Goal: Information Seeking & Learning: Find contact information

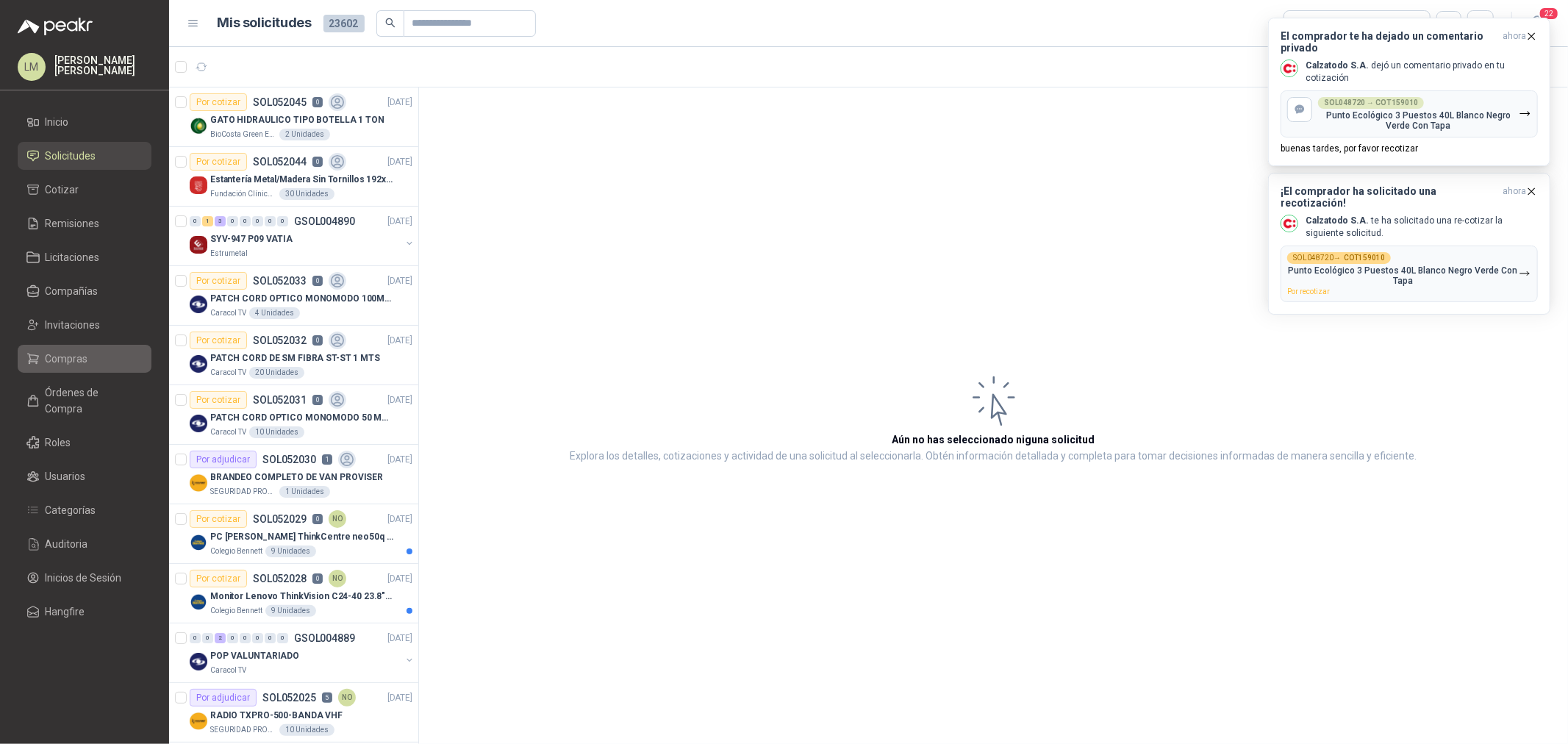
click at [66, 361] on span "Compras" at bounding box center [67, 359] width 43 height 16
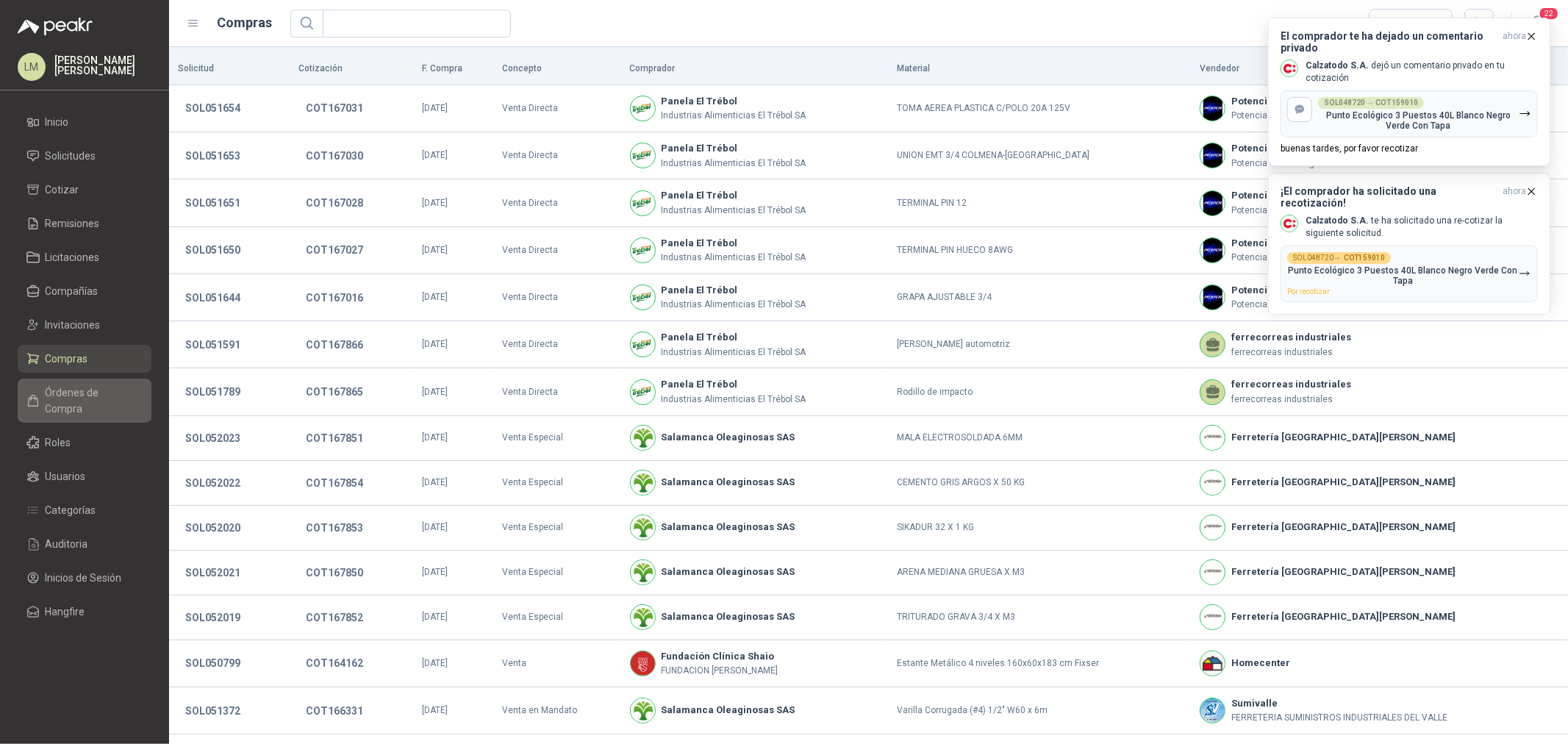
click at [64, 389] on span "Órdenes de Compra" at bounding box center [92, 401] width 92 height 32
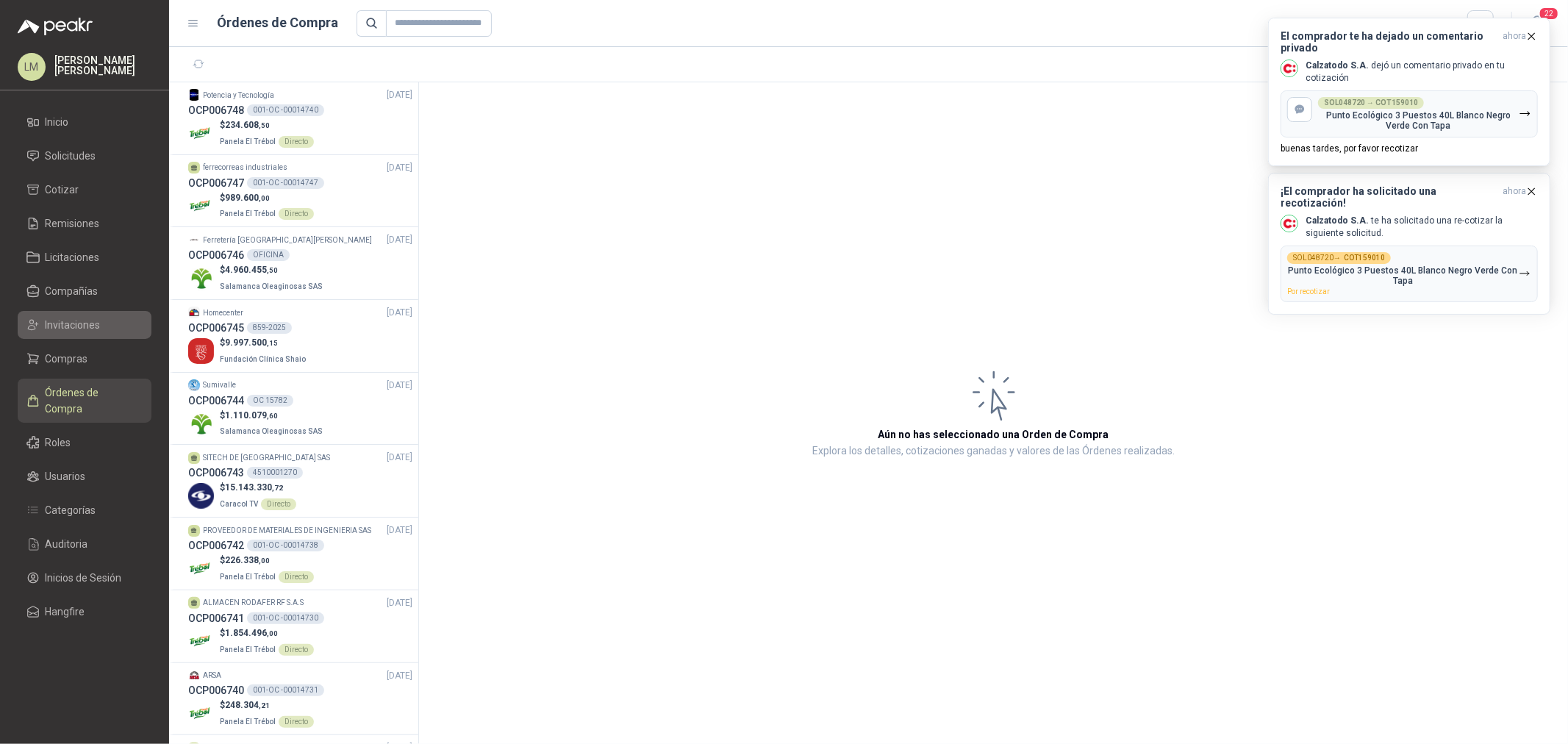
click at [72, 320] on span "Invitaciones" at bounding box center [73, 325] width 56 height 16
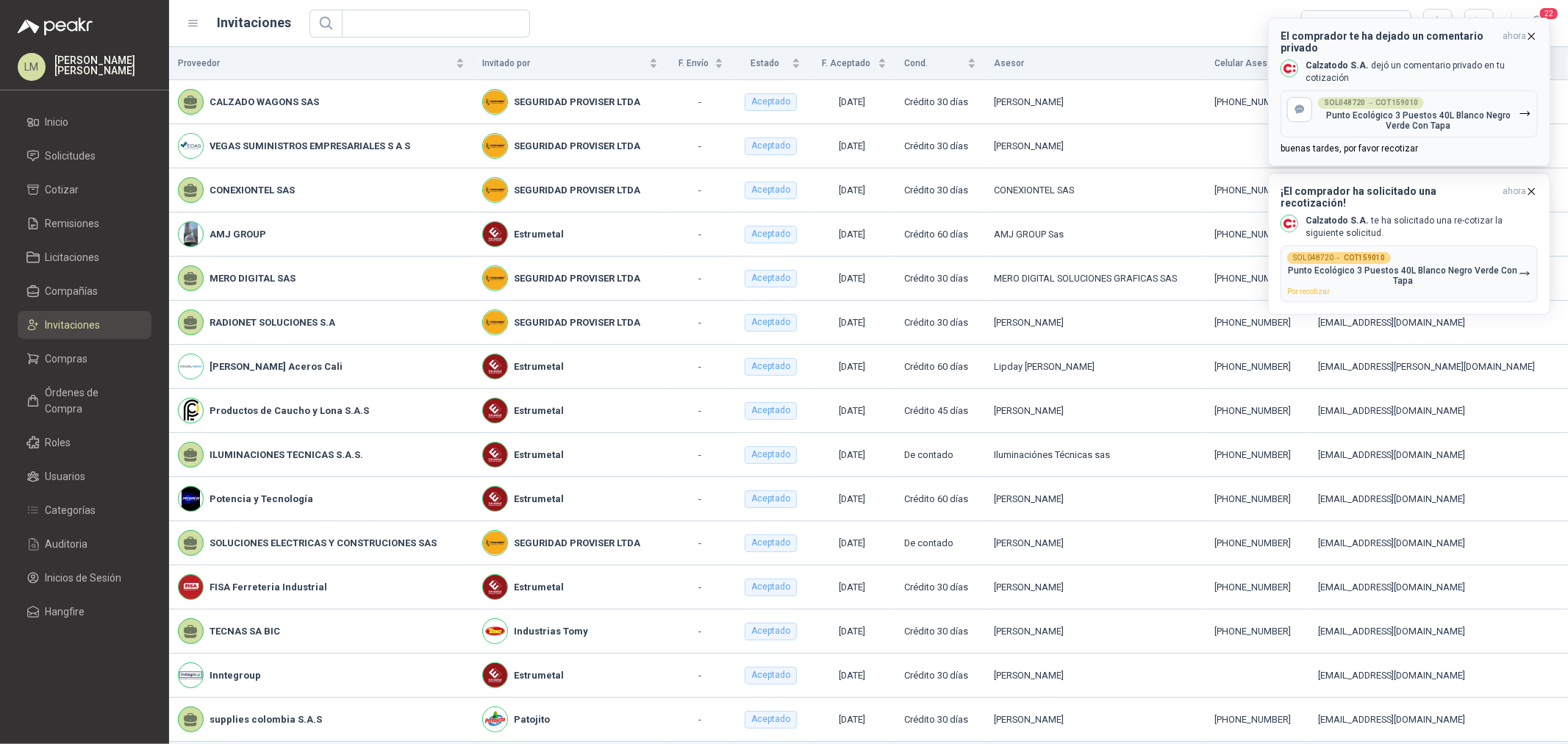
click at [1530, 32] on icon "button" at bounding box center [1532, 36] width 13 height 13
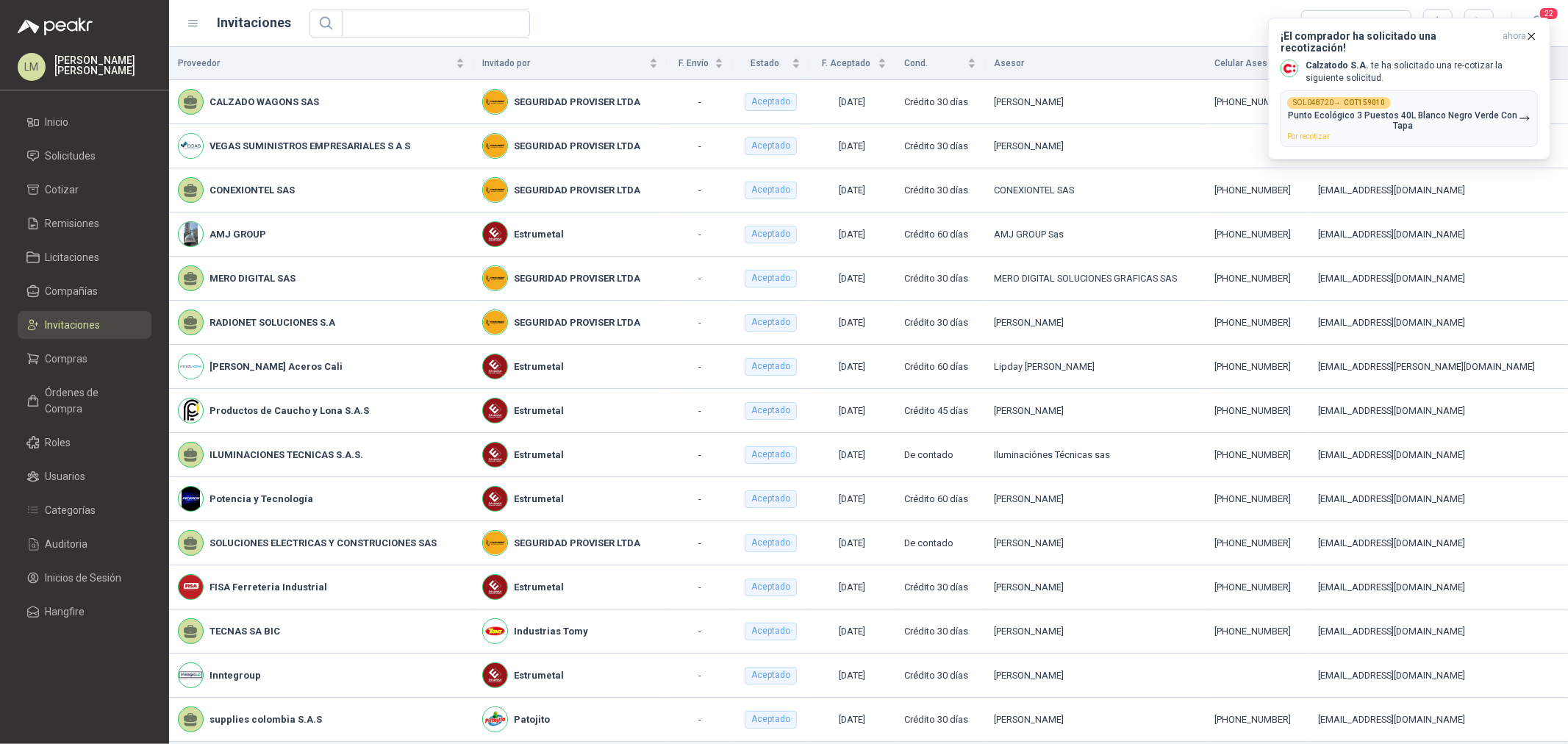
click at [1530, 32] on icon "button" at bounding box center [1532, 36] width 13 height 13
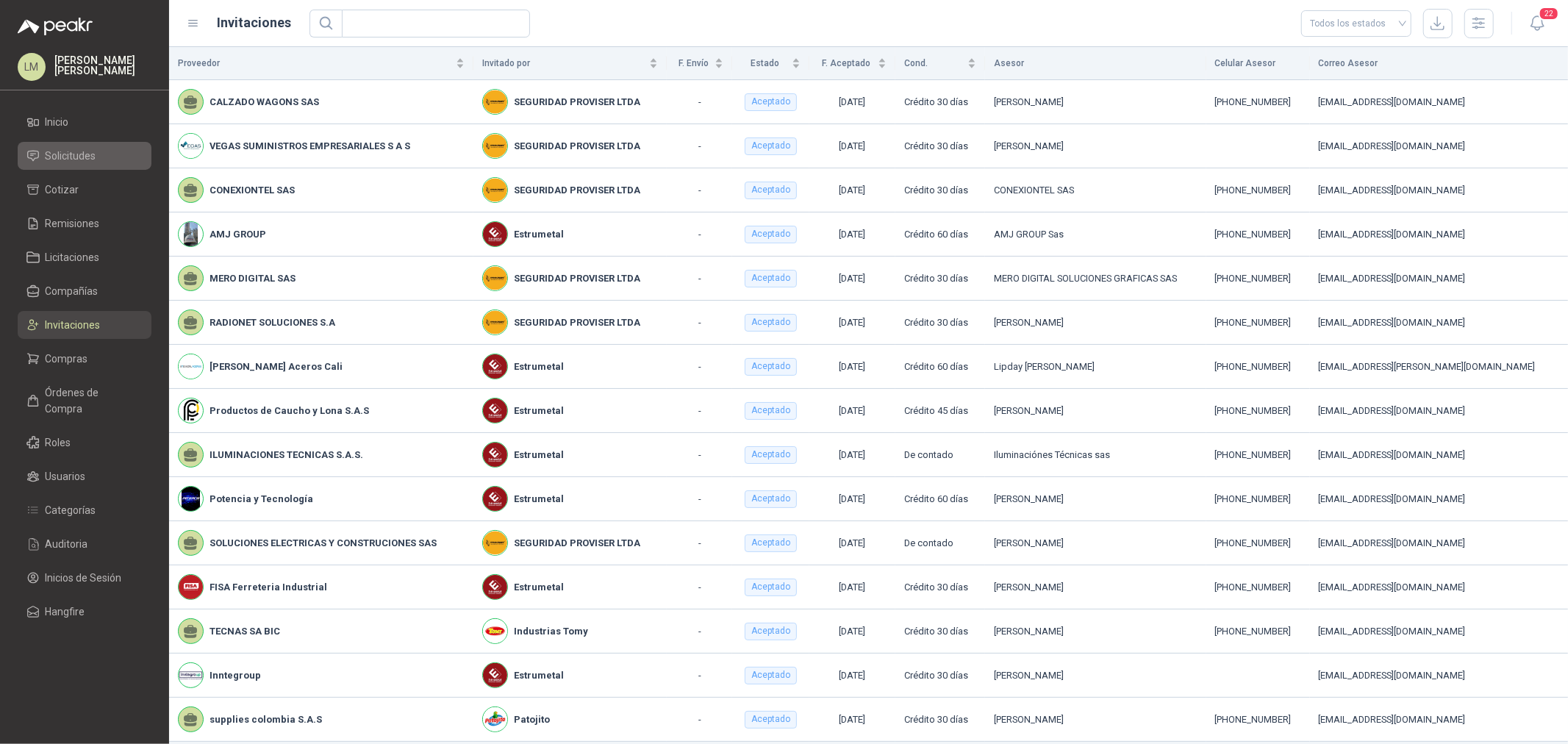
click at [100, 160] on li "Solicitudes" at bounding box center [84, 156] width 116 height 16
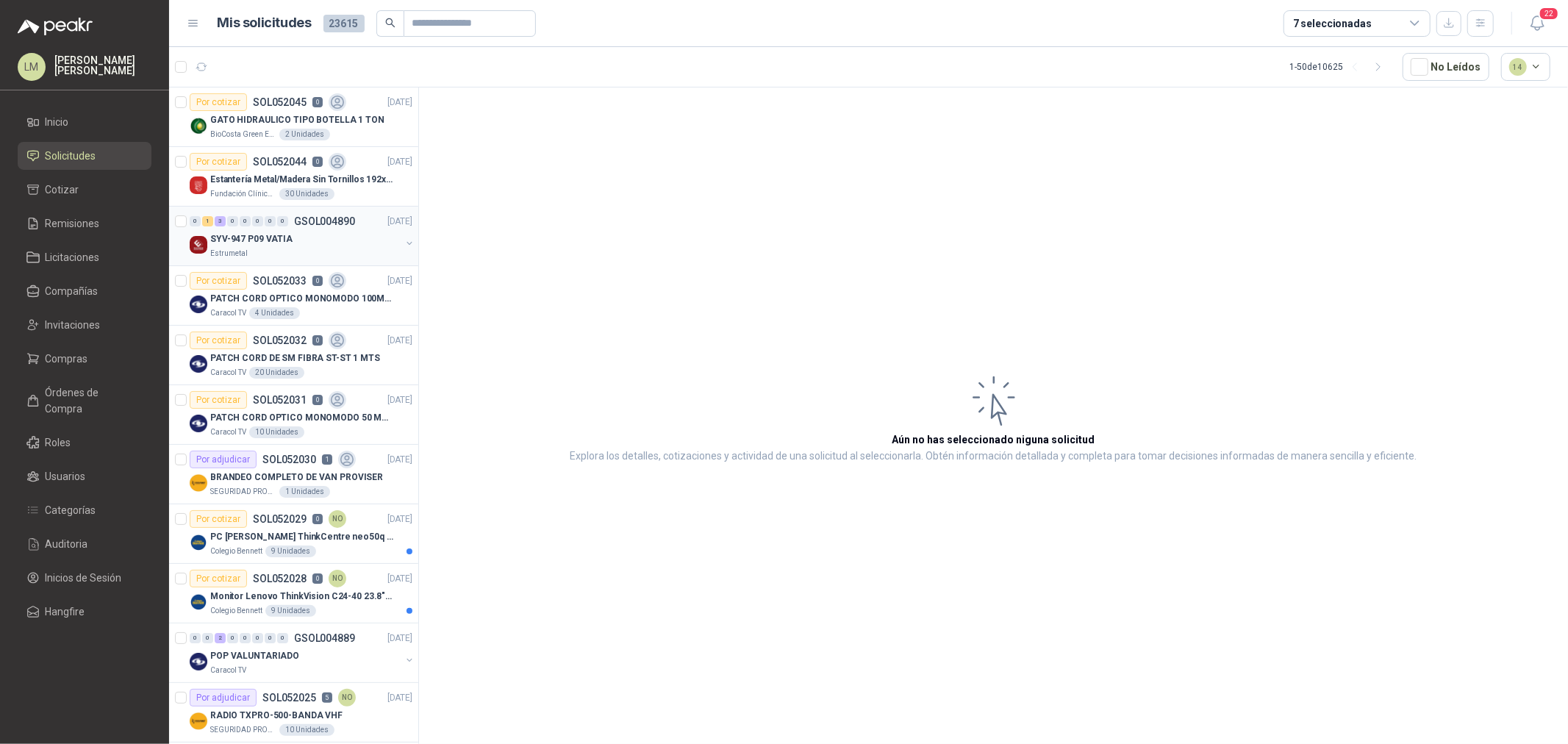
click at [404, 240] on button "button" at bounding box center [409, 243] width 12 height 12
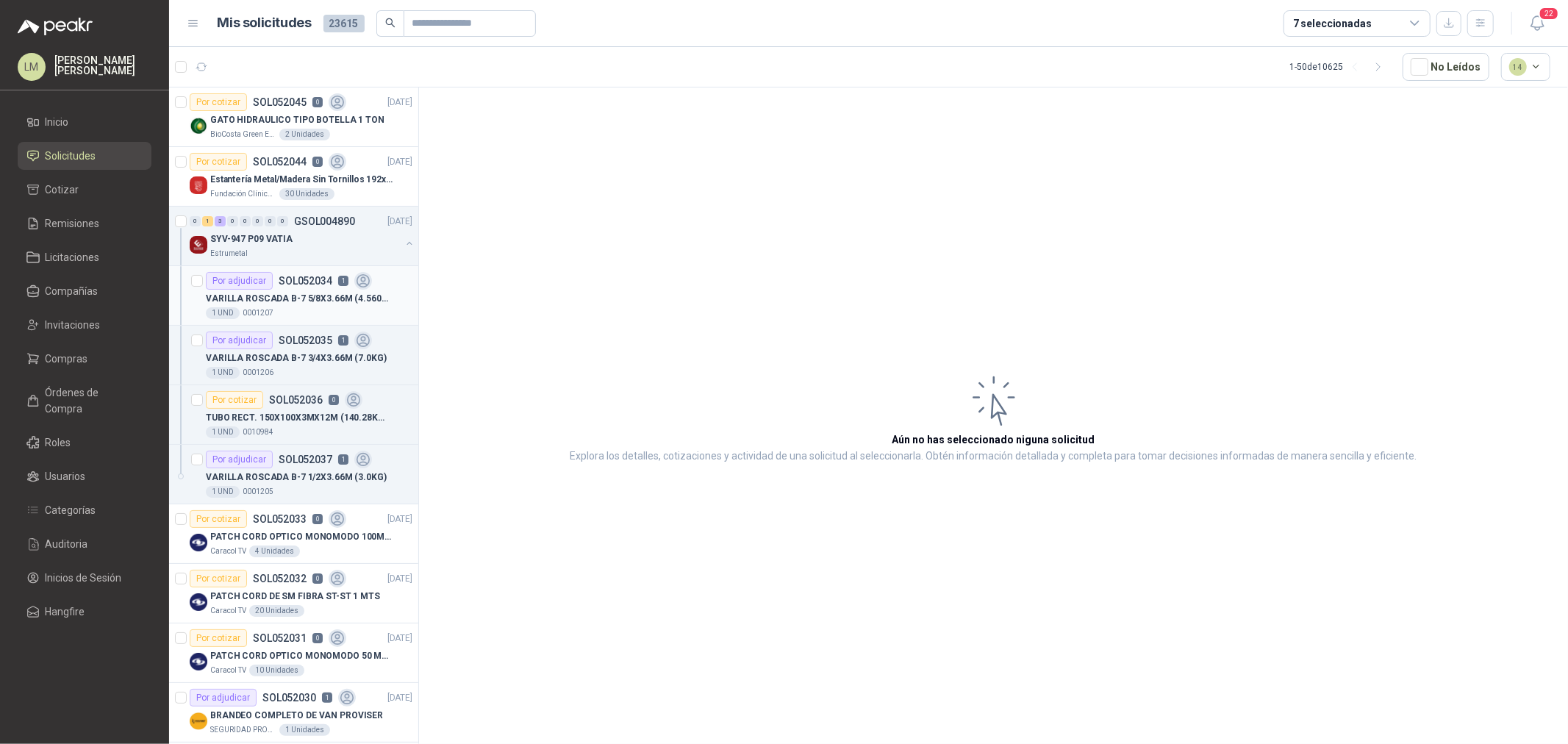
click at [331, 277] on div "Por adjudicar SOL052034 1" at bounding box center [289, 281] width 167 height 18
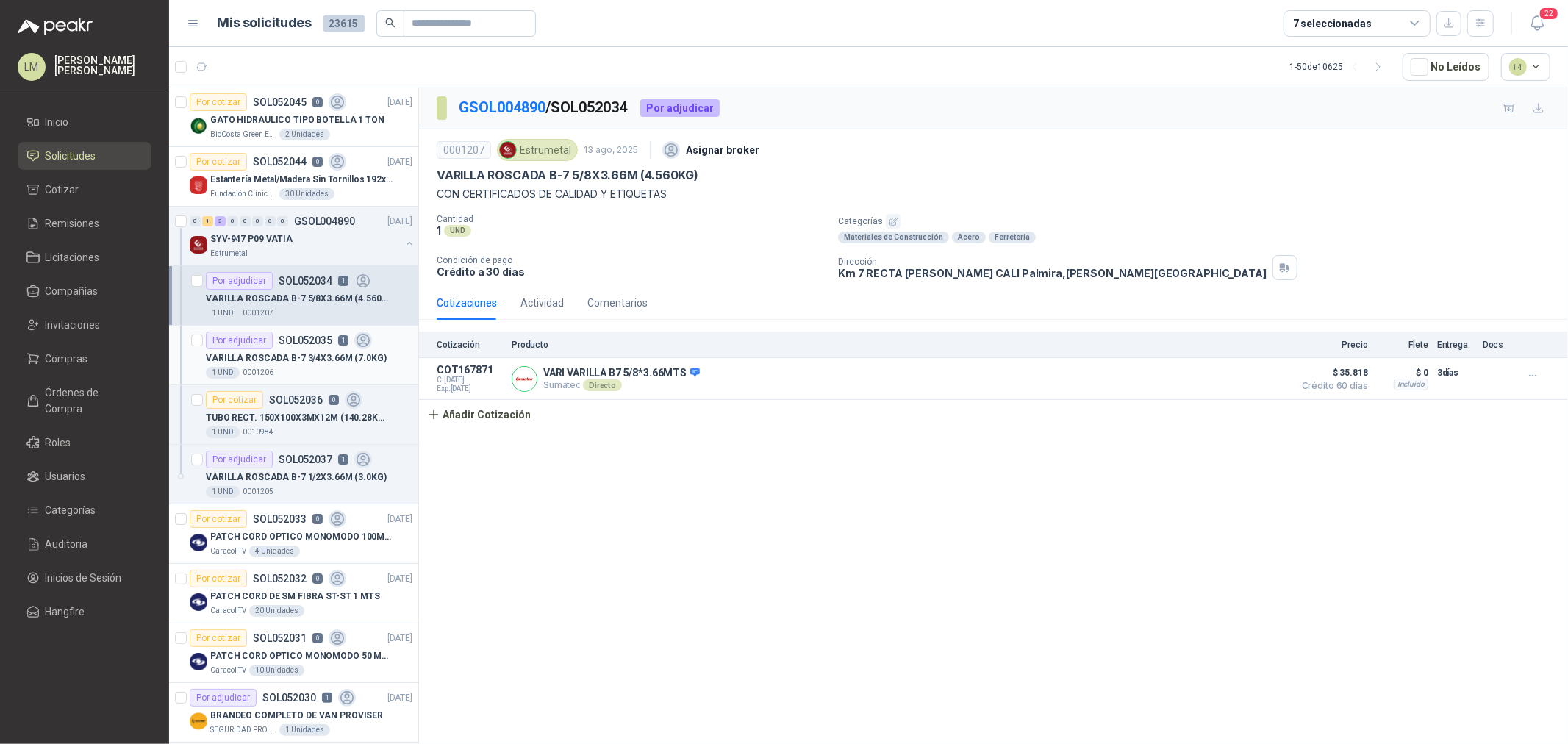
click at [307, 350] on div "VARILLA ROSCADA B-7 3/4X3.66M (7.0KG)" at bounding box center [309, 358] width 207 height 18
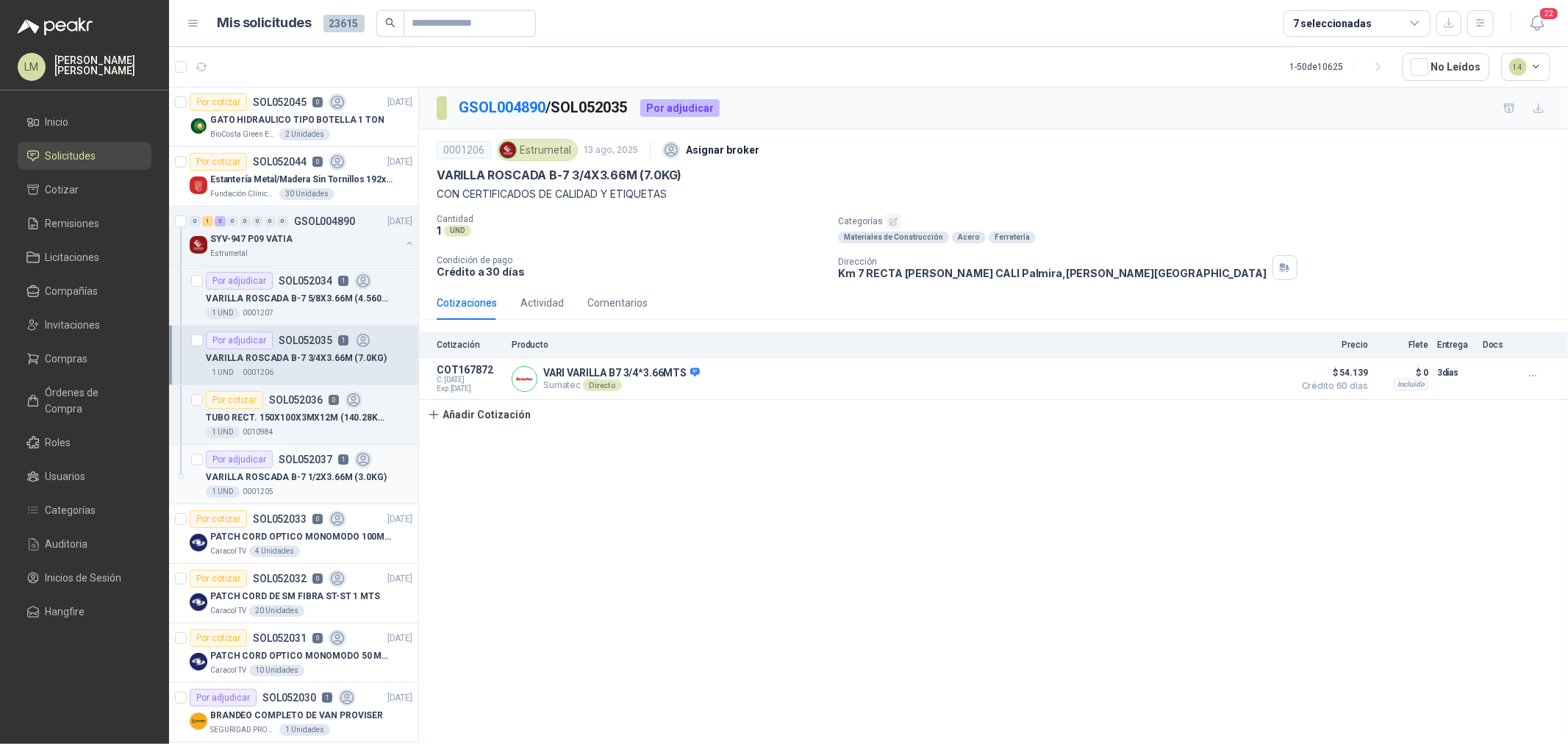
click at [290, 461] on p "SOL052037" at bounding box center [305, 459] width 54 height 10
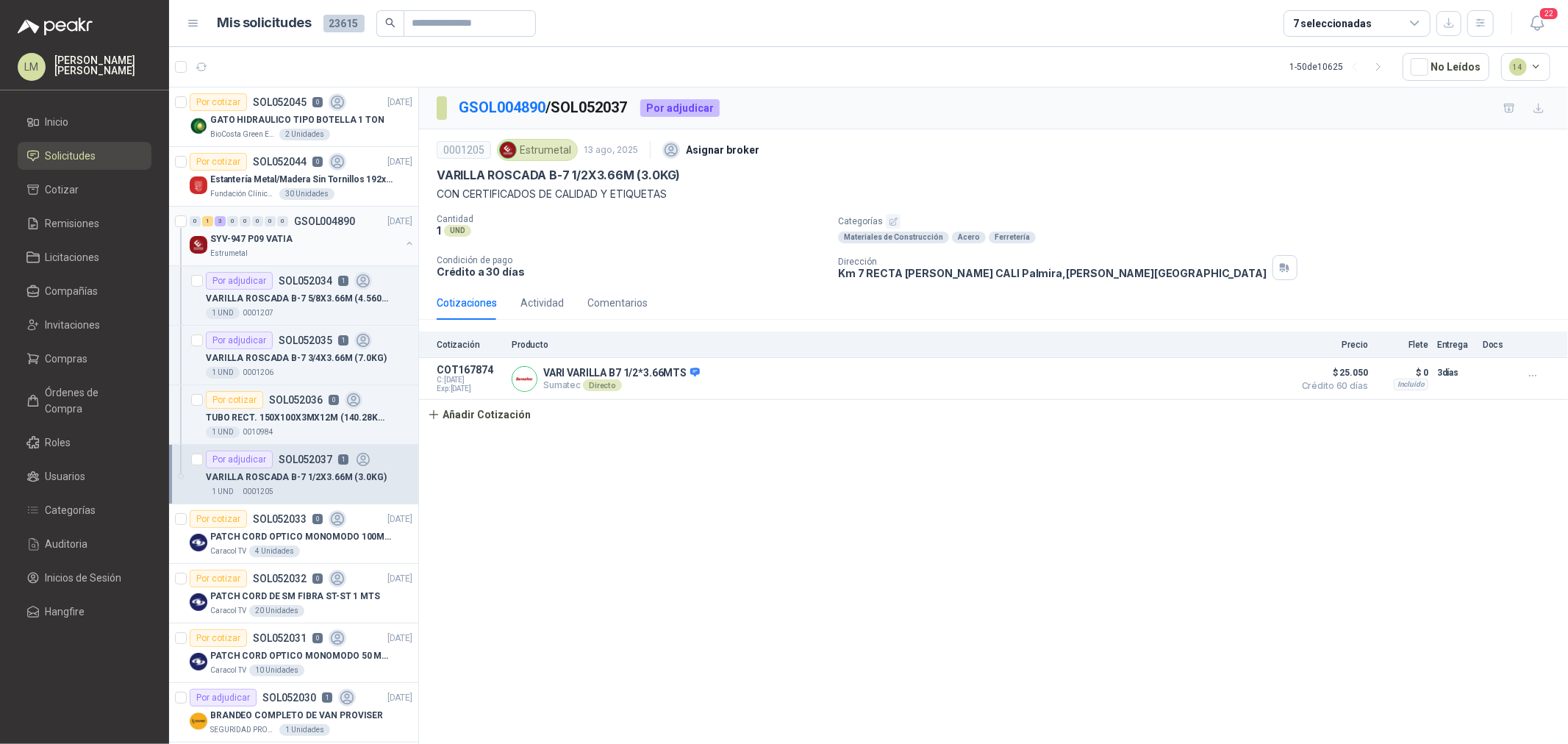
click at [404, 243] on button "button" at bounding box center [409, 243] width 12 height 12
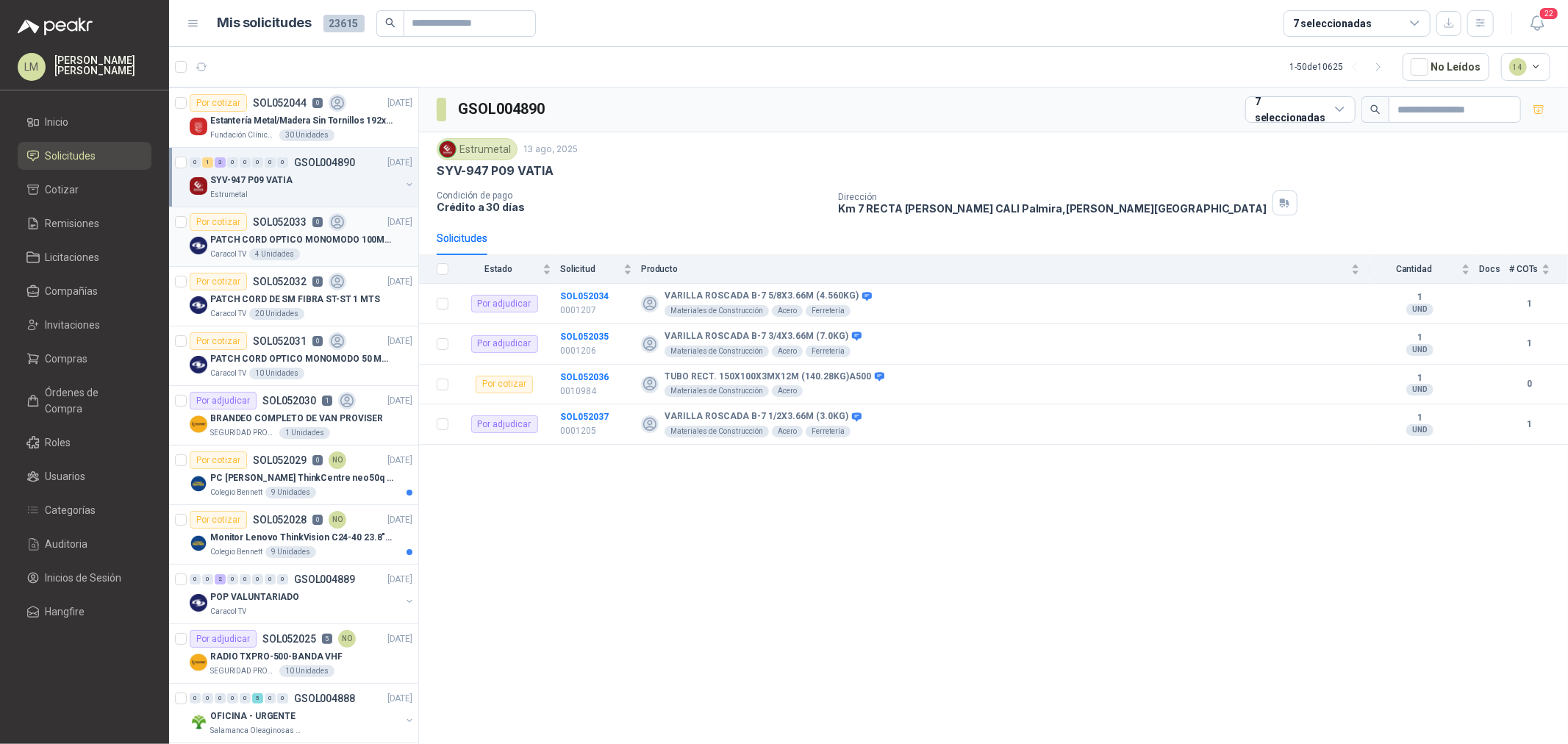
scroll to position [81, 0]
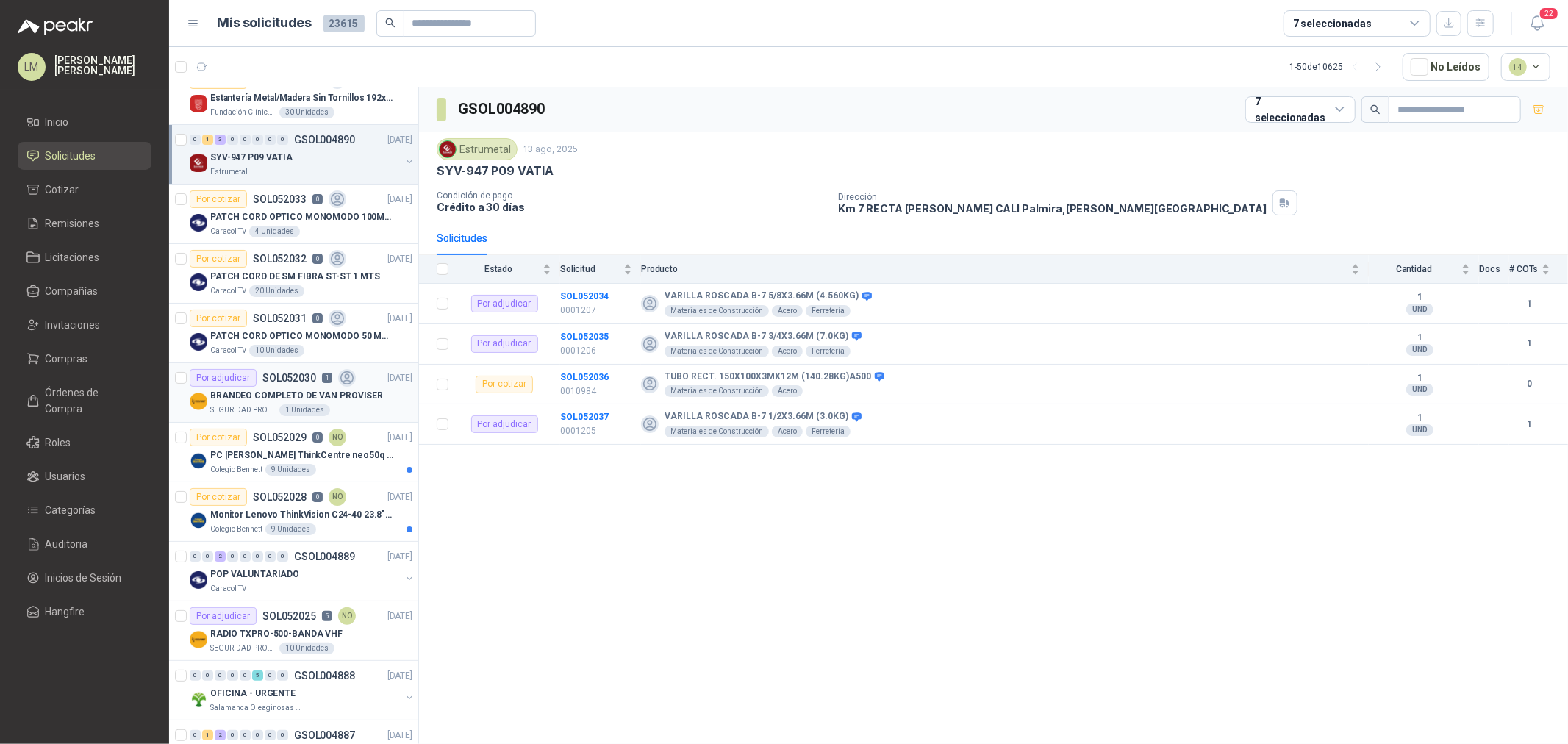
click at [284, 388] on div "BRANDEO COMPLETO DE VAN PROVISER" at bounding box center [311, 396] width 202 height 18
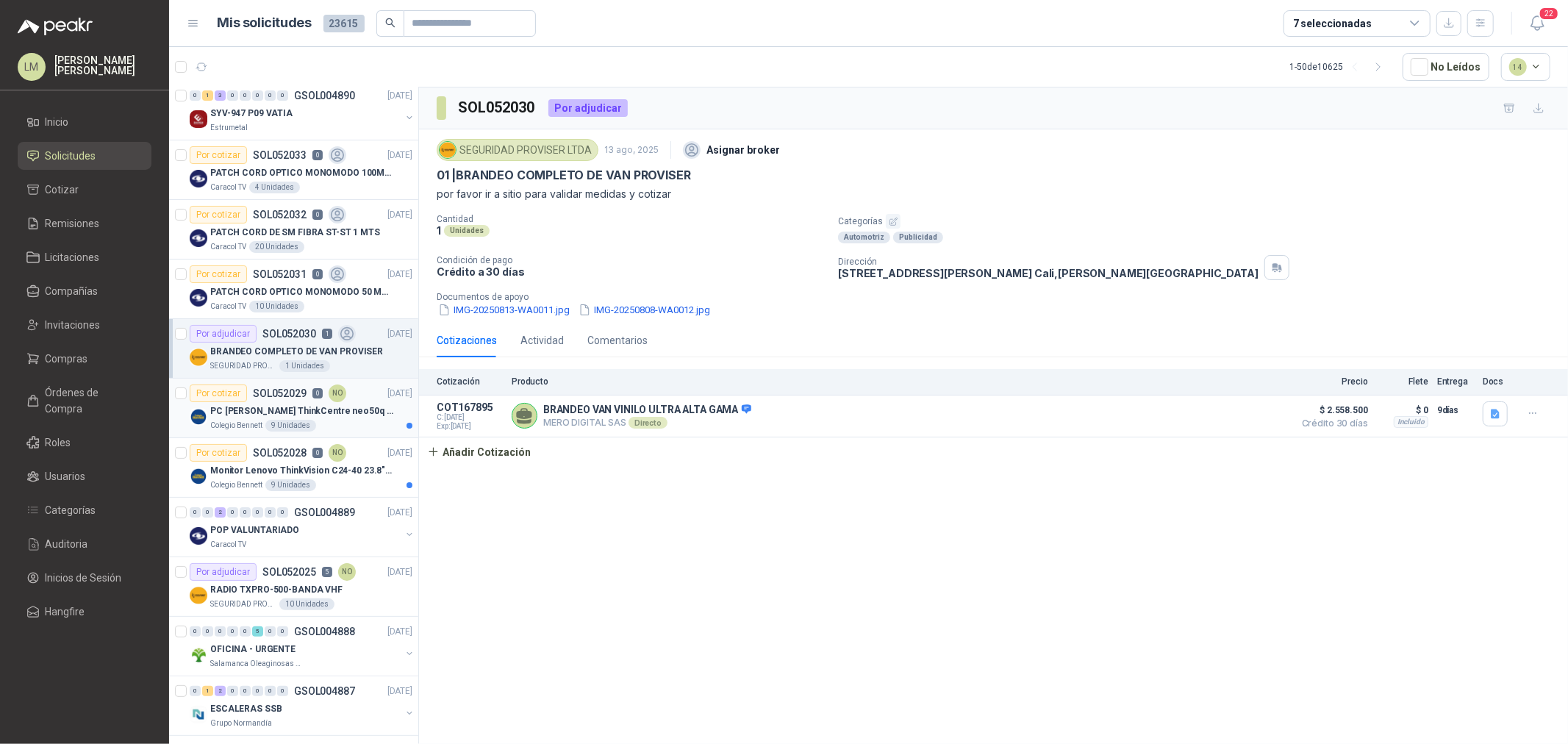
scroll to position [163, 0]
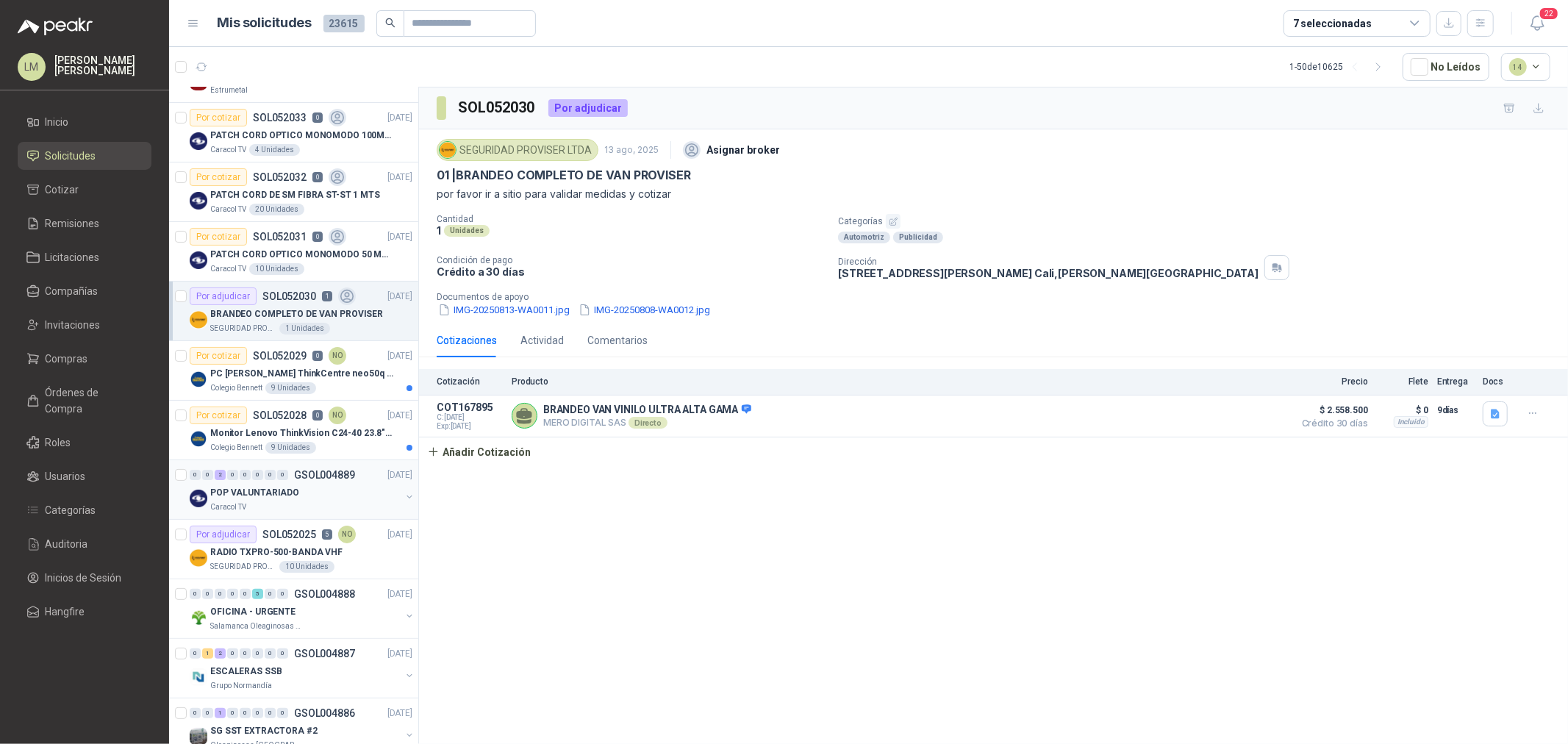
click at [291, 491] on p "POP VALUNTARIADO" at bounding box center [254, 492] width 89 height 14
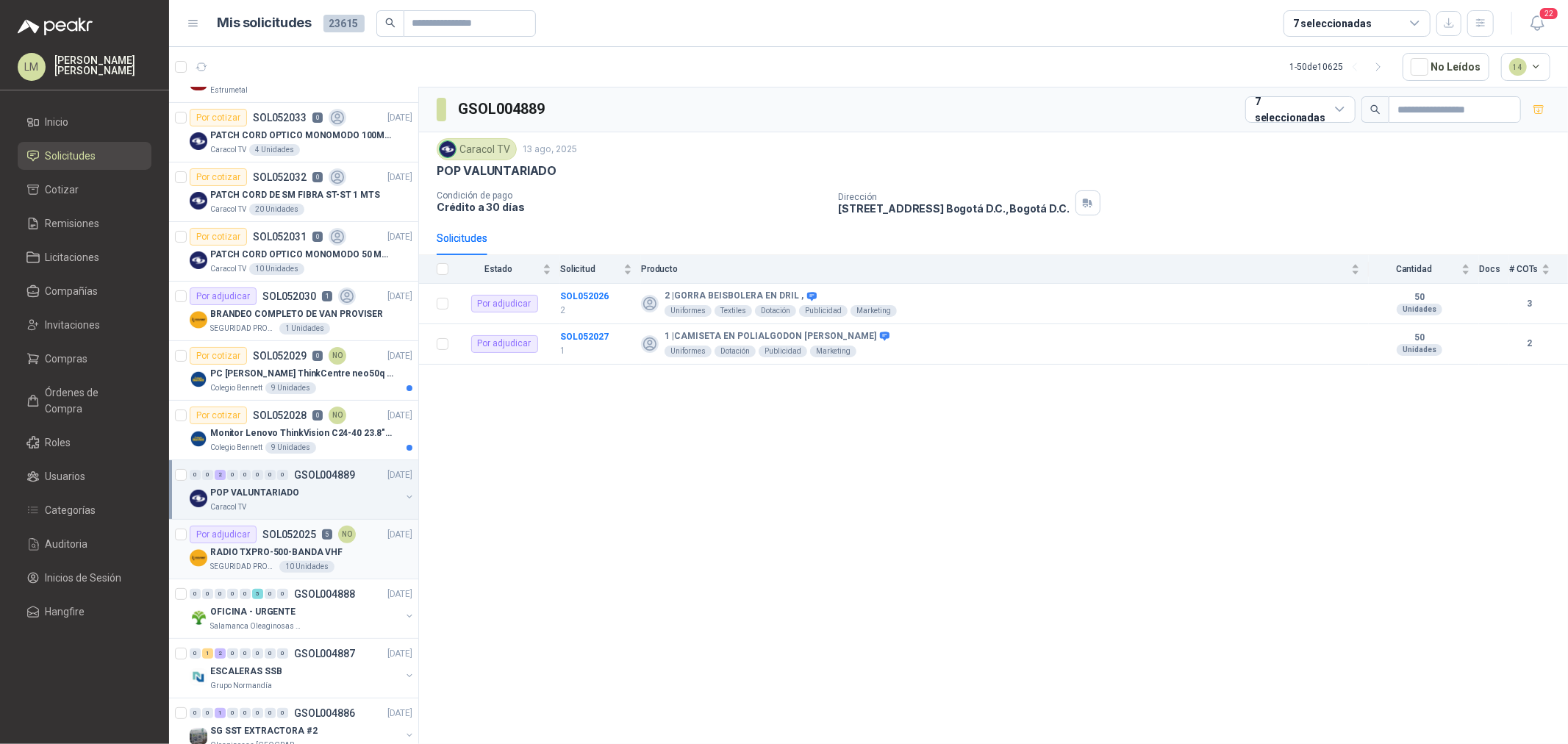
click at [286, 553] on p "RADIO TXPRO-500-BANDA VHF" at bounding box center [276, 552] width 132 height 14
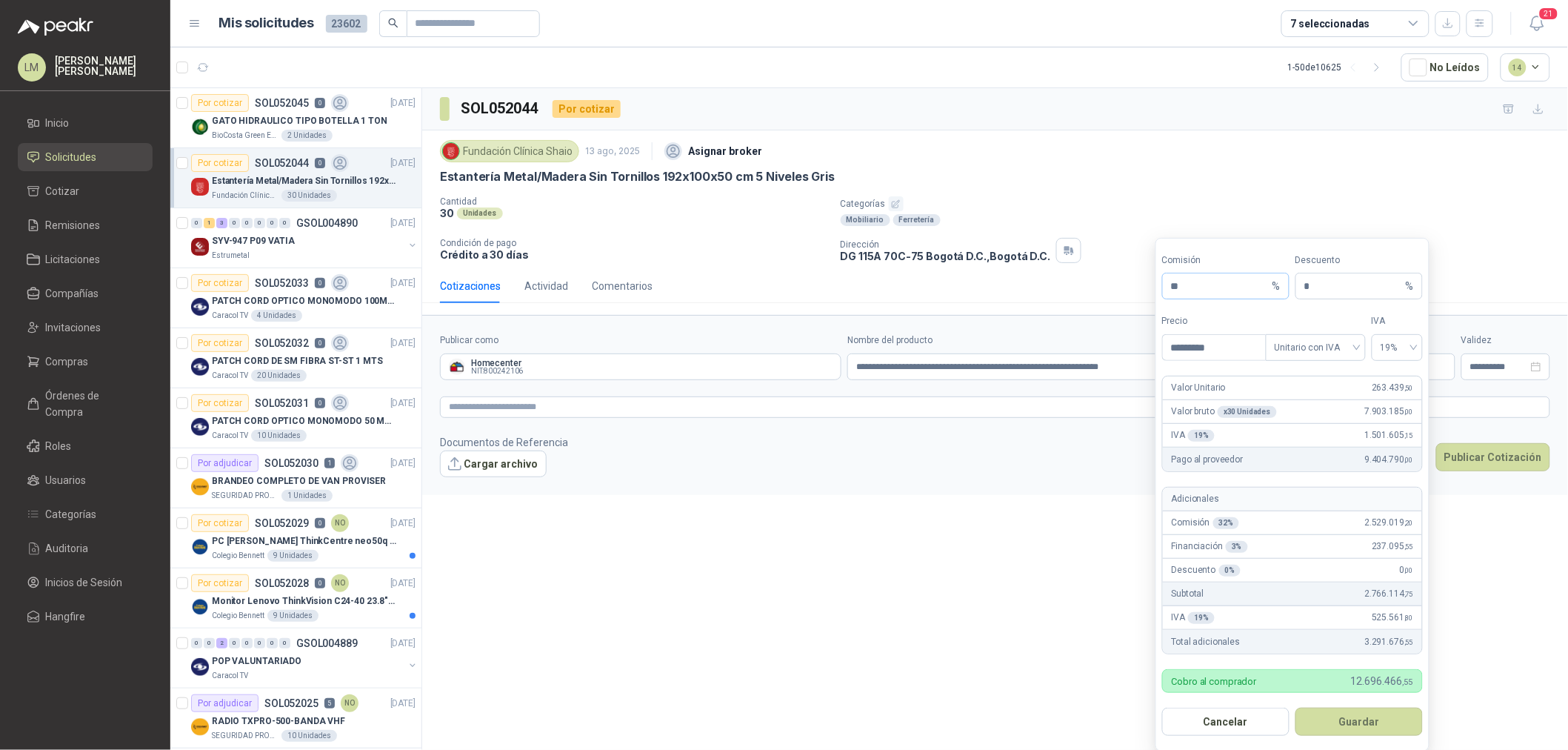
drag, startPoint x: 1181, startPoint y: 288, endPoint x: 1171, endPoint y: 288, distance: 10.0
click at [1171, 288] on input "**" at bounding box center [1220, 285] width 99 height 25
type input "**"
click at [1348, 716] on button "Guardar" at bounding box center [1358, 722] width 127 height 28
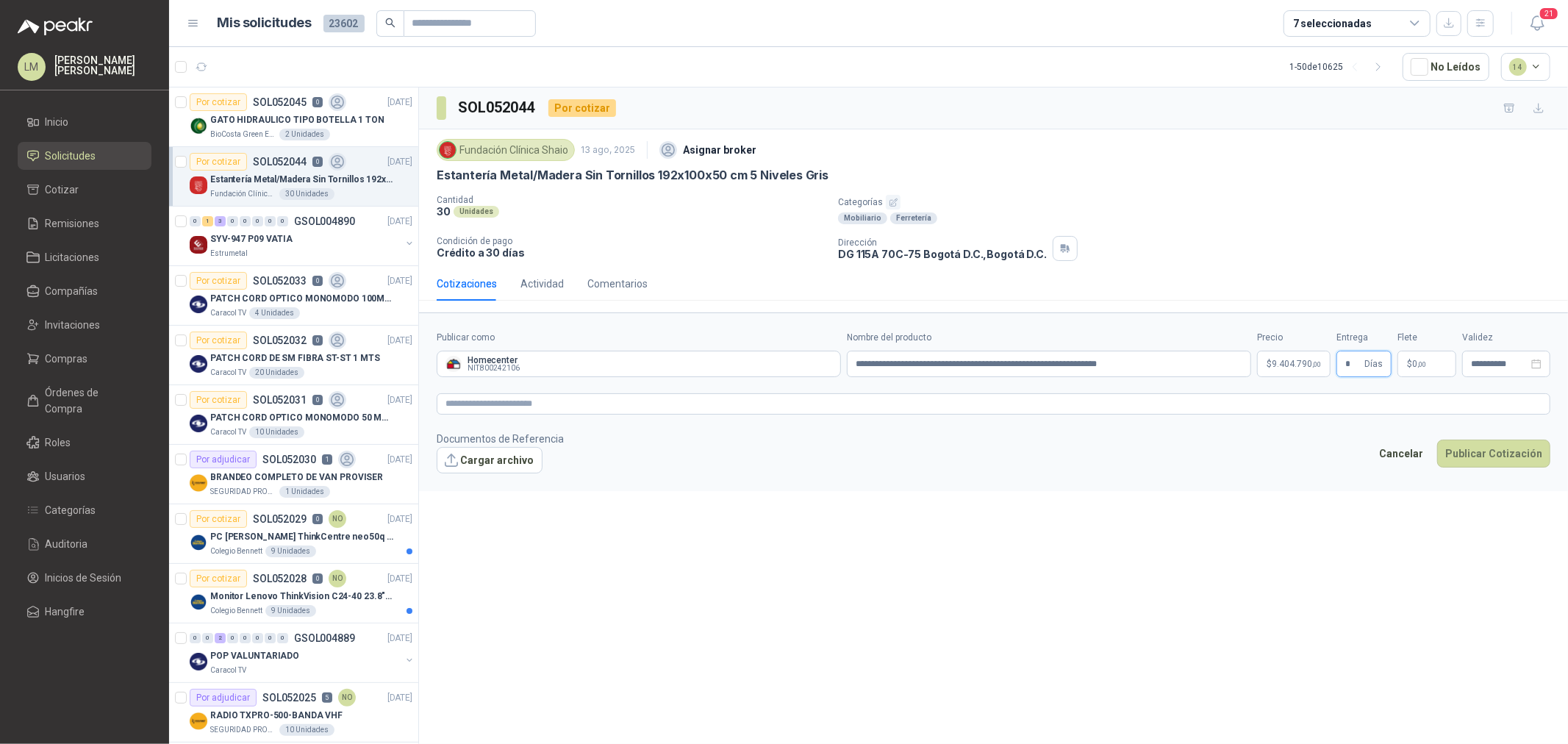
type input "*"
click at [1300, 369] on body "LM Luis Miguel Martinez Inicio Solicitudes Cotizar Remisiones Licitaciones Comp…" at bounding box center [784, 372] width 1568 height 744
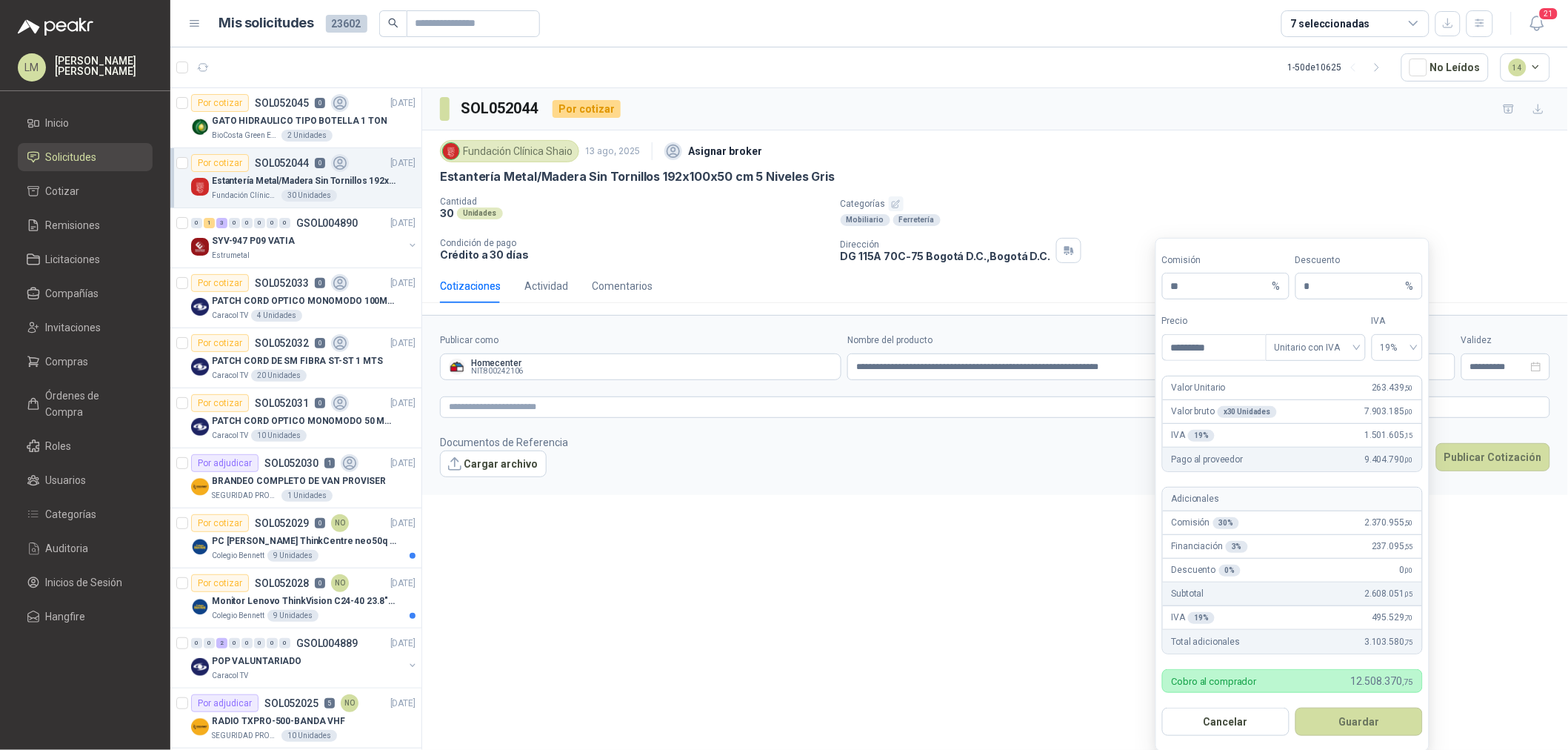
click at [991, 451] on footer "Documentos de Referencia Cargar archivo Cancelar Publicar Cotización" at bounding box center [995, 455] width 1110 height 43
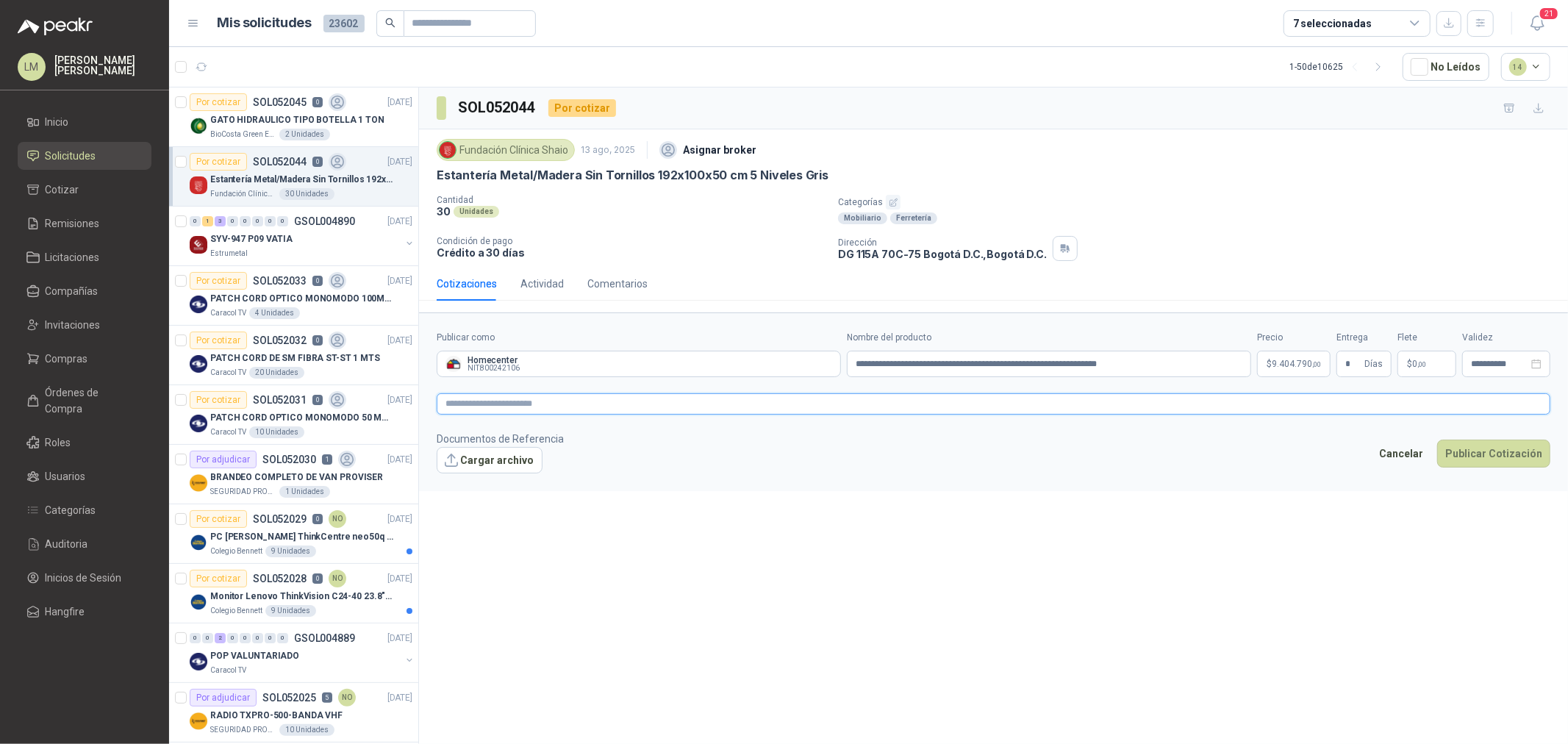
click at [755, 400] on textarea at bounding box center [994, 404] width 1113 height 22
drag, startPoint x: 1349, startPoint y: 362, endPoint x: 1327, endPoint y: 364, distance: 22.1
click at [1328, 364] on div "**********" at bounding box center [994, 354] width 1113 height 47
type input "*"
click at [780, 405] on textarea at bounding box center [994, 404] width 1113 height 22
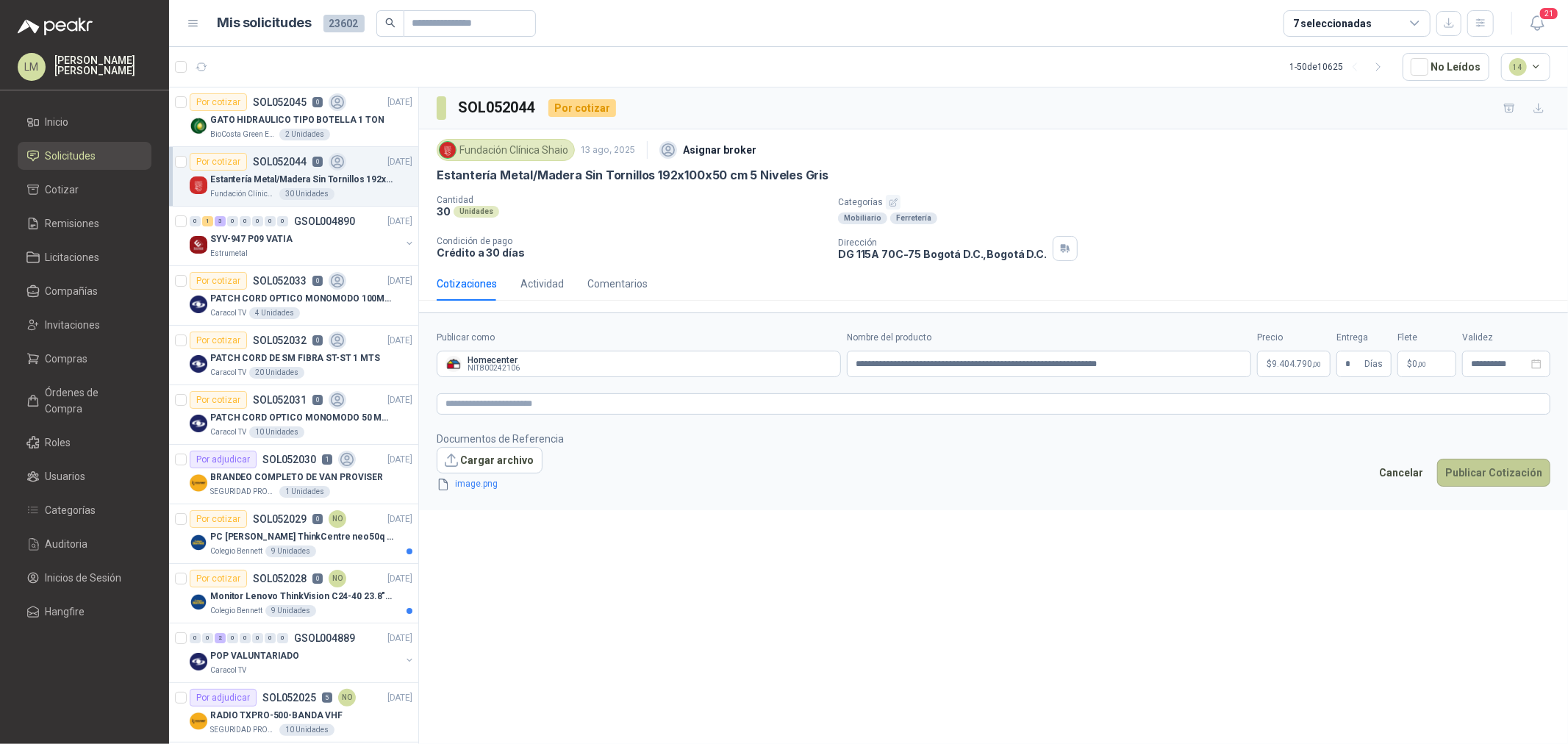
click at [1498, 476] on button "Publicar Cotización" at bounding box center [1493, 472] width 113 height 28
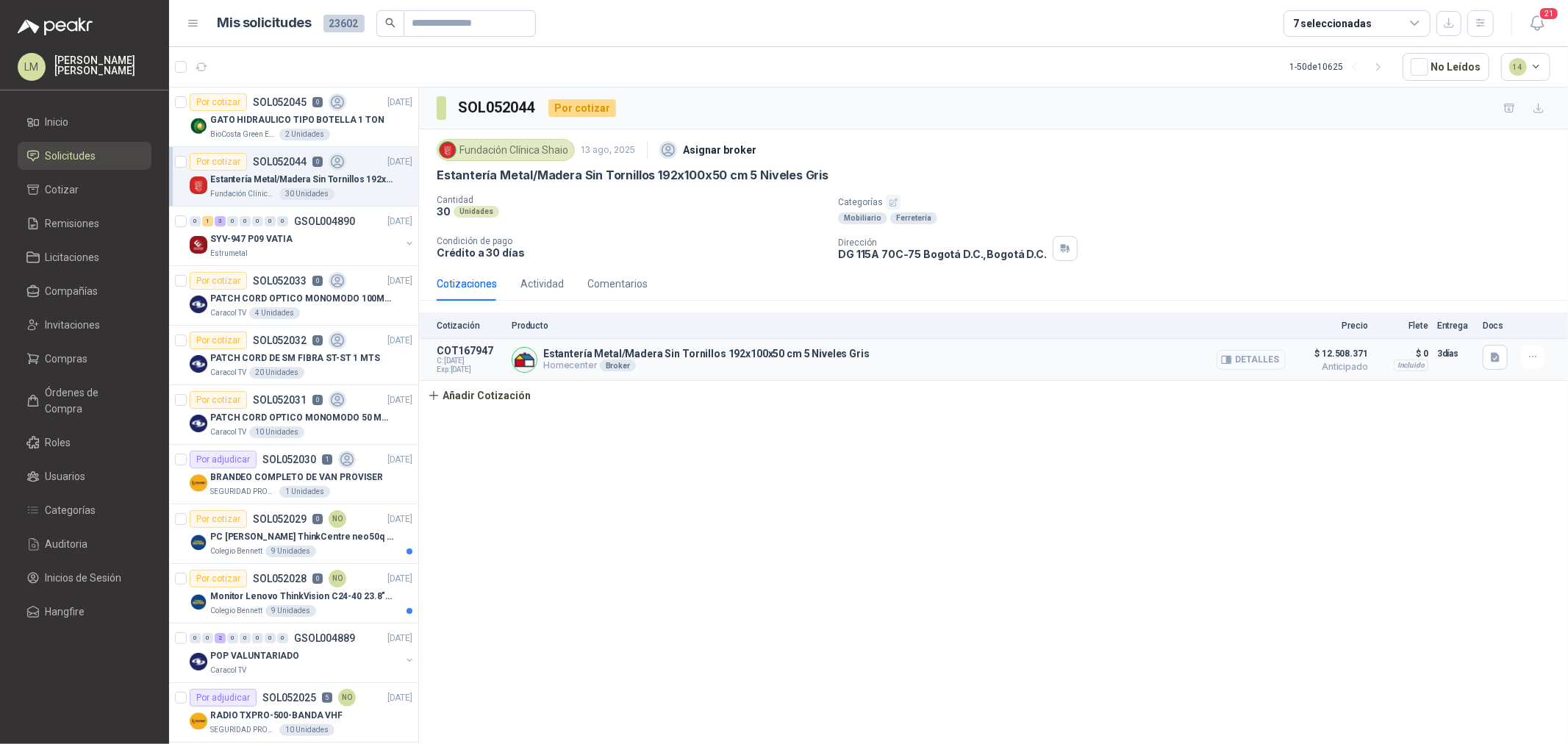
click at [1262, 365] on button "Detalles" at bounding box center [1251, 360] width 69 height 20
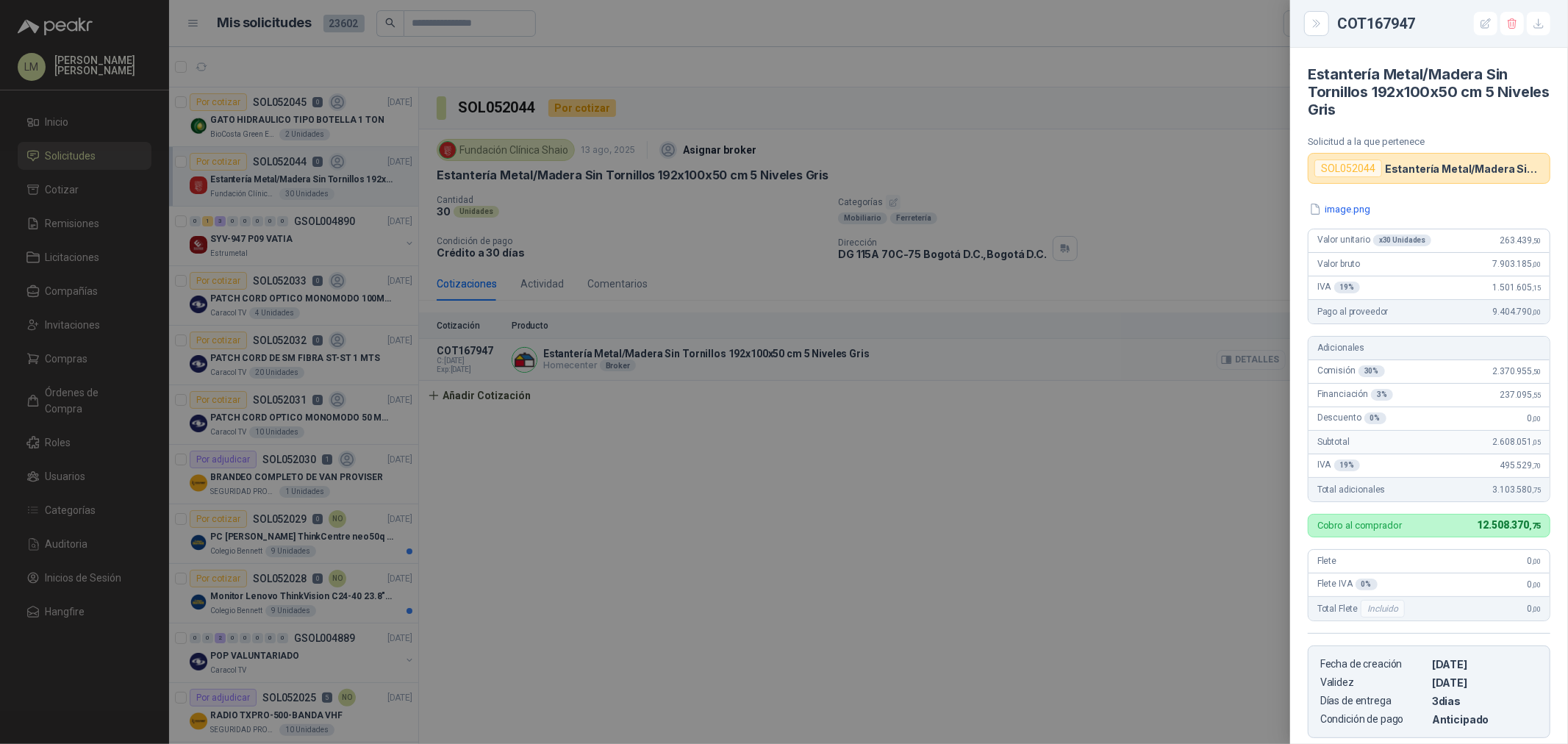
click at [1259, 360] on div at bounding box center [784, 372] width 1568 height 744
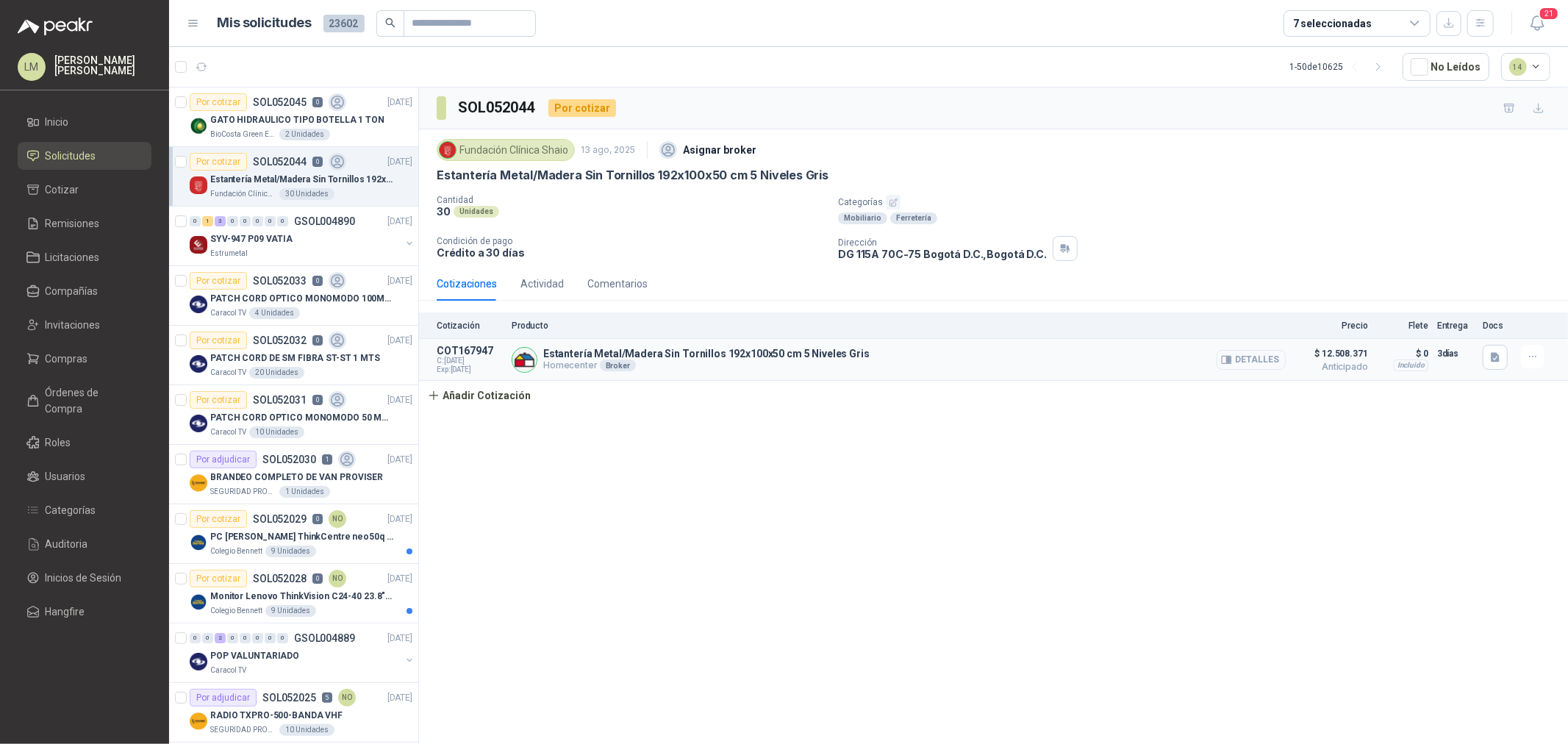
click at [1259, 360] on button "Detalles" at bounding box center [1251, 360] width 69 height 20
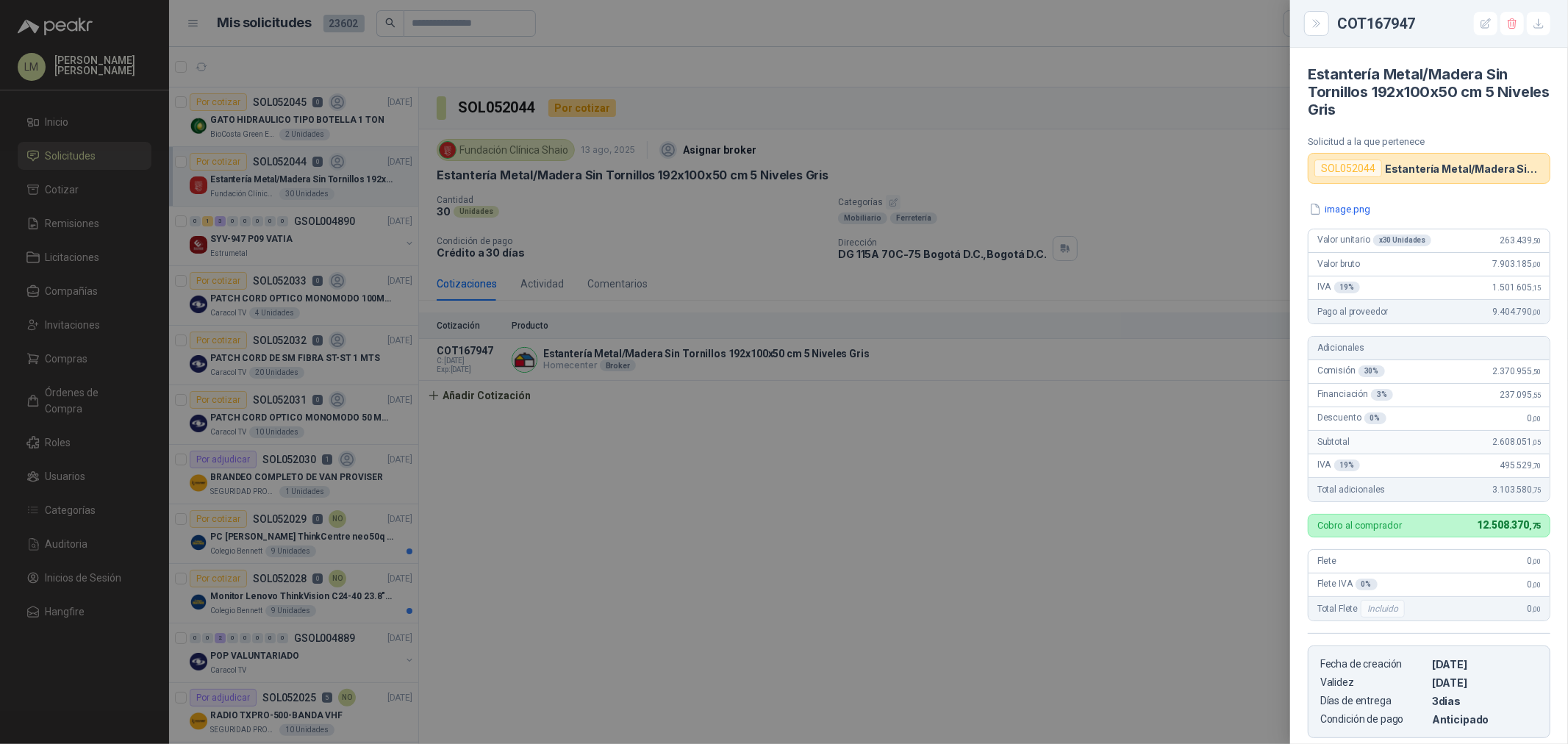
click at [1109, 400] on div at bounding box center [784, 372] width 1568 height 744
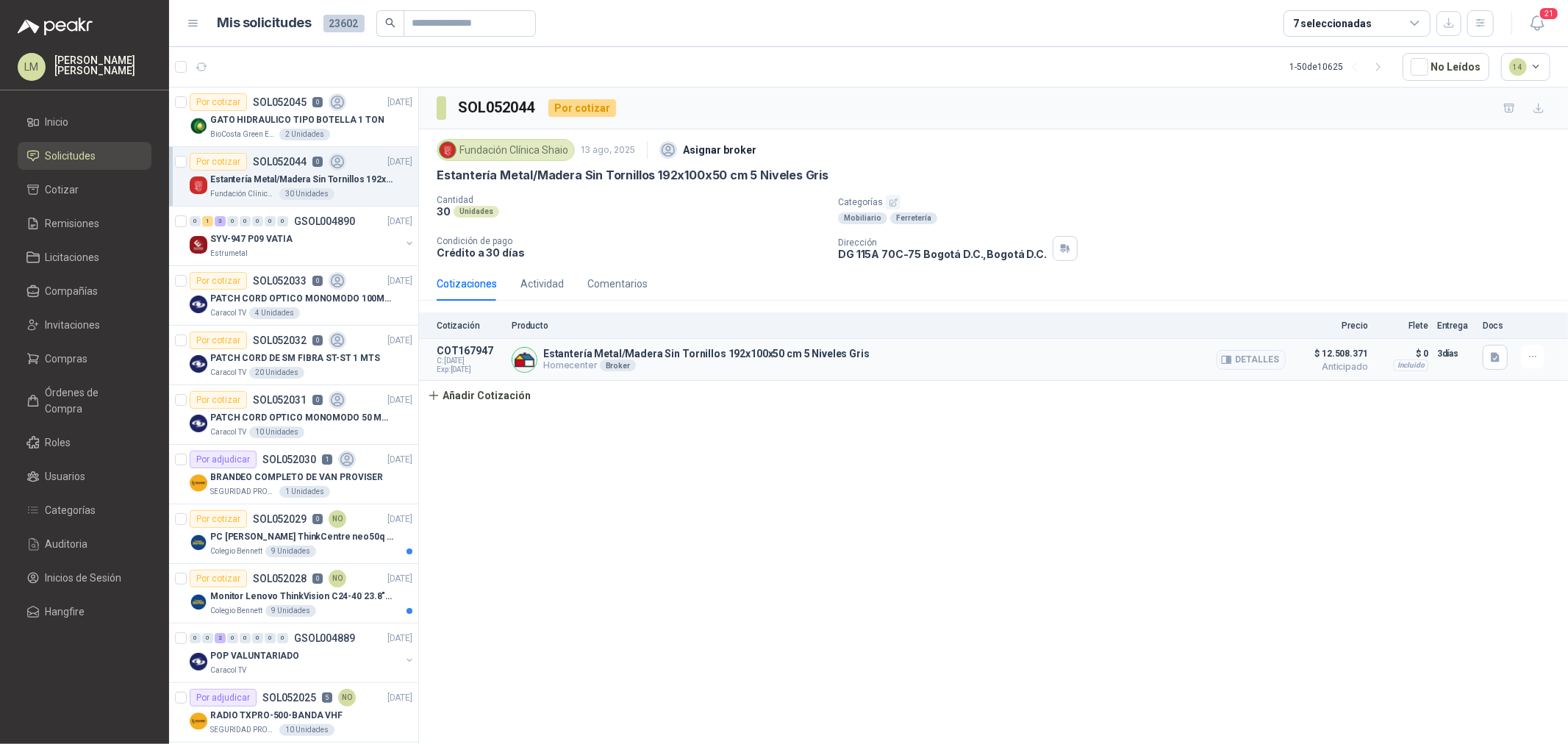
click at [1546, 361] on div at bounding box center [1536, 356] width 30 height 23
click at [1534, 361] on icon "button" at bounding box center [1533, 357] width 13 height 13
click at [1475, 298] on button "Editar" at bounding box center [1504, 298] width 117 height 23
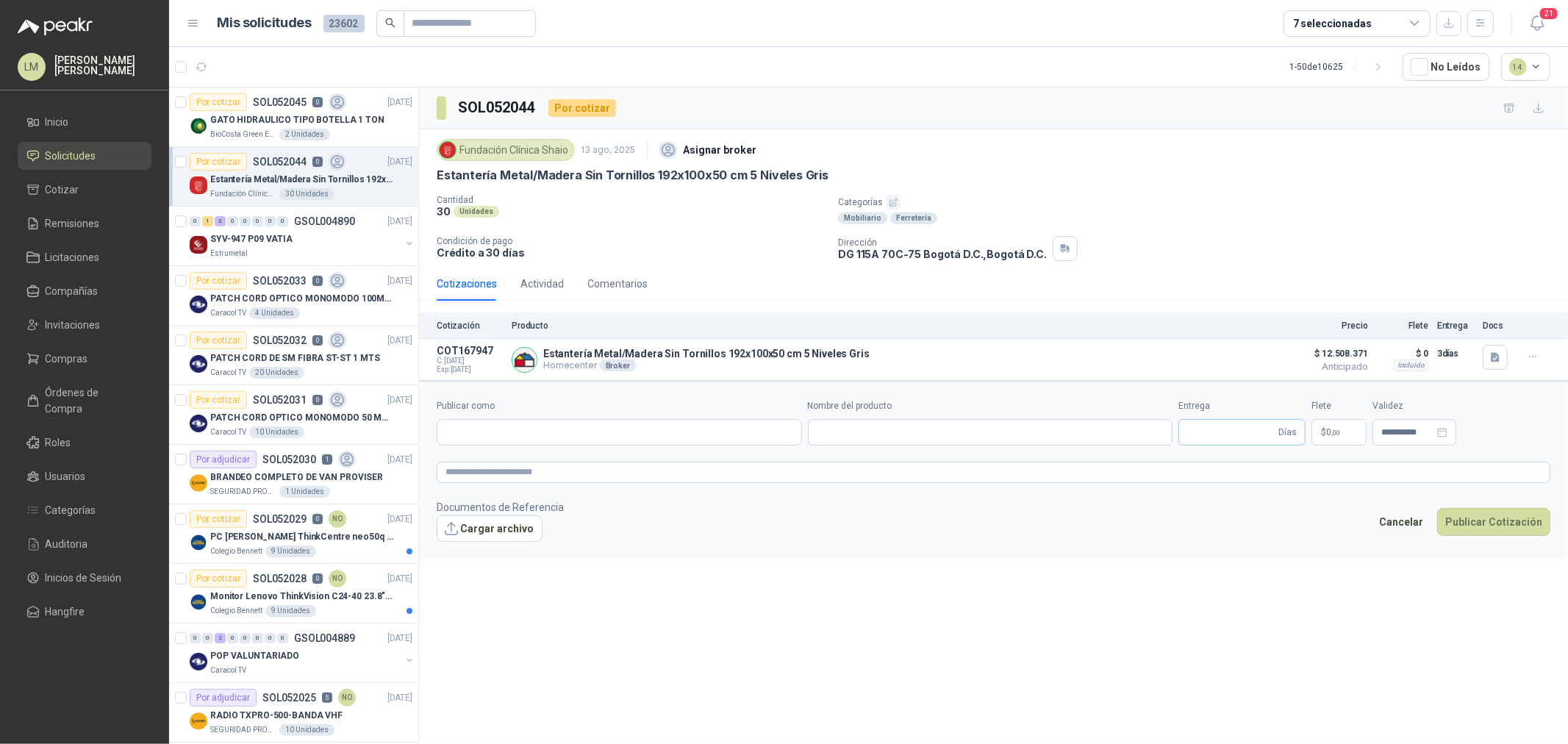
type input "**********"
type input "*"
type input "**********"
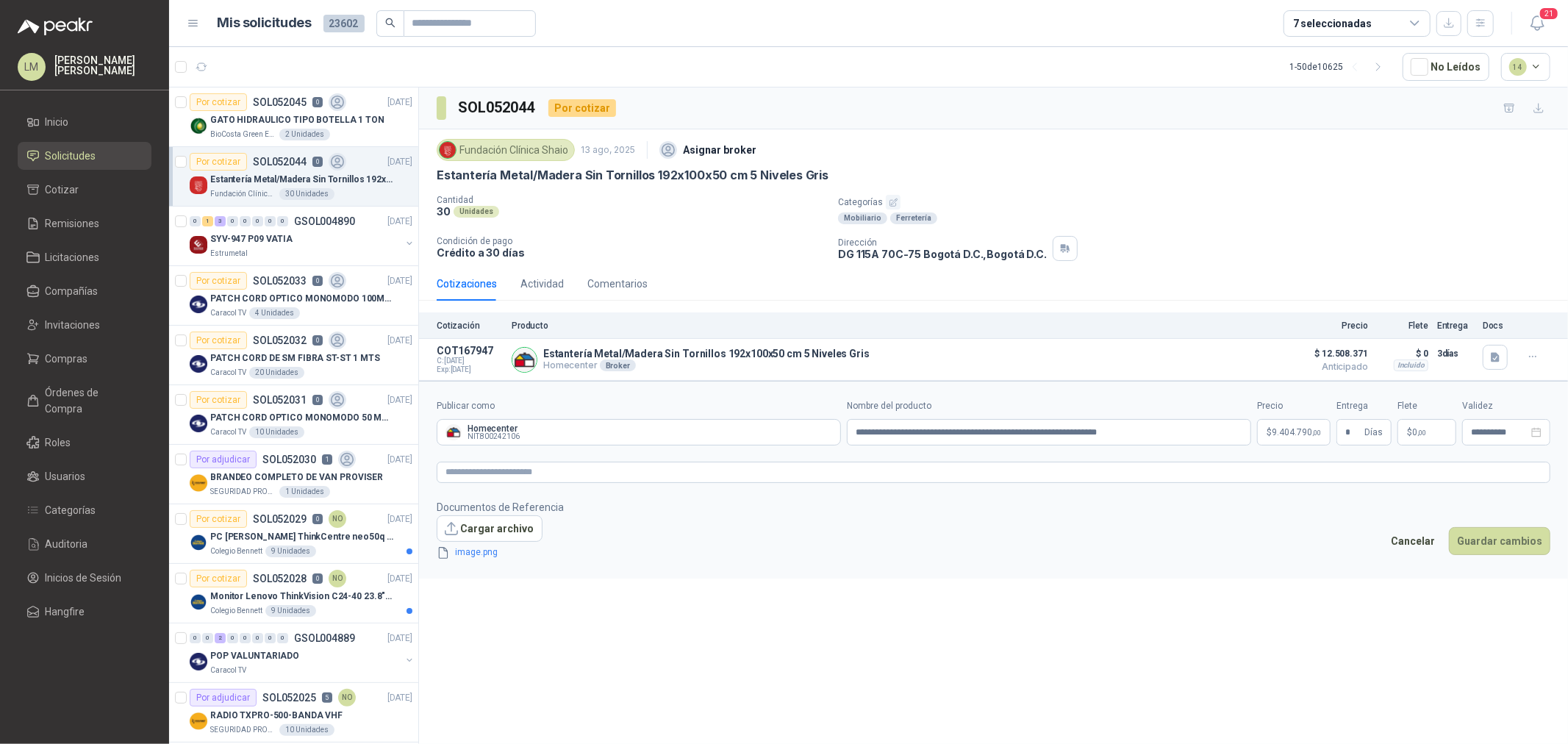
click at [1290, 438] on body "LM Luis Miguel Martinez Inicio Solicitudes Cotizar Remisiones Licitaciones Comp…" at bounding box center [784, 372] width 1568 height 744
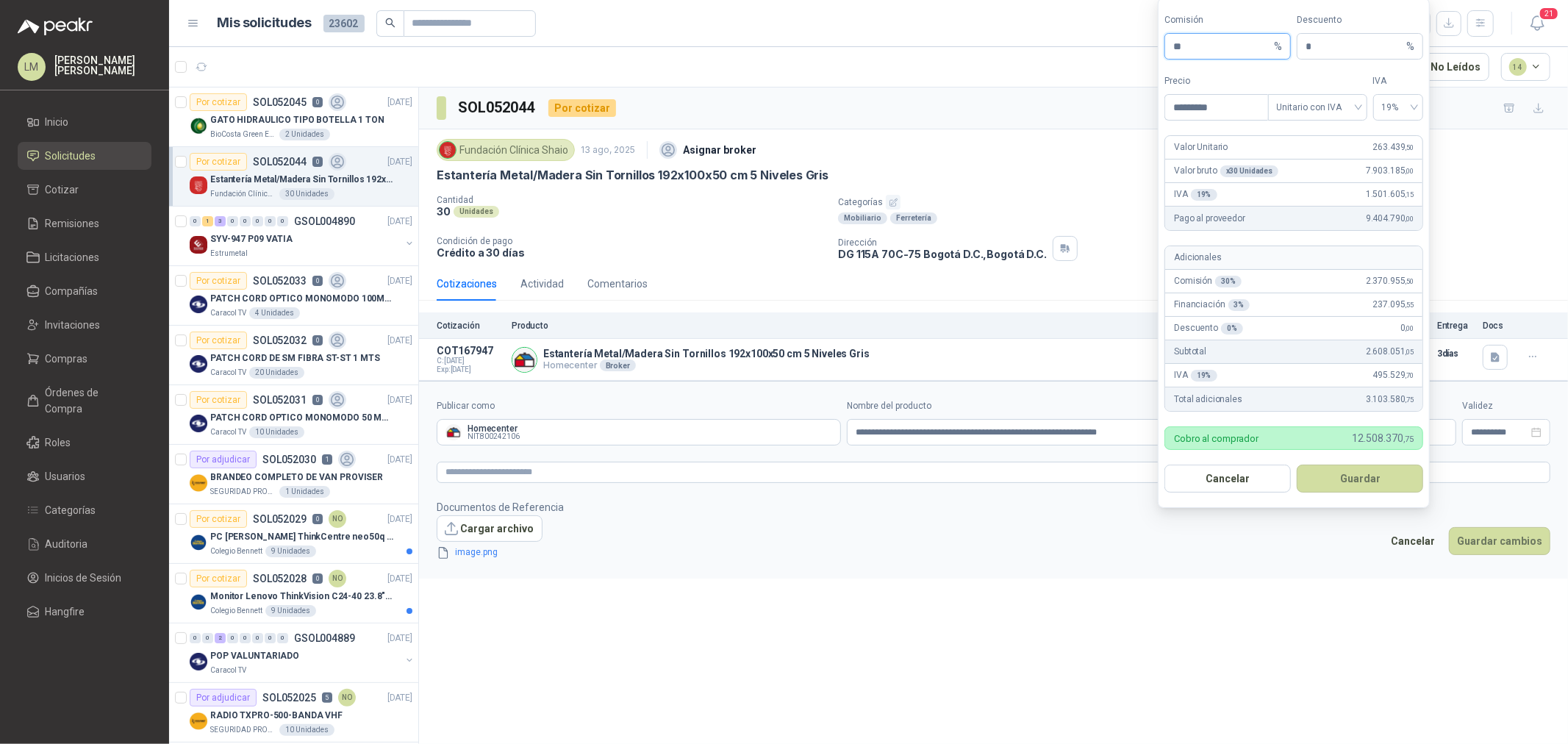
drag, startPoint x: 1186, startPoint y: 48, endPoint x: 1173, endPoint y: 50, distance: 13.2
click at [1173, 50] on input "**" at bounding box center [1222, 46] width 98 height 25
type input "**"
click at [1347, 474] on button "Guardar" at bounding box center [1360, 479] width 126 height 28
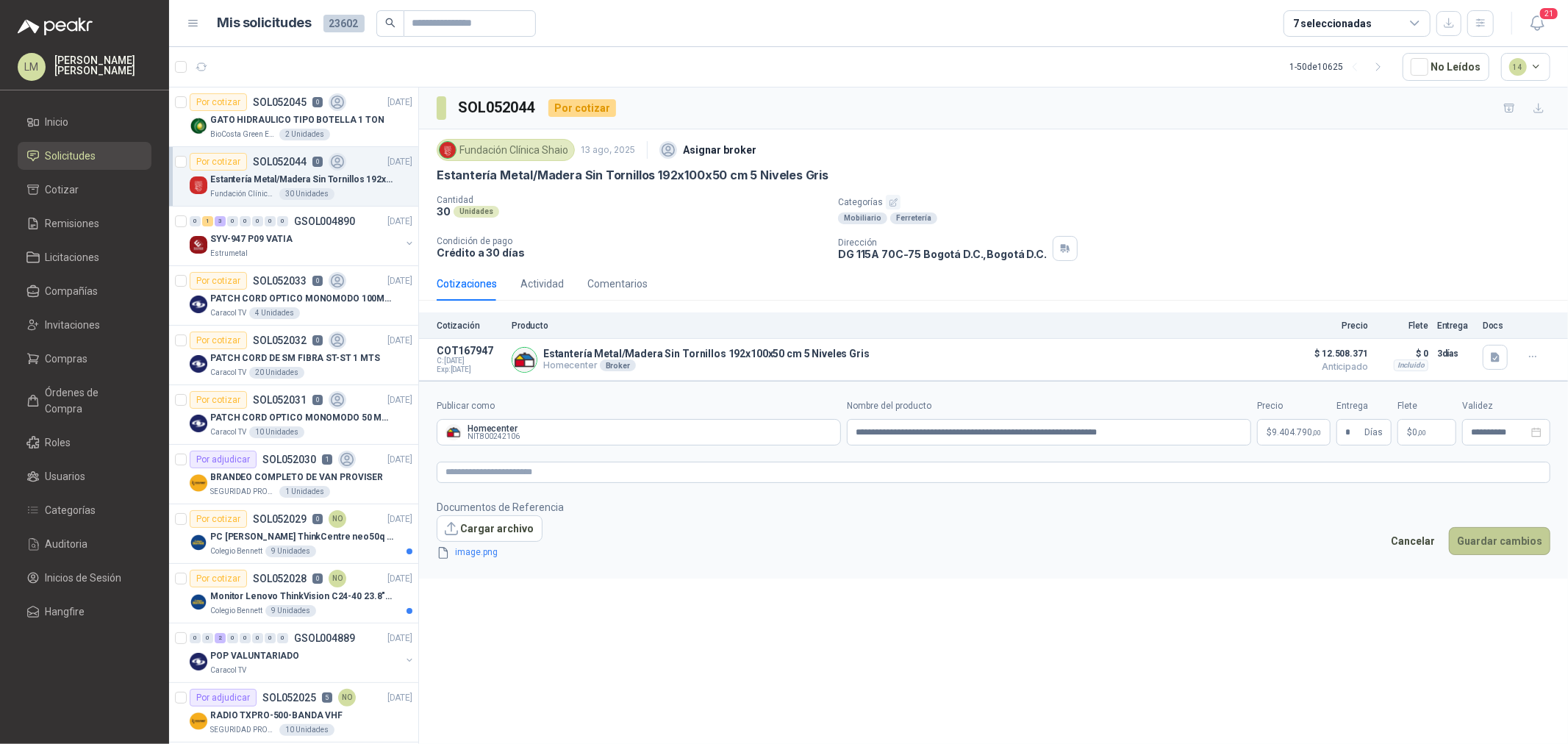
click at [1500, 547] on button "Guardar cambios" at bounding box center [1500, 541] width 101 height 28
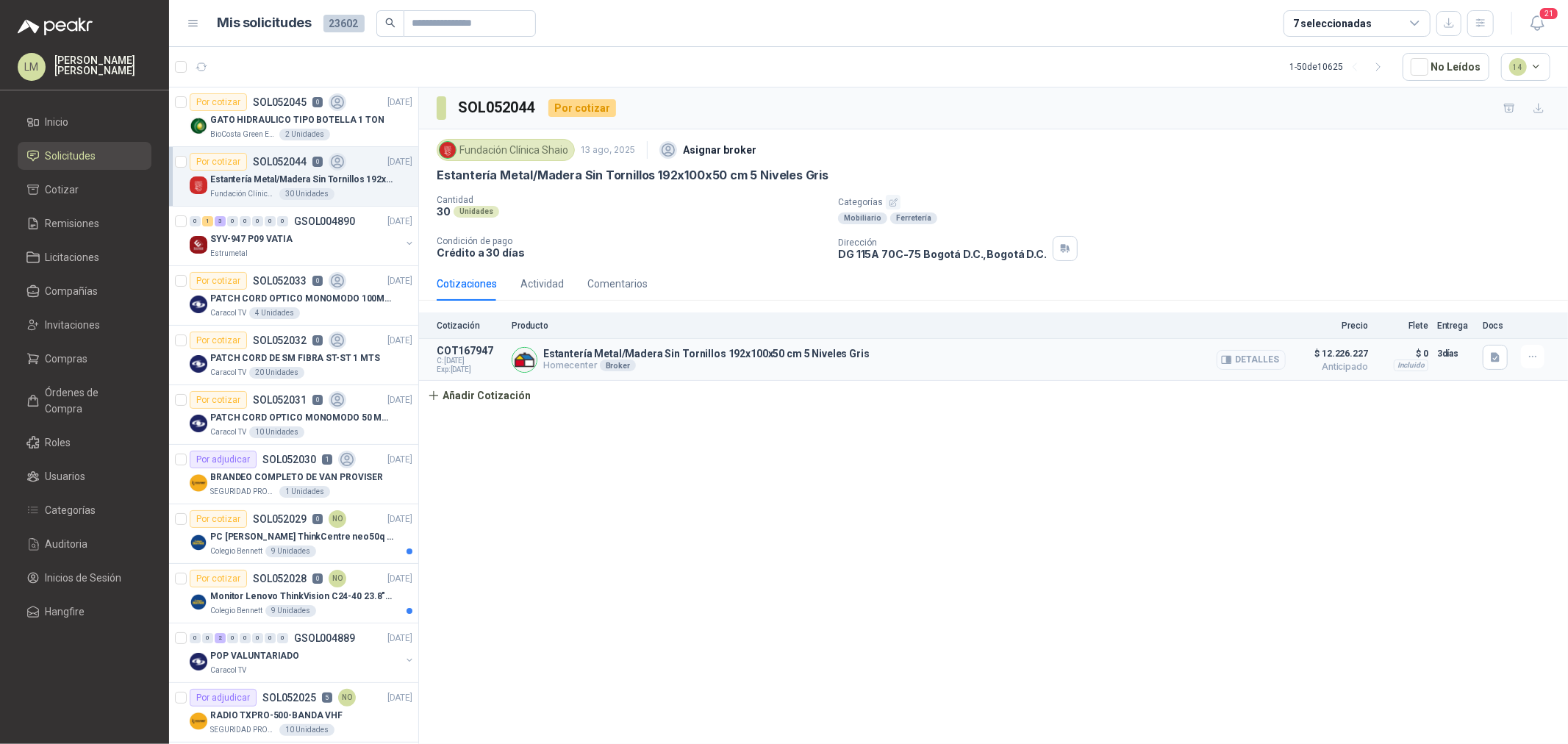
click at [1252, 360] on button "Detalles" at bounding box center [1251, 360] width 69 height 20
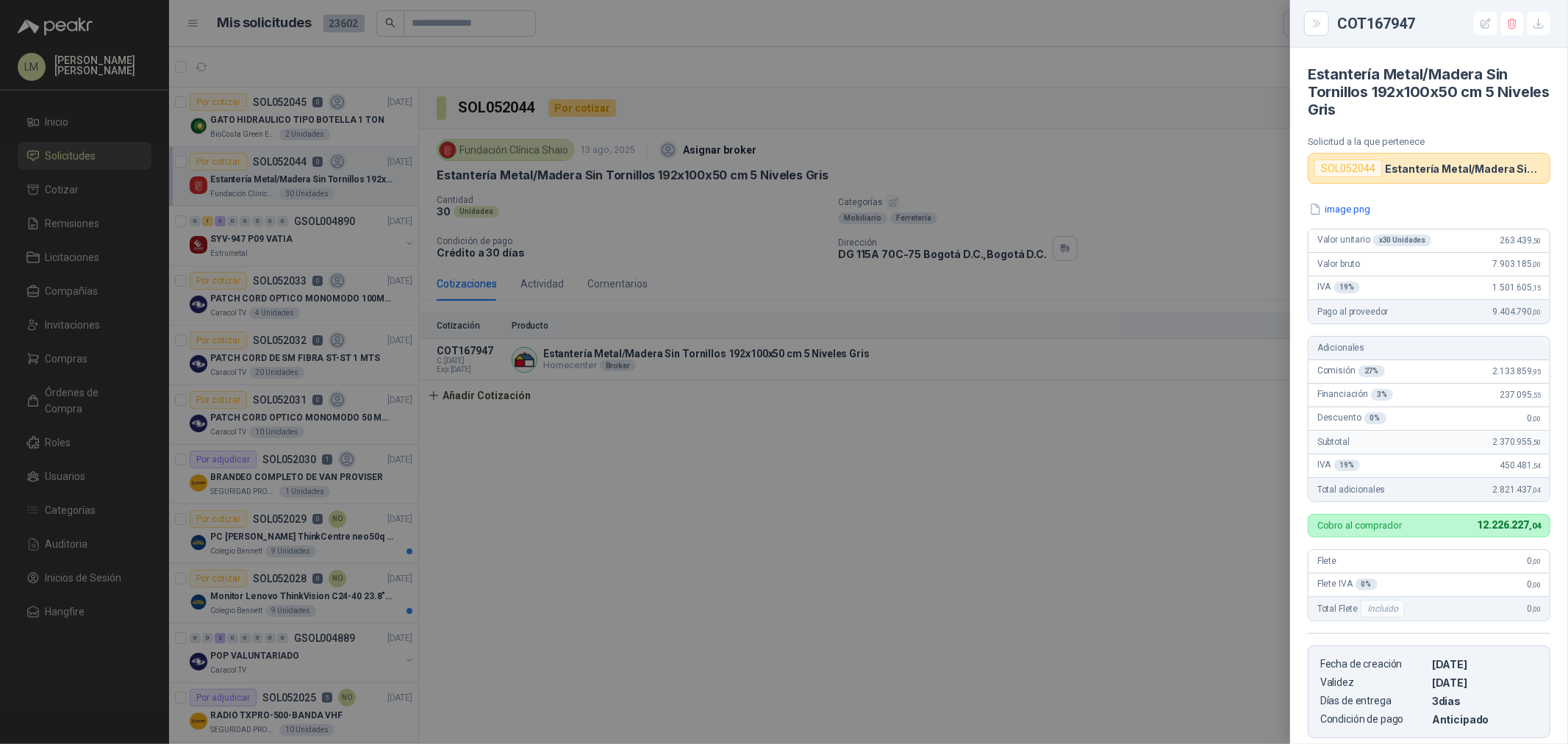
click at [1040, 365] on div at bounding box center [784, 372] width 1568 height 744
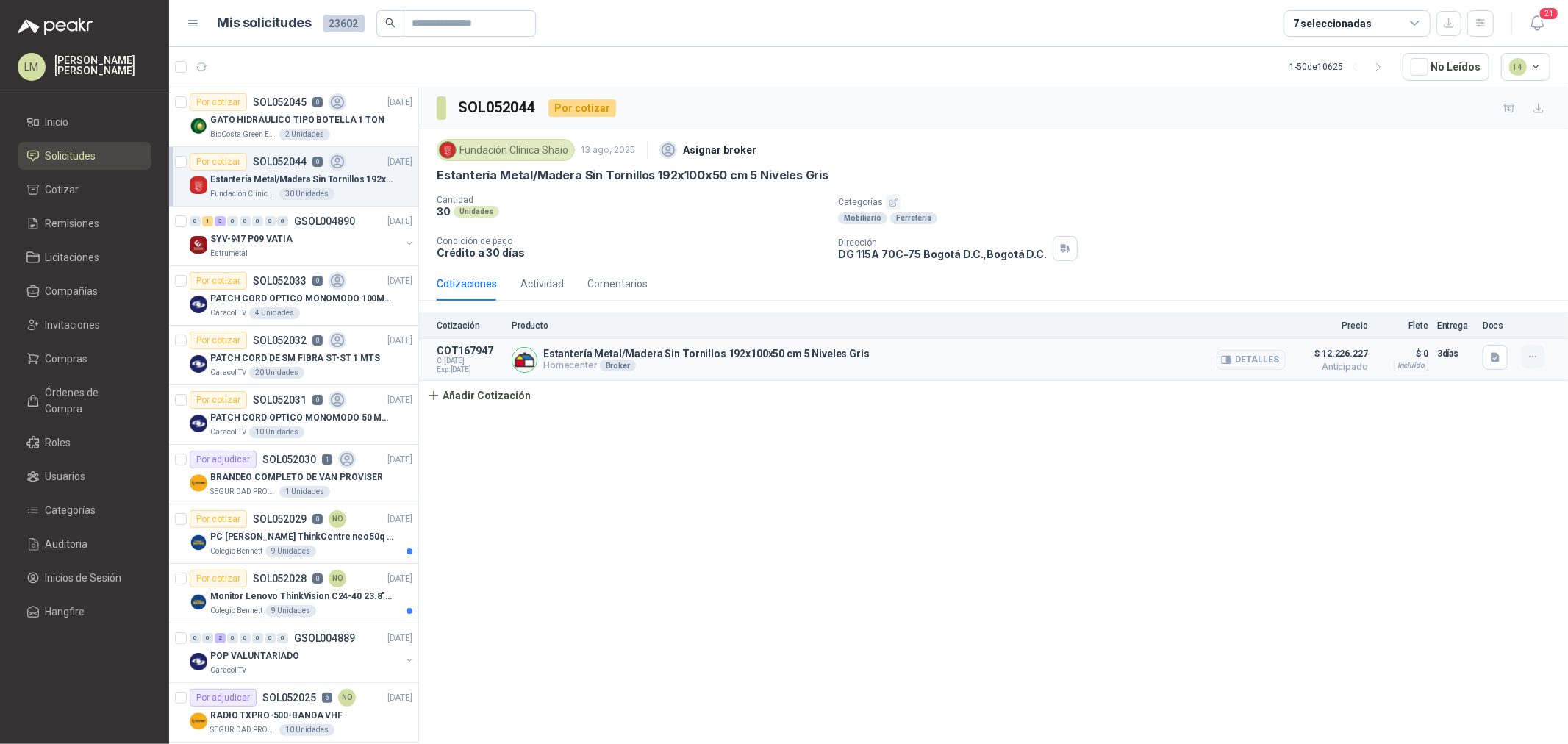
click at [1535, 359] on icon "button" at bounding box center [1533, 357] width 13 height 13
click at [1127, 407] on div "Cotización Producto Precio Flete Entrega Docs COT167947 C: 13/08/2025 Exp: 28/0…" at bounding box center [994, 361] width 1149 height 98
click at [68, 347] on link "Compras" at bounding box center [84, 359] width 134 height 28
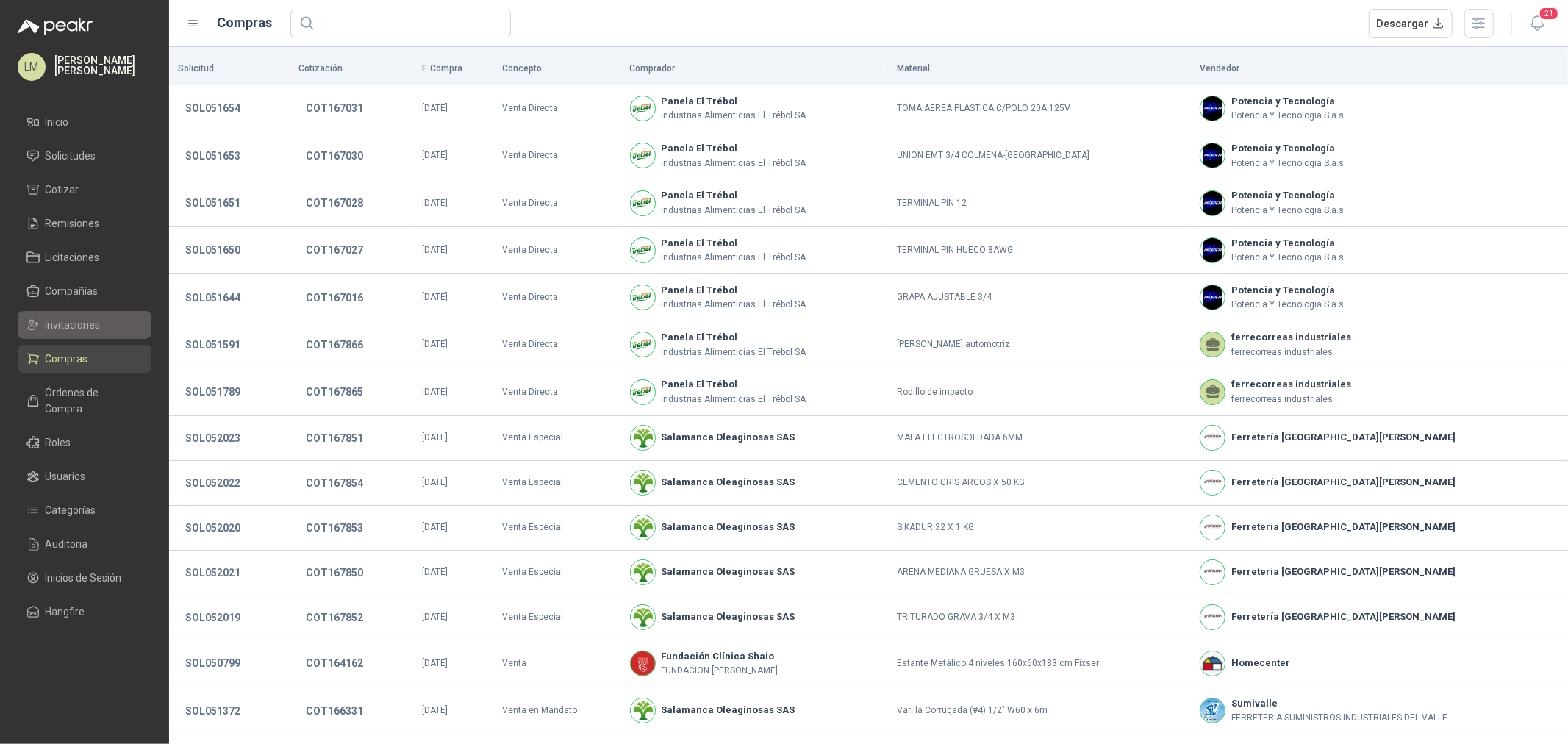
click at [78, 326] on span "Invitaciones" at bounding box center [73, 325] width 56 height 16
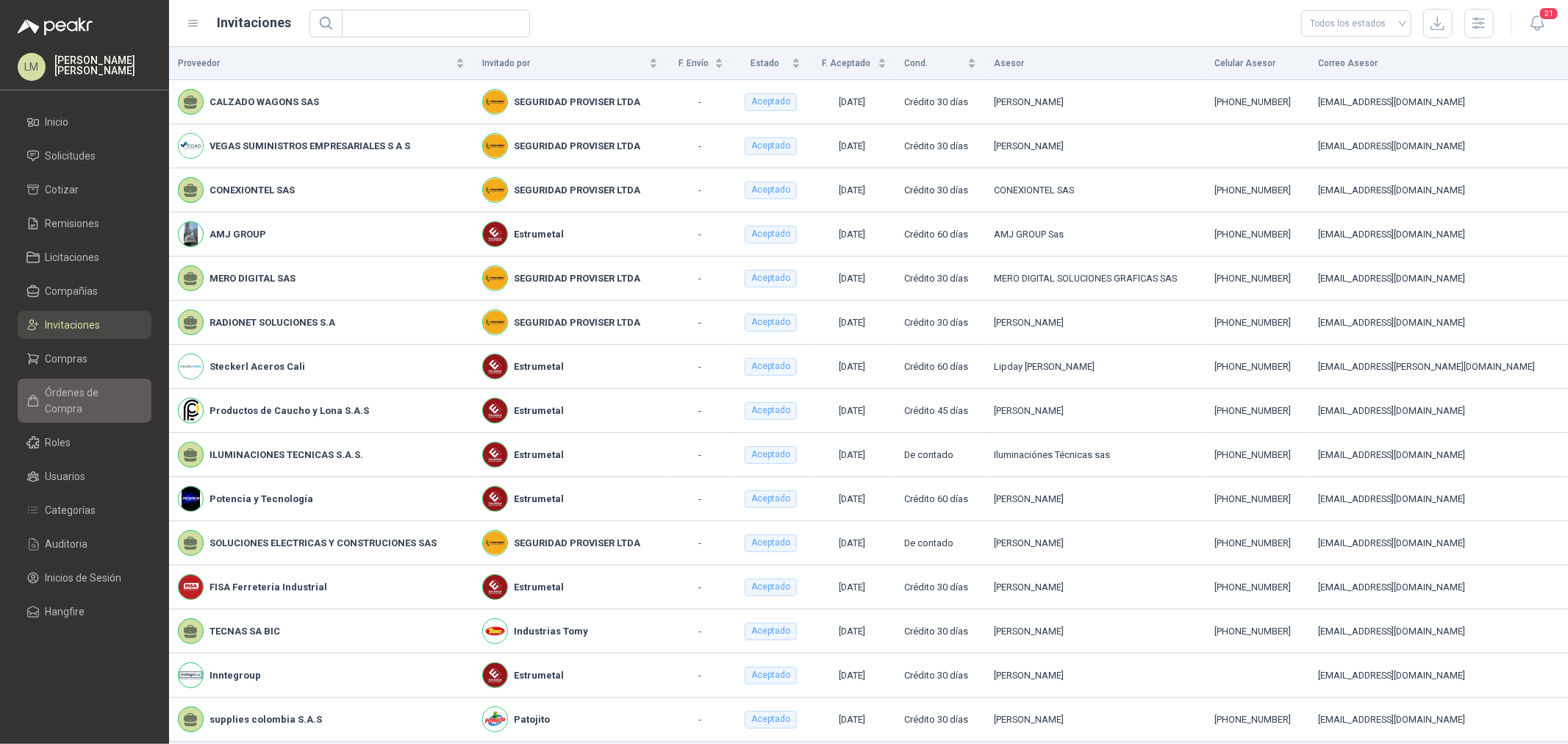
click at [90, 384] on span "Órdenes de Compra" at bounding box center [92, 401] width 92 height 32
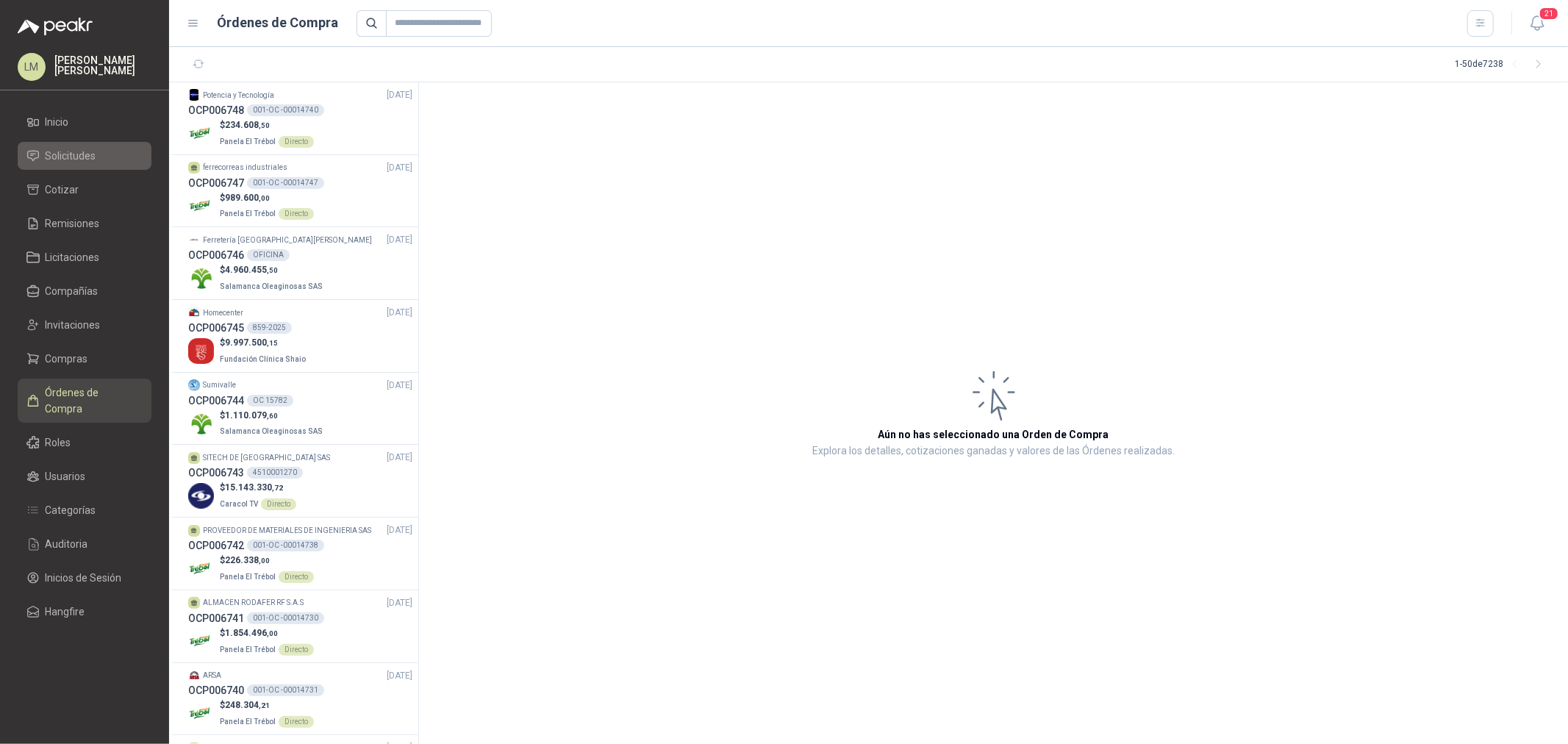
click at [73, 157] on span "Solicitudes" at bounding box center [71, 156] width 51 height 16
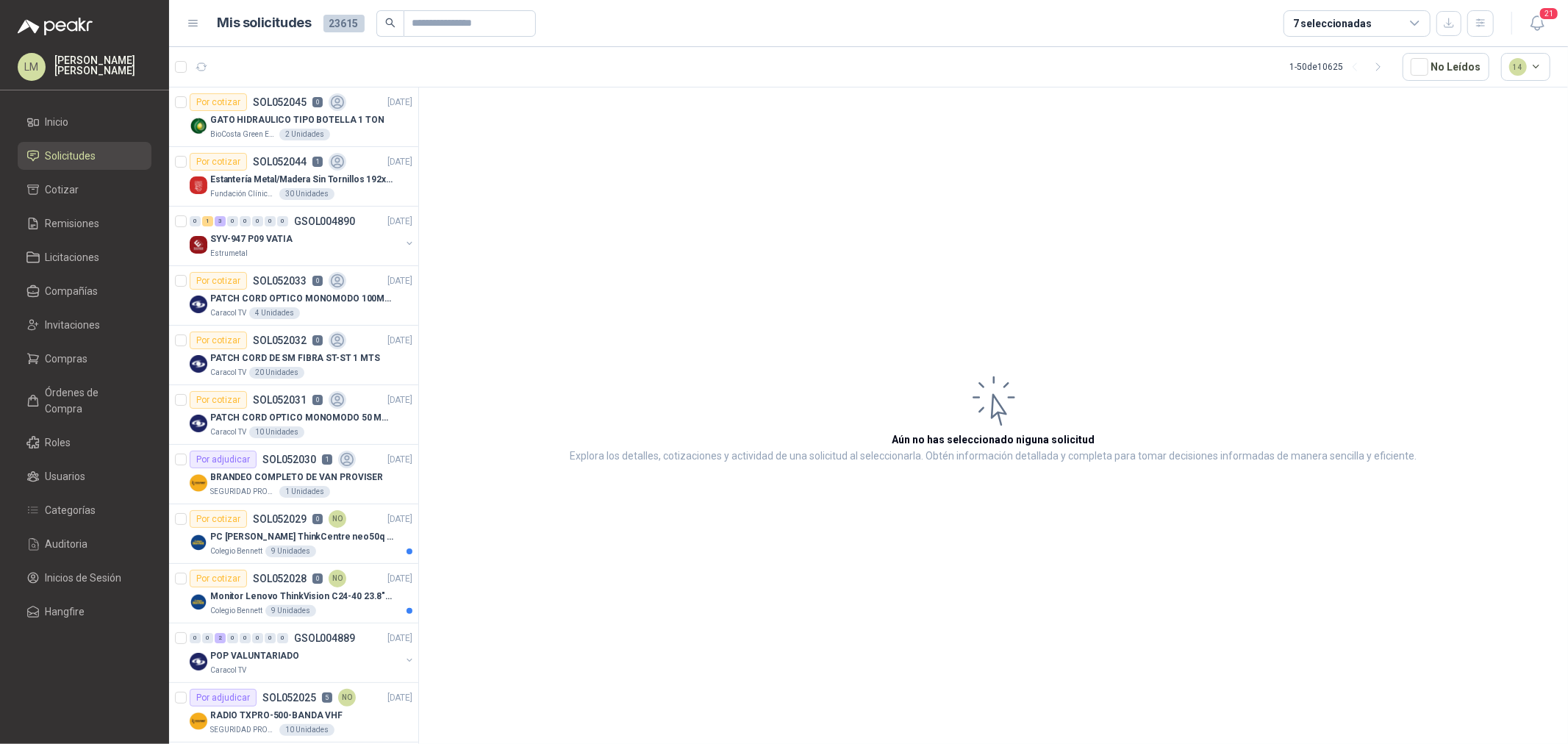
click at [1324, 20] on div "7 seleccionadas" at bounding box center [1332, 23] width 79 height 16
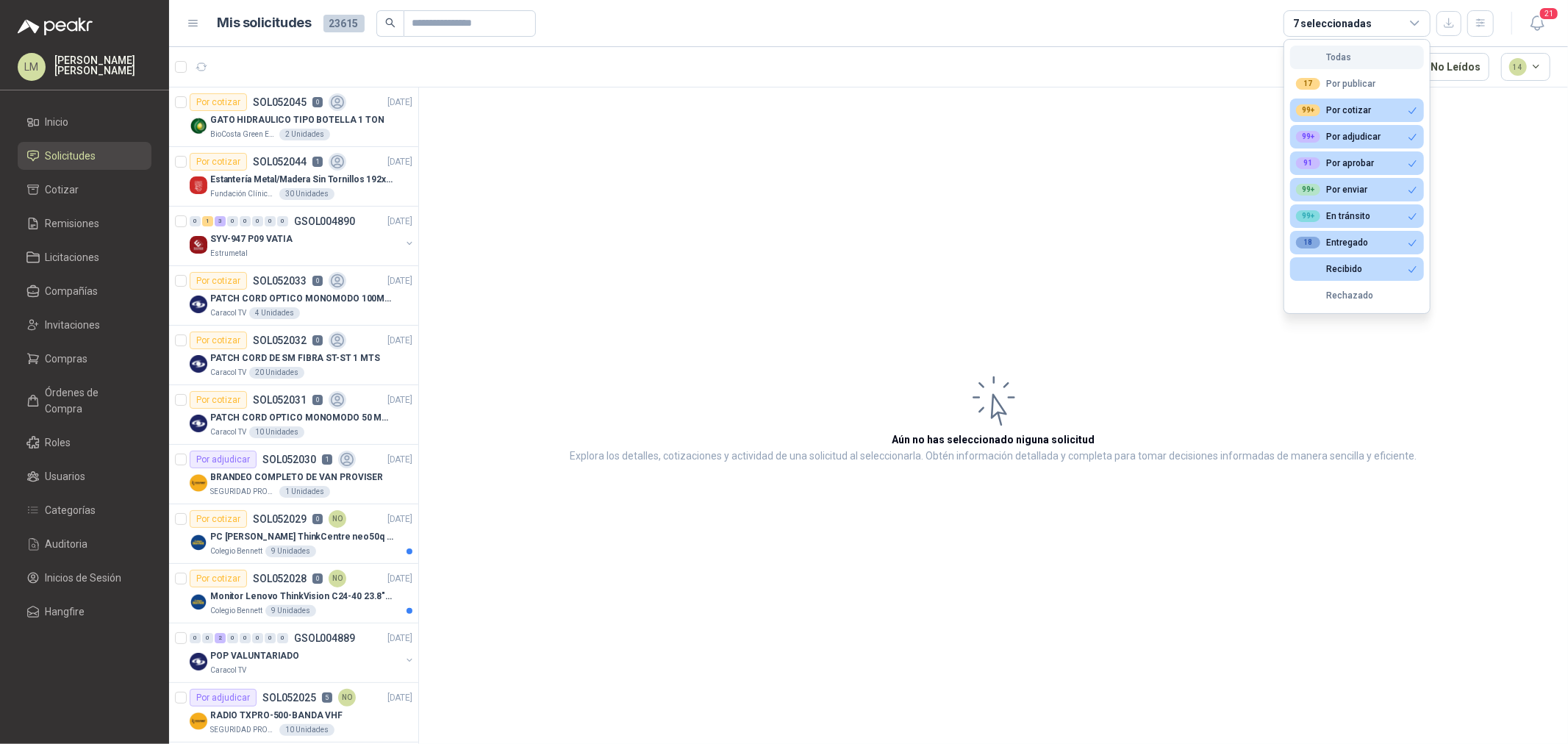
click at [1331, 61] on div "Todas" at bounding box center [1323, 57] width 56 height 10
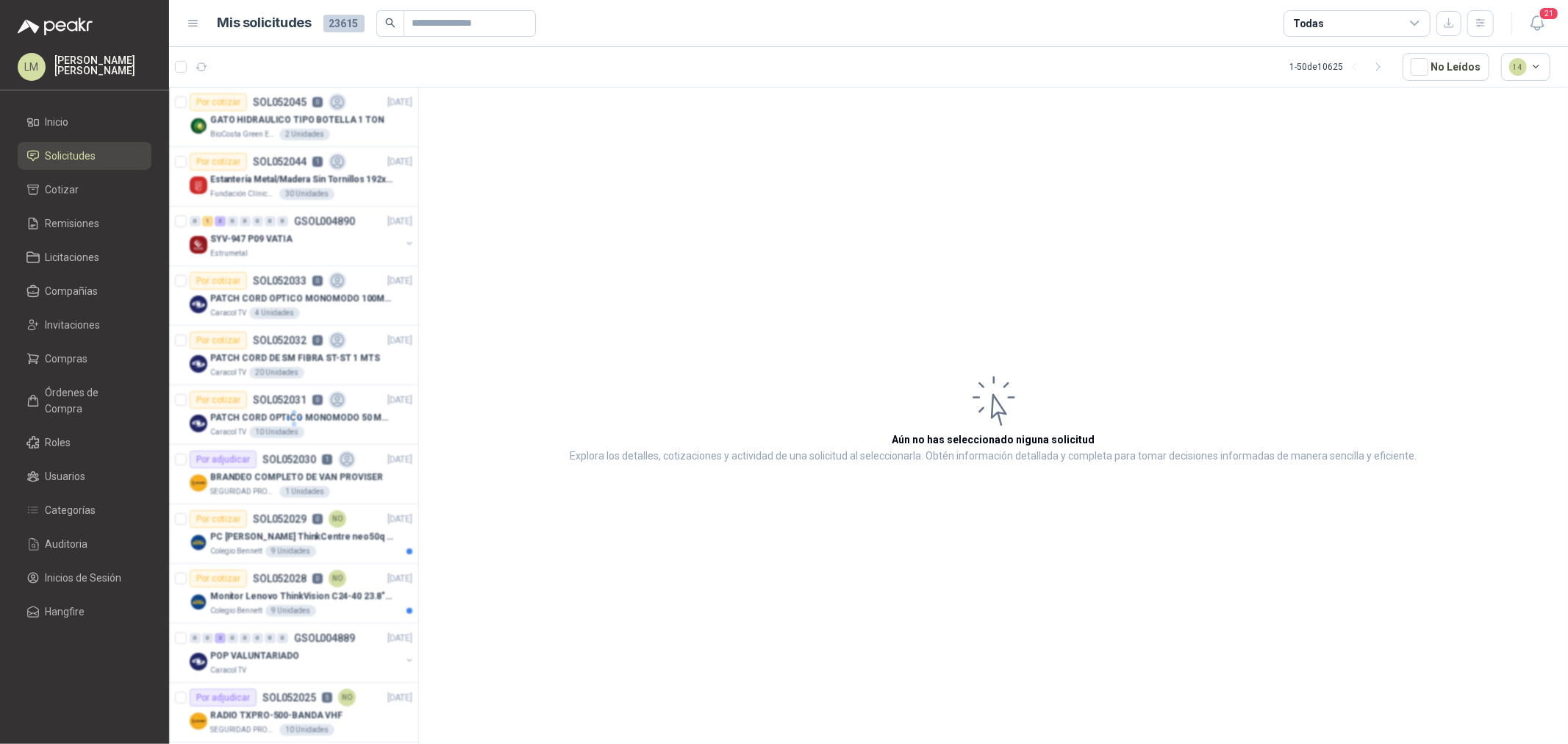
click at [1331, 26] on div "Todas" at bounding box center [1357, 23] width 147 height 27
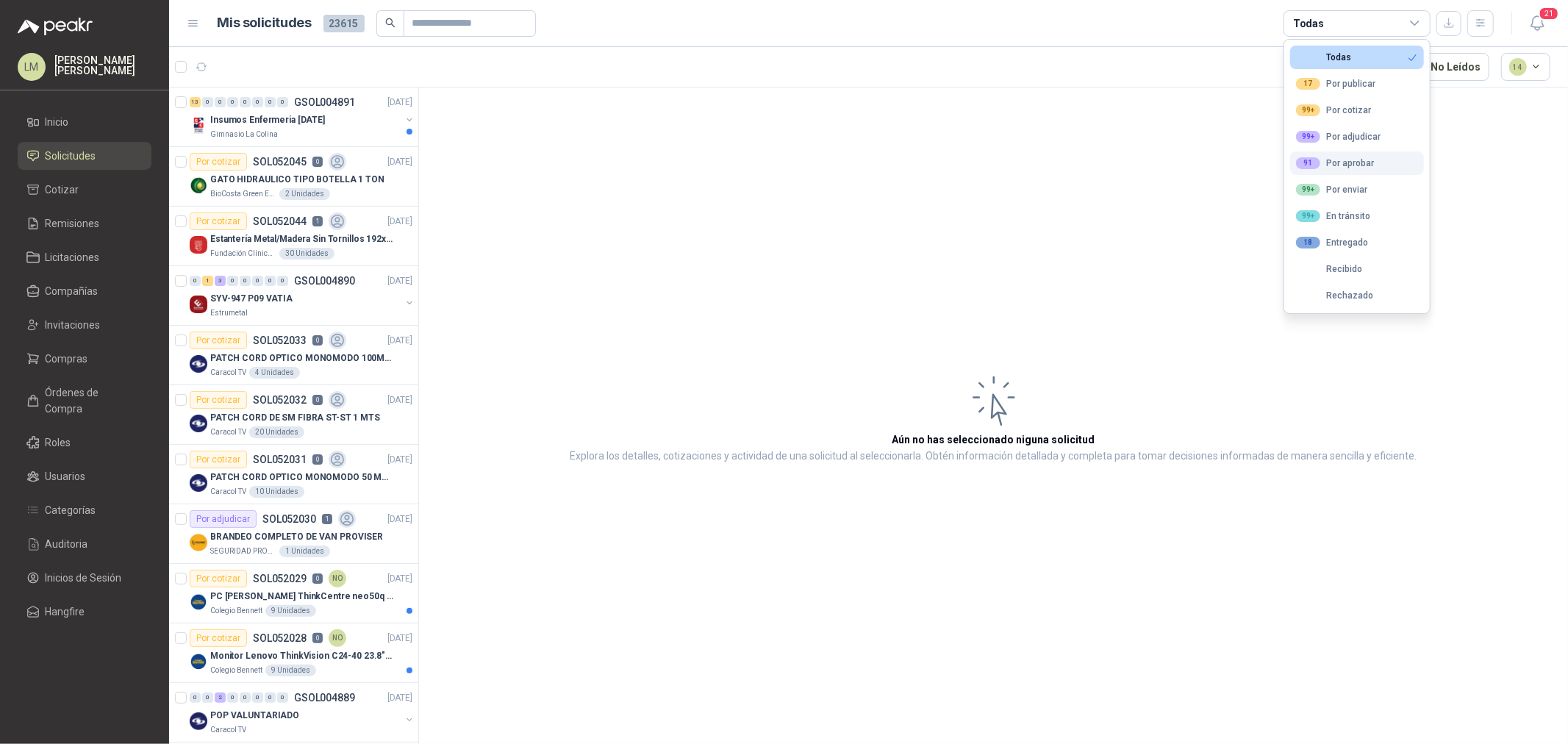
click at [1327, 155] on button "91 Por aprobar" at bounding box center [1357, 162] width 134 height 23
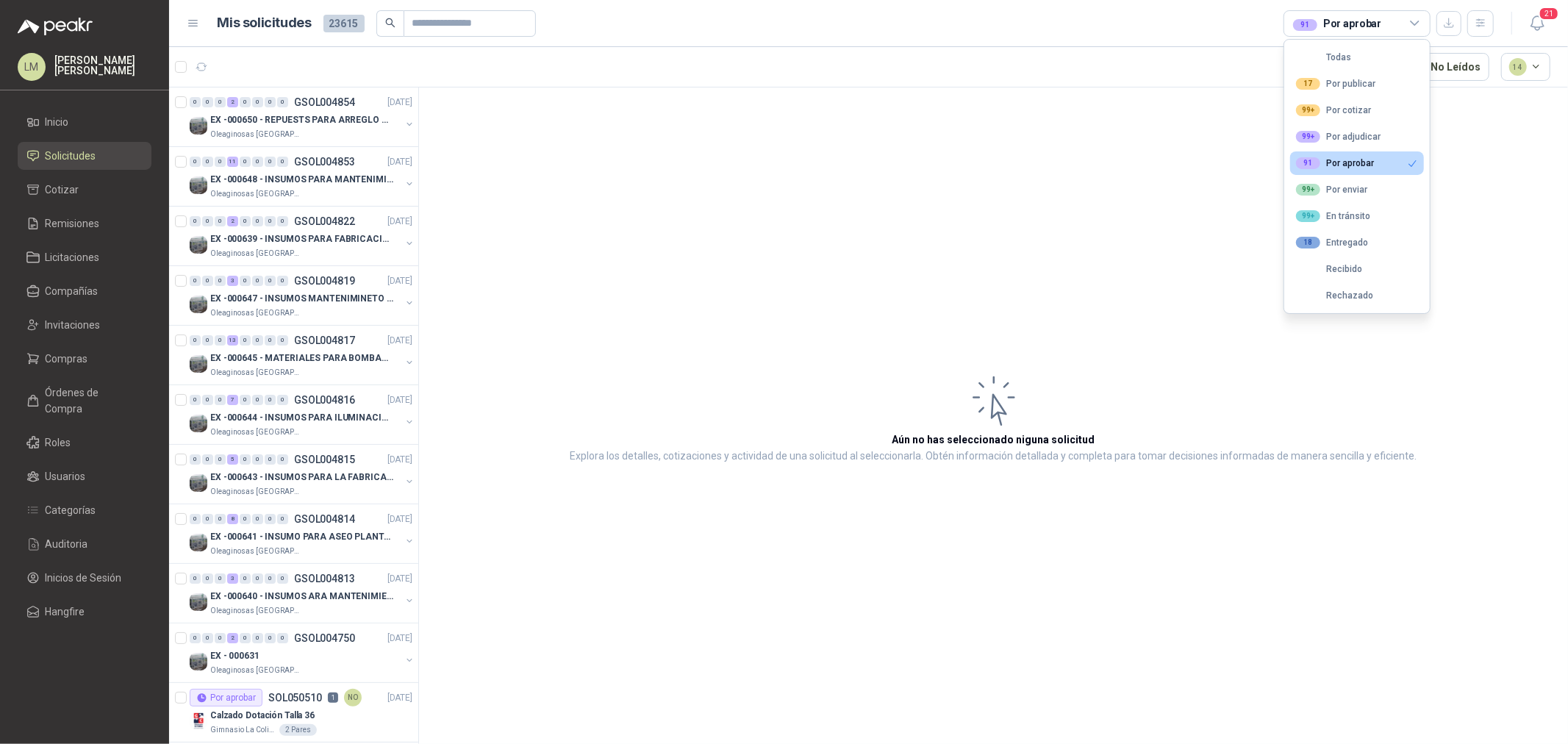
click at [538, 183] on article "Aún no has seleccionado niguna solicitud Explora los detalles, cotizaciones y a…" at bounding box center [994, 418] width 1149 height 661
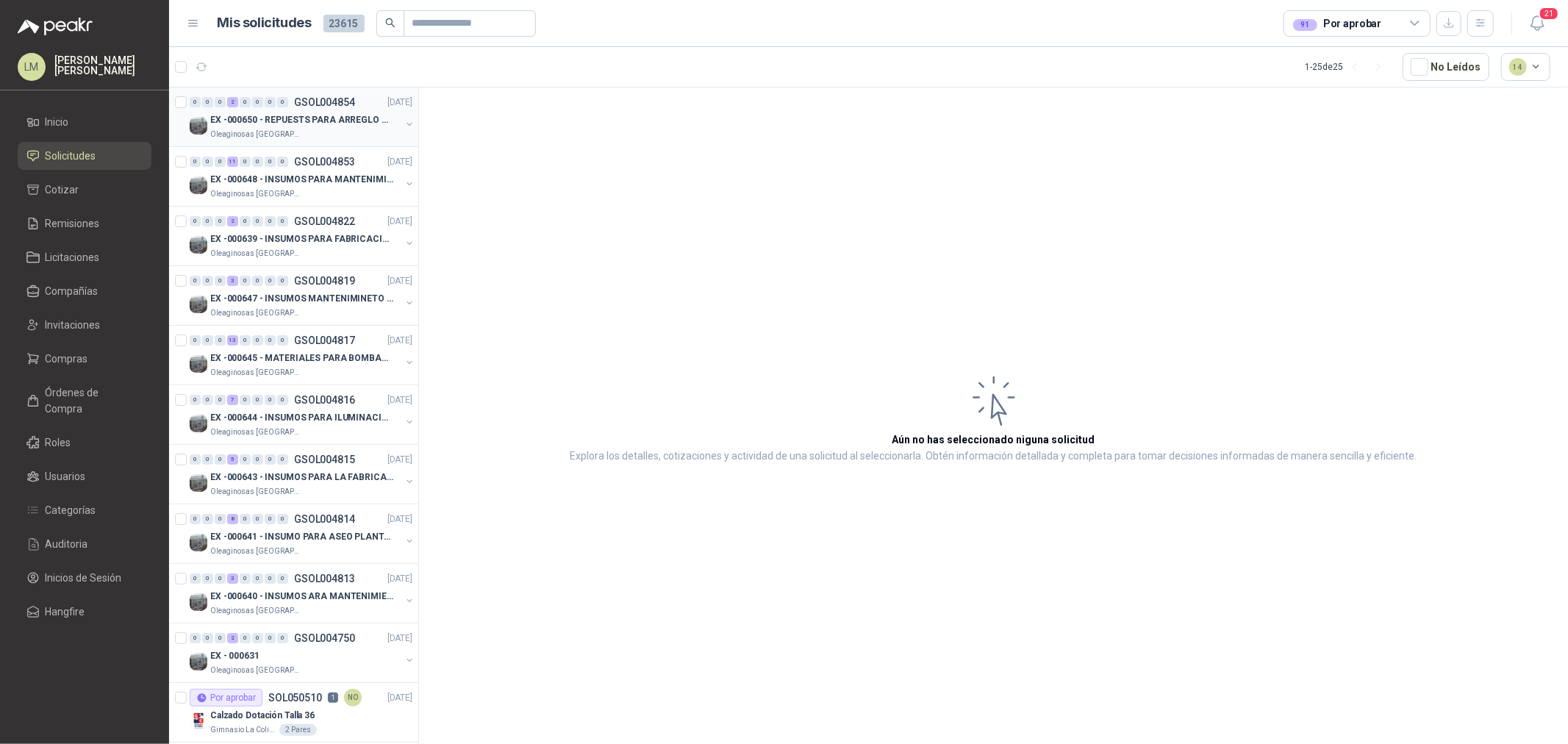
click at [404, 123] on button "button" at bounding box center [409, 124] width 12 height 12
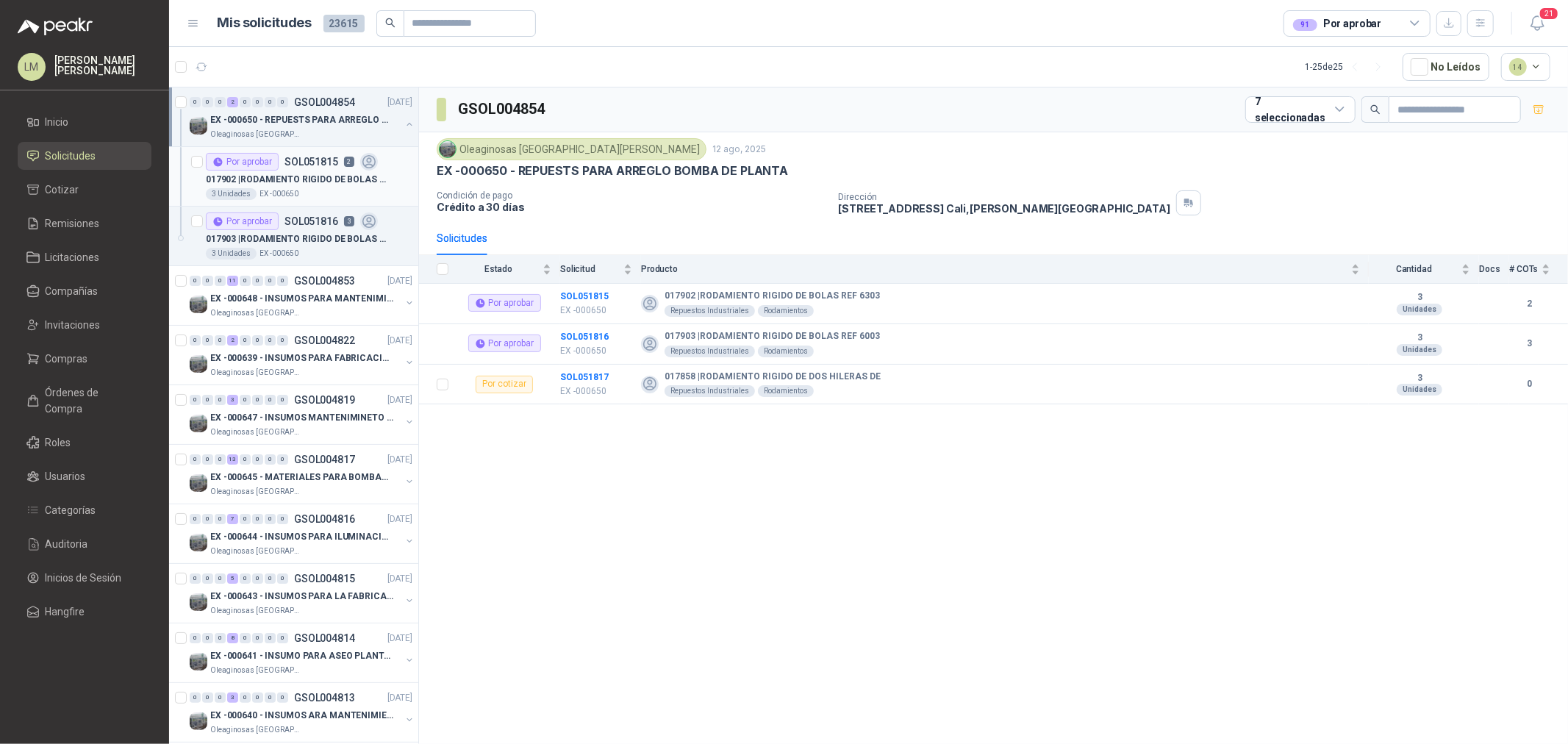
click at [331, 160] on p "SOL051815" at bounding box center [311, 162] width 54 height 10
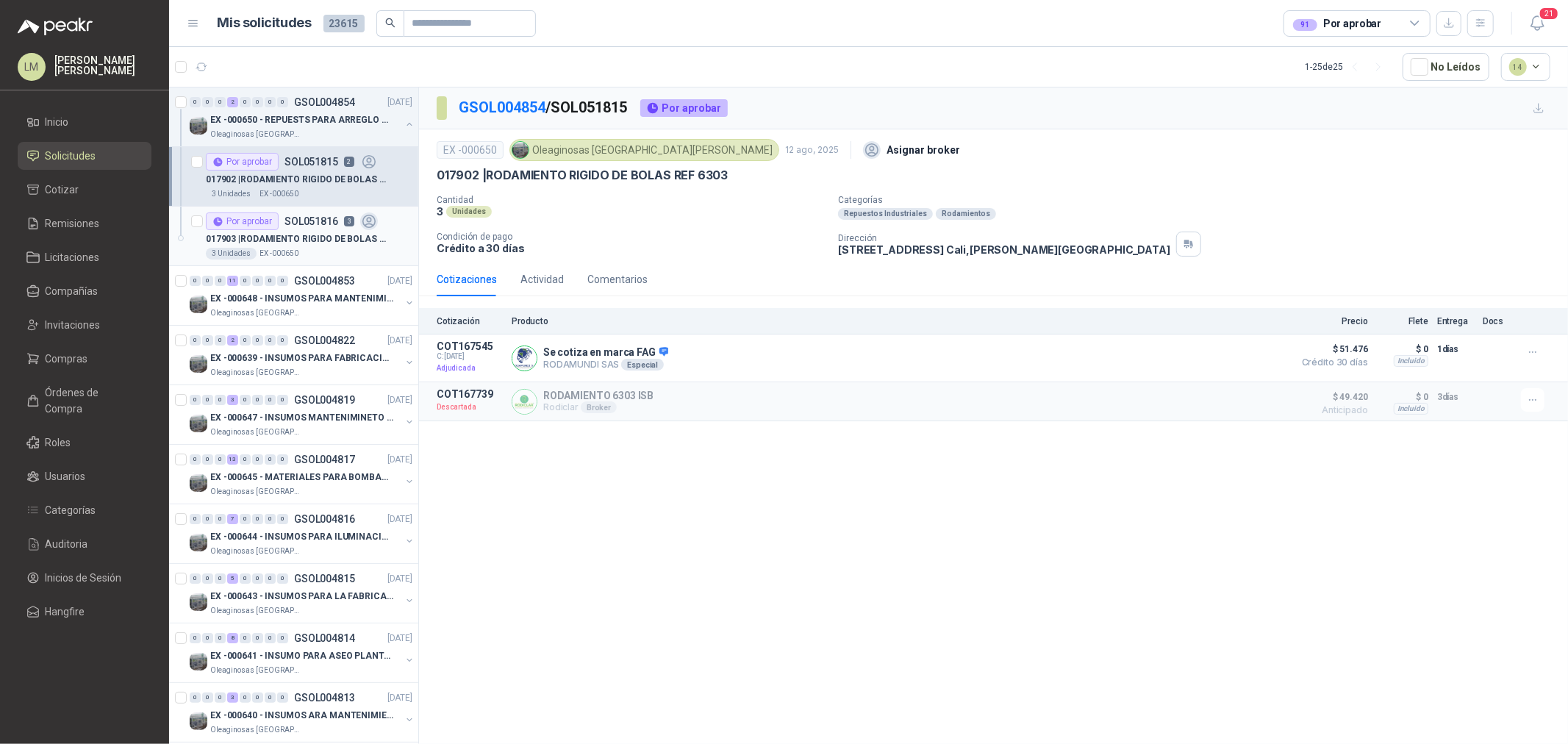
click at [307, 238] on p "017903 | RODAMIENTO RIGIDO DE BOLAS REF 6003" at bounding box center [298, 239] width 183 height 14
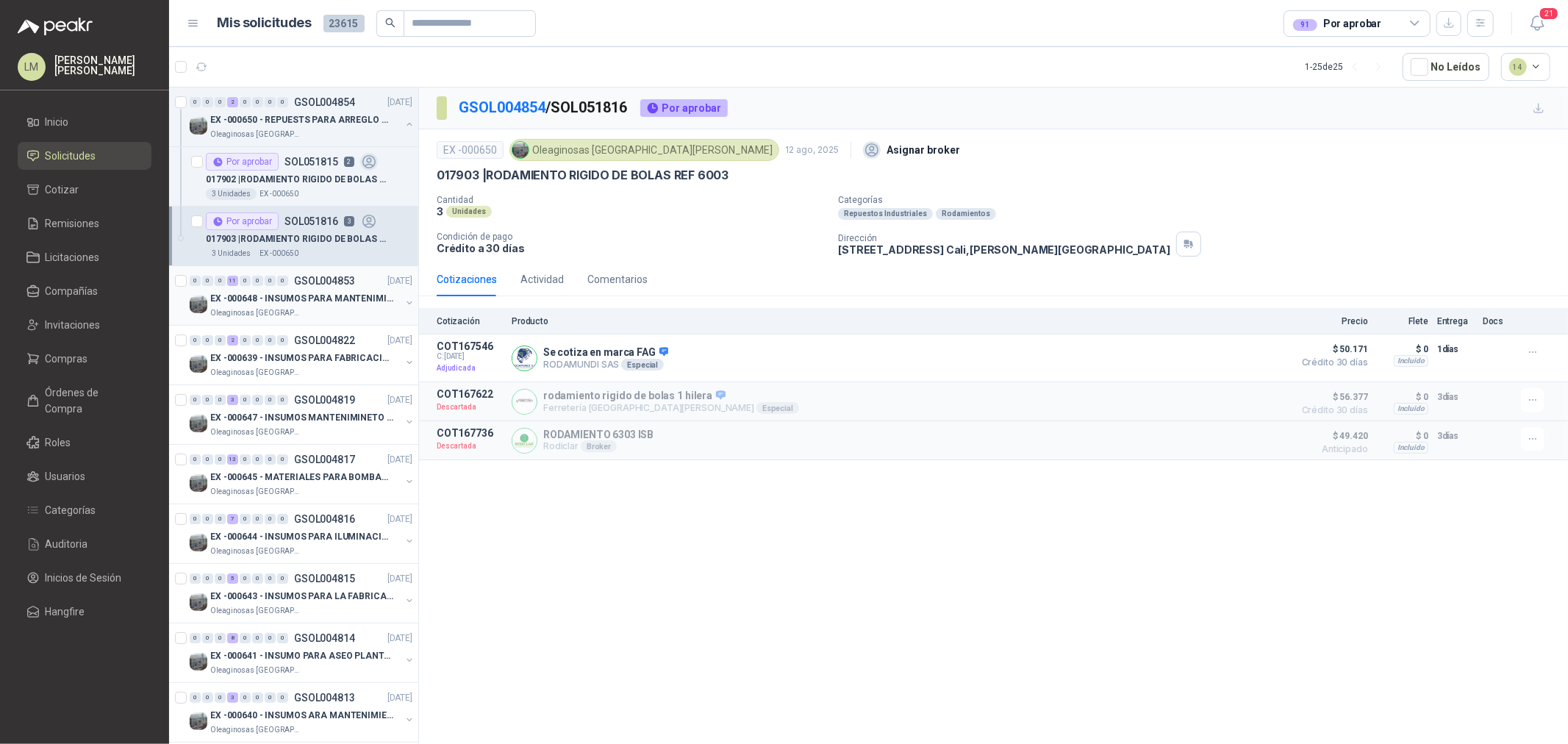
click at [404, 302] on button "button" at bounding box center [409, 302] width 12 height 12
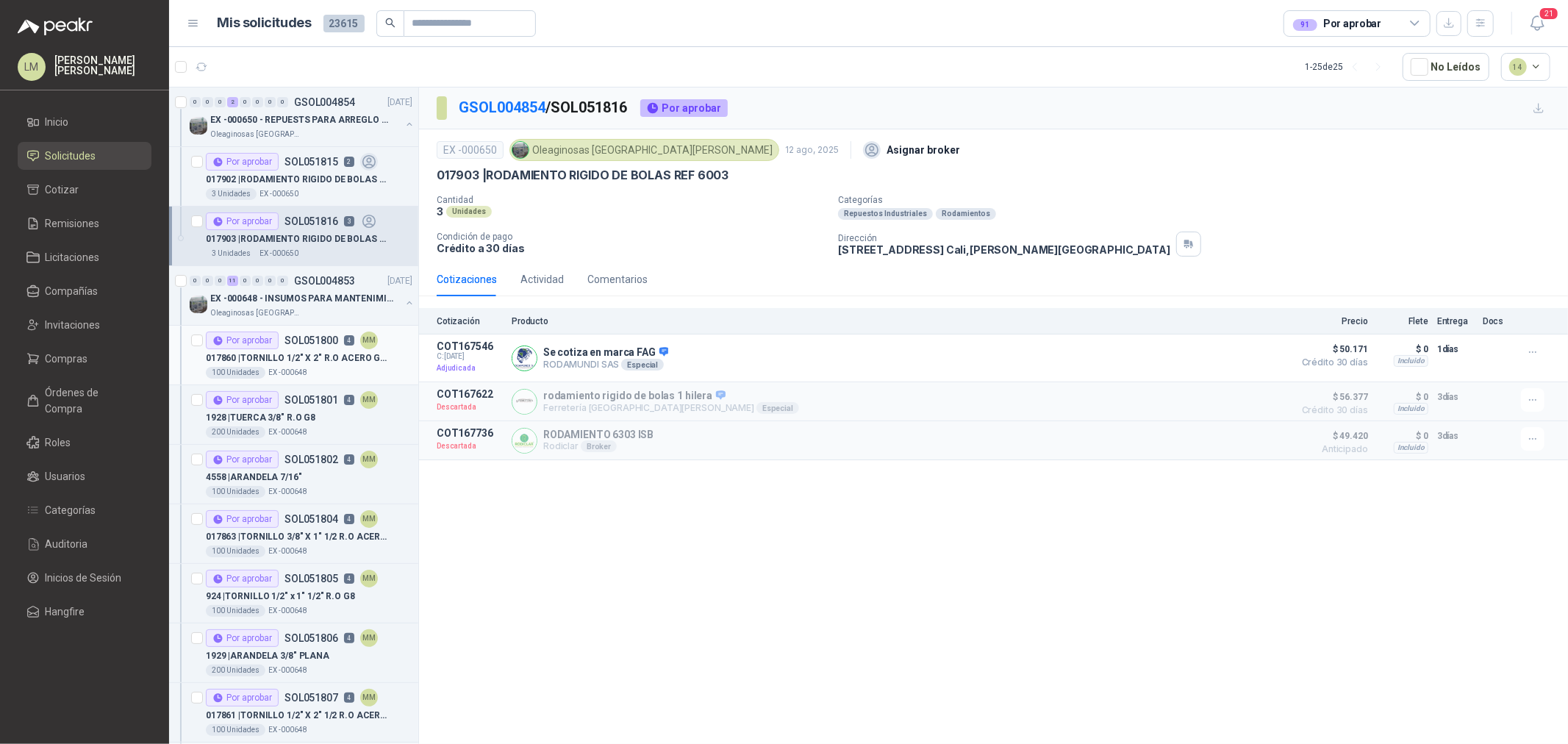
click at [335, 345] on p "SOL051800" at bounding box center [311, 340] width 54 height 10
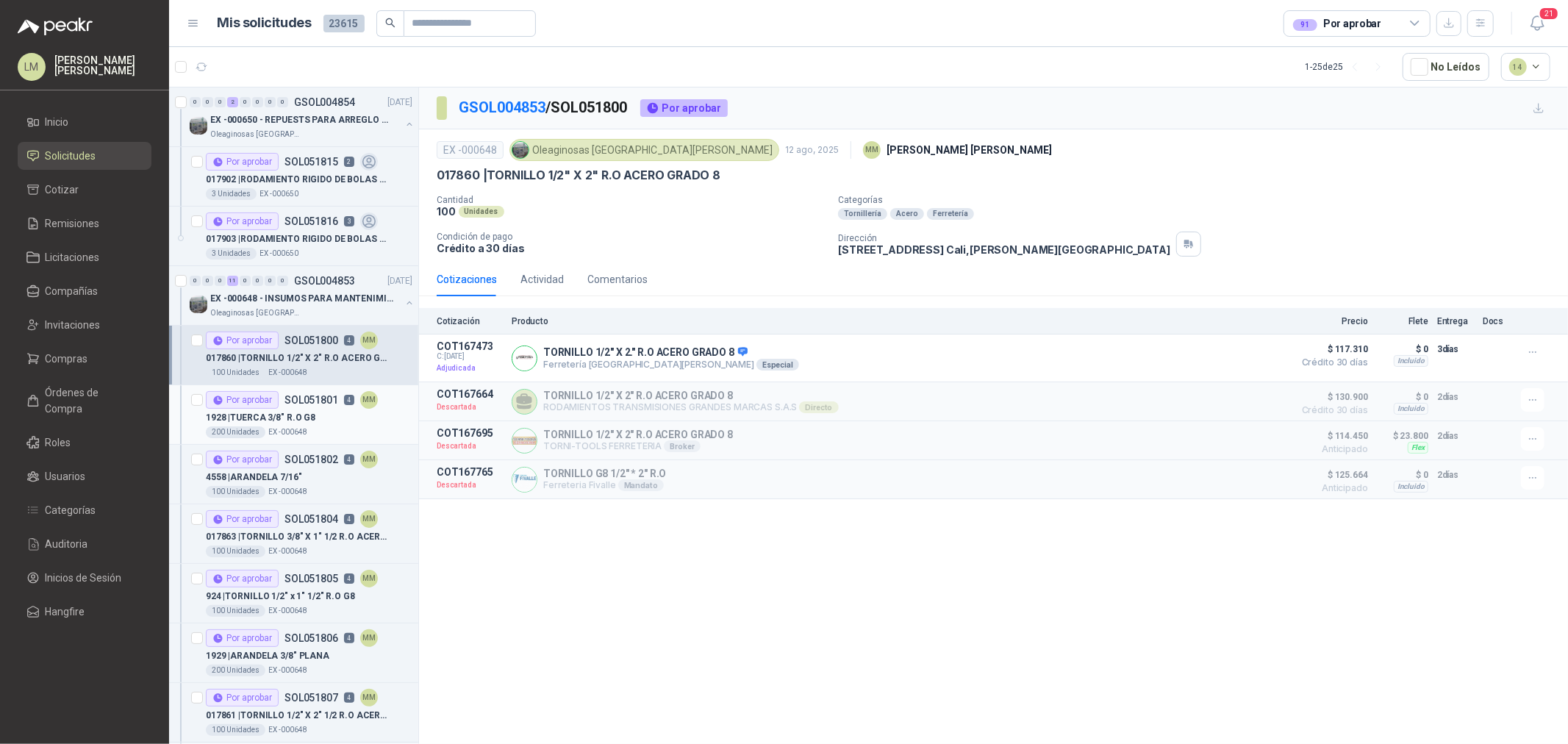
click at [298, 406] on div "Por aprobar SOL051801 4 MM" at bounding box center [292, 400] width 172 height 18
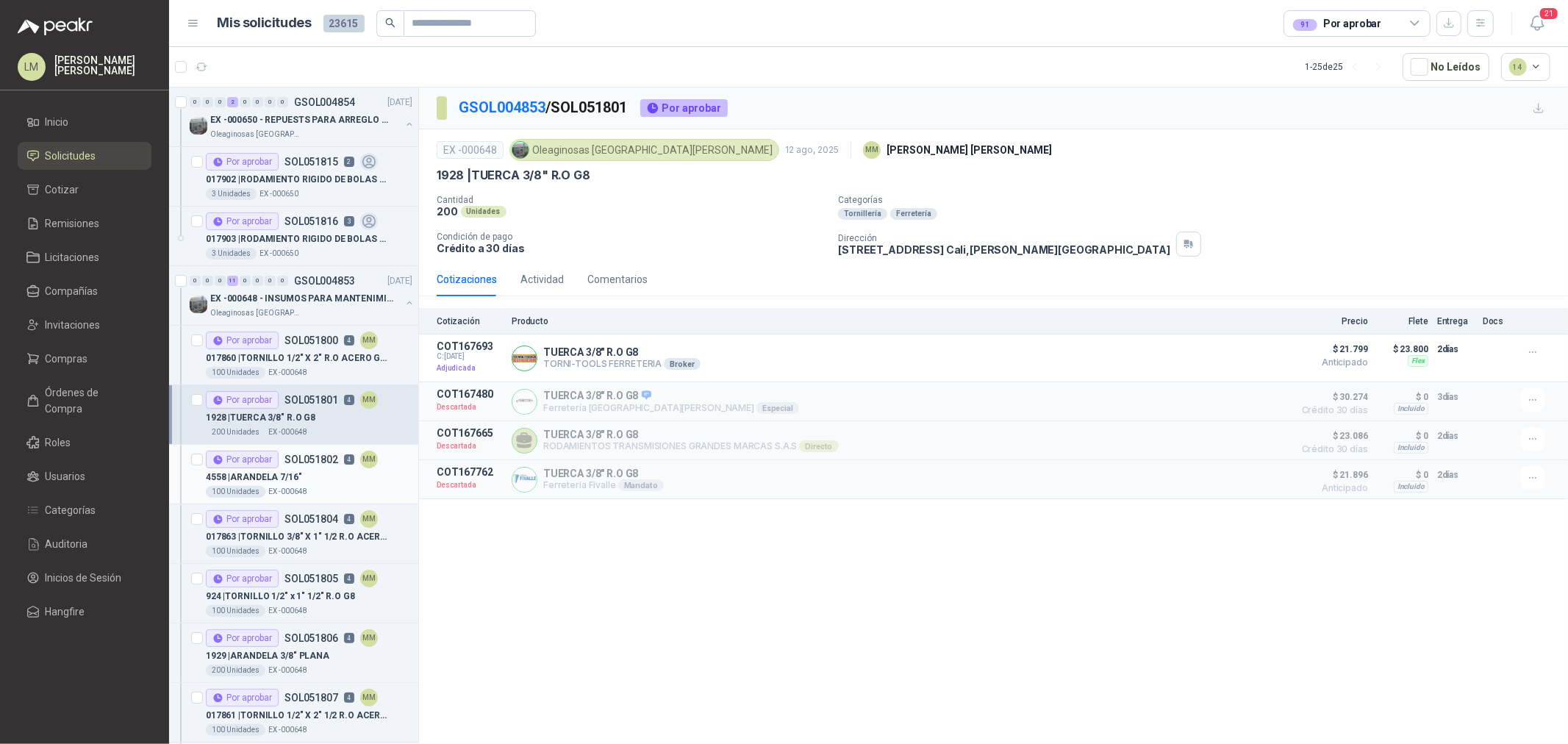
click at [305, 471] on div "4558 | ARANDELA 7/16"" at bounding box center [309, 477] width 207 height 18
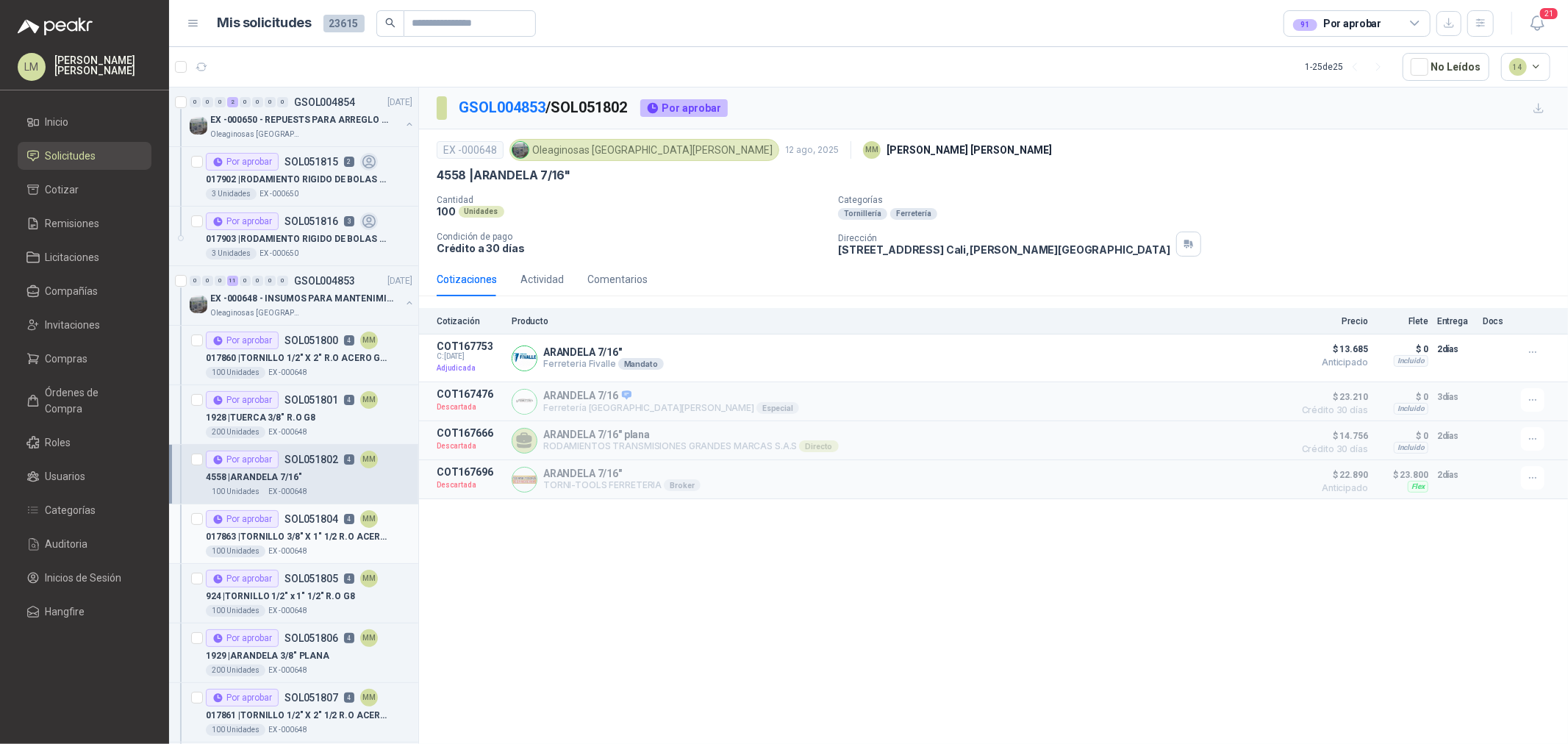
click at [312, 539] on p "017863 | TORNILLO 3/8" X 1" 1/2 R.O ACERO GRADO 8" at bounding box center [298, 536] width 183 height 14
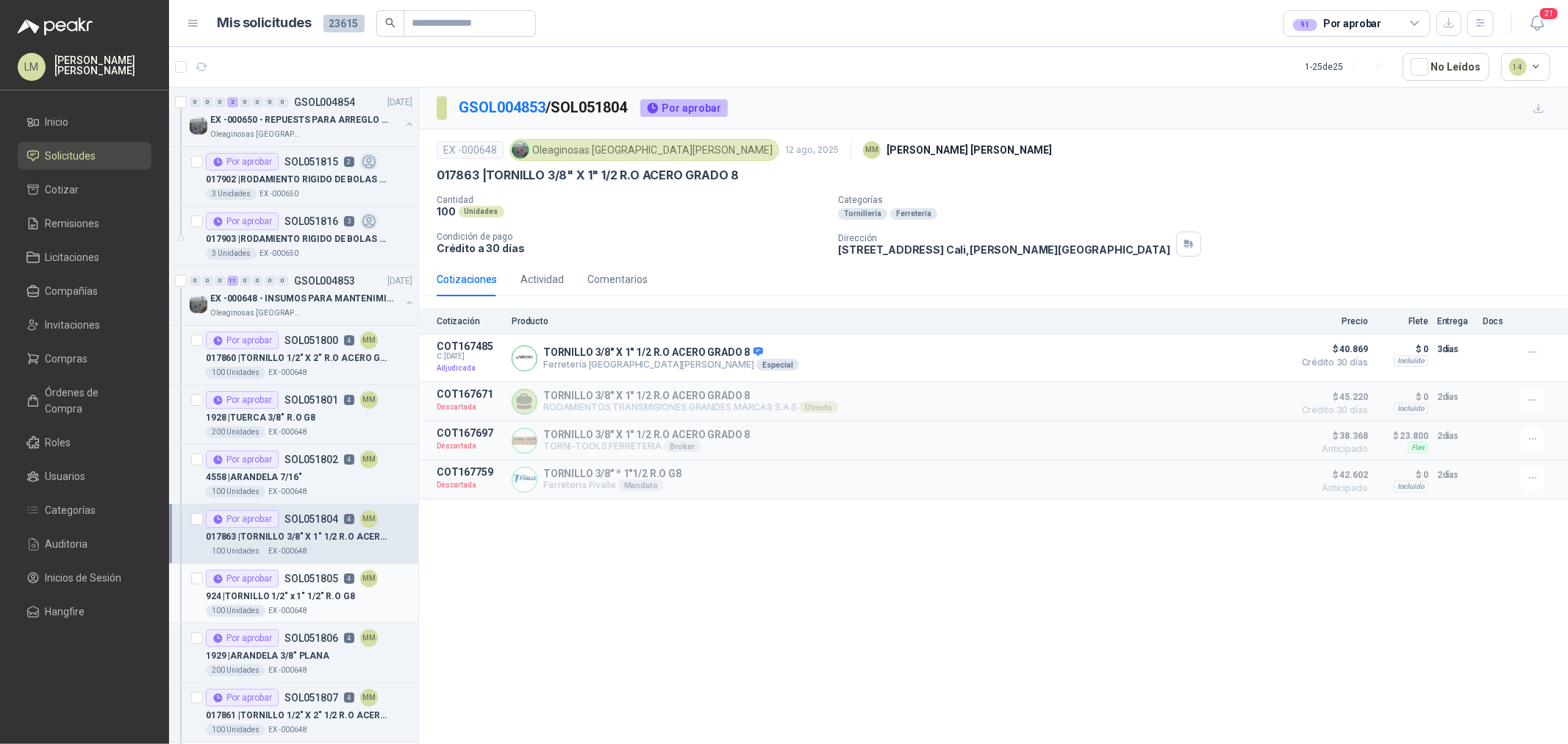
click at [311, 592] on p "924 | TORNILLO 1/2" x 1" 1/2" R.O G8" at bounding box center [281, 596] width 150 height 14
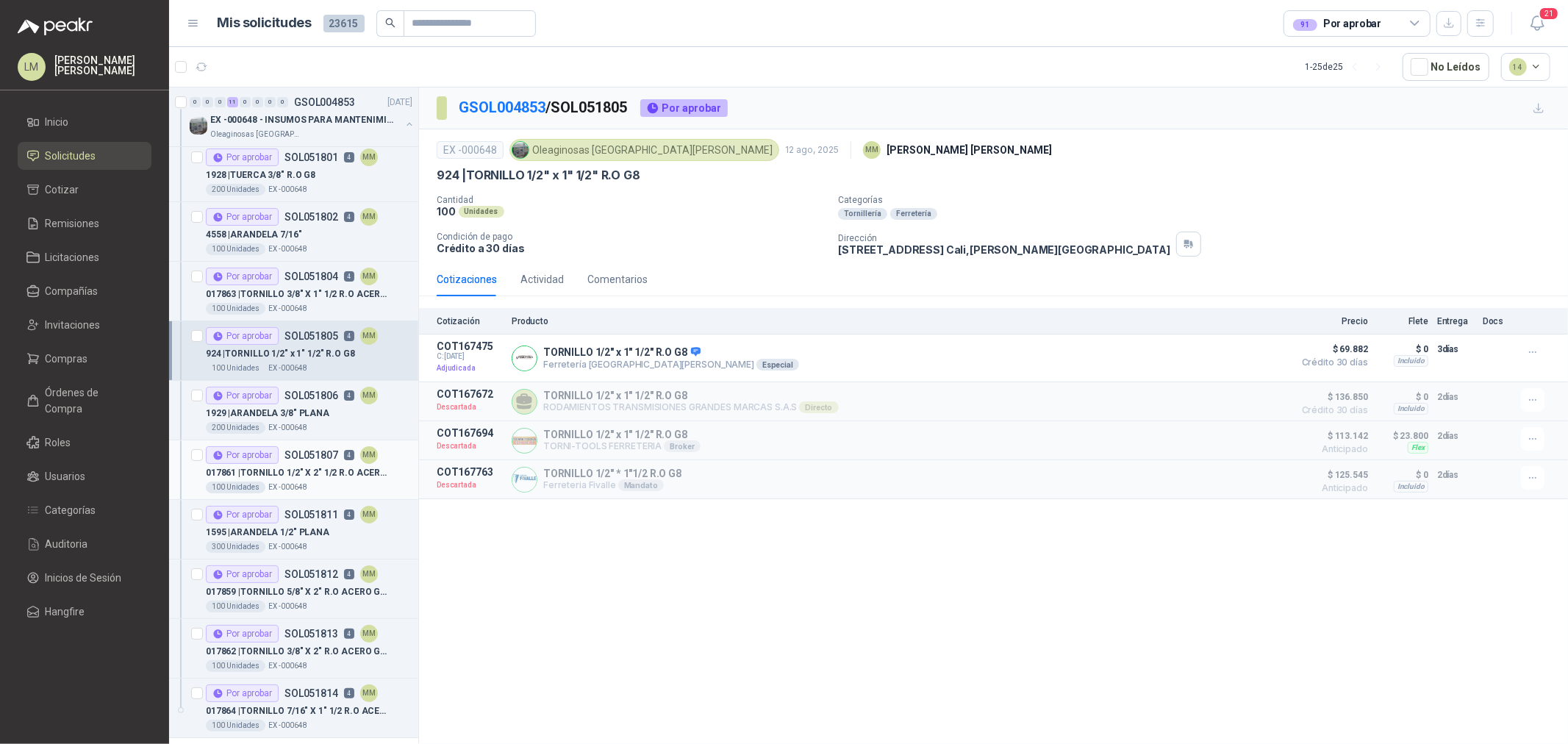
scroll to position [245, 0]
click at [298, 388] on p "SOL051806" at bounding box center [311, 393] width 54 height 10
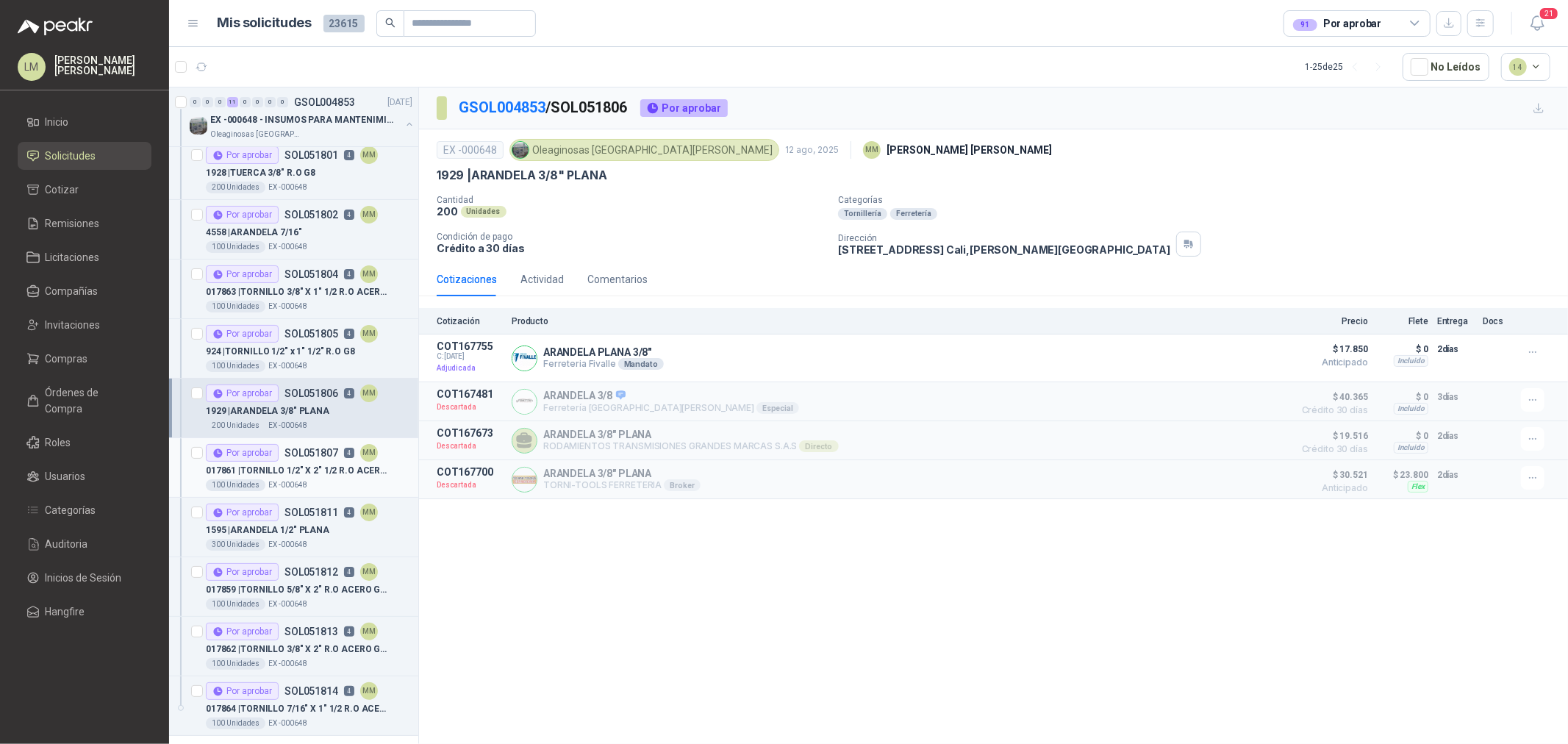
click at [306, 473] on p "017861 | TORNILLO 1/2" X 2" 1/2 R.O ACERO GRADO" at bounding box center [298, 471] width 183 height 14
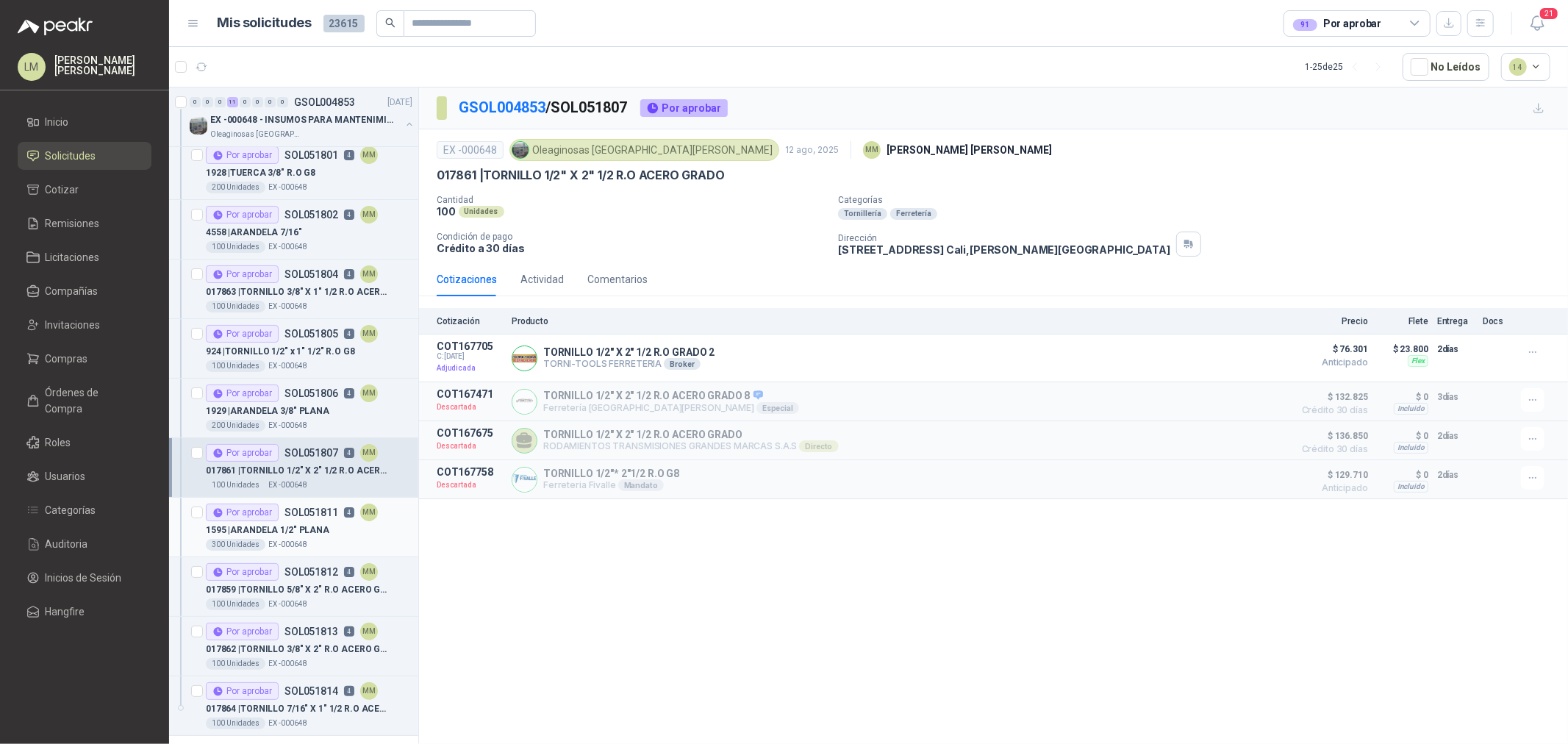
click at [307, 525] on p "1595 | ARANDELA 1/2" PLANA" at bounding box center [268, 530] width 124 height 14
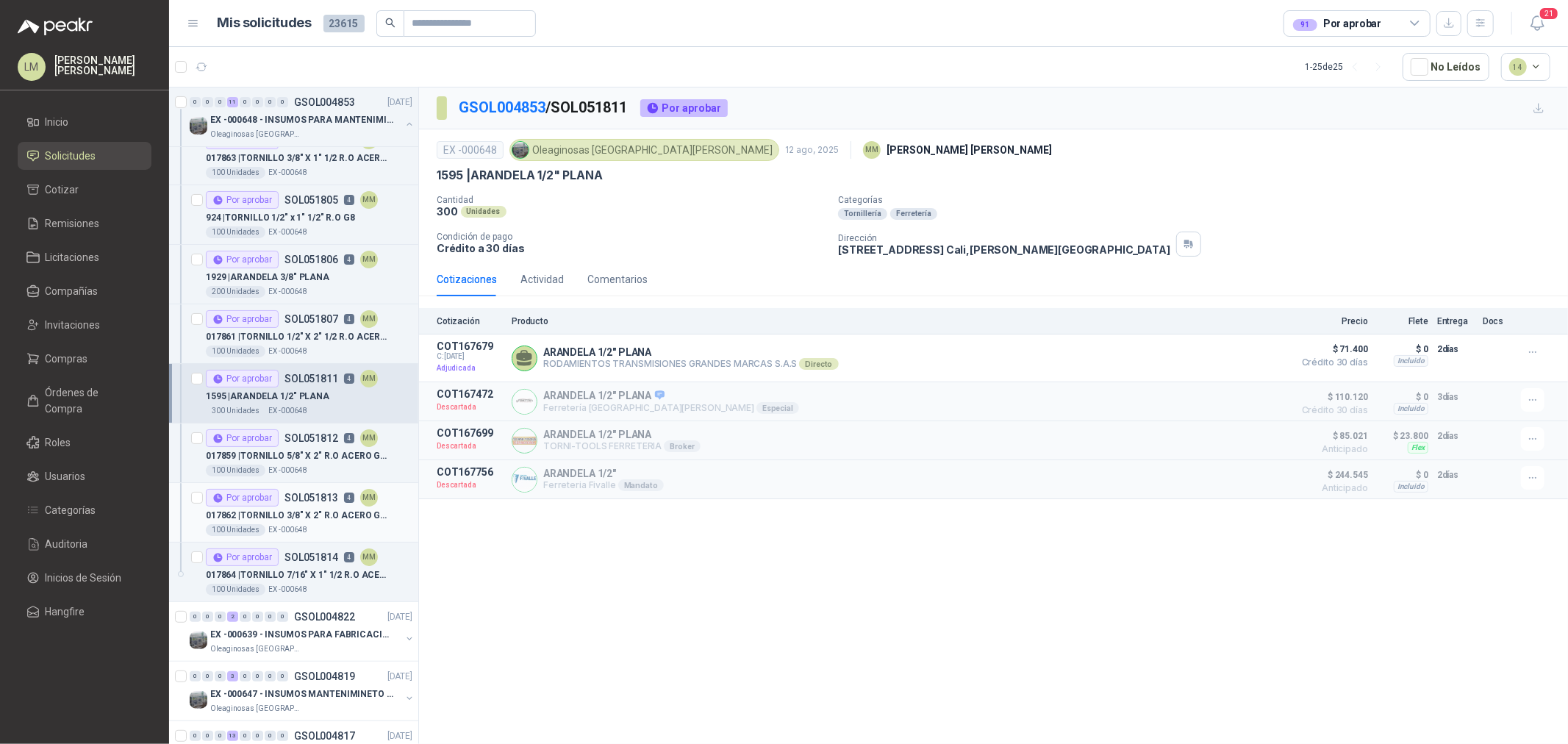
scroll to position [408, 0]
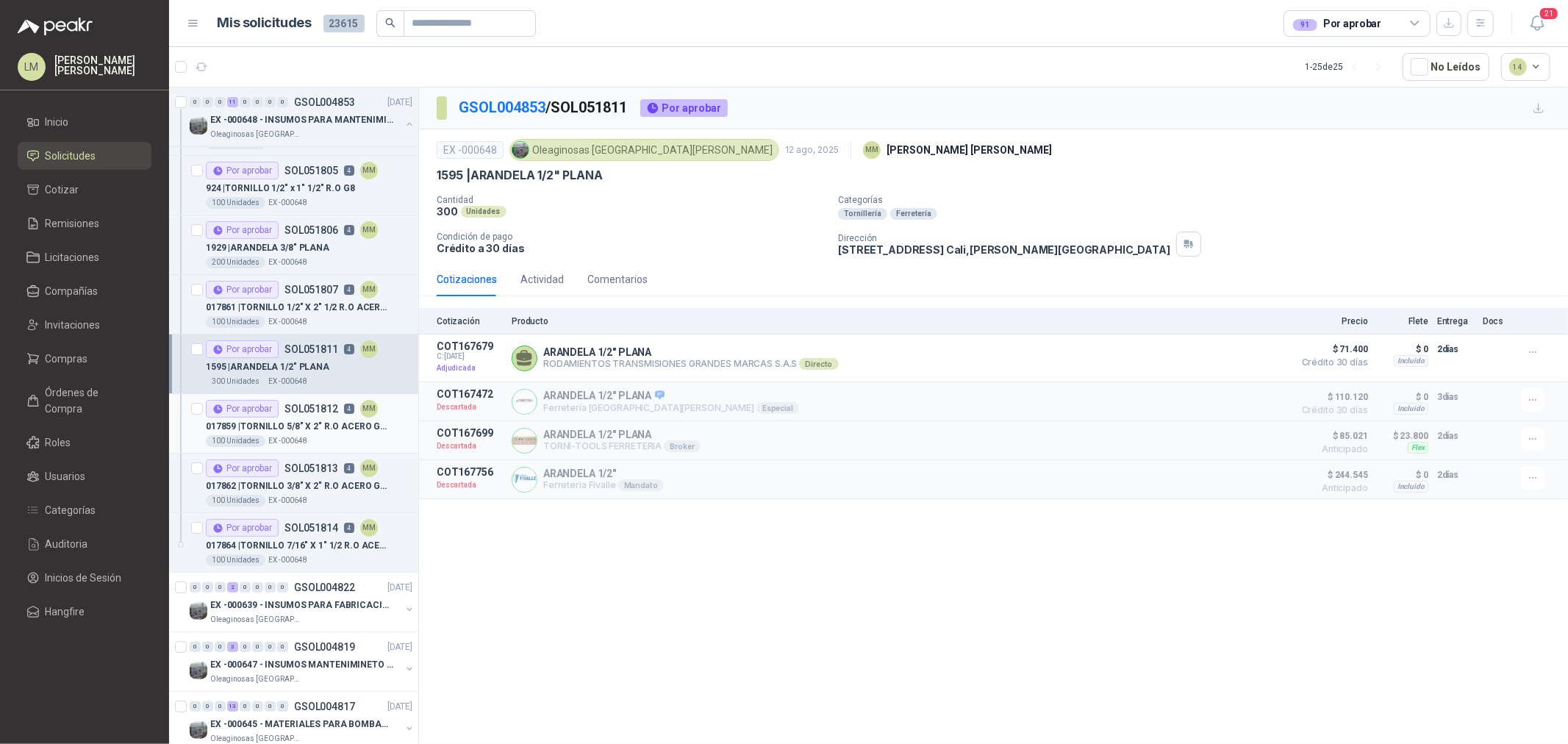
click at [307, 417] on div "017859 | TORNILLO 5/8" X 2" R.O ACERO GRADO 8" at bounding box center [309, 426] width 207 height 18
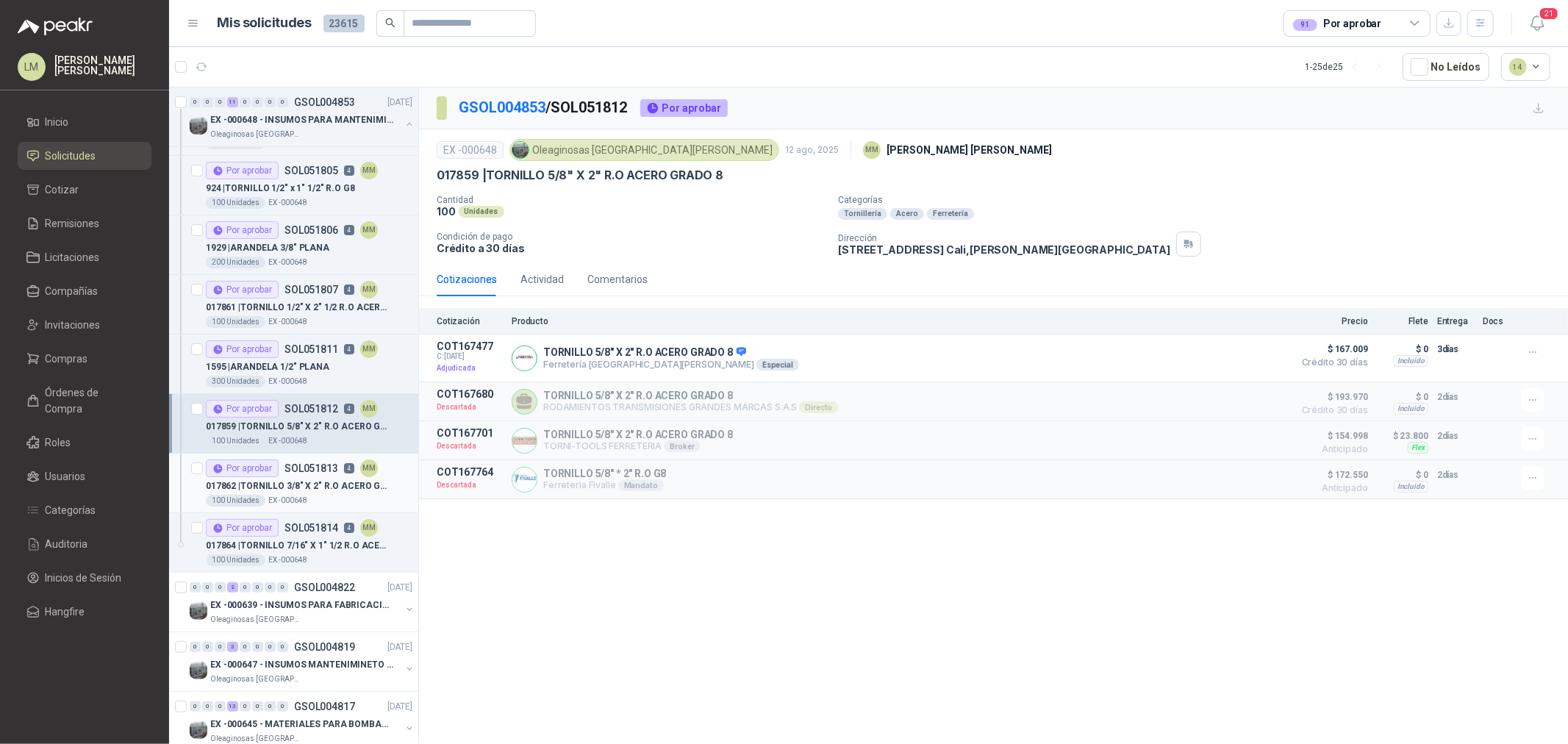
click at [321, 482] on p "017862 | TORNILLO 3/8" X 2" R.O ACERO GRADO 8" at bounding box center [298, 486] width 183 height 14
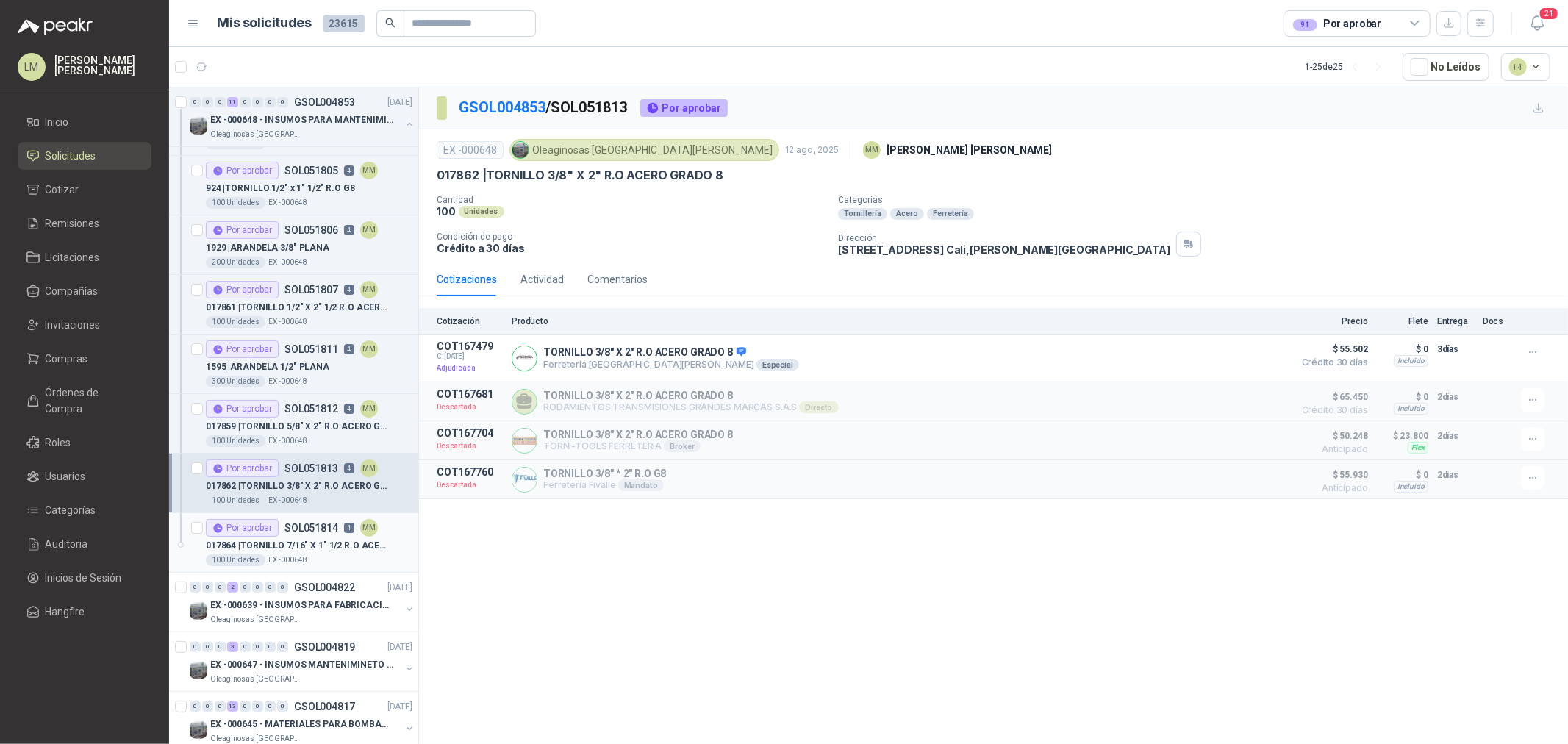
click at [317, 528] on p "SOL051814" at bounding box center [311, 528] width 54 height 10
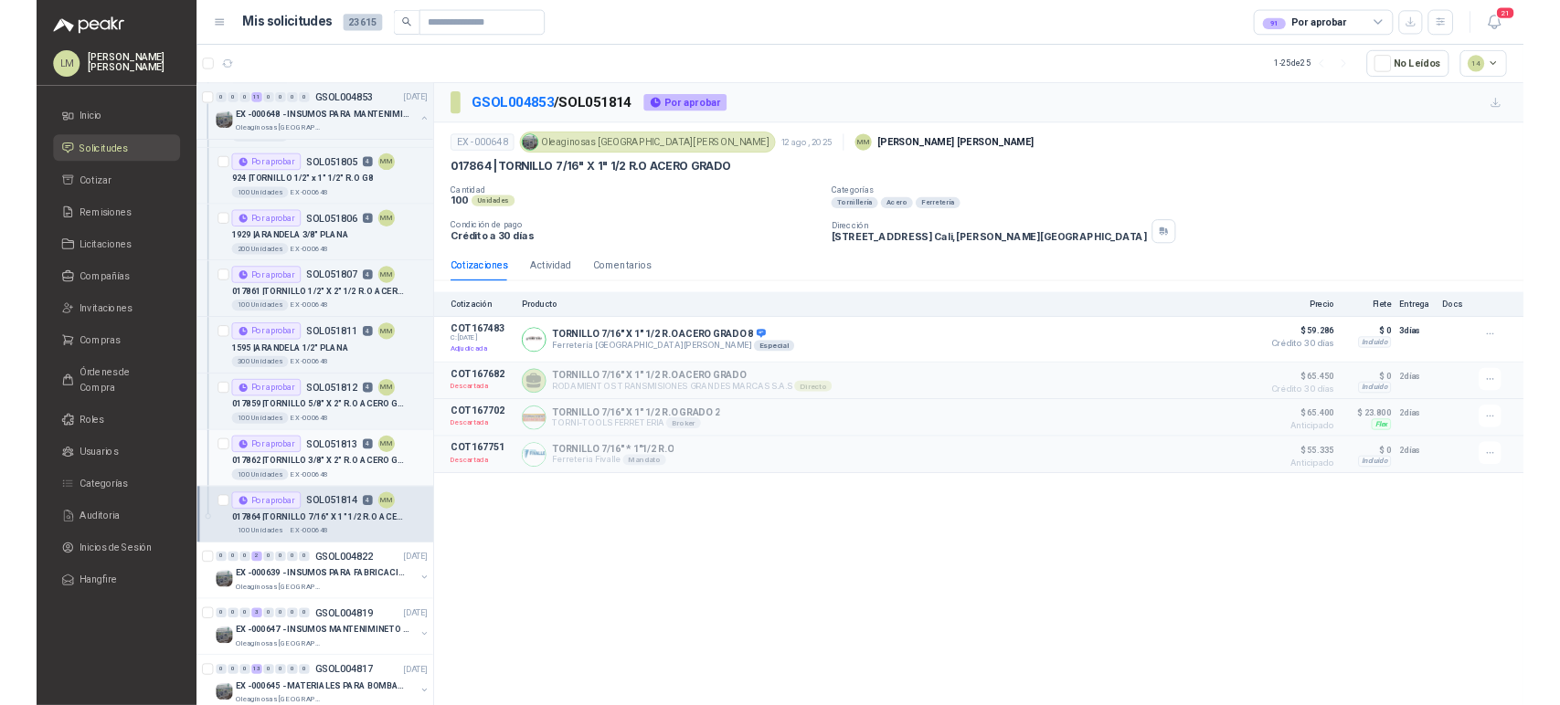
scroll to position [710, 0]
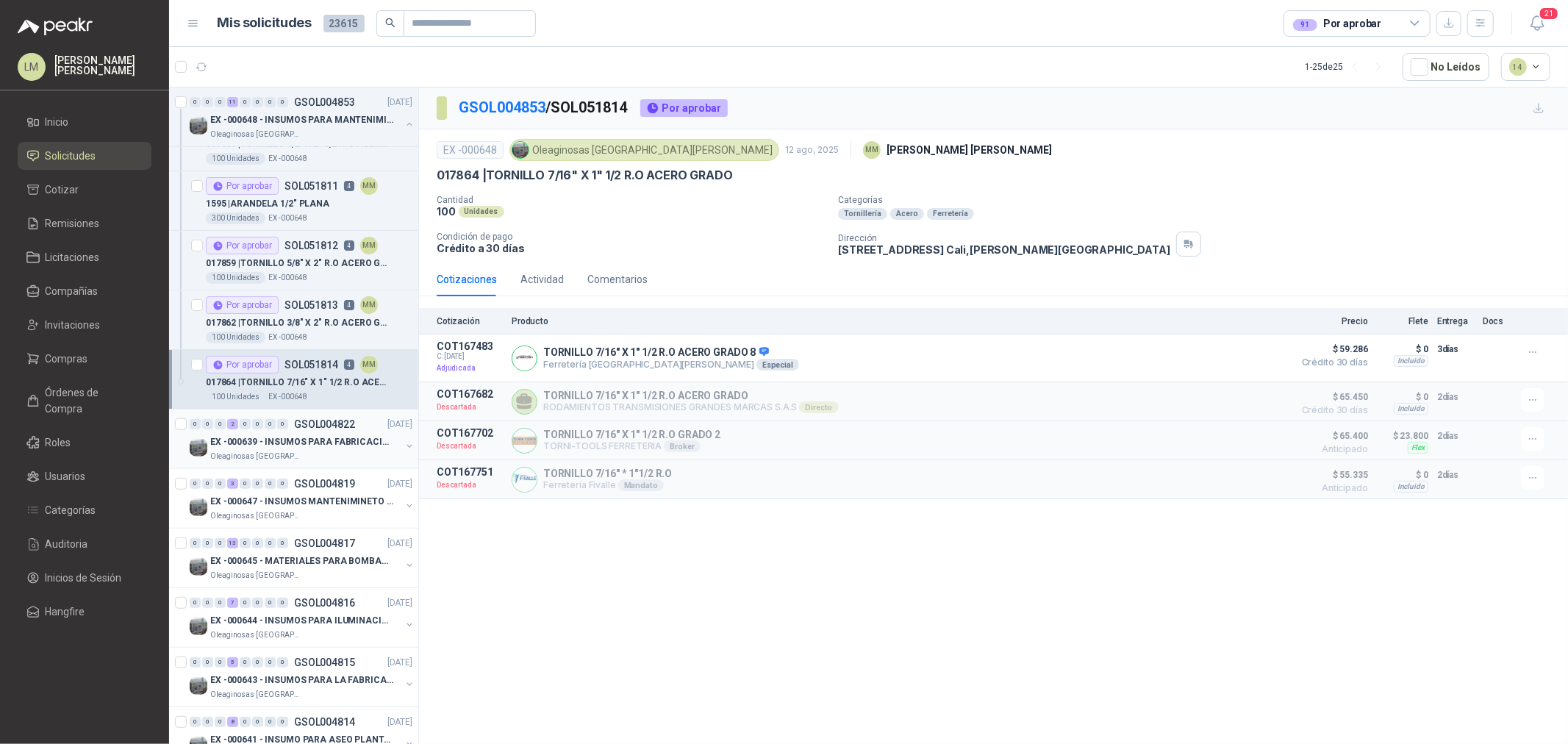
click at [404, 447] on button "button" at bounding box center [409, 446] width 12 height 12
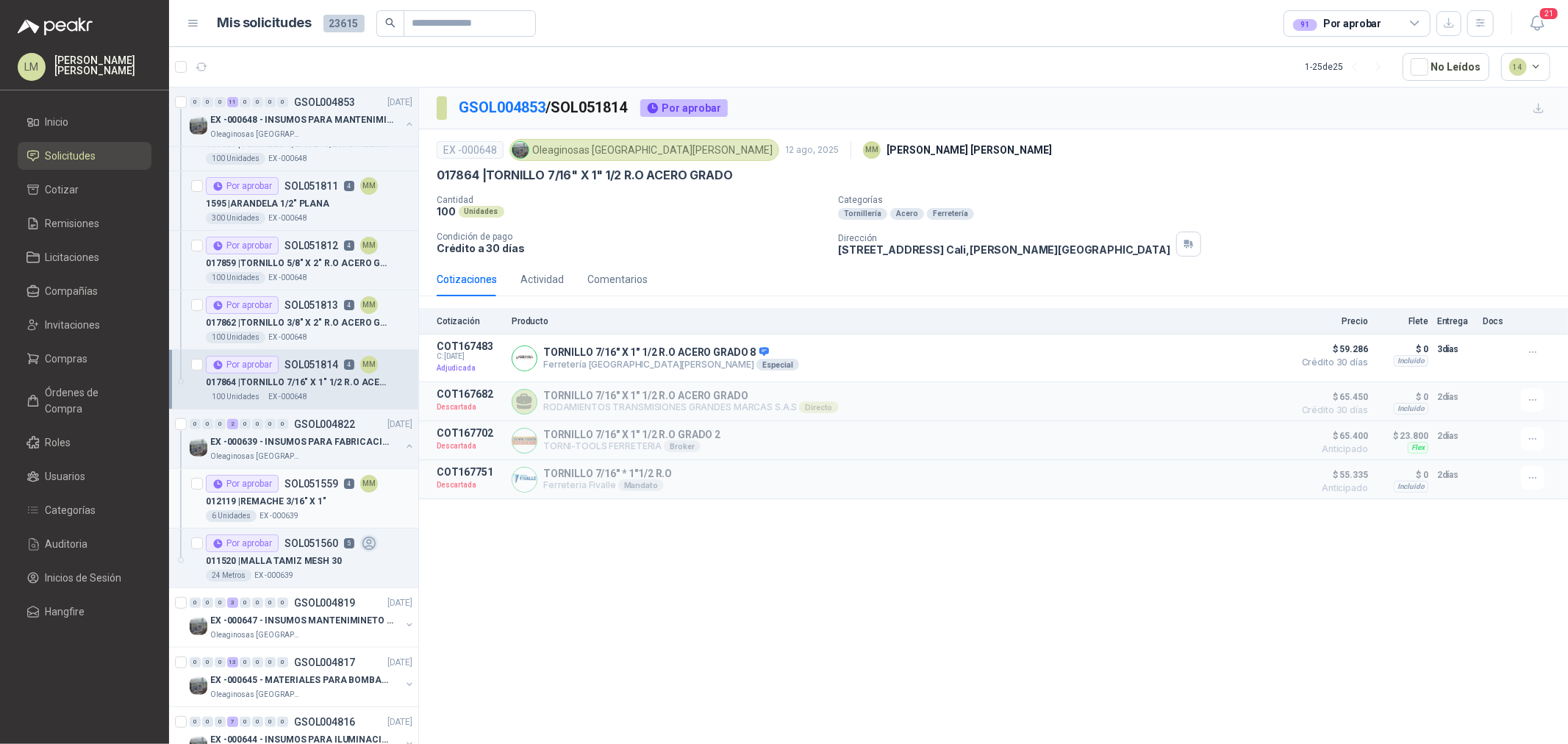
click at [341, 497] on div "012119 | REMACHE 3/16" X 1"" at bounding box center [309, 501] width 207 height 18
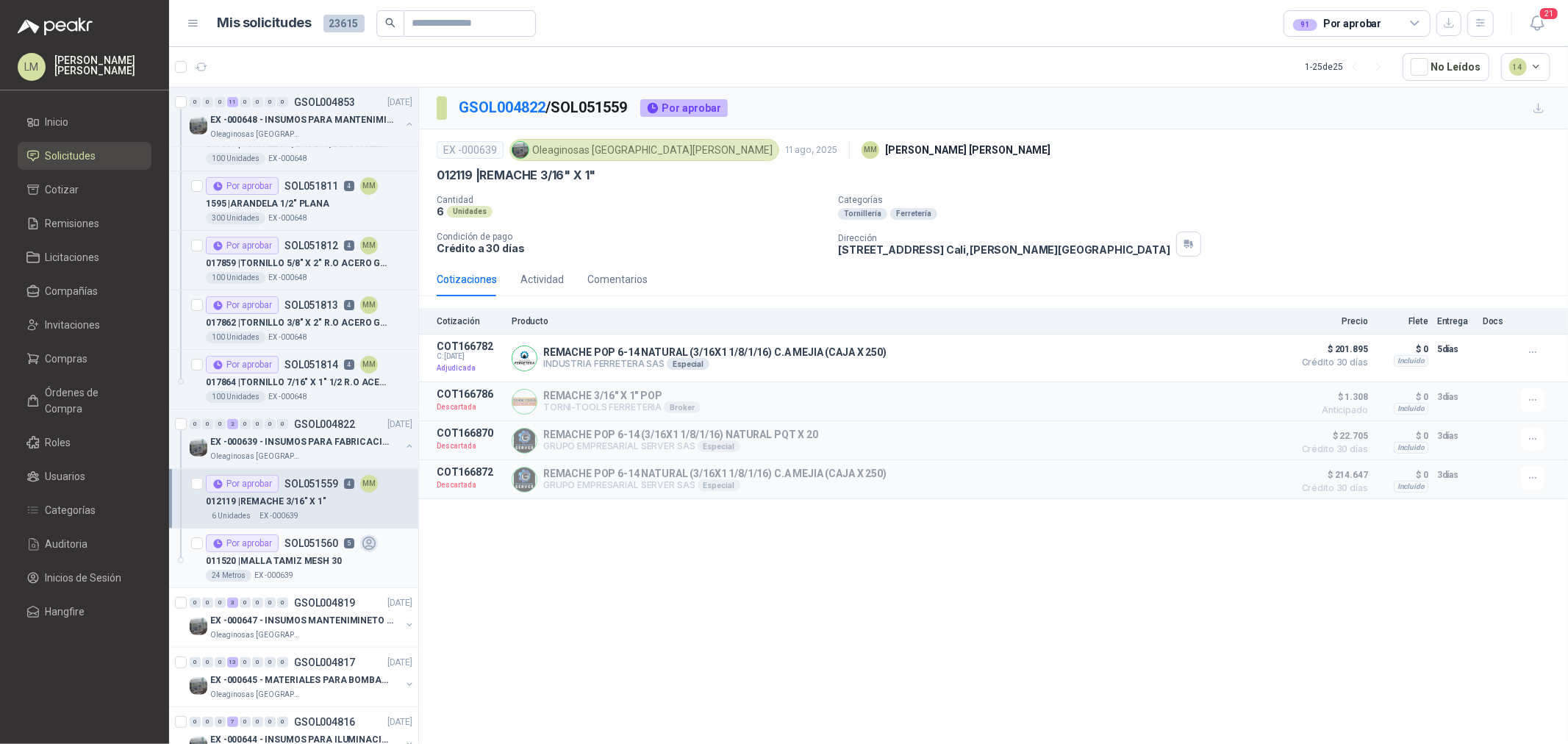
click at [294, 554] on p "011520 | MALLA TAMIZ MESH 30" at bounding box center [274, 561] width 136 height 14
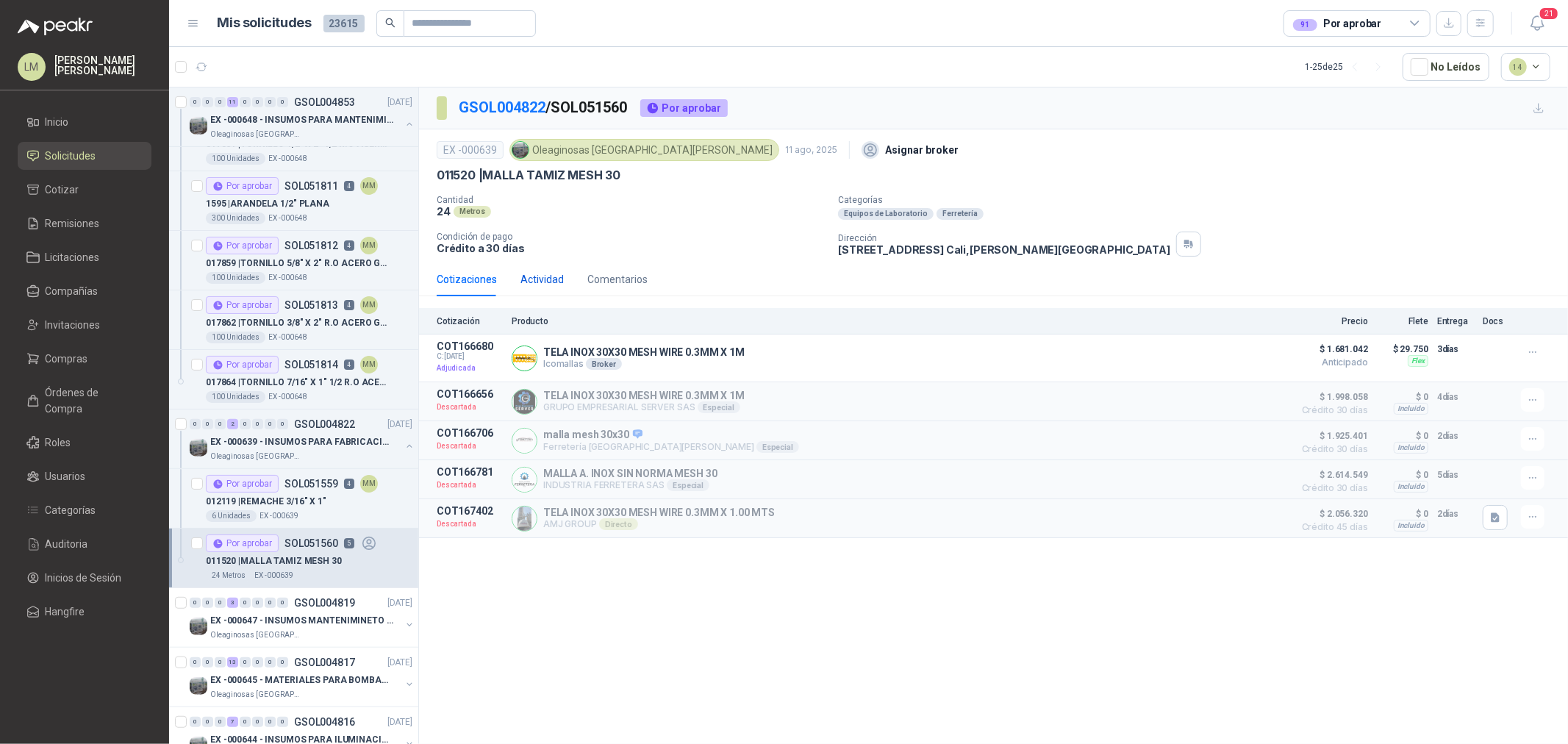
click at [544, 277] on div "Actividad" at bounding box center [542, 279] width 43 height 16
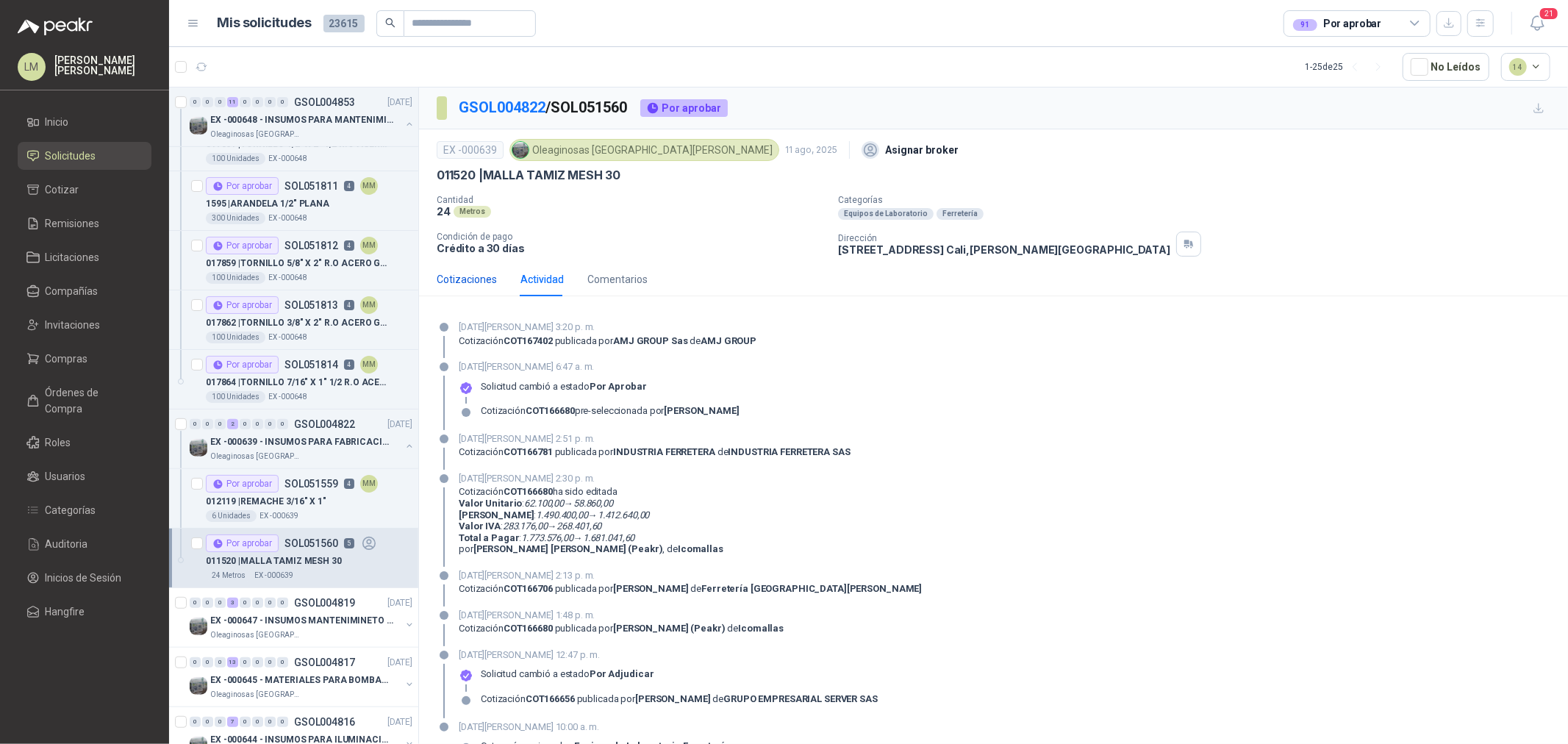
click at [488, 282] on div "Cotizaciones" at bounding box center [467, 279] width 60 height 16
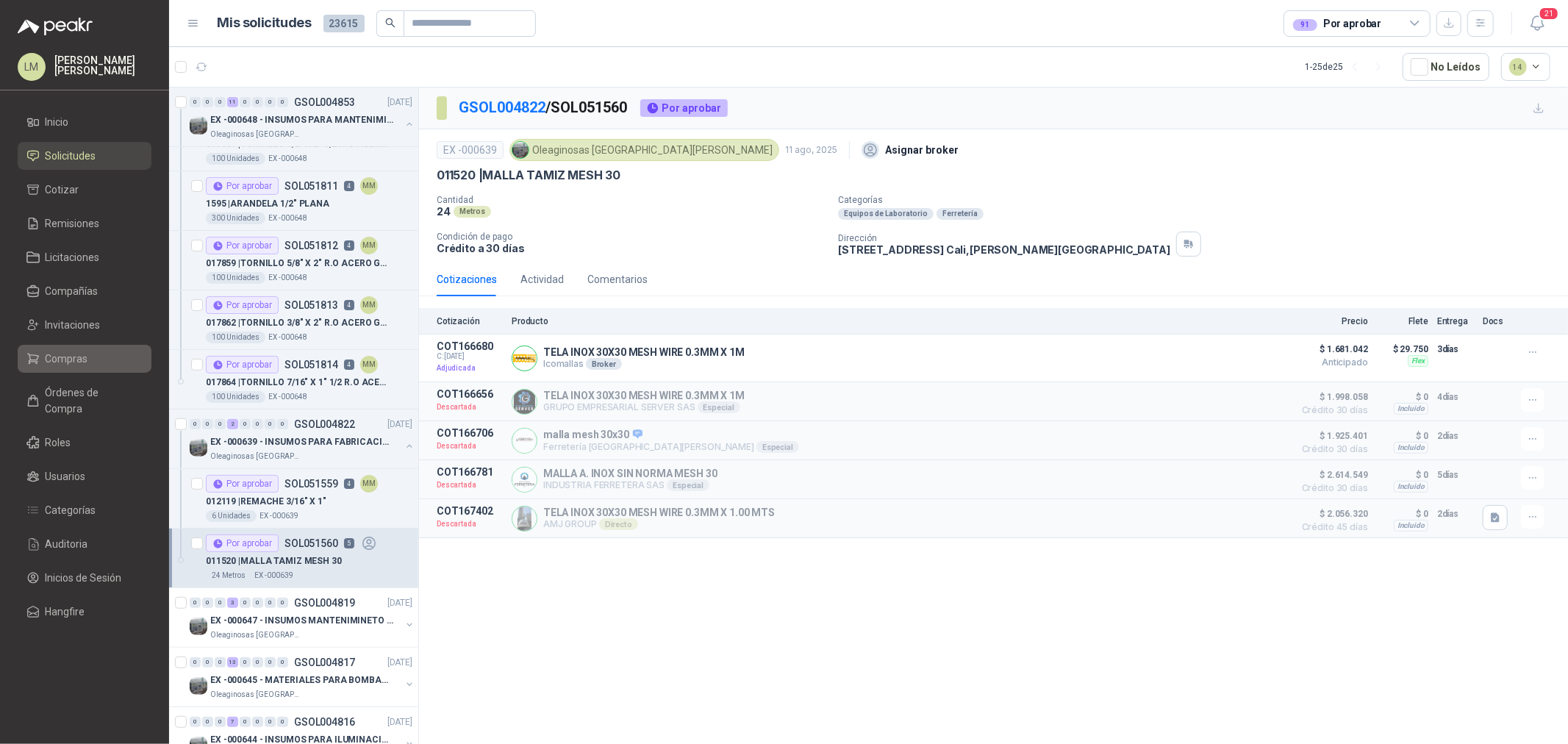
click at [84, 354] on span "Compras" at bounding box center [67, 359] width 43 height 16
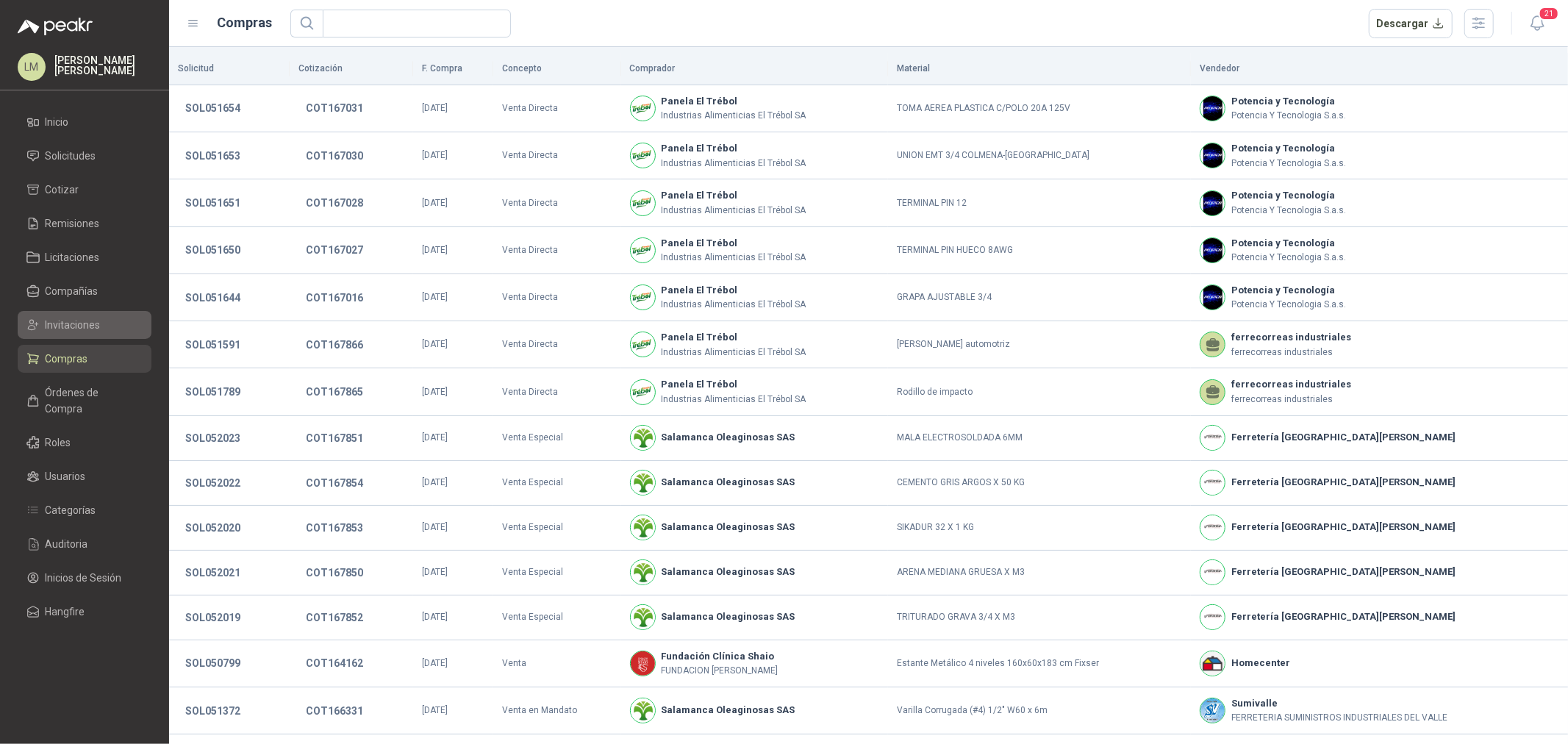
click at [78, 323] on span "Invitaciones" at bounding box center [73, 325] width 56 height 16
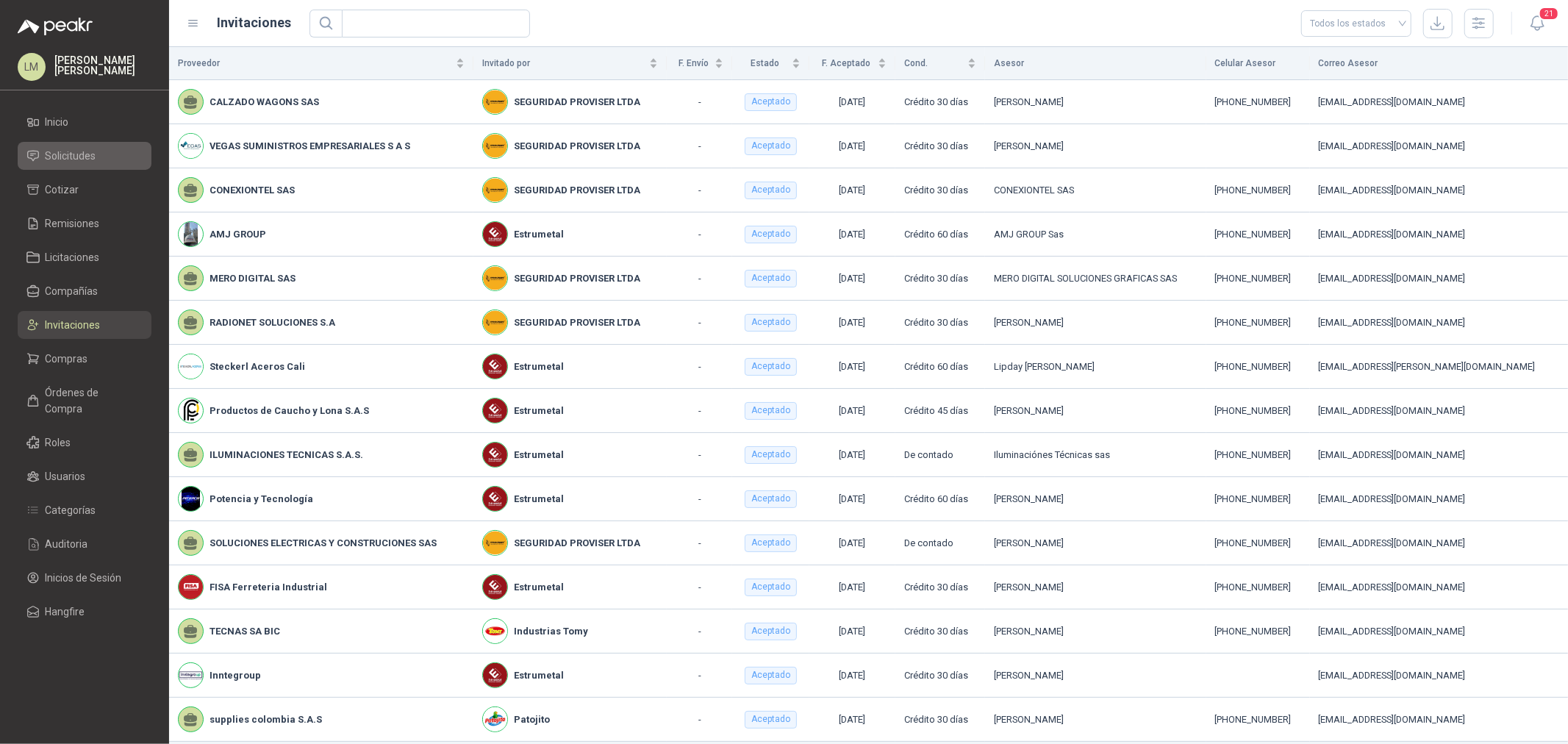
click at [77, 153] on span "Solicitudes" at bounding box center [71, 156] width 51 height 16
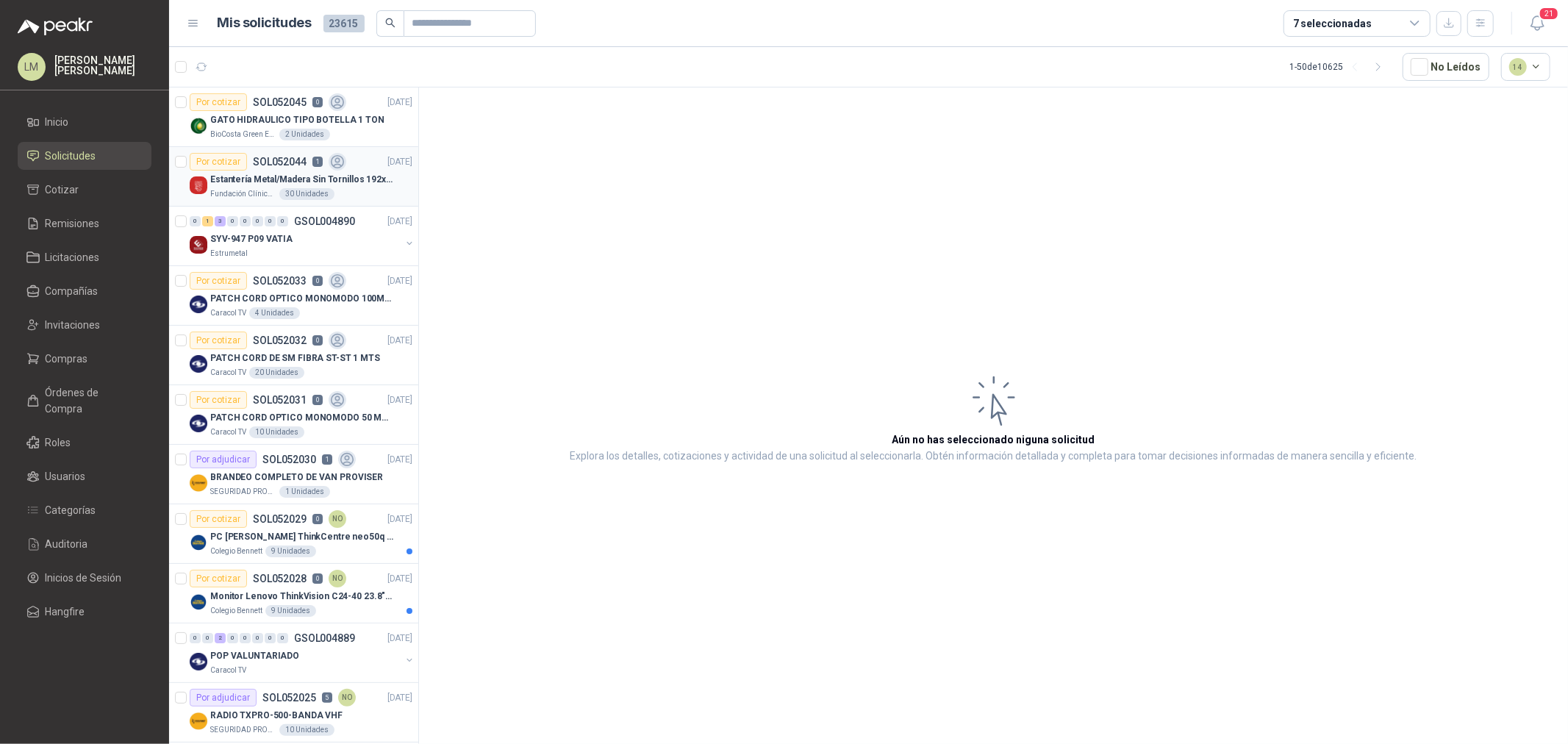
click at [320, 183] on p "Estantería Metal/Madera Sin Tornillos 192x100x50 cm 5 Niveles Gris" at bounding box center [302, 179] width 183 height 14
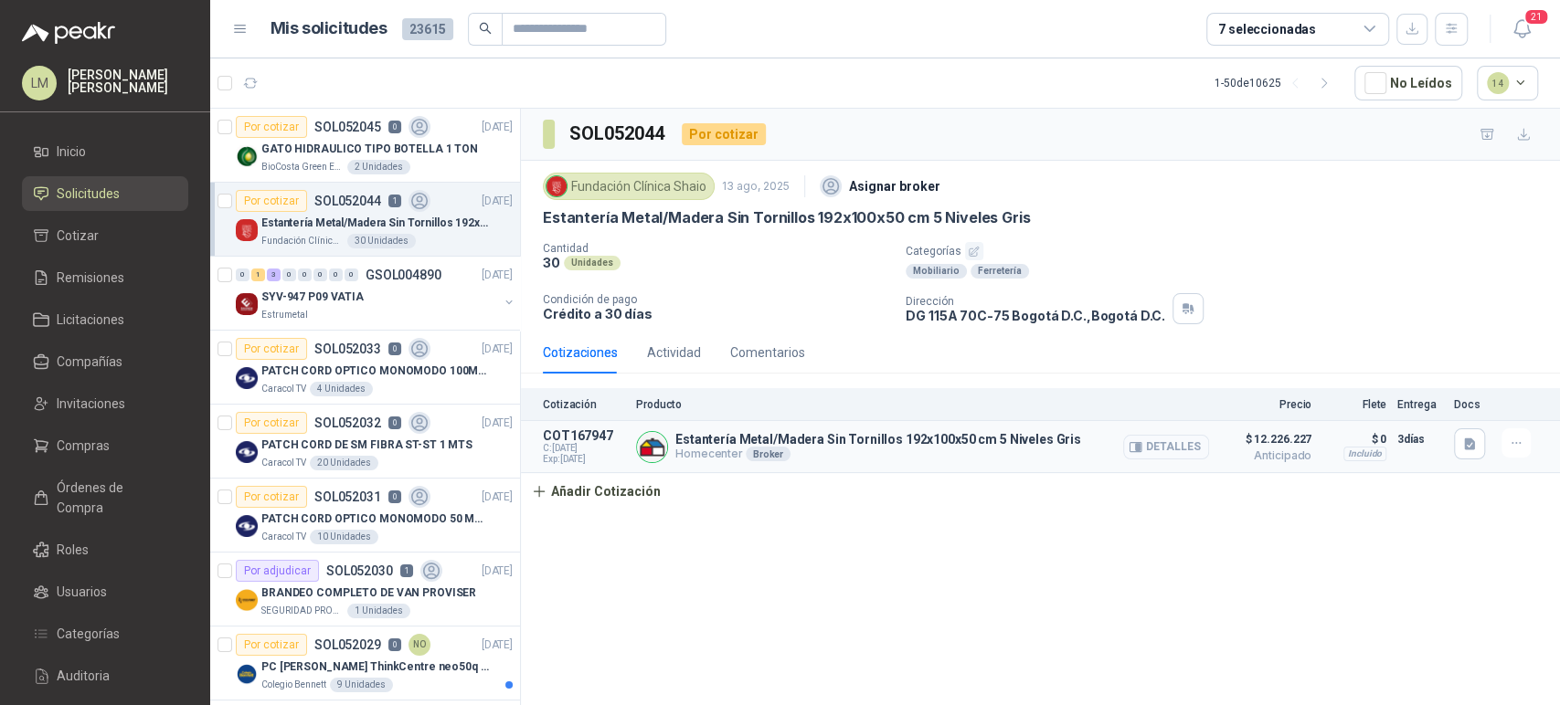
click at [1157, 452] on button "Detalles" at bounding box center [1166, 447] width 86 height 25
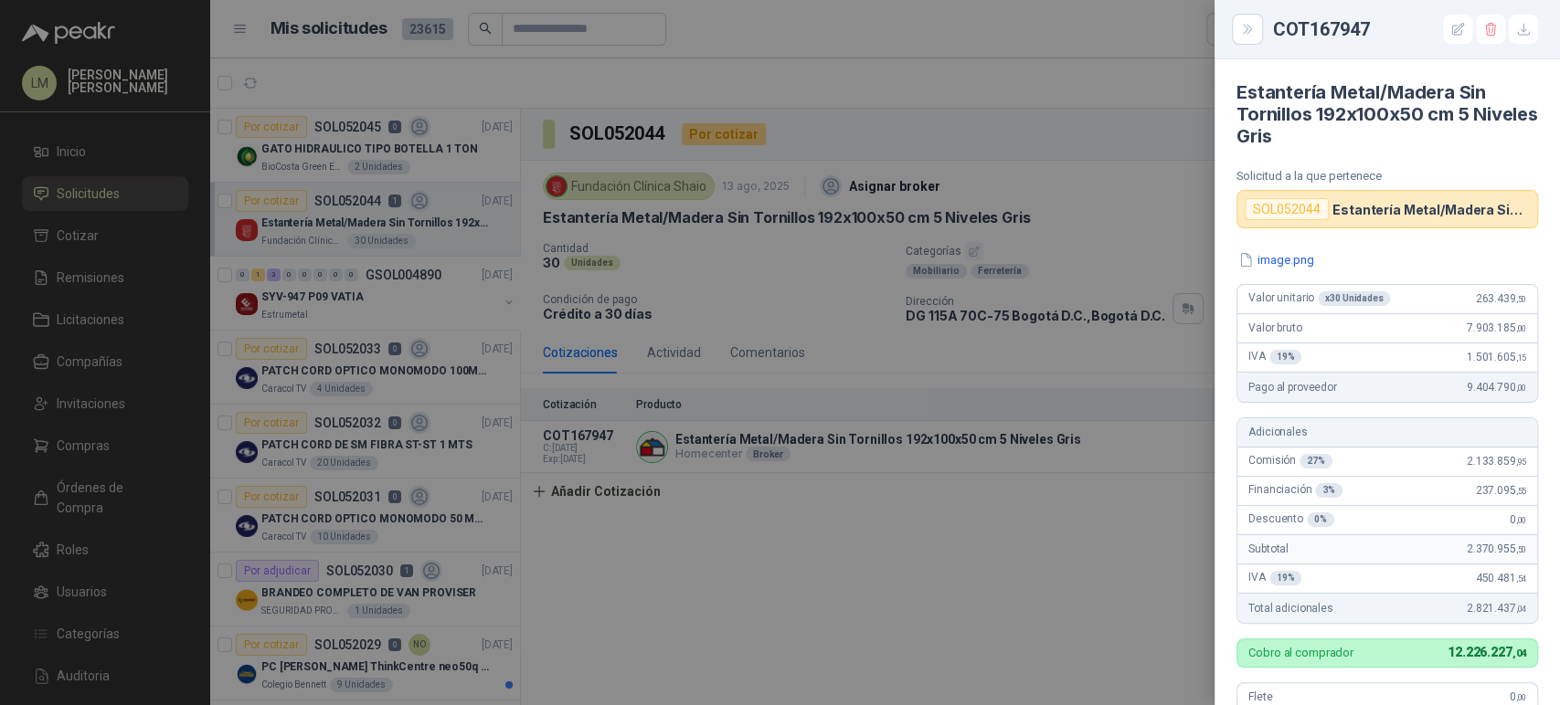
click at [1089, 462] on div at bounding box center [780, 352] width 1560 height 705
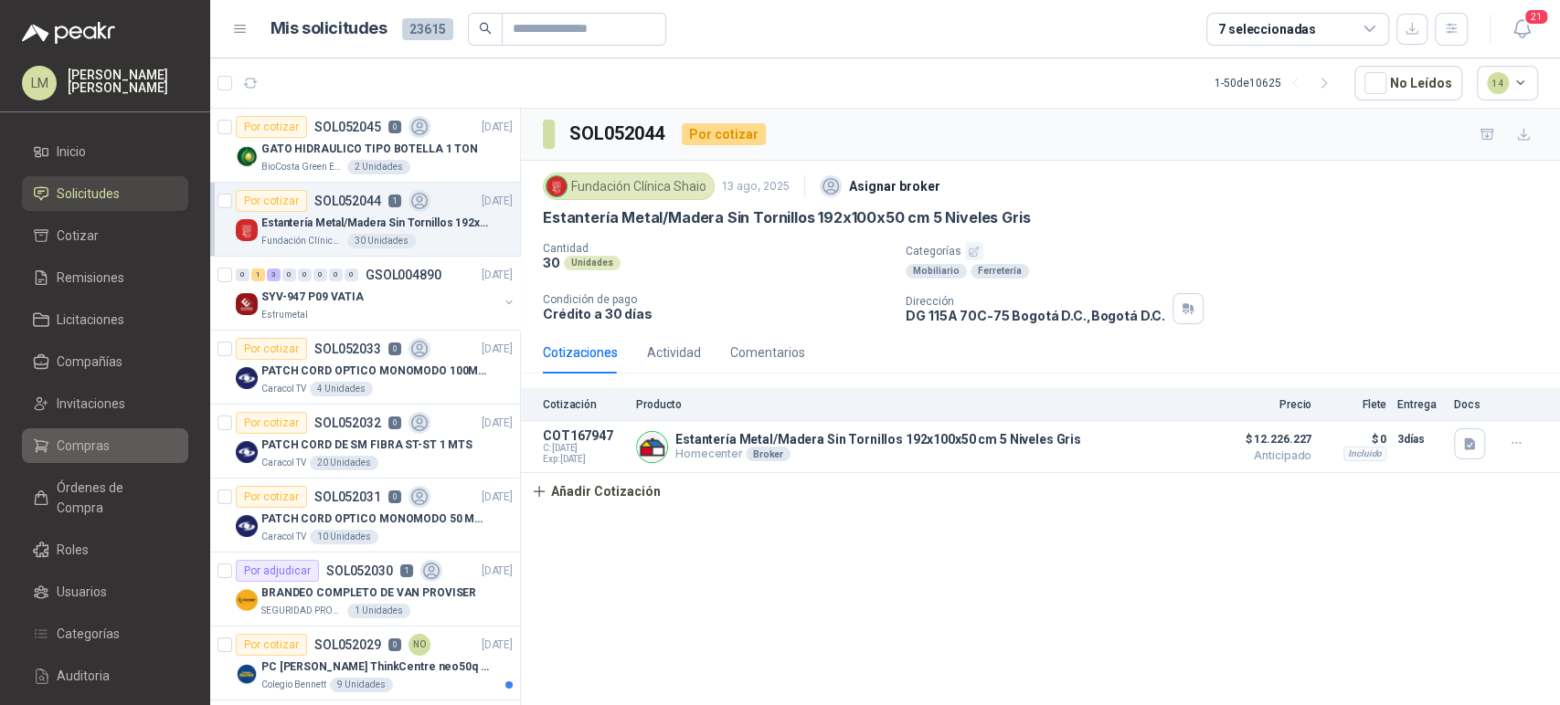
click at [70, 447] on span "Compras" at bounding box center [83, 446] width 53 height 20
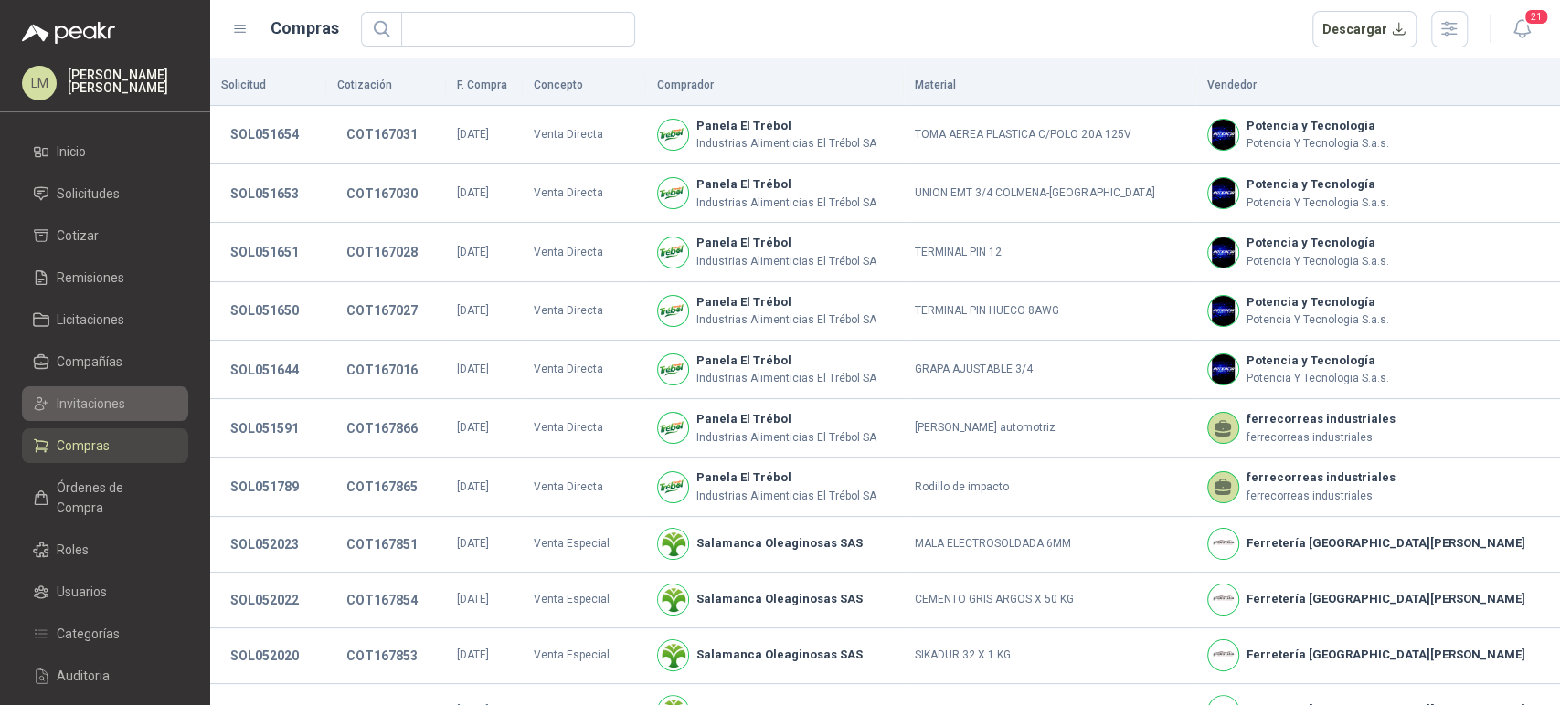
click at [110, 406] on span "Invitaciones" at bounding box center [91, 404] width 69 height 20
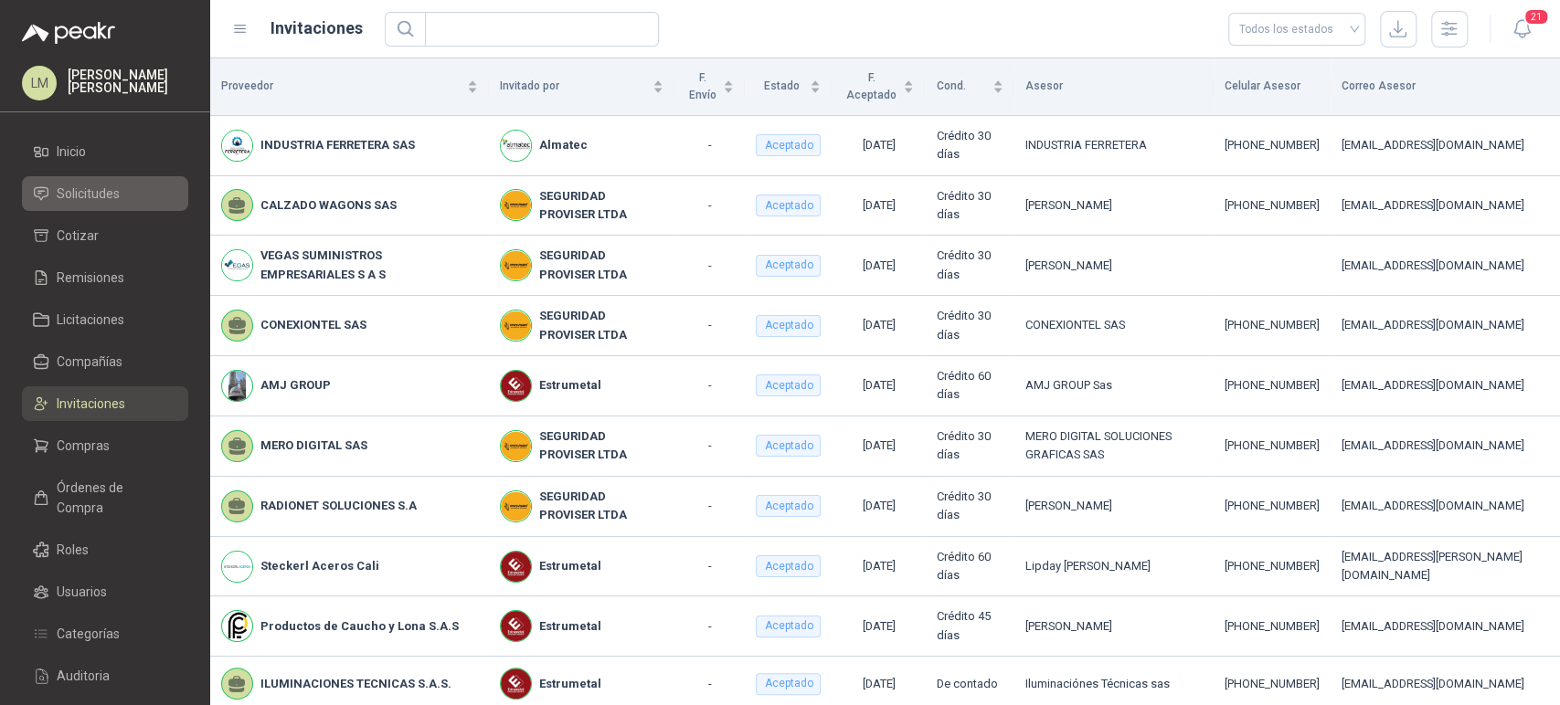
click at [124, 187] on li "Solicitudes" at bounding box center [105, 194] width 144 height 20
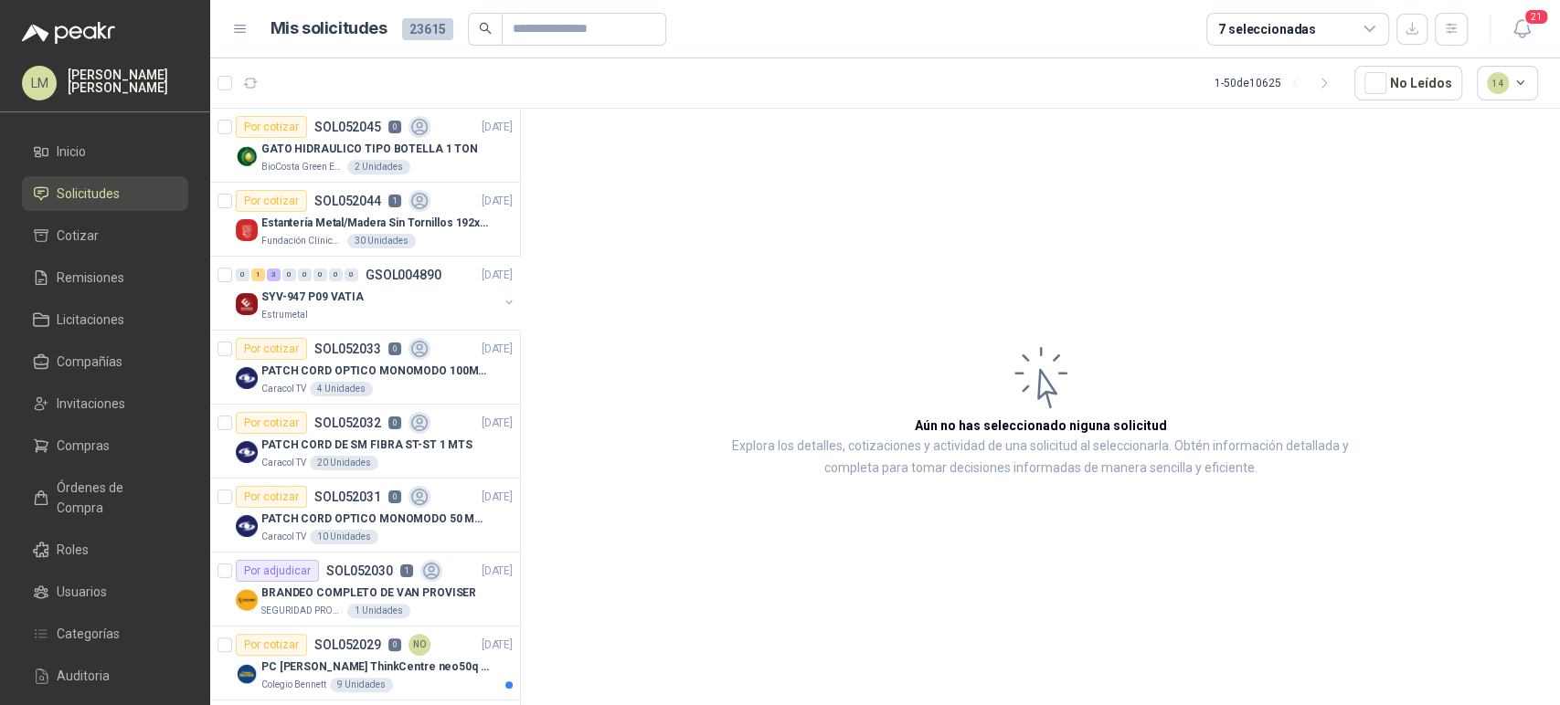
click at [84, 464] on ul "Inicio Solicitudes Cotizar Remisiones Licitaciones Compañías Invitaciones Compr…" at bounding box center [105, 459] width 210 height 651
click at [104, 447] on span "Compras" at bounding box center [83, 446] width 53 height 20
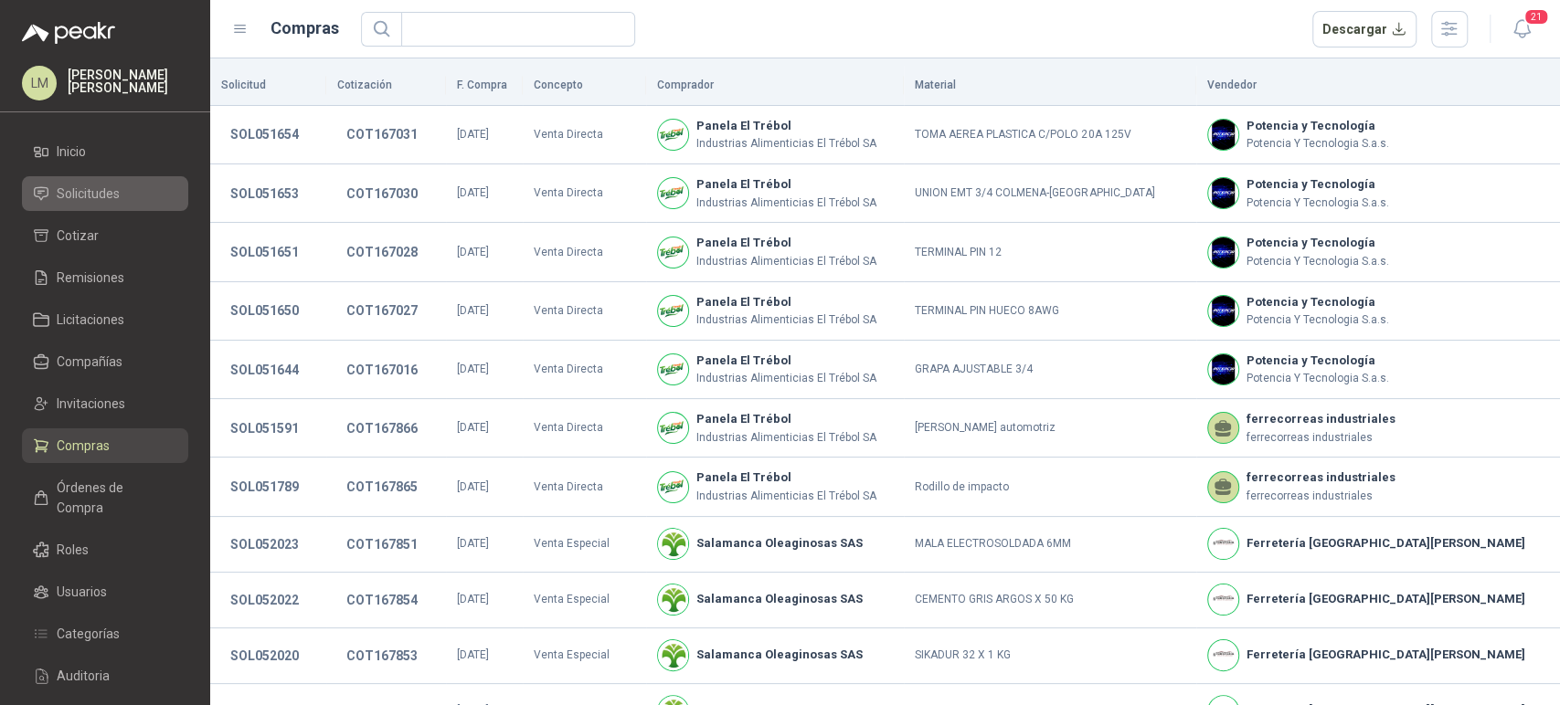
click at [103, 201] on span "Solicitudes" at bounding box center [88, 194] width 63 height 20
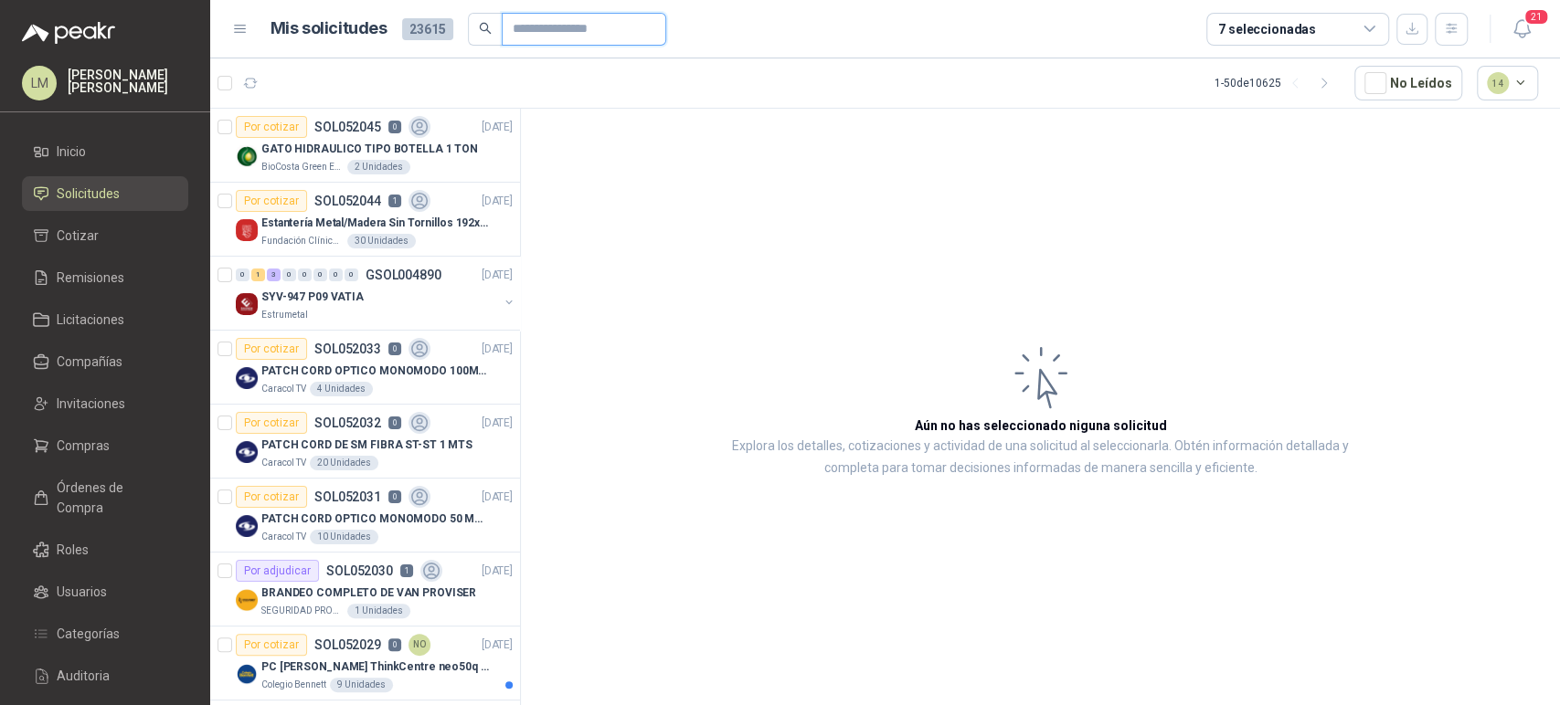
click at [533, 34] on input "text" at bounding box center [577, 29] width 128 height 31
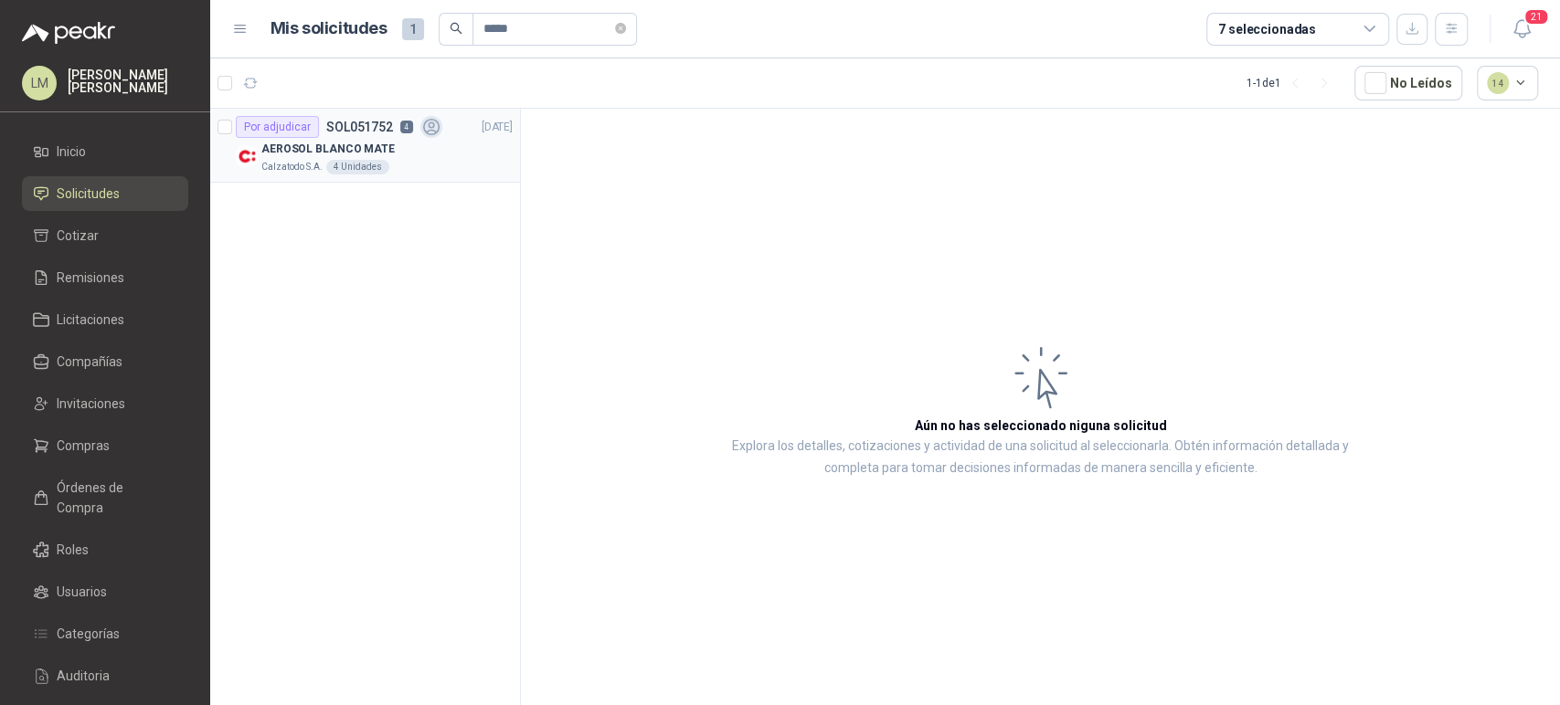
click at [399, 157] on div "AEROSOL BLANCO MATE" at bounding box center [386, 149] width 251 height 22
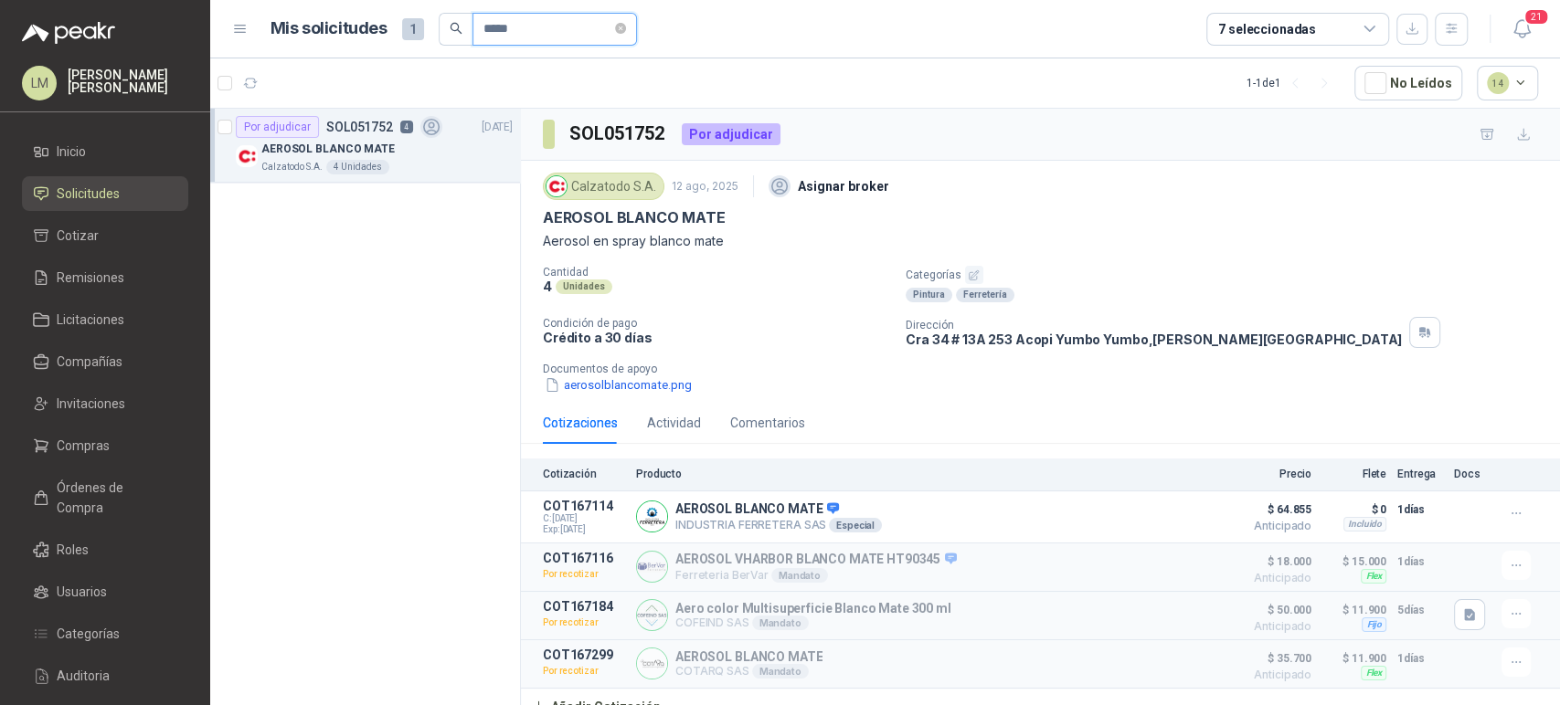
drag, startPoint x: 525, startPoint y: 27, endPoint x: 412, endPoint y: 20, distance: 112.6
click at [412, 20] on div "Mis solicitudes 1 *****" at bounding box center [453, 29] width 366 height 33
click at [387, 132] on p "SOL048720" at bounding box center [359, 127] width 67 height 13
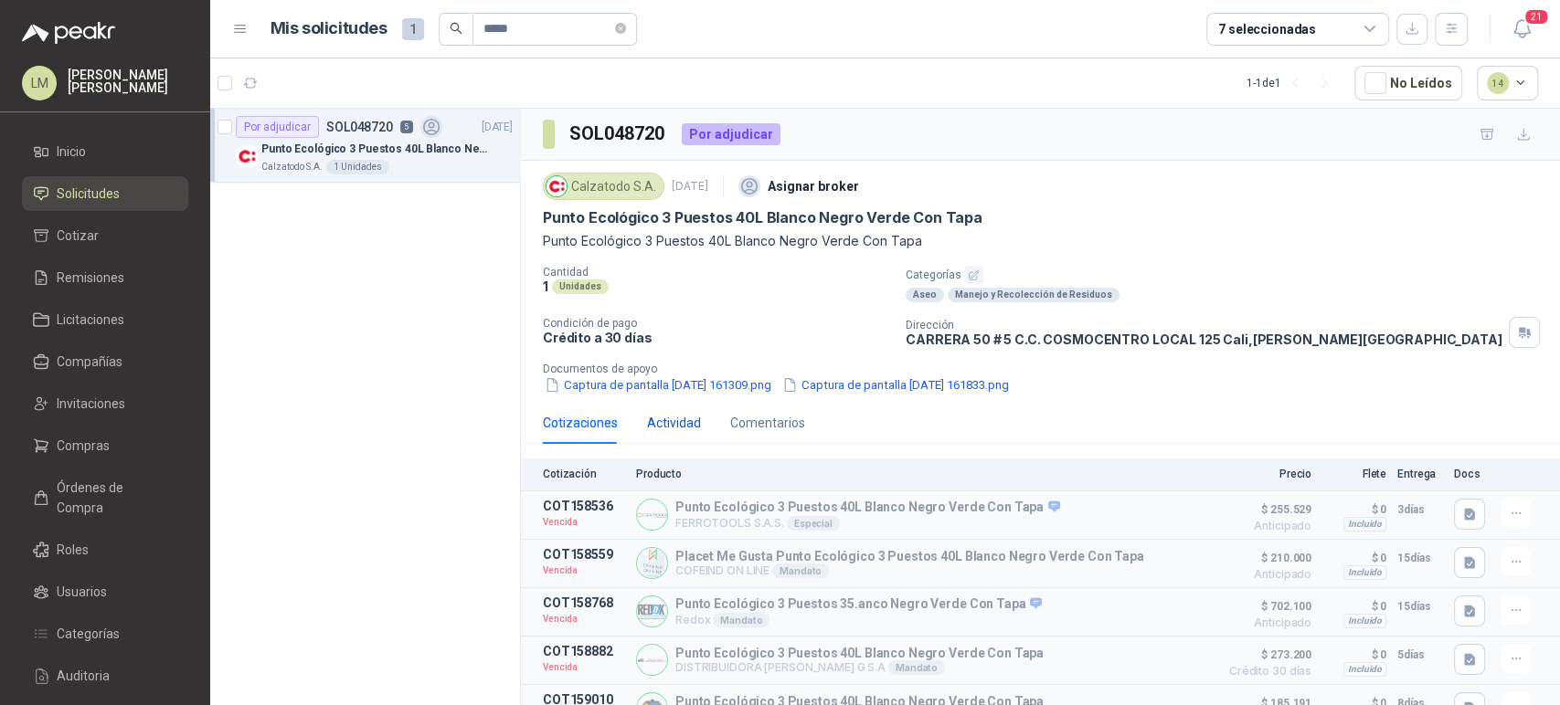
click at [687, 424] on div "Actividad" at bounding box center [674, 423] width 54 height 20
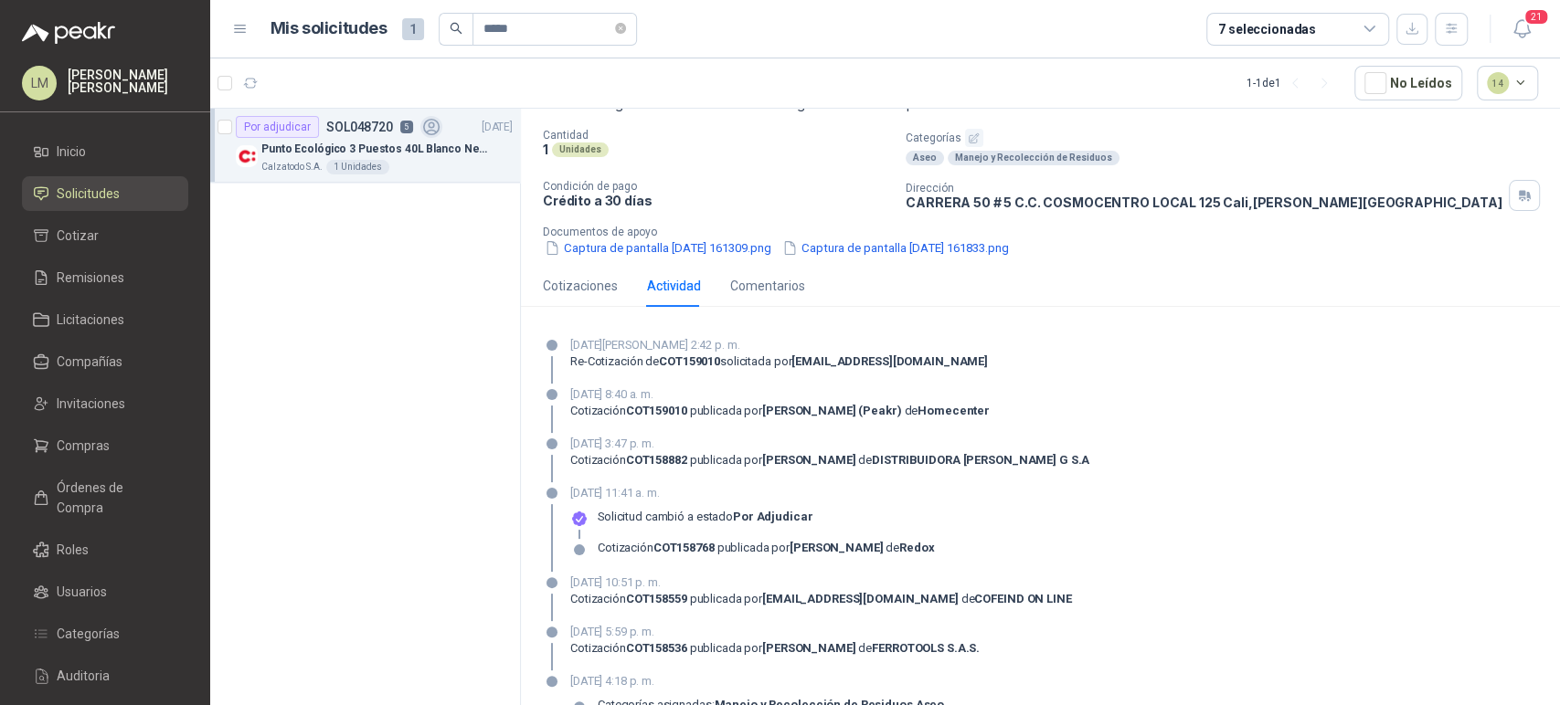
scroll to position [200, 0]
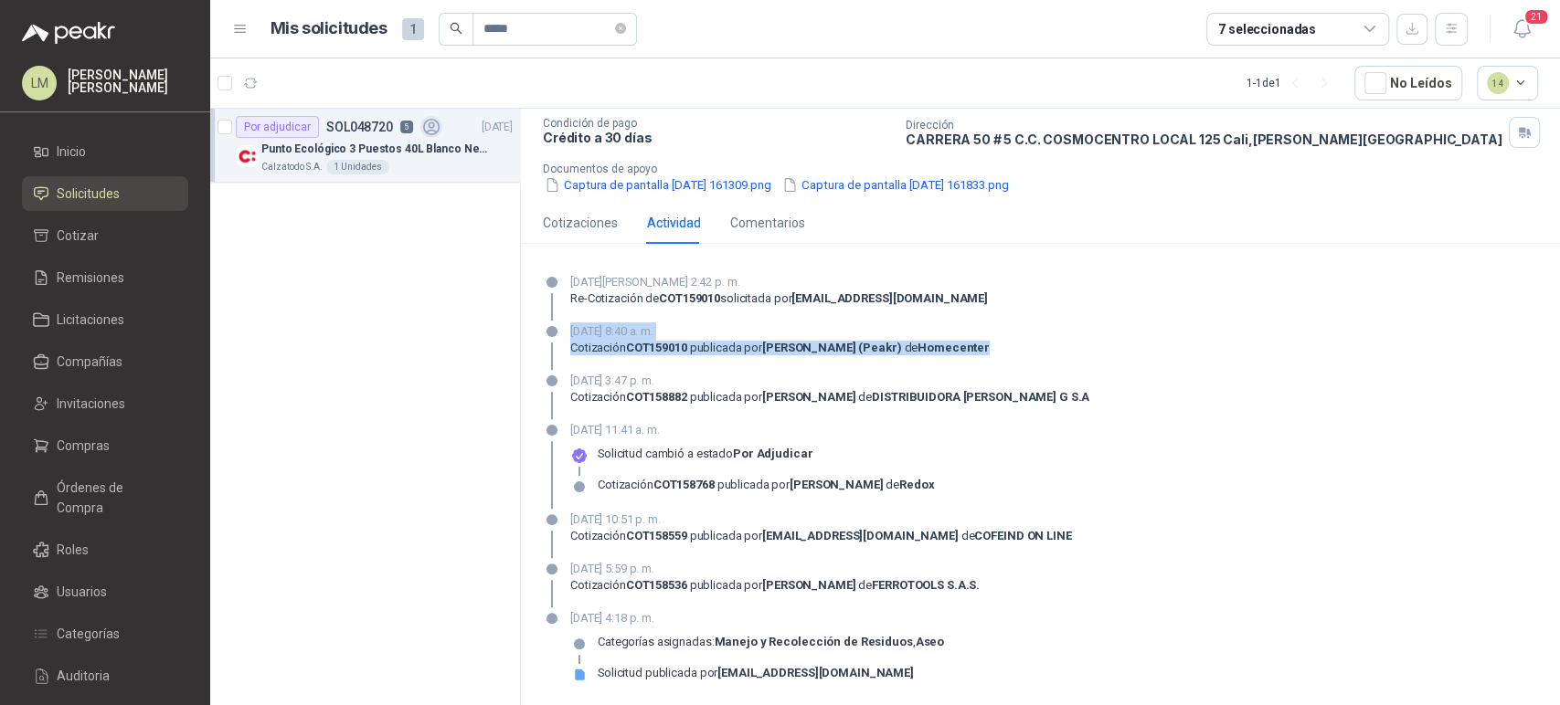
drag, startPoint x: 573, startPoint y: 328, endPoint x: 1025, endPoint y: 350, distance: 452.9
click at [1025, 350] on div "16 de julio de 2025, 8:40 a. m. Cotización COT159010 publicada por Luis Miguel …" at bounding box center [1040, 347] width 995 height 48
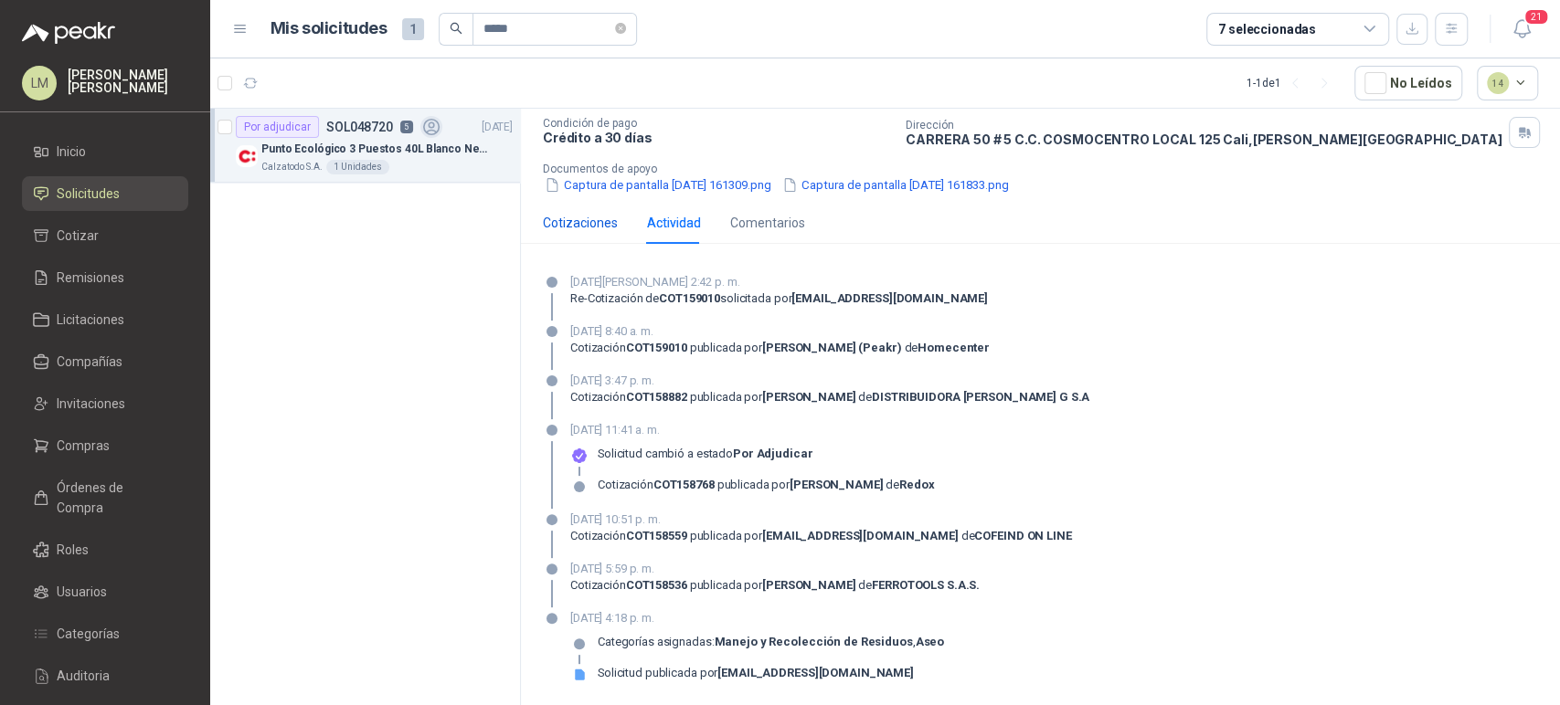
click at [587, 225] on div "Cotizaciones" at bounding box center [580, 223] width 75 height 20
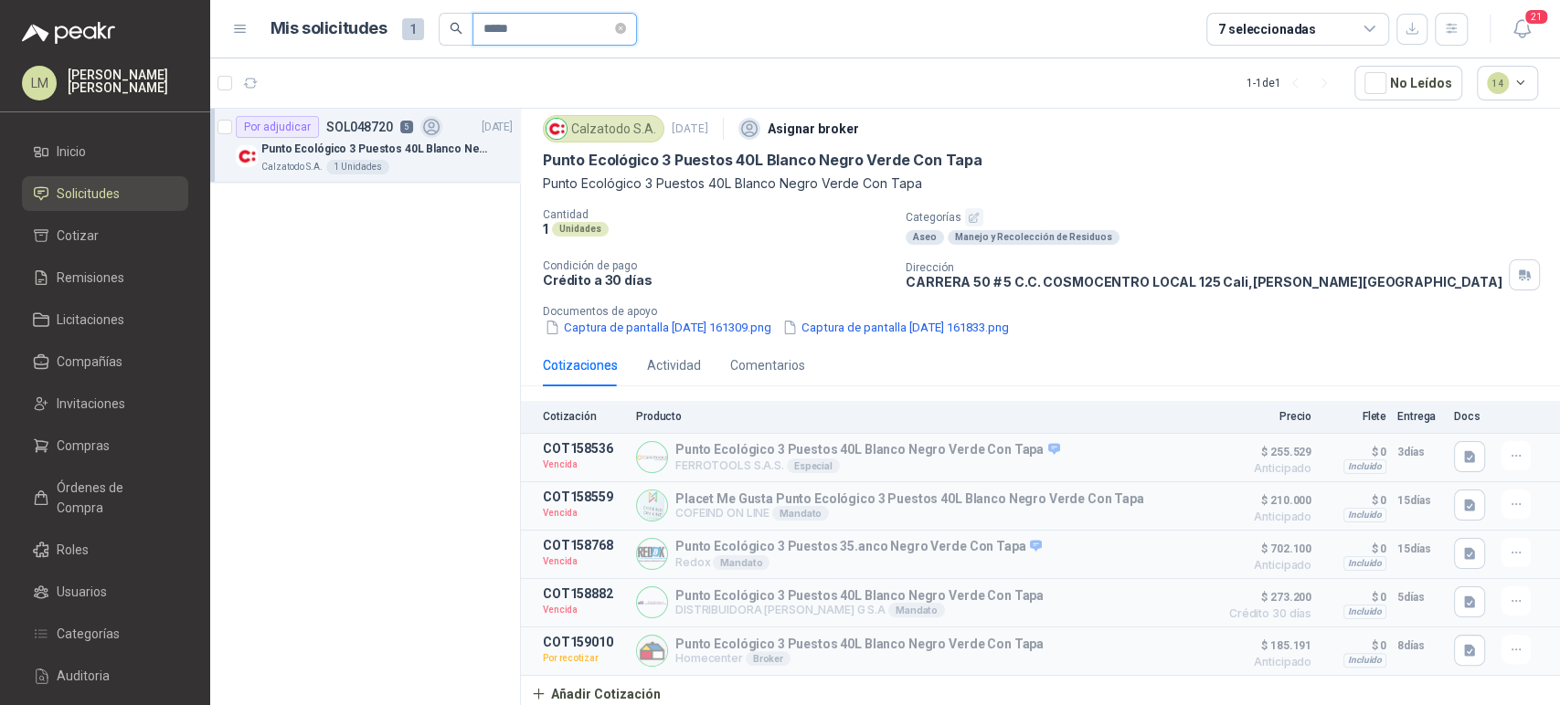
click at [530, 36] on input "*****" at bounding box center [547, 29] width 128 height 31
click at [373, 143] on p "Escalera de 7 peldaños tipo tijera 50cm (En apertura) para que se pueda abrir b…" at bounding box center [375, 149] width 228 height 17
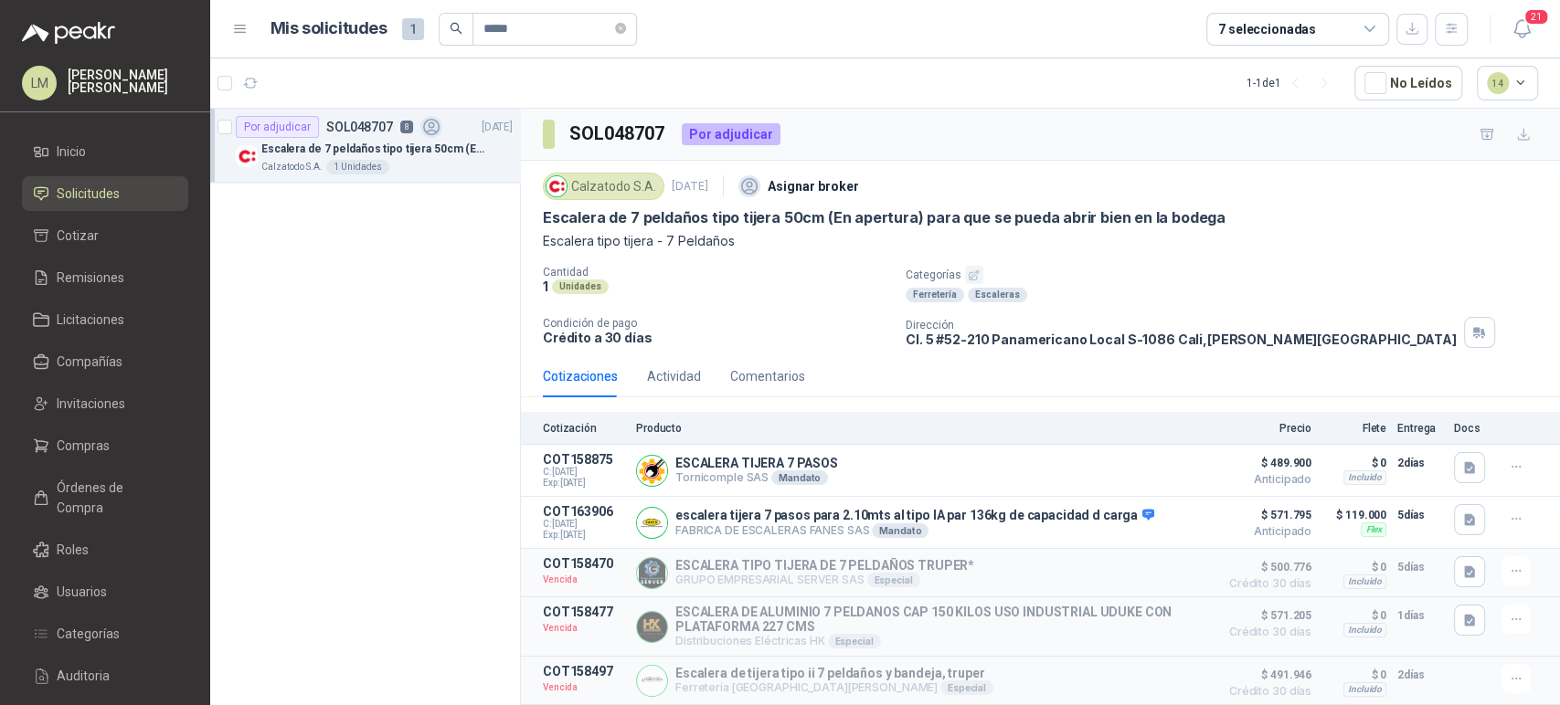
scroll to position [193, 0]
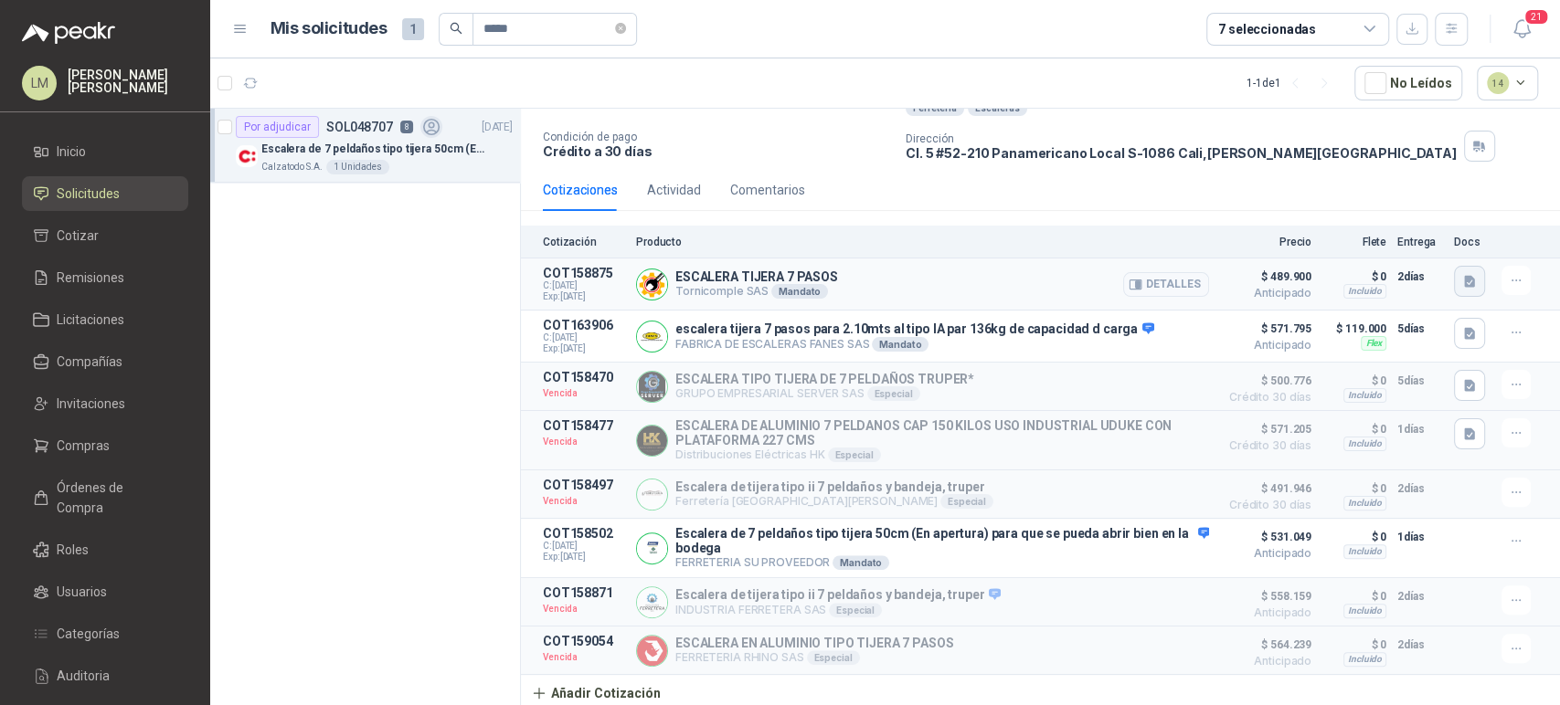
click at [1462, 274] on icon "button" at bounding box center [1470, 282] width 16 height 16
click at [1416, 239] on button "16744.pdf" at bounding box center [1420, 233] width 77 height 19
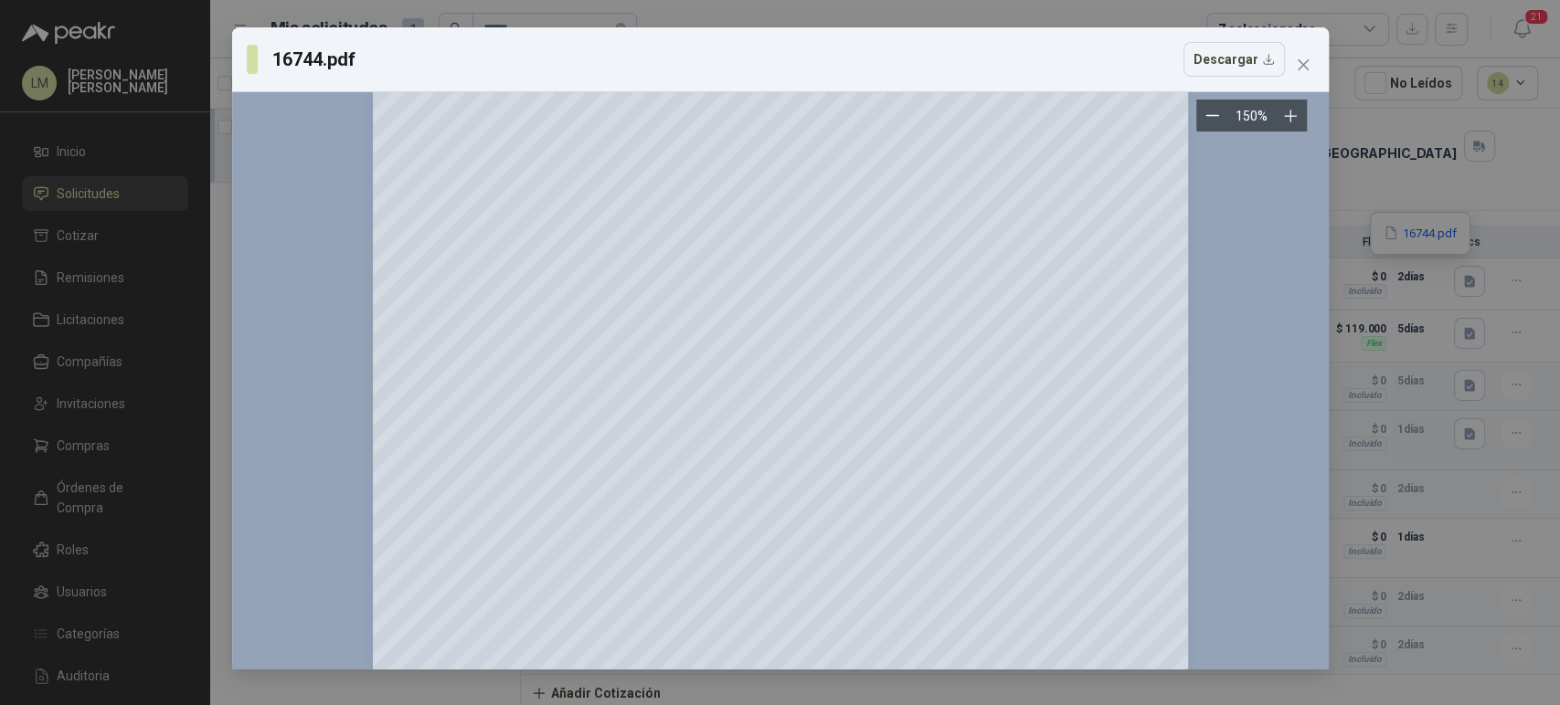
scroll to position [73, 0]
click at [1306, 64] on icon "close" at bounding box center [1303, 65] width 15 height 15
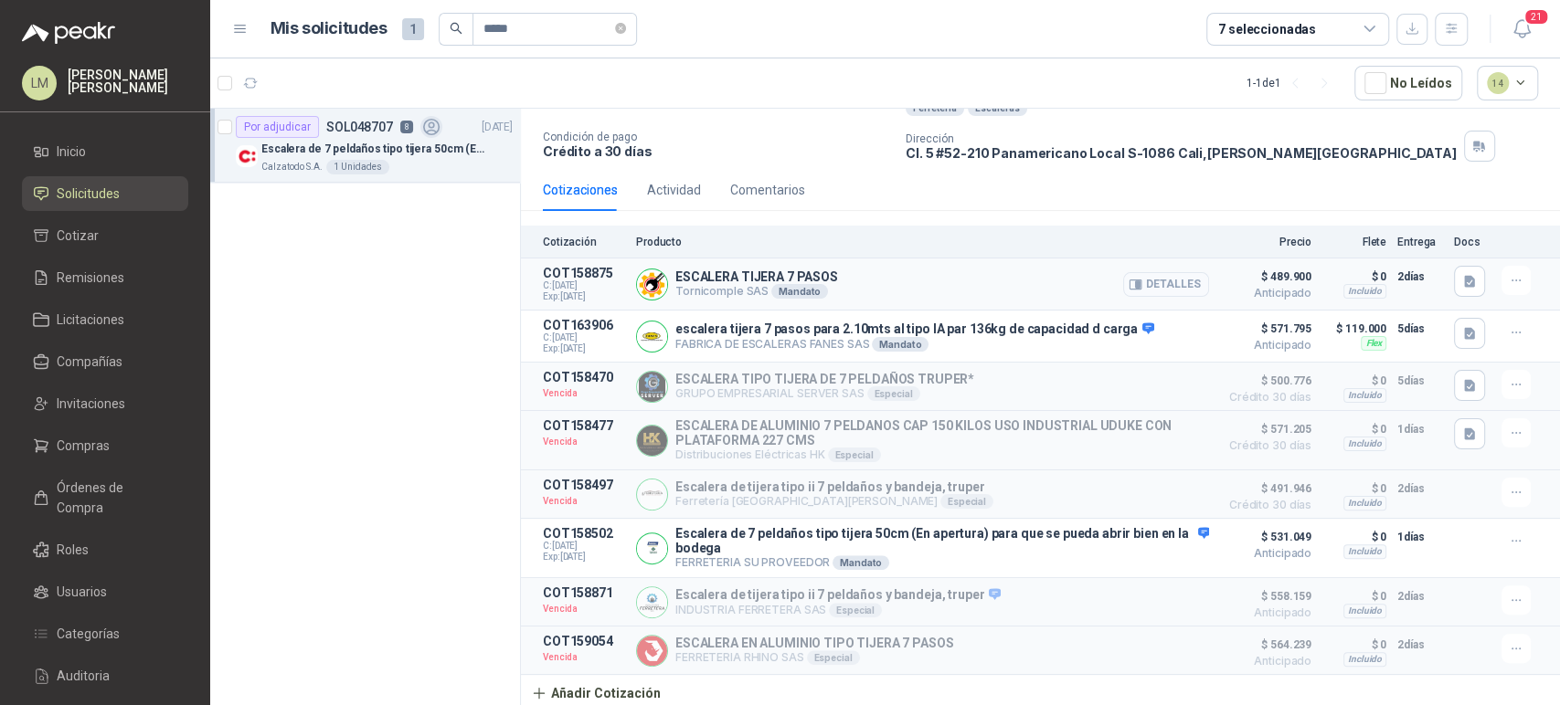
click at [1180, 276] on button "Detalles" at bounding box center [1166, 284] width 86 height 25
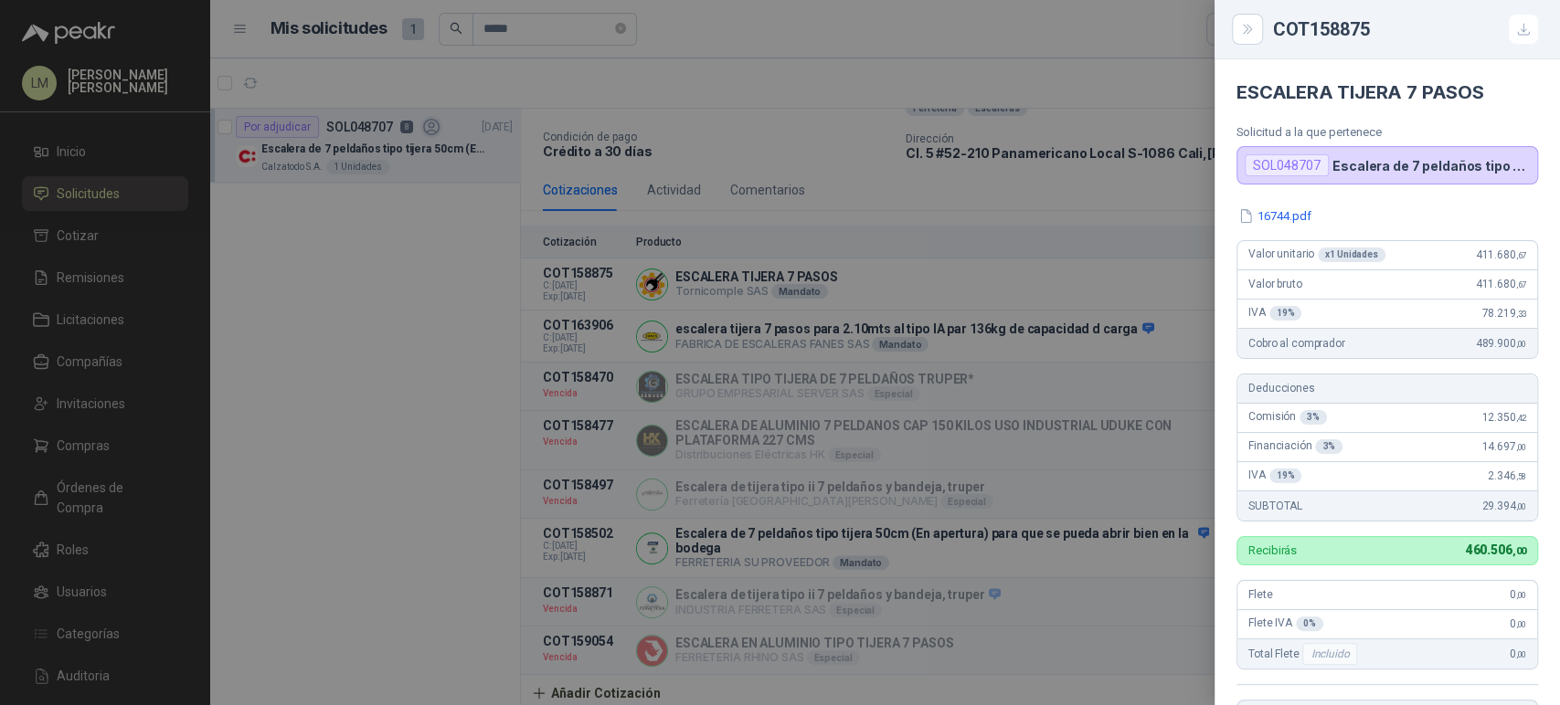
scroll to position [253, 0]
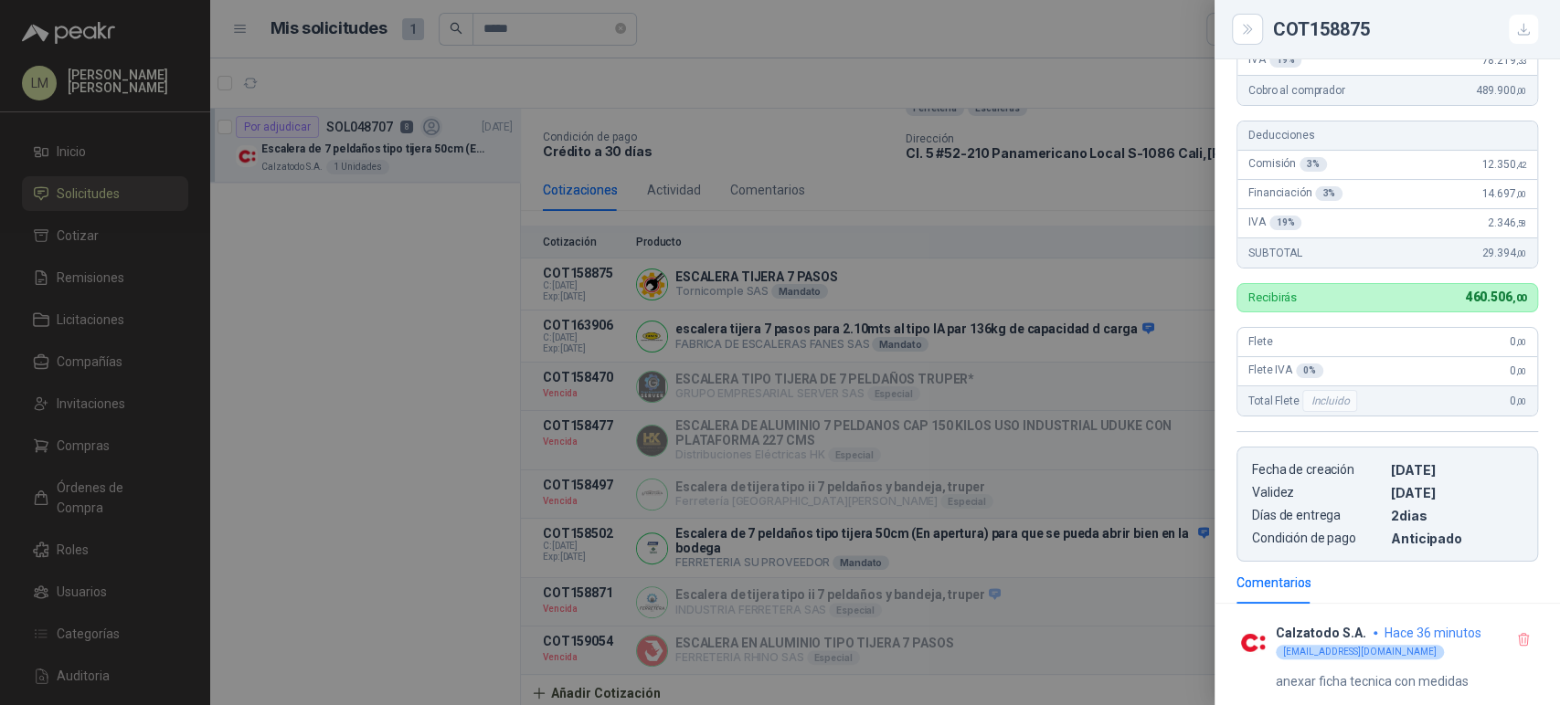
click at [844, 243] on div at bounding box center [780, 352] width 1560 height 705
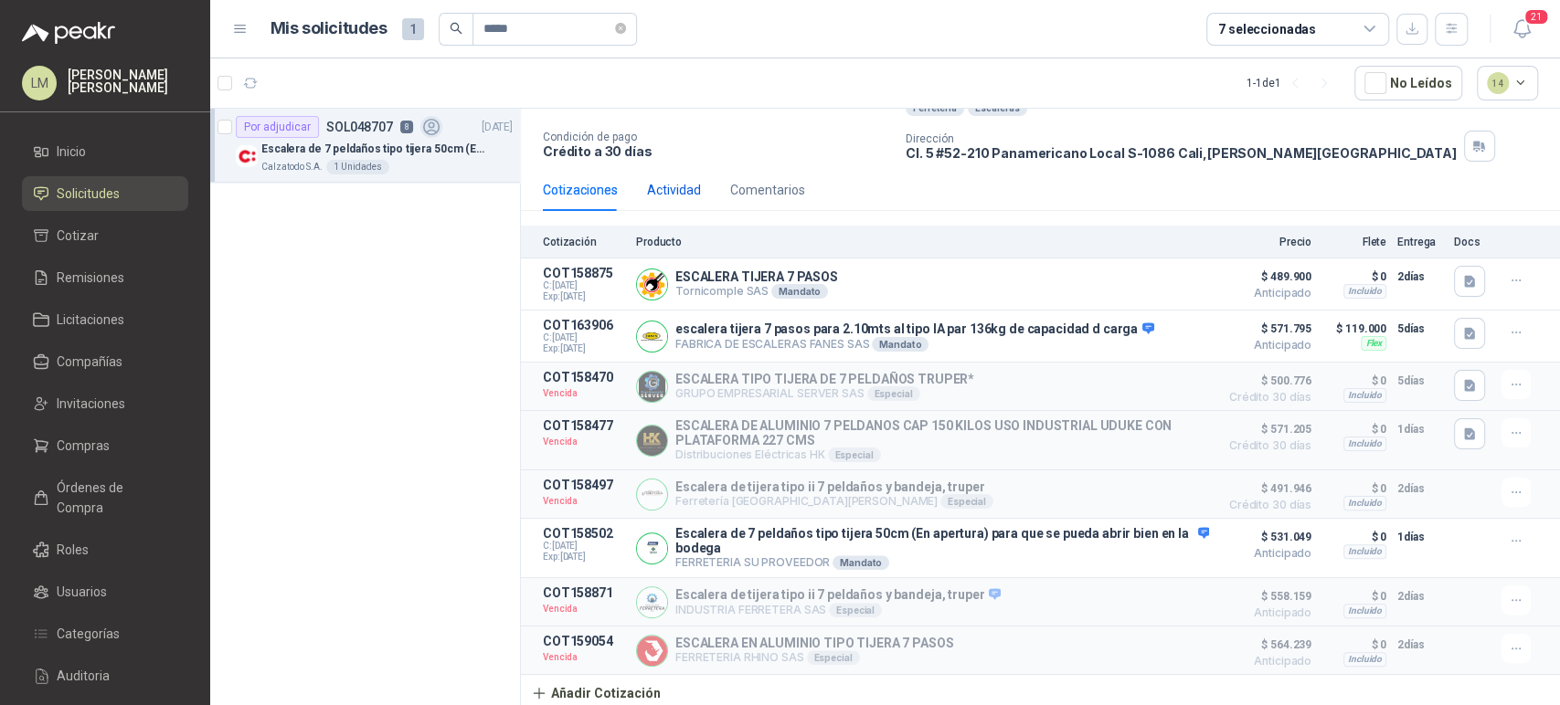
click at [661, 180] on div "Actividad" at bounding box center [674, 190] width 54 height 20
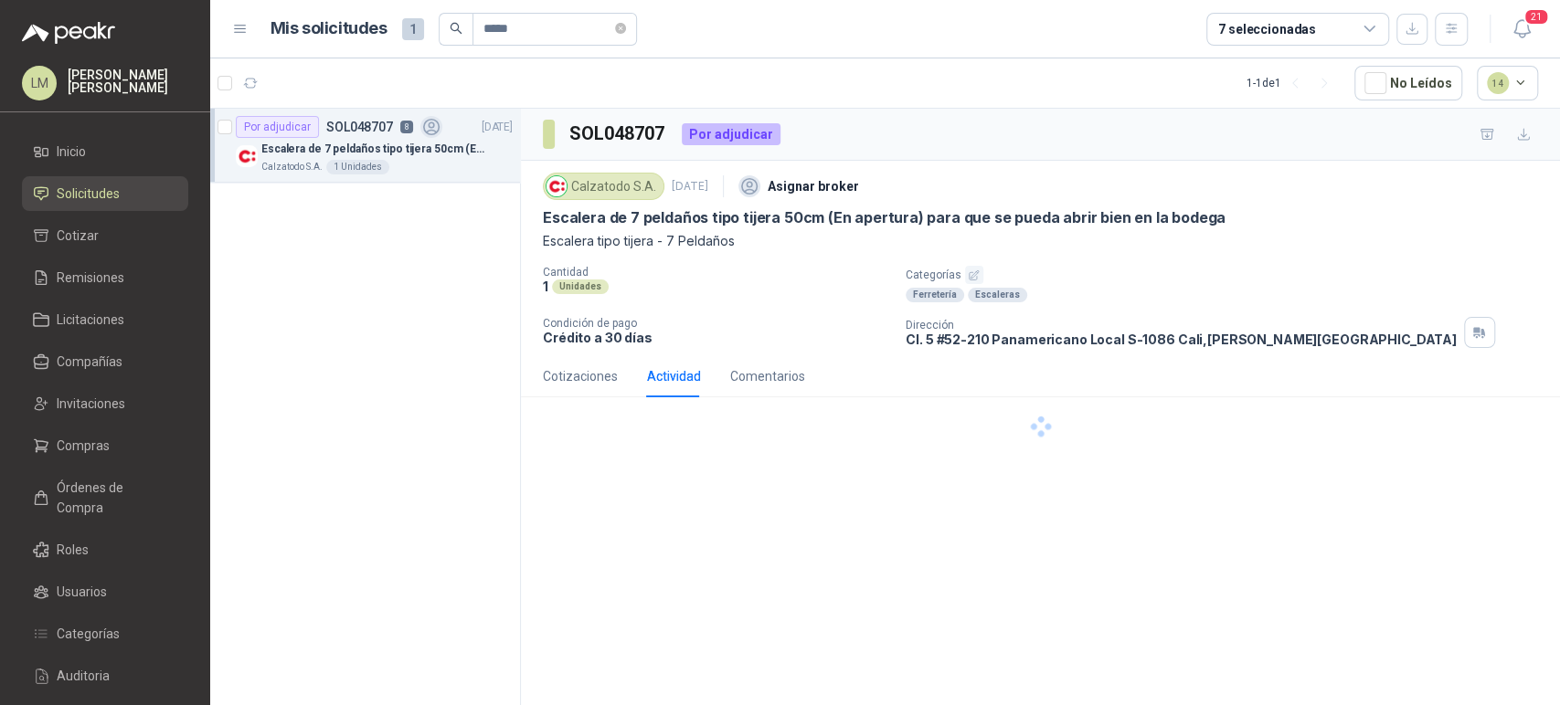
scroll to position [0, 0]
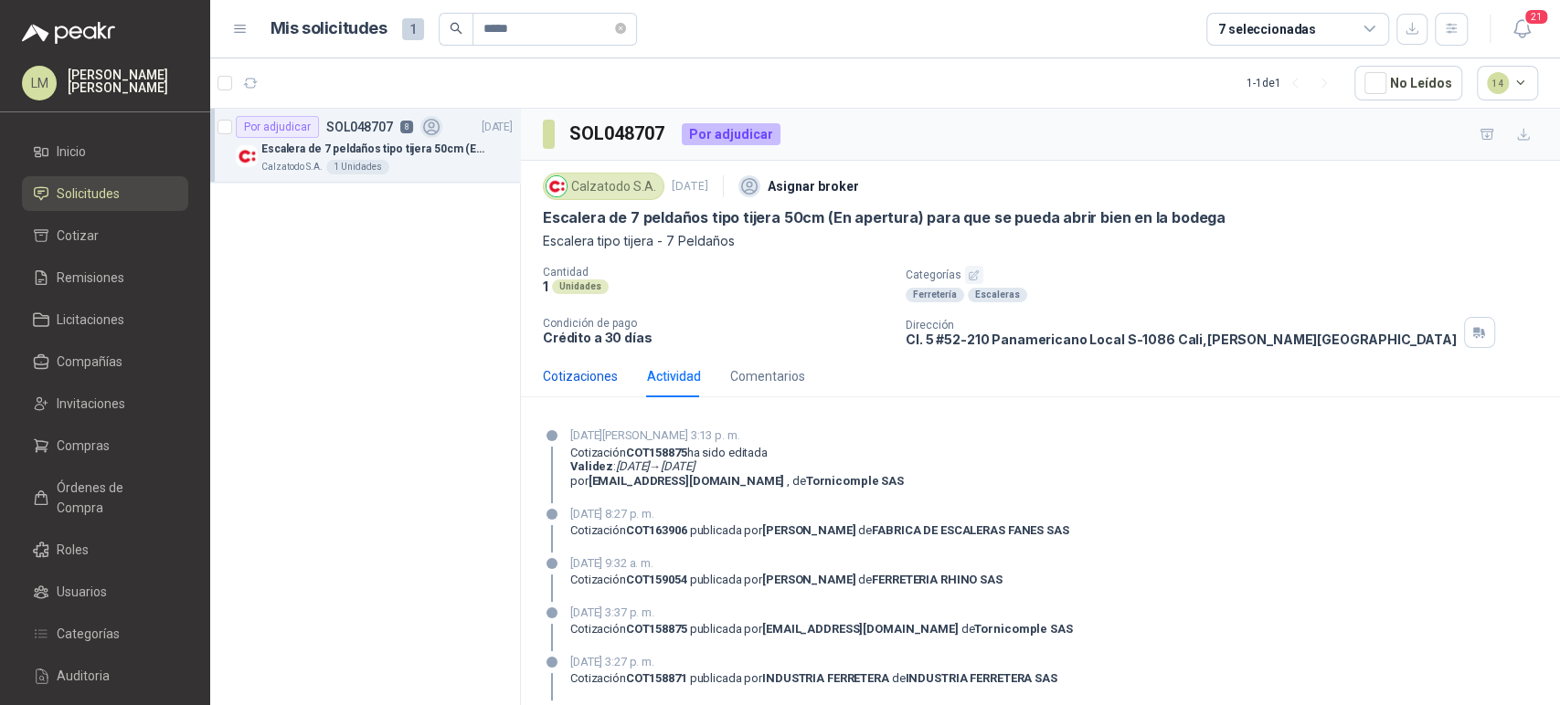
click at [587, 375] on div "Cotizaciones" at bounding box center [580, 376] width 75 height 20
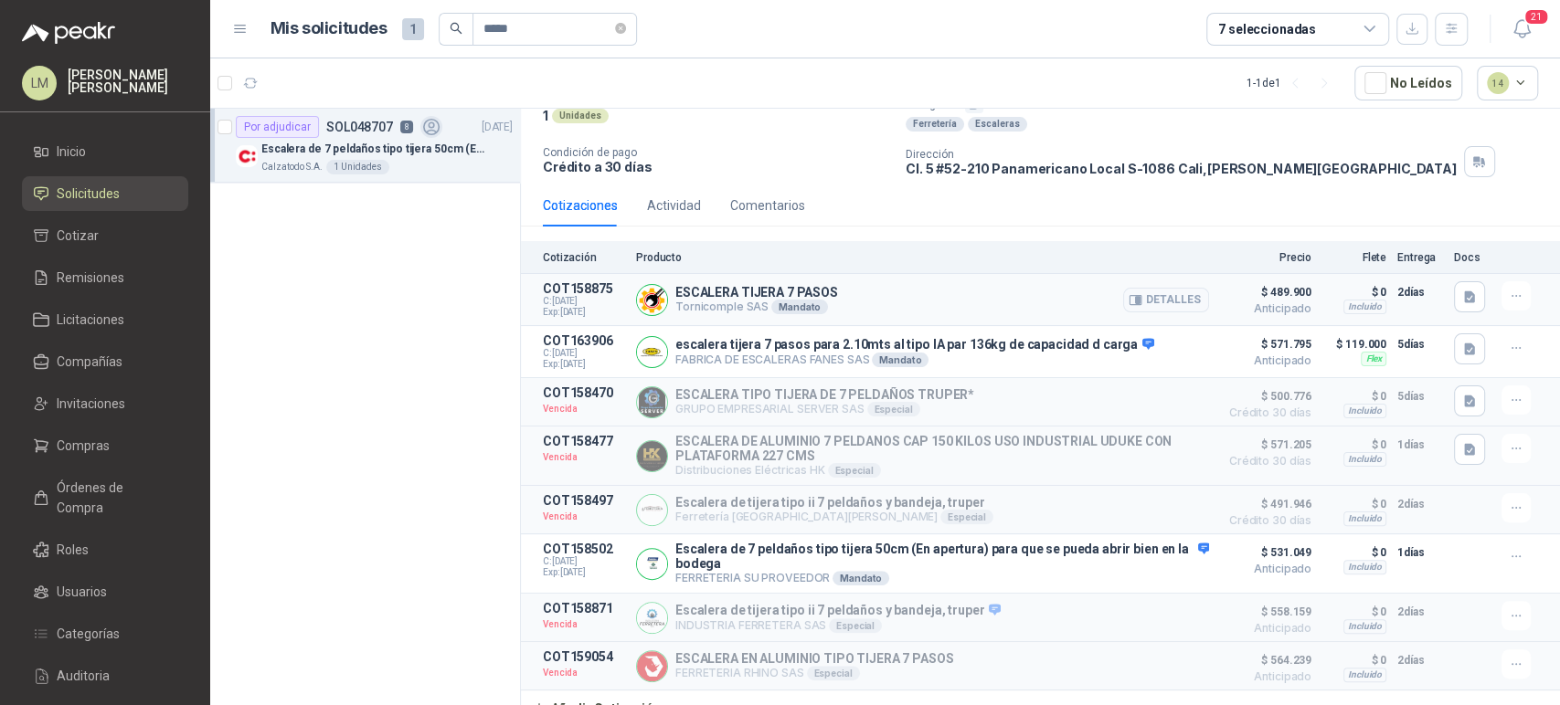
scroll to position [193, 0]
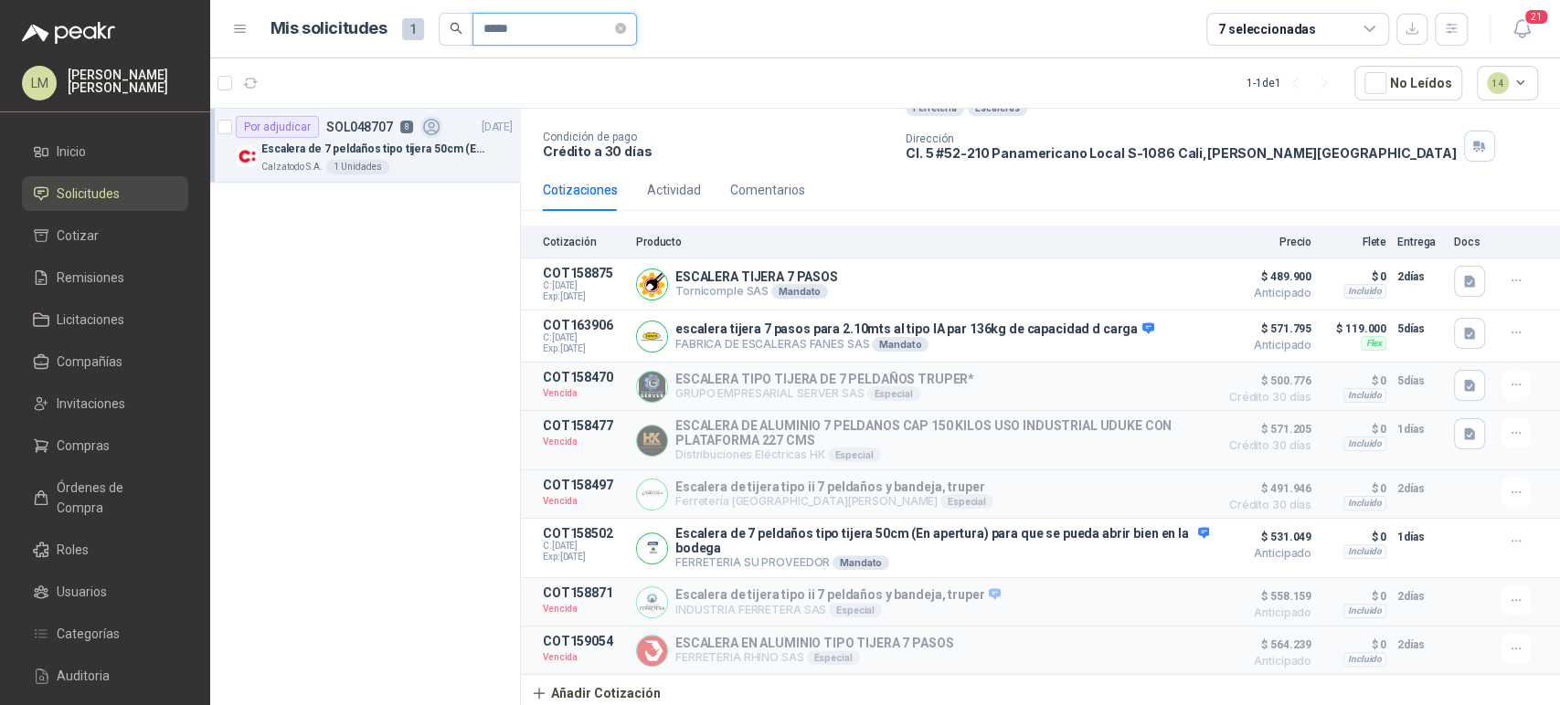
click at [534, 21] on input "*****" at bounding box center [547, 29] width 128 height 31
type input "*****"
click at [364, 152] on p "Escalera 3 peldaño tipo tijera" at bounding box center [334, 149] width 147 height 17
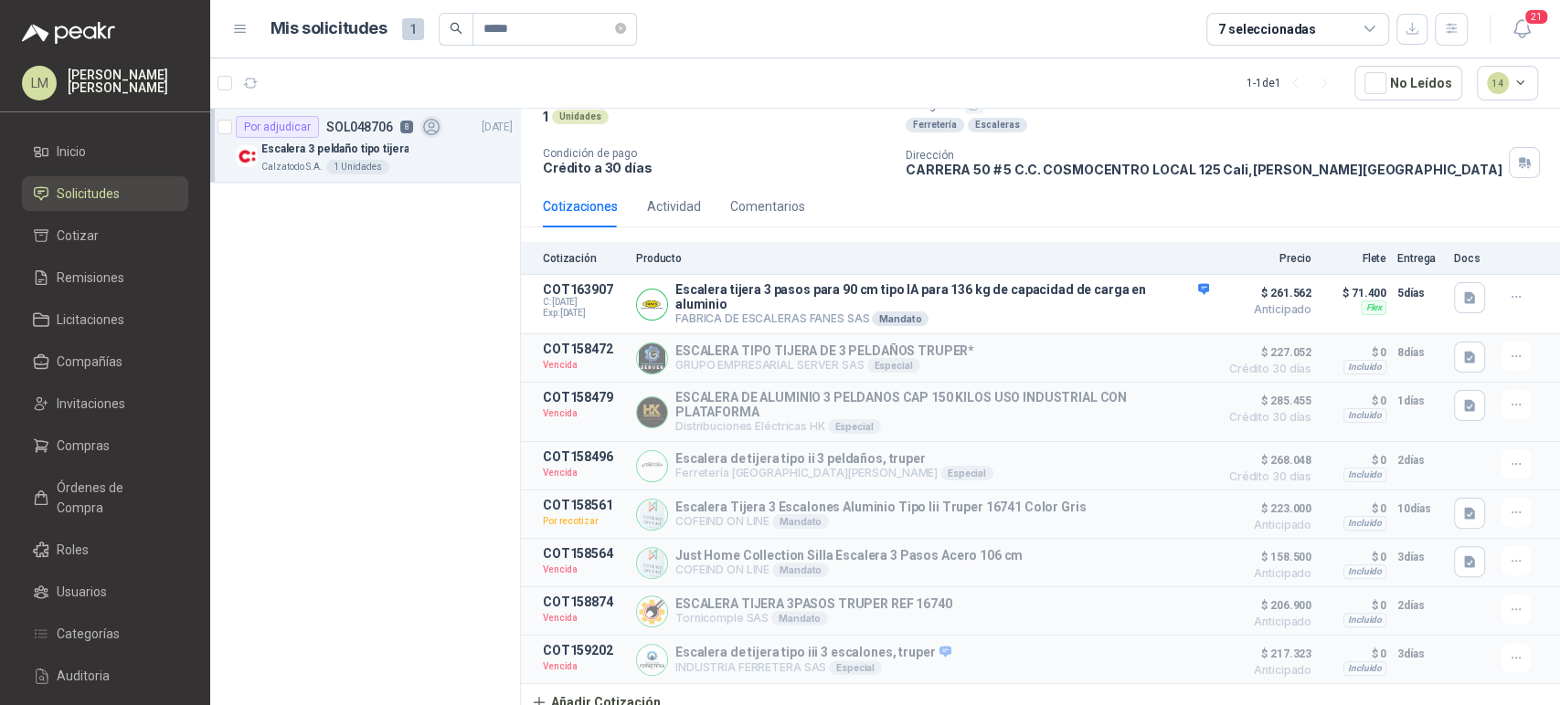
scroll to position [176, 0]
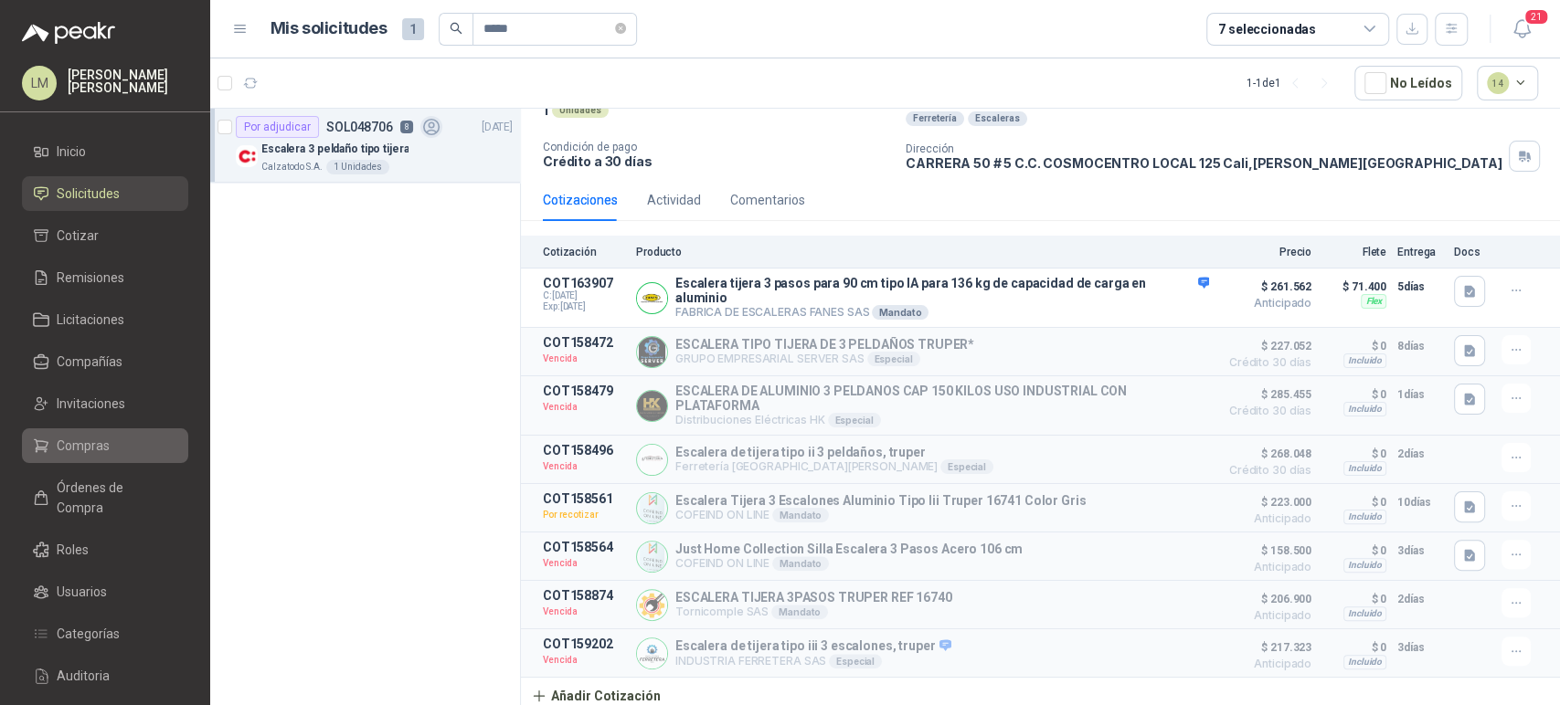
click at [92, 448] on span "Compras" at bounding box center [83, 446] width 53 height 20
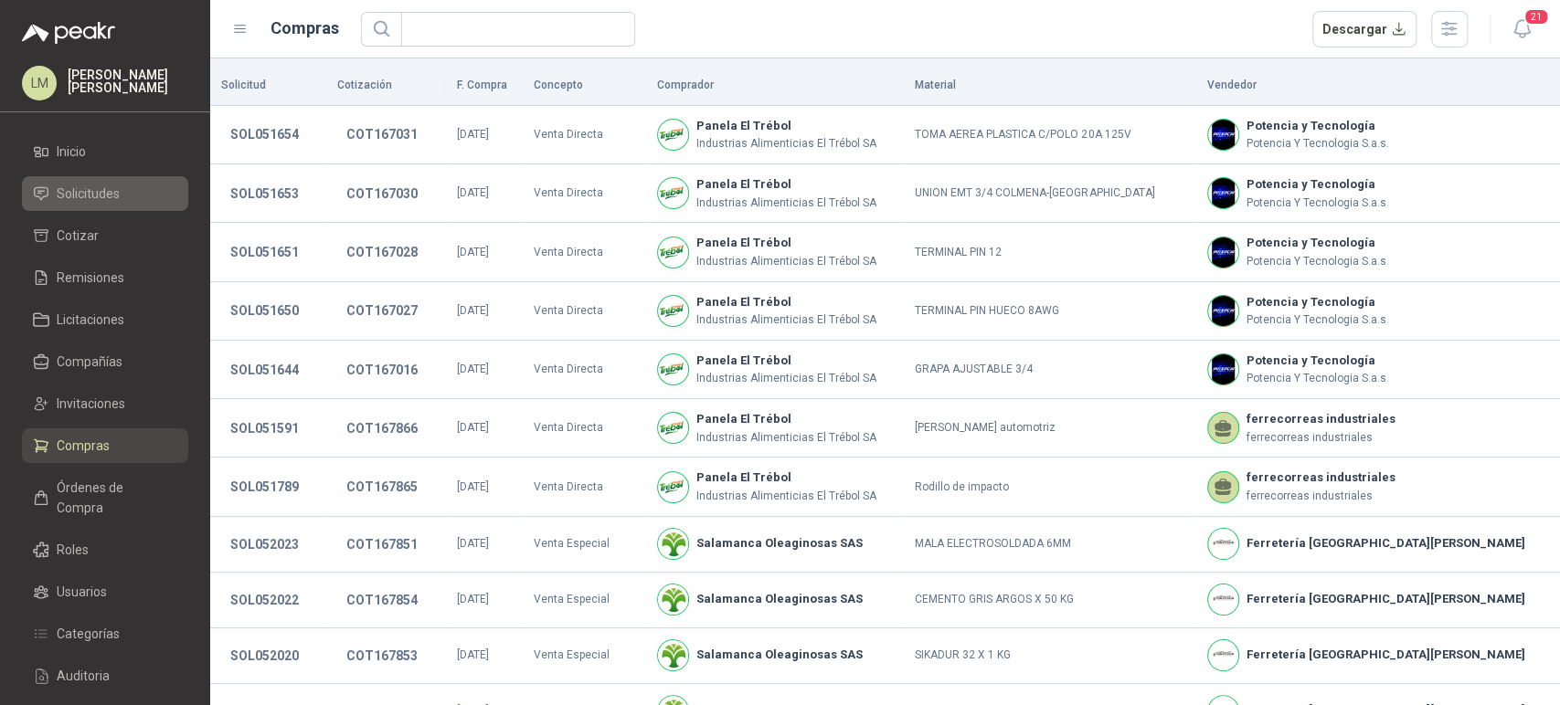
click at [96, 202] on span "Solicitudes" at bounding box center [88, 194] width 63 height 20
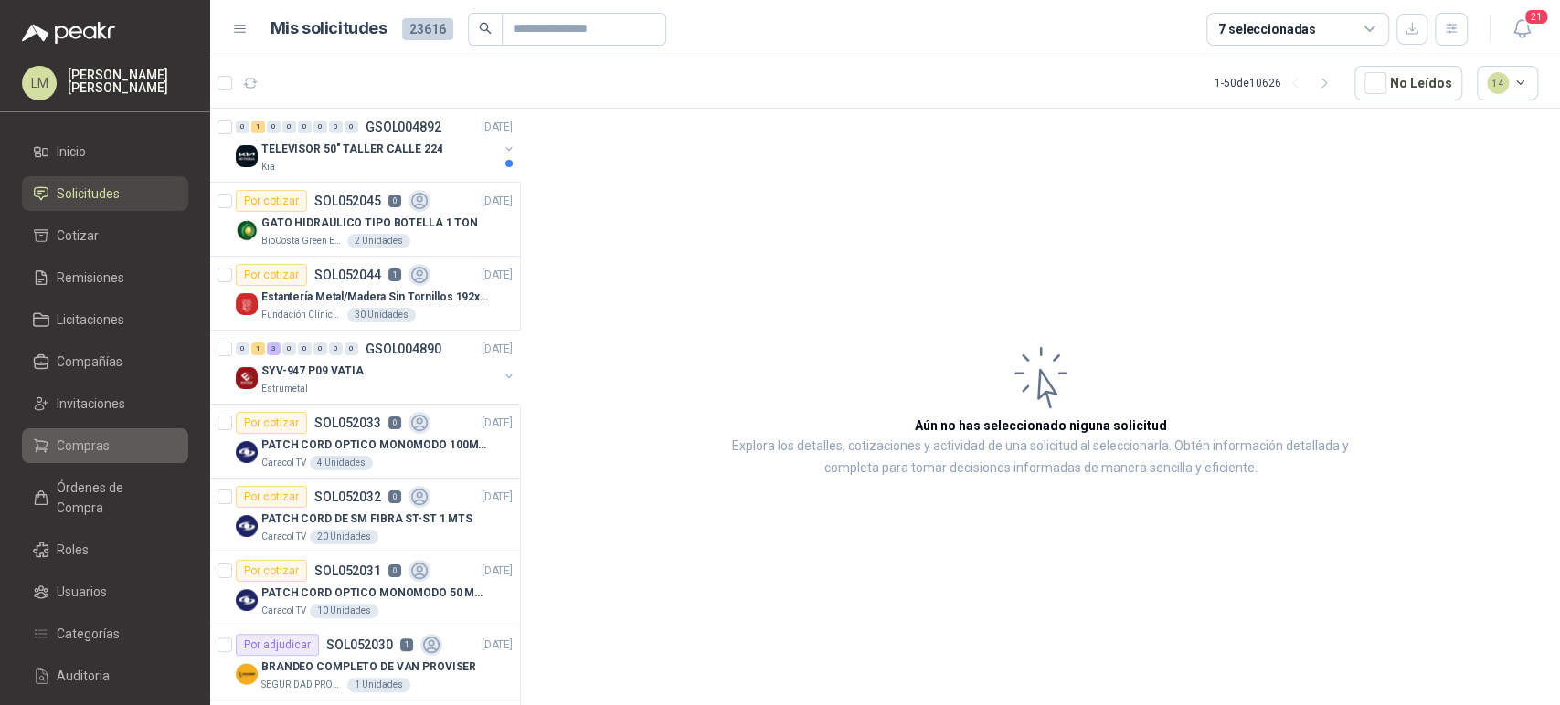
click at [87, 457] on link "Compras" at bounding box center [105, 446] width 166 height 35
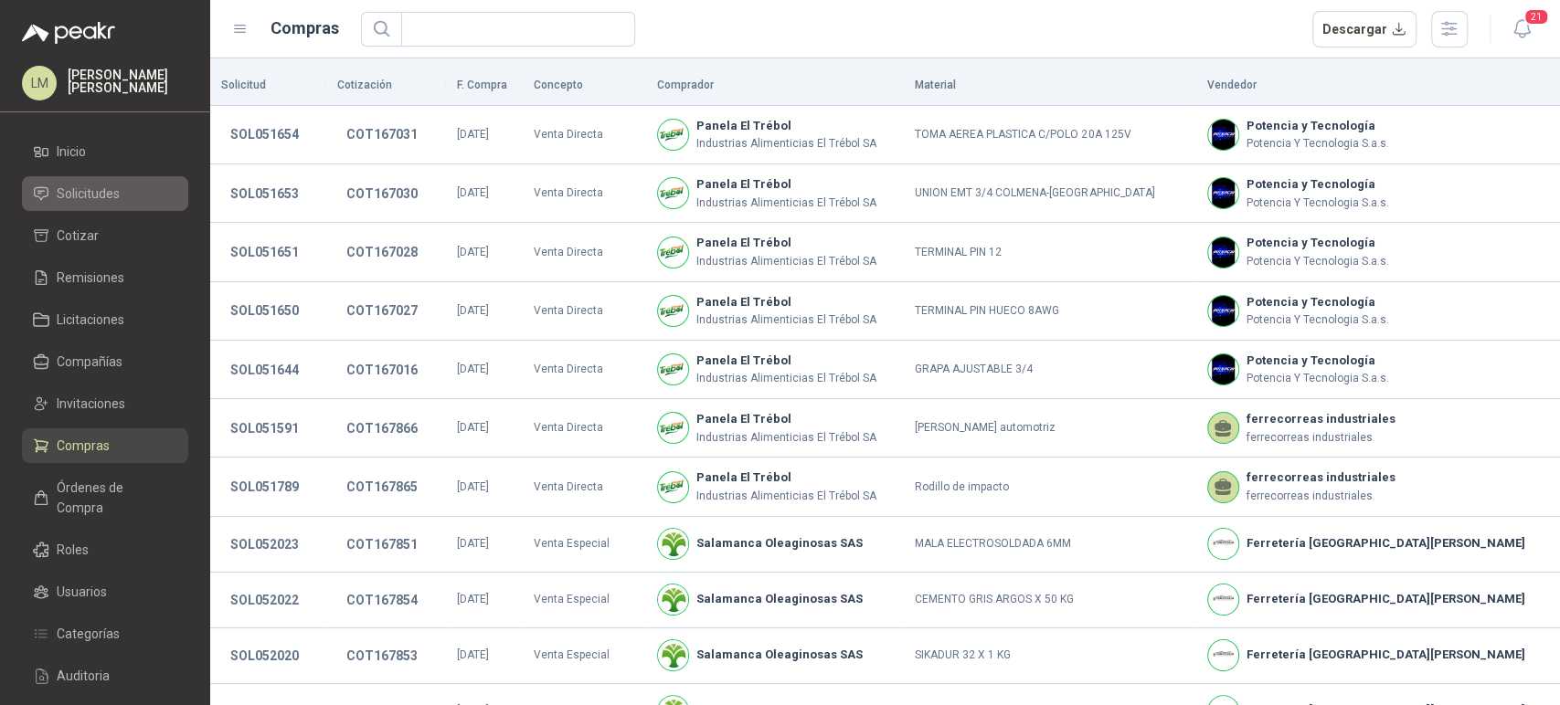
click at [110, 194] on span "Solicitudes" at bounding box center [88, 194] width 63 height 20
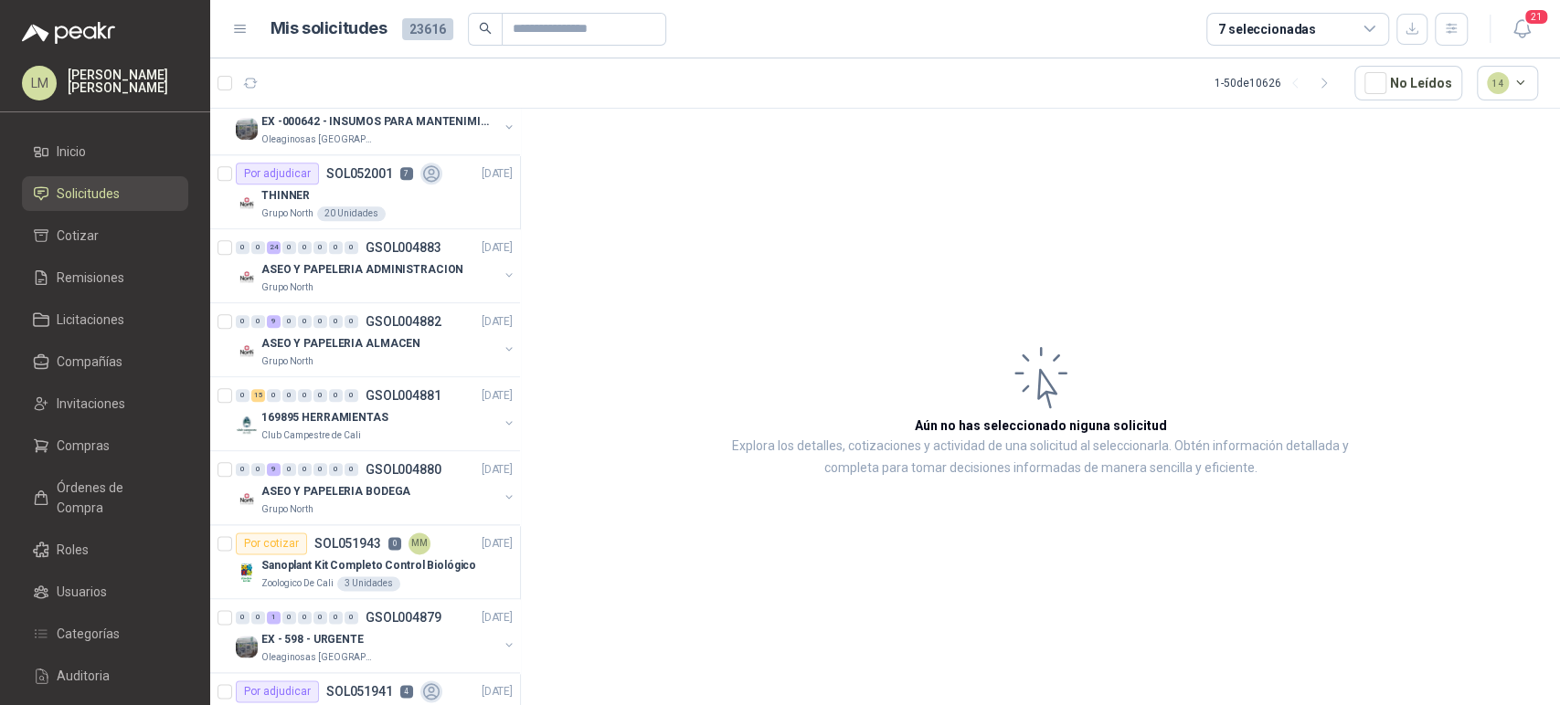
scroll to position [1360, 0]
click at [576, 33] on input "text" at bounding box center [577, 29] width 128 height 31
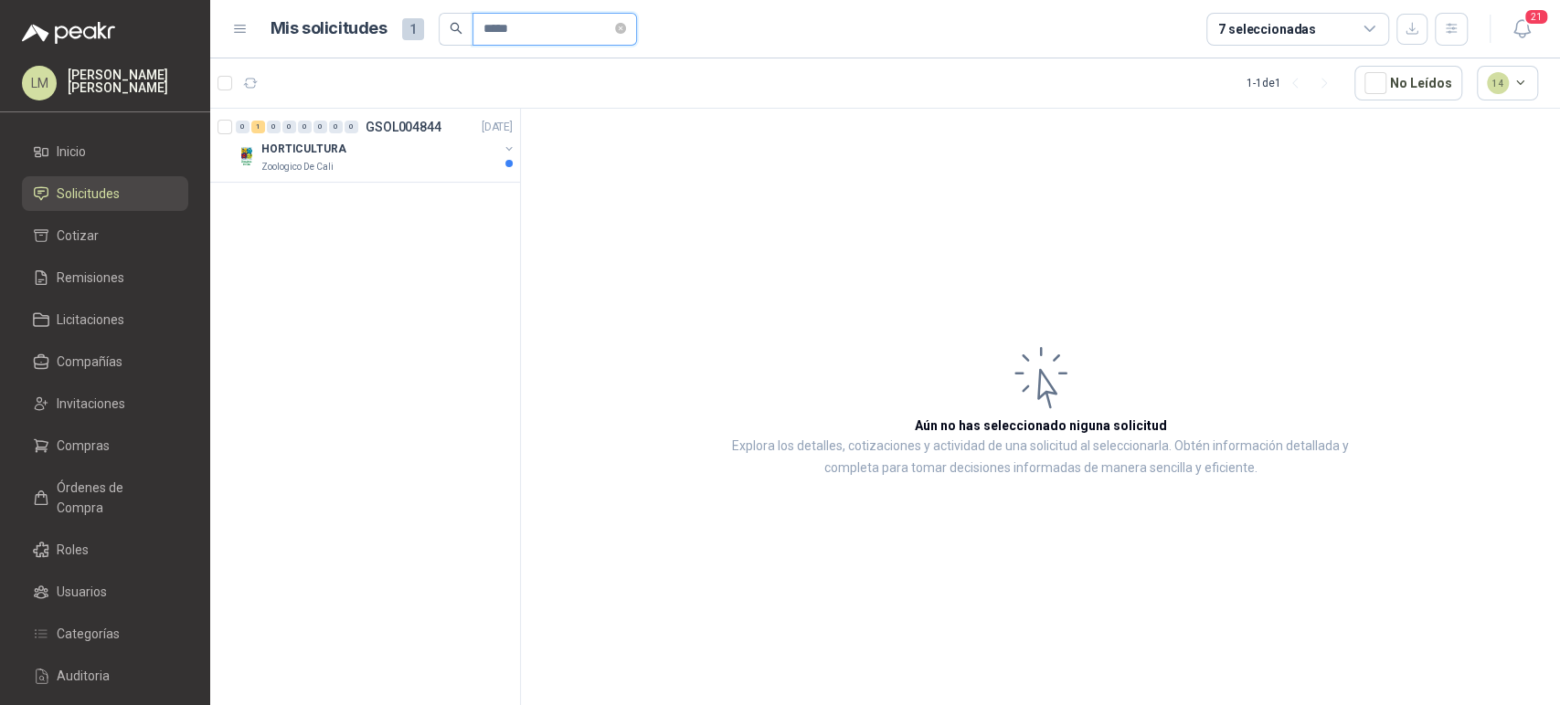
scroll to position [0, 0]
type input "*****"
click at [398, 156] on div "HORTICULTURA" at bounding box center [379, 149] width 237 height 22
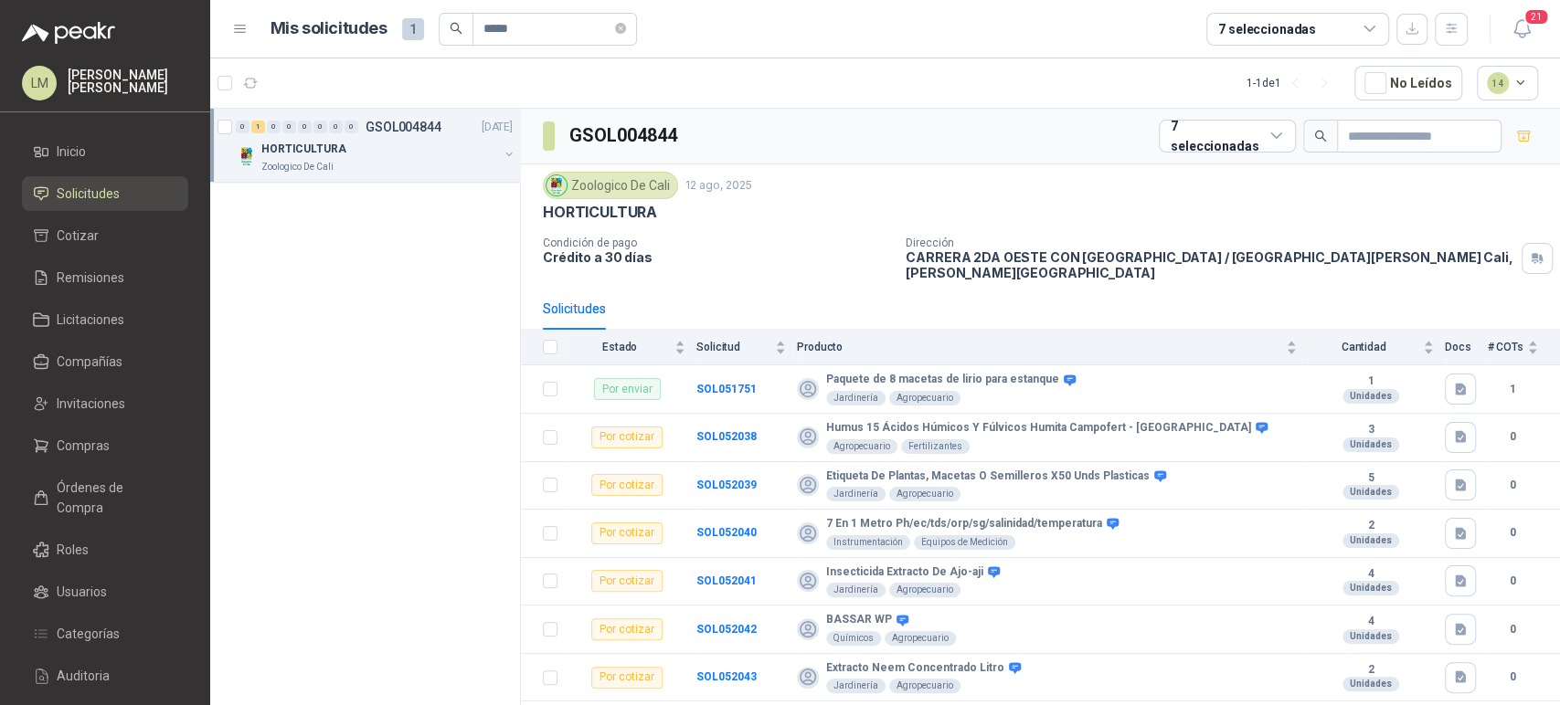
click at [508, 157] on button "button" at bounding box center [509, 154] width 15 height 15
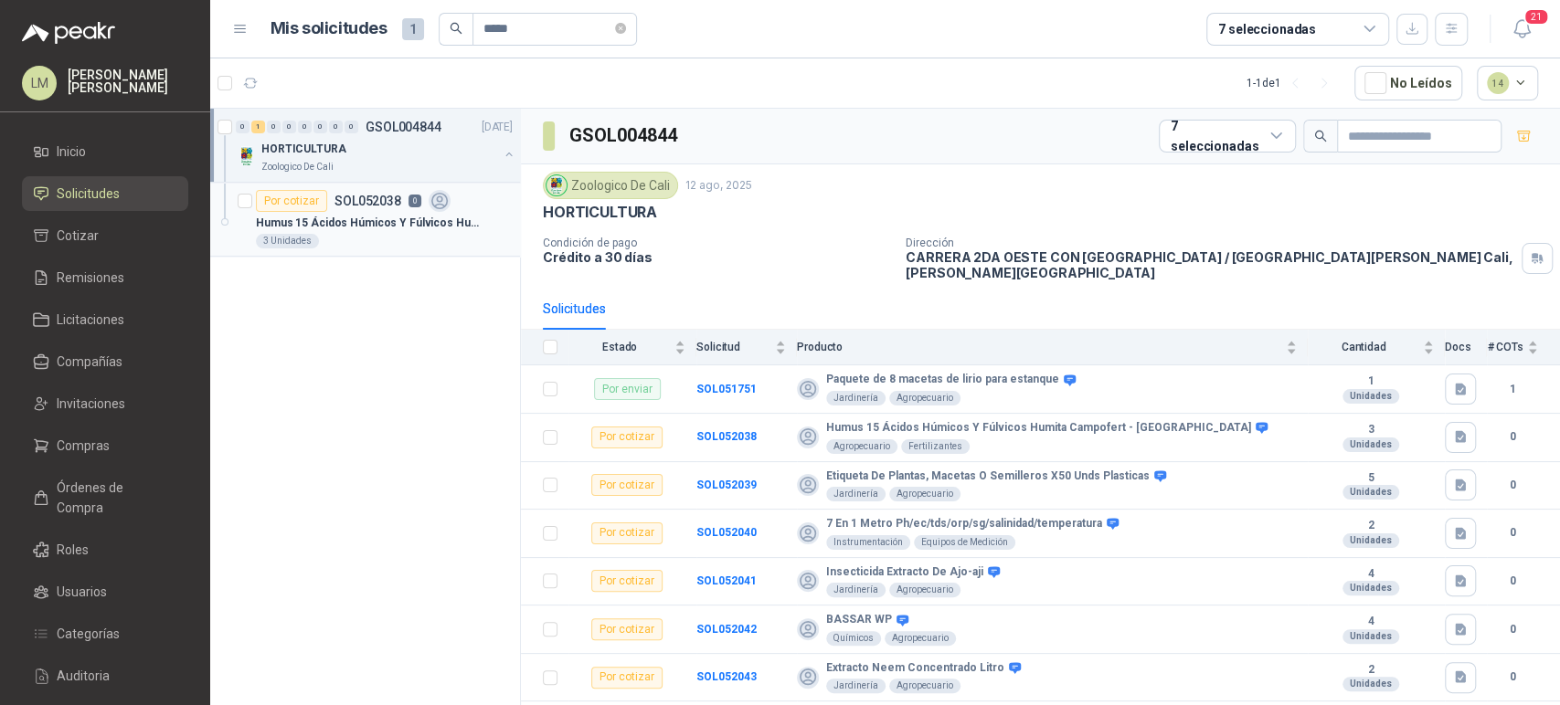
click at [388, 217] on p "Humus 15 Ácidos Húmicos Y Fúlvicos Humita Campofert - [GEOGRAPHIC_DATA]" at bounding box center [370, 223] width 228 height 17
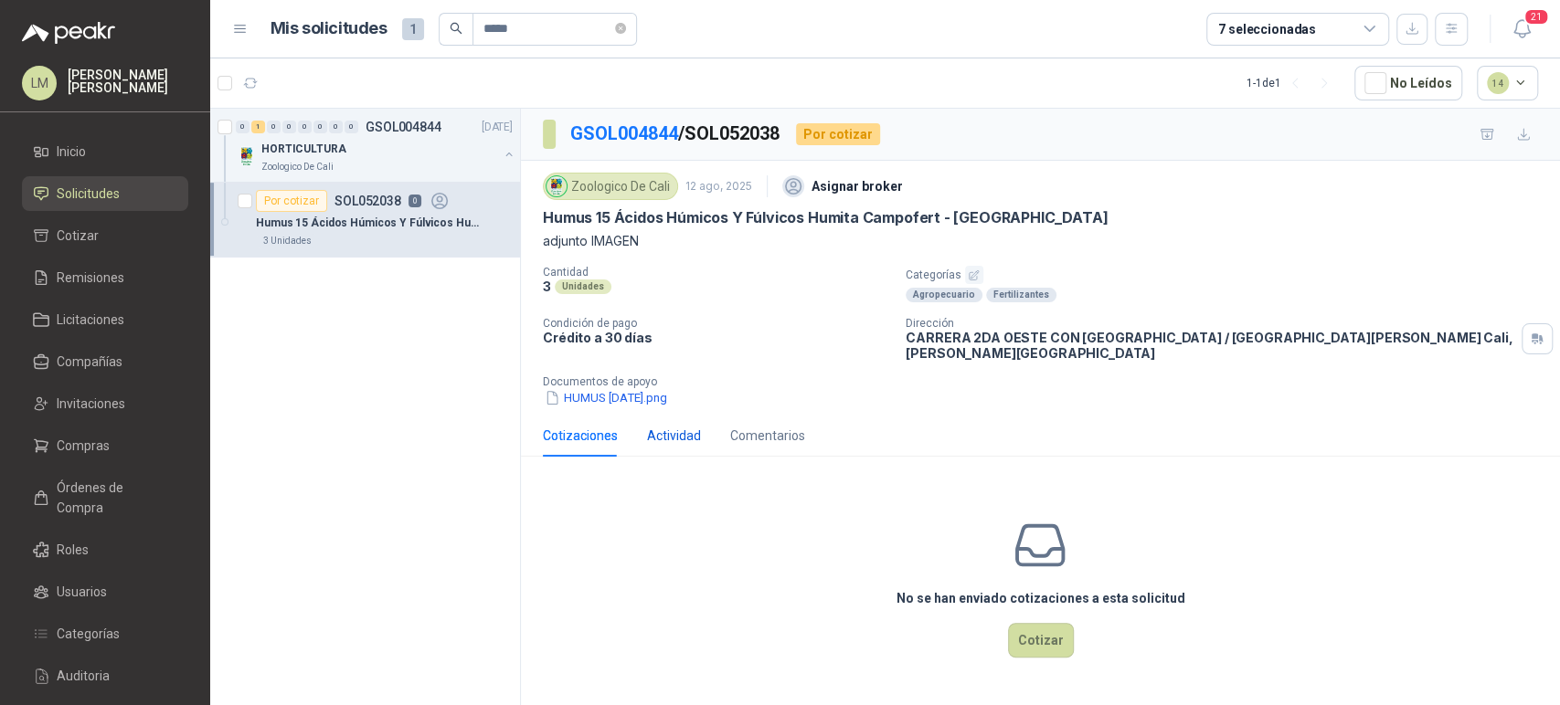
click at [681, 426] on div "Actividad" at bounding box center [674, 436] width 54 height 20
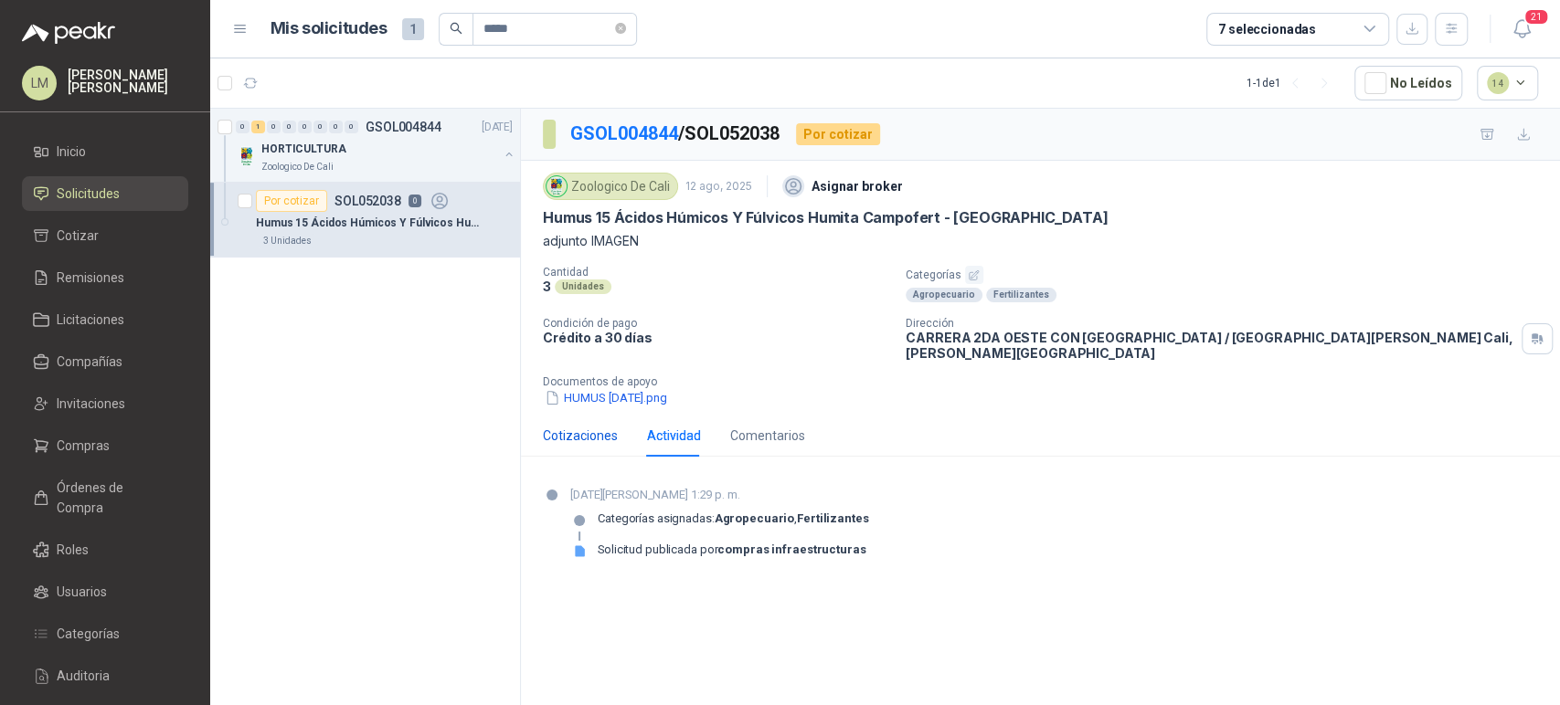
click at [603, 426] on div "Cotizaciones" at bounding box center [580, 436] width 75 height 20
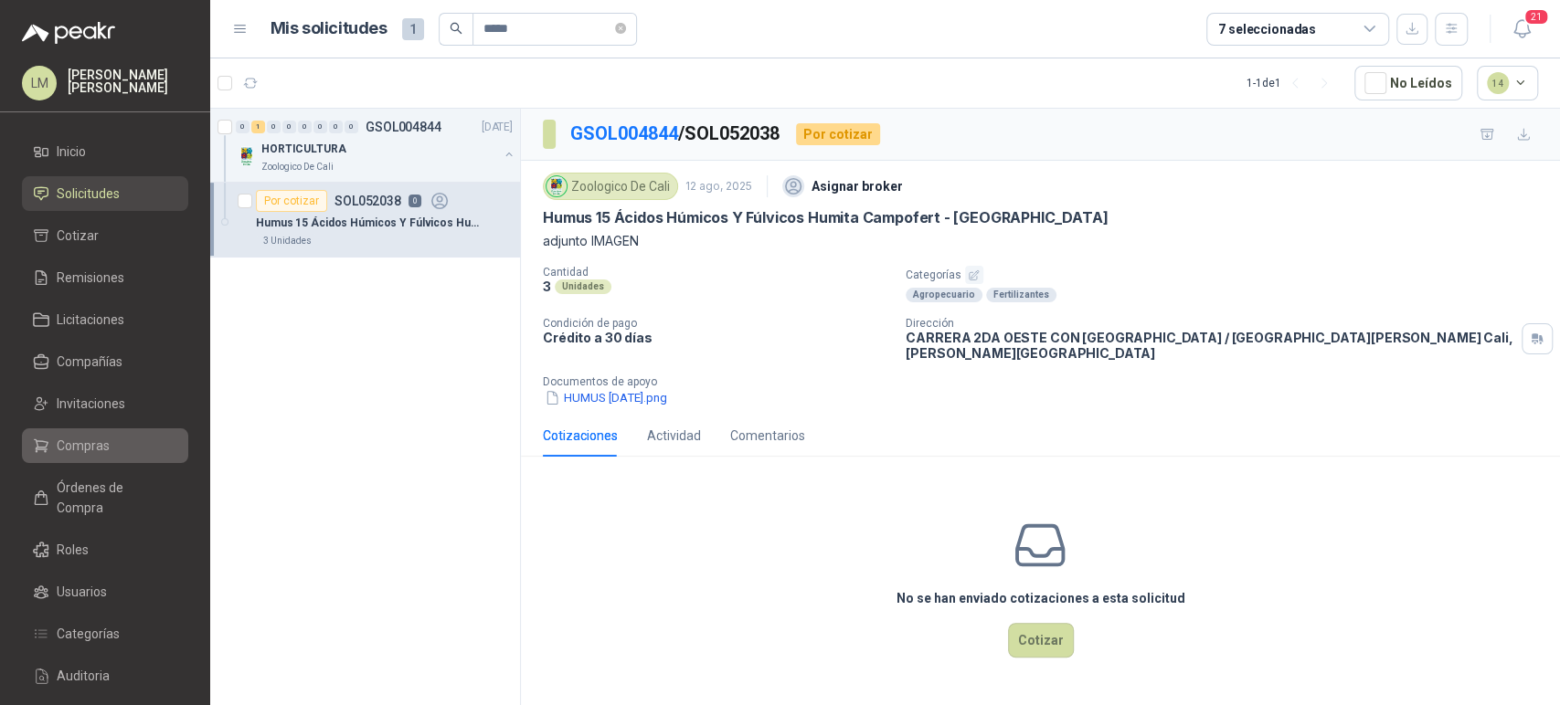
click at [104, 451] on span "Compras" at bounding box center [83, 446] width 53 height 20
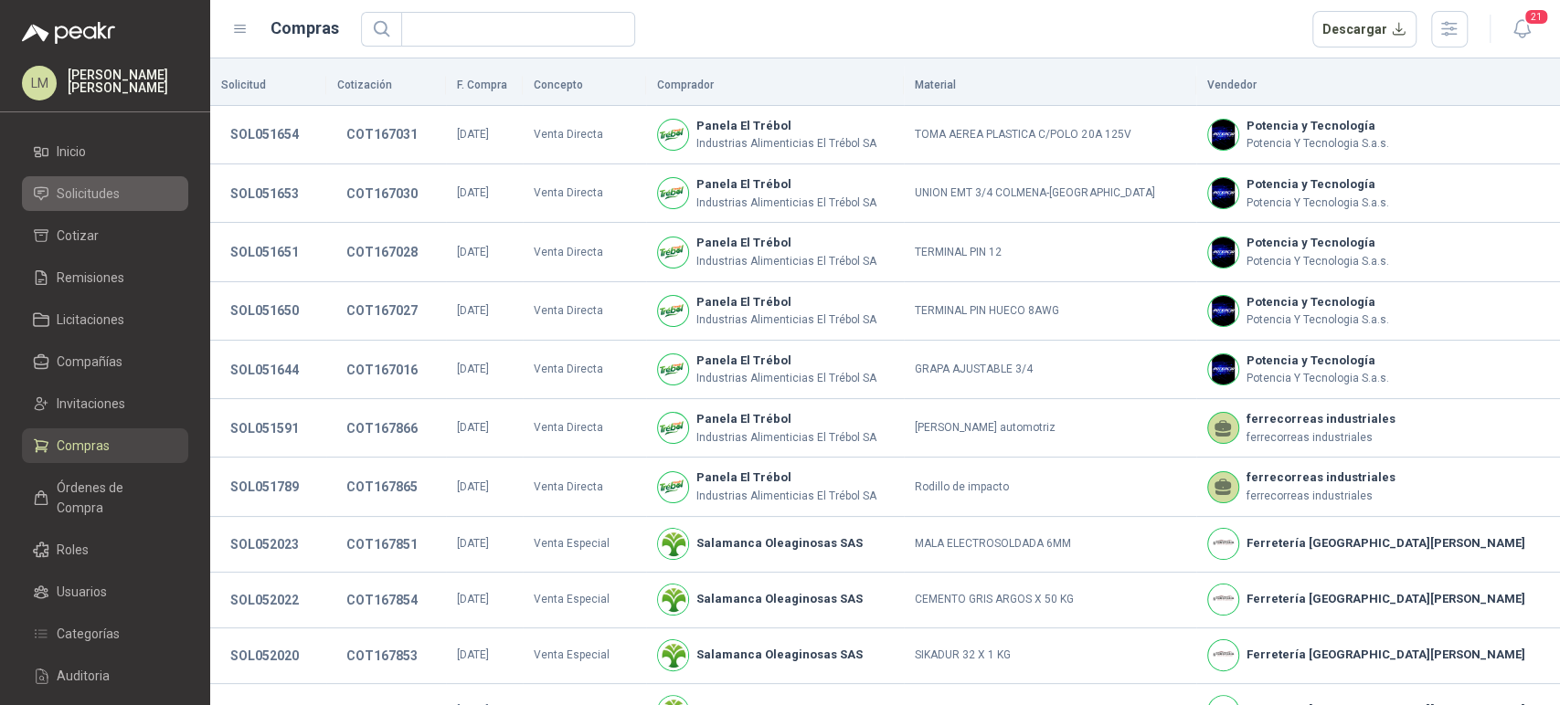
click at [77, 196] on span "Solicitudes" at bounding box center [88, 194] width 63 height 20
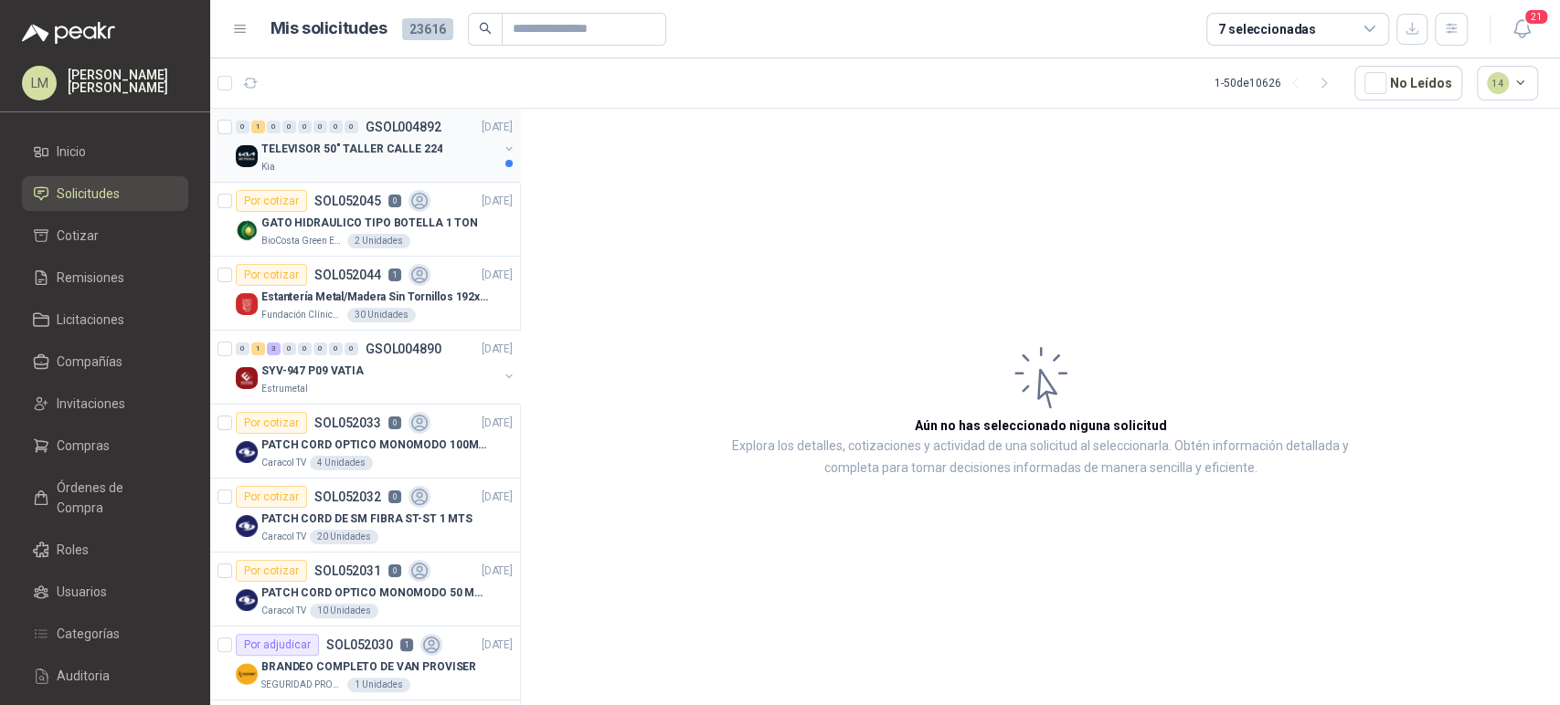
click at [502, 146] on button "button" at bounding box center [509, 149] width 15 height 15
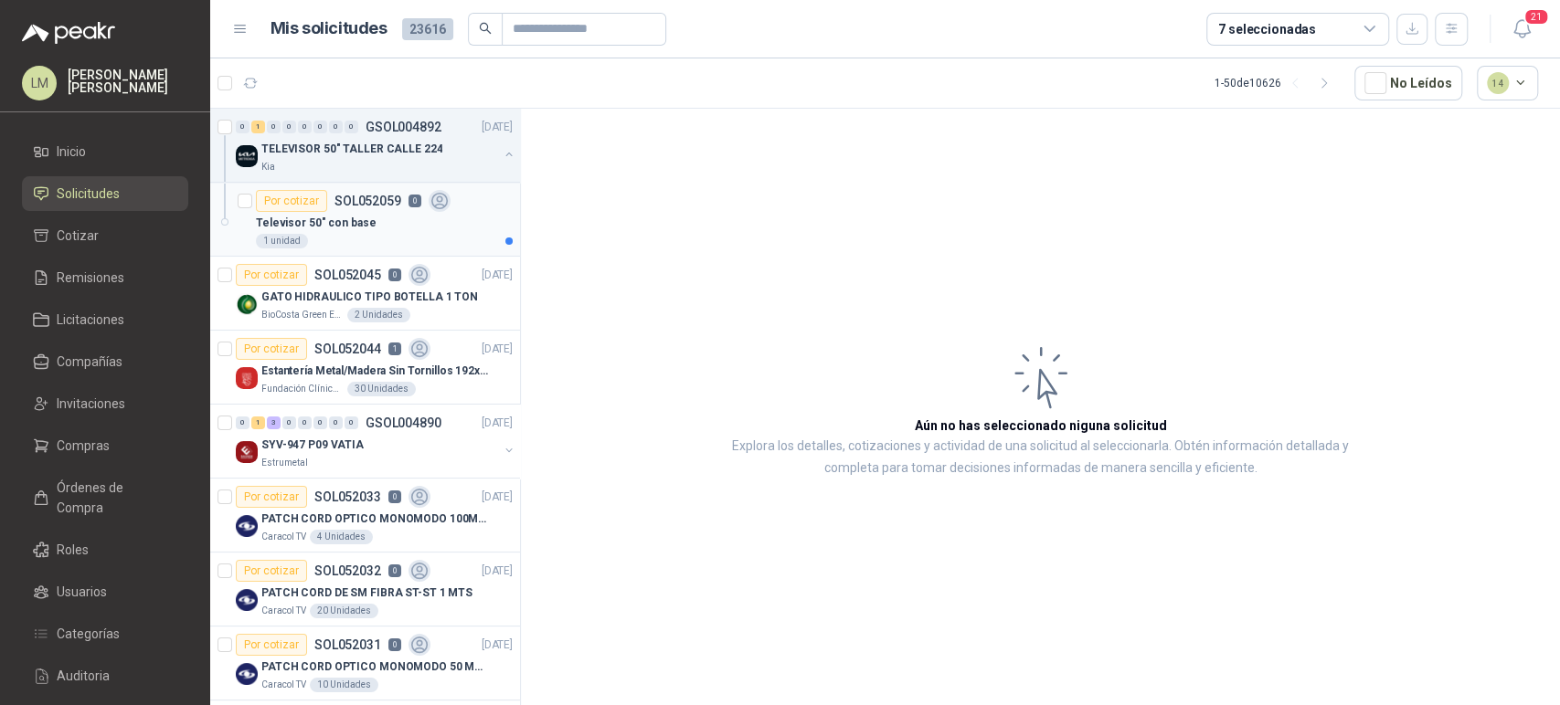
click at [355, 216] on p "Televisor 50" con base" at bounding box center [316, 223] width 120 height 17
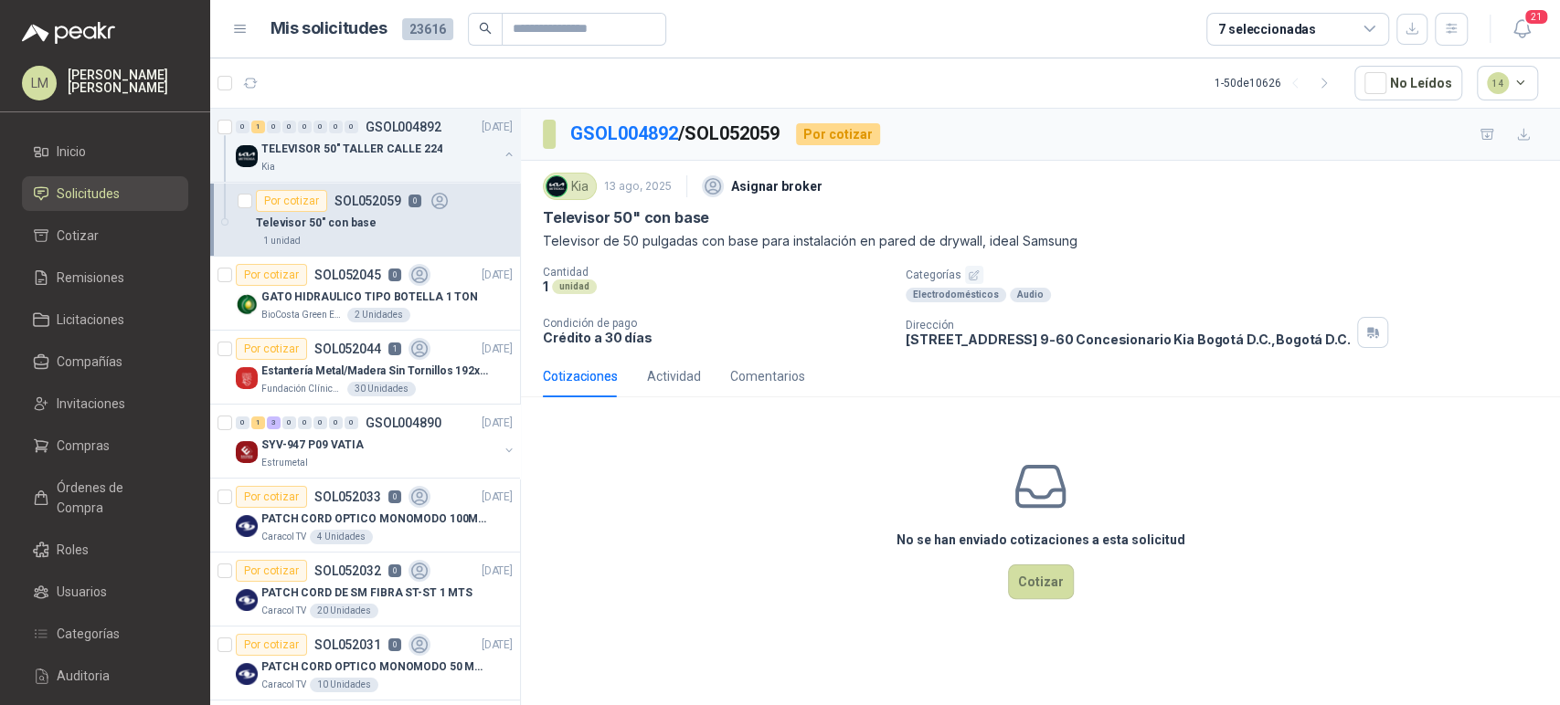
click at [969, 272] on icon "button" at bounding box center [974, 276] width 12 height 12
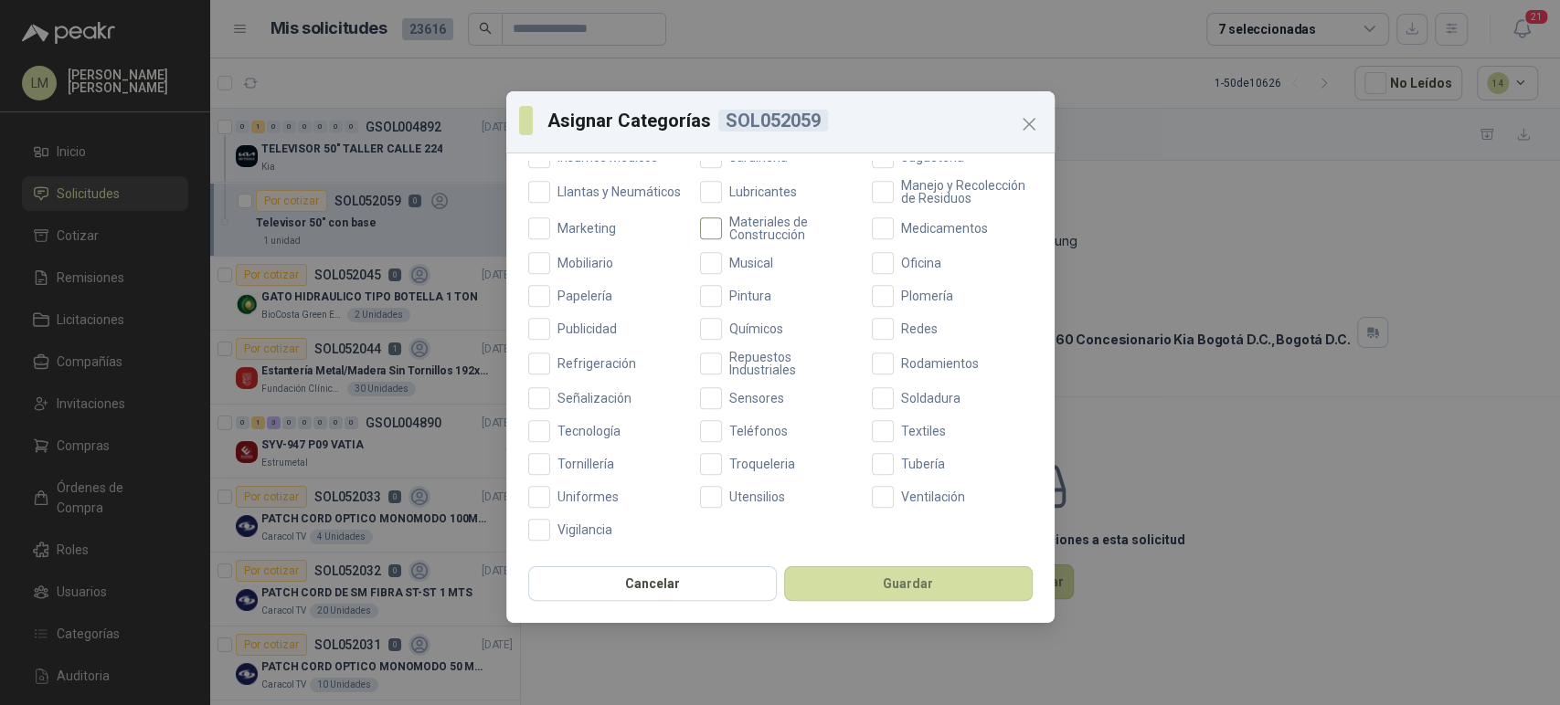
scroll to position [651, 0]
click at [566, 435] on span "Tecnología" at bounding box center [589, 431] width 78 height 13
click at [872, 589] on button "Guardar" at bounding box center [908, 584] width 249 height 35
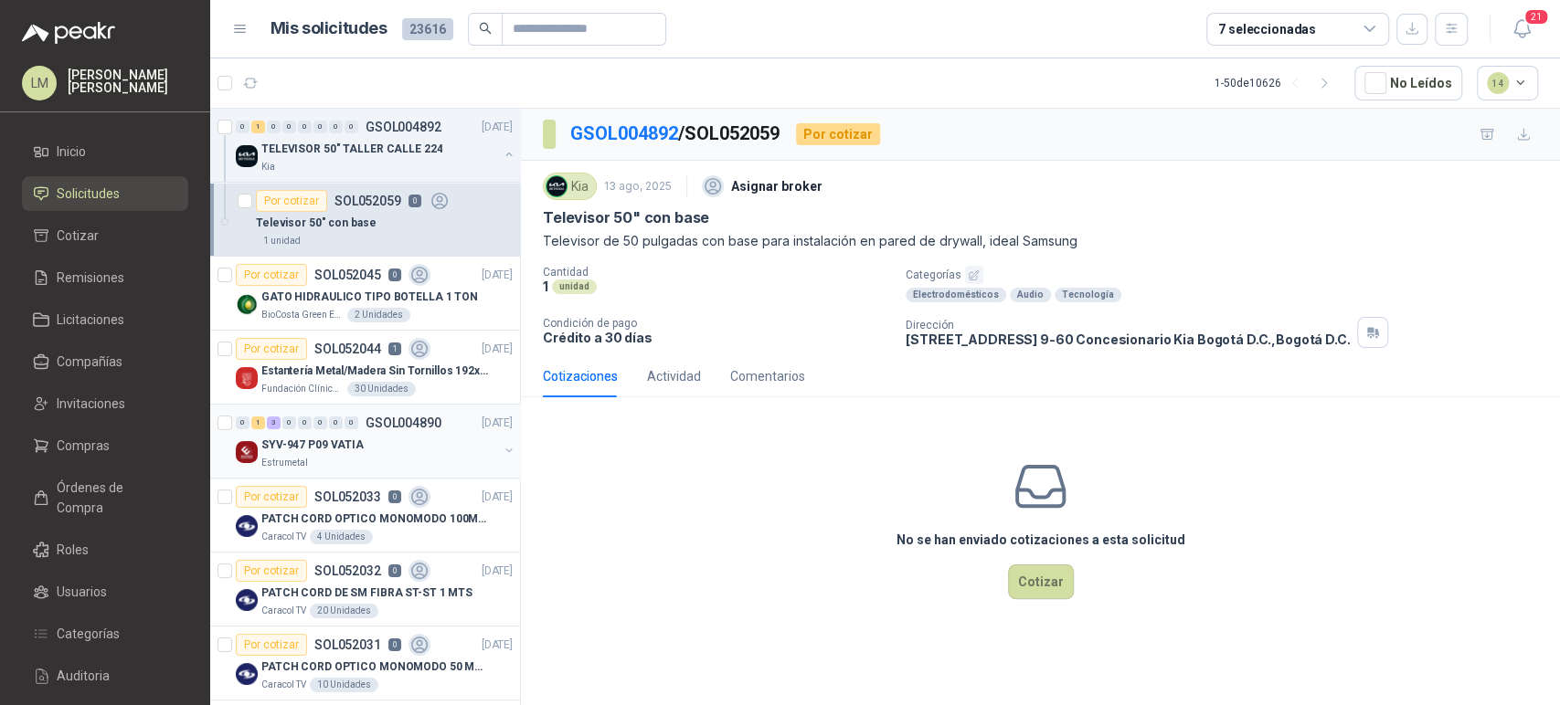
click at [502, 451] on button "button" at bounding box center [509, 450] width 15 height 15
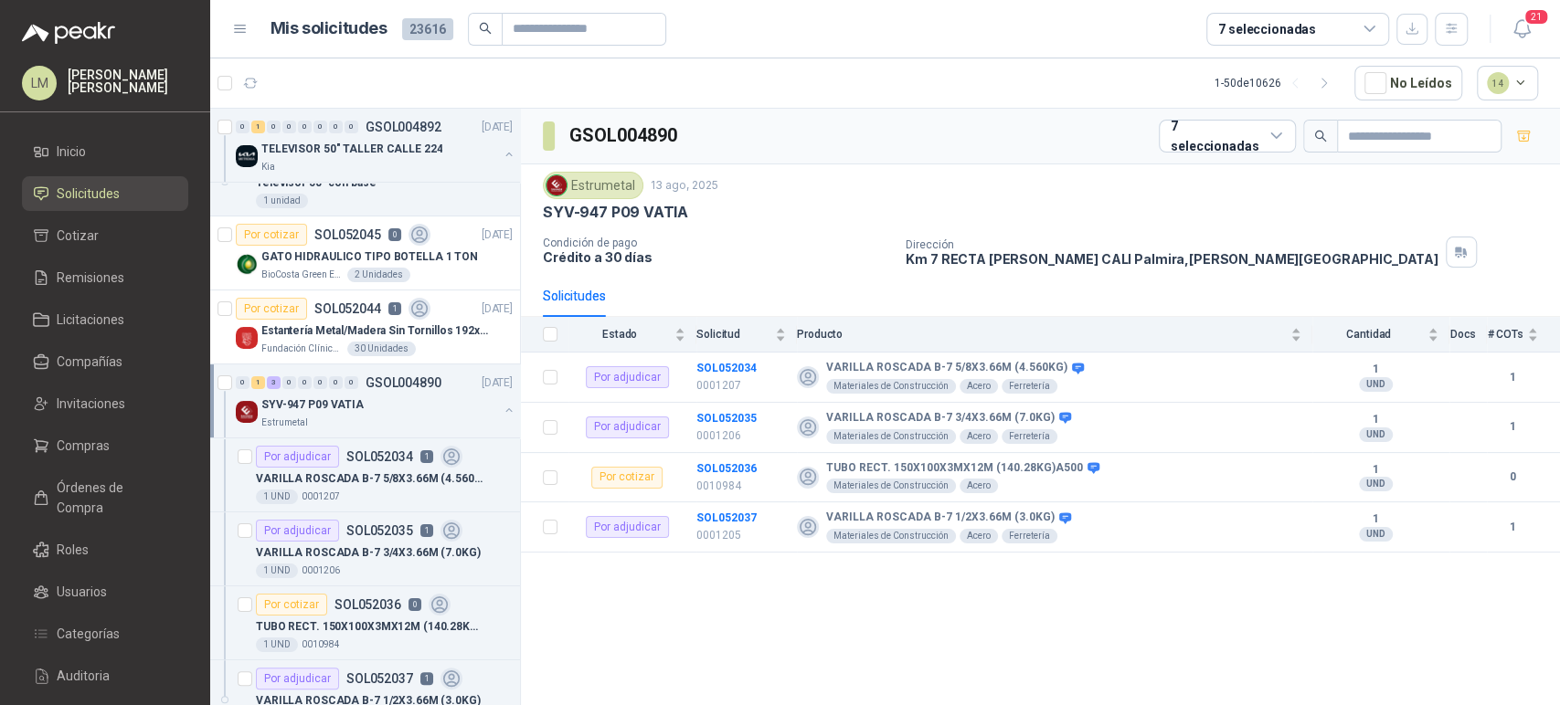
scroll to position [37, 0]
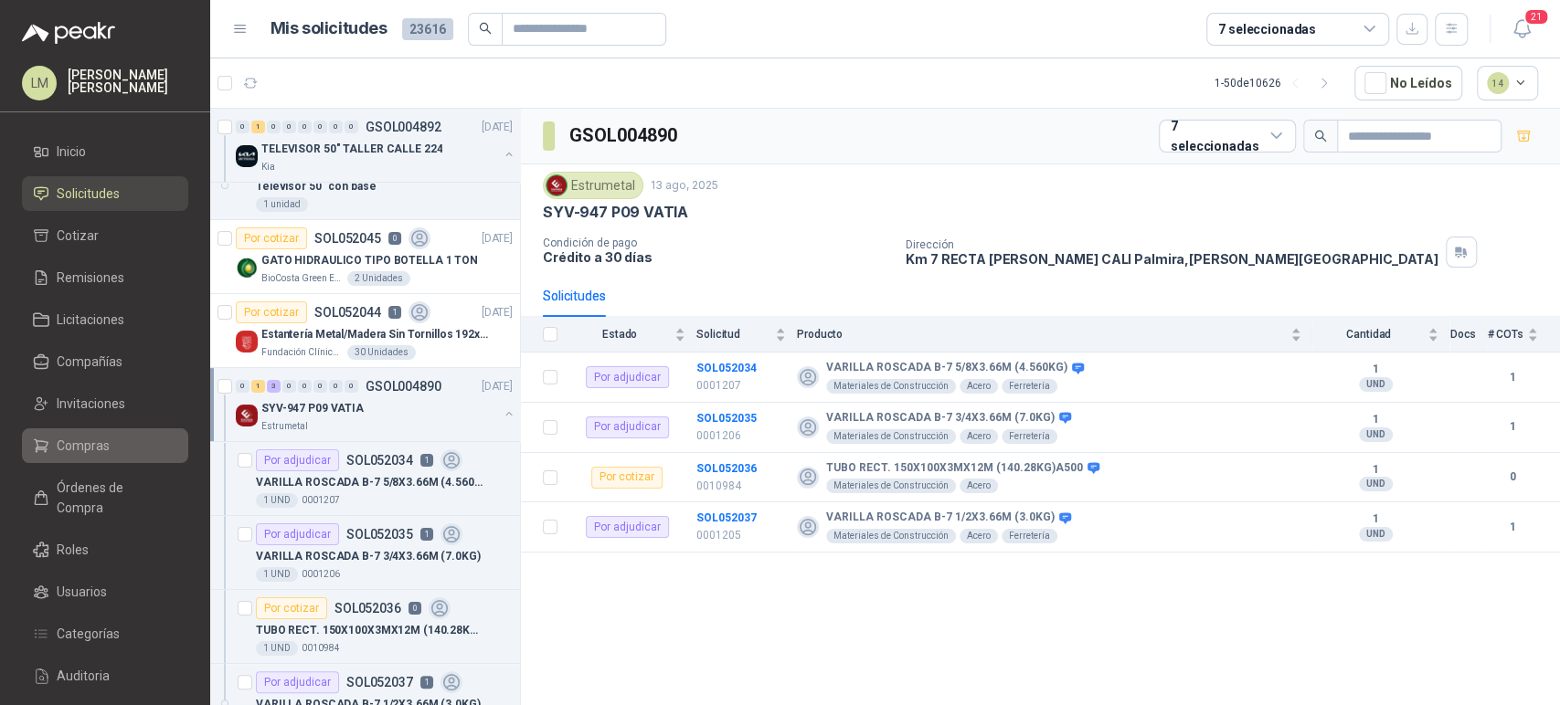
click at [75, 450] on span "Compras" at bounding box center [83, 446] width 53 height 20
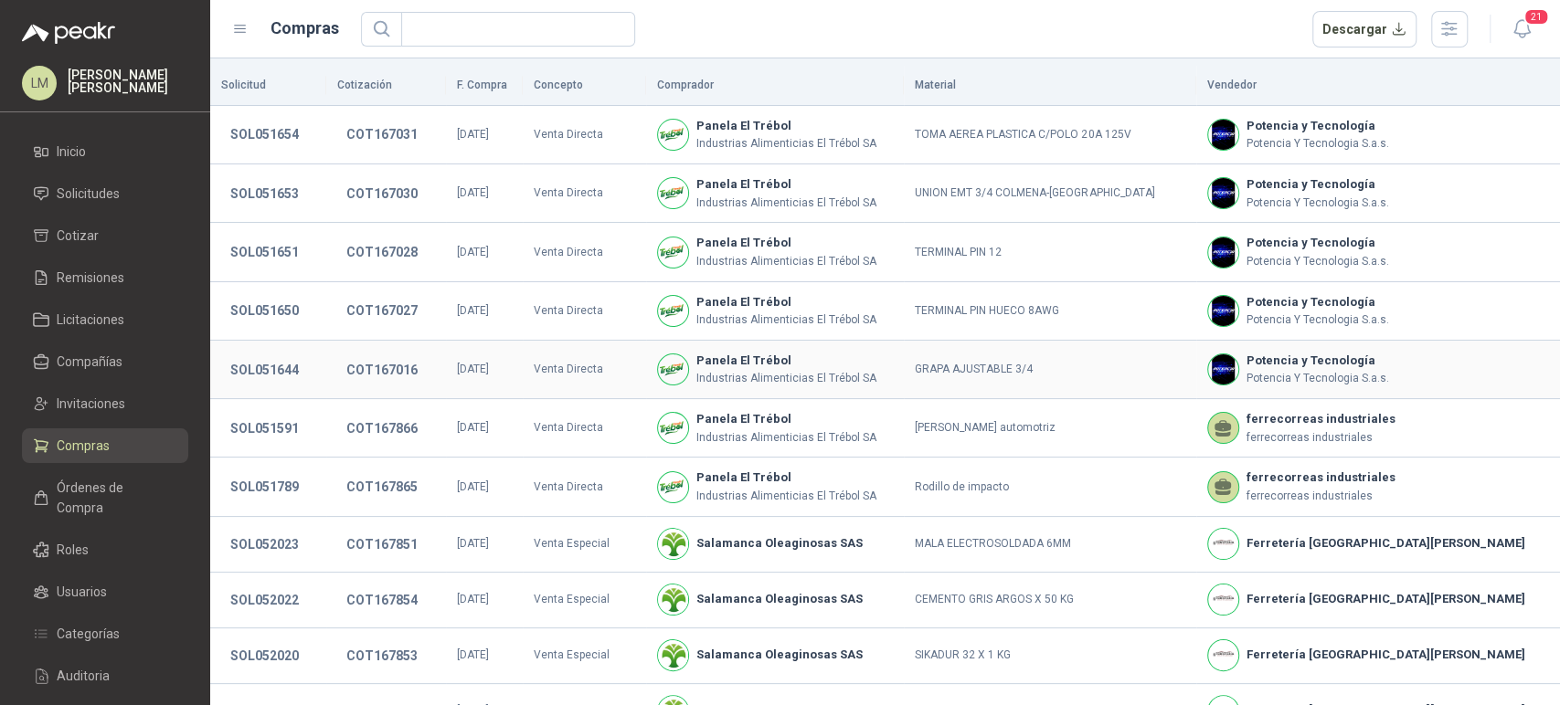
scroll to position [330, 0]
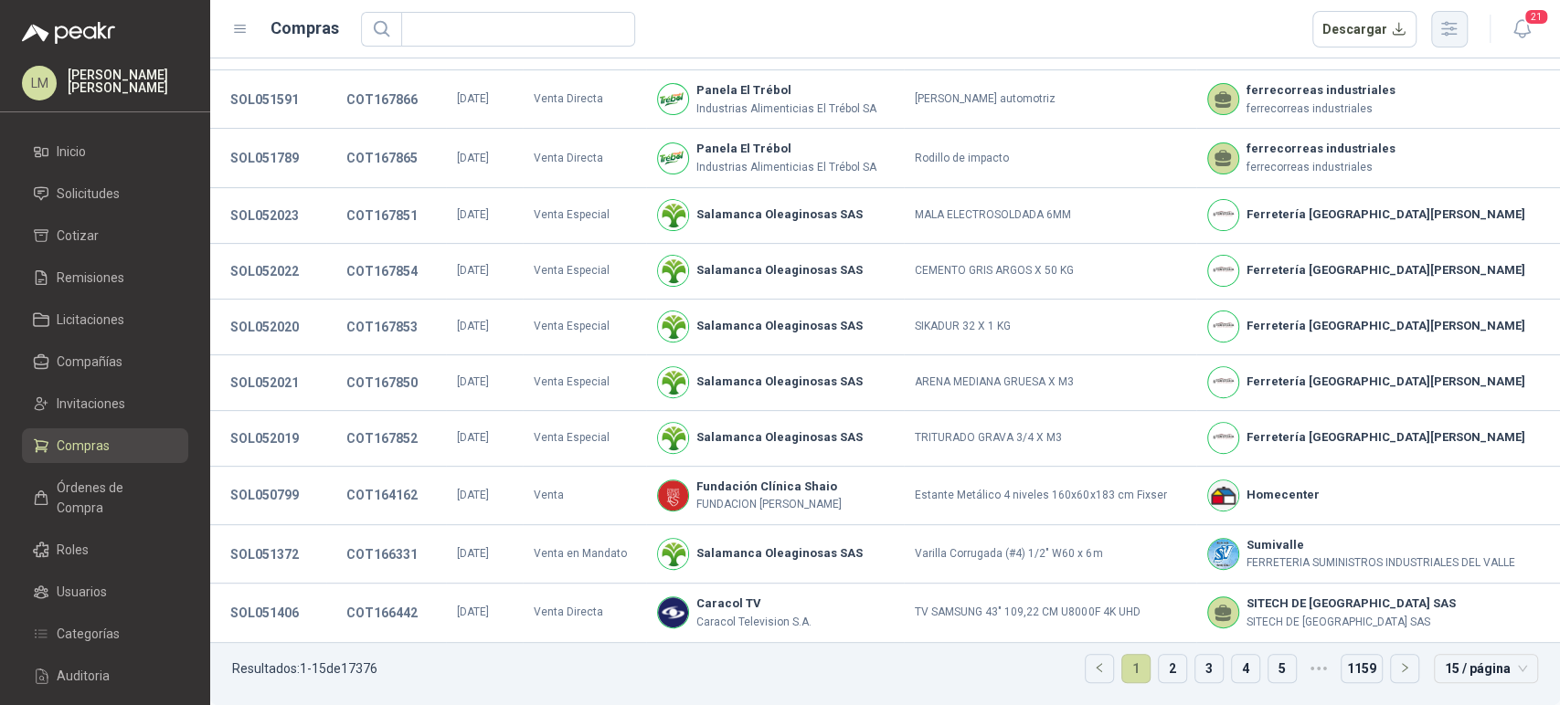
click at [1443, 27] on icon "button" at bounding box center [1448, 28] width 21 height 21
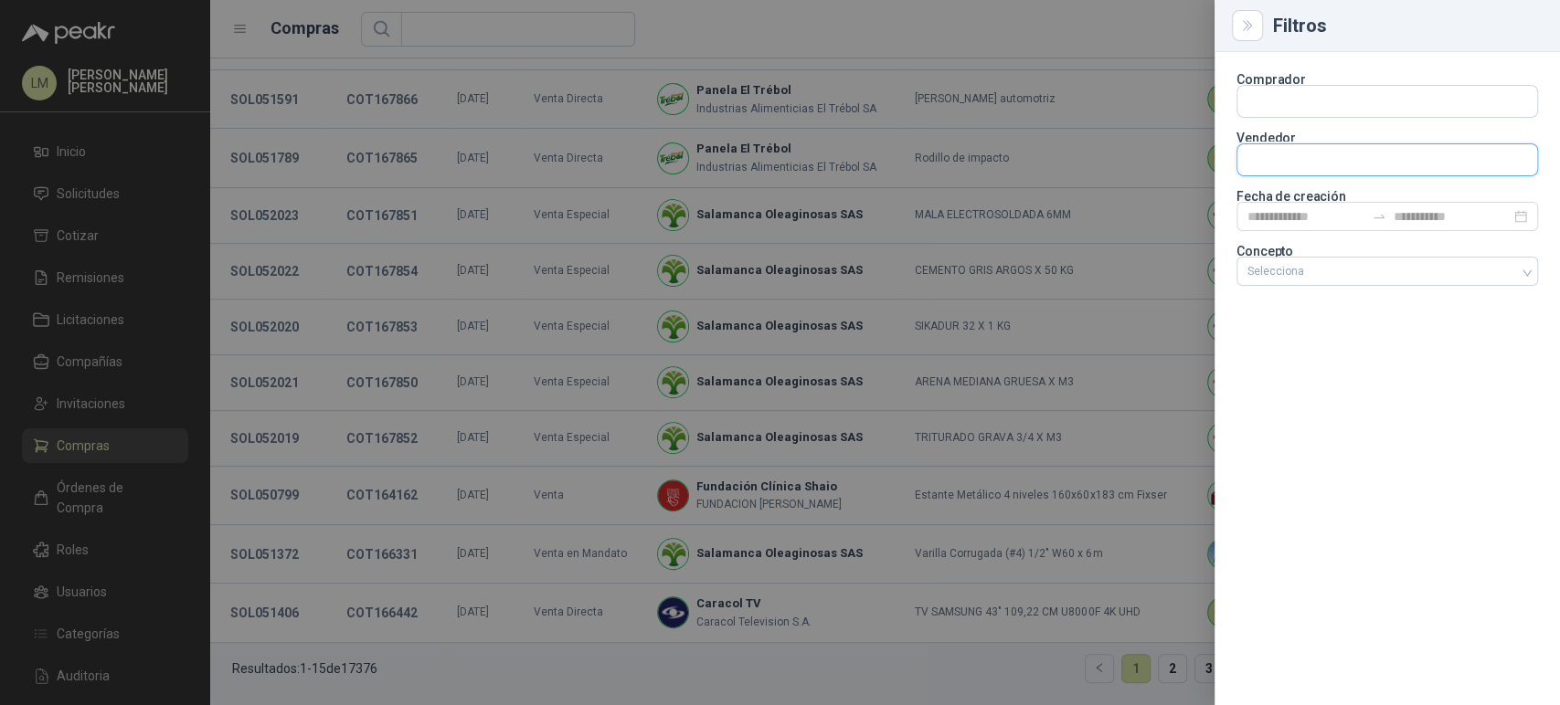
click at [1254, 167] on input "text" at bounding box center [1387, 159] width 300 height 31
type input "*****"
click at [1311, 205] on span "NIT : 800216499" at bounding box center [1311, 209] width 65 height 9
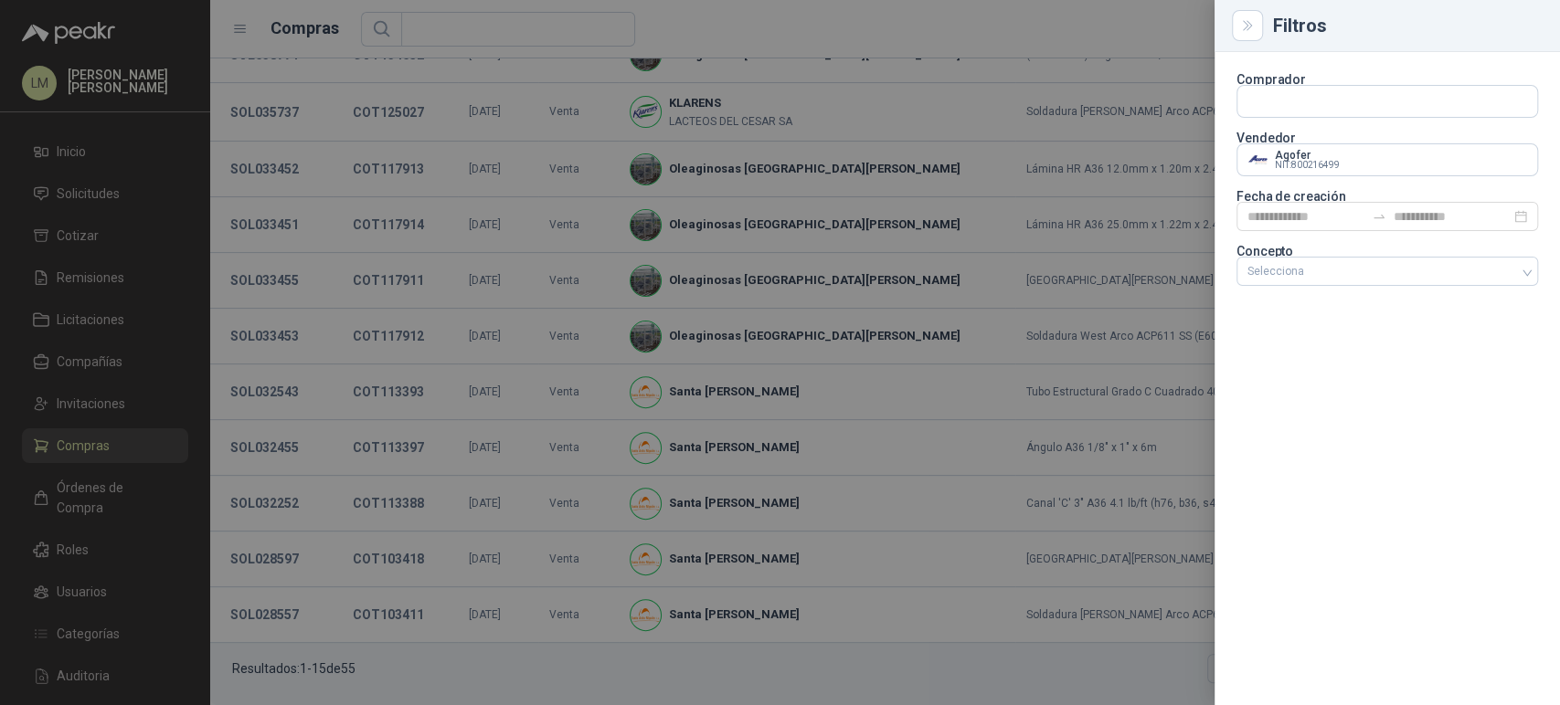
scroll to position [313, 0]
click at [991, 69] on div at bounding box center [780, 352] width 1560 height 705
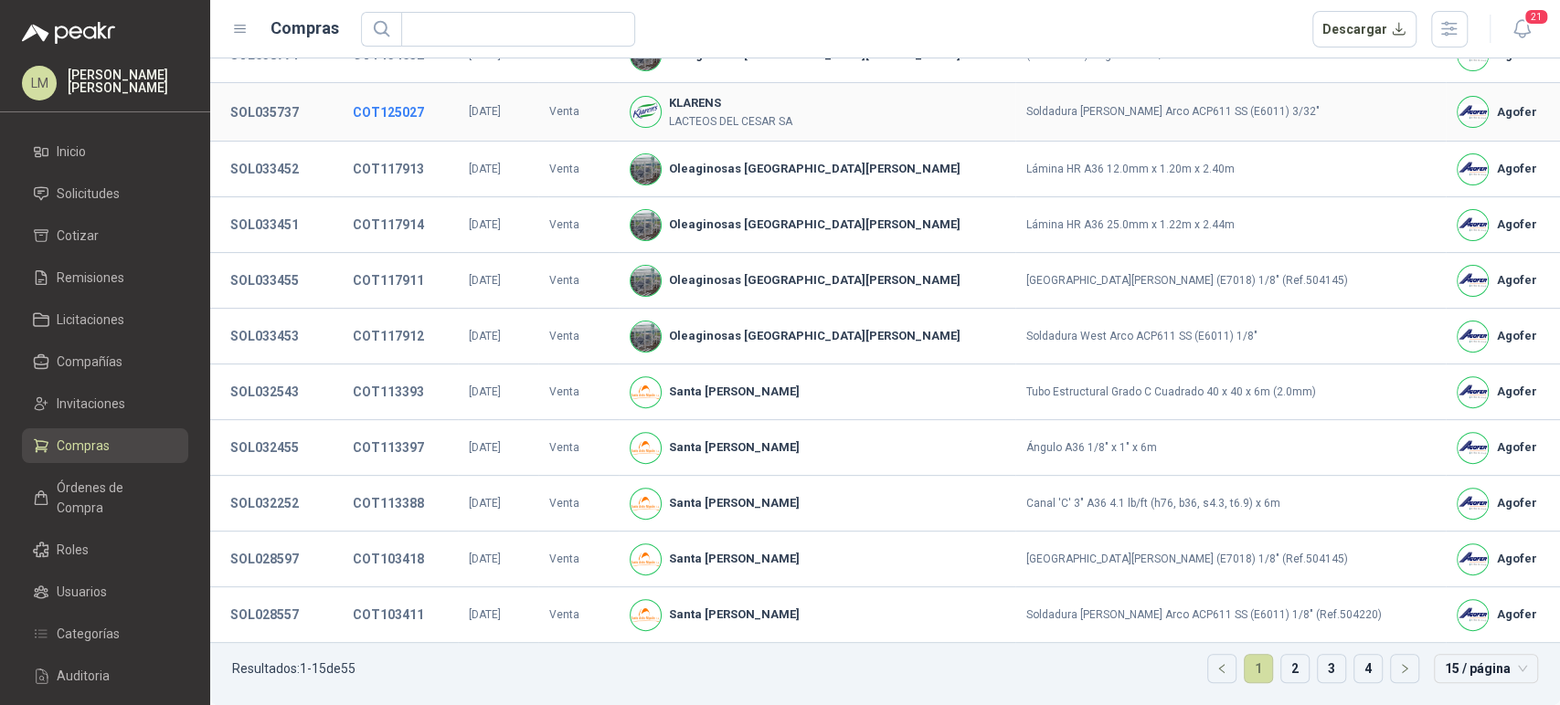
click at [379, 107] on button "COT125027" at bounding box center [389, 112] width 90 height 33
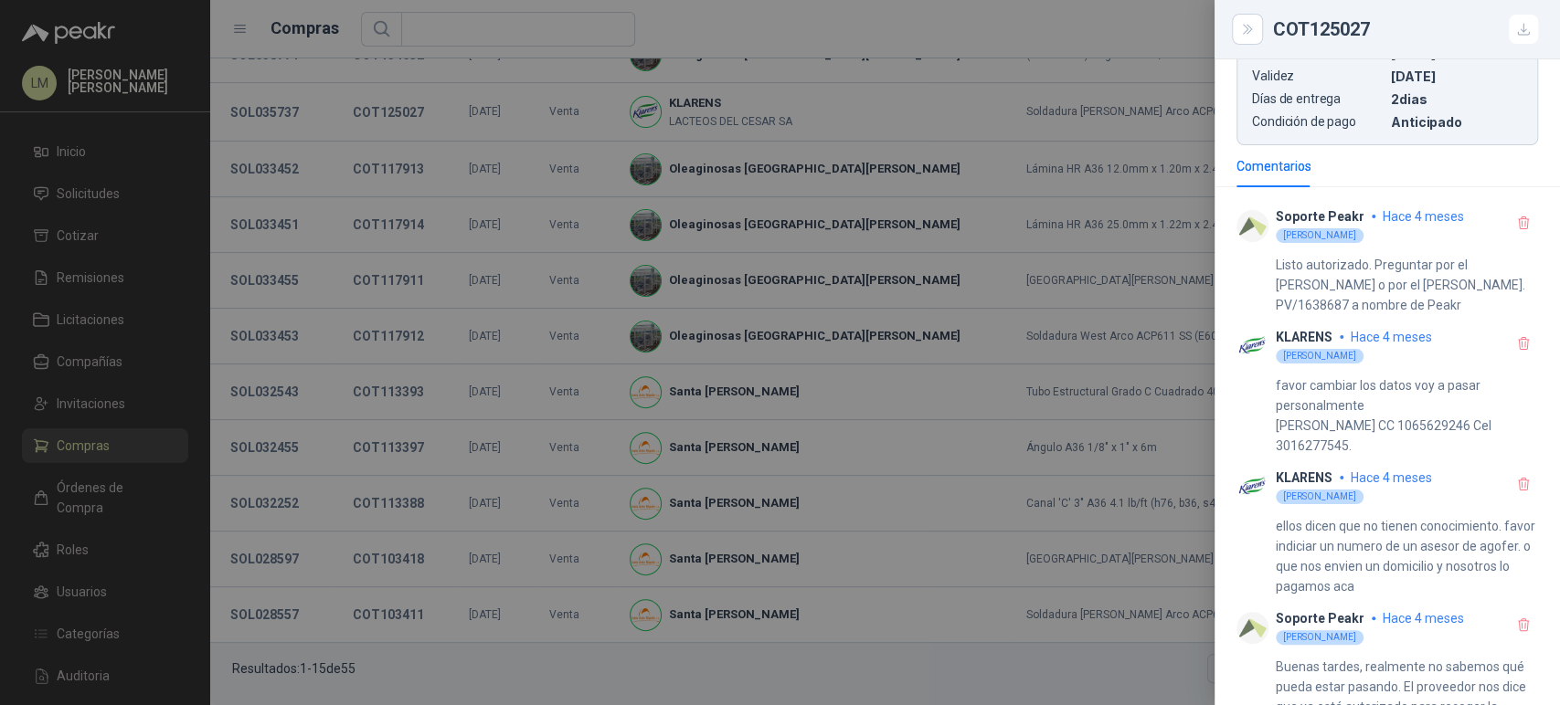
scroll to position [833, 0]
click at [748, 298] on div at bounding box center [780, 352] width 1560 height 705
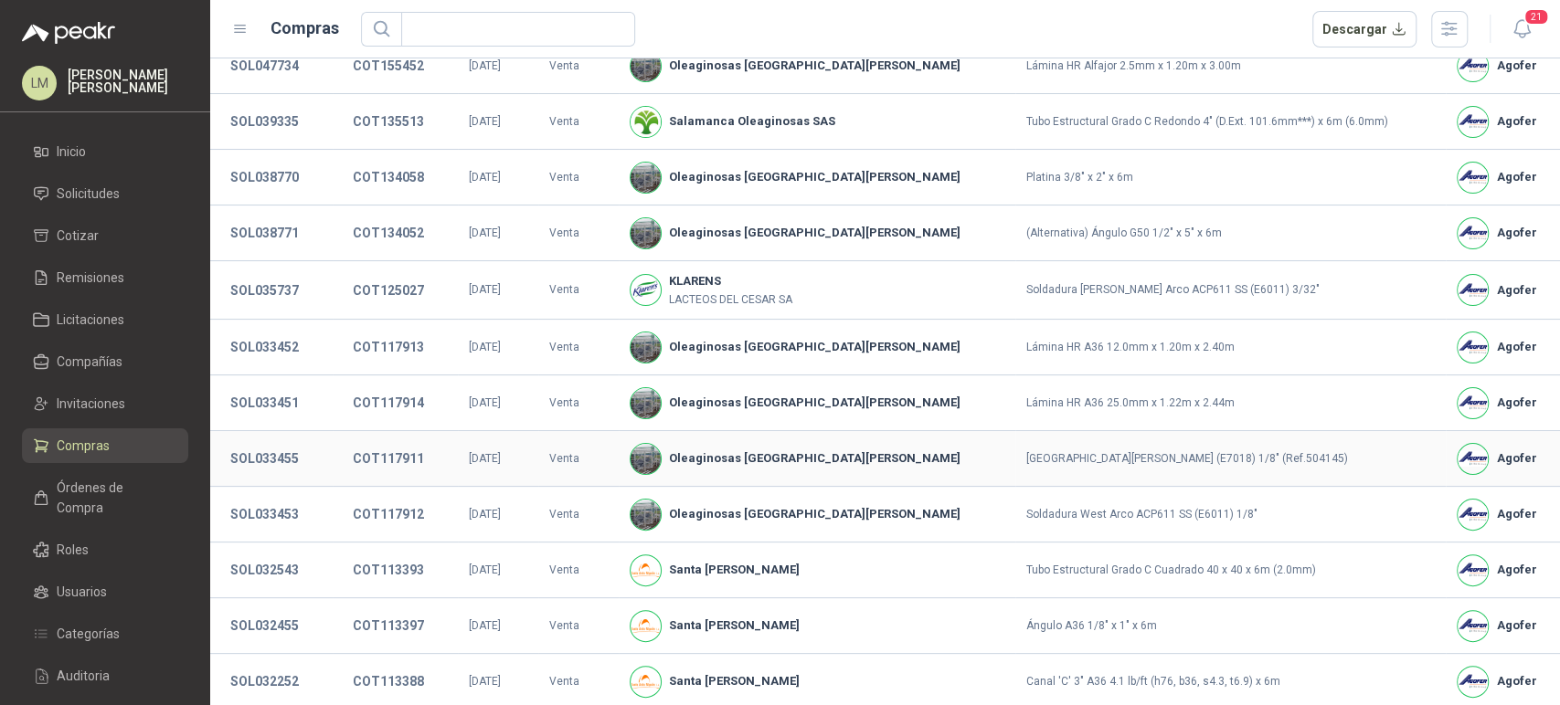
scroll to position [0, 0]
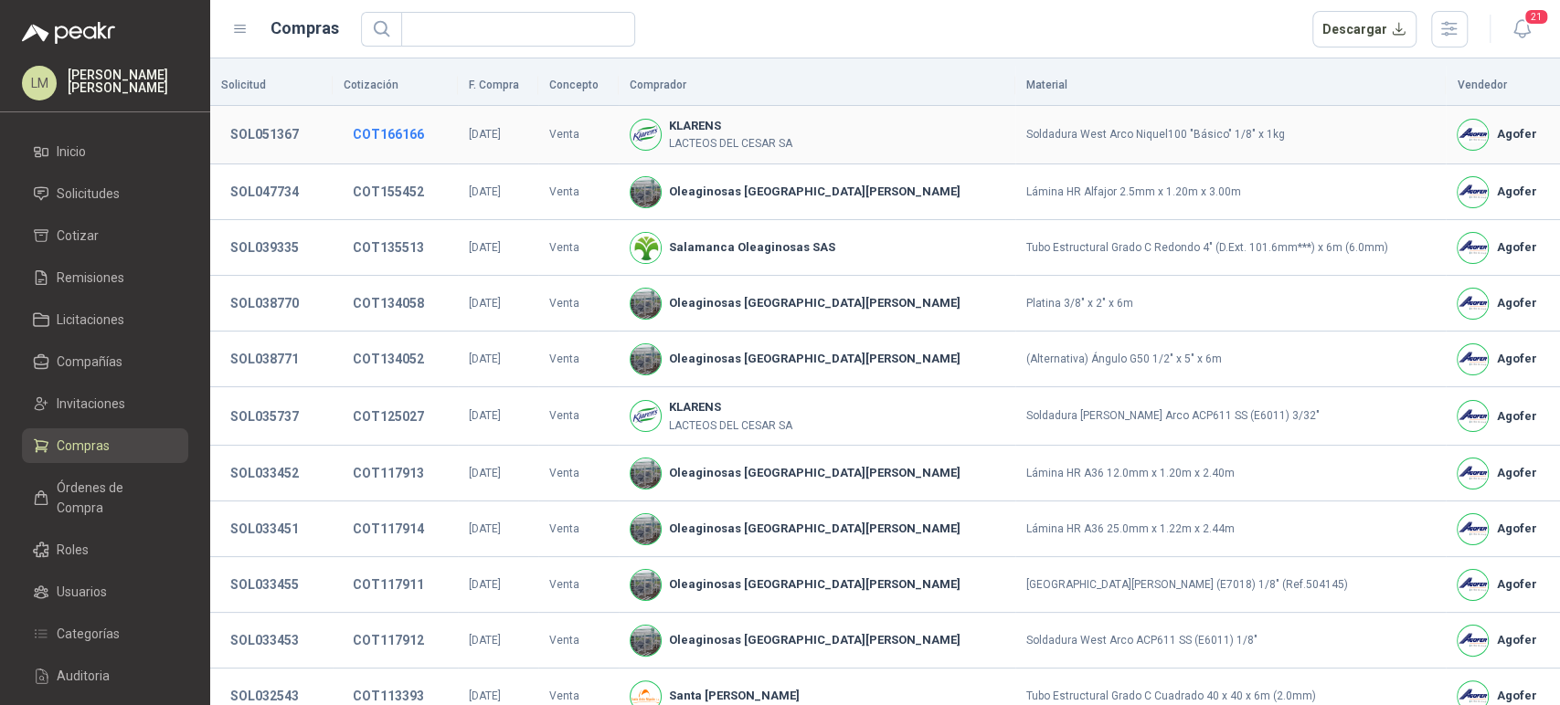
click at [387, 133] on button "COT166166" at bounding box center [389, 134] width 90 height 33
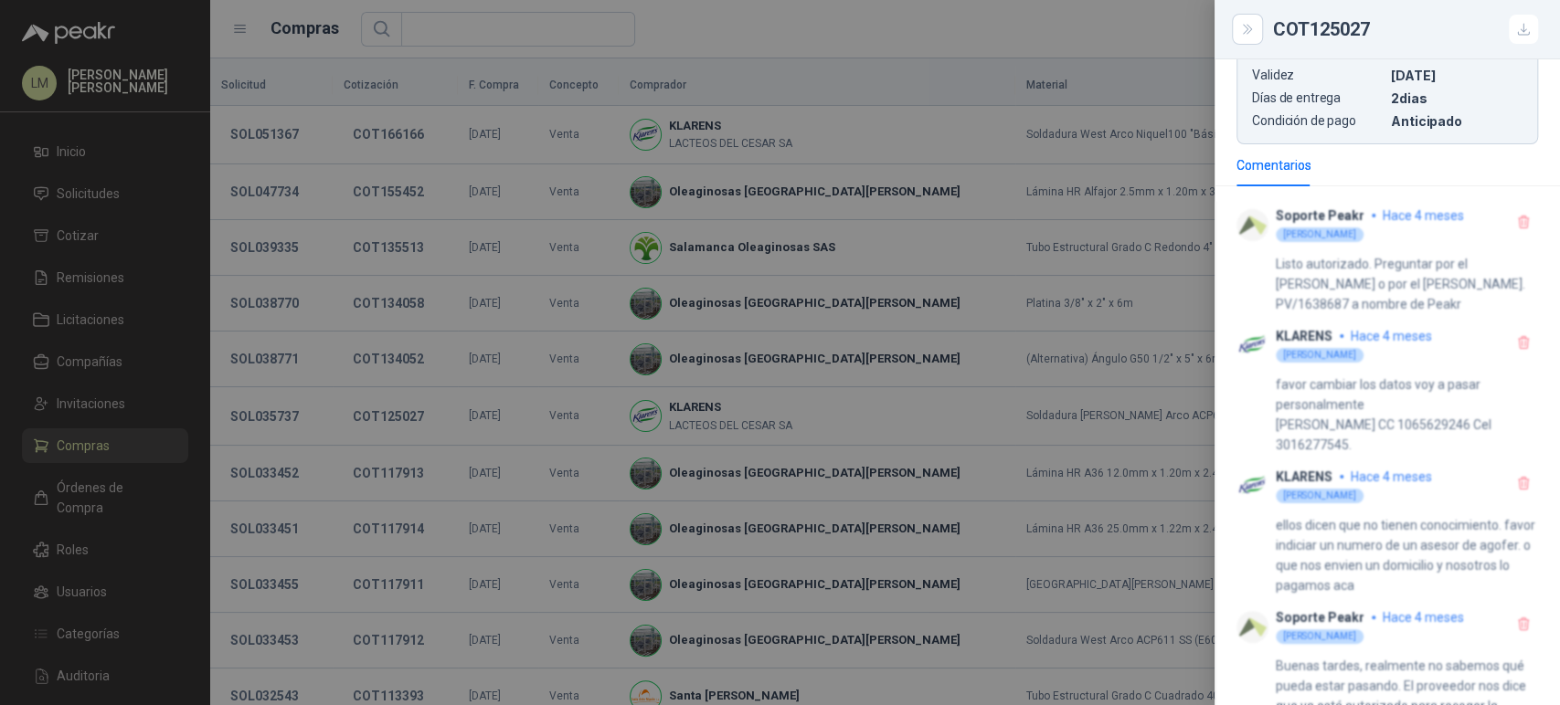
scroll to position [745, 0]
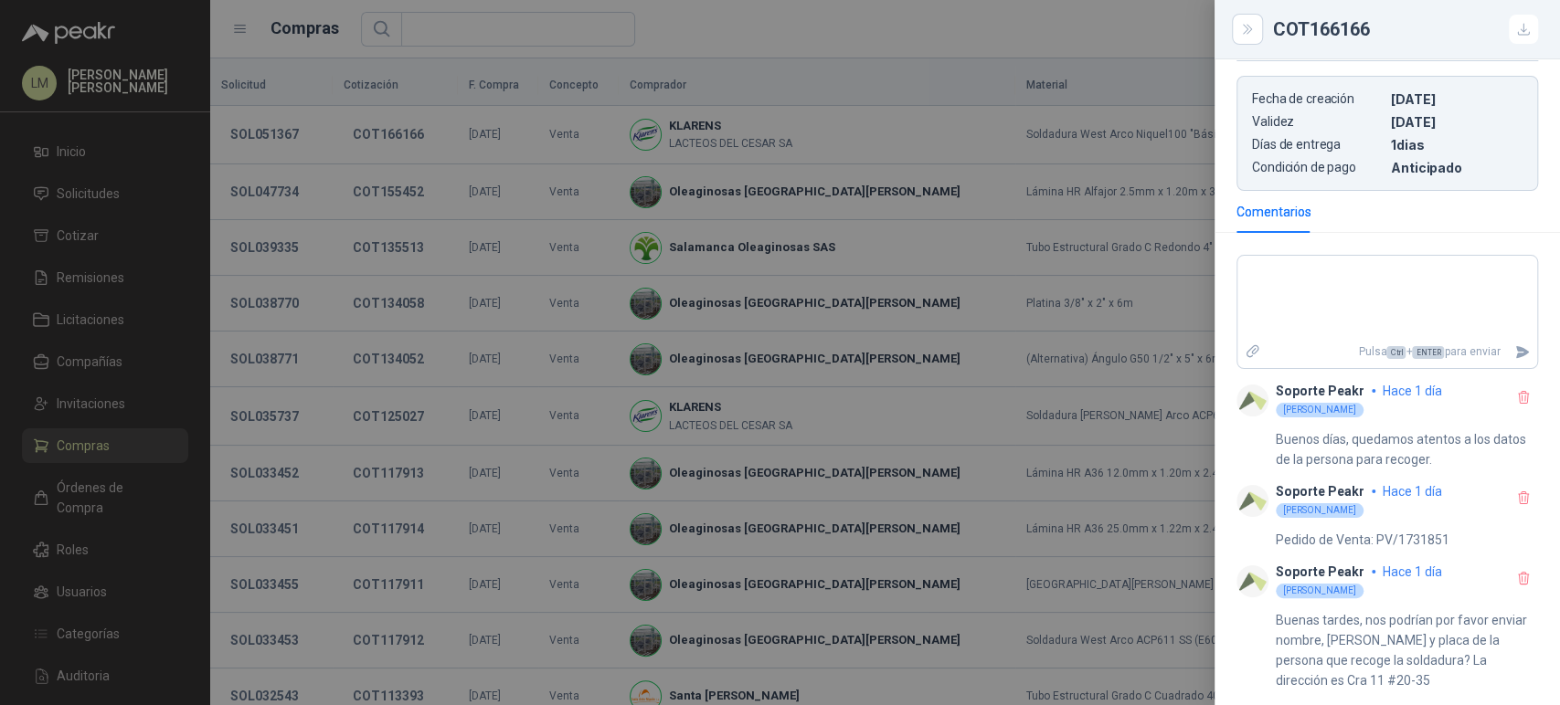
click at [1225, 248] on section "Pulsa Ctrl + ENTER para enviar Soporte Peakr hace 1 día Luis Miguel Martinez Bu…" at bounding box center [1386, 477] width 345 height 458
click at [67, 197] on div at bounding box center [780, 352] width 1560 height 705
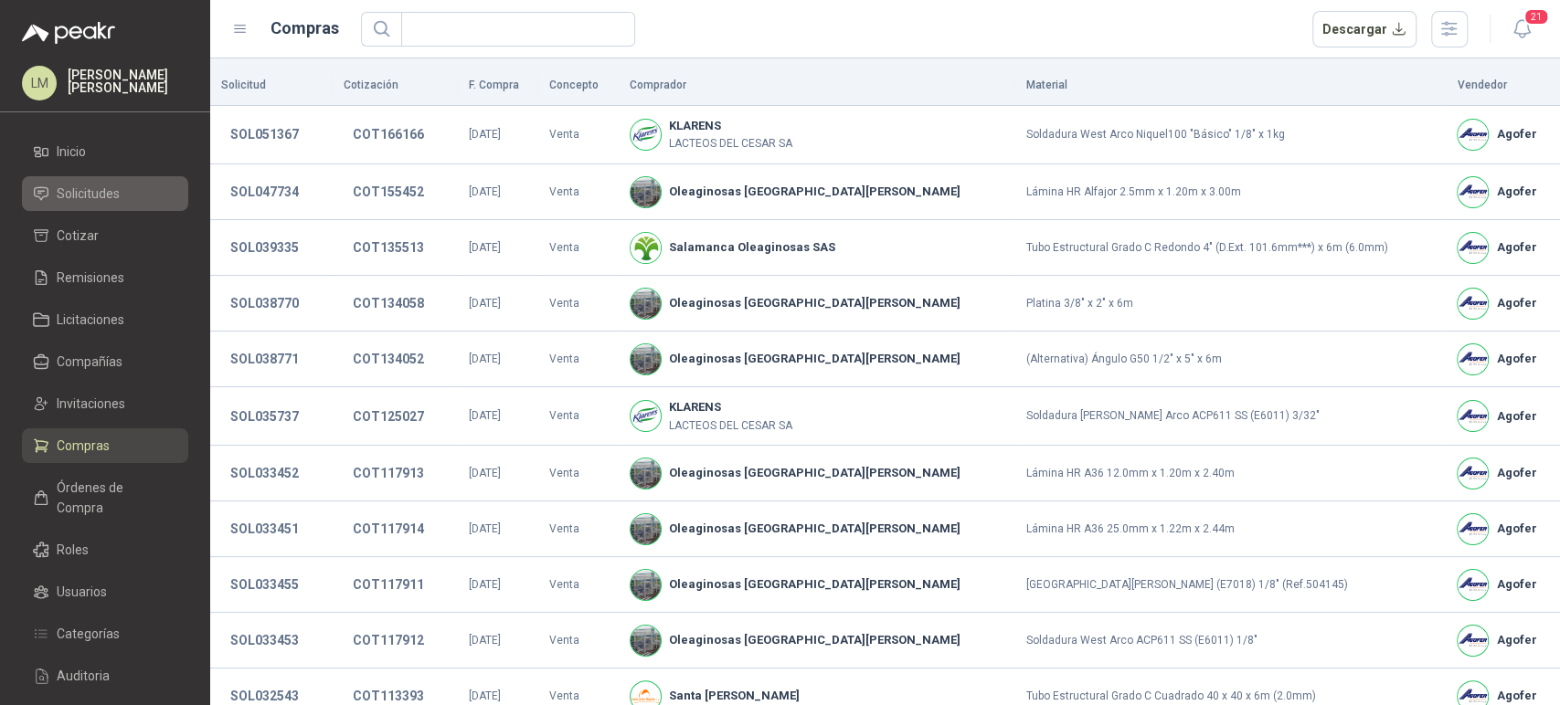
click at [102, 196] on span "Solicitudes" at bounding box center [88, 194] width 63 height 20
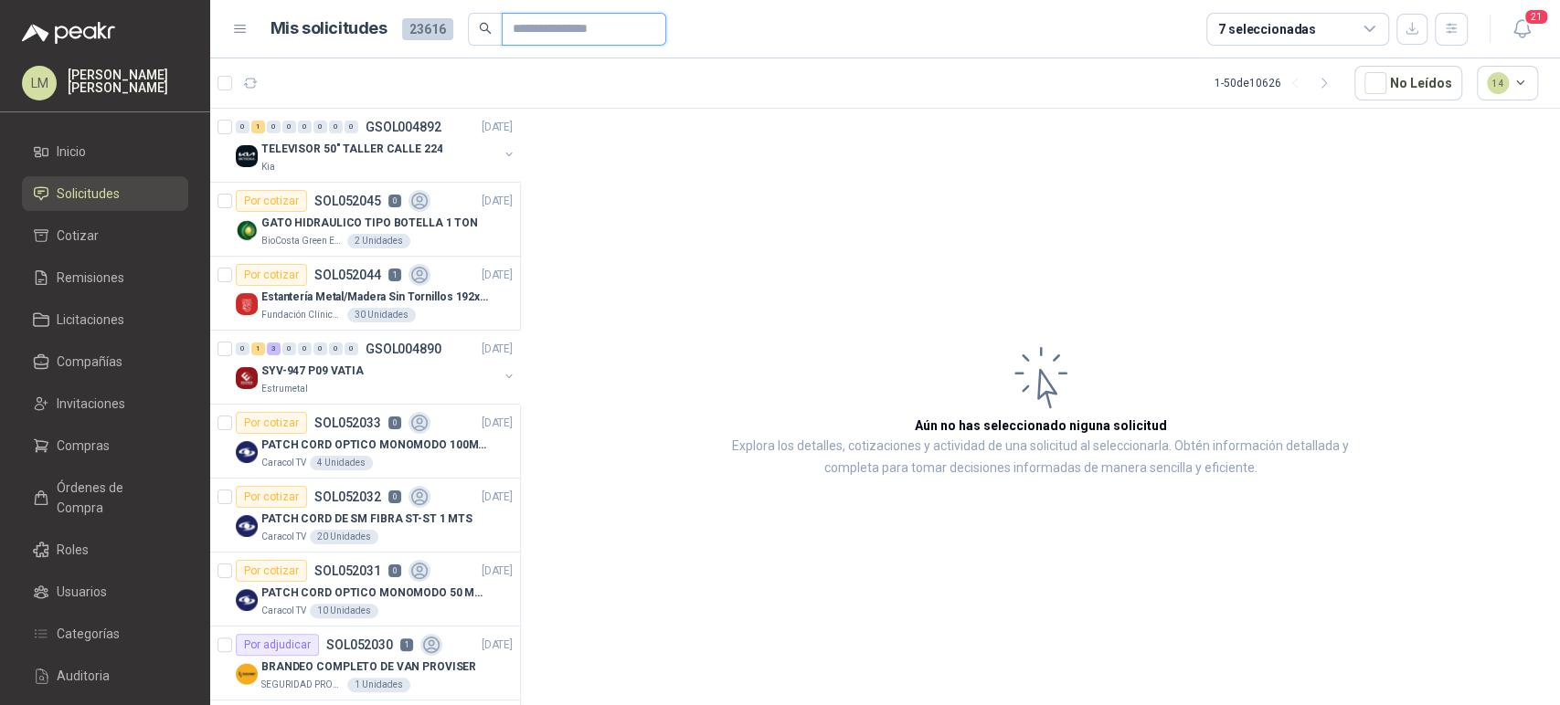
click at [549, 24] on input "text" at bounding box center [577, 29] width 128 height 31
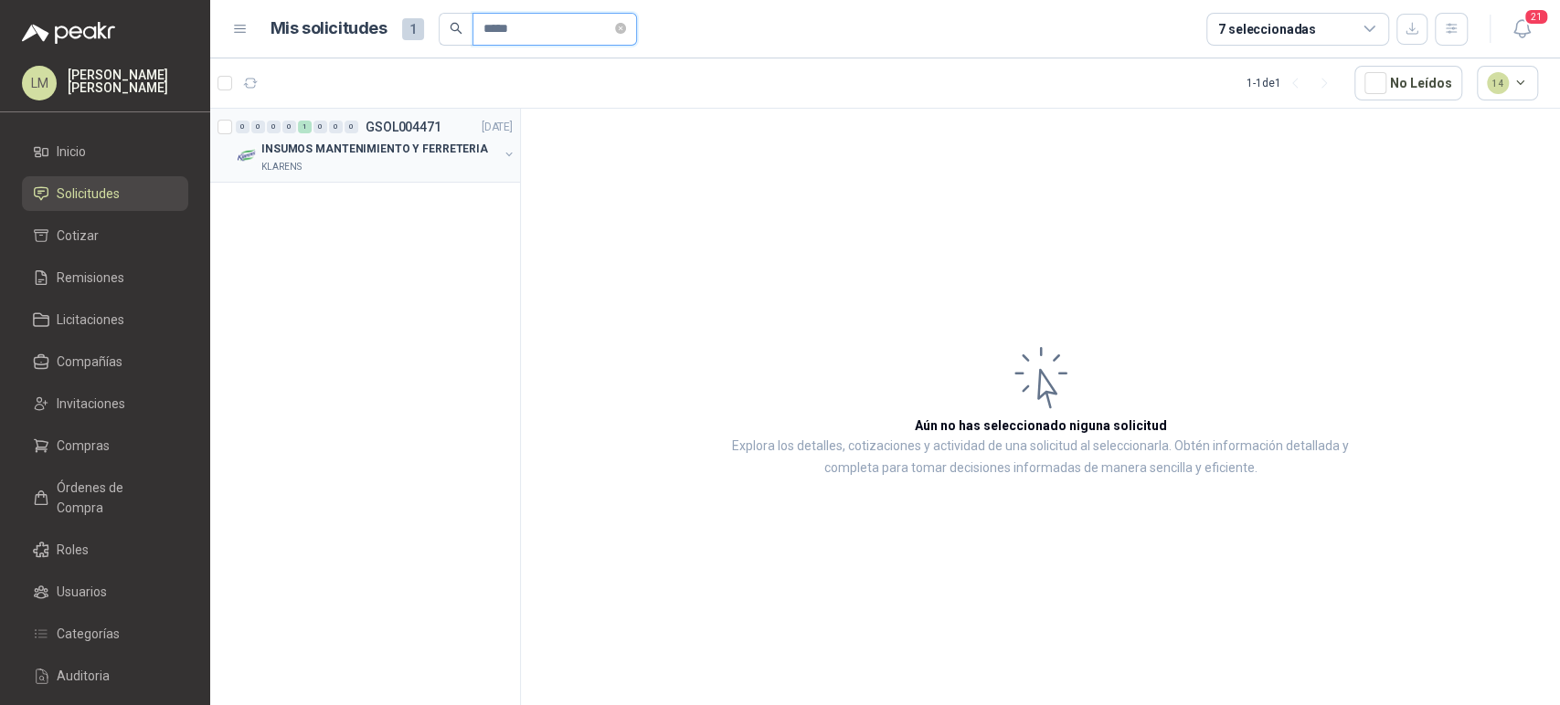
type input "*****"
click at [511, 154] on button "button" at bounding box center [509, 154] width 15 height 15
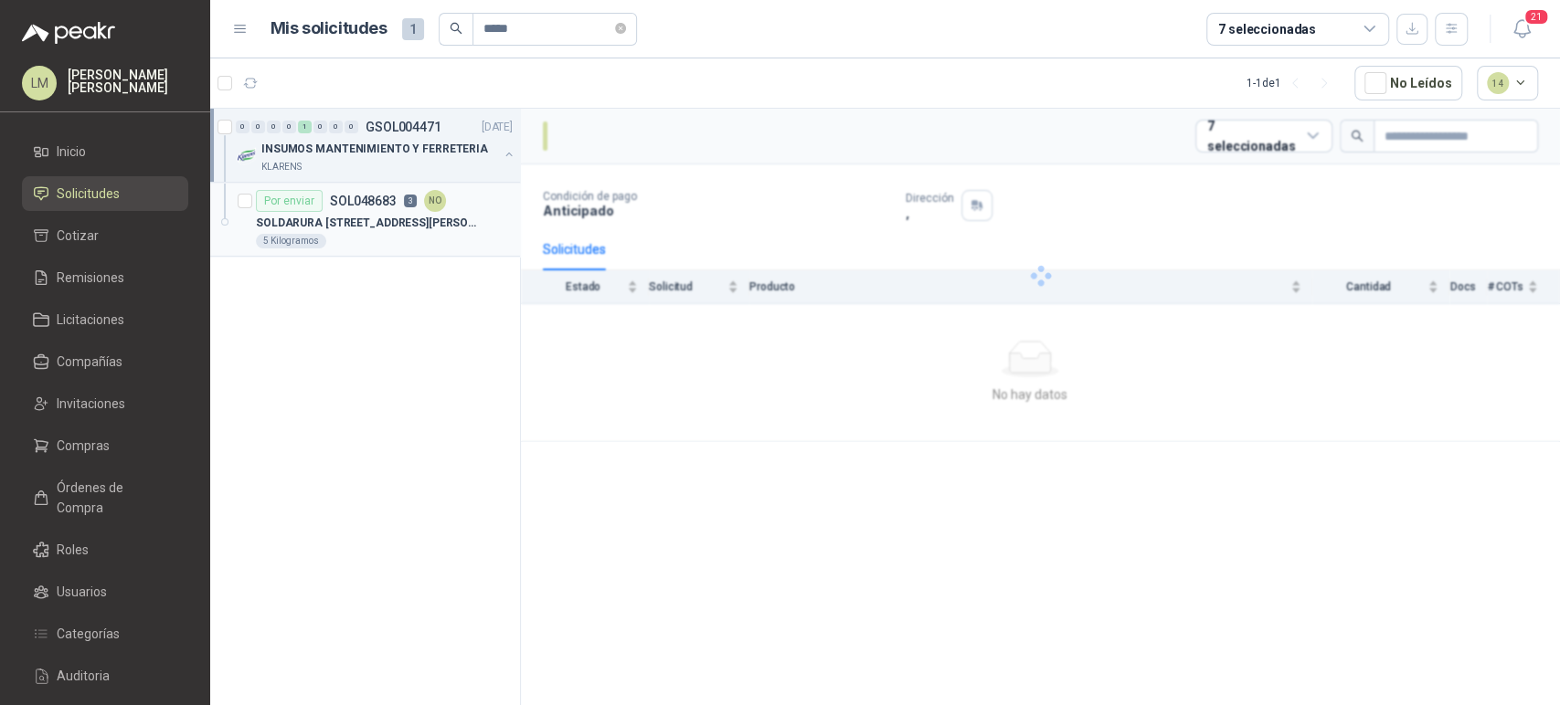
click at [329, 242] on div "5 Kilogramos" at bounding box center [384, 241] width 257 height 15
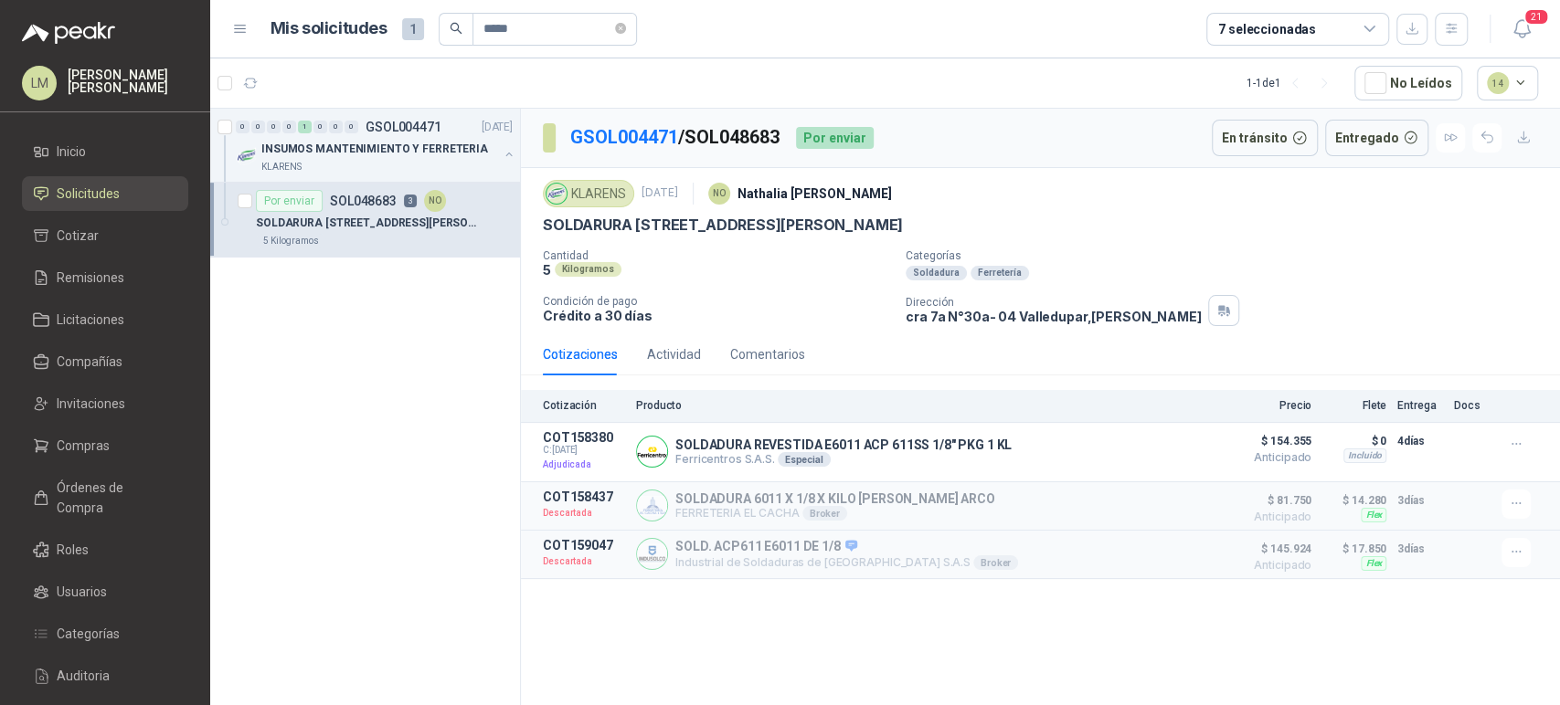
click at [1083, 362] on div "Cotizaciones Actividad Comentarios" at bounding box center [1040, 355] width 995 height 42
click at [667, 355] on div "Actividad" at bounding box center [674, 355] width 54 height 20
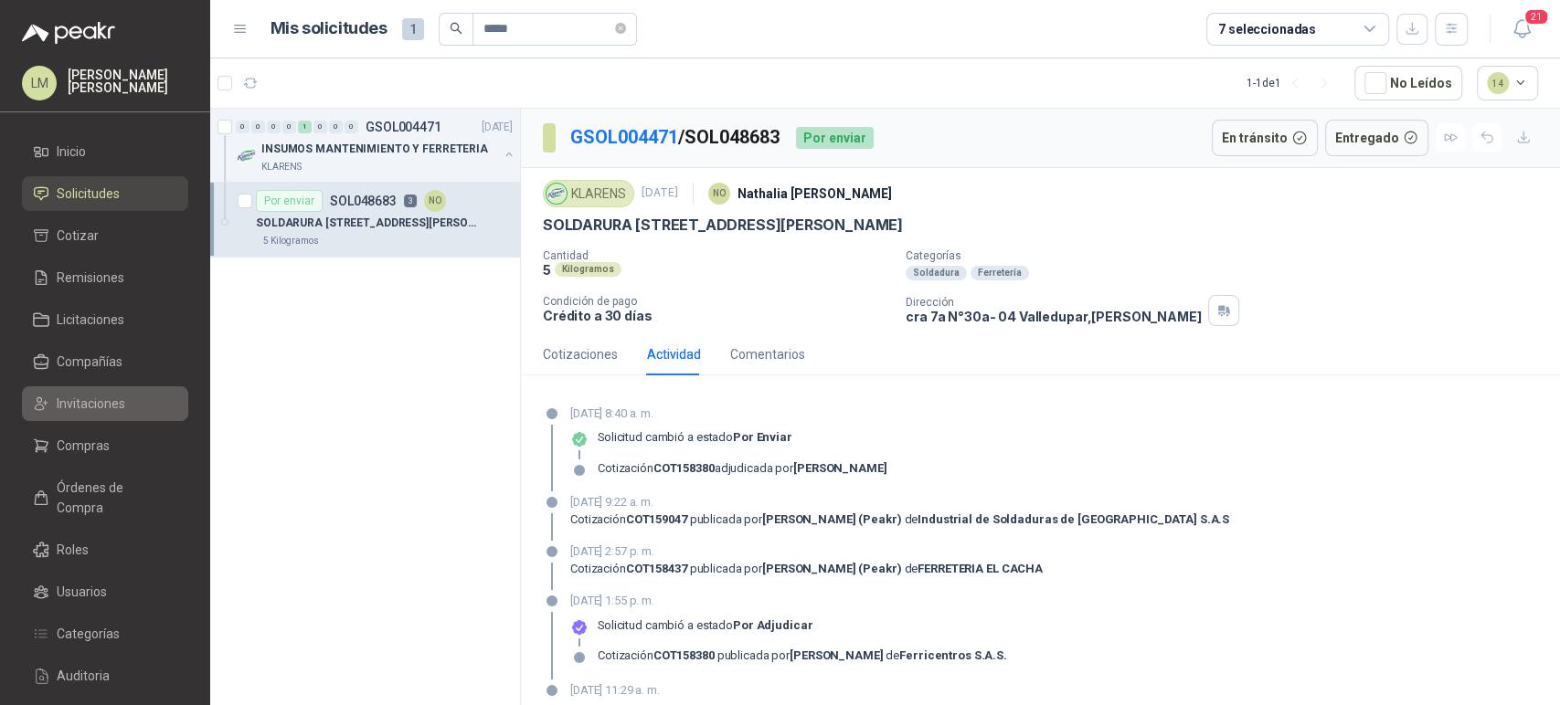
click at [79, 399] on span "Invitaciones" at bounding box center [91, 404] width 69 height 20
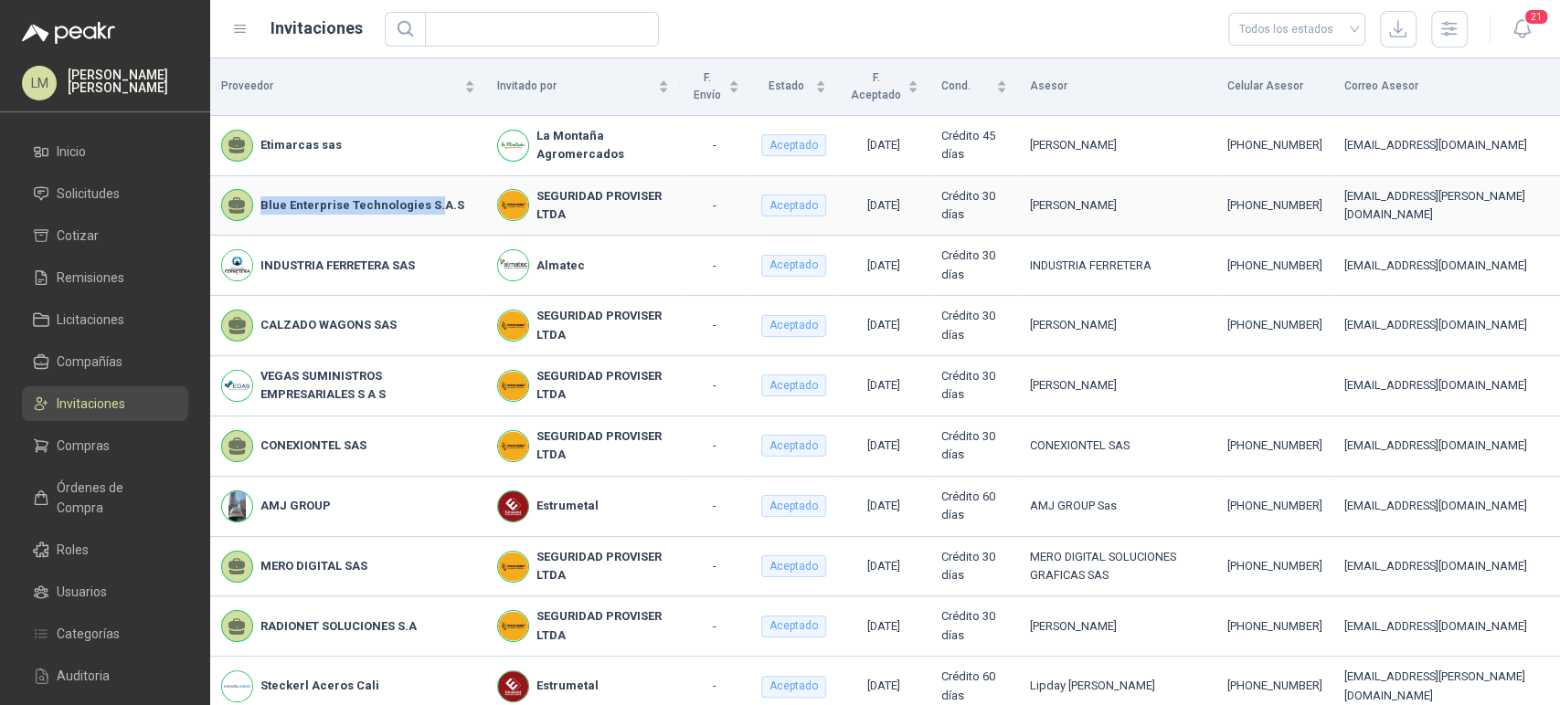
drag, startPoint x: 264, startPoint y: 208, endPoint x: 433, endPoint y: 226, distance: 169.9
click at [433, 226] on td "Blue Enterprise Technologies S.A.S" at bounding box center [348, 206] width 276 height 60
click at [58, 191] on span "Solicitudes" at bounding box center [88, 194] width 63 height 20
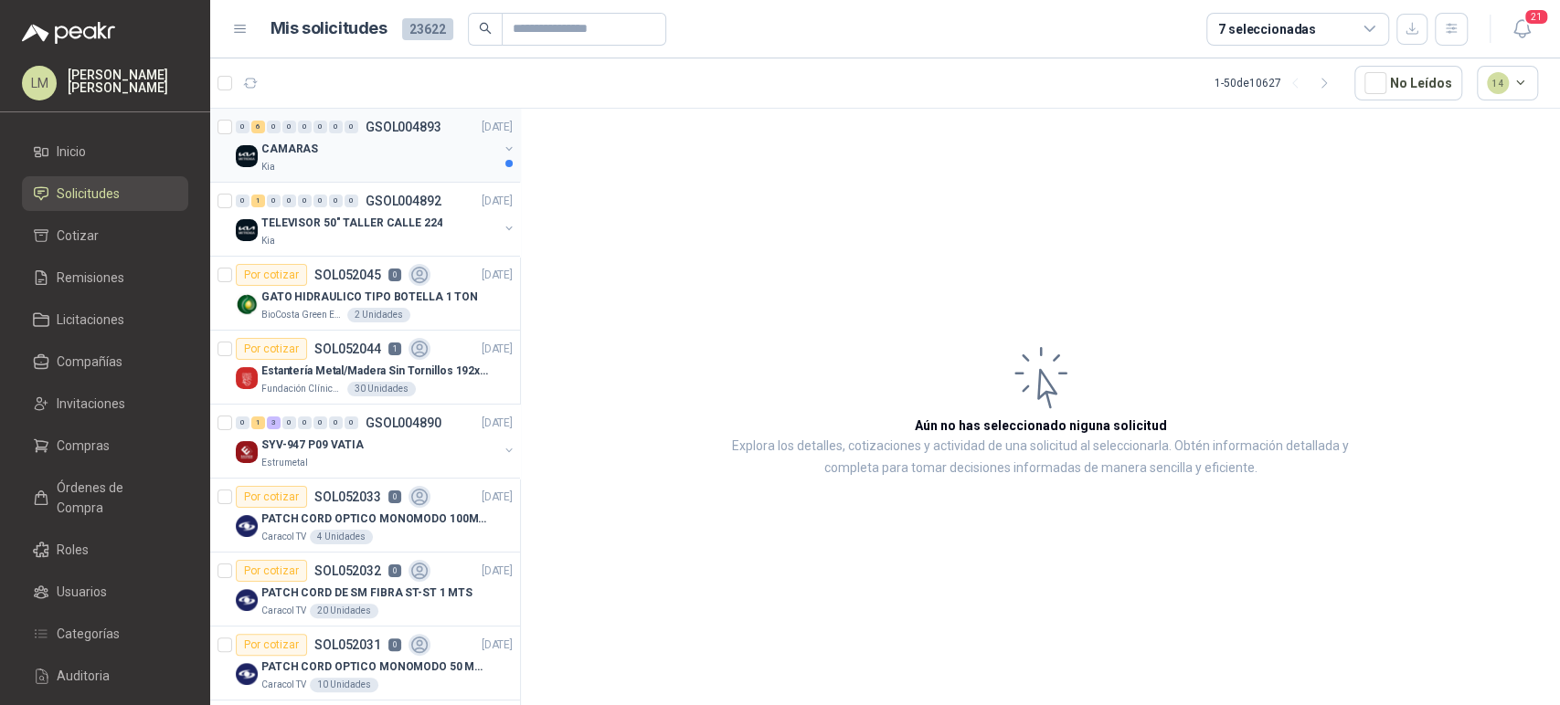
click at [502, 144] on button "button" at bounding box center [509, 149] width 15 height 15
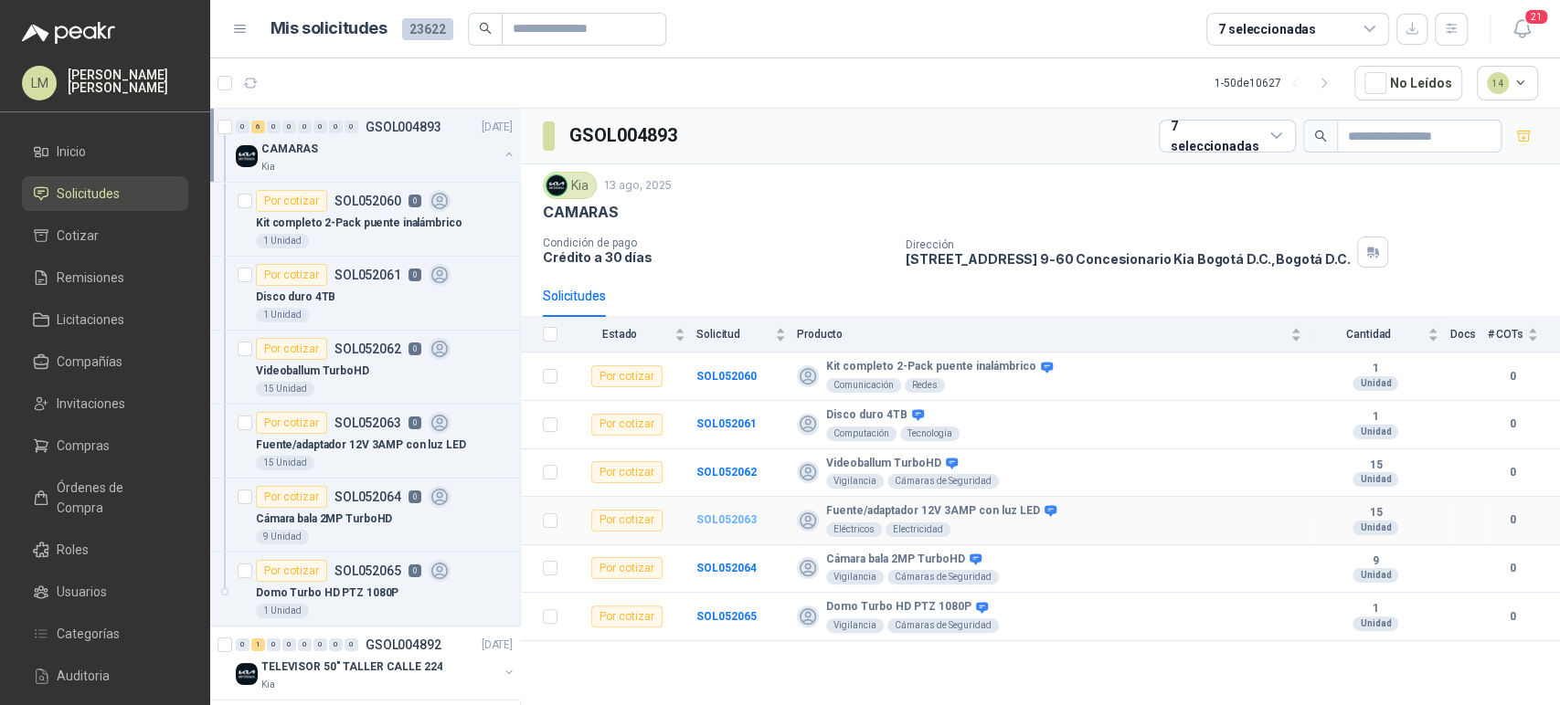
click at [739, 517] on b "SOL052063" at bounding box center [726, 520] width 60 height 13
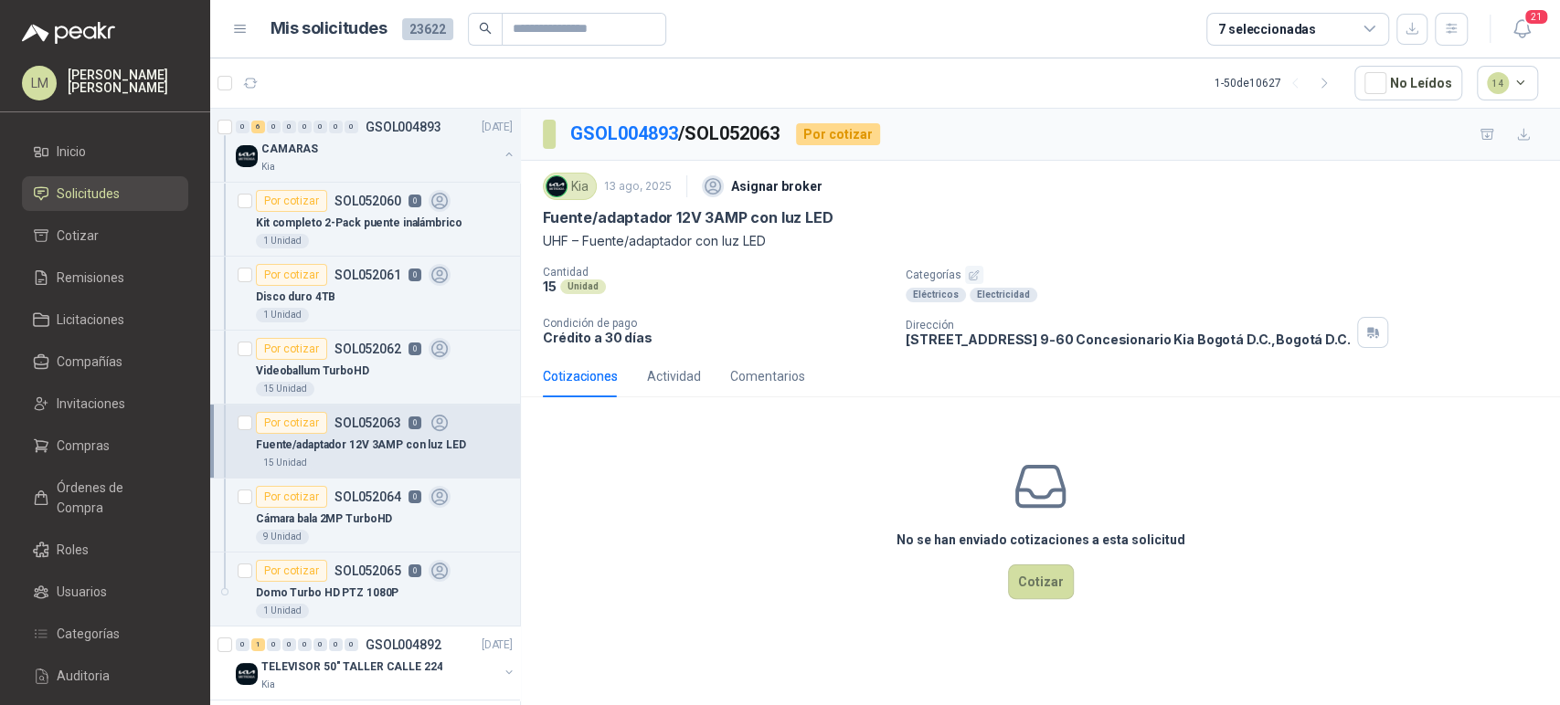
click at [961, 260] on div "Kia 13 ago, 2025 Asignar broker Fuente/adaptador 12V 3AMP con luz LED UHF – Fue…" at bounding box center [1040, 258] width 995 height 180
click at [972, 270] on icon "button" at bounding box center [974, 276] width 12 height 12
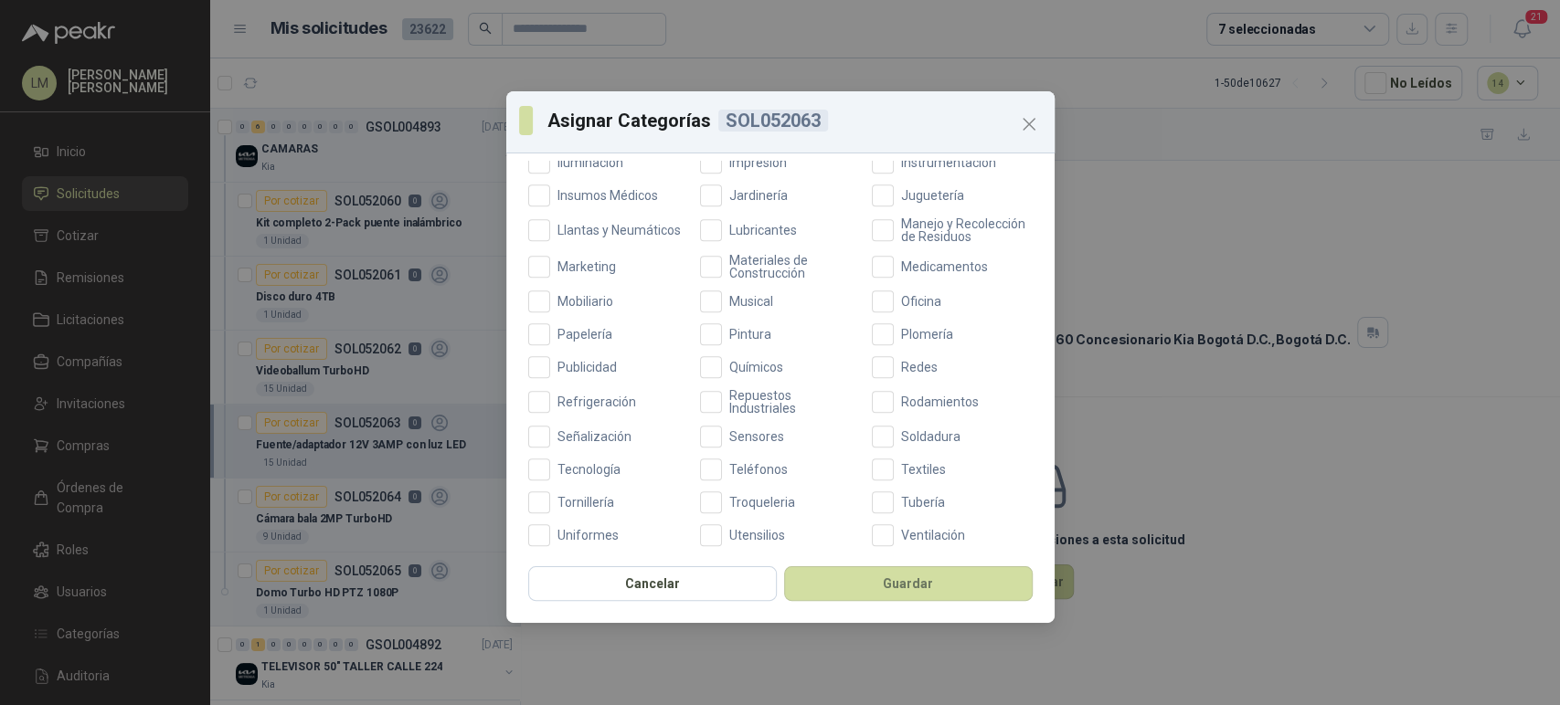
scroll to position [601, 0]
click at [586, 475] on span "Tecnología" at bounding box center [589, 468] width 78 height 13
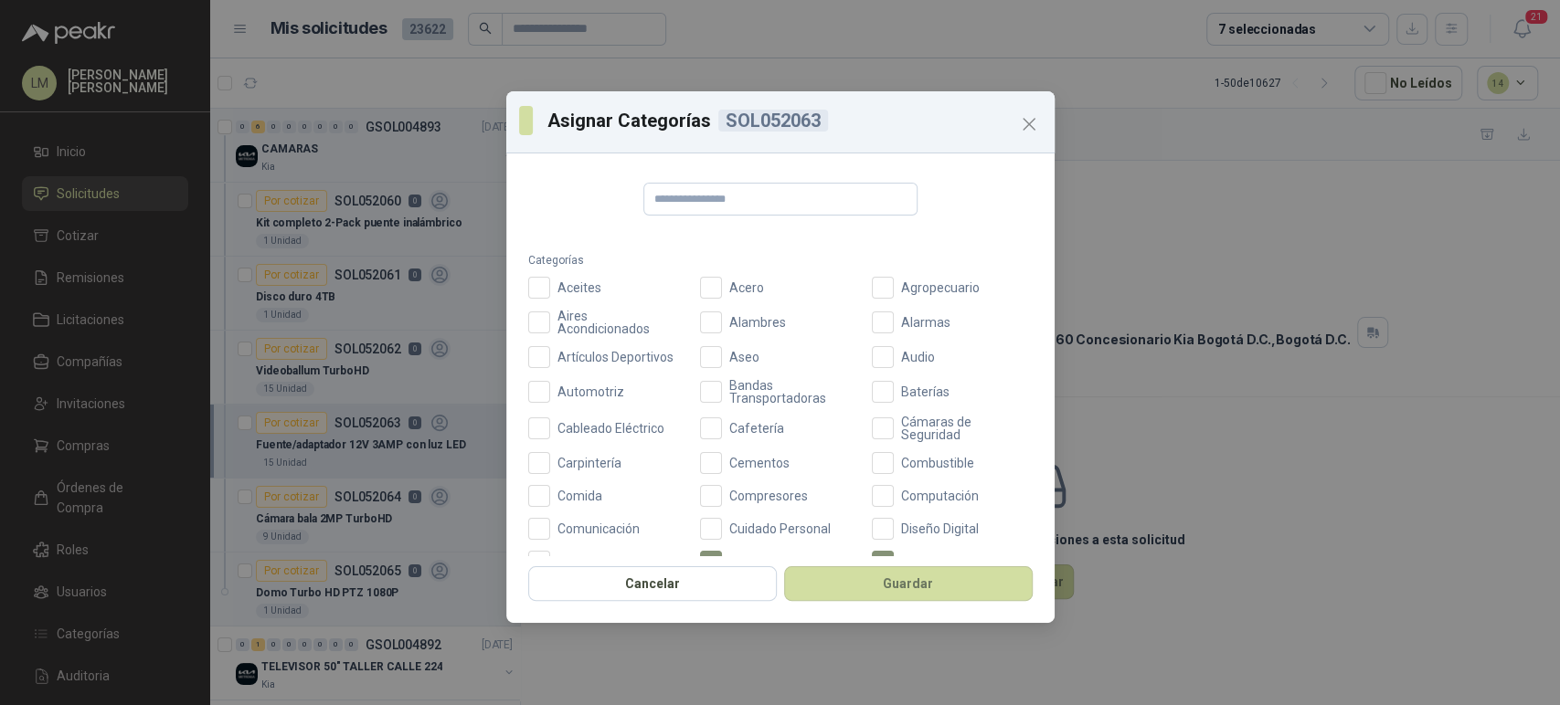
scroll to position [102, 0]
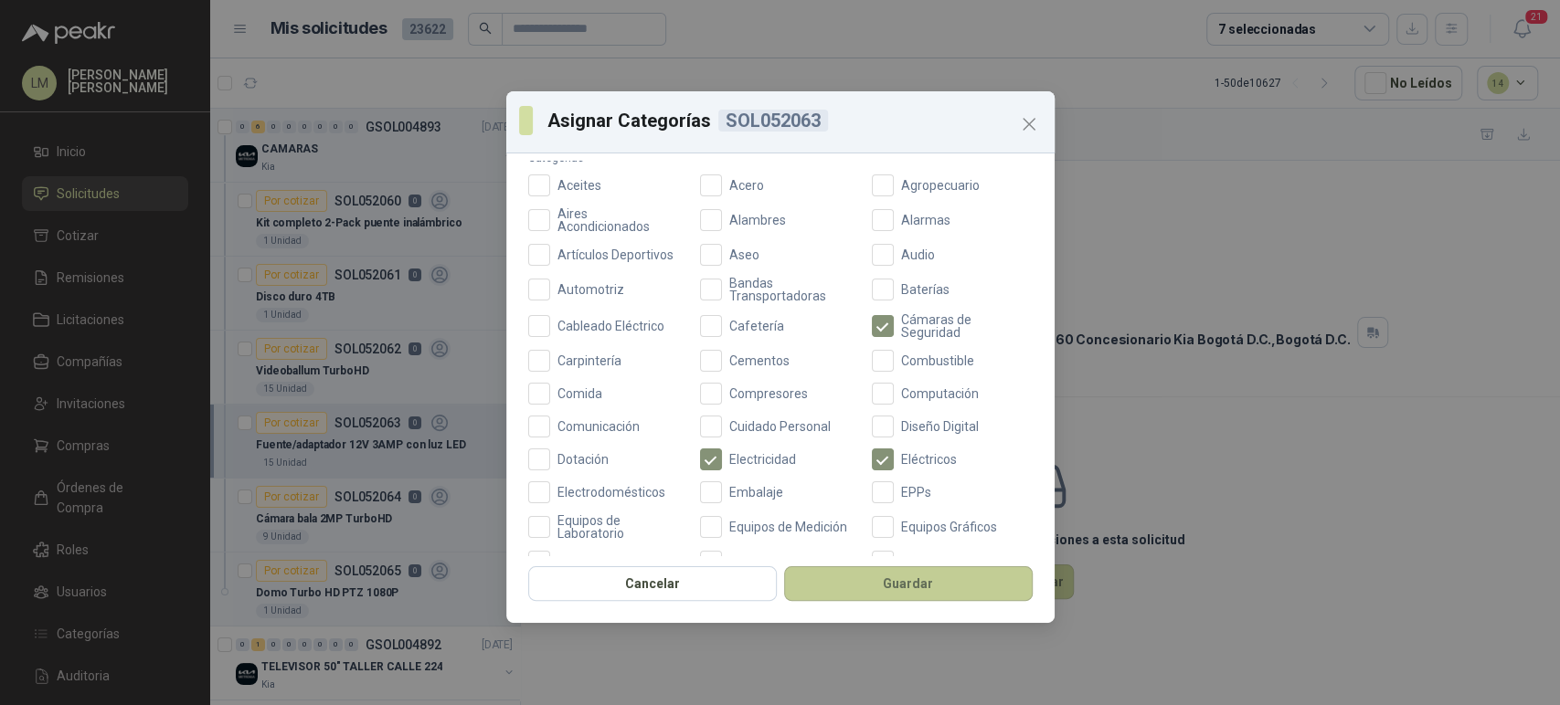
click at [869, 590] on button "Guardar" at bounding box center [908, 584] width 249 height 35
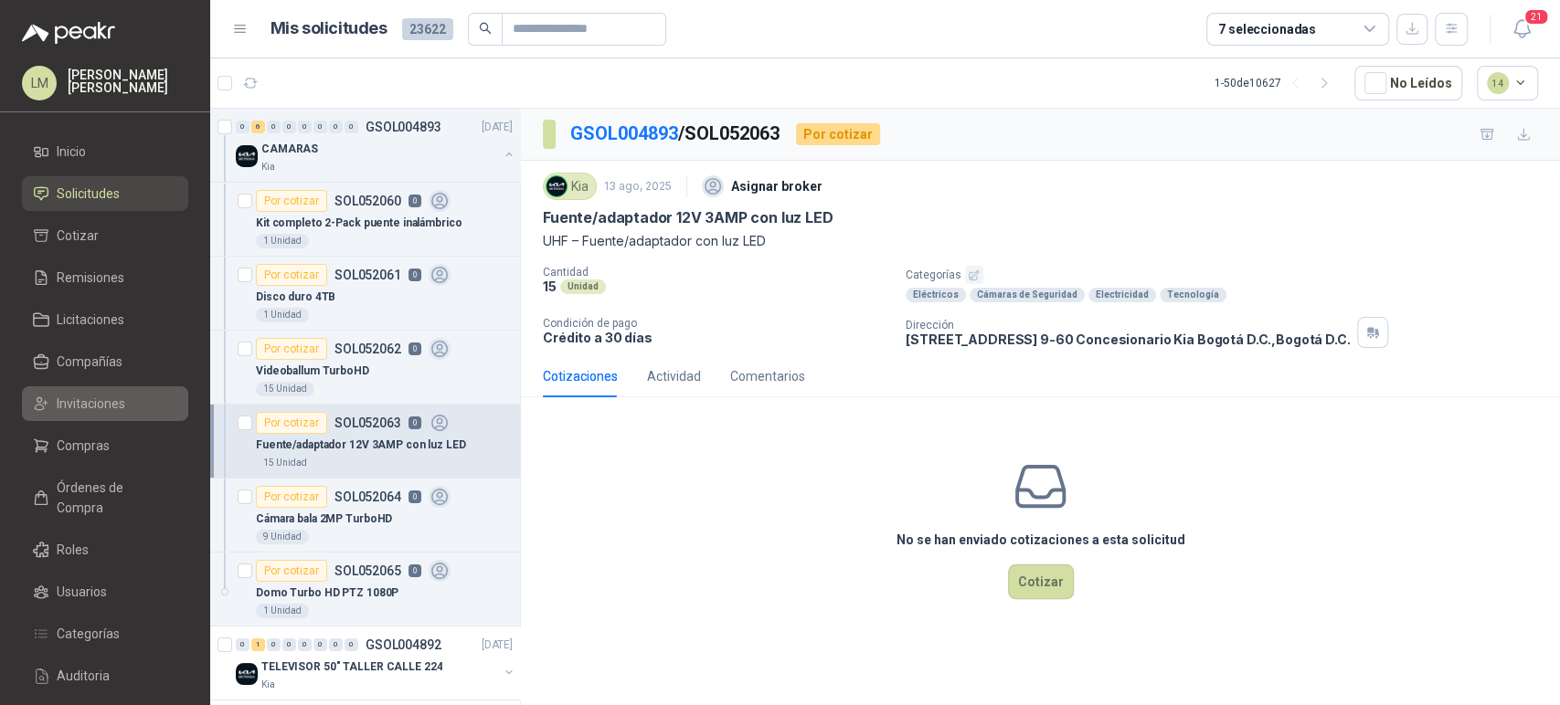
click at [73, 399] on span "Invitaciones" at bounding box center [91, 404] width 69 height 20
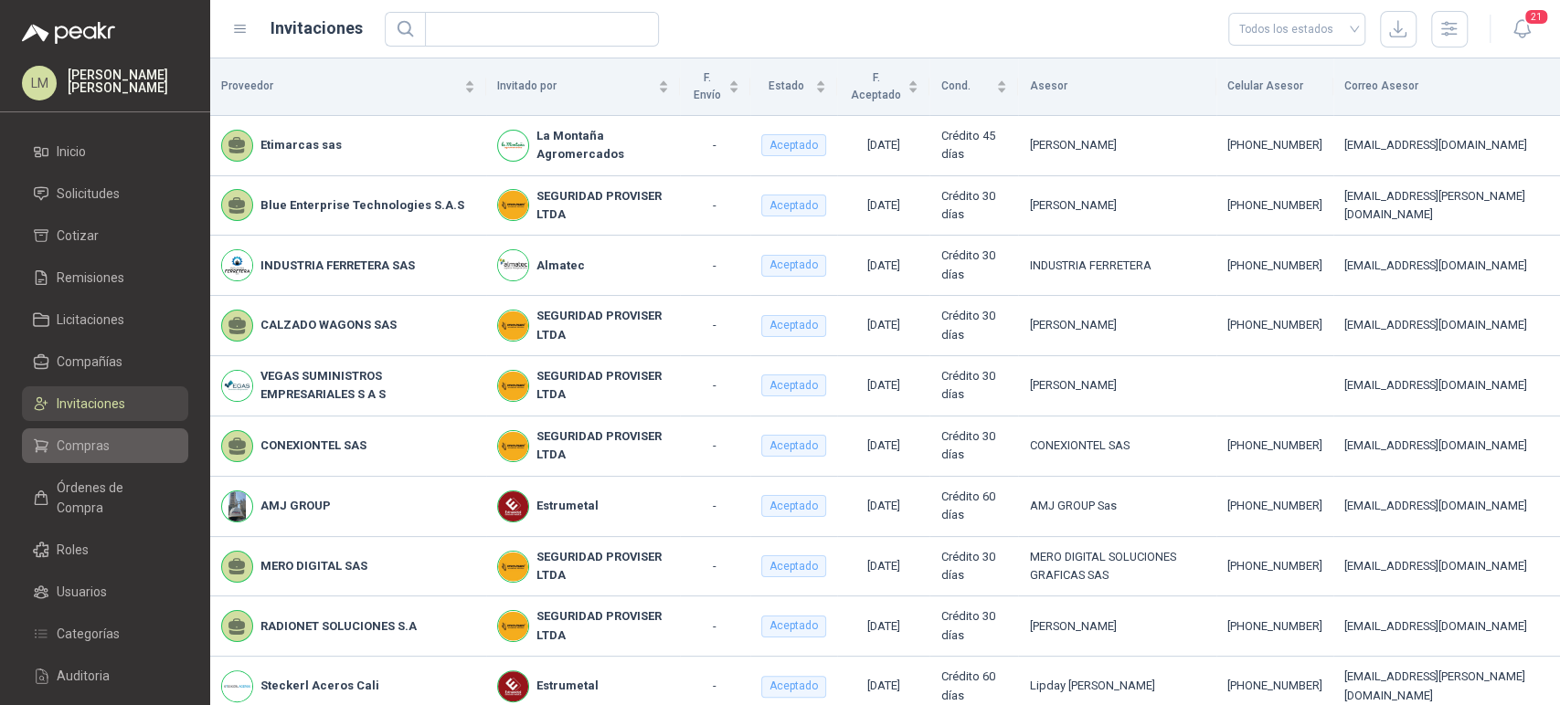
click at [78, 447] on span "Compras" at bounding box center [83, 446] width 53 height 20
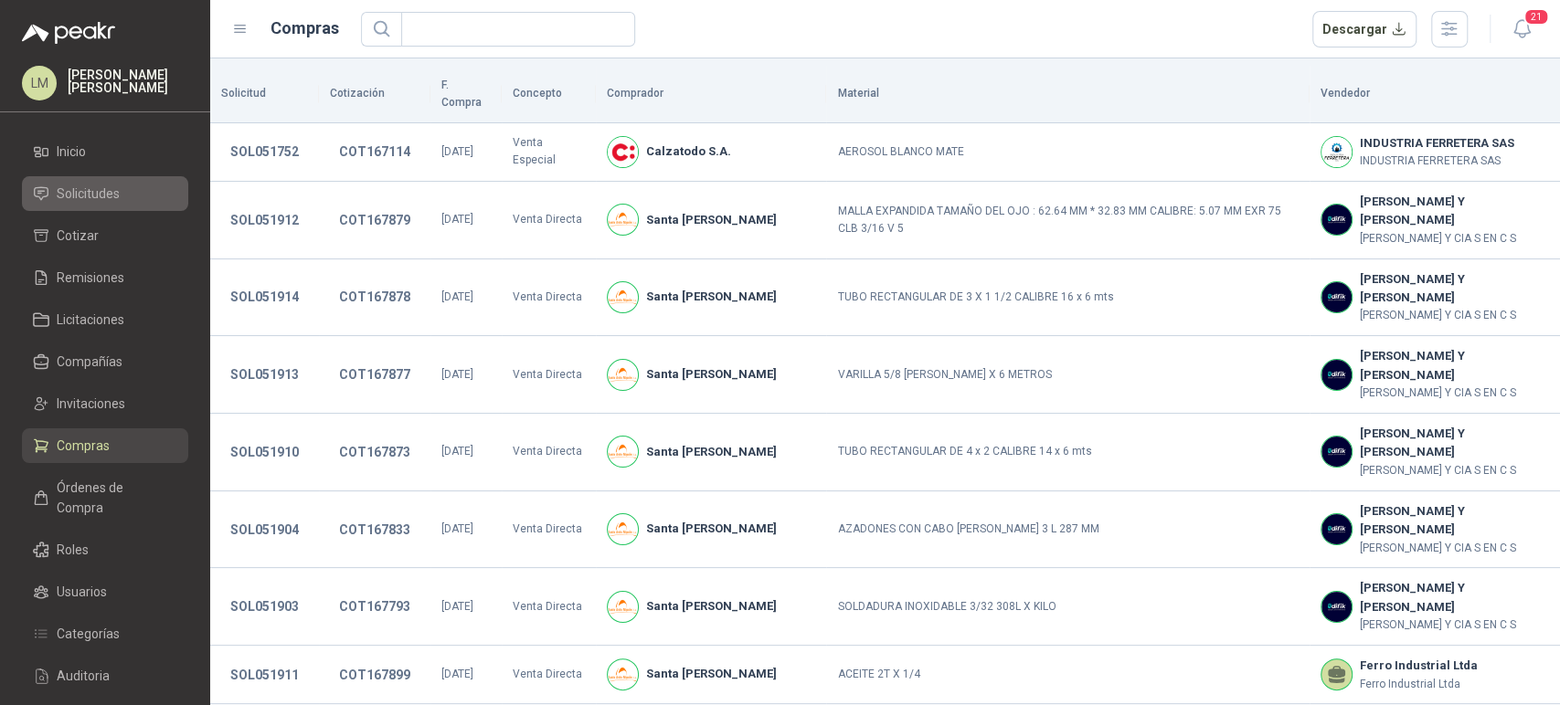
click at [89, 195] on span "Solicitudes" at bounding box center [88, 194] width 63 height 20
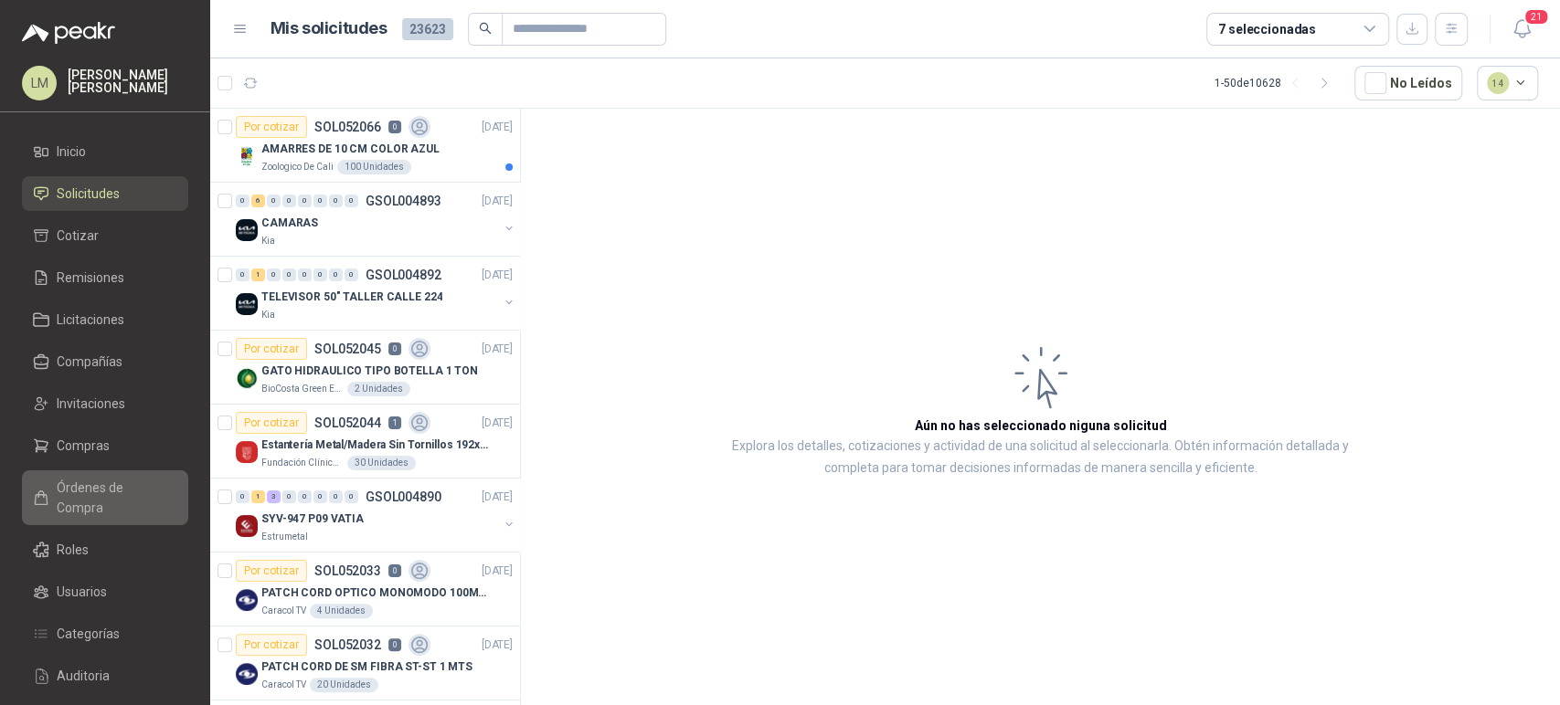
click at [79, 488] on span "Órdenes de Compra" at bounding box center [114, 498] width 114 height 40
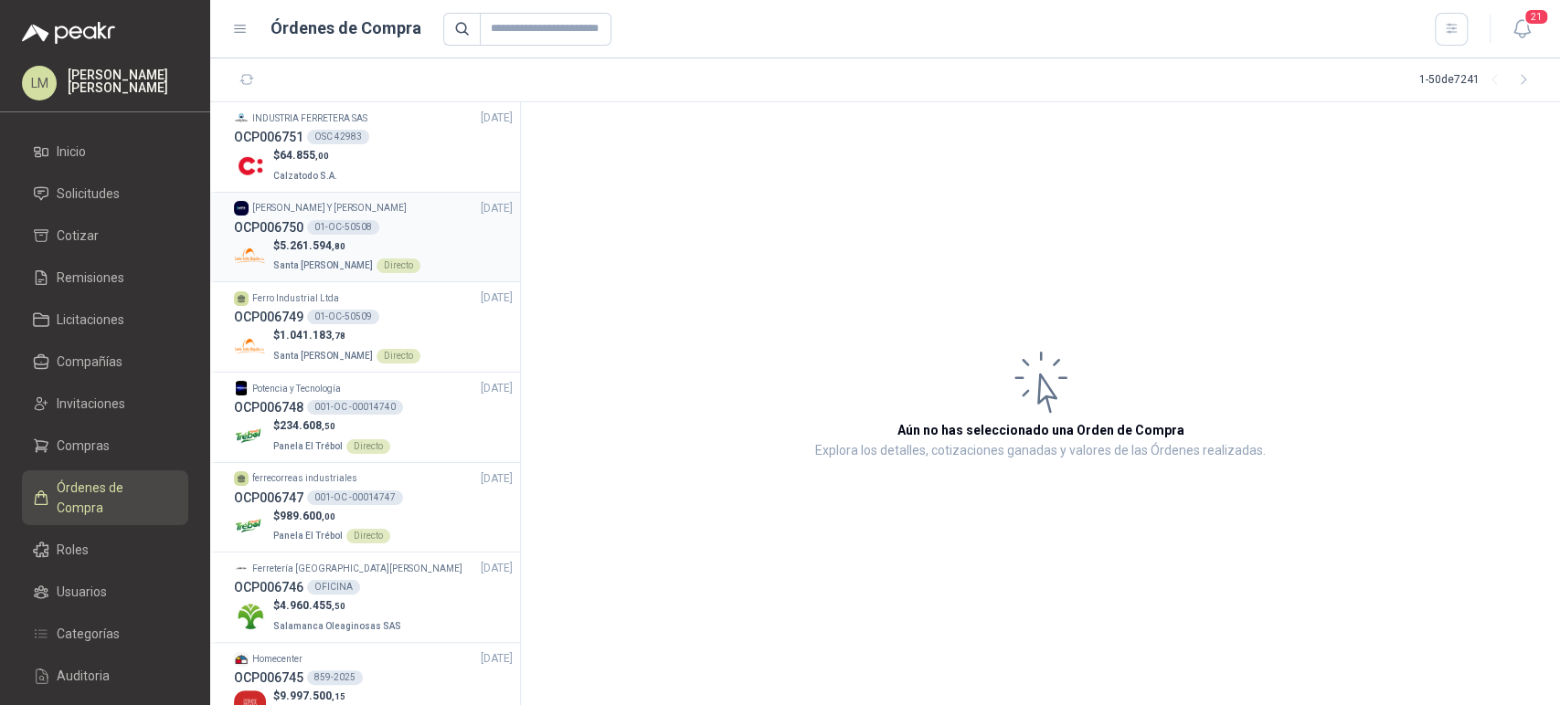
click at [355, 226] on div "01-OC-50508" at bounding box center [343, 227] width 72 height 15
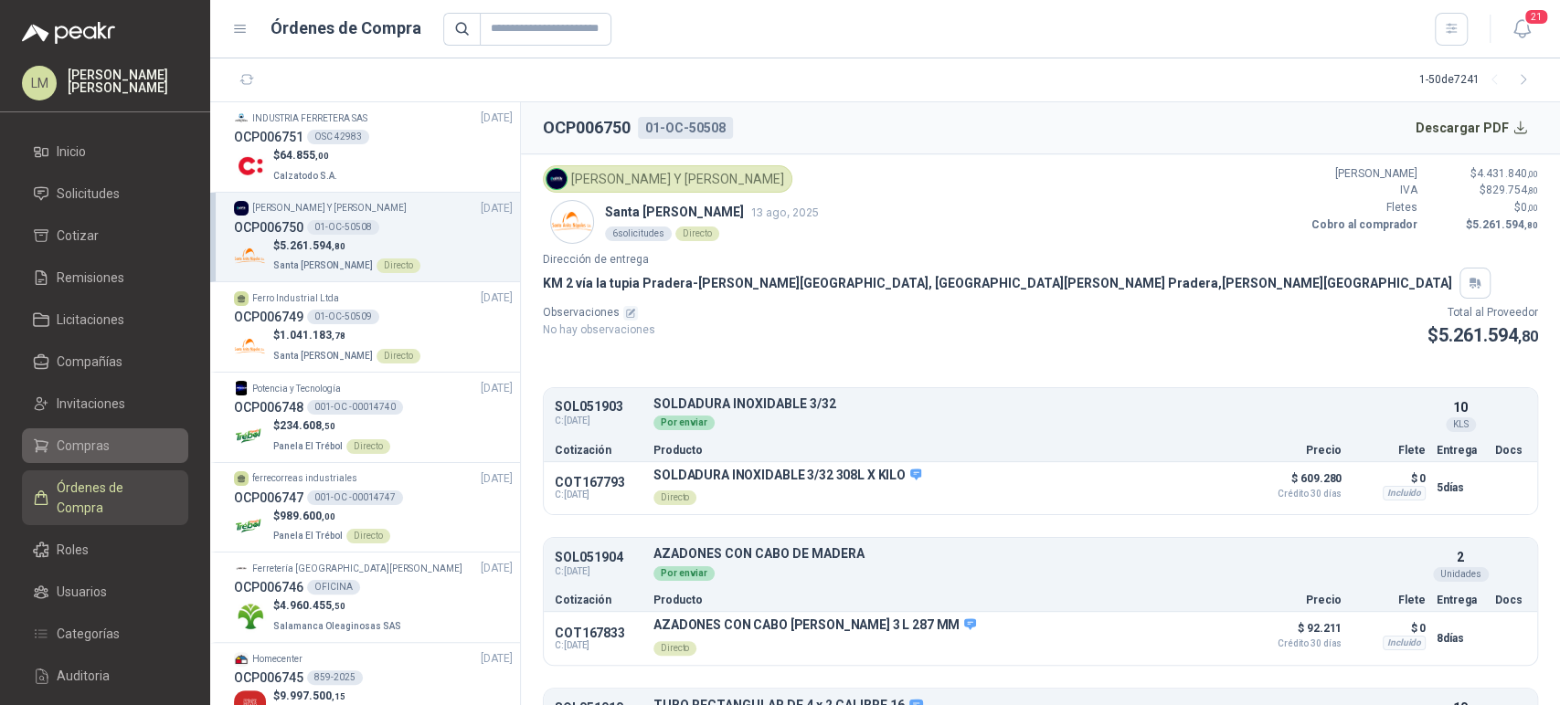
click at [89, 443] on span "Compras" at bounding box center [83, 446] width 53 height 20
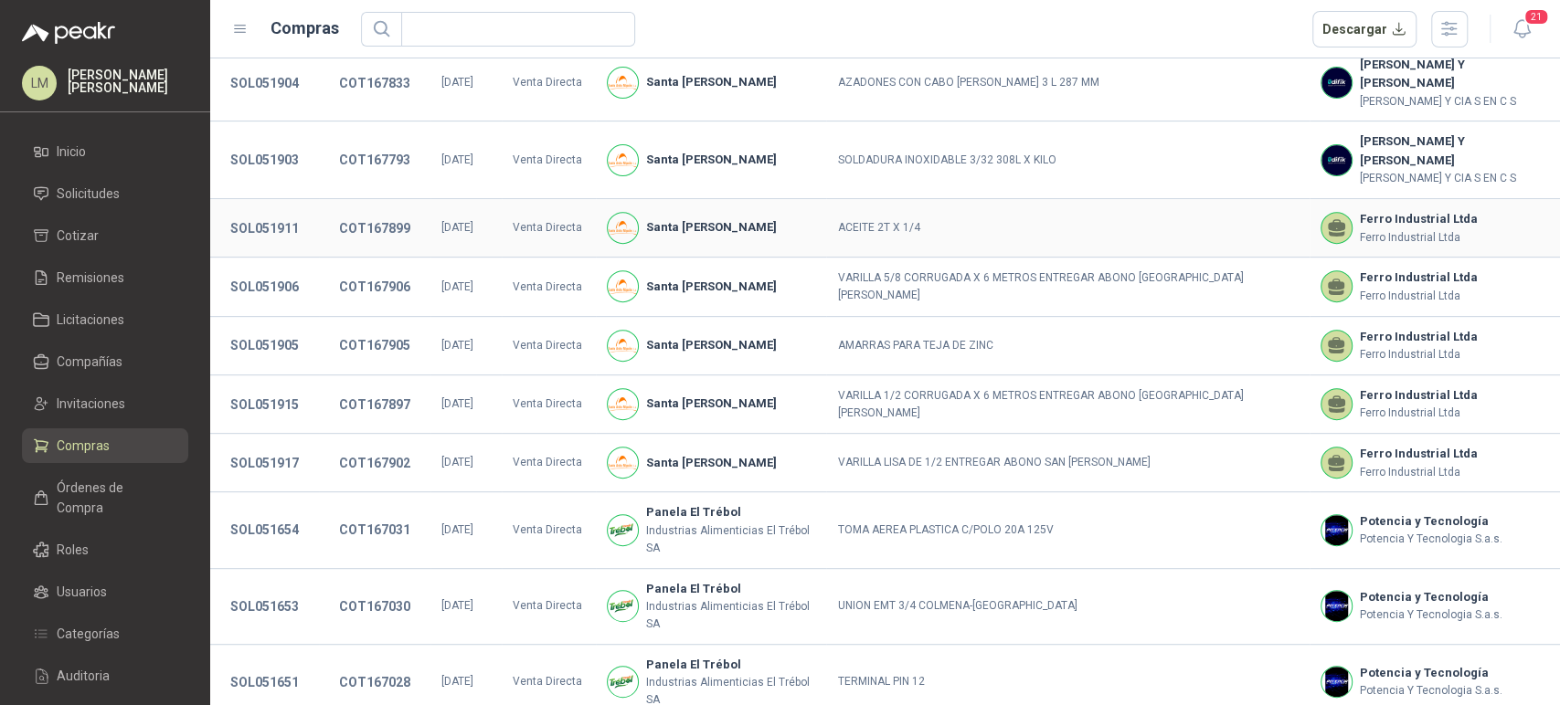
scroll to position [446, 0]
click at [97, 478] on span "Órdenes de Compra" at bounding box center [114, 498] width 114 height 40
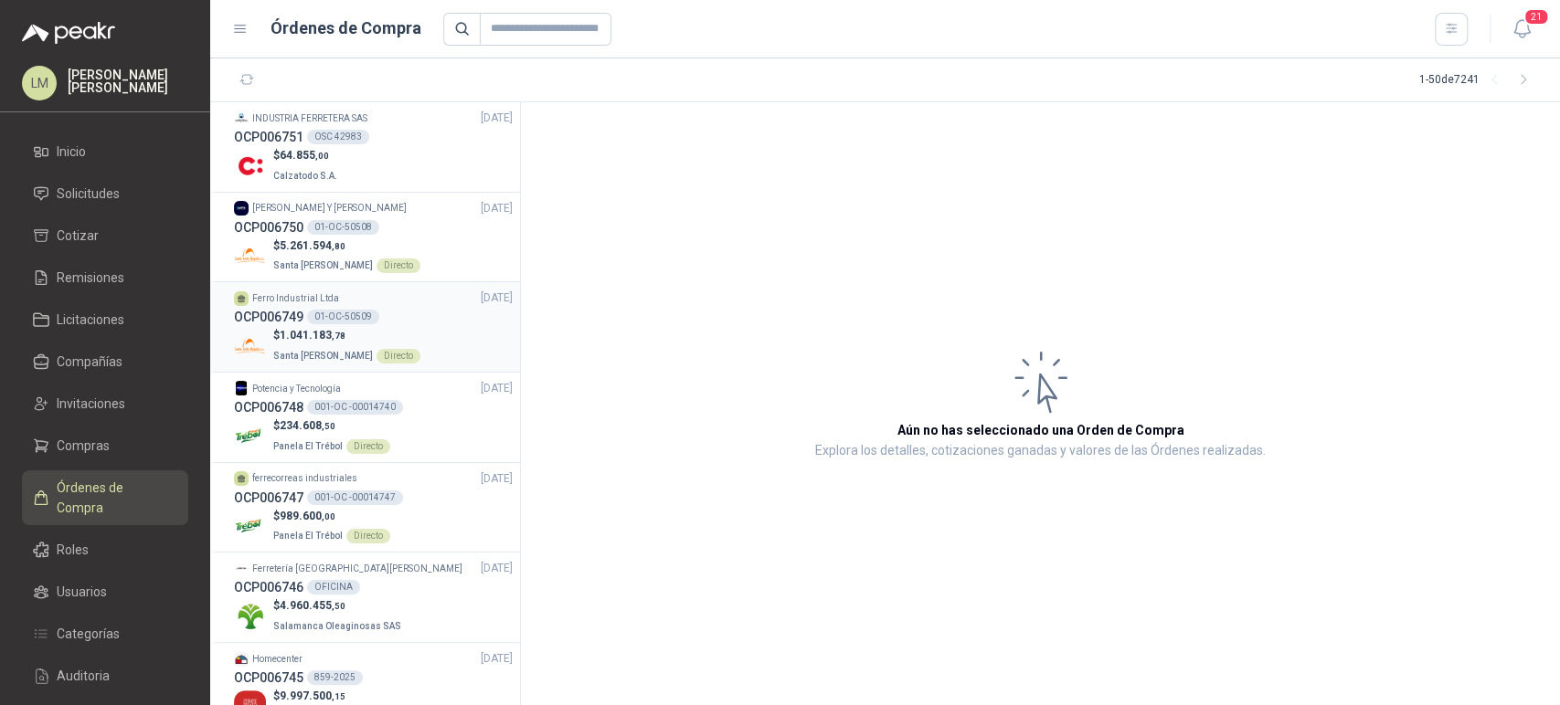
click at [323, 333] on span "1.041.183 ,78" at bounding box center [313, 335] width 66 height 13
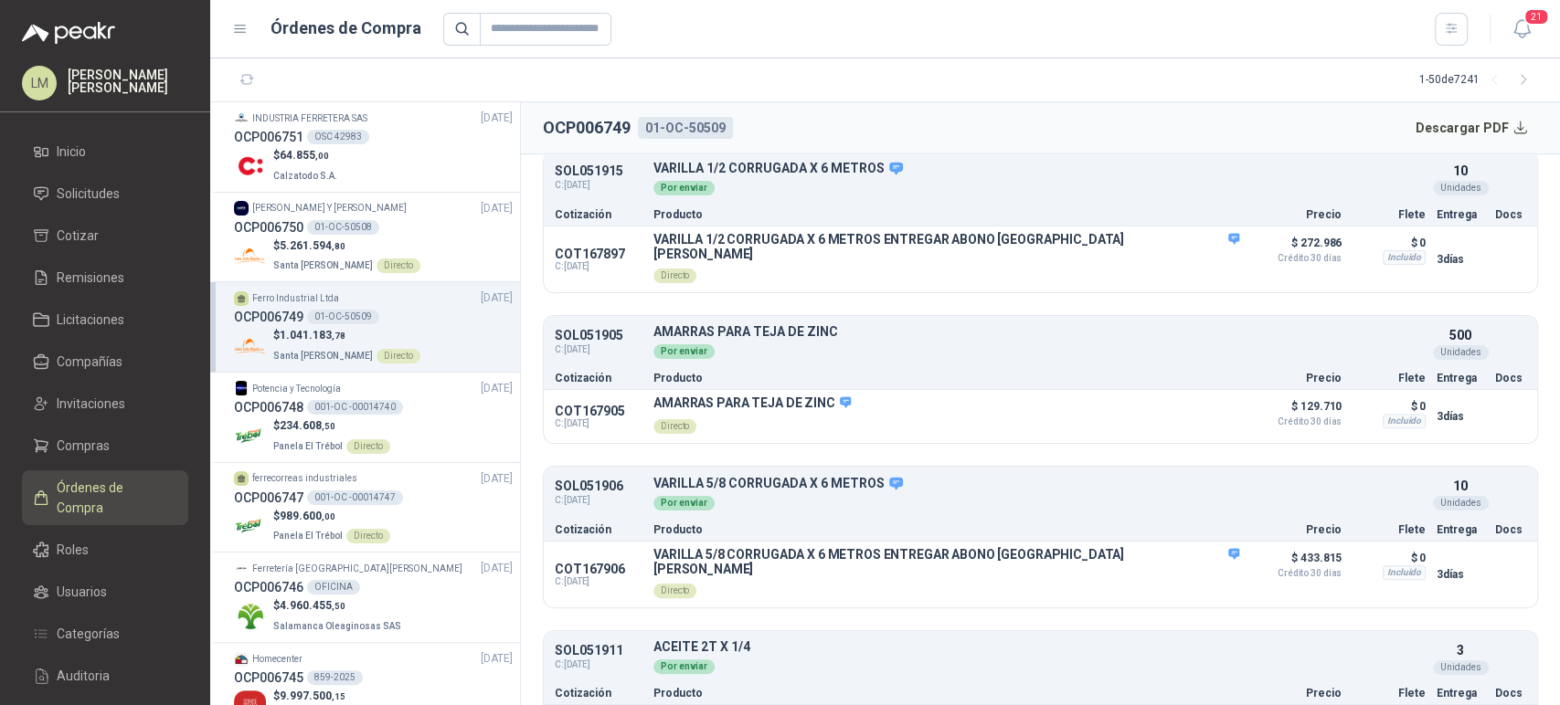
scroll to position [424, 0]
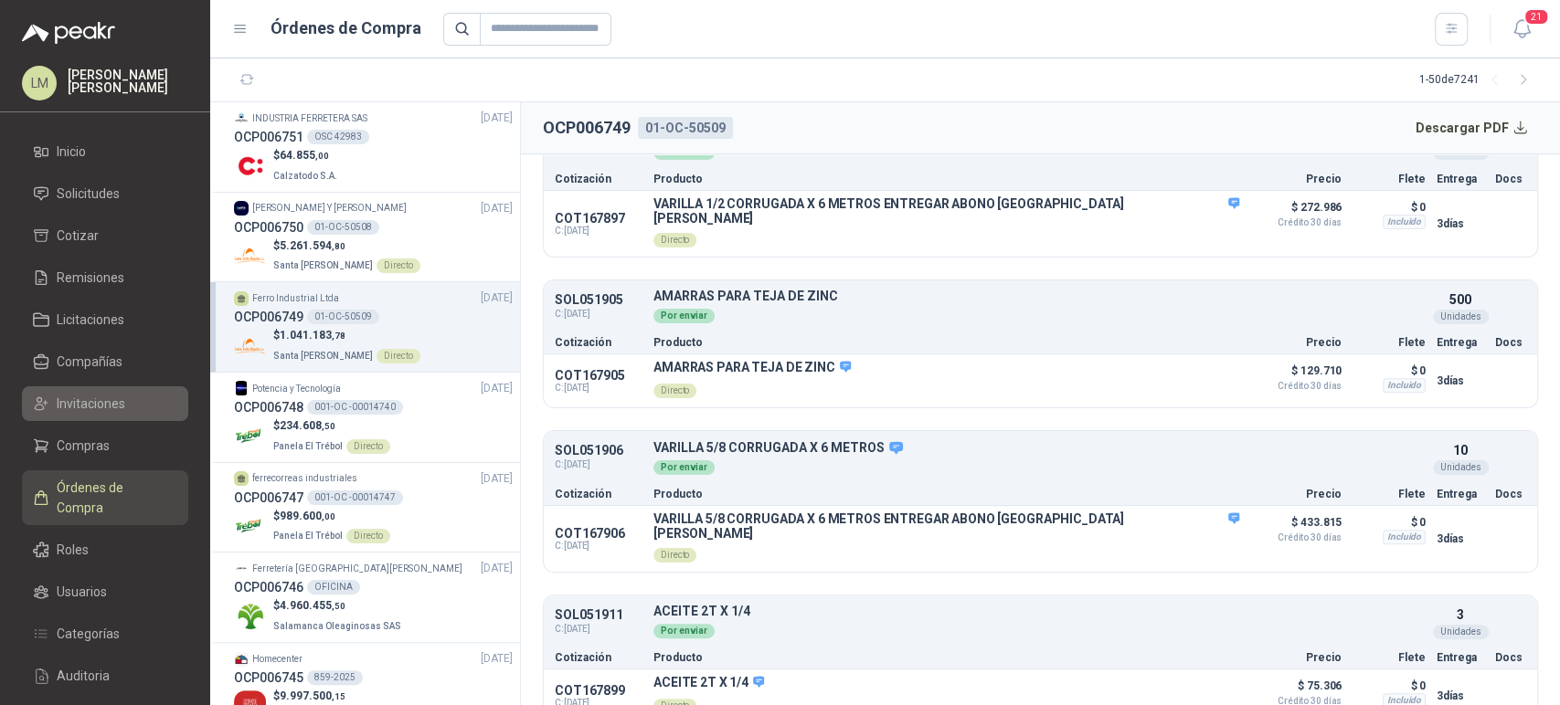
click at [72, 408] on span "Invitaciones" at bounding box center [91, 404] width 69 height 20
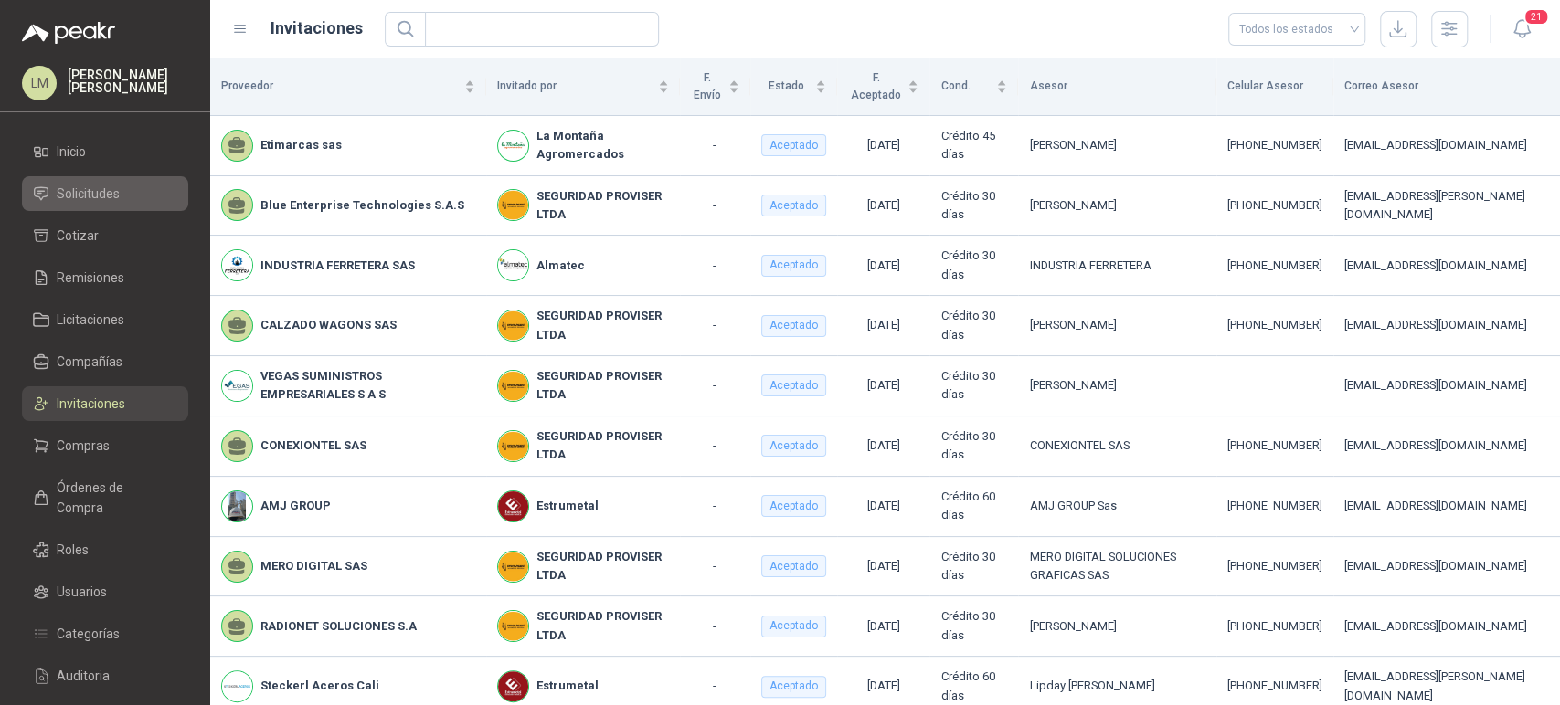
click at [100, 200] on span "Solicitudes" at bounding box center [88, 194] width 63 height 20
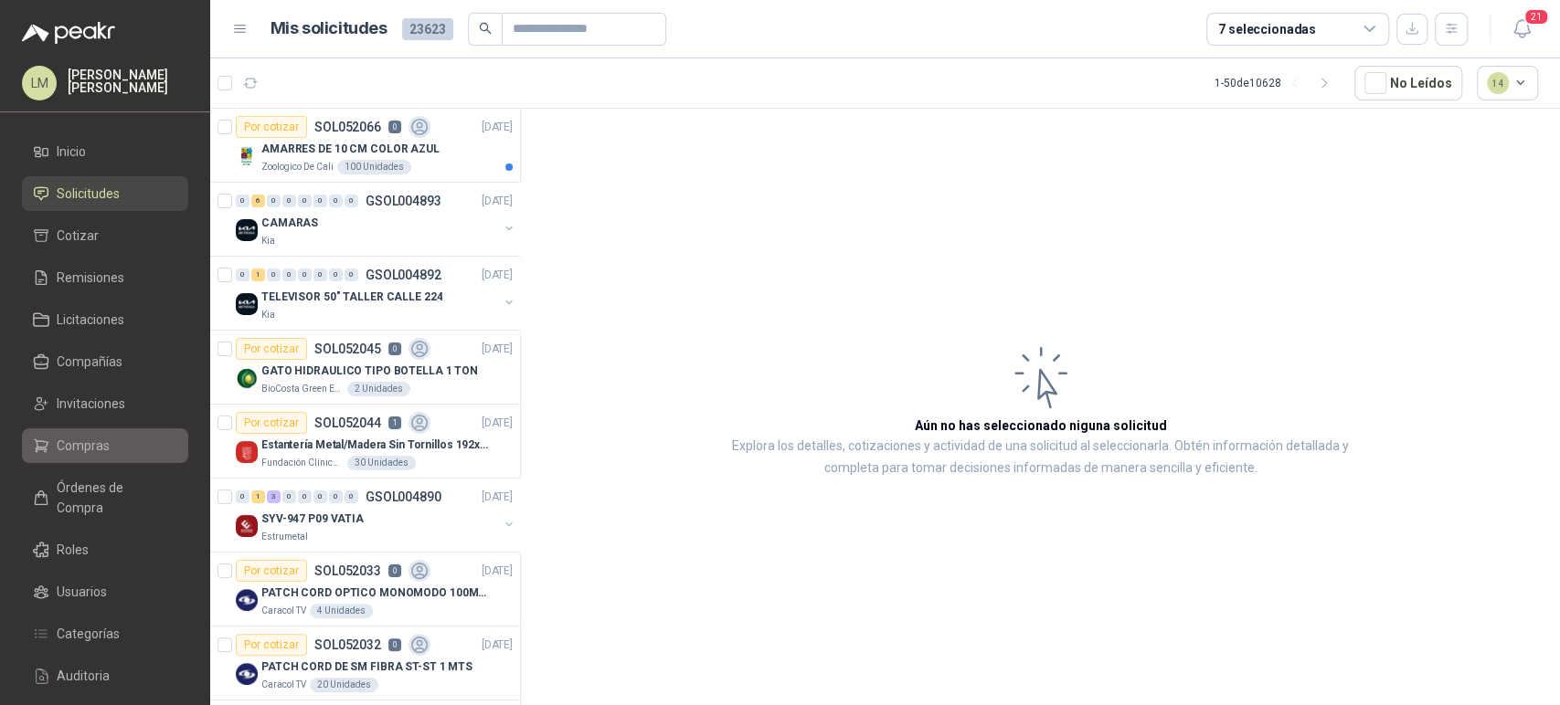
click at [67, 454] on span "Compras" at bounding box center [83, 446] width 53 height 20
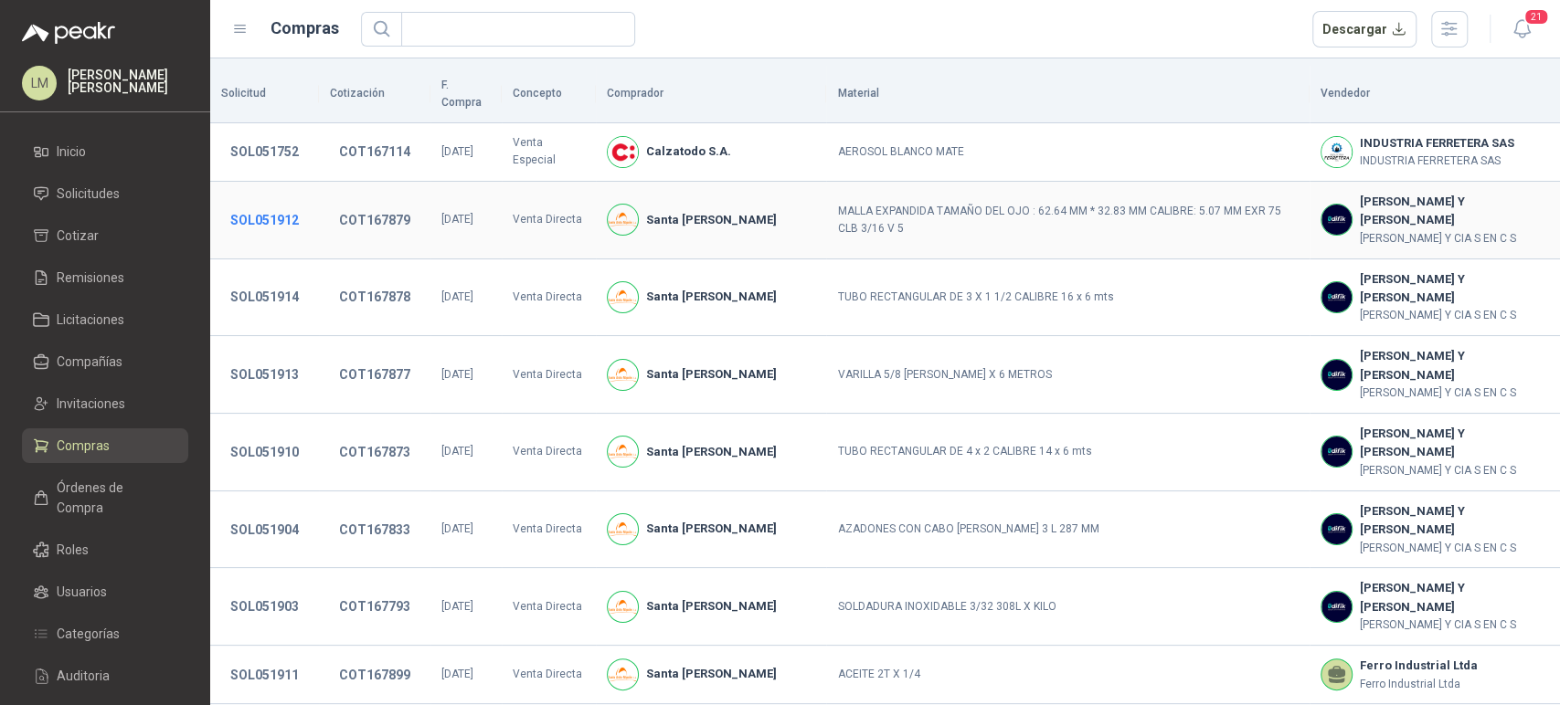
click at [256, 204] on button "SOL051912" at bounding box center [264, 220] width 87 height 33
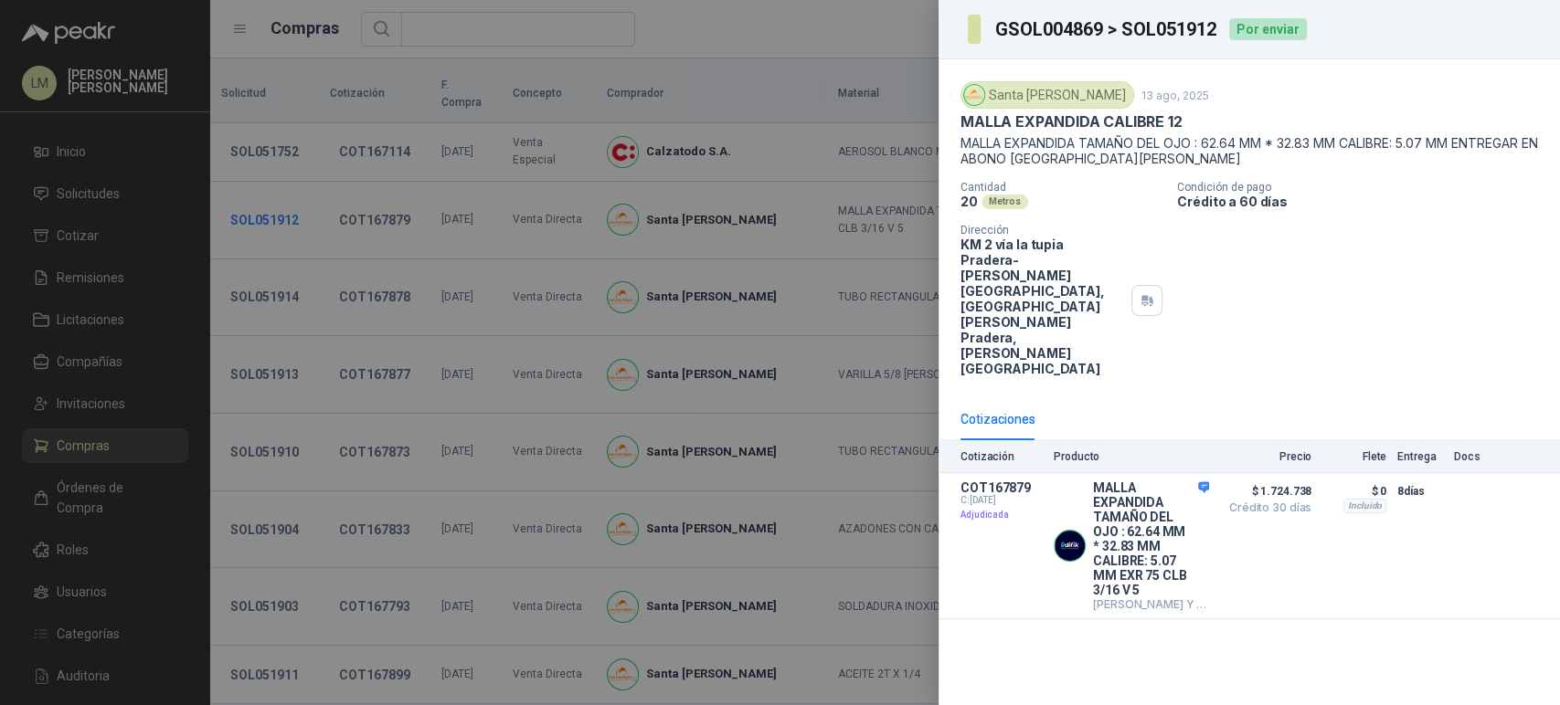
click at [256, 201] on div at bounding box center [780, 352] width 1560 height 705
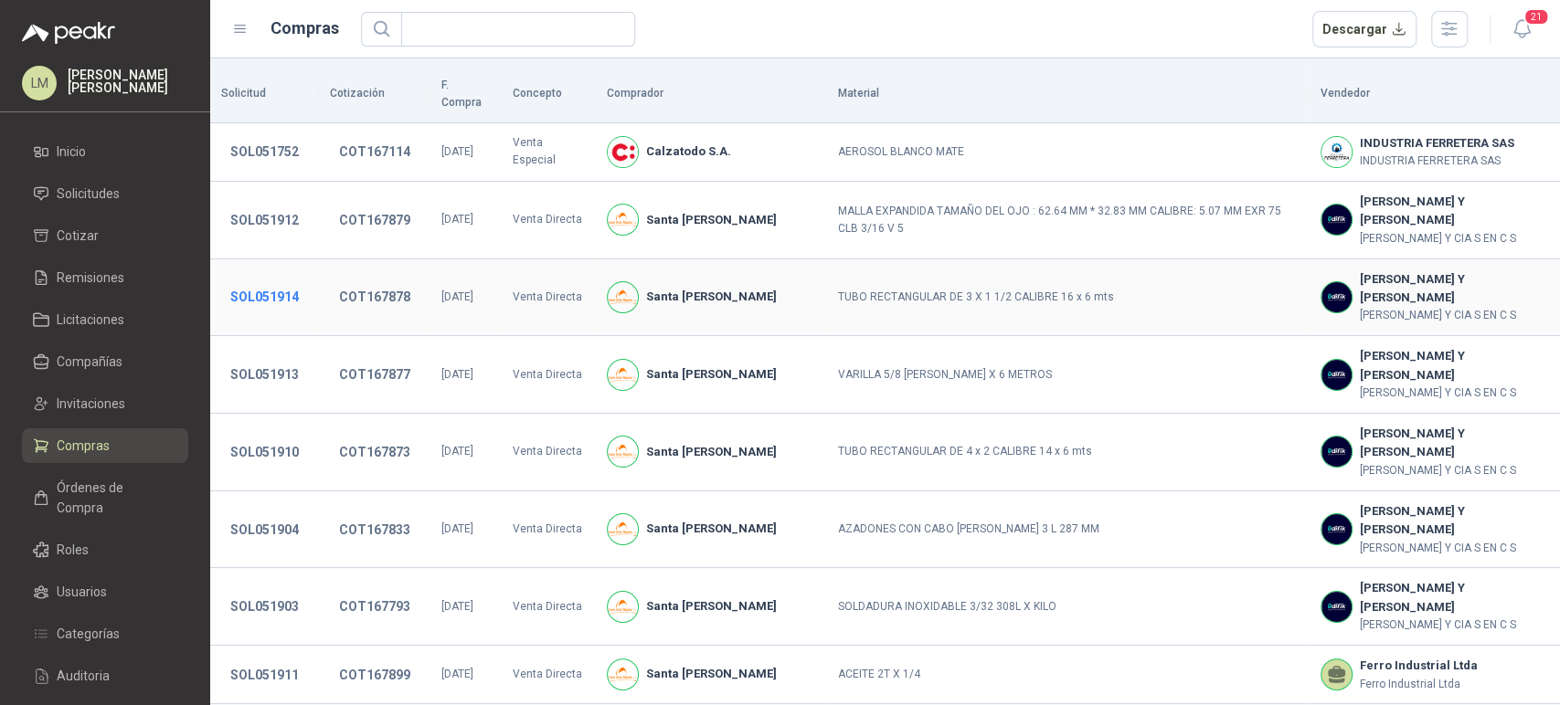
click at [259, 281] on button "SOL051914" at bounding box center [264, 297] width 87 height 33
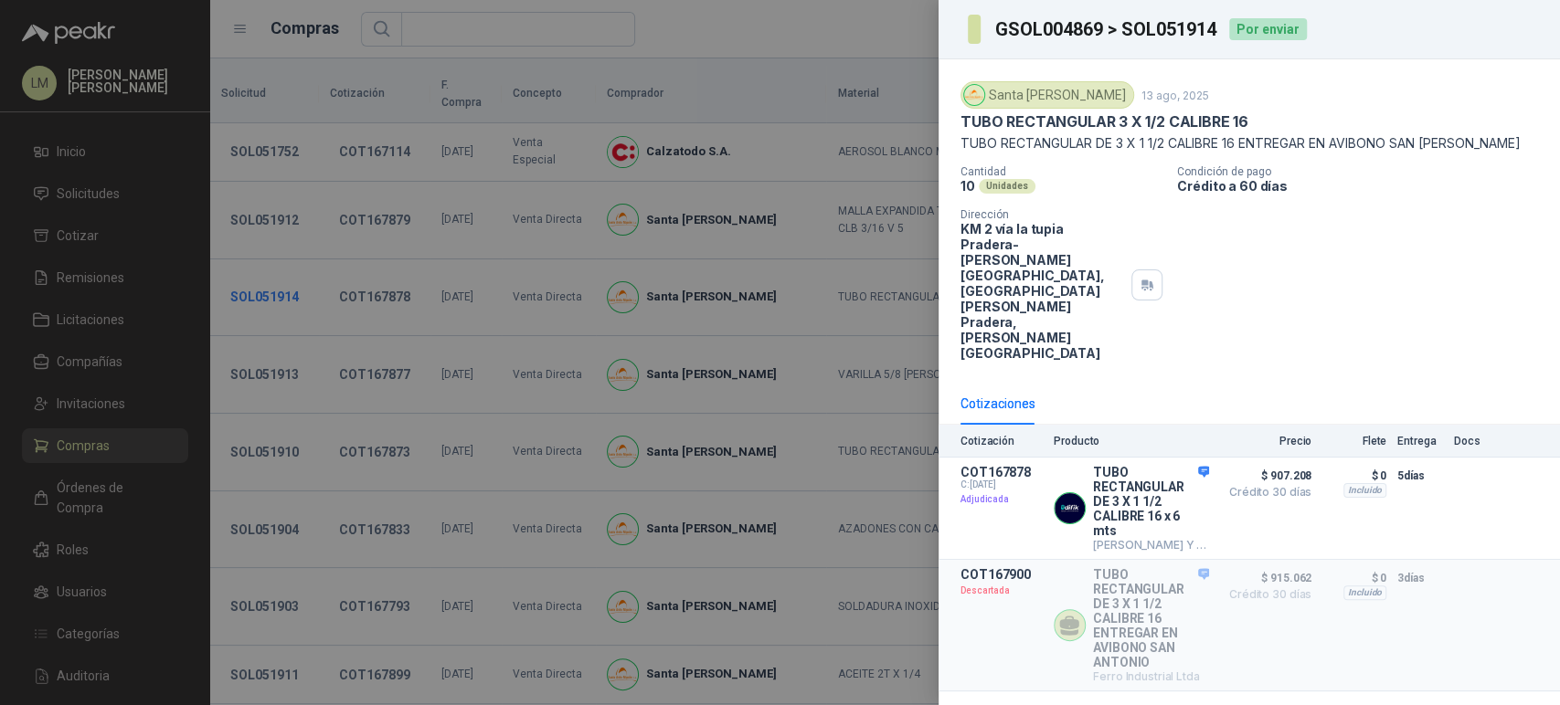
click at [259, 276] on div at bounding box center [780, 352] width 1560 height 705
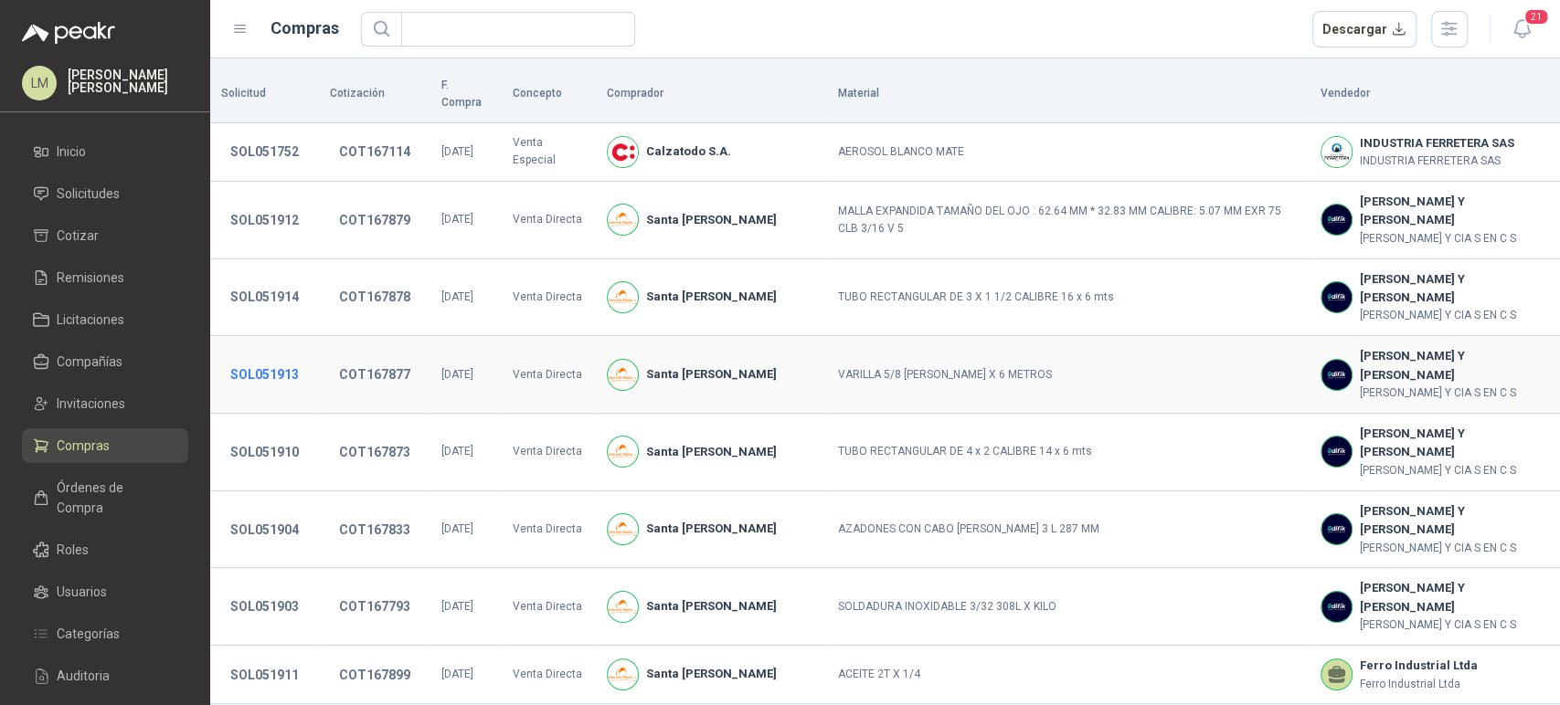
click at [267, 358] on button "SOL051913" at bounding box center [264, 374] width 87 height 33
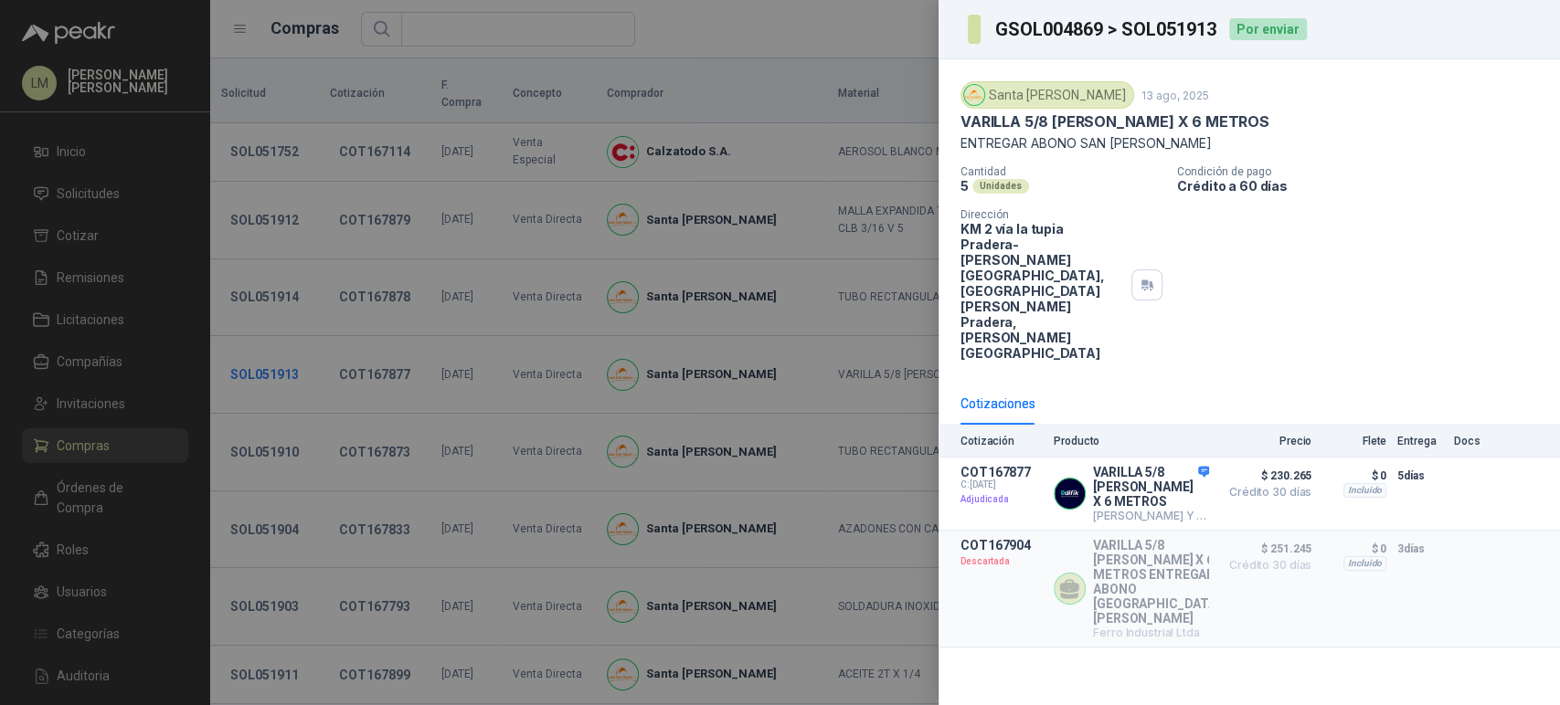
click at [267, 358] on div at bounding box center [780, 352] width 1560 height 705
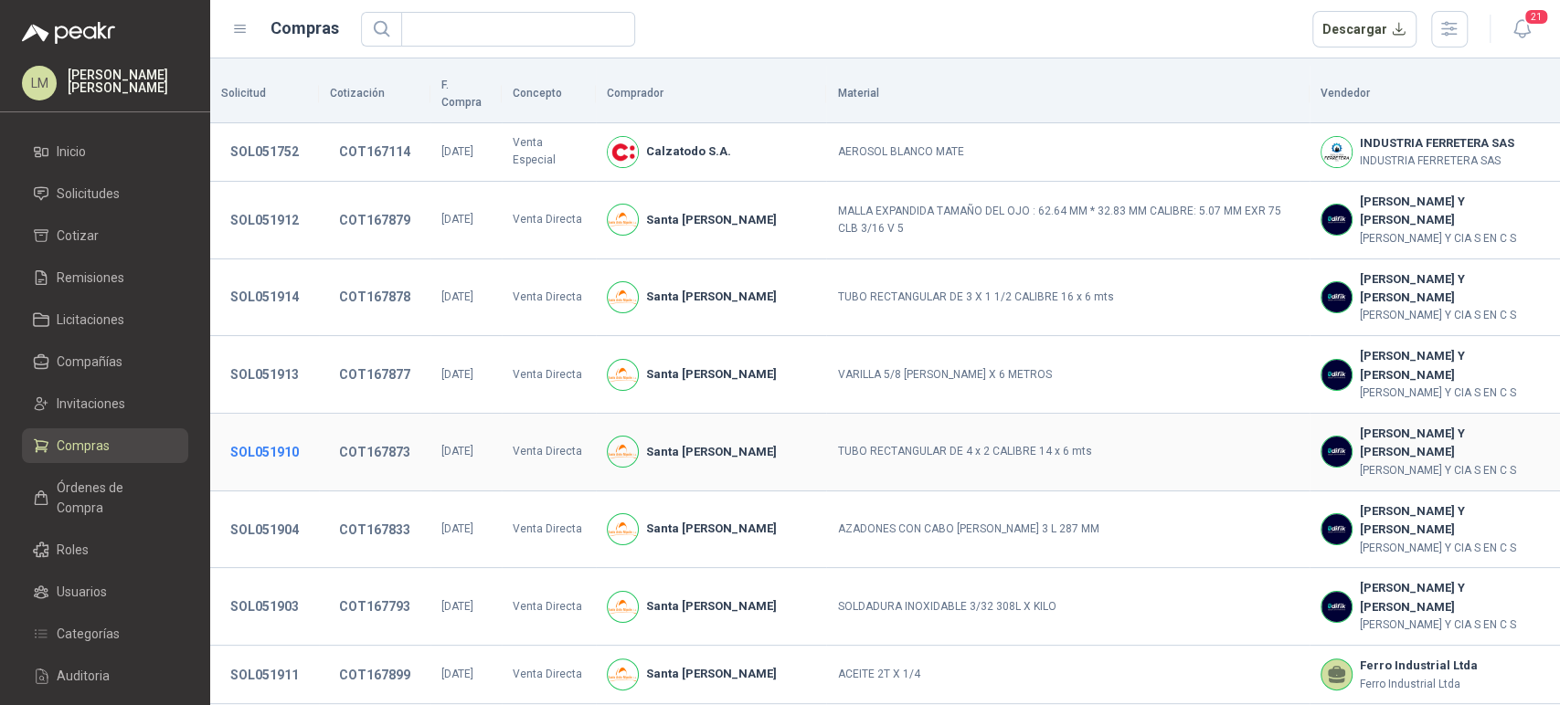
click at [269, 436] on button "SOL051910" at bounding box center [264, 452] width 87 height 33
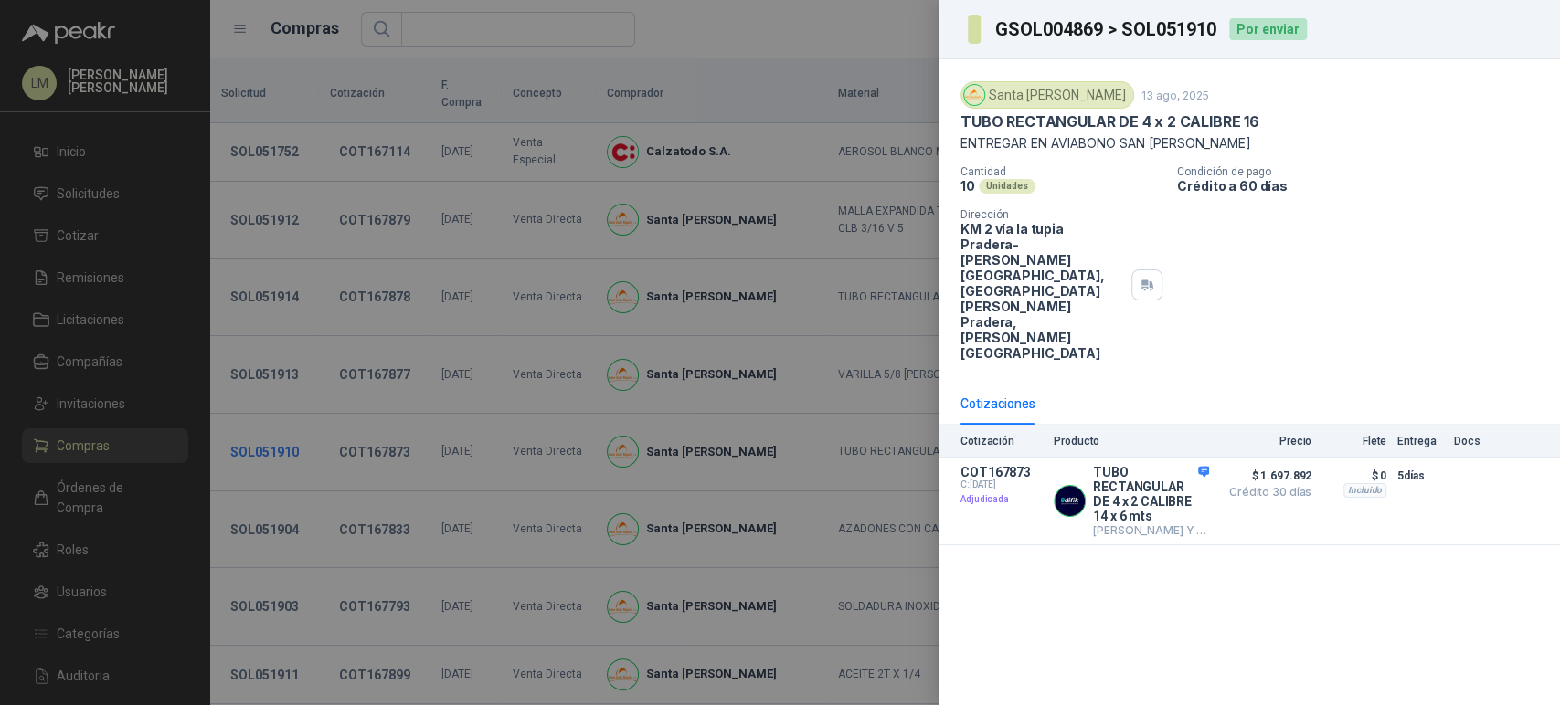
click at [269, 417] on div at bounding box center [780, 352] width 1560 height 705
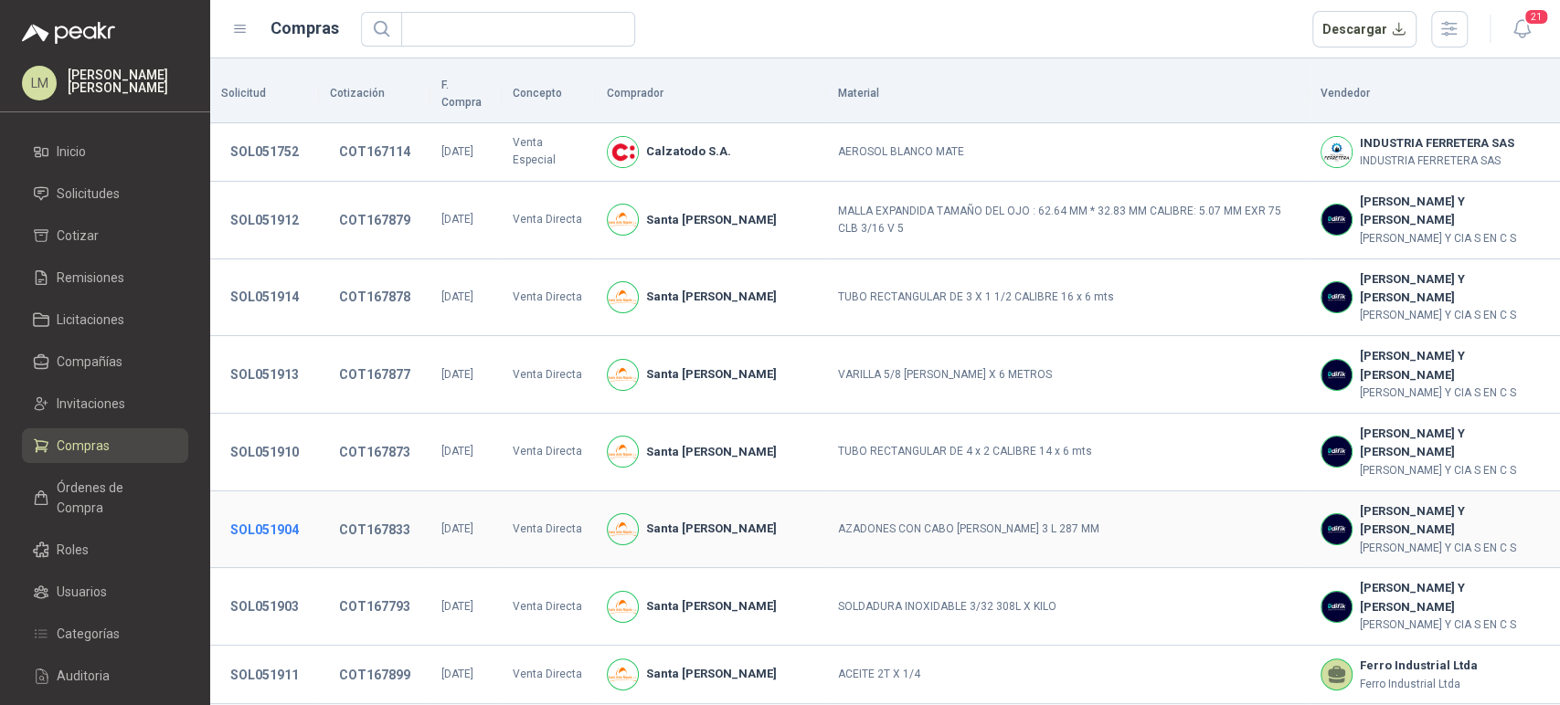
click at [270, 514] on button "SOL051904" at bounding box center [264, 530] width 87 height 33
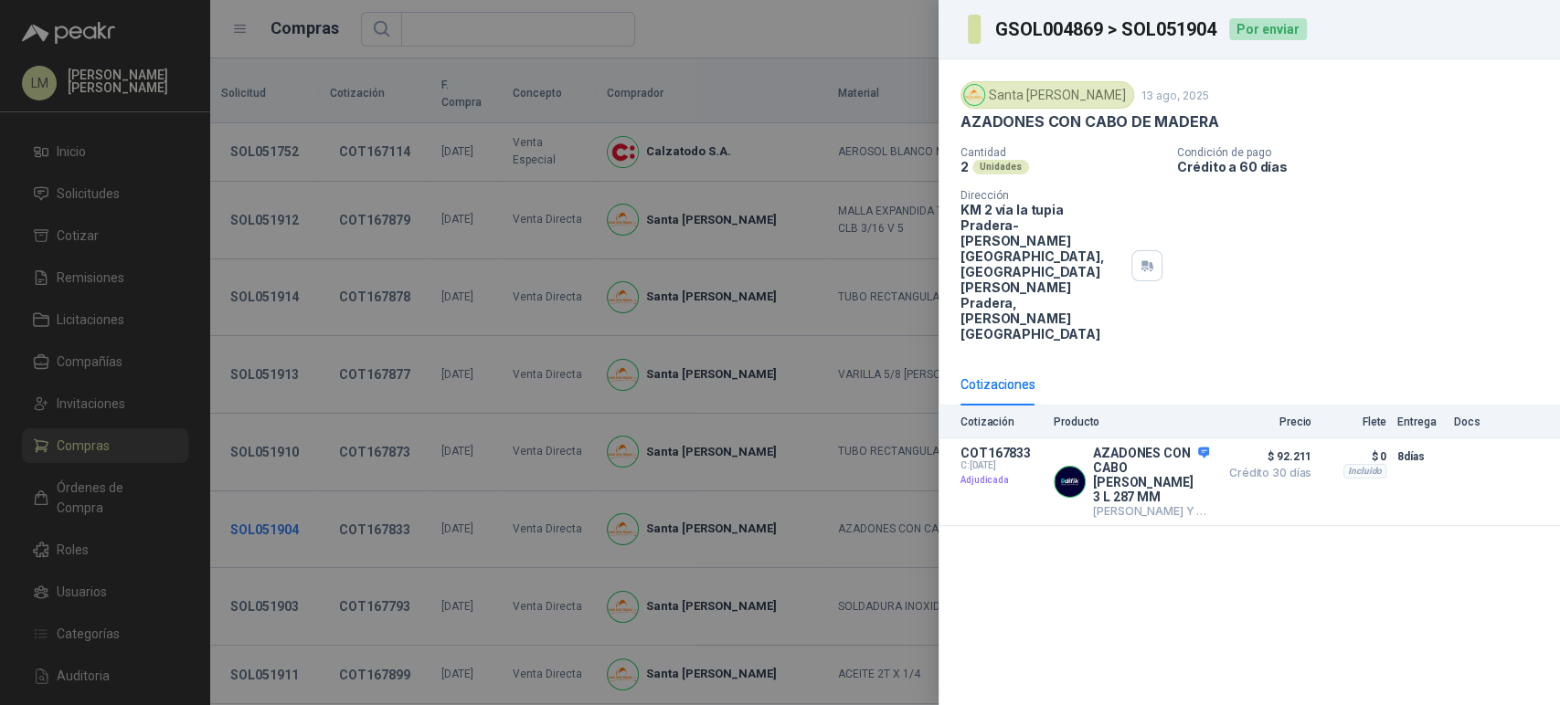
click at [270, 494] on div at bounding box center [780, 352] width 1560 height 705
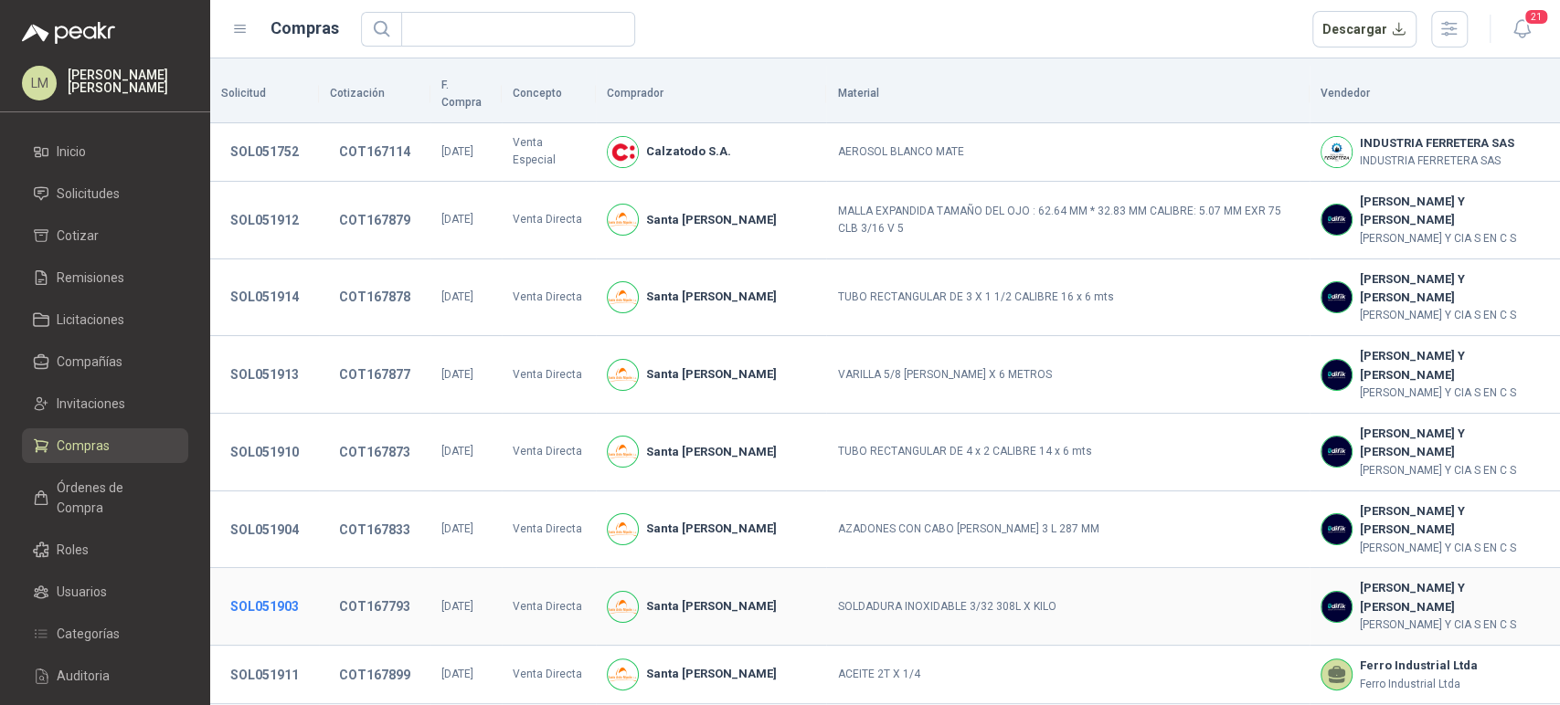
click at [270, 596] on button "SOL051903" at bounding box center [264, 606] width 87 height 33
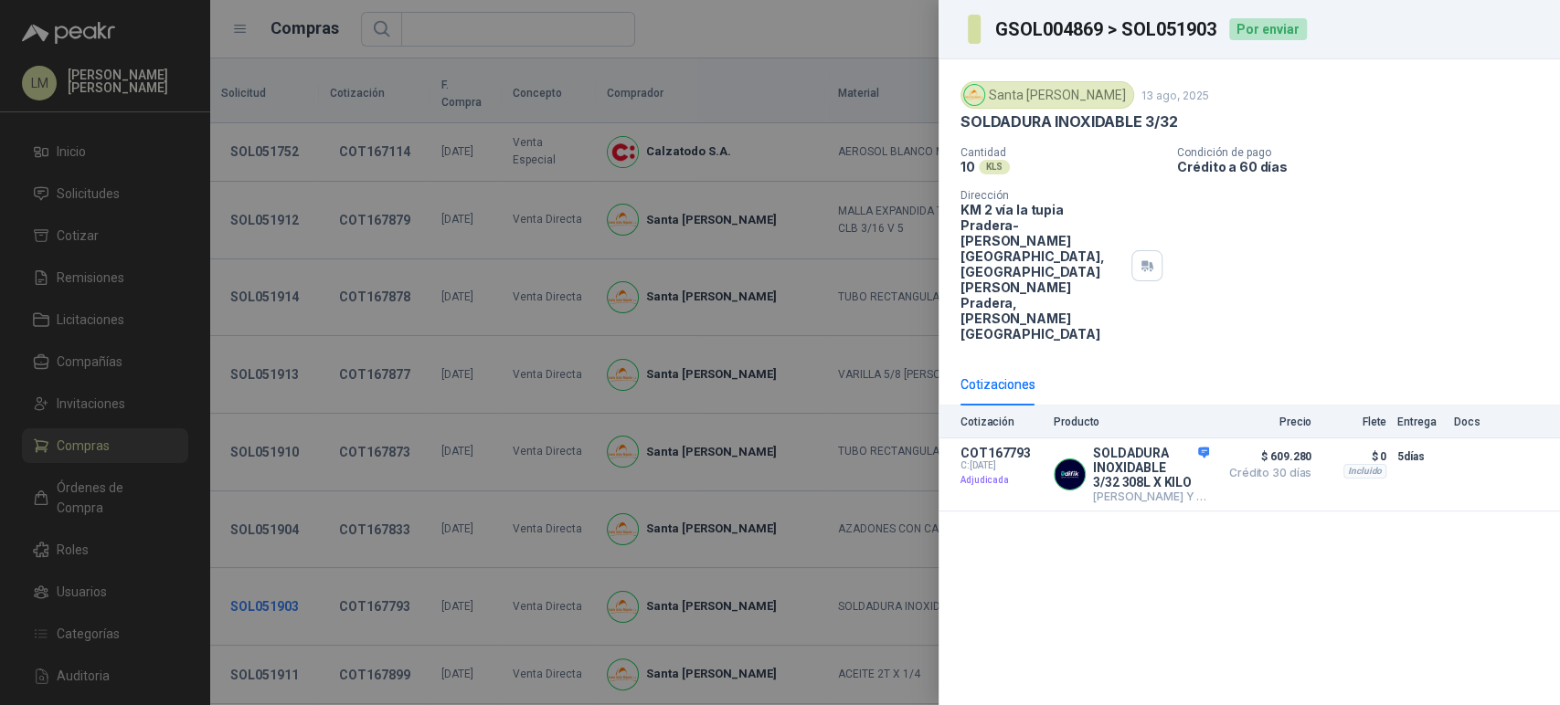
click at [270, 596] on div at bounding box center [780, 352] width 1560 height 705
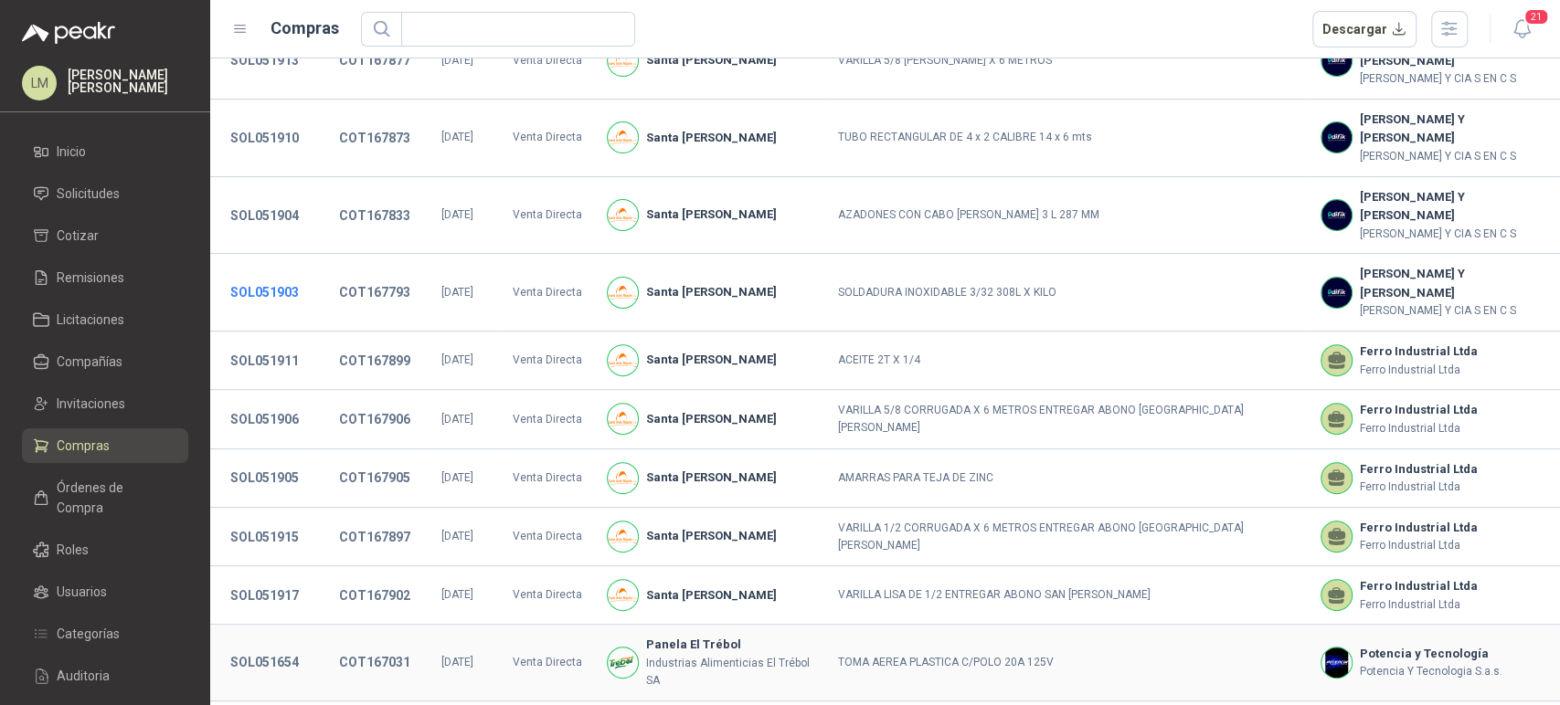
scroll to position [315, 0]
click at [265, 402] on button "SOL051906" at bounding box center [264, 418] width 87 height 33
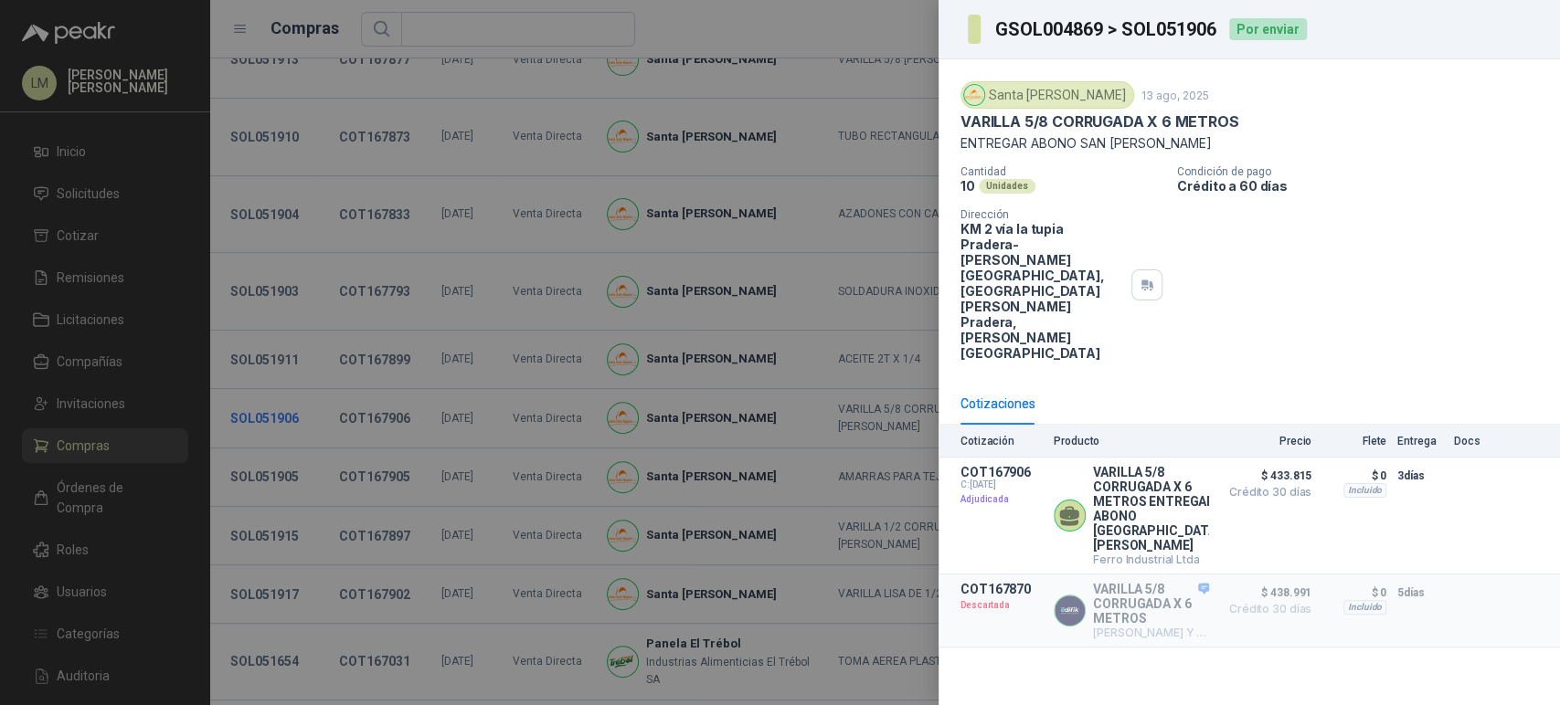
click at [265, 395] on div at bounding box center [780, 352] width 1560 height 705
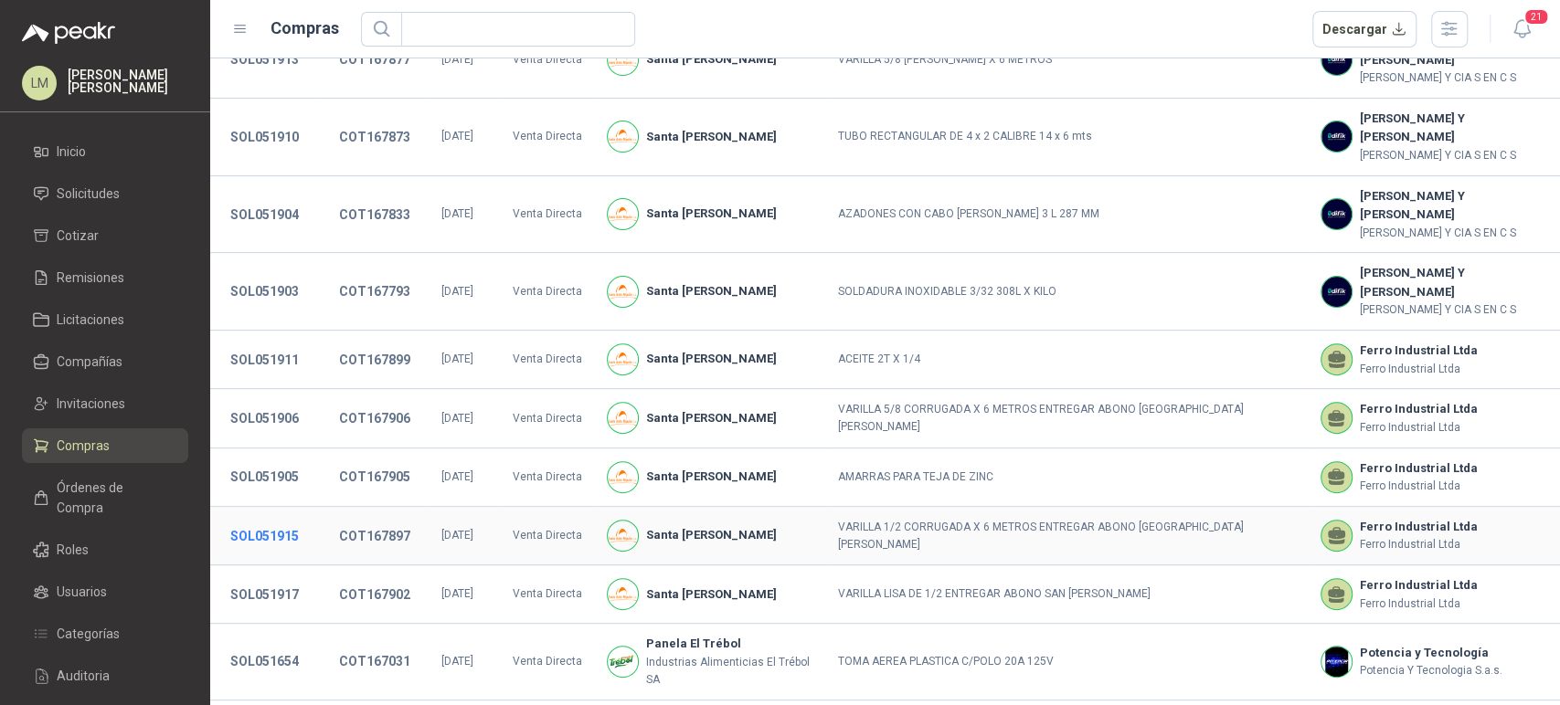
click at [260, 520] on button "SOL051915" at bounding box center [264, 536] width 87 height 33
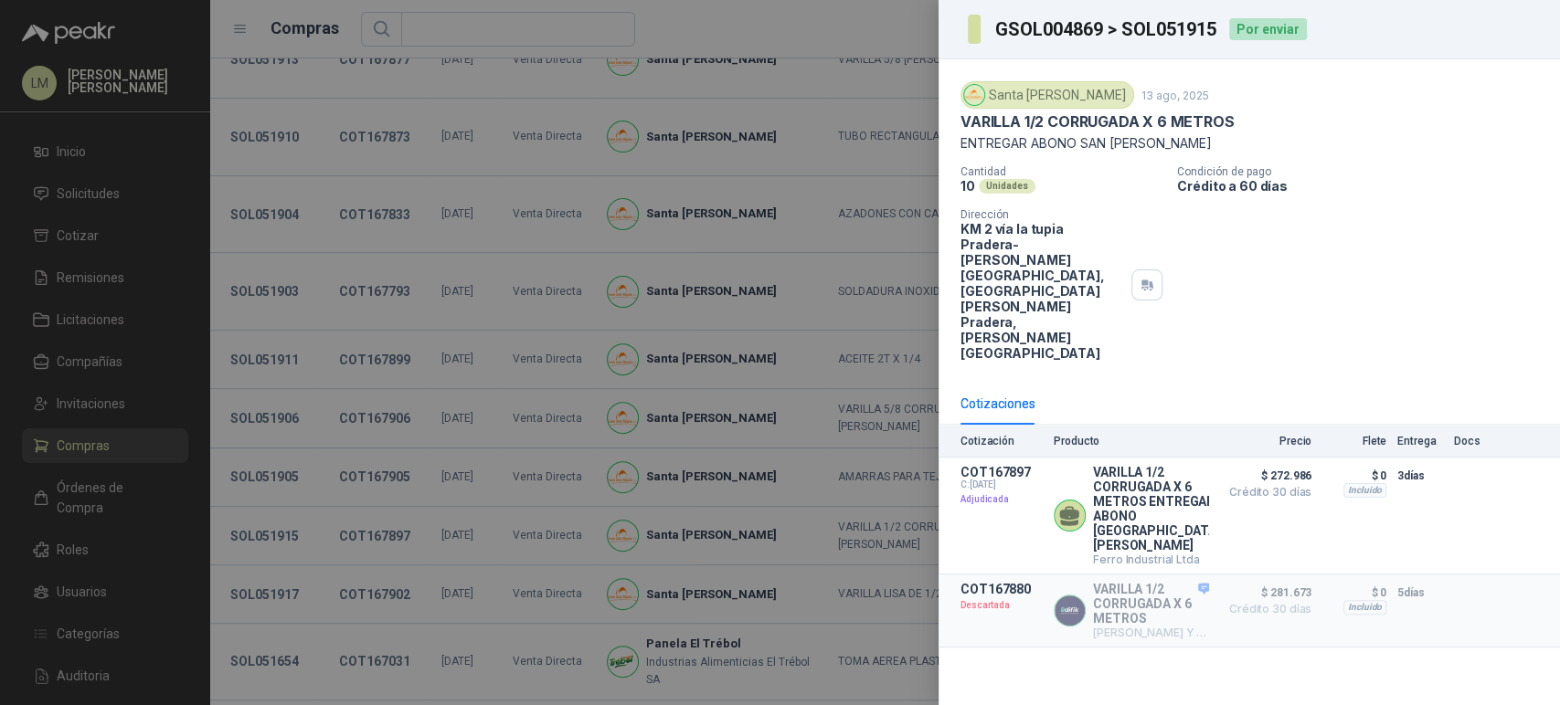
click at [251, 557] on div at bounding box center [780, 352] width 1560 height 705
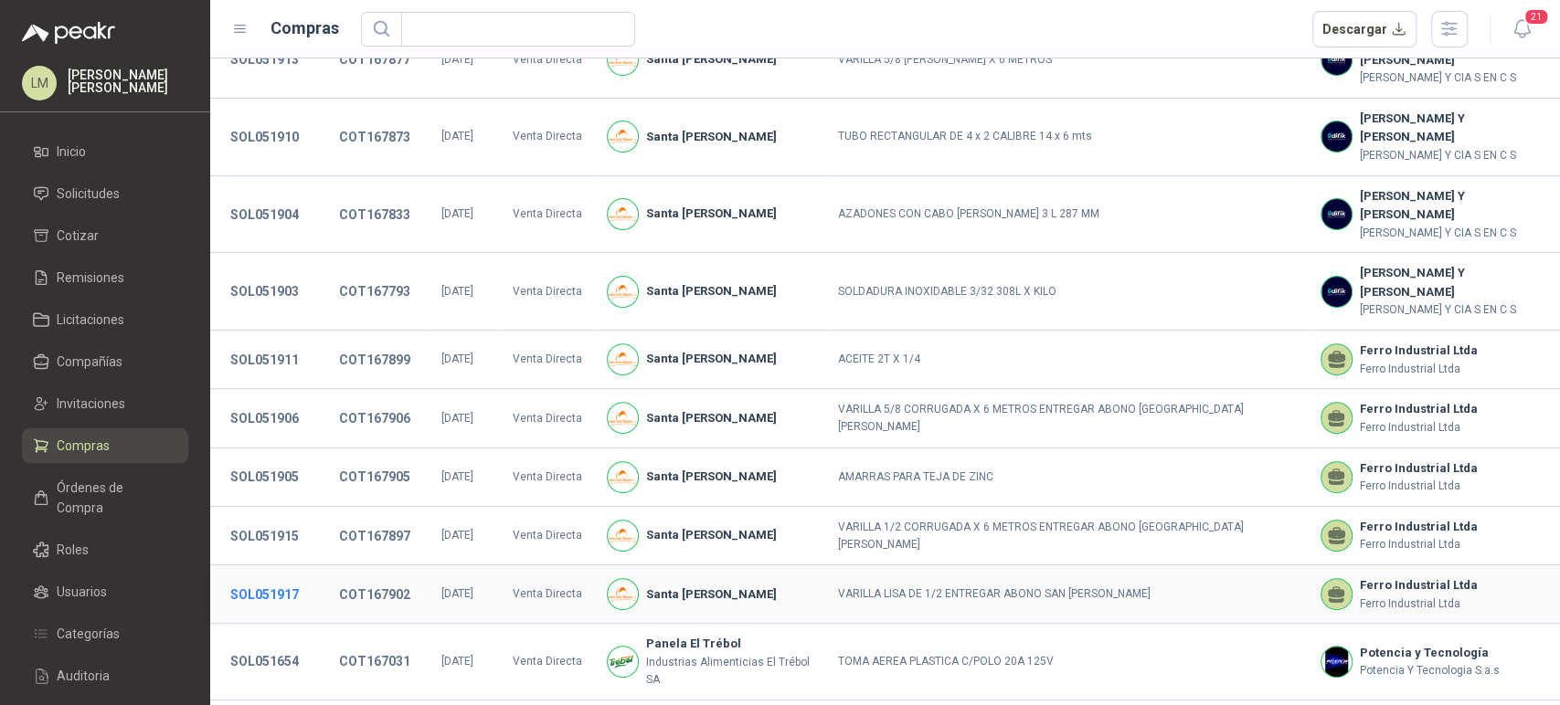
click at [250, 578] on button "SOL051917" at bounding box center [264, 594] width 87 height 33
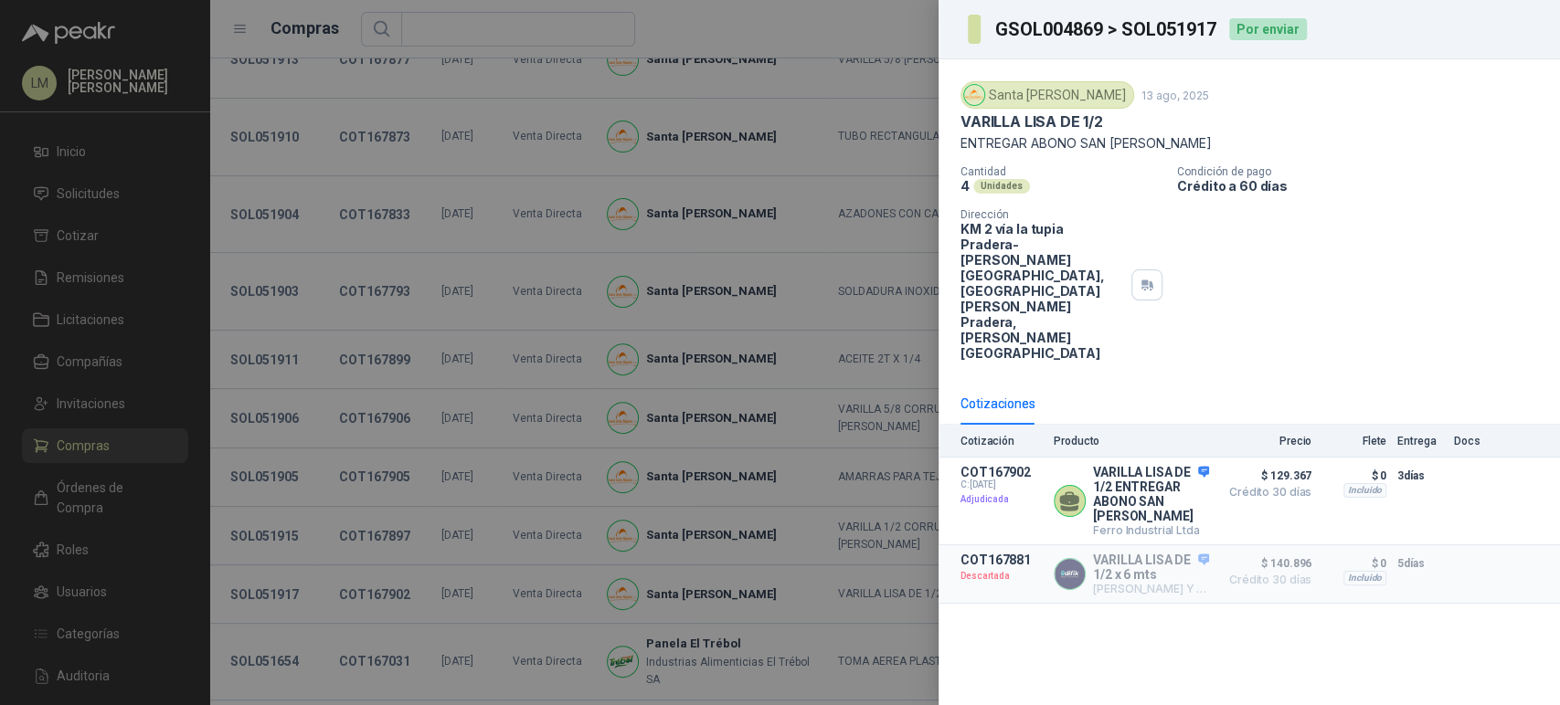
click at [276, 513] on div at bounding box center [780, 352] width 1560 height 705
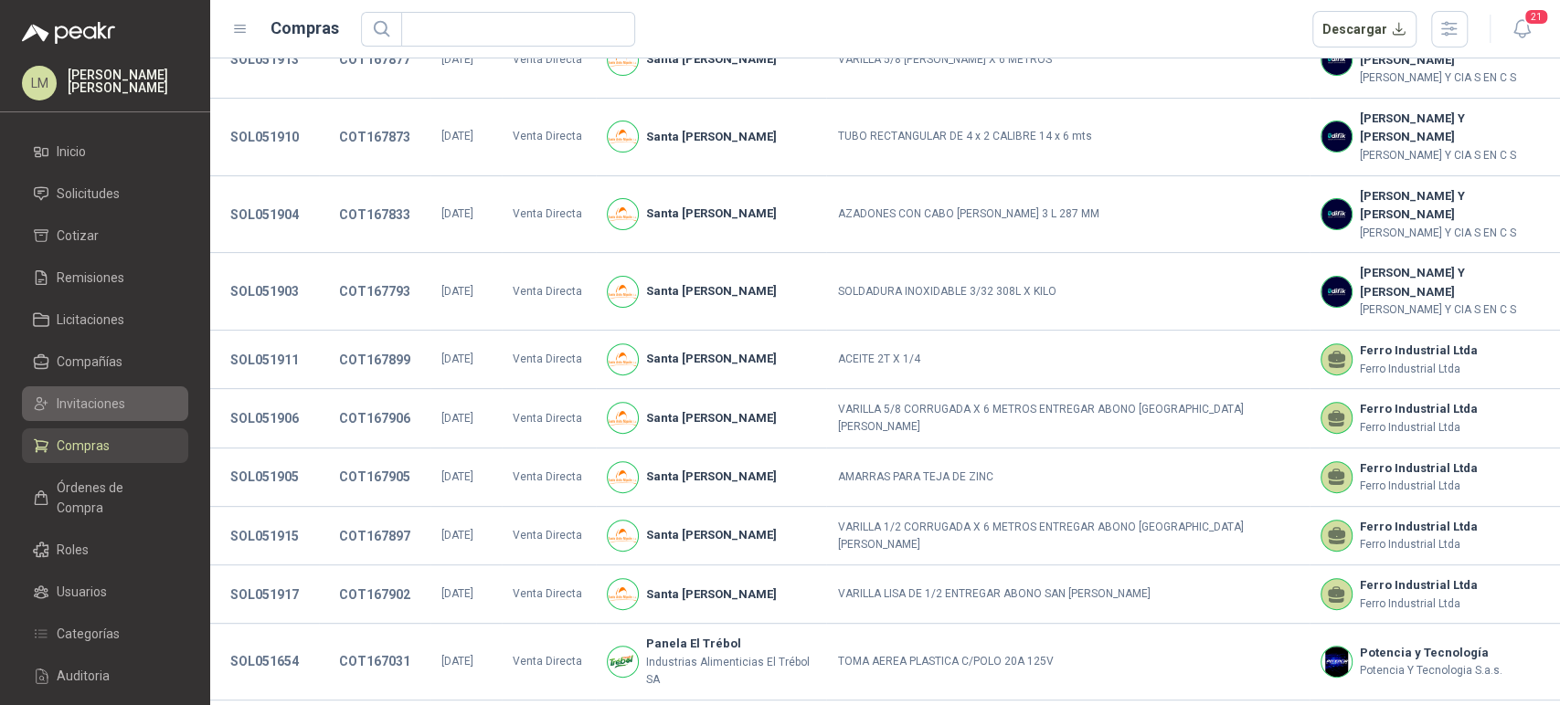
click at [62, 400] on span "Invitaciones" at bounding box center [91, 404] width 69 height 20
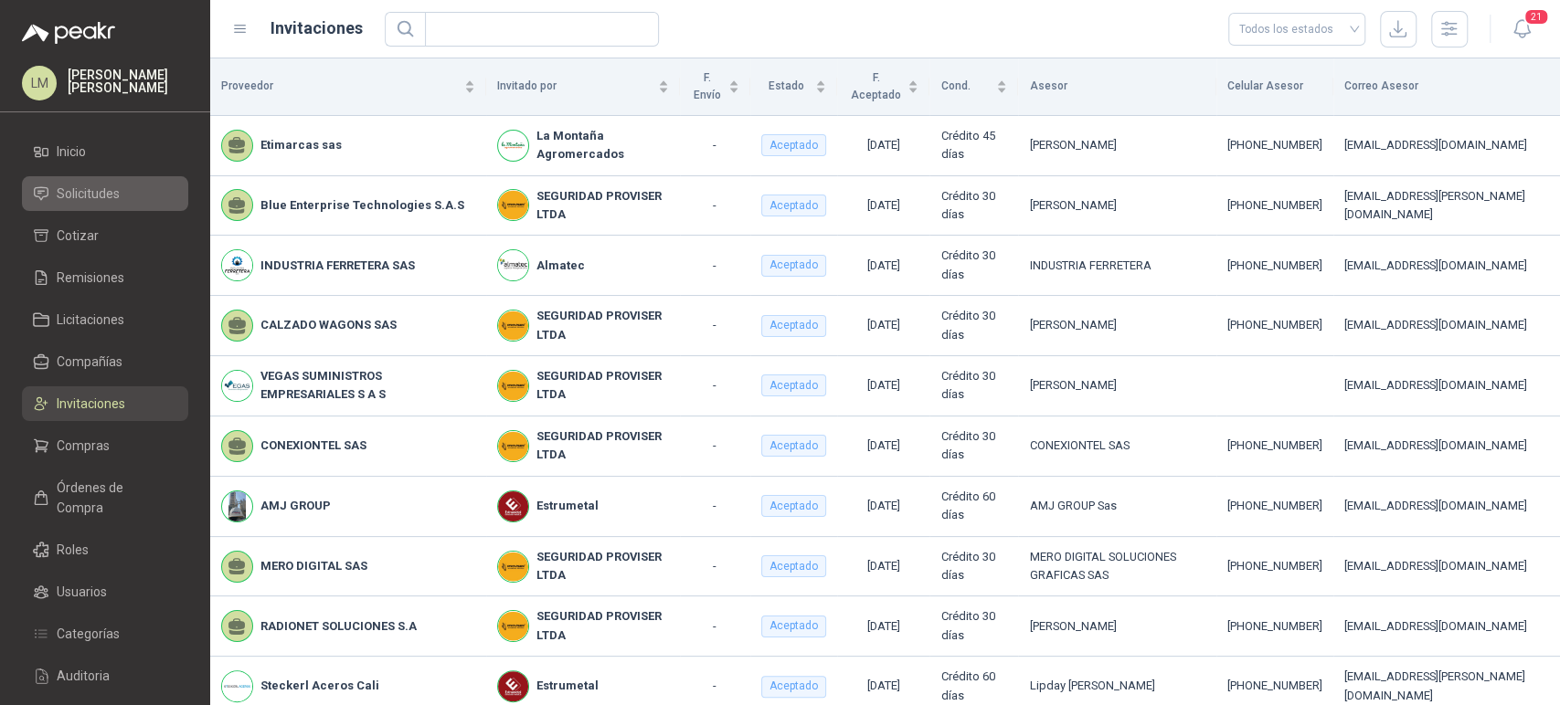
click at [74, 190] on span "Solicitudes" at bounding box center [88, 194] width 63 height 20
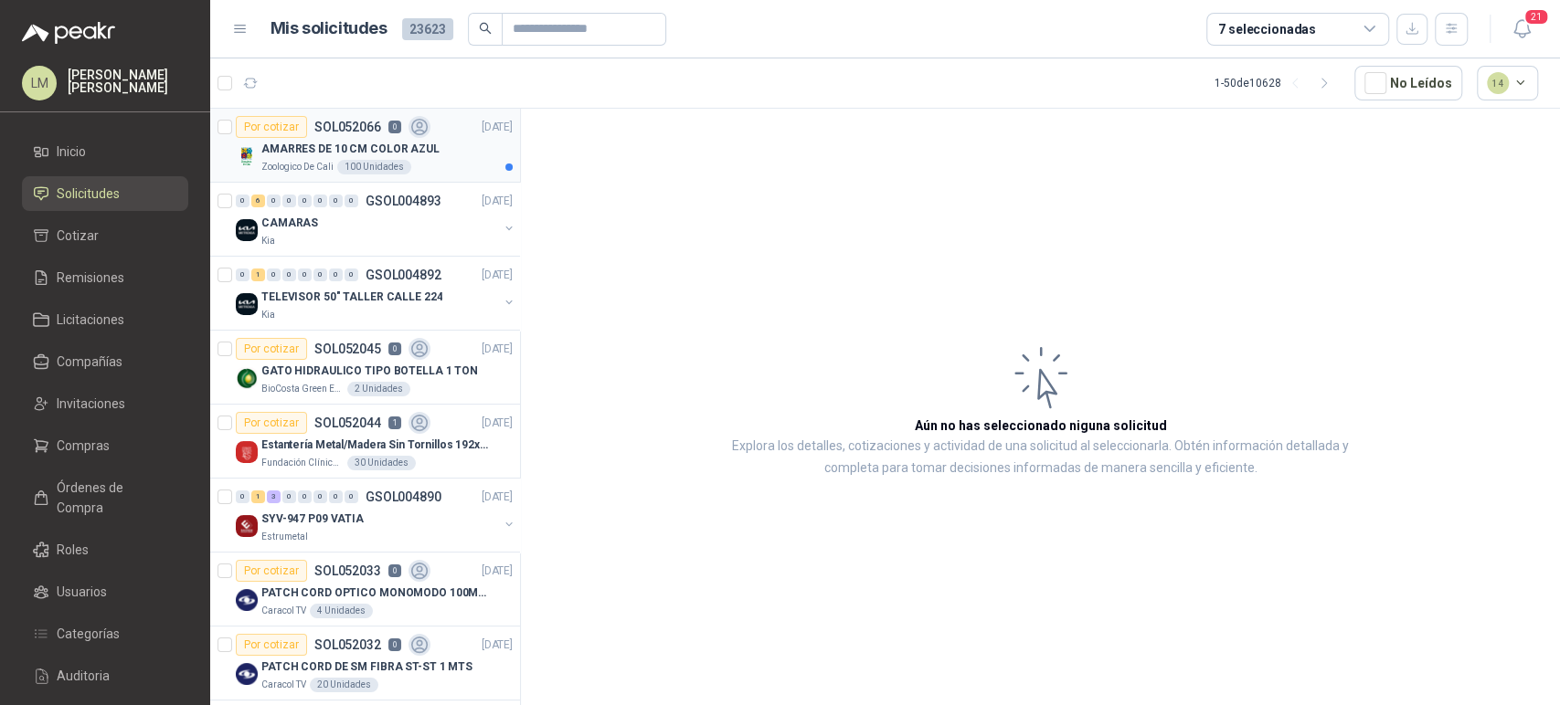
click at [331, 151] on p "AMARRES DE 10 CM COLOR AZUL" at bounding box center [350, 149] width 178 height 17
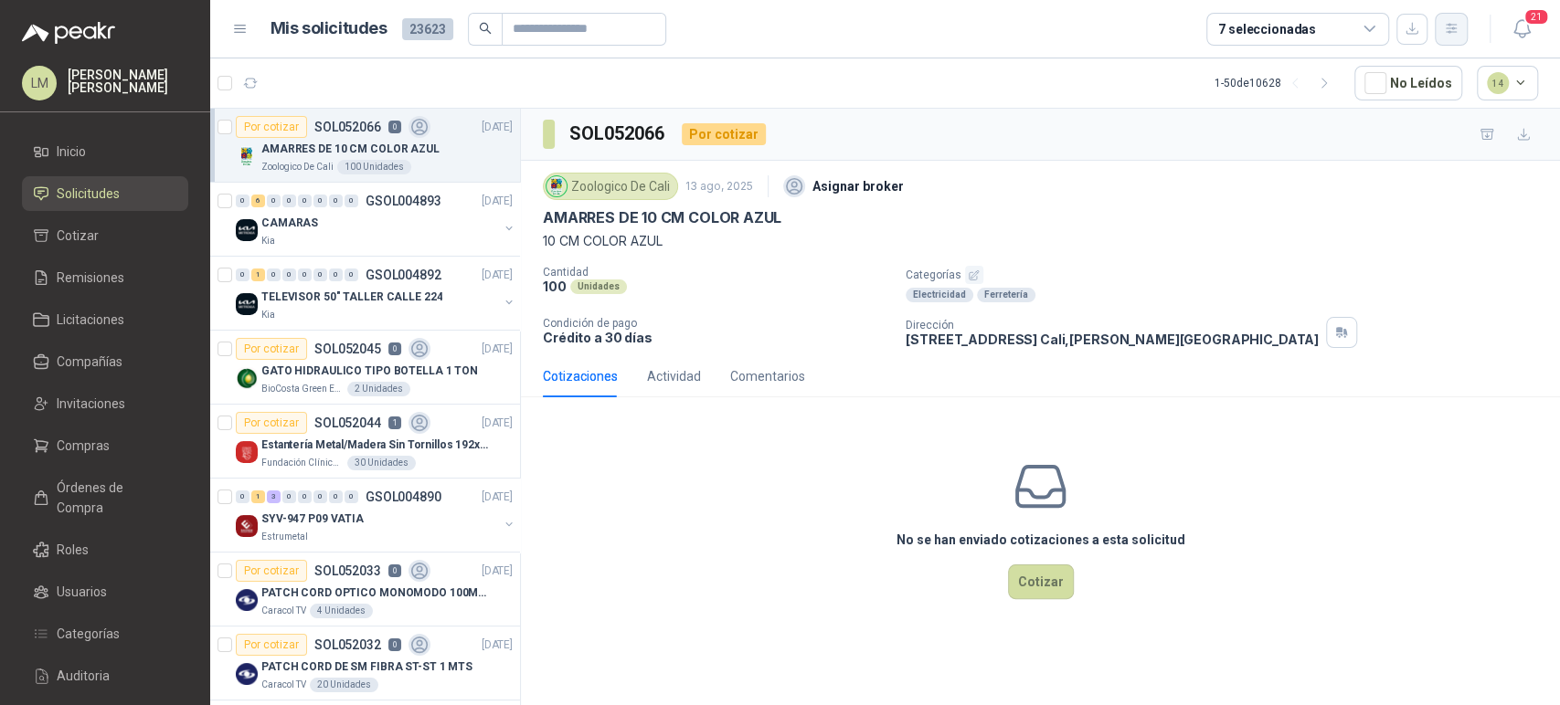
click at [1440, 36] on button "button" at bounding box center [1451, 29] width 33 height 33
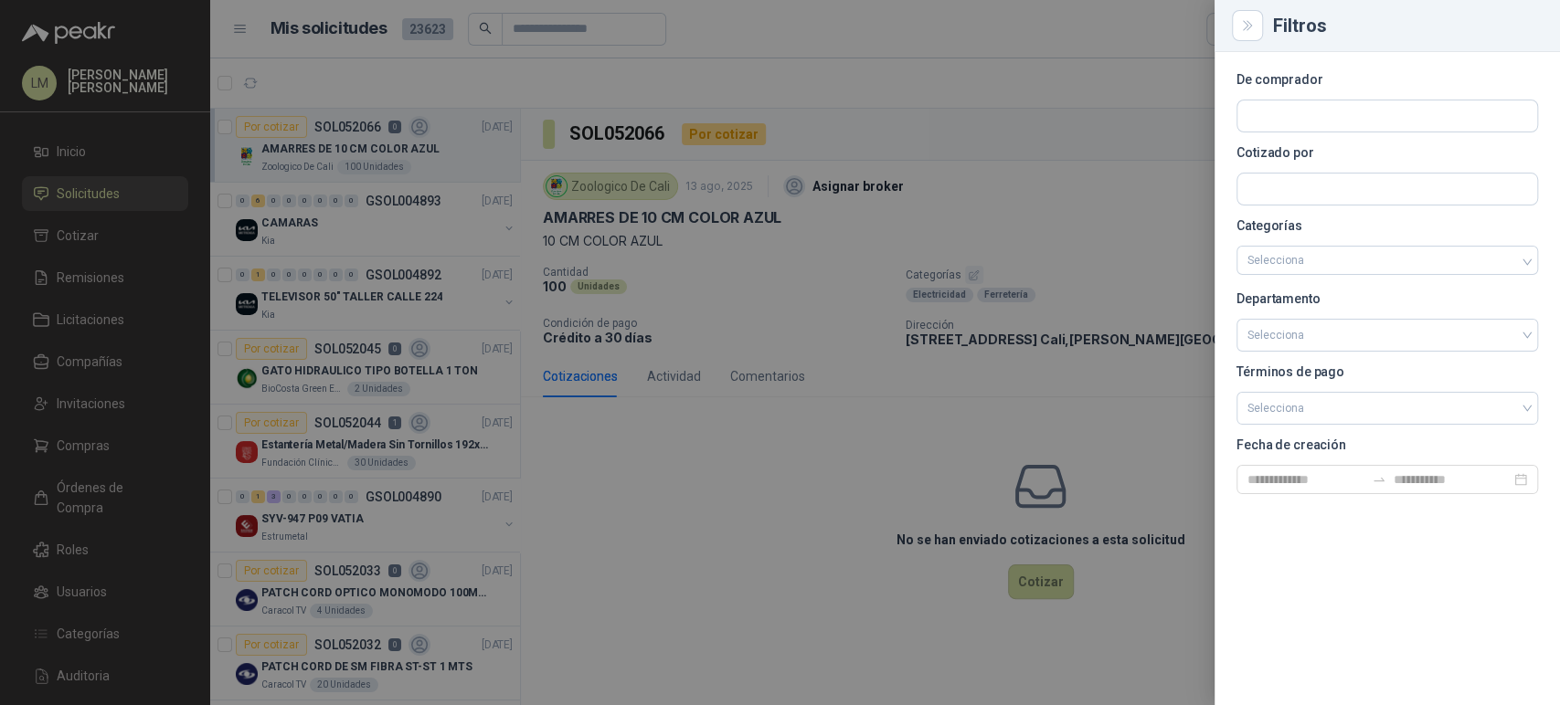
click at [1063, 161] on div at bounding box center [780, 352] width 1560 height 705
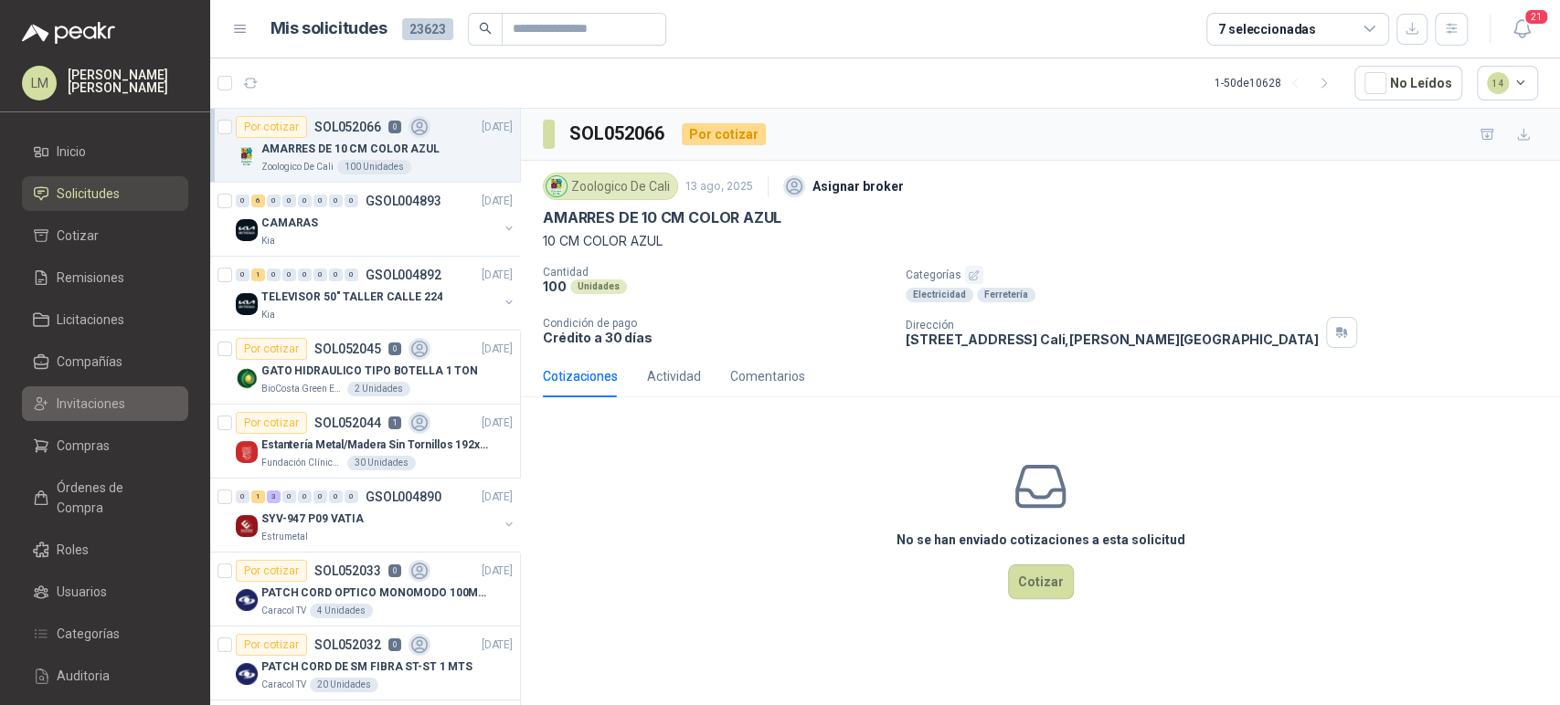
click at [101, 408] on span "Invitaciones" at bounding box center [91, 404] width 69 height 20
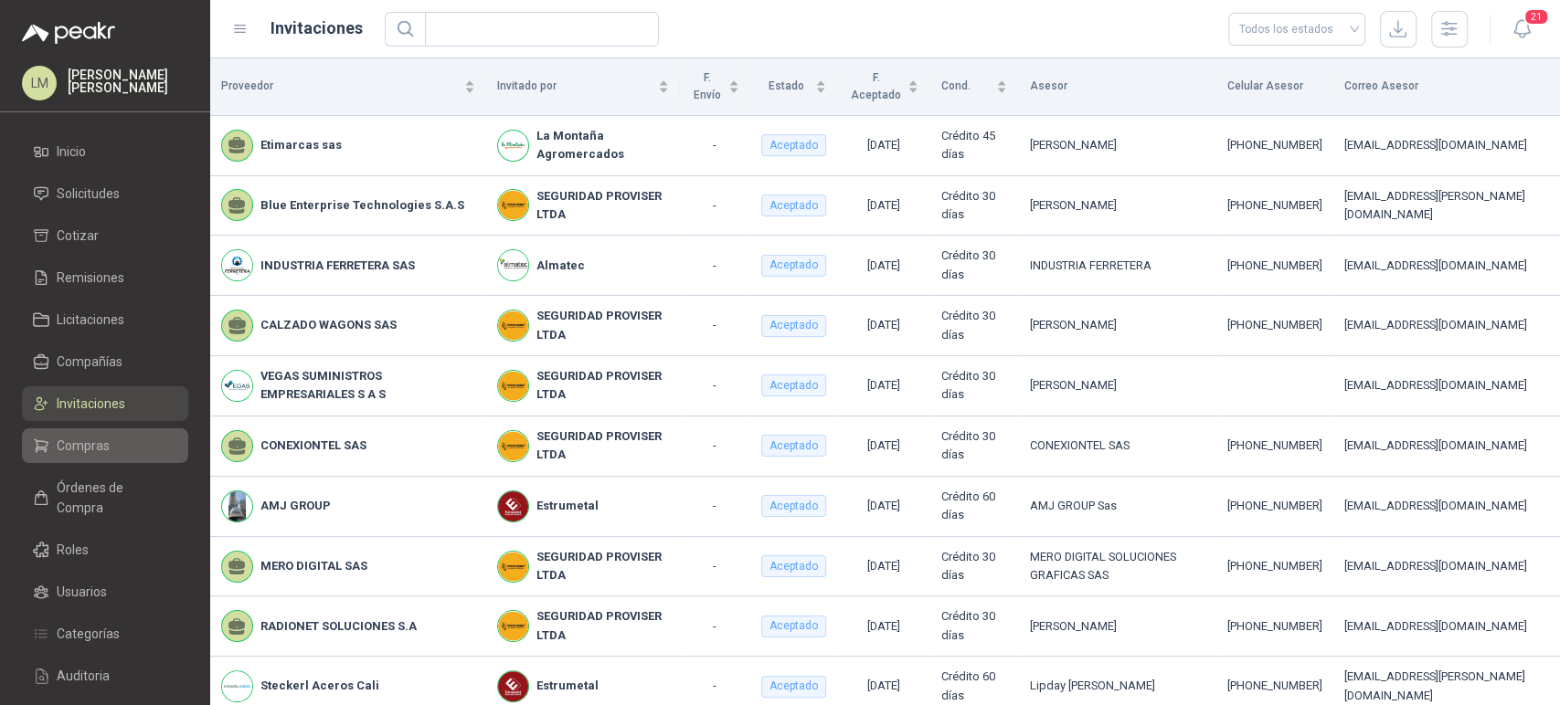
click at [90, 461] on link "Compras" at bounding box center [105, 446] width 166 height 35
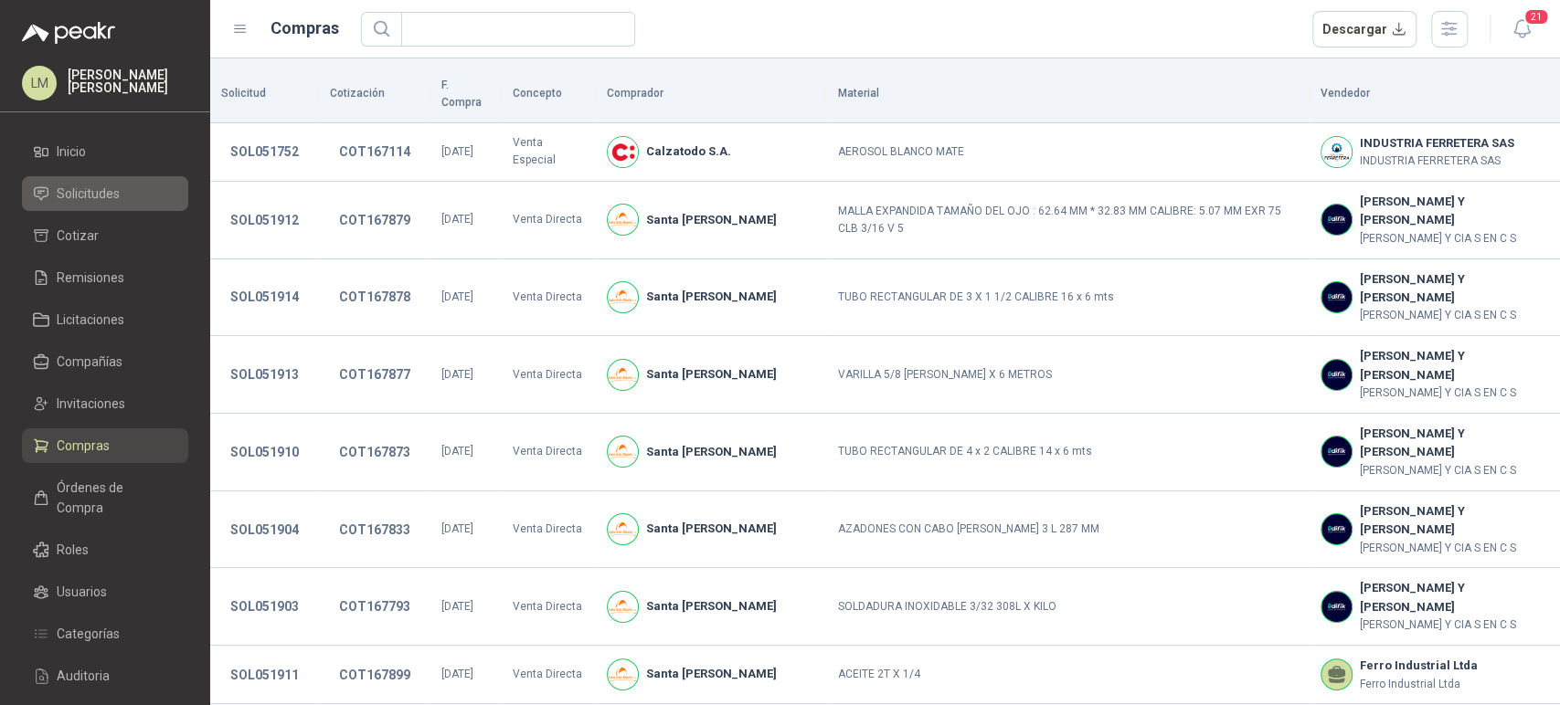
click at [91, 197] on span "Solicitudes" at bounding box center [88, 194] width 63 height 20
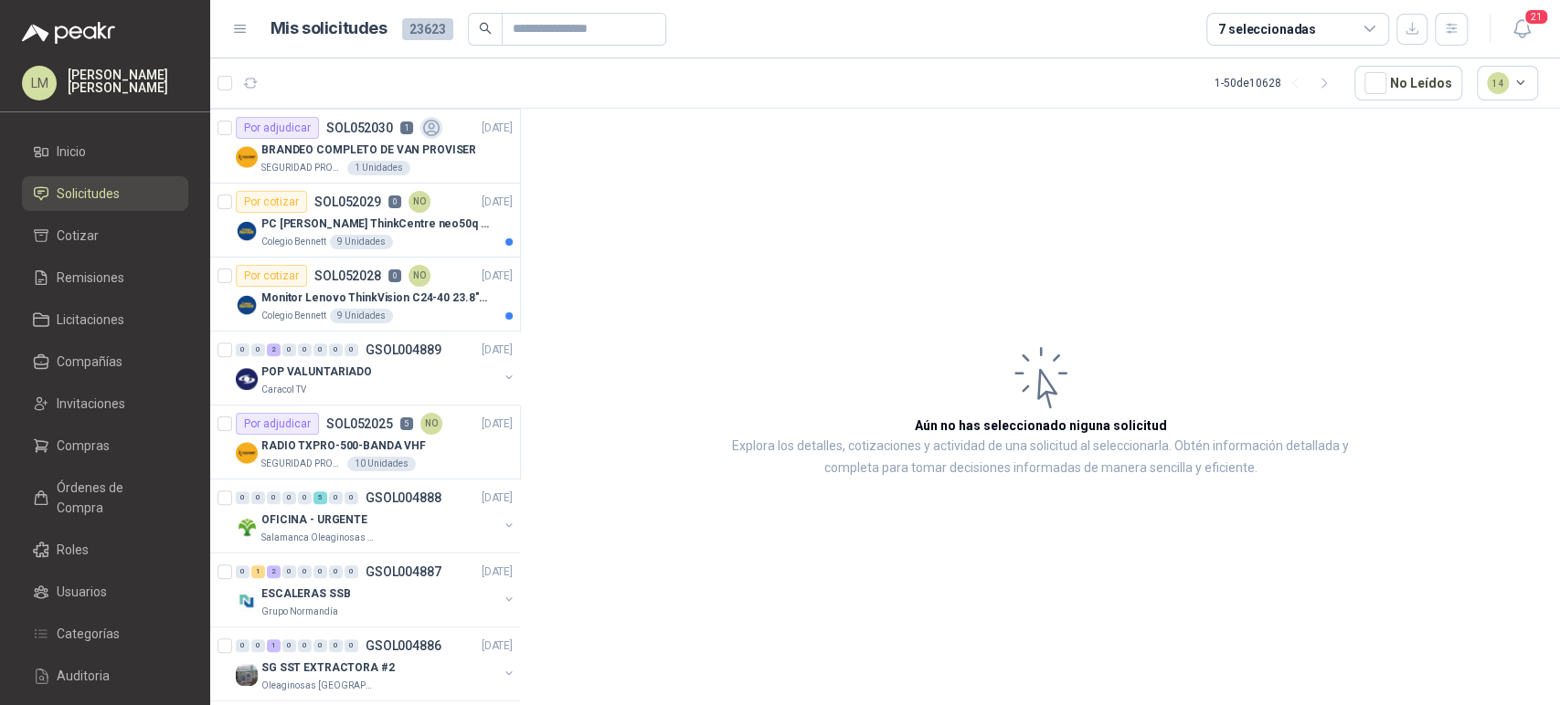
scroll to position [804, 0]
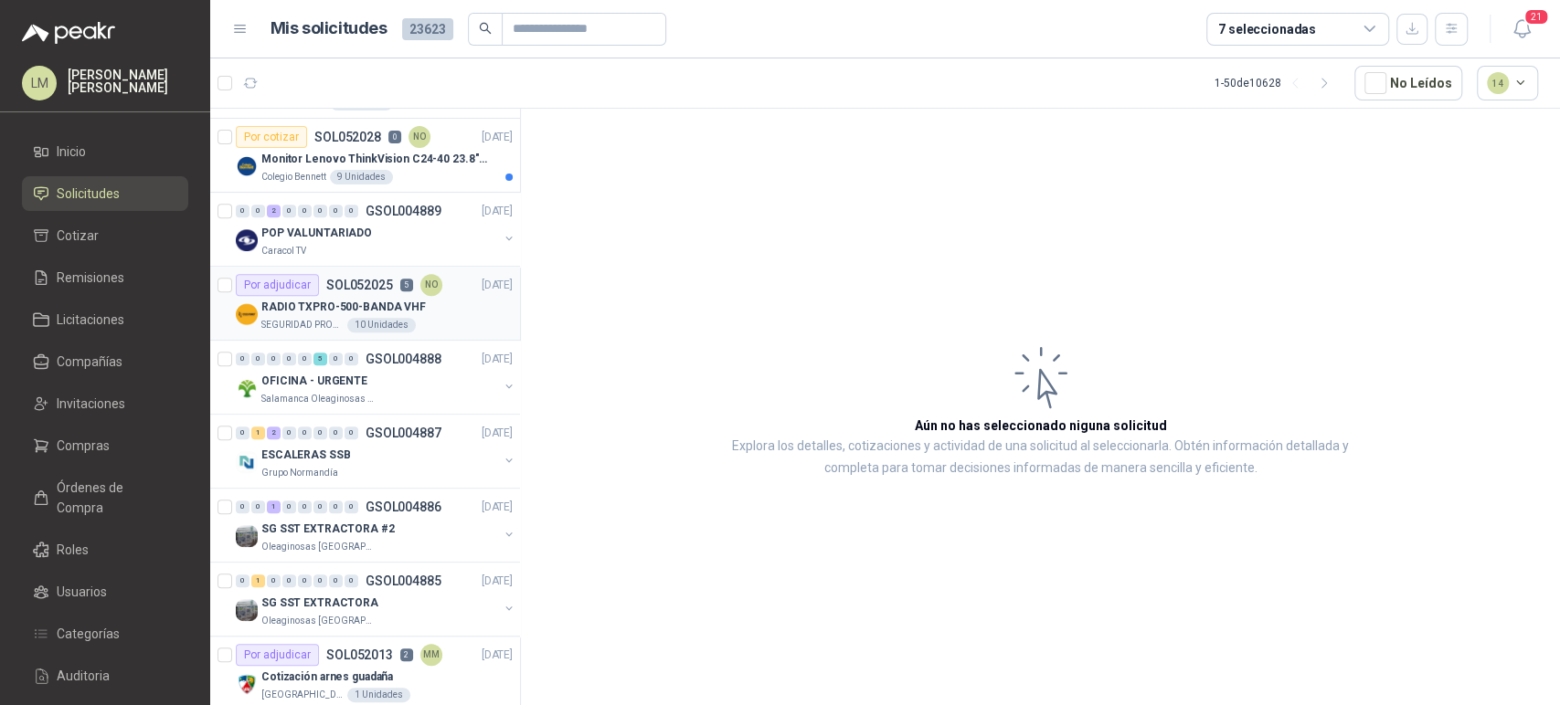
click at [357, 302] on p "RADIO TXPRO-500-BANDA VHF" at bounding box center [343, 307] width 164 height 17
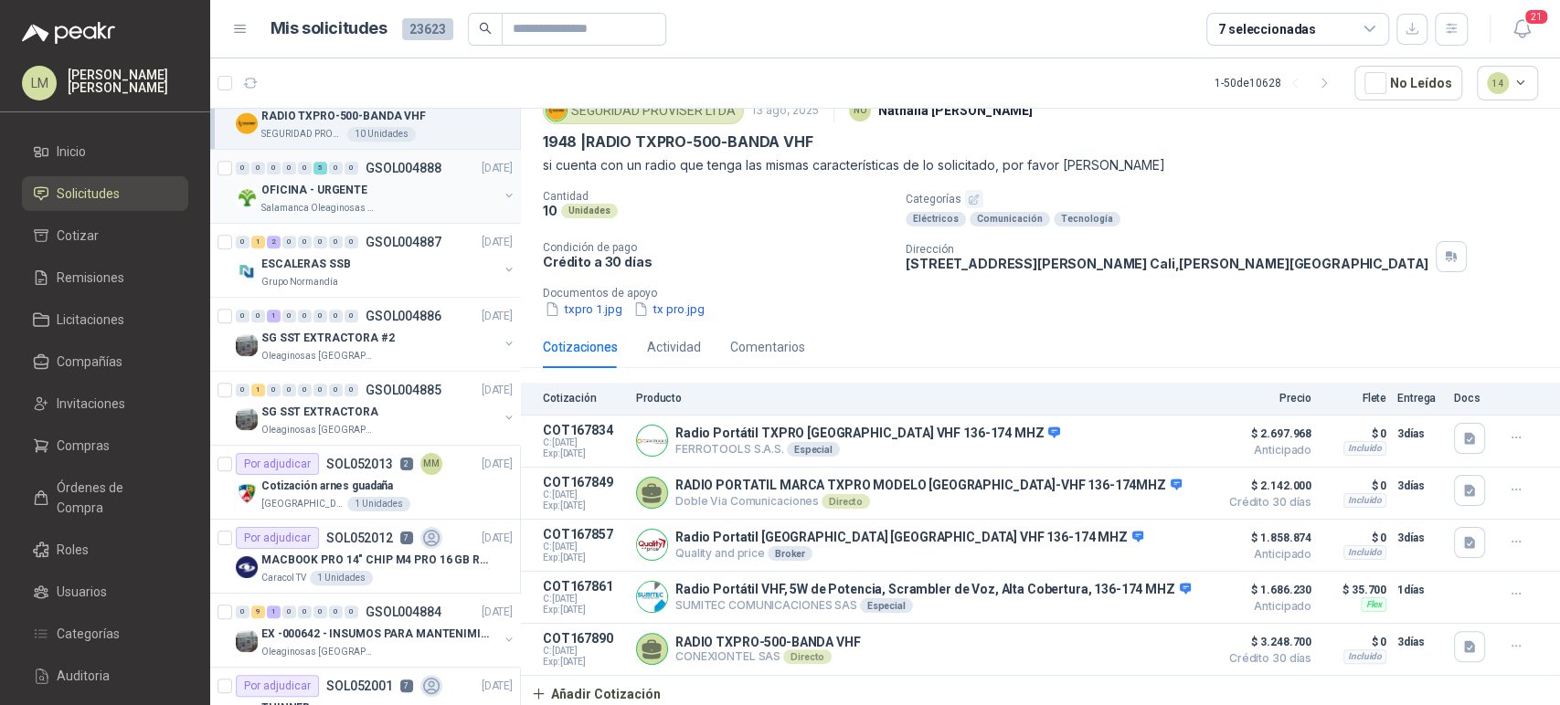
scroll to position [999, 0]
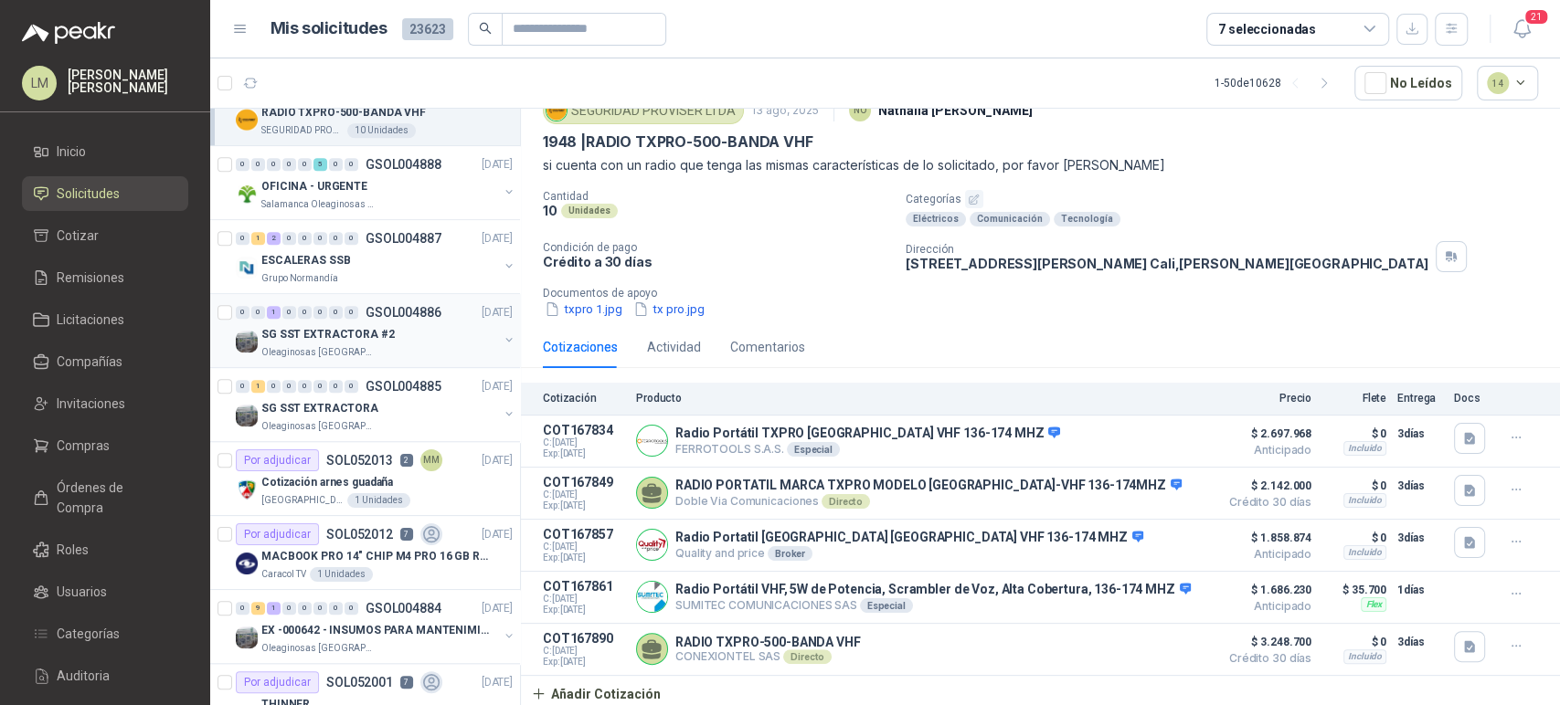
click at [355, 345] on p "Oleaginosas [GEOGRAPHIC_DATA][PERSON_NAME]" at bounding box center [318, 352] width 115 height 15
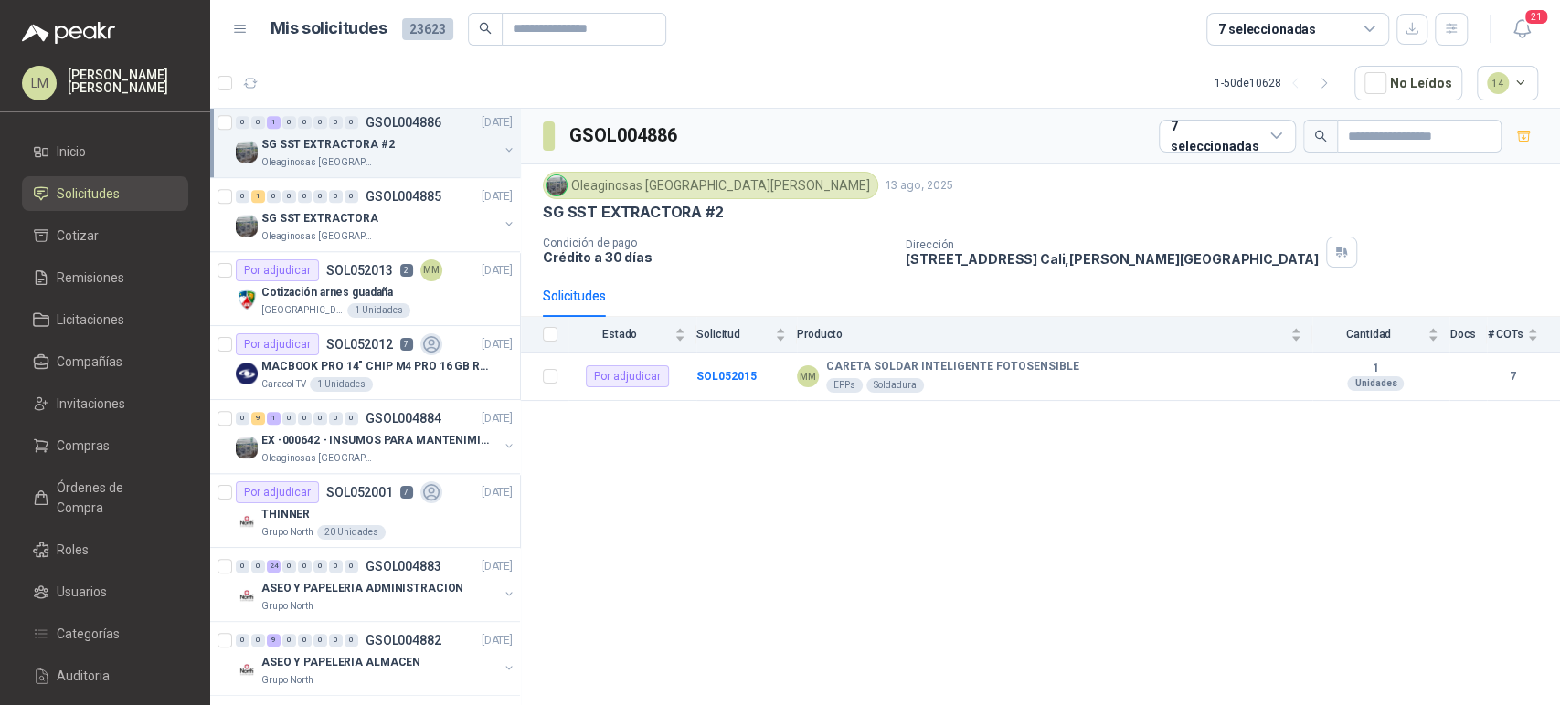
scroll to position [1201, 0]
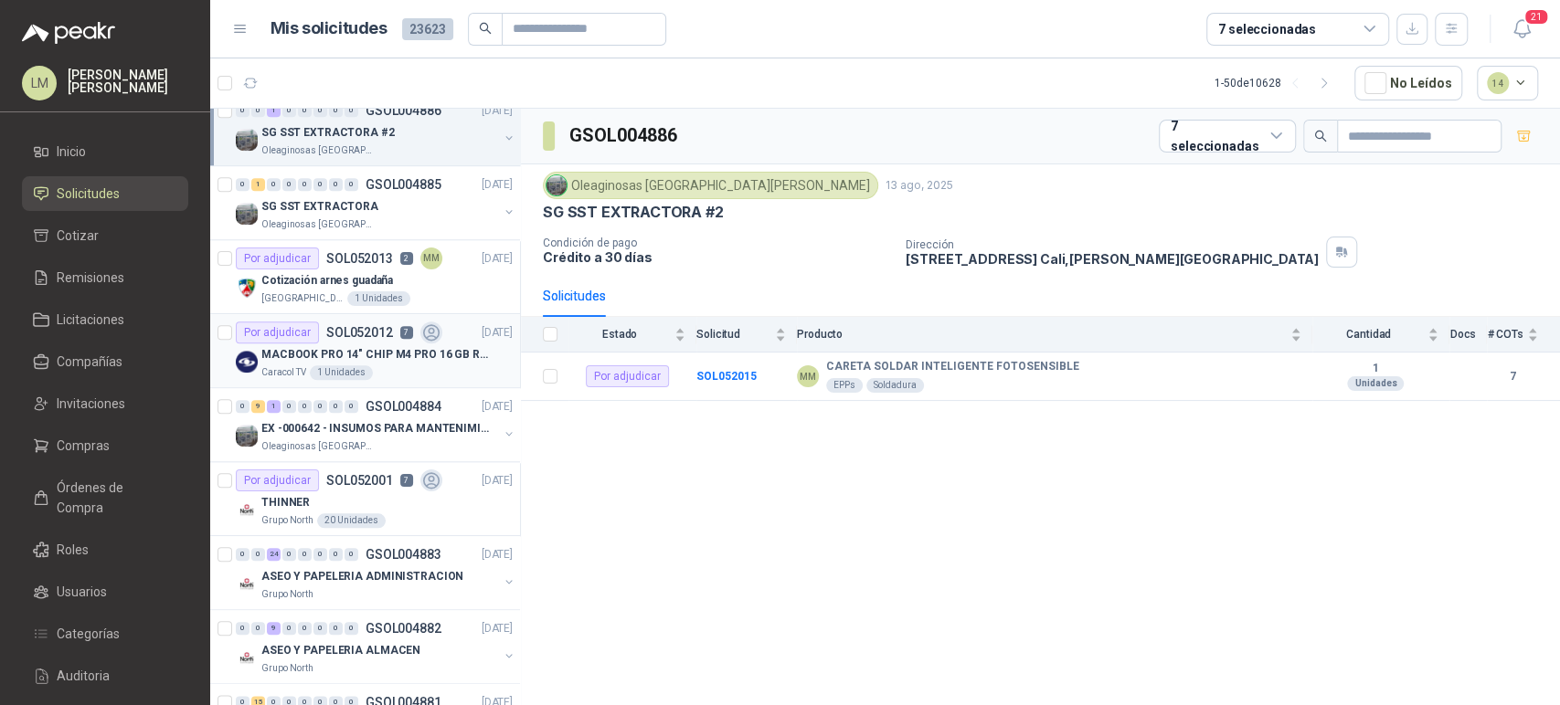
click at [353, 346] on p "MACBOOK PRO 14" CHIP M4 PRO 16 GB RAM 1TB" at bounding box center [375, 354] width 228 height 17
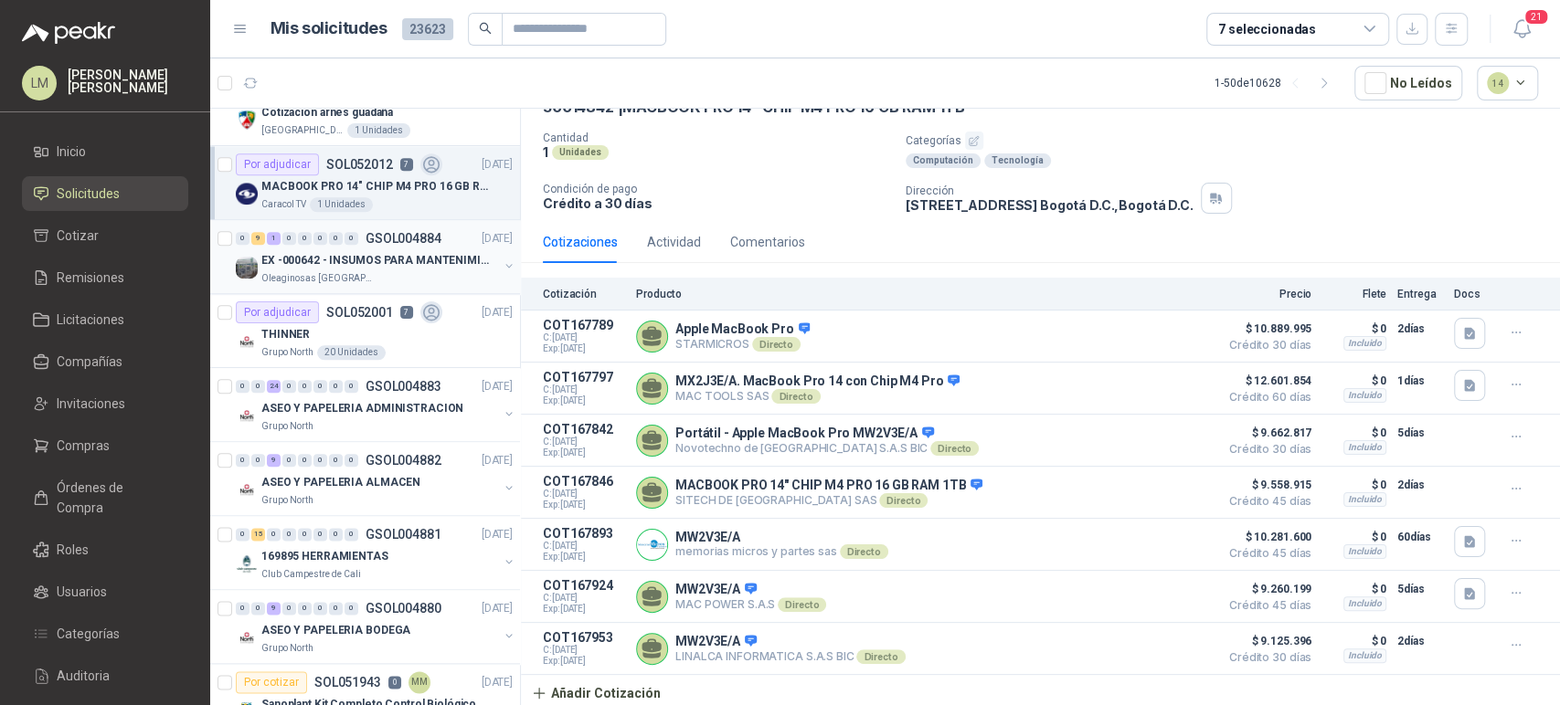
scroll to position [1371, 0]
click at [383, 253] on p "EX -000642 - INSUMOS PARA MANTENIMIENTO PREVENTIVO" at bounding box center [375, 258] width 228 height 17
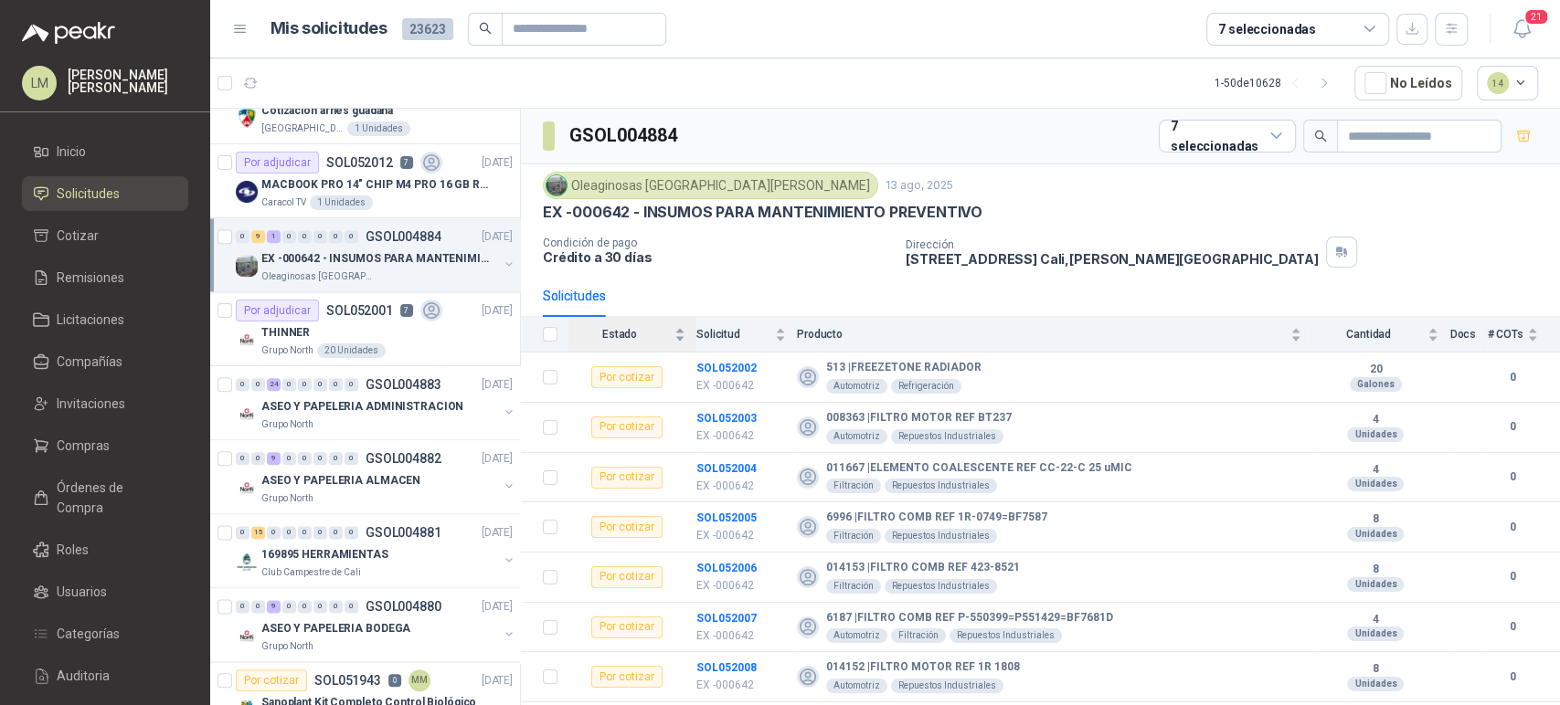
scroll to position [139, 0]
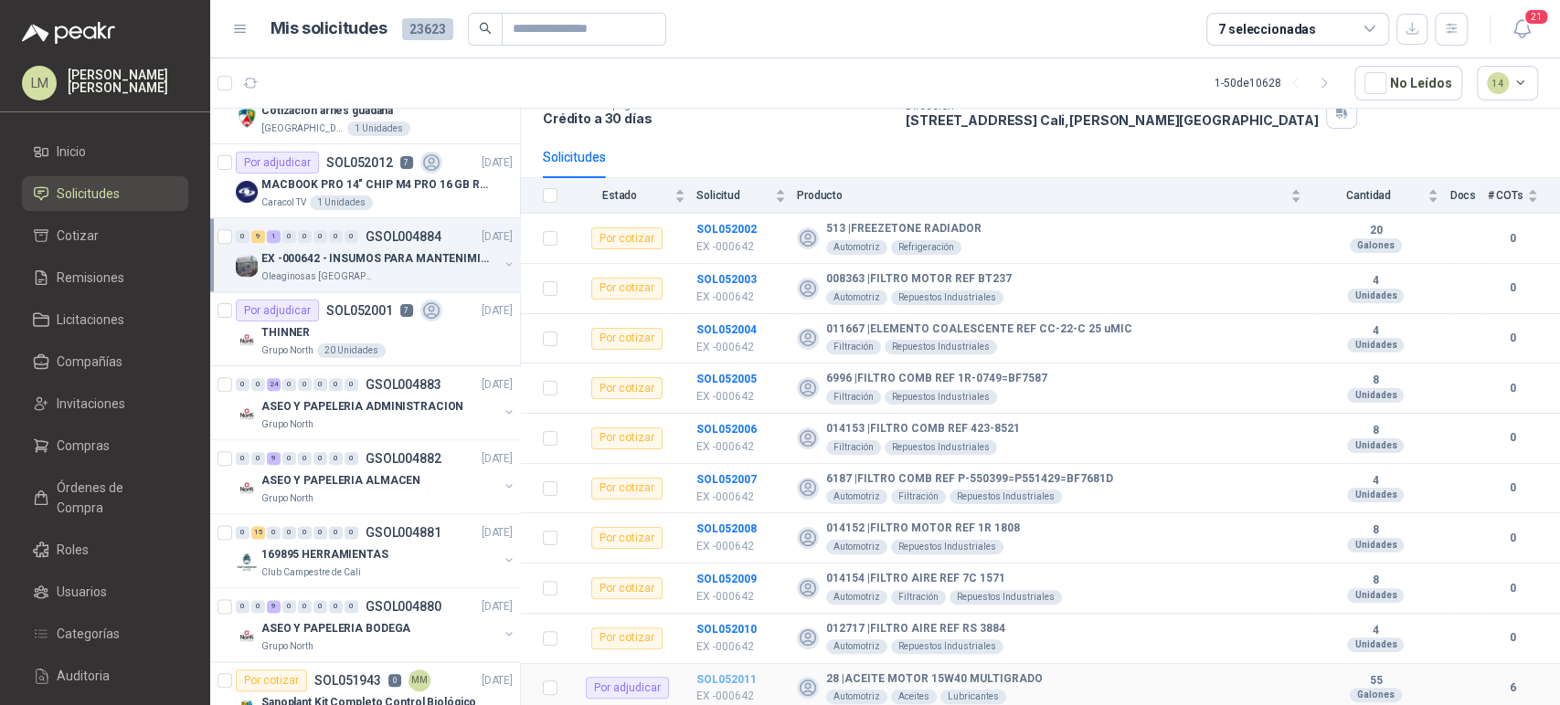
click at [711, 683] on b "SOL052011" at bounding box center [726, 679] width 60 height 13
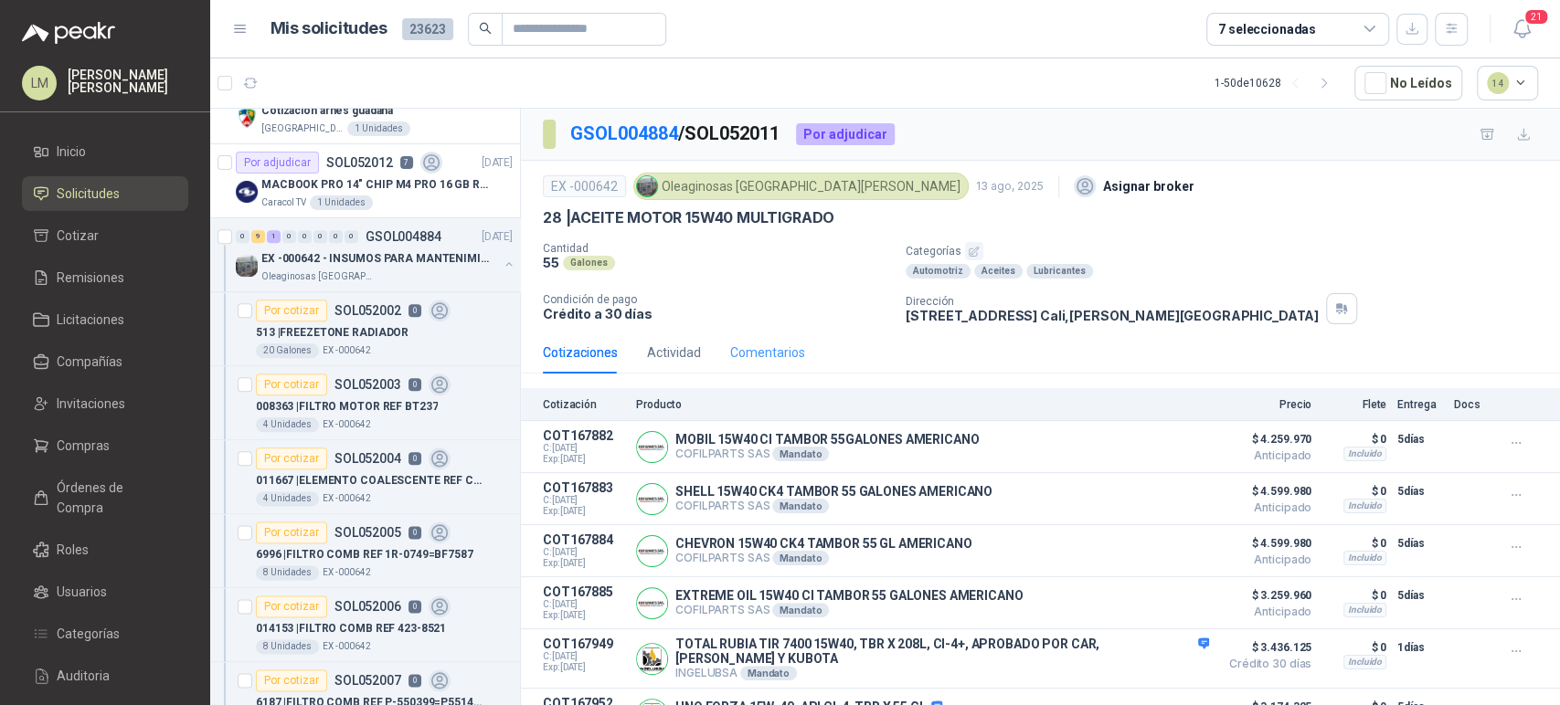
scroll to position [69, 0]
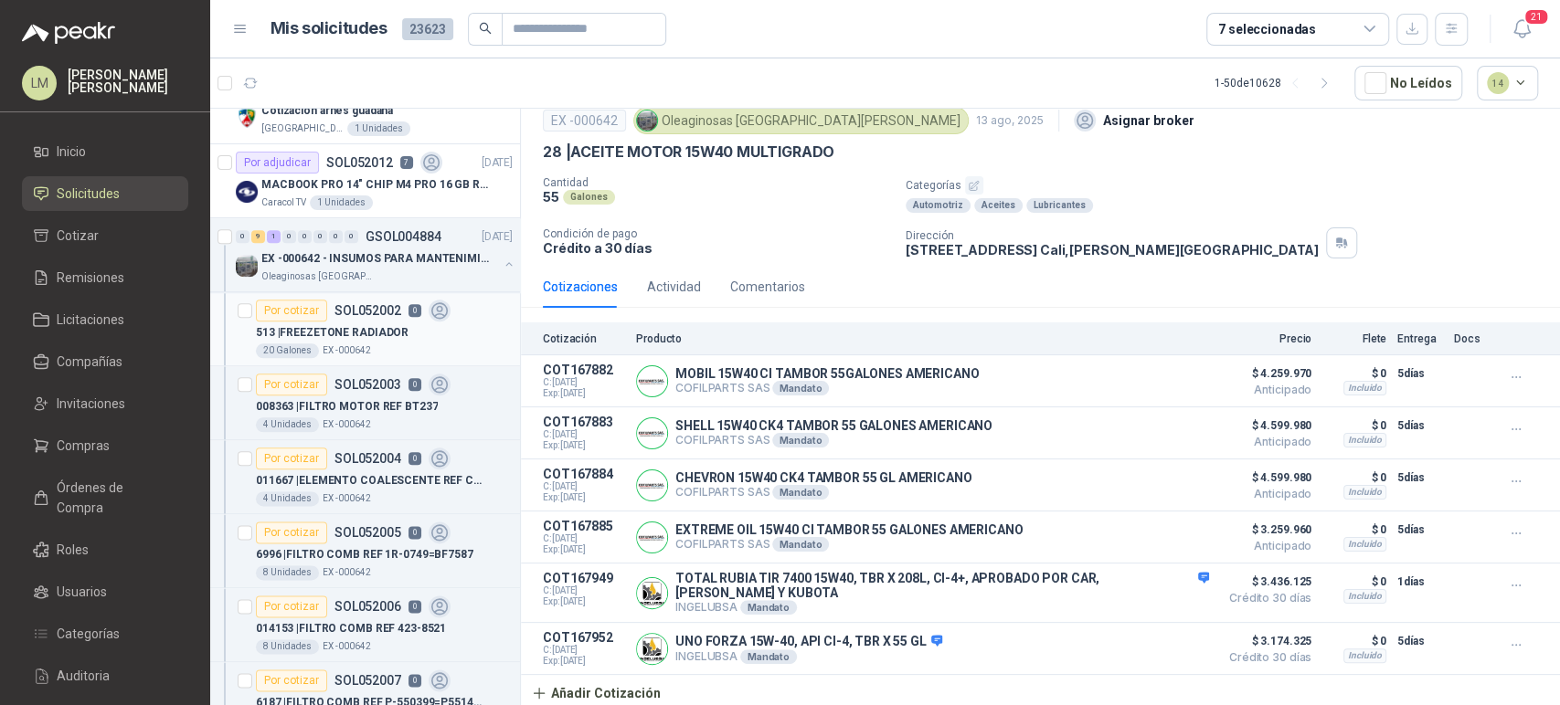
click at [328, 324] on p "513 | FREEZETONE RADIADOR" at bounding box center [332, 332] width 153 height 17
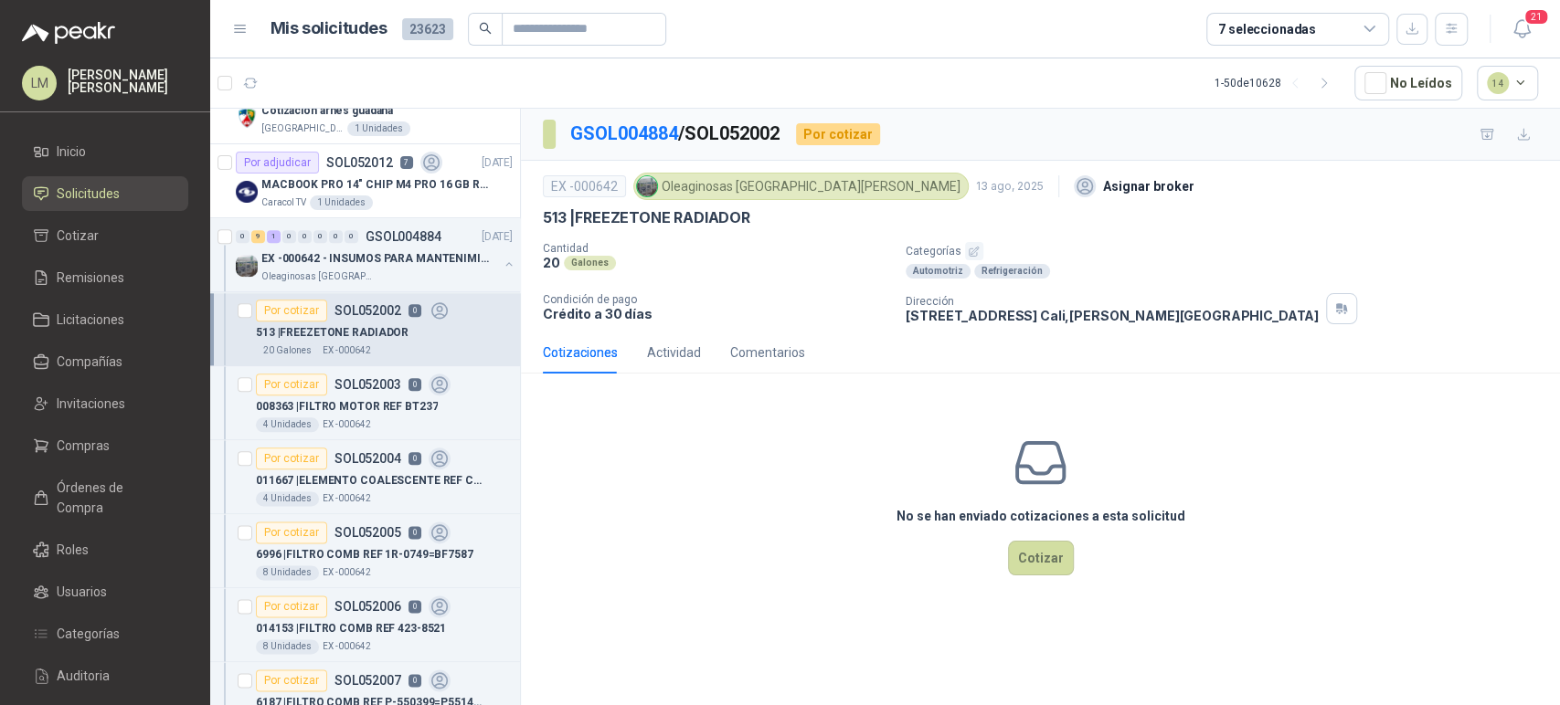
click at [970, 250] on icon "button" at bounding box center [974, 251] width 9 height 9
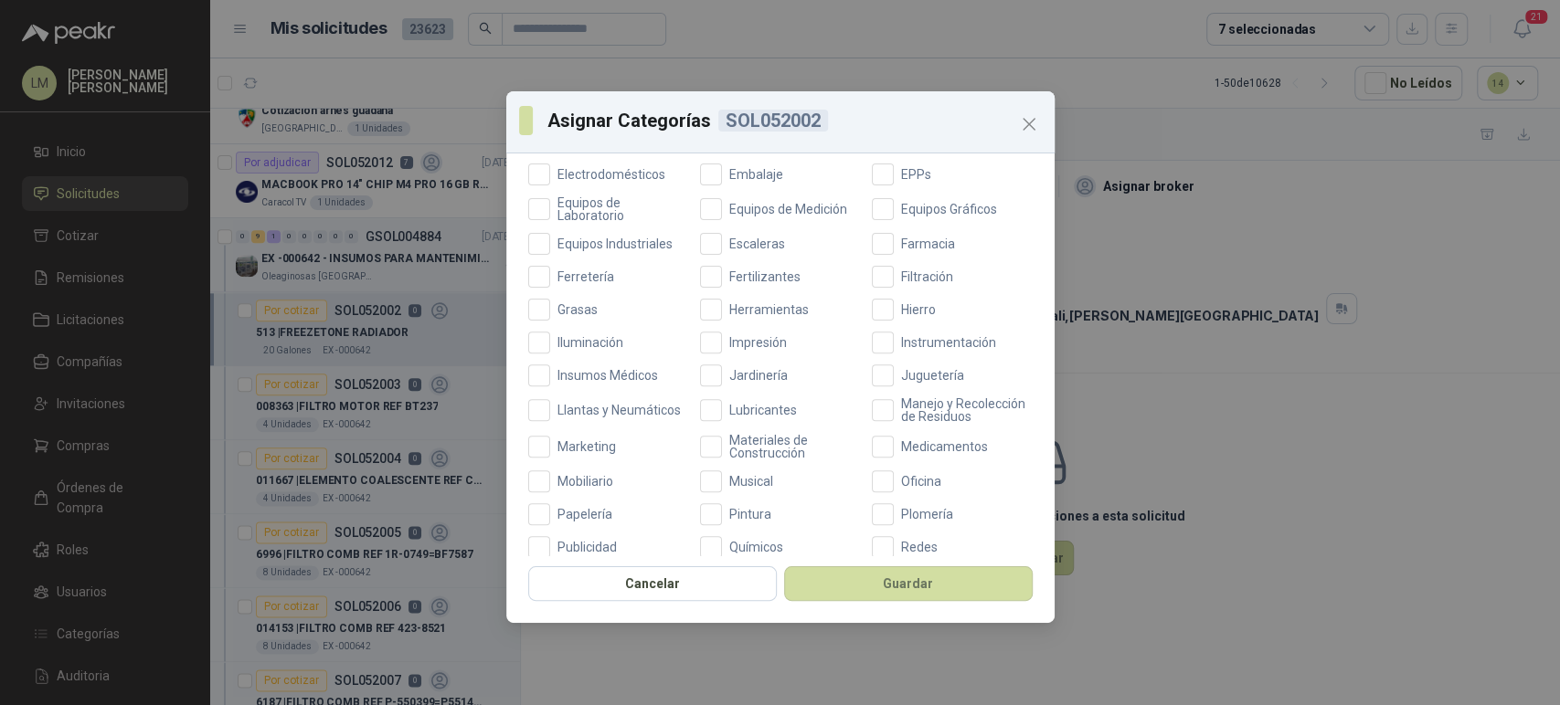
scroll to position [426, 0]
click at [746, 403] on span "Lubricantes" at bounding box center [763, 404] width 82 height 13
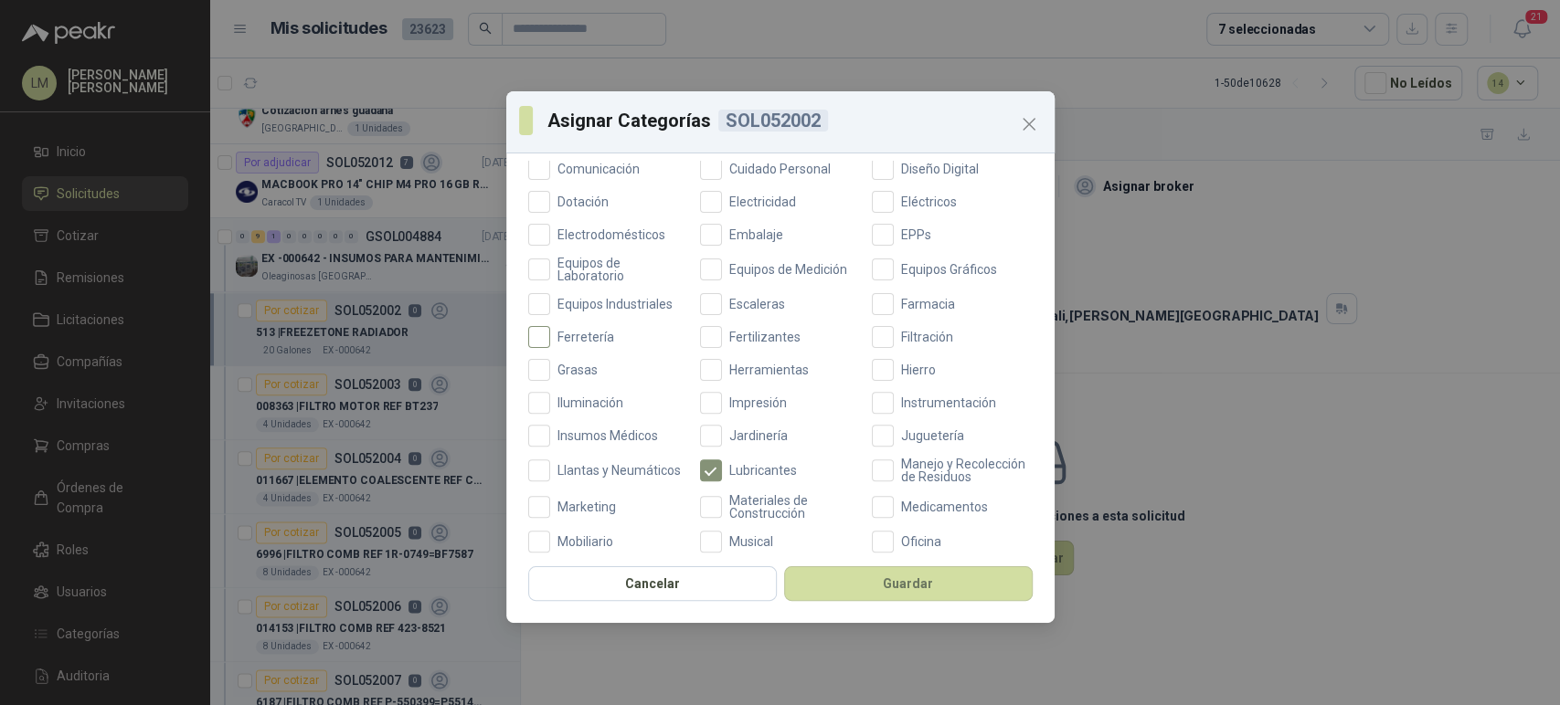
click at [588, 331] on span "Ferretería" at bounding box center [585, 337] width 71 height 13
click at [896, 585] on button "Guardar" at bounding box center [908, 584] width 249 height 35
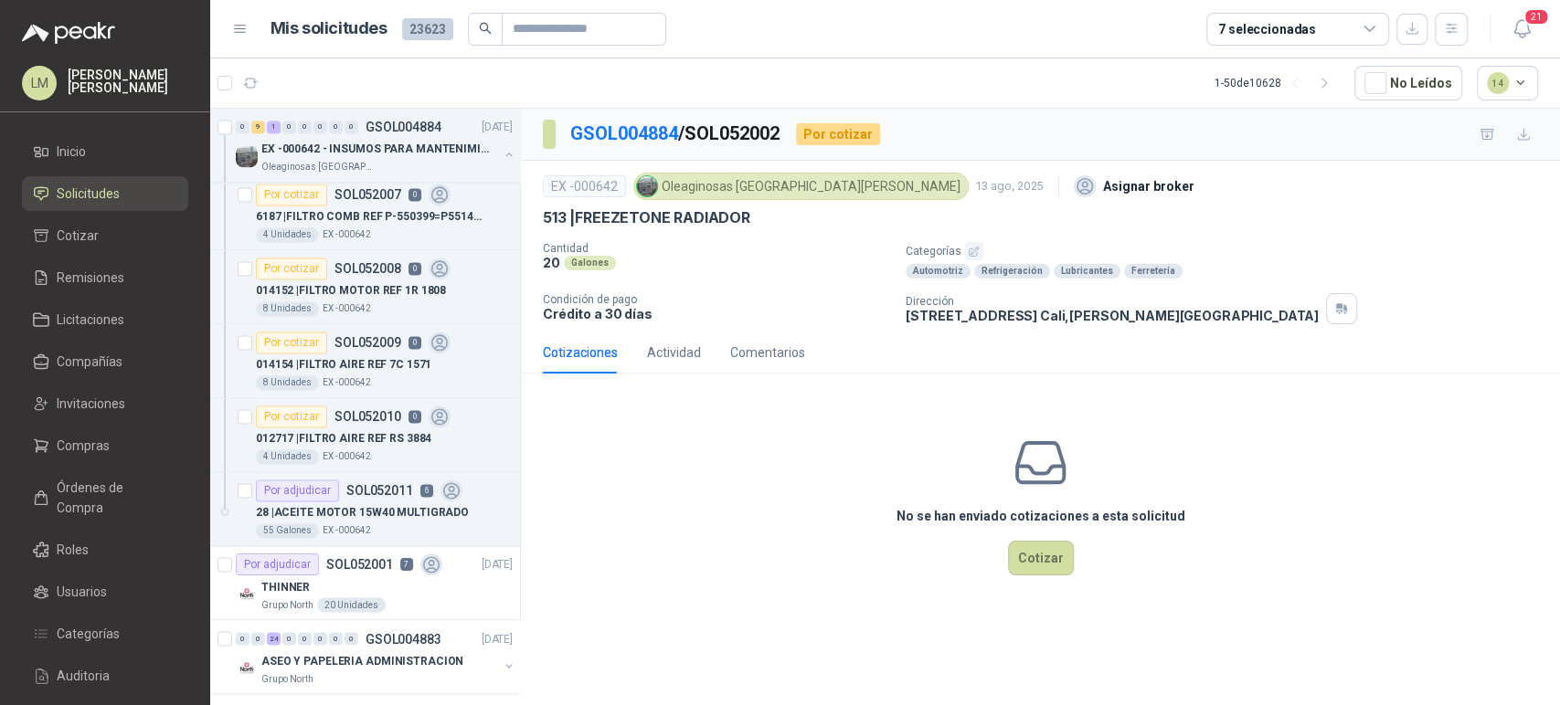
scroll to position [1859, 0]
click at [339, 483] on div "Por adjudicar SOL052011 6" at bounding box center [359, 489] width 207 height 22
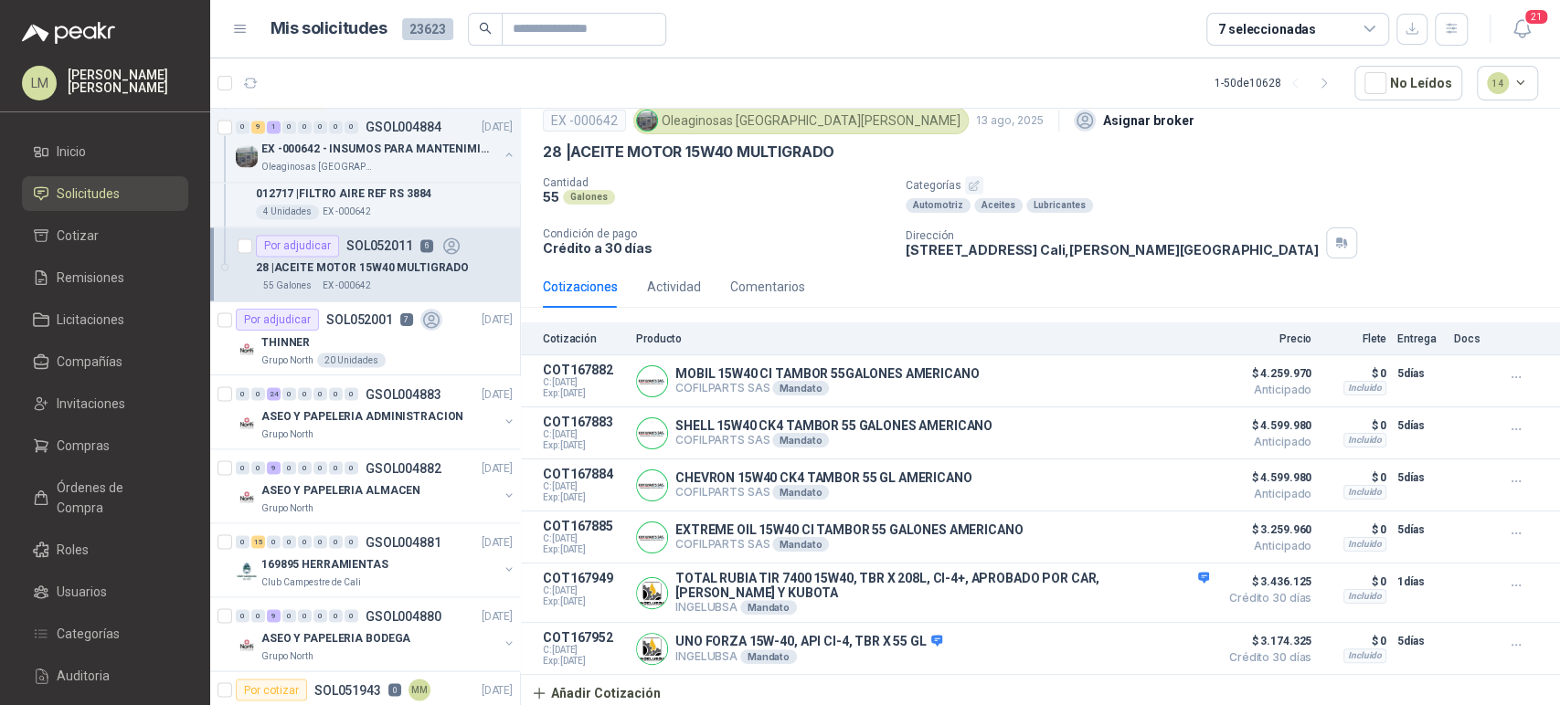
scroll to position [2105, 0]
click at [330, 479] on p "ASEO Y PAPELERIA ALMACEN" at bounding box center [340, 487] width 159 height 17
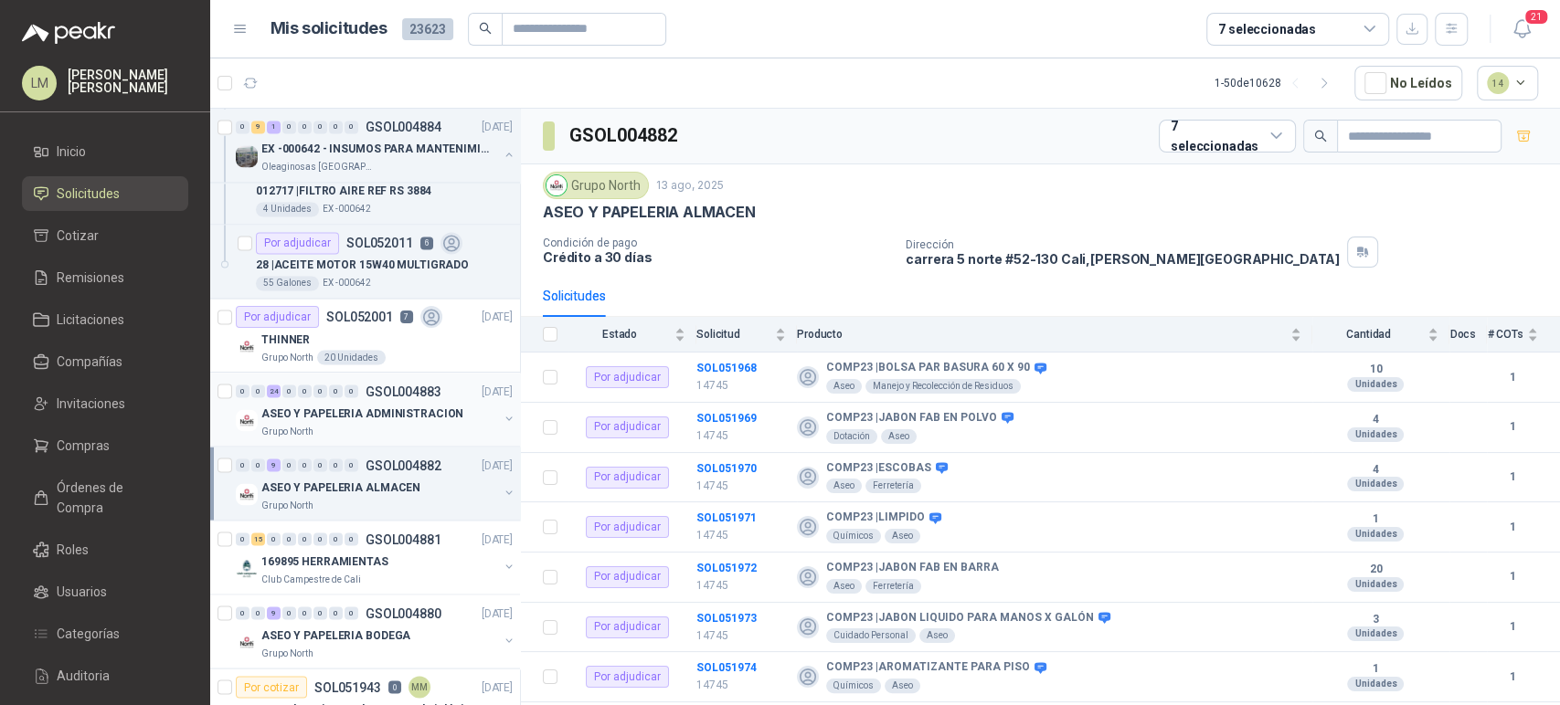
scroll to position [2263, 0]
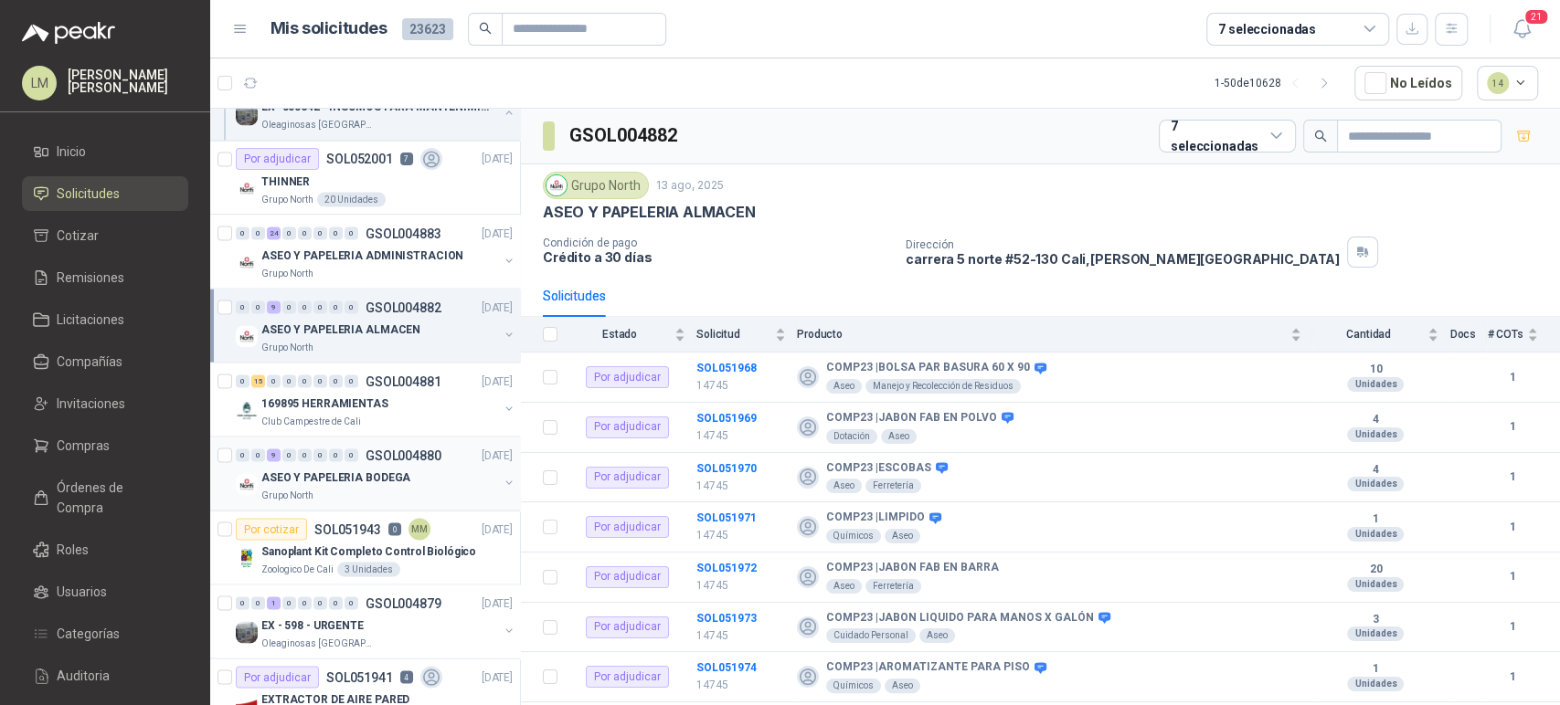
click at [329, 451] on div "0" at bounding box center [336, 455] width 14 height 13
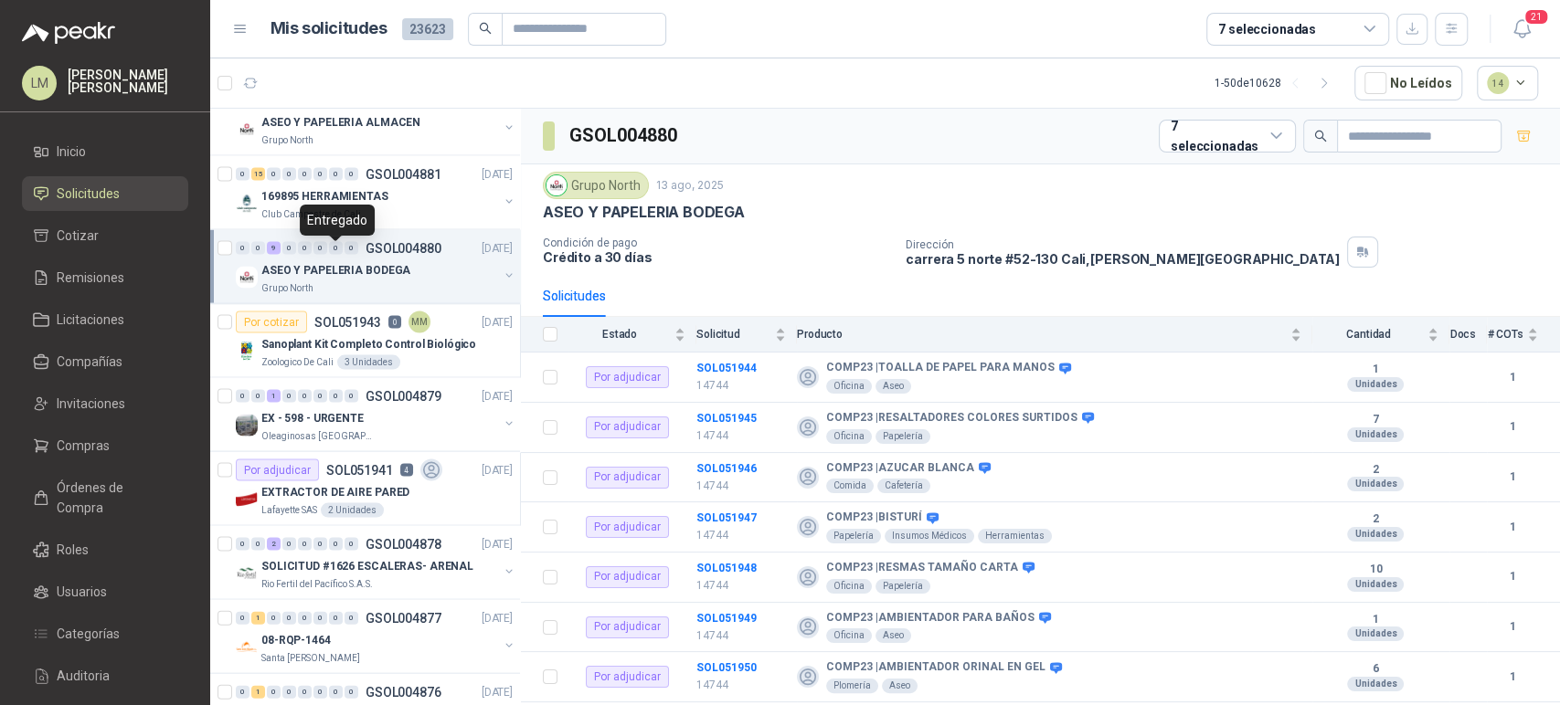
scroll to position [2473, 0]
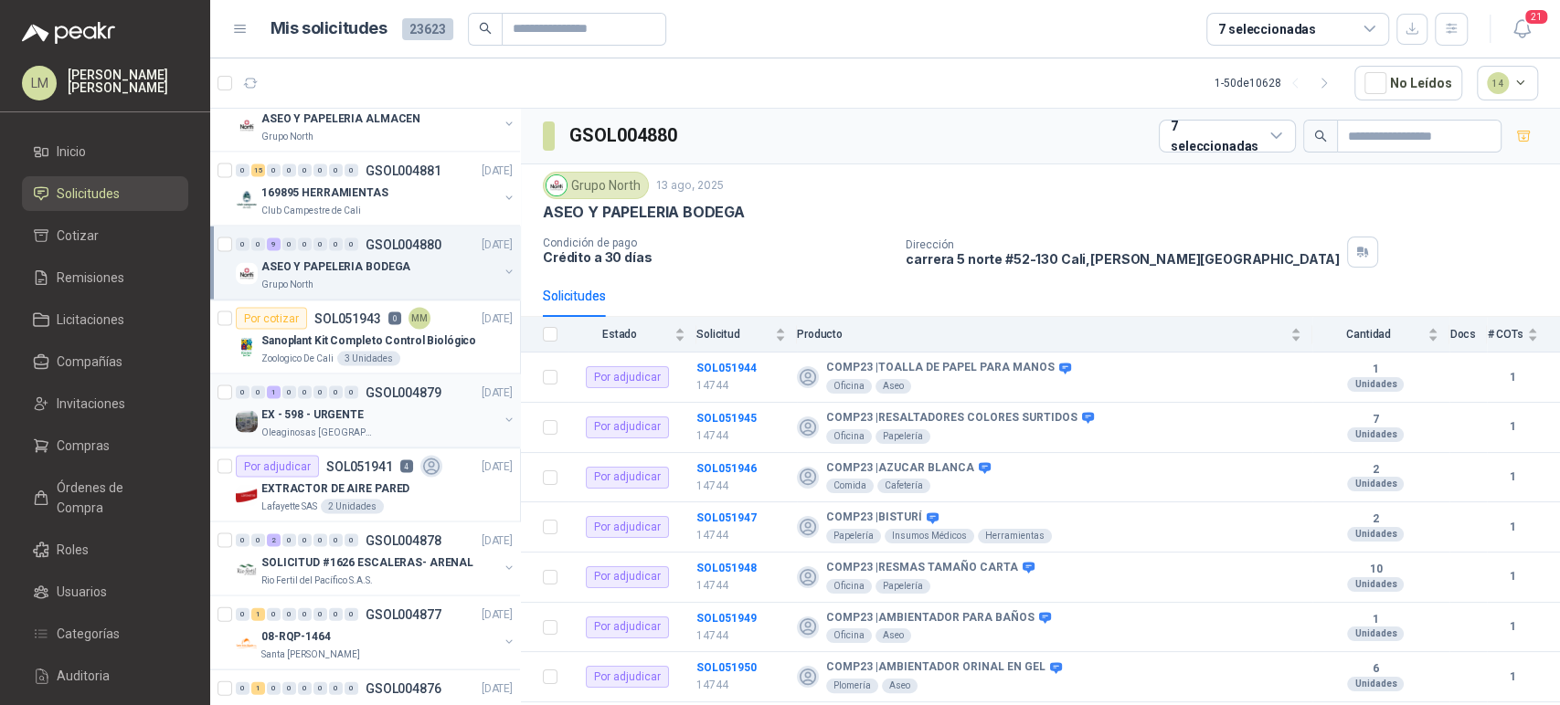
click at [357, 395] on div "0 0 1 0 0 0 0 0 GSOL004879 13/08/25" at bounding box center [376, 393] width 281 height 22
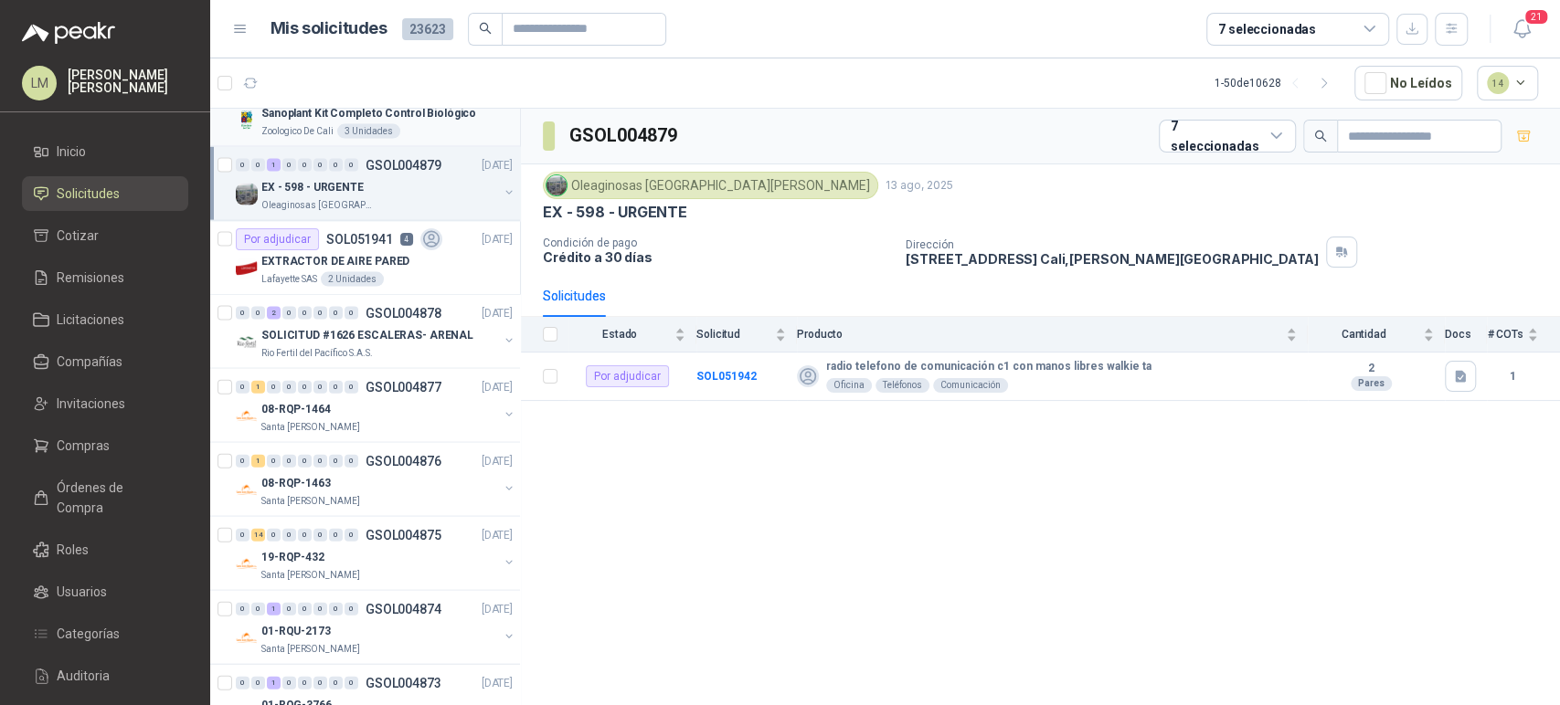
scroll to position [2803, 0]
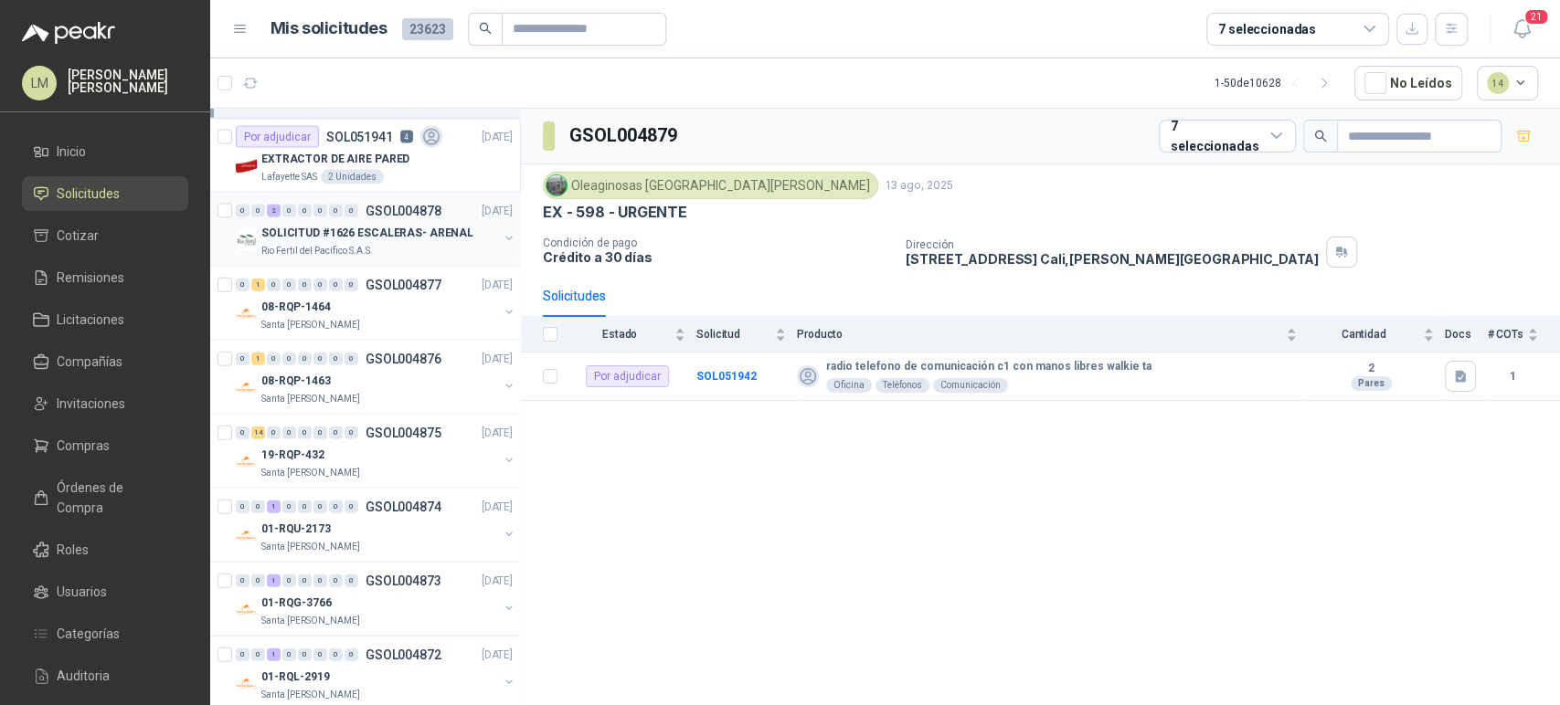
click at [389, 194] on div "0 0 2 0 0 0 0 0 GSOL004878 [DATE] SOLICITUD #1626 ESCALERAS- ARENAL Rio Fertil …" at bounding box center [365, 230] width 310 height 74
click at [355, 227] on p "SOLICITUD #1626 ESCALERAS- ARENAL" at bounding box center [367, 233] width 212 height 17
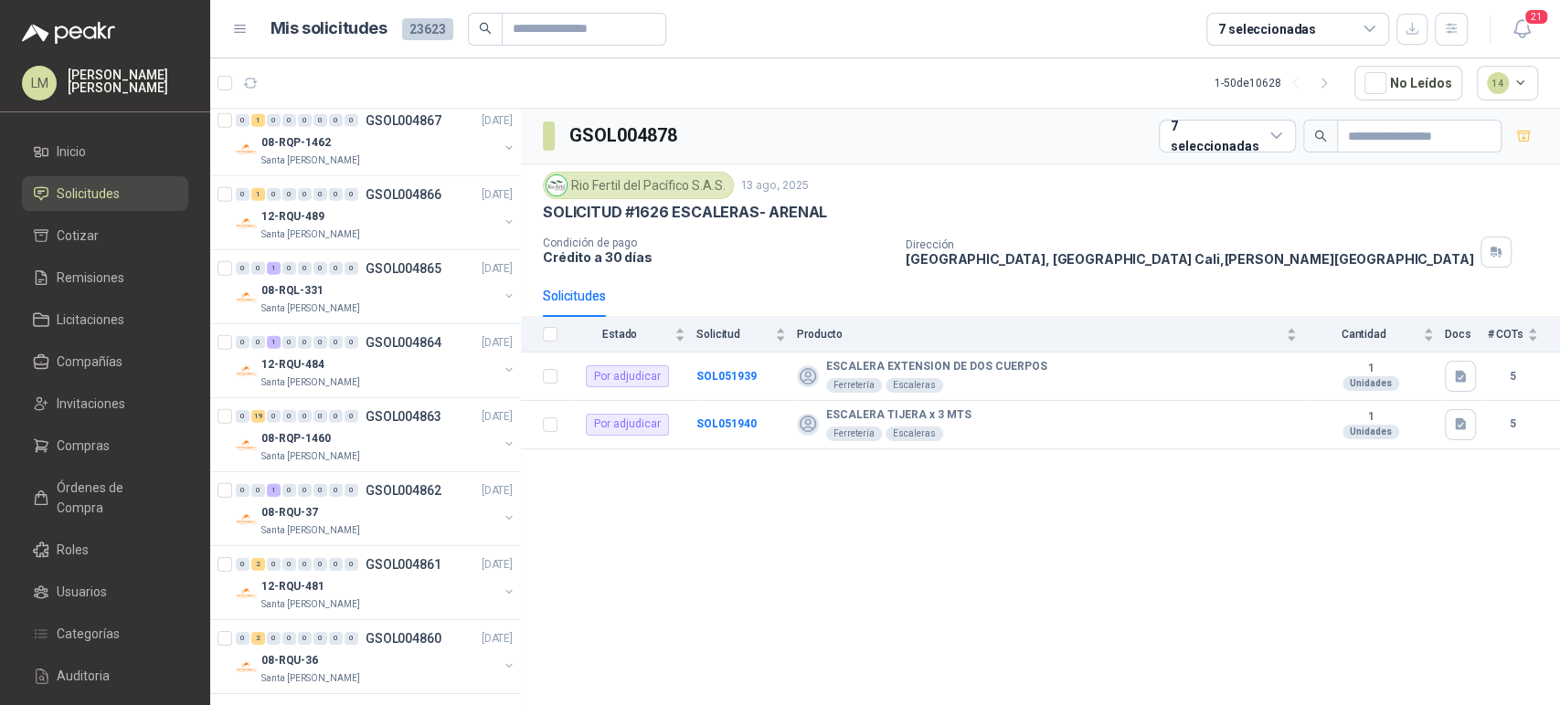
scroll to position [3871, 0]
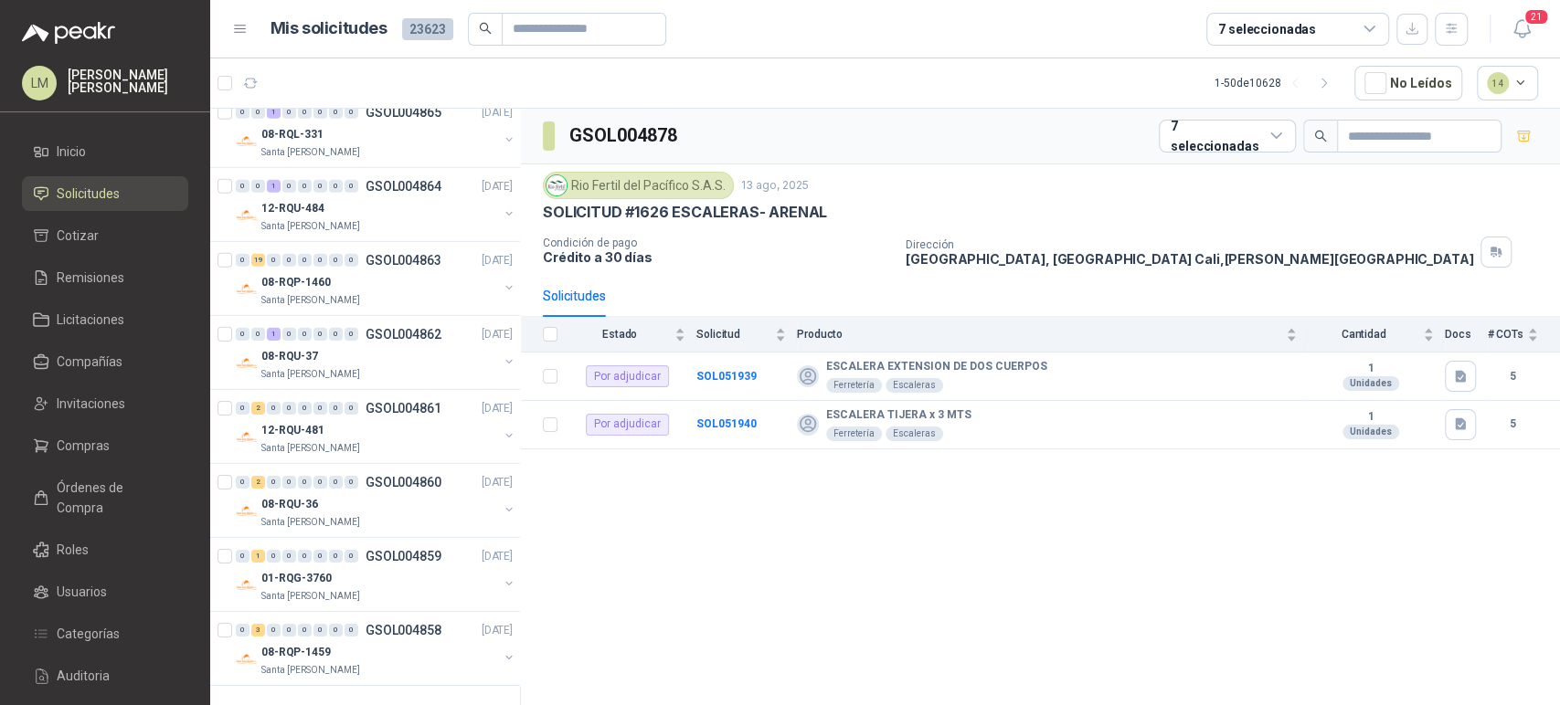
click at [1285, 32] on div "7 seleccionadas" at bounding box center [1267, 29] width 98 height 20
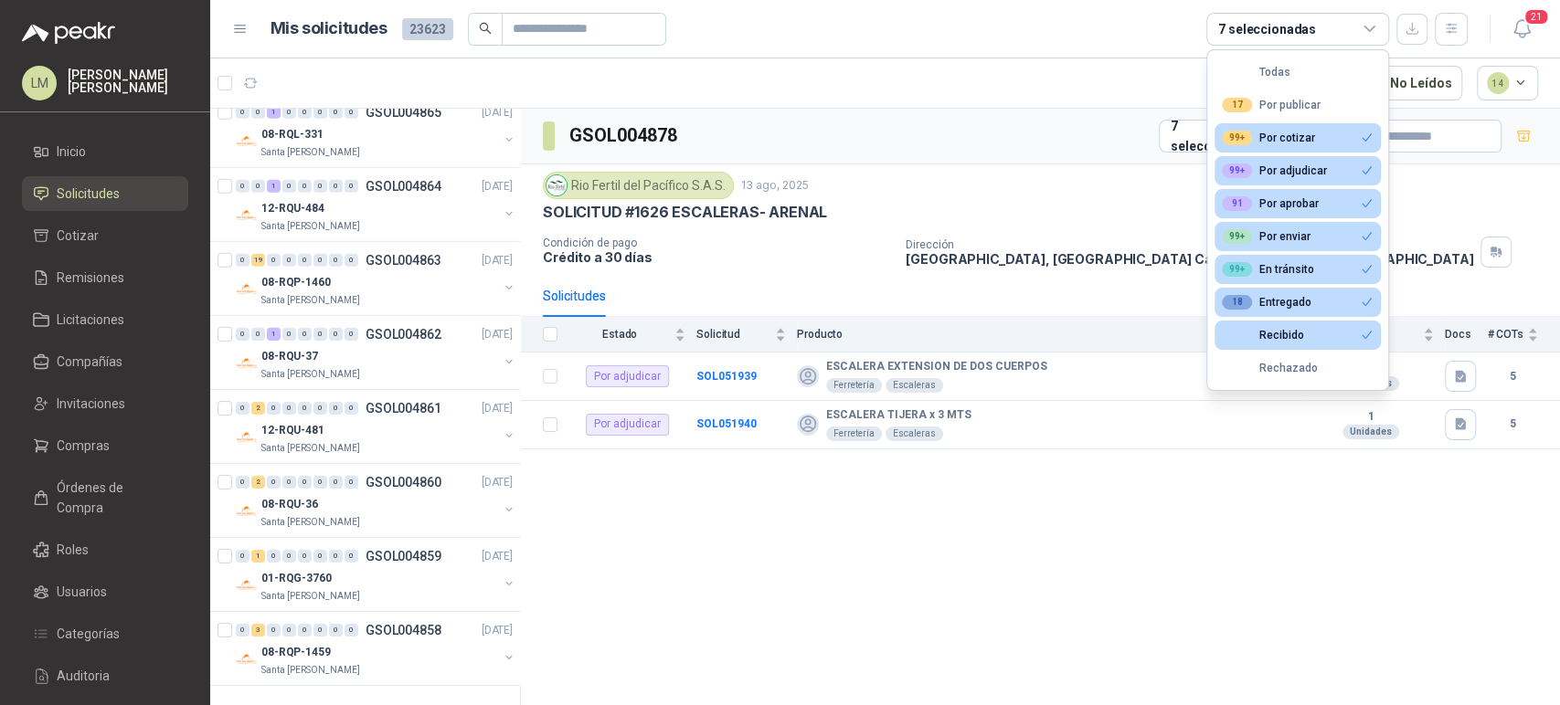
click at [914, 84] on article "1 - 50 de 10628 No Leídos 14" at bounding box center [885, 82] width 1350 height 49
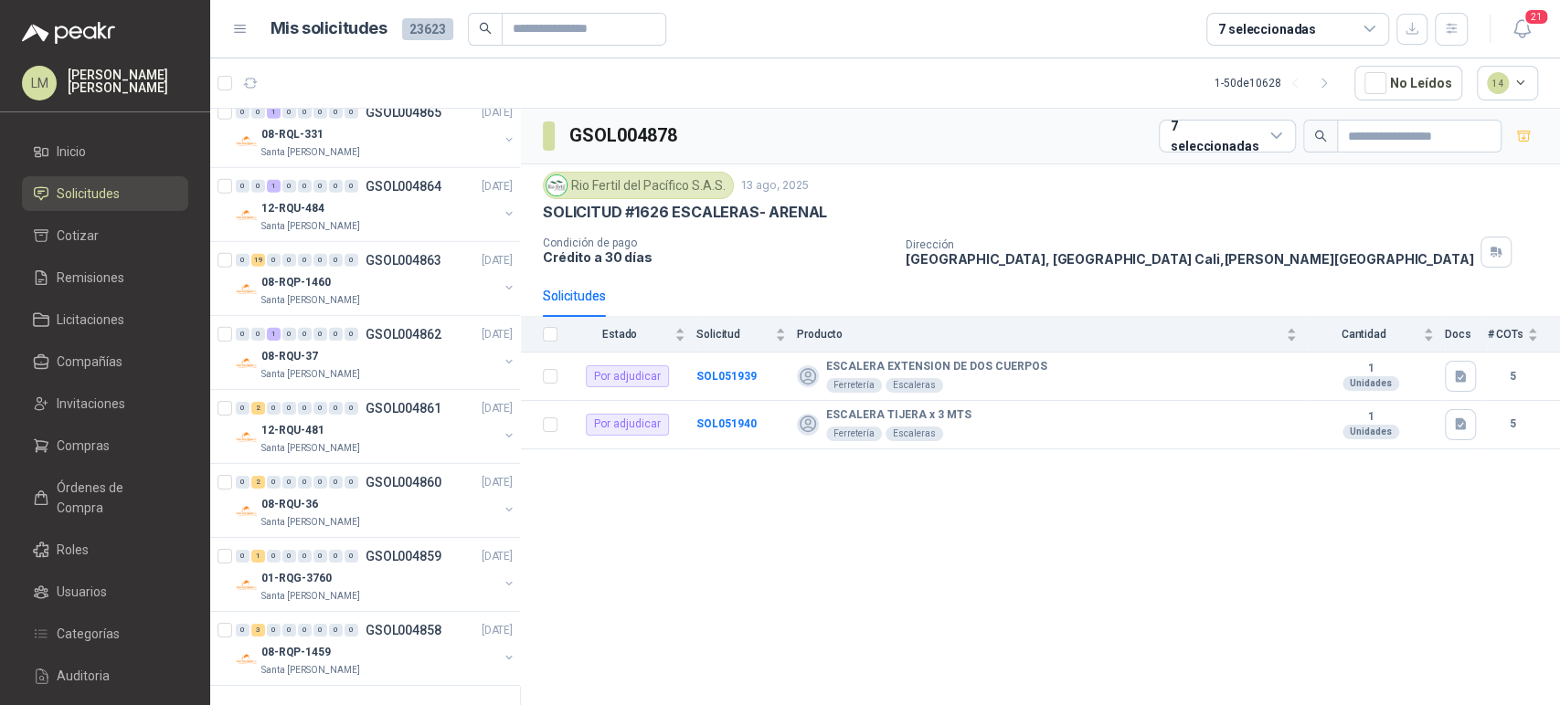
click at [1290, 28] on div "7 seleccionadas" at bounding box center [1267, 29] width 98 height 20
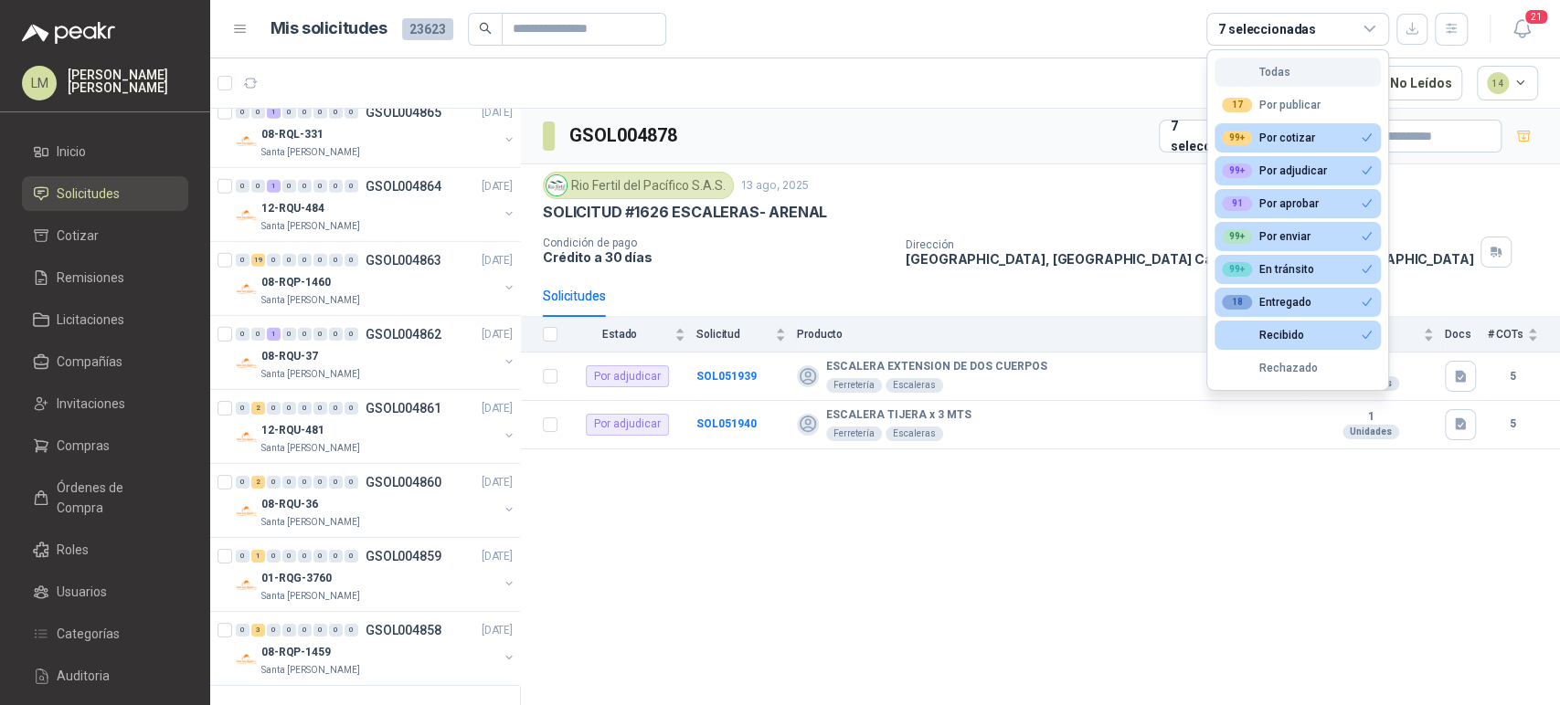
click at [1246, 66] on div "Todas" at bounding box center [1256, 72] width 69 height 13
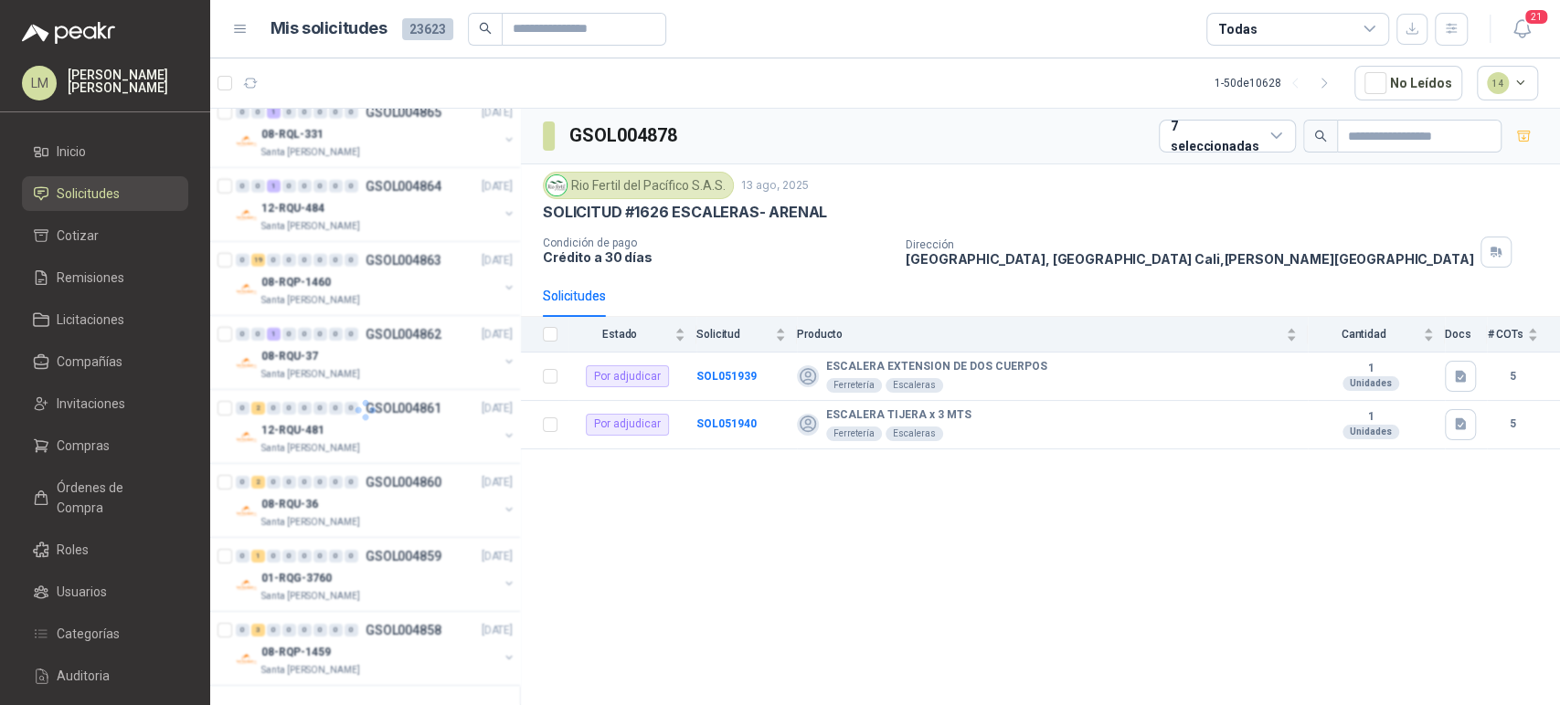
click at [1275, 22] on div "Todas" at bounding box center [1297, 29] width 183 height 33
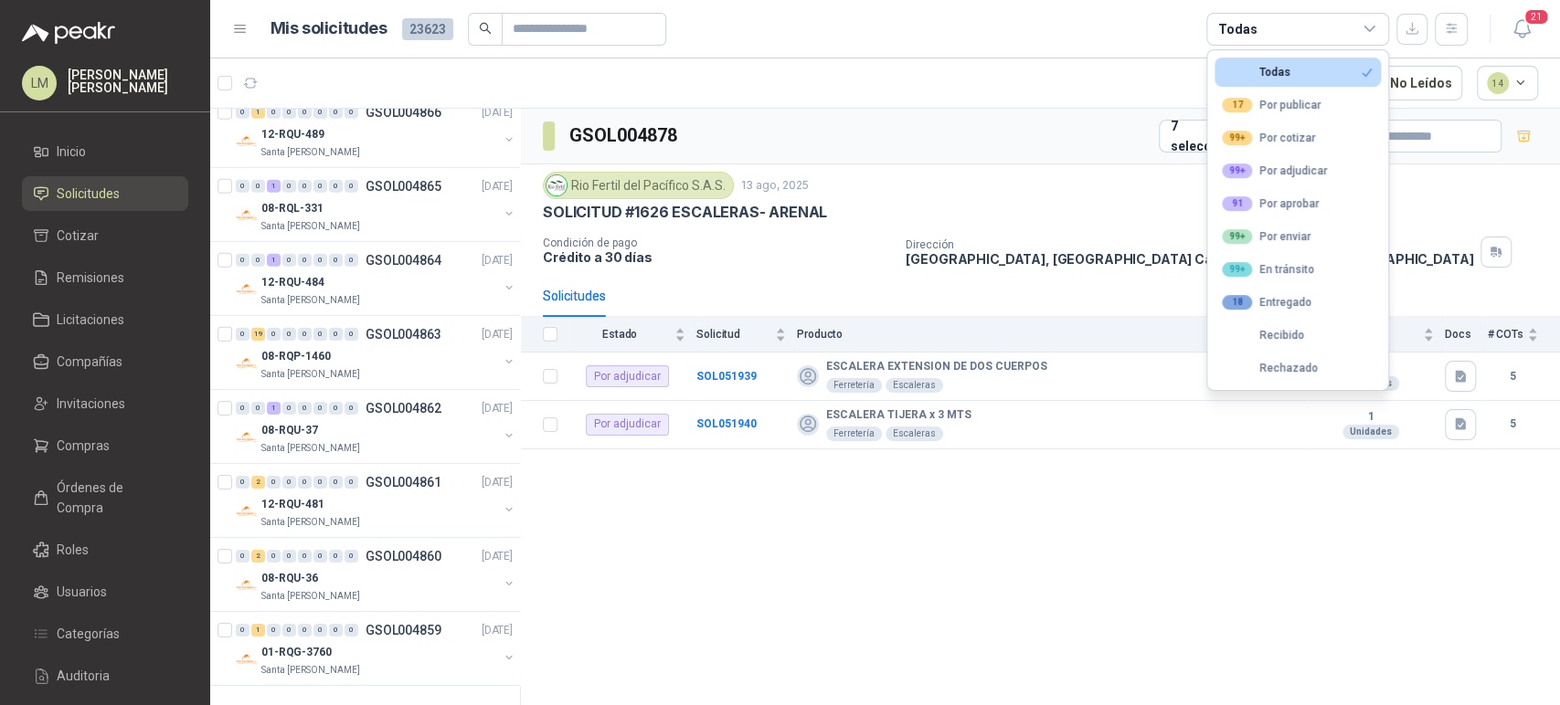
scroll to position [3872, 0]
click at [1265, 104] on div "17 Por publicar" at bounding box center [1271, 105] width 99 height 15
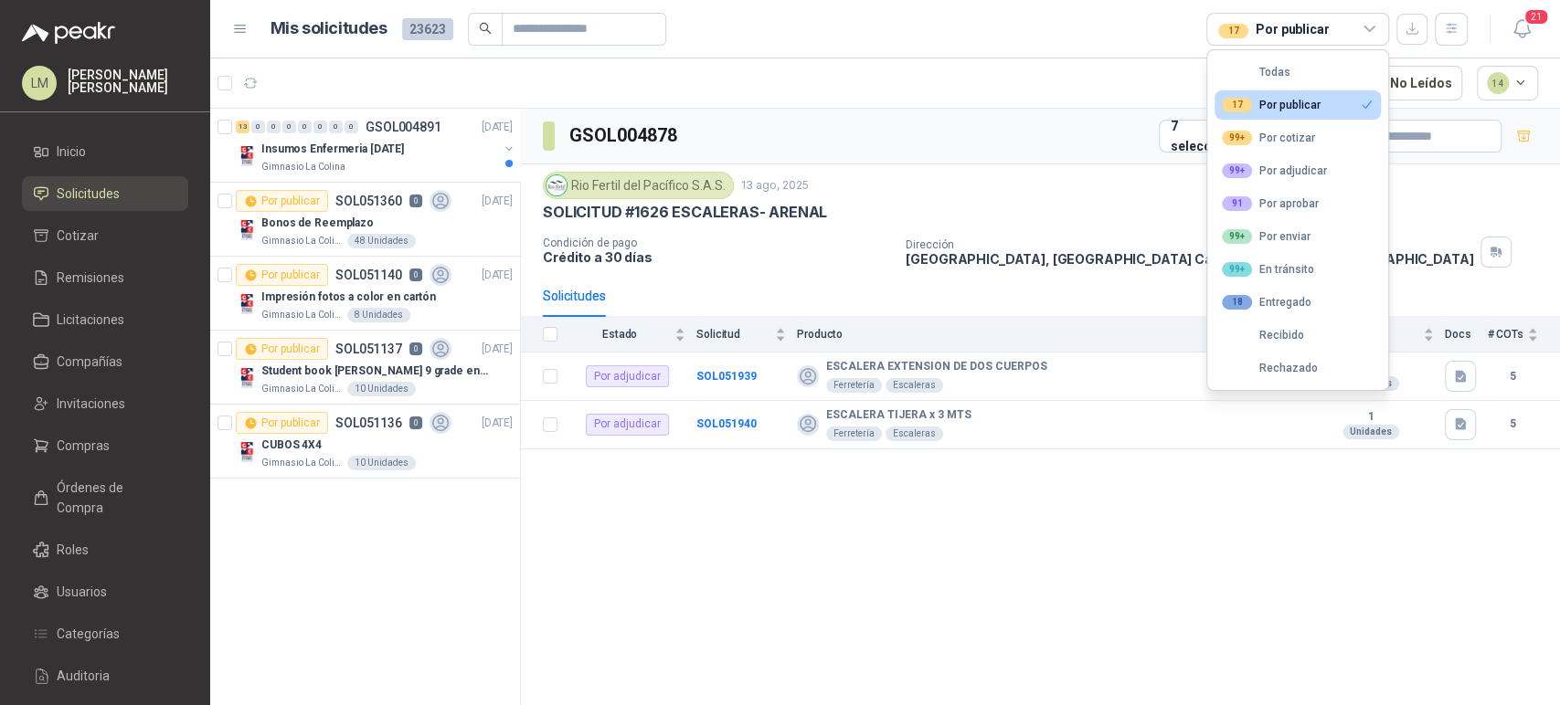
scroll to position [0, 0]
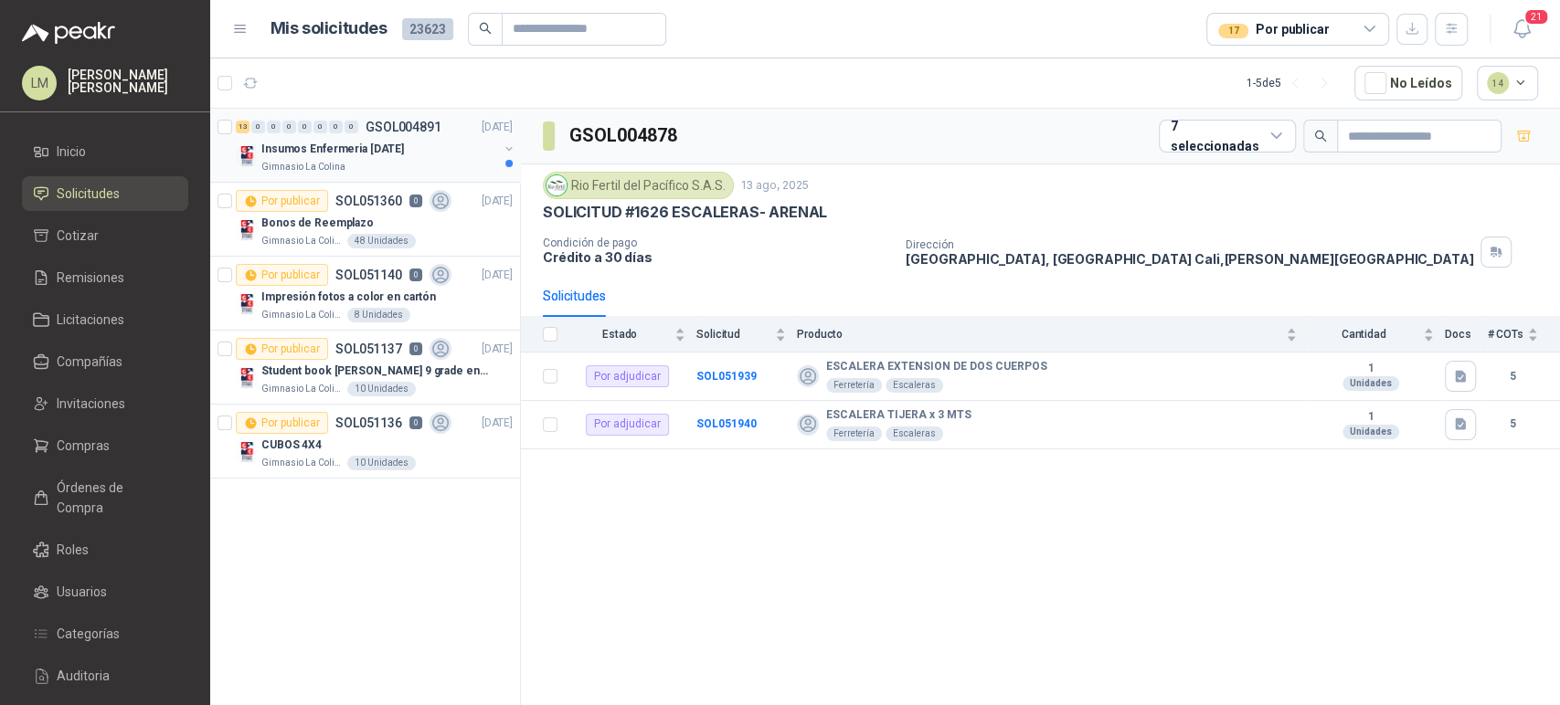
click at [509, 148] on button "button" at bounding box center [509, 149] width 15 height 15
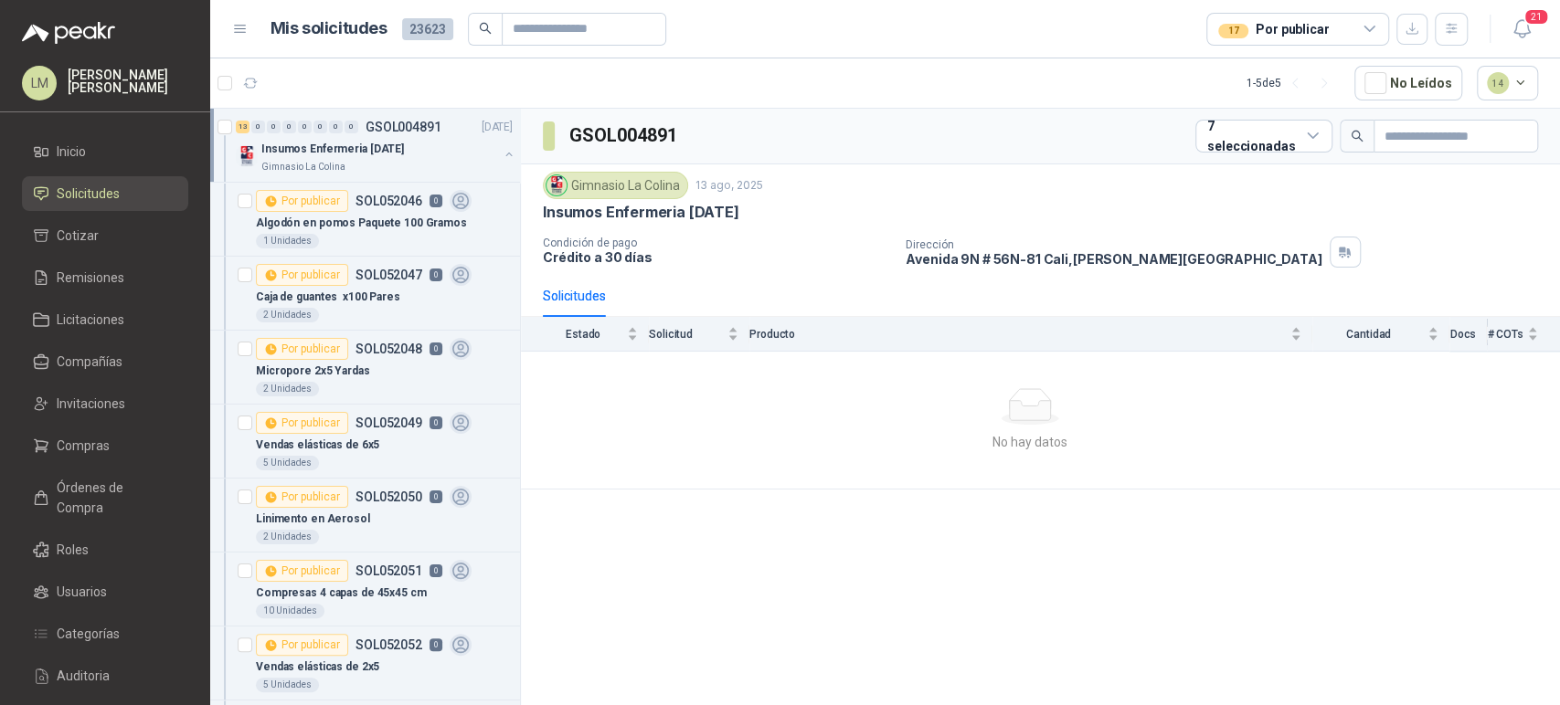
click at [502, 155] on button "button" at bounding box center [509, 154] width 15 height 15
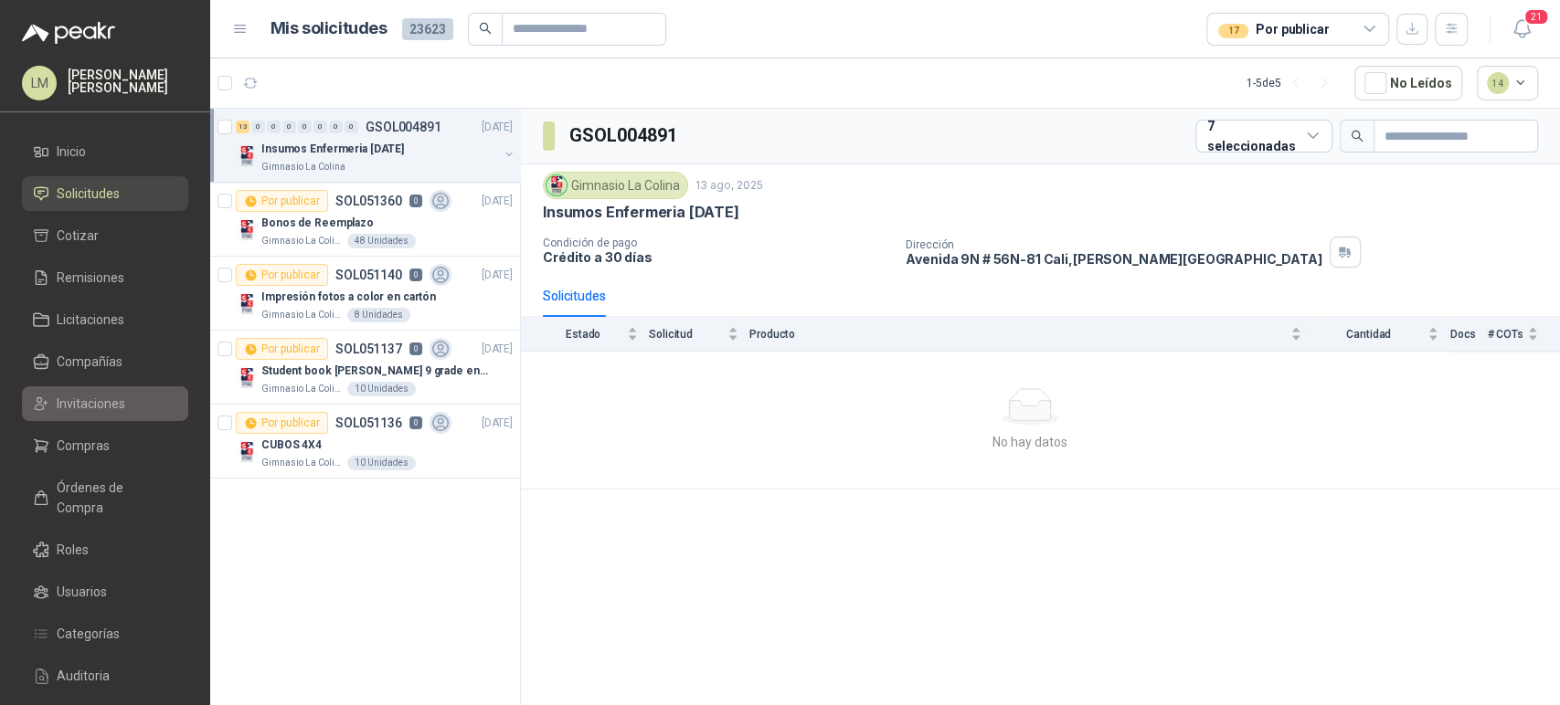
click at [113, 405] on span "Invitaciones" at bounding box center [91, 404] width 69 height 20
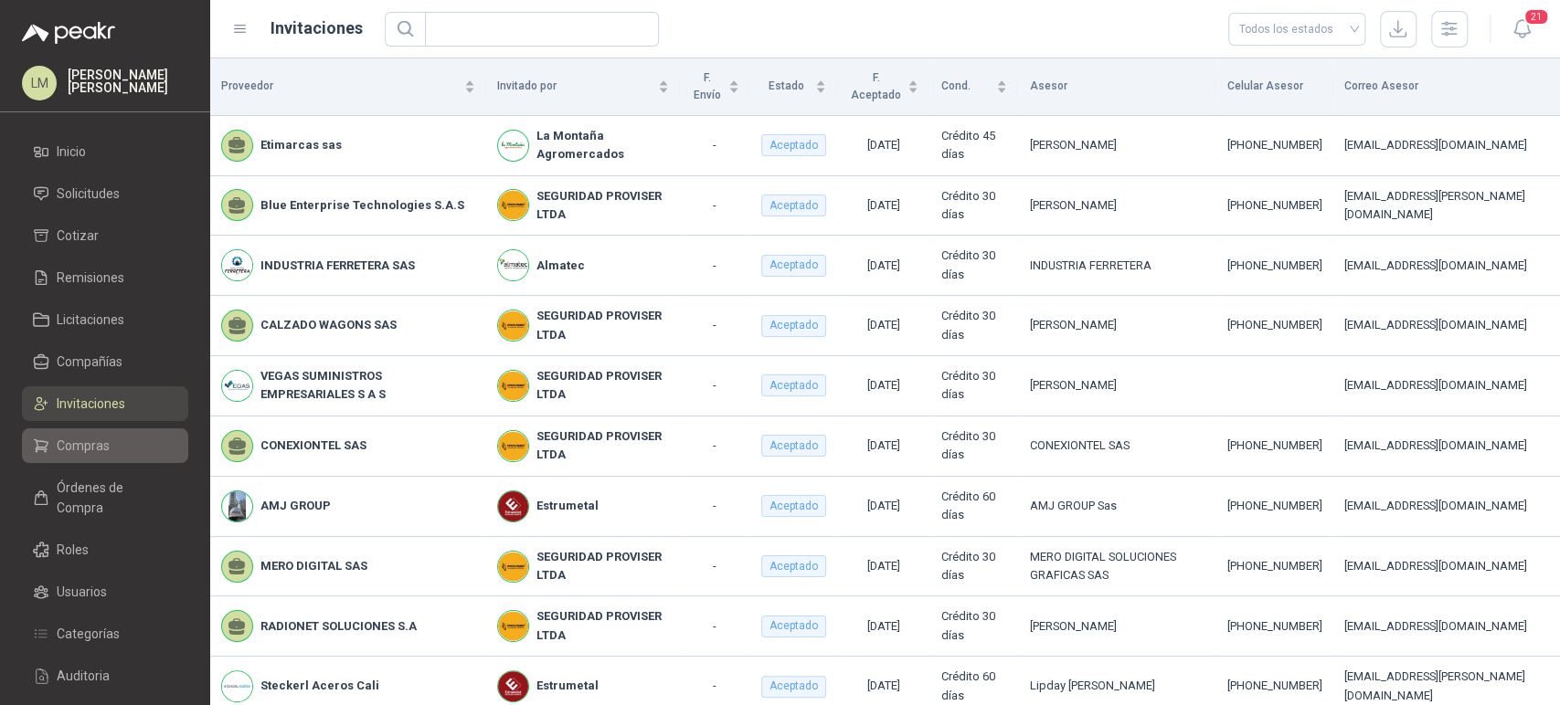
click at [70, 449] on span "Compras" at bounding box center [83, 446] width 53 height 20
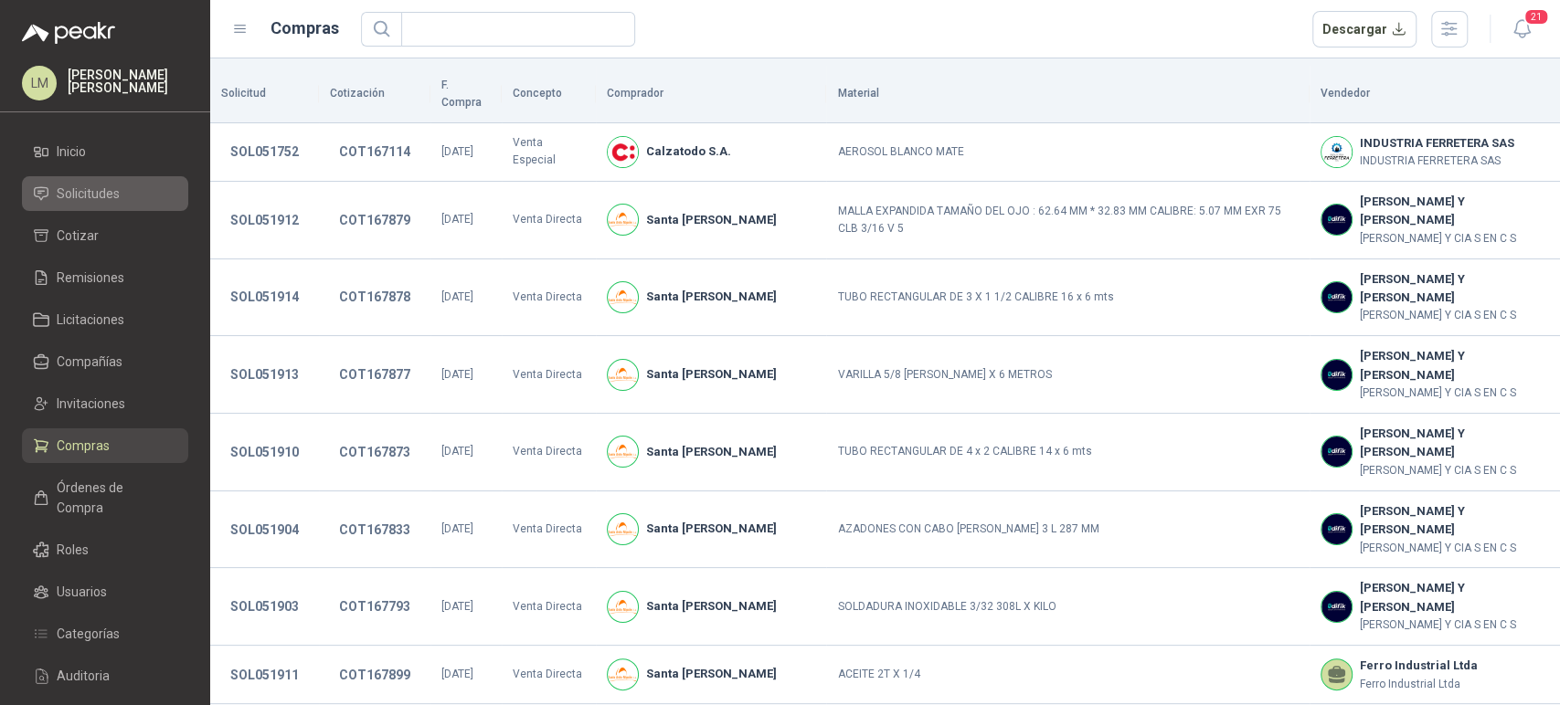
click at [91, 195] on span "Solicitudes" at bounding box center [88, 194] width 63 height 20
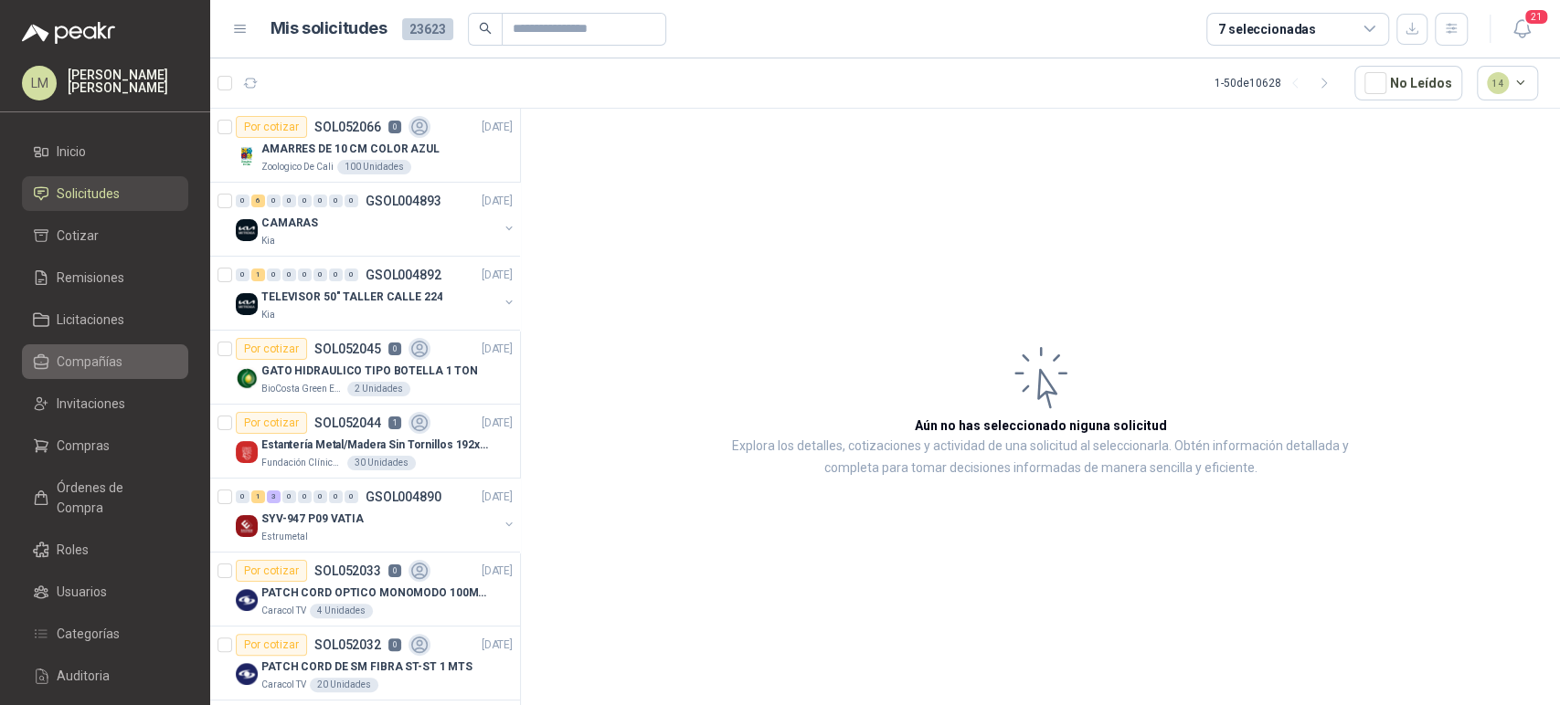
click at [66, 362] on span "Compañías" at bounding box center [90, 362] width 66 height 20
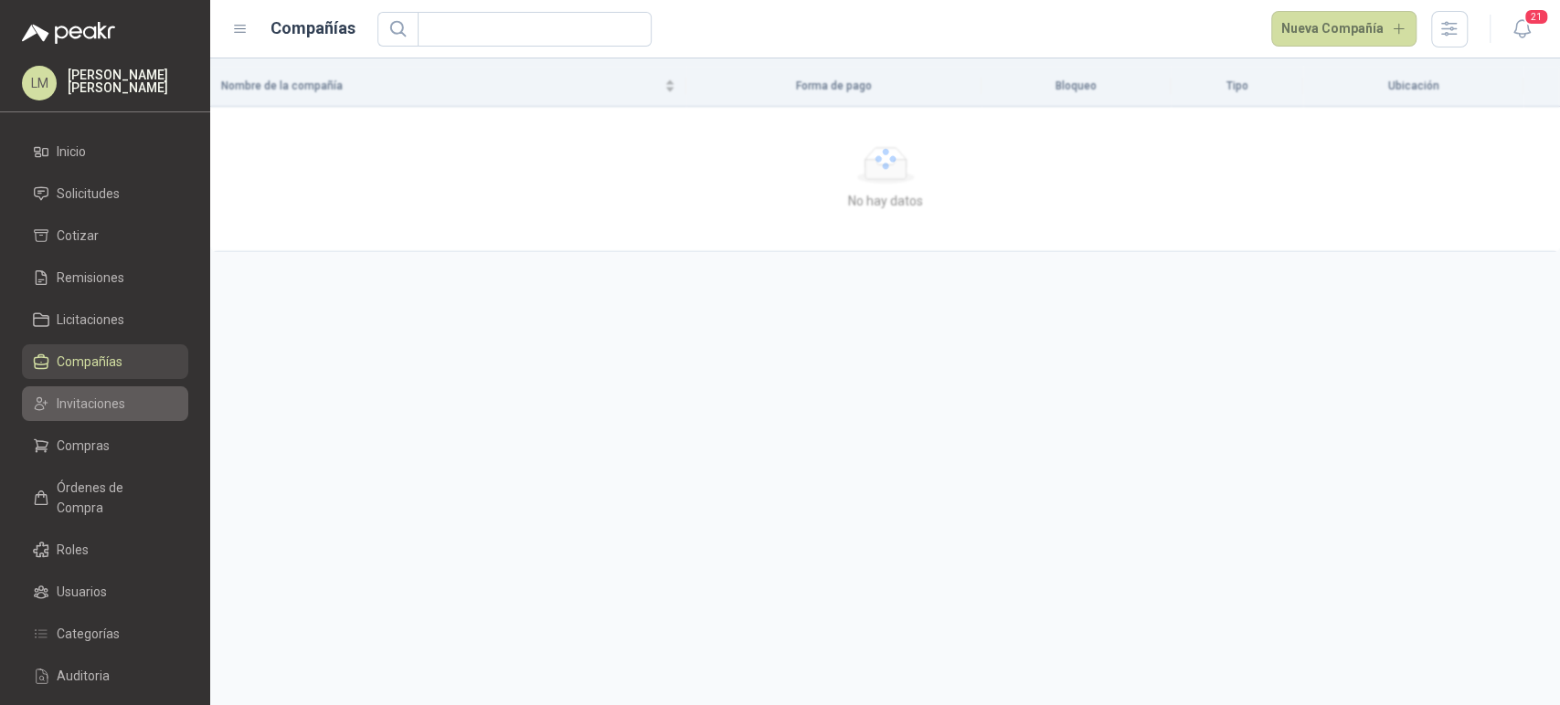
click at [80, 401] on span "Invitaciones" at bounding box center [91, 404] width 69 height 20
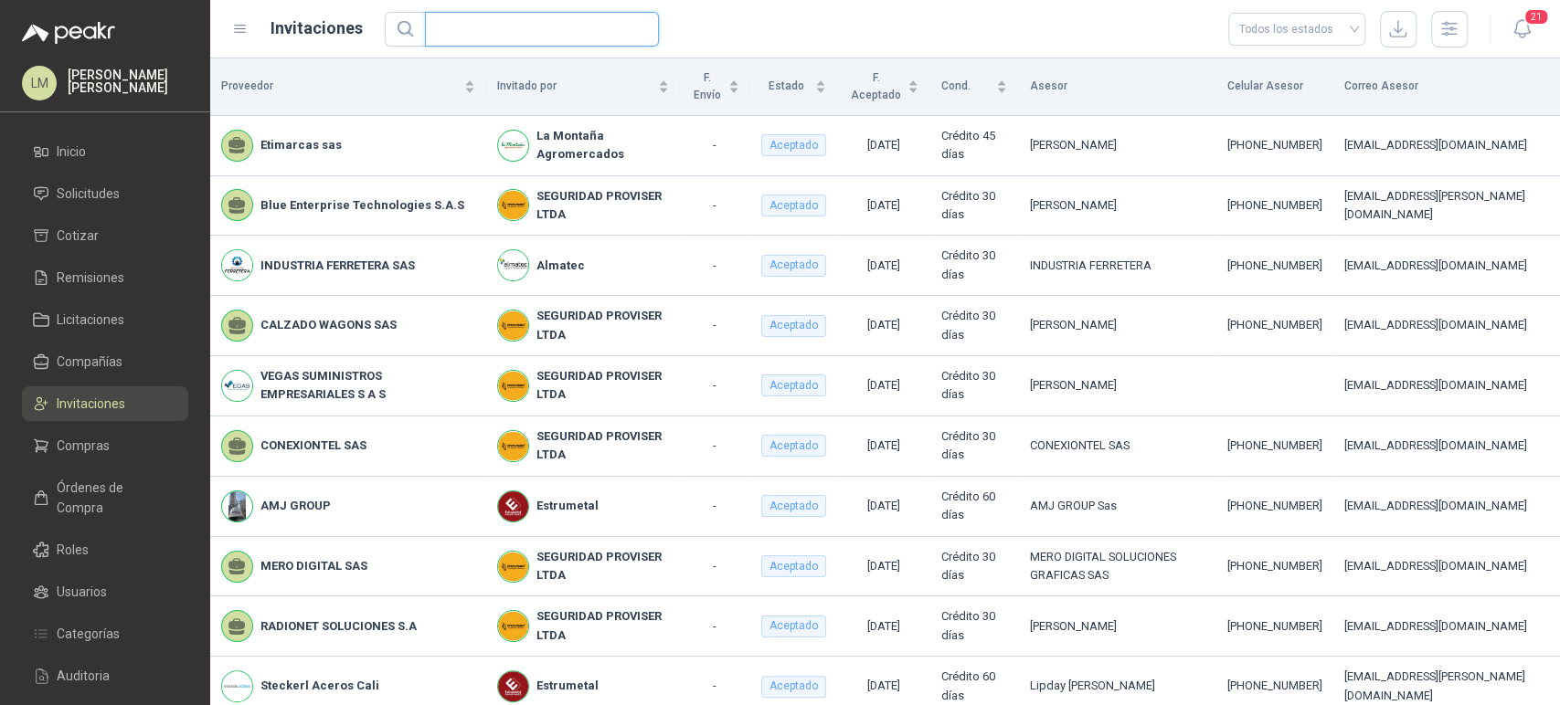
click at [465, 34] on input "text" at bounding box center [534, 29] width 197 height 33
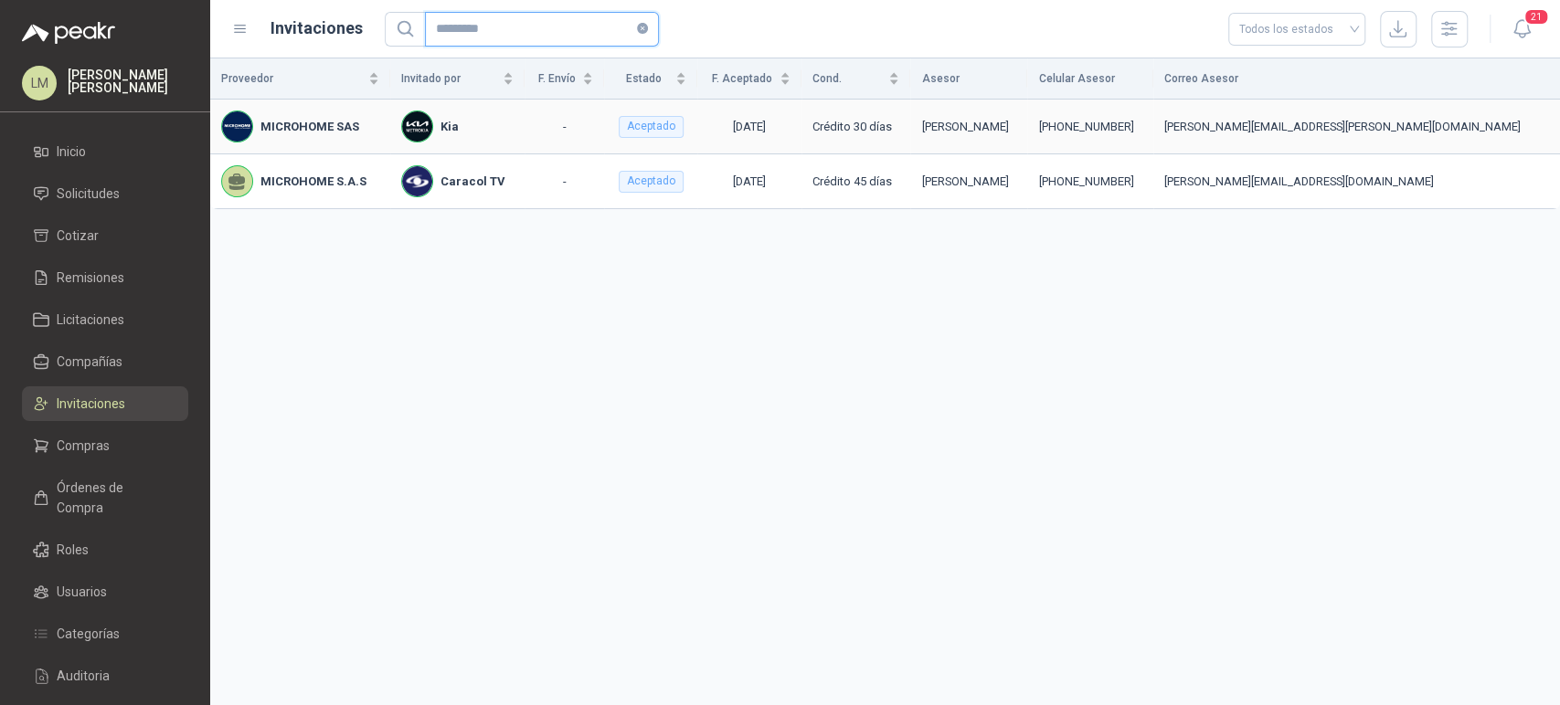
type input "*********"
drag, startPoint x: 1244, startPoint y: 126, endPoint x: 1180, endPoint y: 130, distance: 64.1
click at [1142, 130] on div "[PHONE_NUMBER]" at bounding box center [1090, 127] width 104 height 18
copy div "3058195122"
click at [112, 189] on span "Solicitudes" at bounding box center [88, 194] width 63 height 20
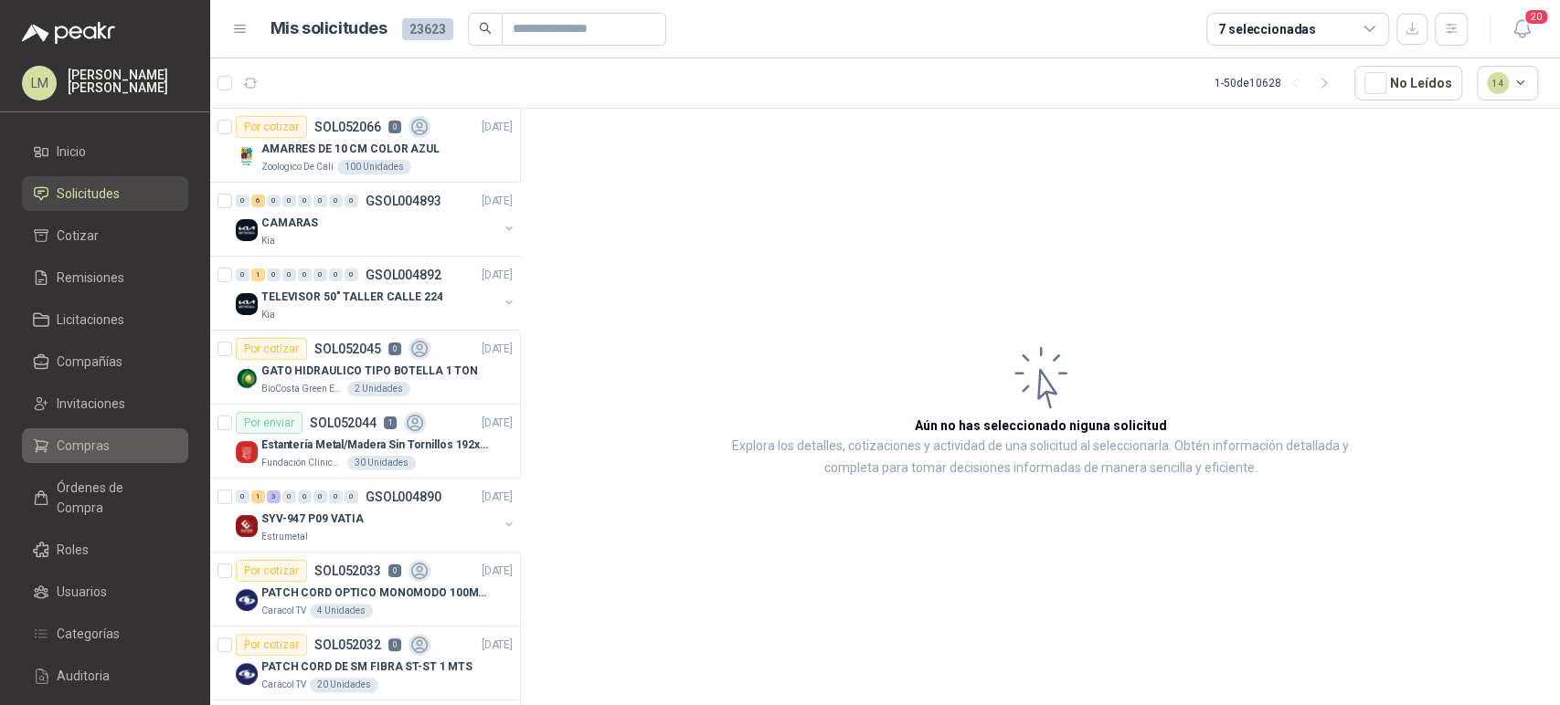
click at [94, 451] on span "Compras" at bounding box center [83, 446] width 53 height 20
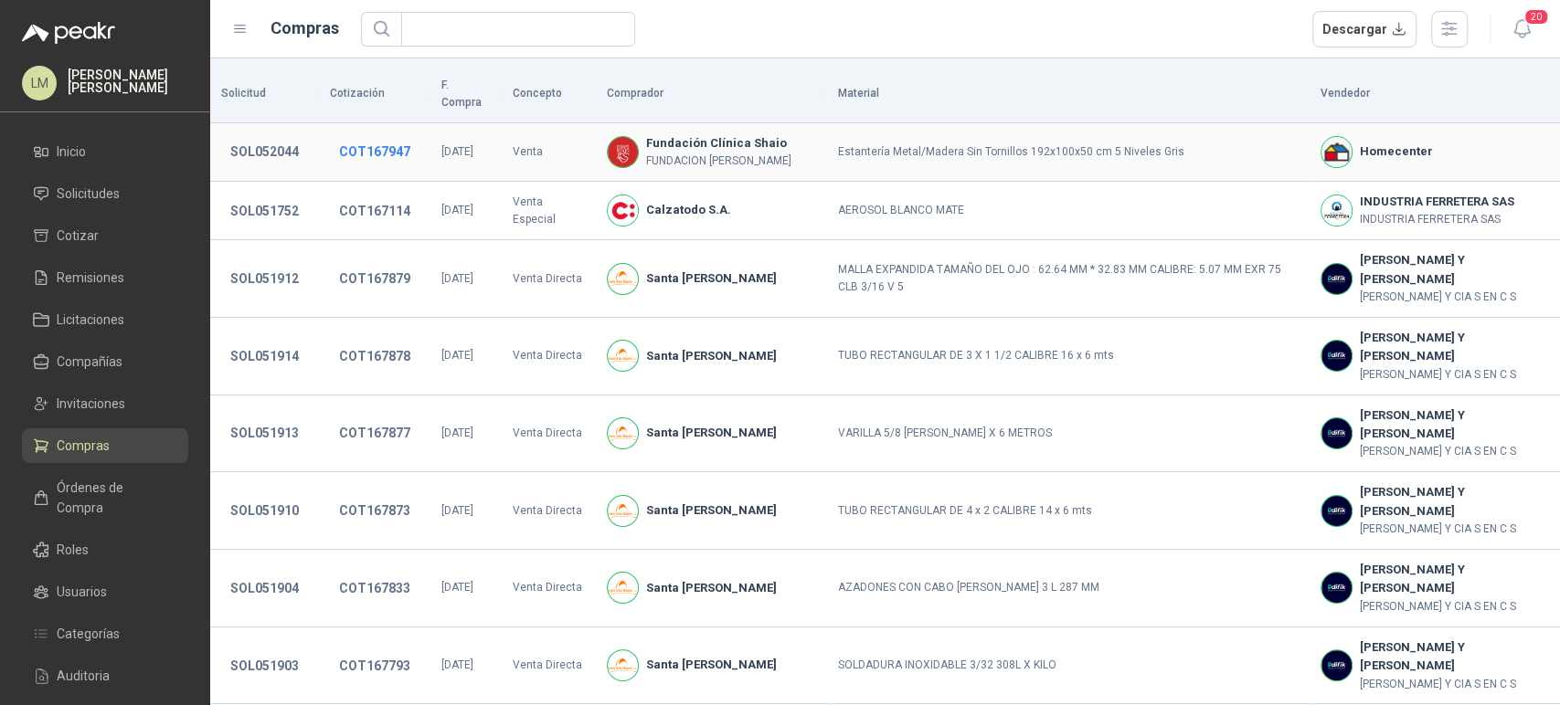
click at [366, 137] on button "COT167947" at bounding box center [375, 151] width 90 height 33
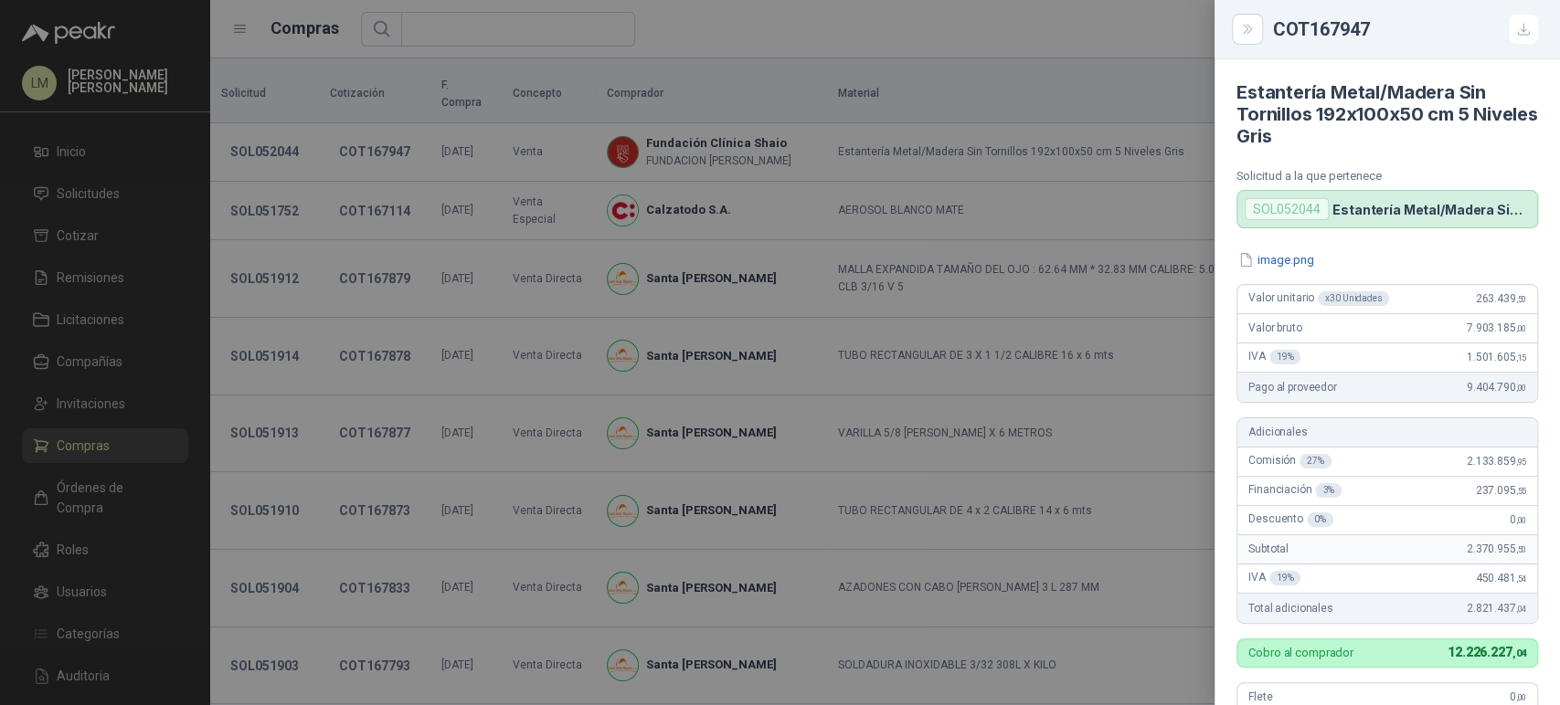
click at [76, 493] on div at bounding box center [780, 352] width 1560 height 705
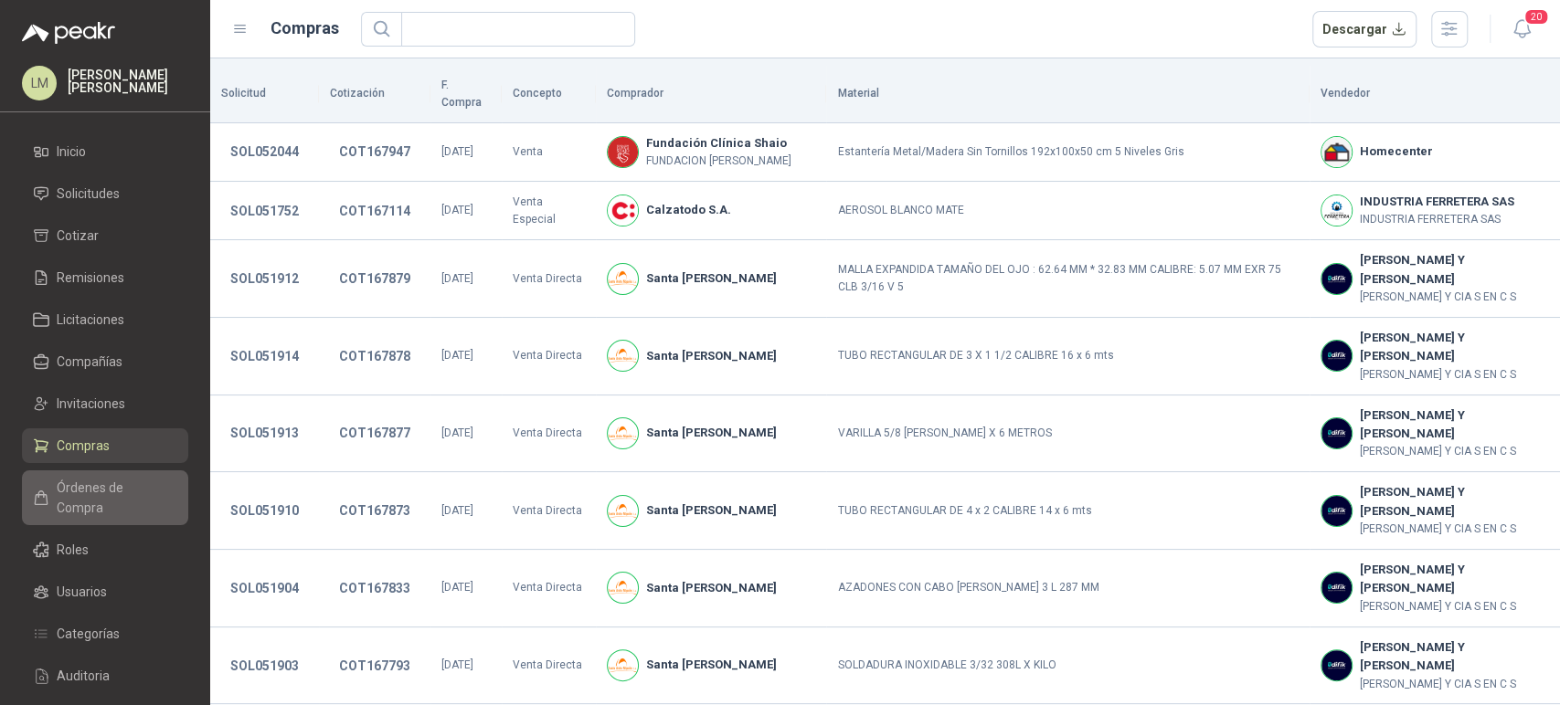
click at [107, 488] on span "Órdenes de Compra" at bounding box center [114, 498] width 114 height 40
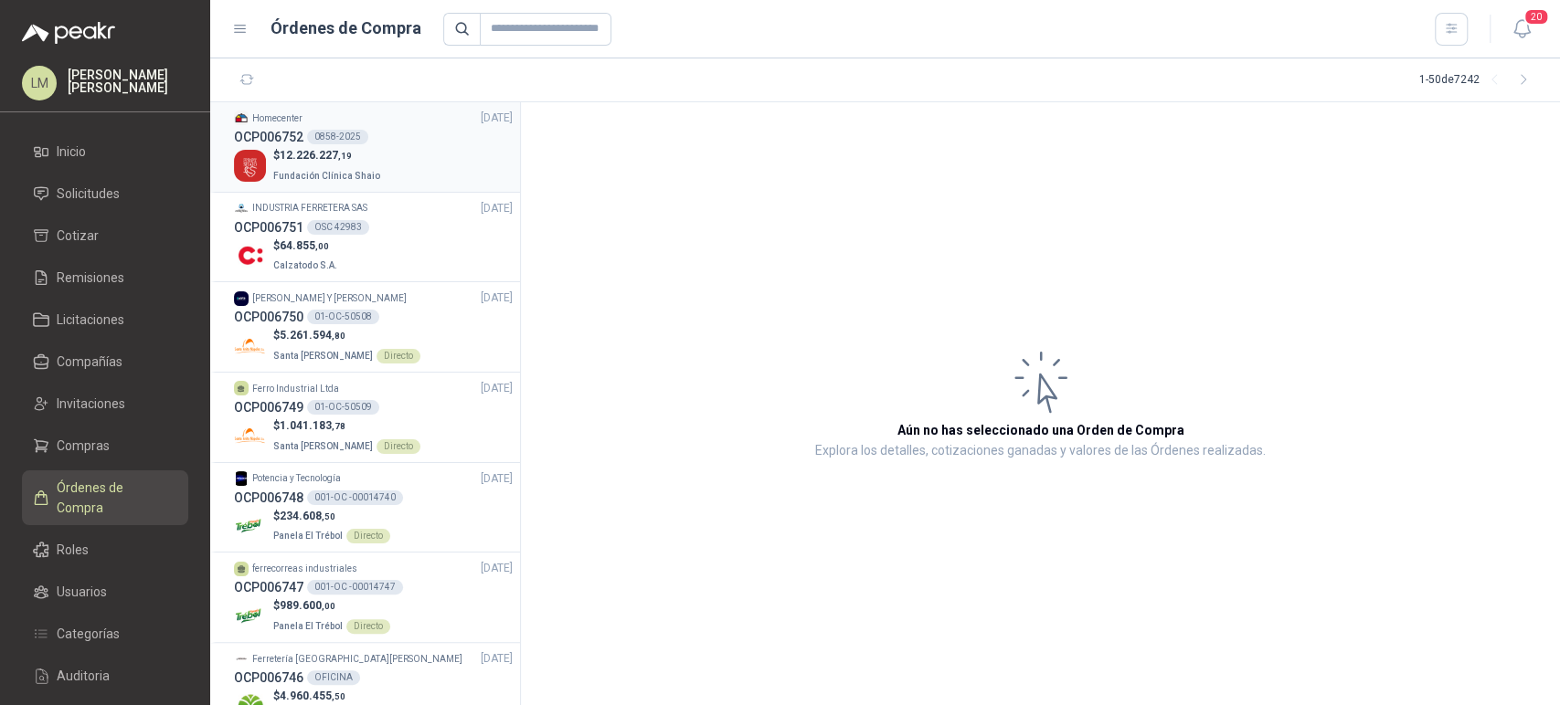
click at [345, 128] on div "OCP006752 0858-2025" at bounding box center [373, 137] width 279 height 20
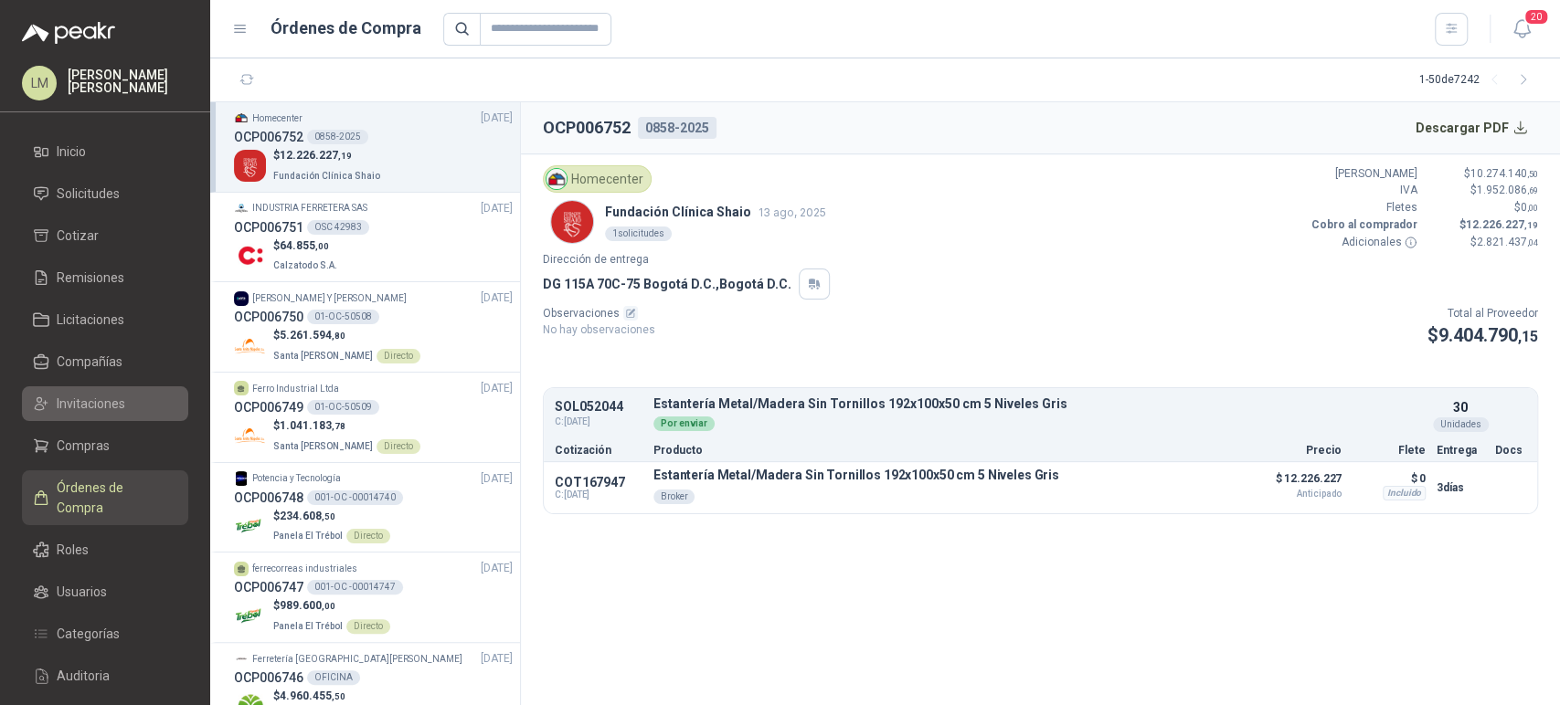
click at [96, 398] on span "Invitaciones" at bounding box center [91, 404] width 69 height 20
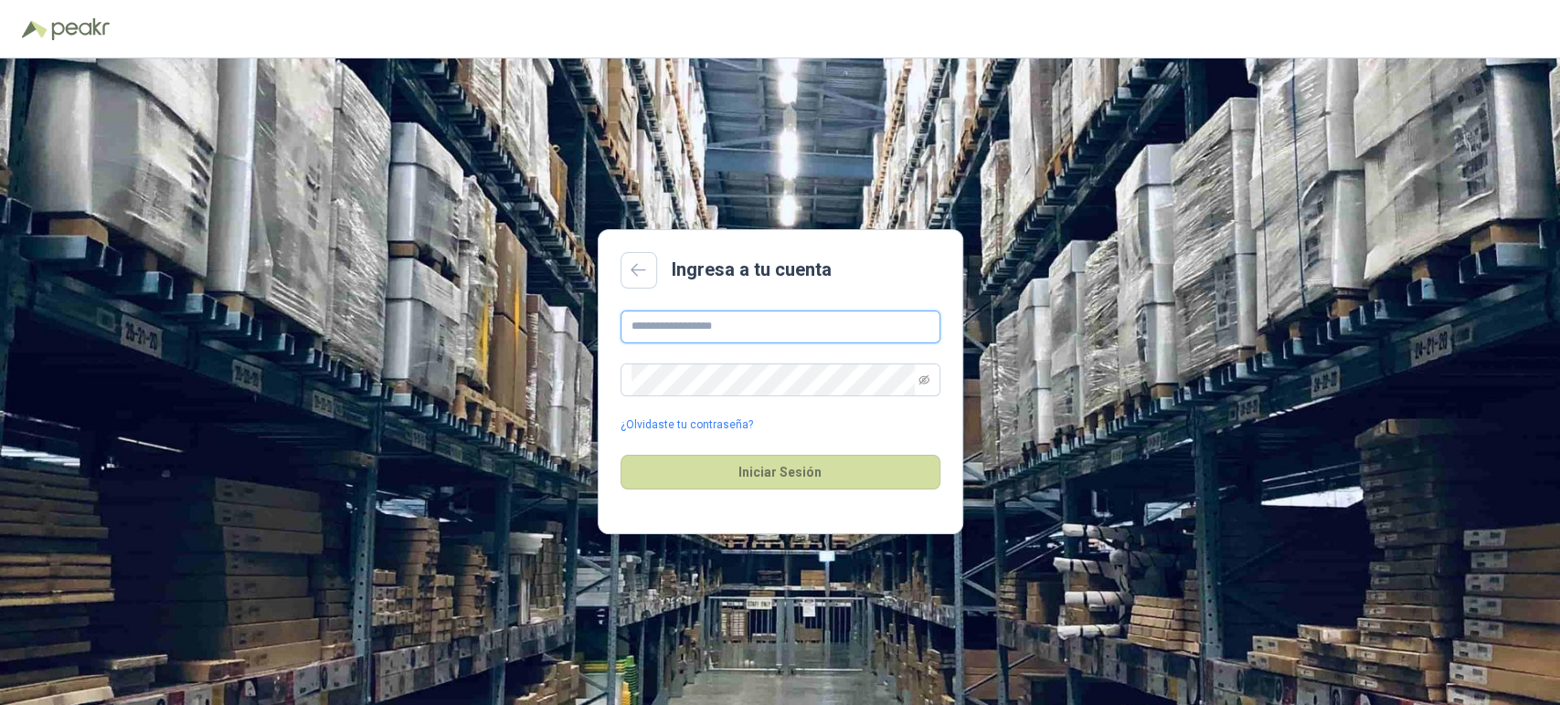
type input "**********"
click at [739, 451] on div "Iniciar Sesión" at bounding box center [780, 472] width 320 height 79
click at [741, 460] on button "Iniciar Sesión" at bounding box center [780, 472] width 320 height 35
click at [920, 376] on icon "eye-invisible" at bounding box center [923, 379] width 11 height 9
click at [572, 373] on div "**********" at bounding box center [780, 381] width 1560 height 647
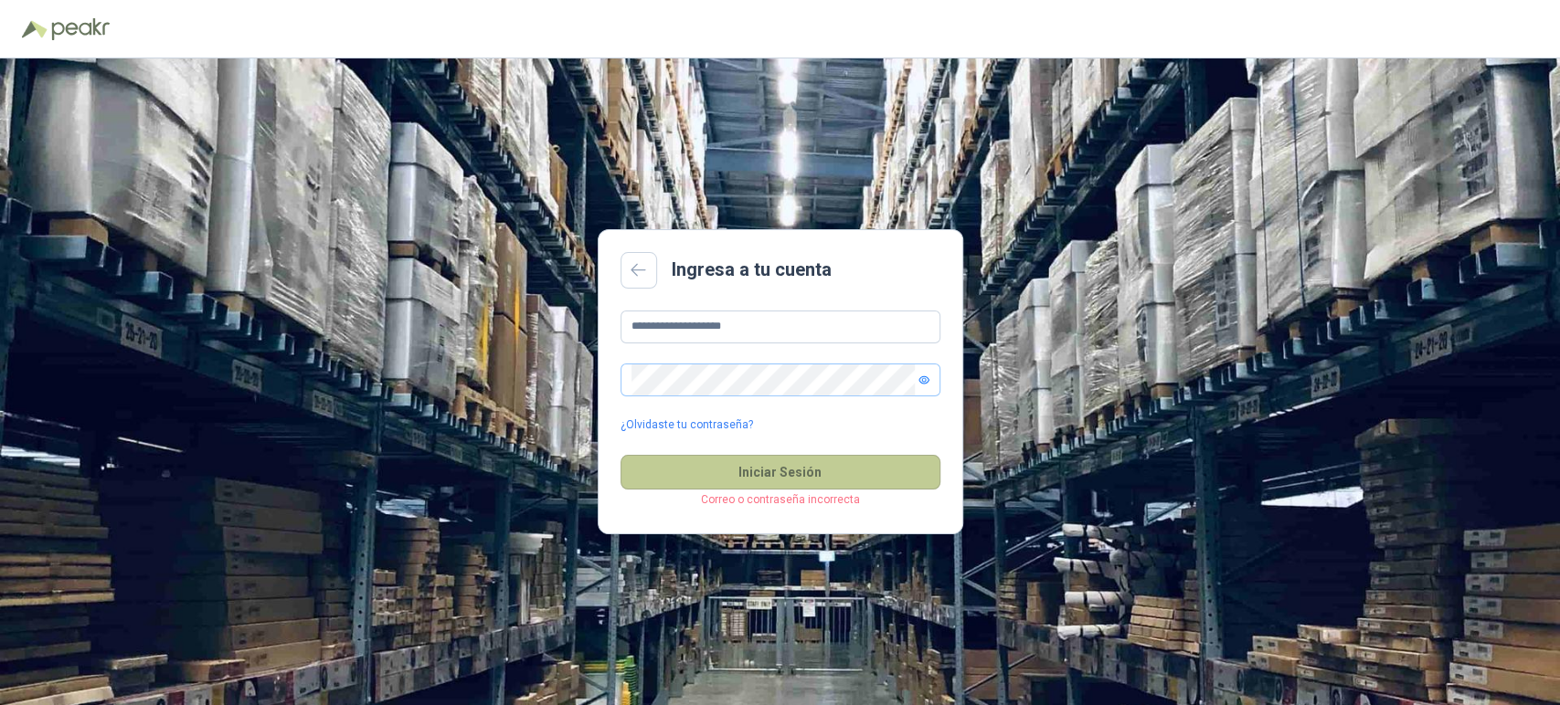
click at [757, 468] on button "Iniciar Sesión" at bounding box center [780, 472] width 320 height 35
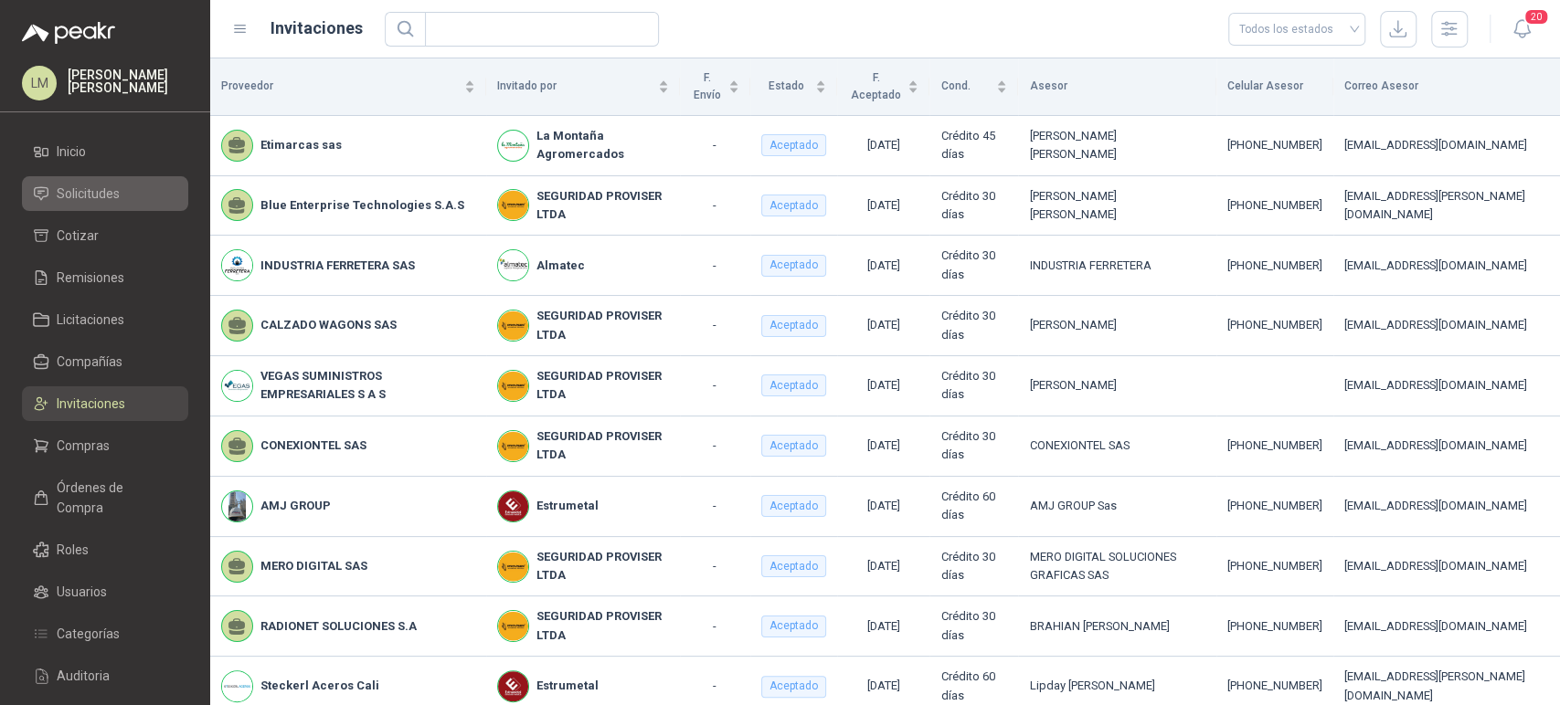
click at [101, 202] on span "Solicitudes" at bounding box center [88, 194] width 63 height 20
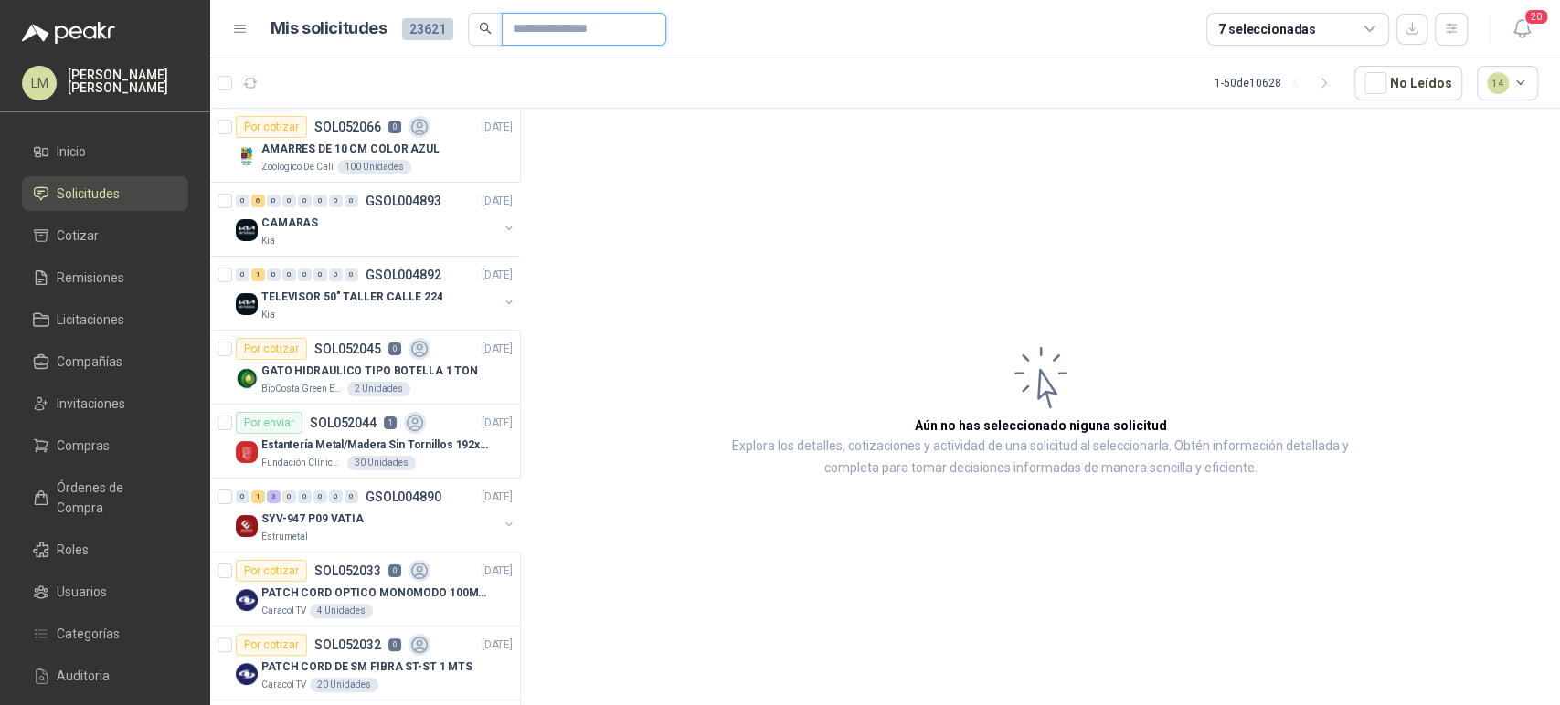
click at [586, 34] on input "text" at bounding box center [577, 29] width 128 height 31
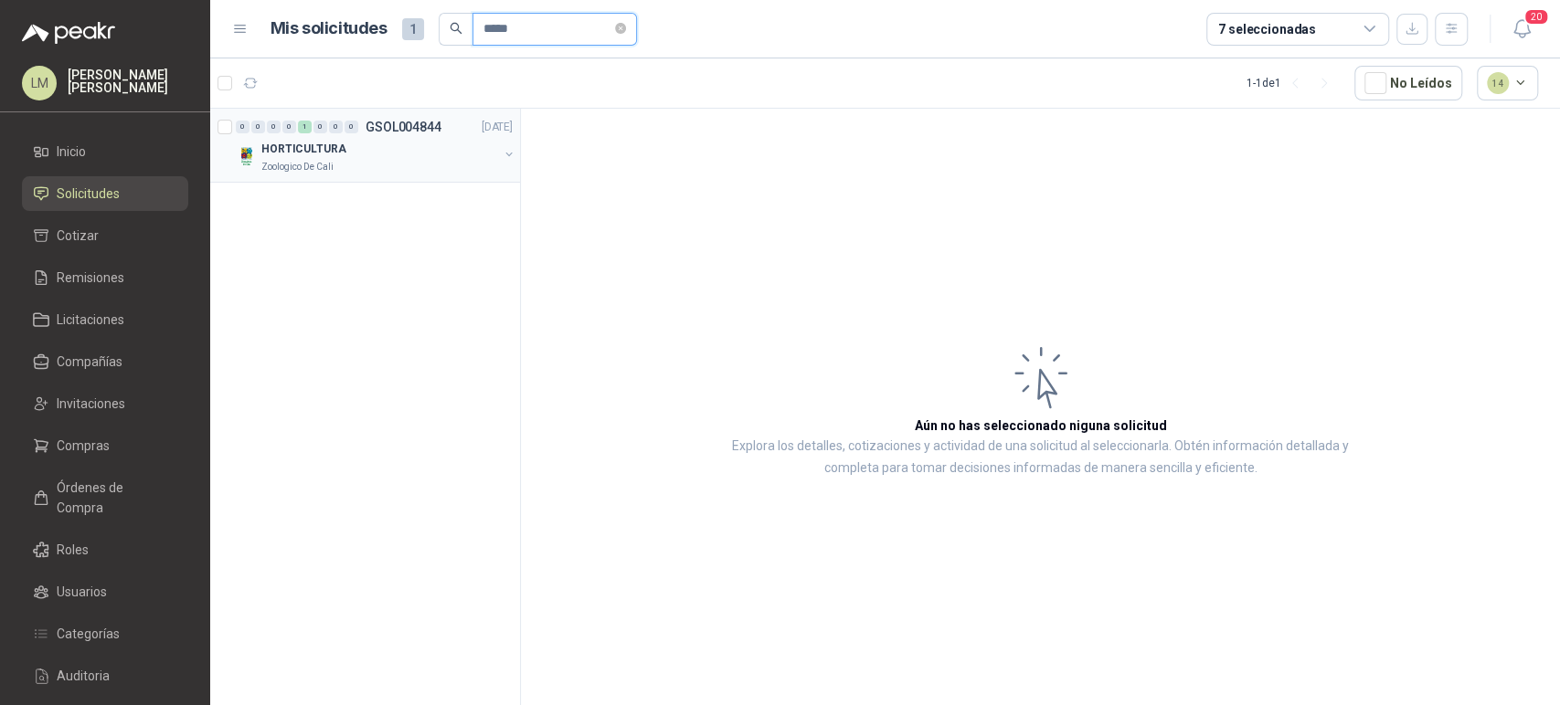
type input "*****"
click at [411, 125] on p "GSOL004844" at bounding box center [404, 127] width 76 height 13
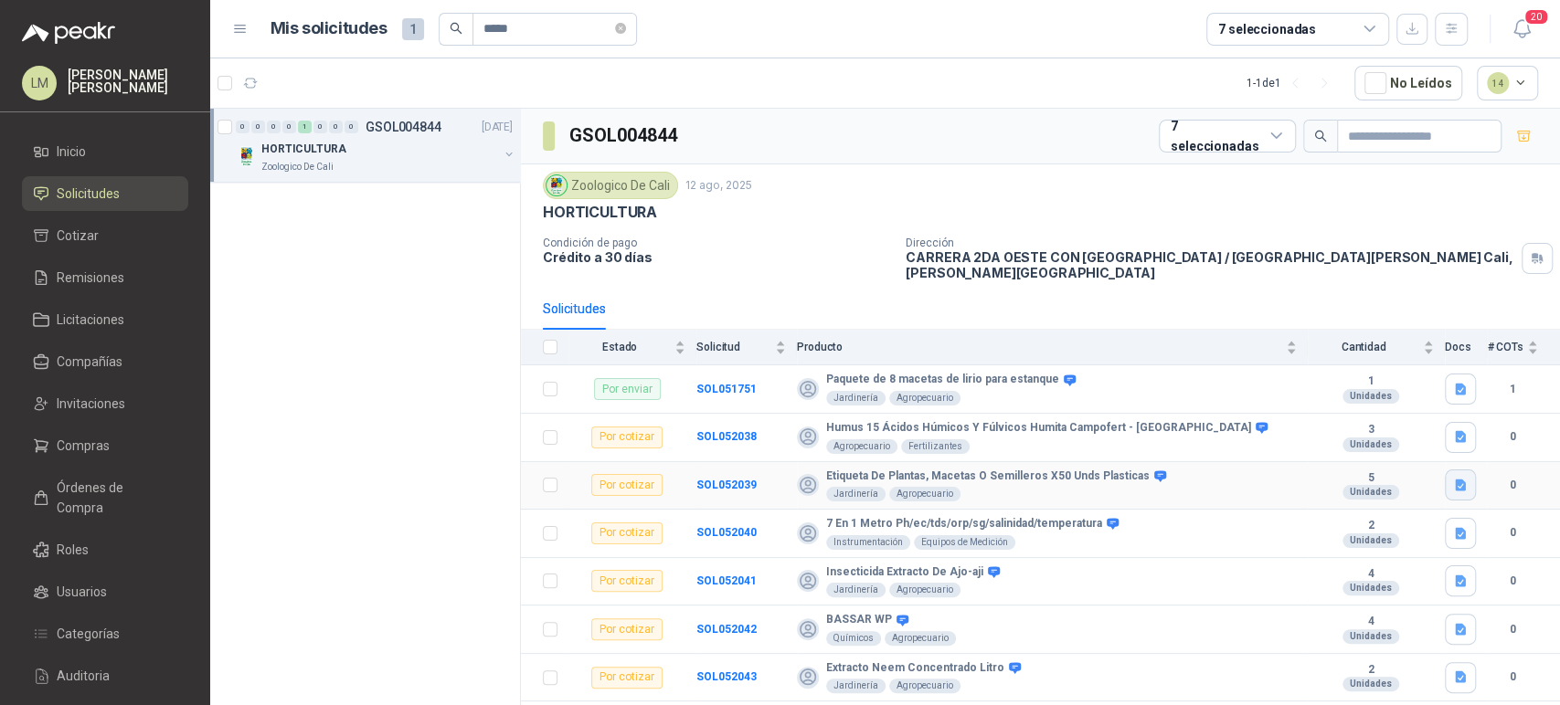
click at [1464, 480] on icon "button" at bounding box center [1460, 486] width 11 height 12
click at [1434, 440] on div "etiq.png" at bounding box center [1429, 430] width 91 height 43
click at [1437, 433] on button "etiq.png" at bounding box center [1430, 430] width 68 height 19
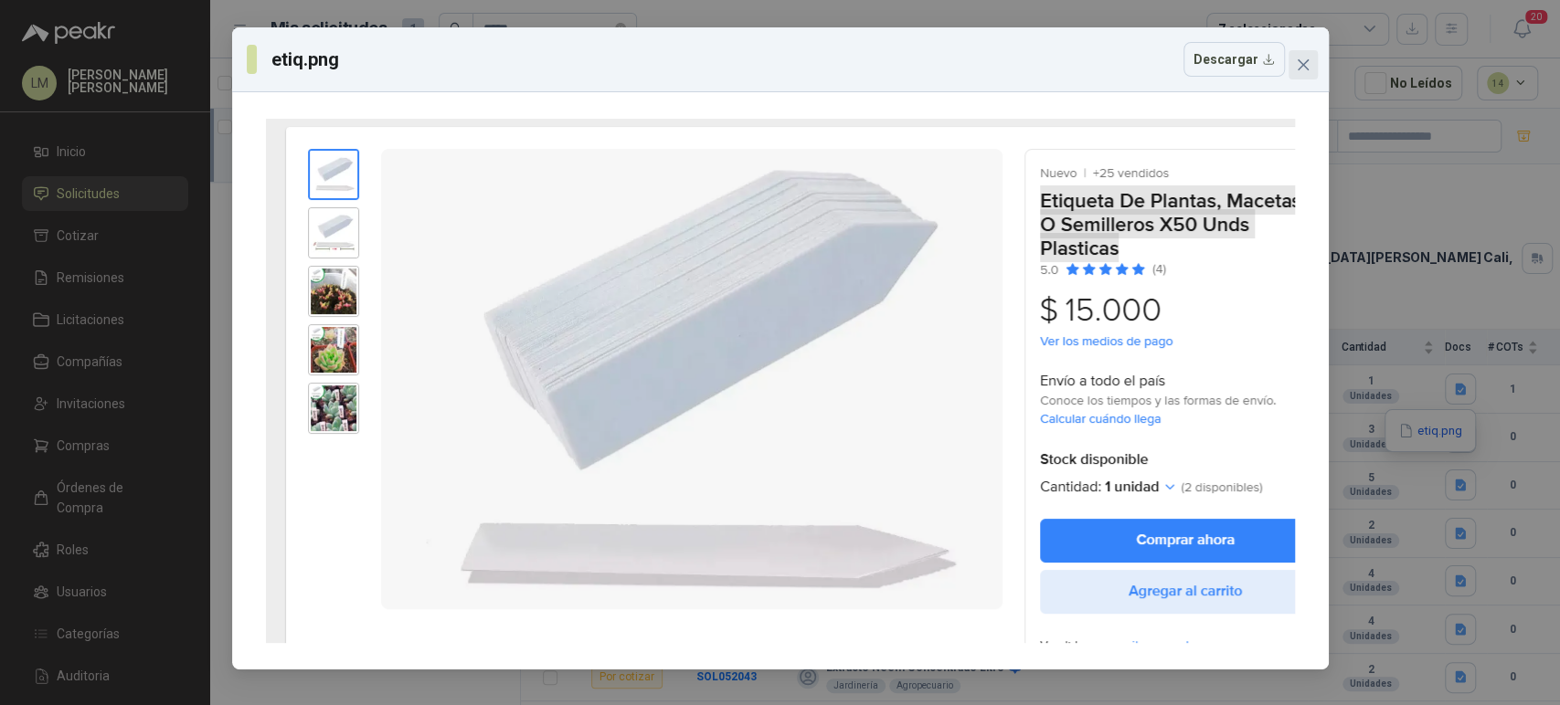
click at [1302, 61] on icon "close" at bounding box center [1303, 65] width 15 height 15
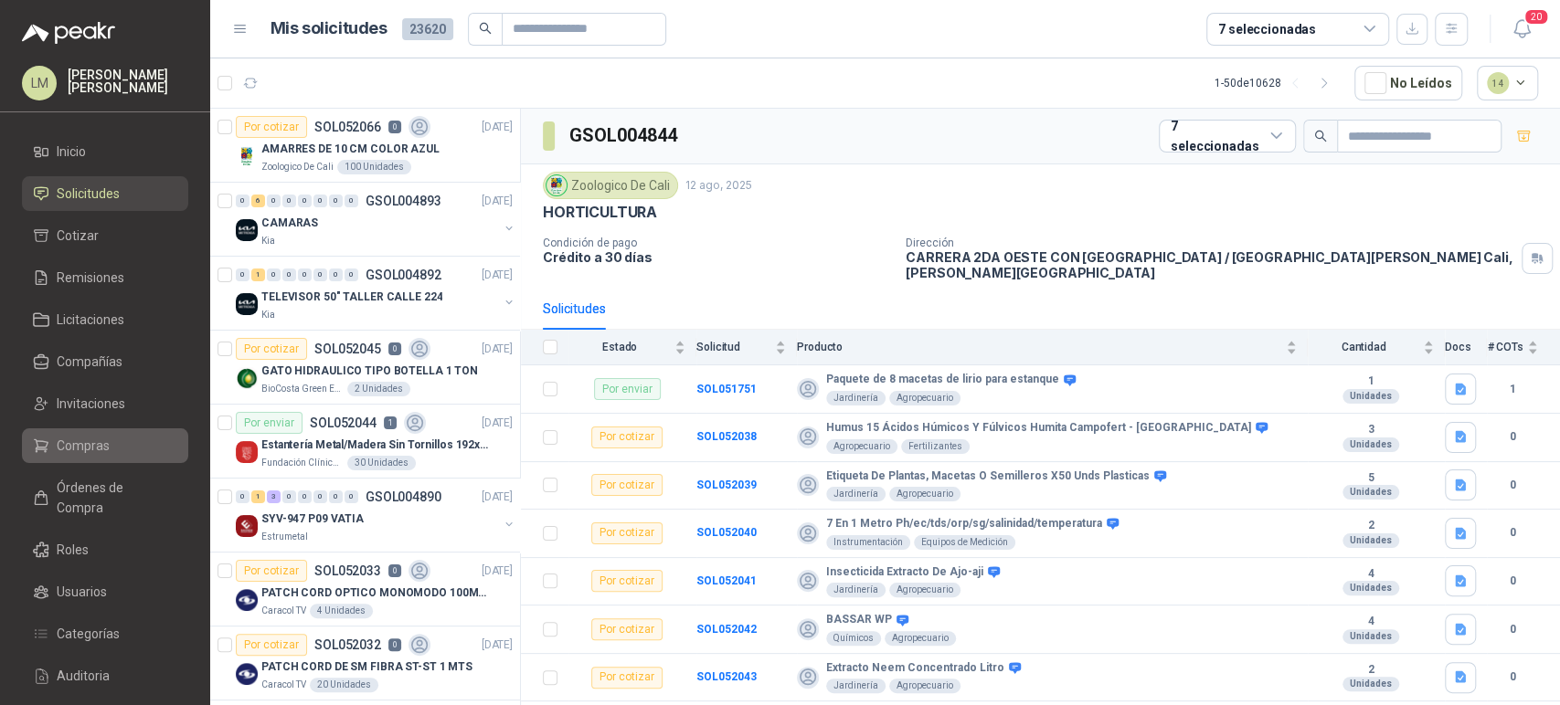
click at [99, 445] on span "Compras" at bounding box center [83, 446] width 53 height 20
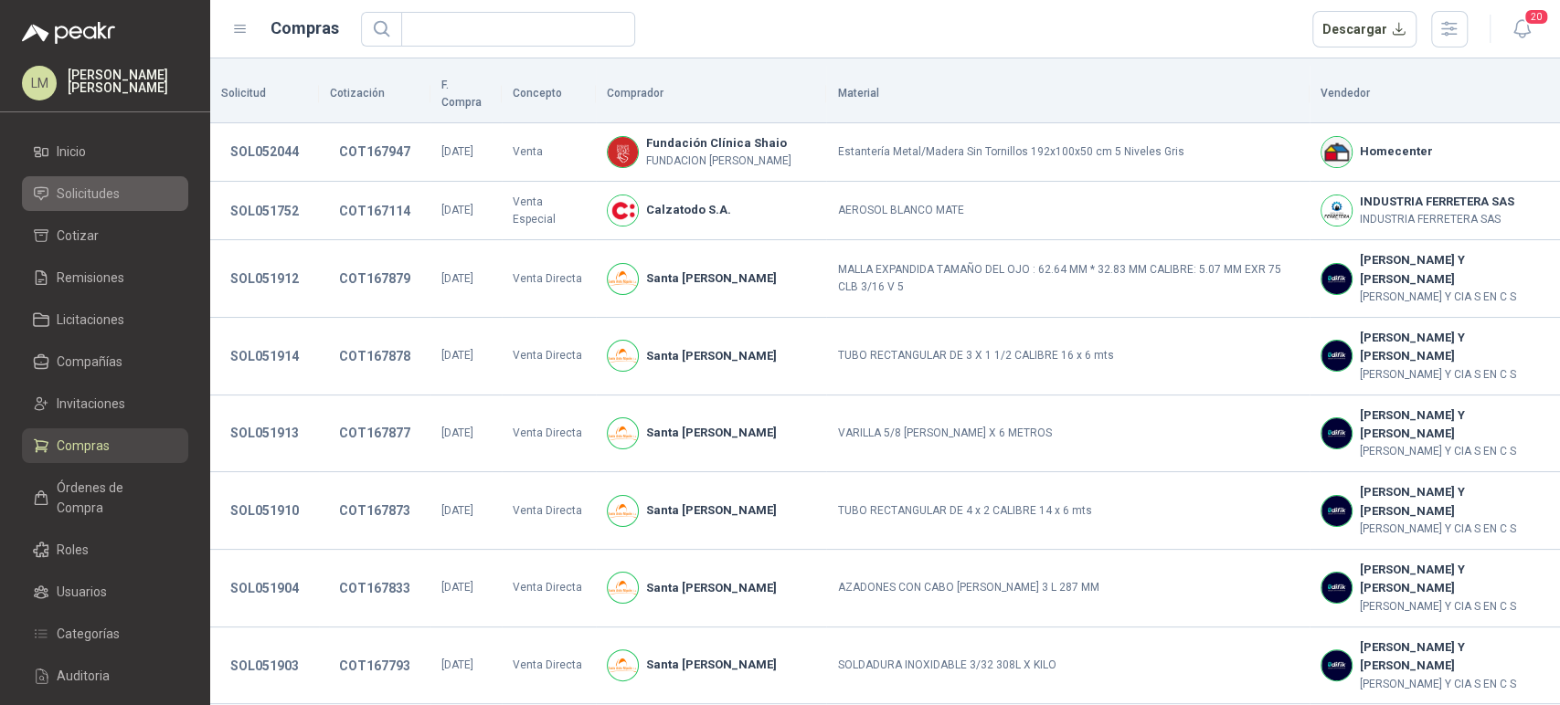
click at [93, 199] on span "Solicitudes" at bounding box center [88, 194] width 63 height 20
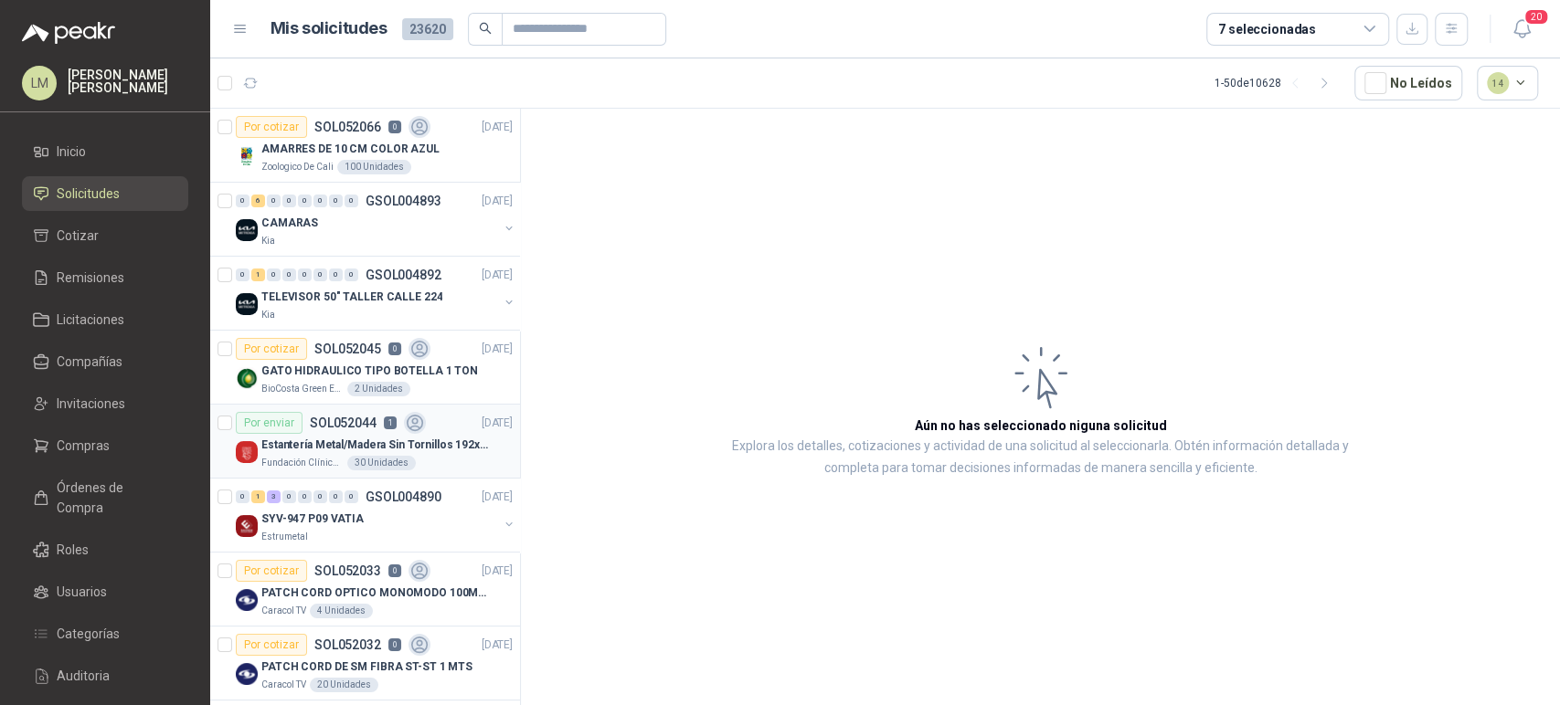
click at [323, 443] on p "Estantería Metal/Madera Sin Tornillos 192x100x50 cm 5 Niveles Gris" at bounding box center [375, 445] width 228 height 17
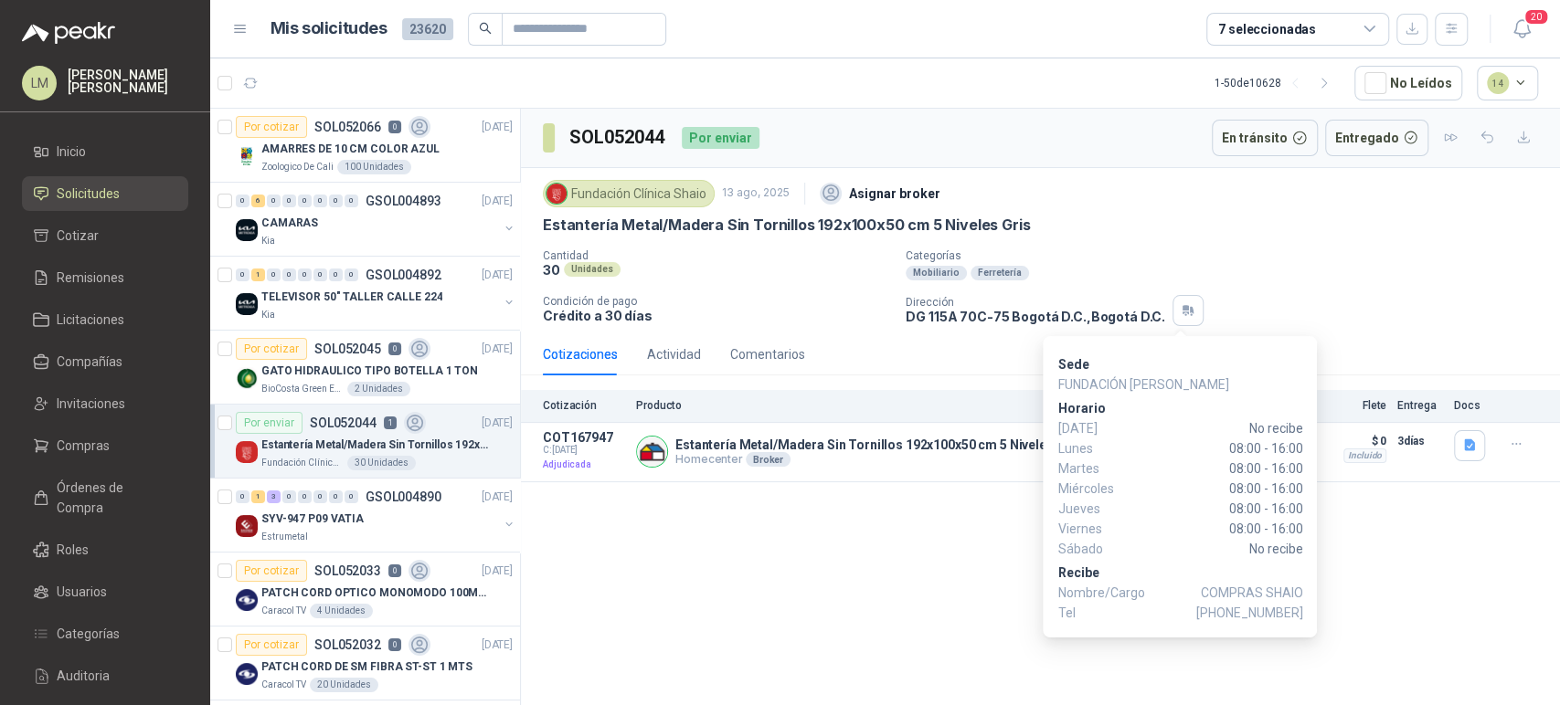
click at [1230, 612] on span "[PHONE_NUMBER]" at bounding box center [1248, 613] width 107 height 20
drag, startPoint x: 1230, startPoint y: 610, endPoint x: 1301, endPoint y: 612, distance: 71.3
click at [1301, 612] on span "[PHONE_NUMBER]" at bounding box center [1248, 613] width 107 height 20
copy span "3107535517"
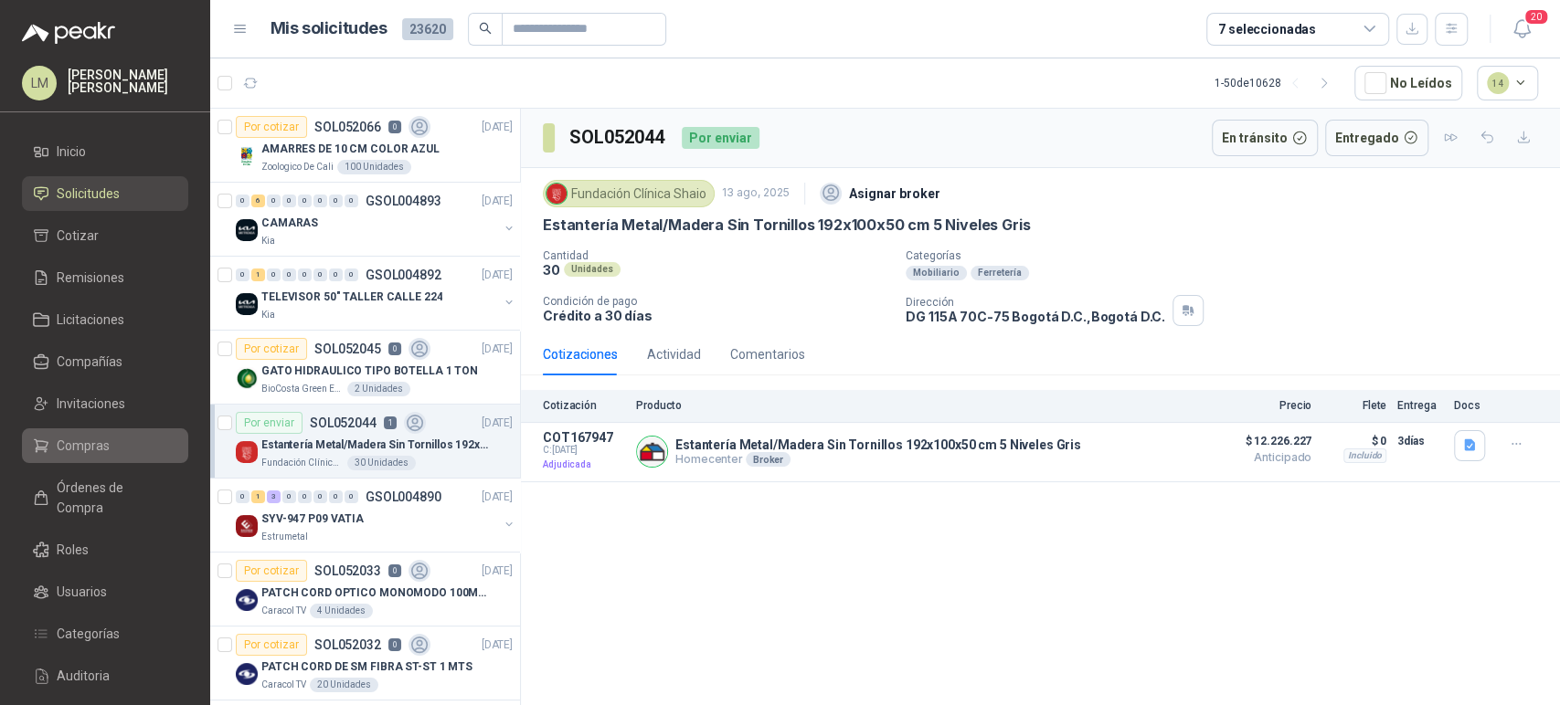
click at [81, 447] on span "Compras" at bounding box center [83, 446] width 53 height 20
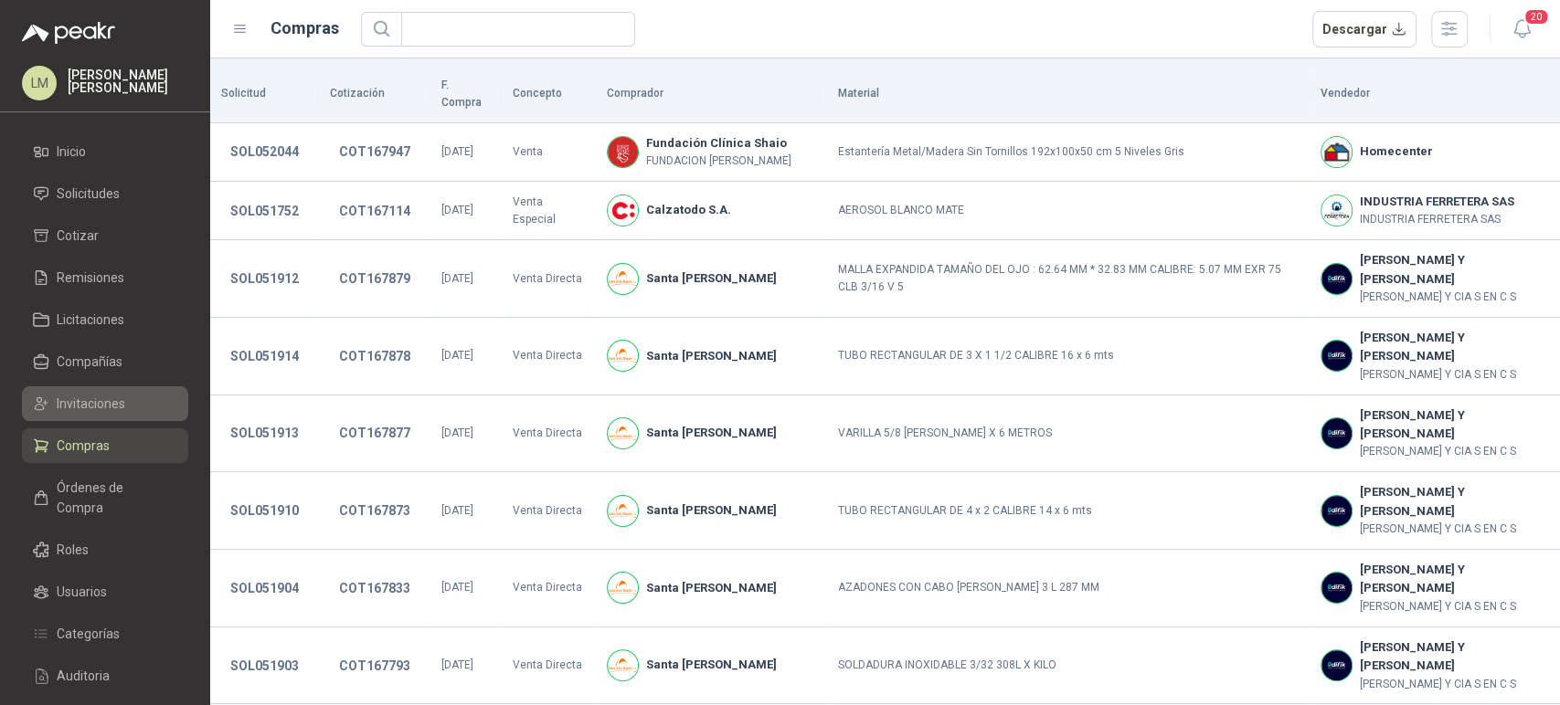
click at [111, 398] on span "Invitaciones" at bounding box center [91, 404] width 69 height 20
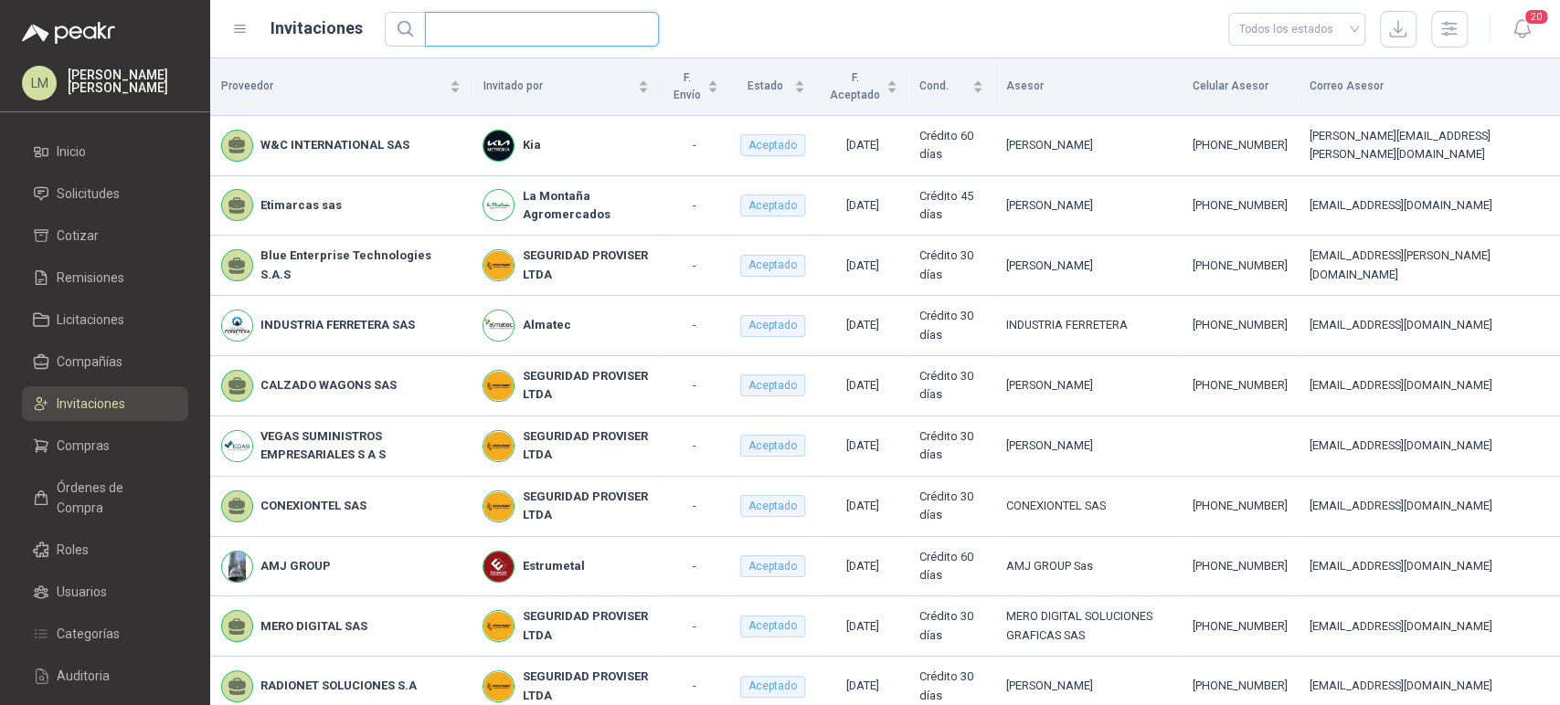
click at [482, 25] on input "text" at bounding box center [534, 29] width 197 height 33
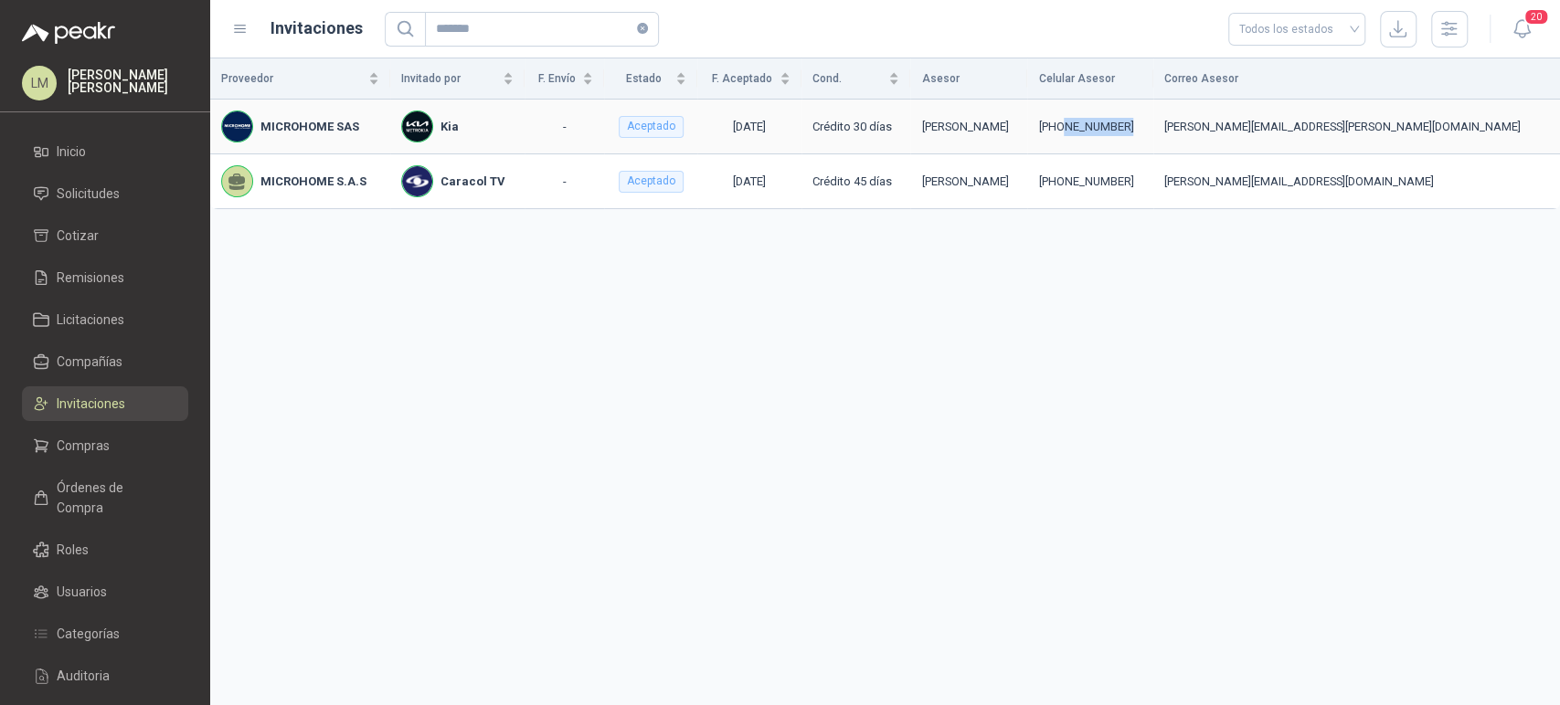
drag, startPoint x: 1253, startPoint y: 123, endPoint x: 1178, endPoint y: 130, distance: 75.2
click at [1142, 130] on div "[PHONE_NUMBER]" at bounding box center [1090, 127] width 104 height 18
copy div "3058195122"
drag, startPoint x: 513, startPoint y: 29, endPoint x: 183, endPoint y: 44, distance: 330.2
click at [183, 44] on div "LM [PERSON_NAME] Inicio Solicitudes Cotizar Remisiones Licitaciones Compañías I…" at bounding box center [780, 352] width 1560 height 705
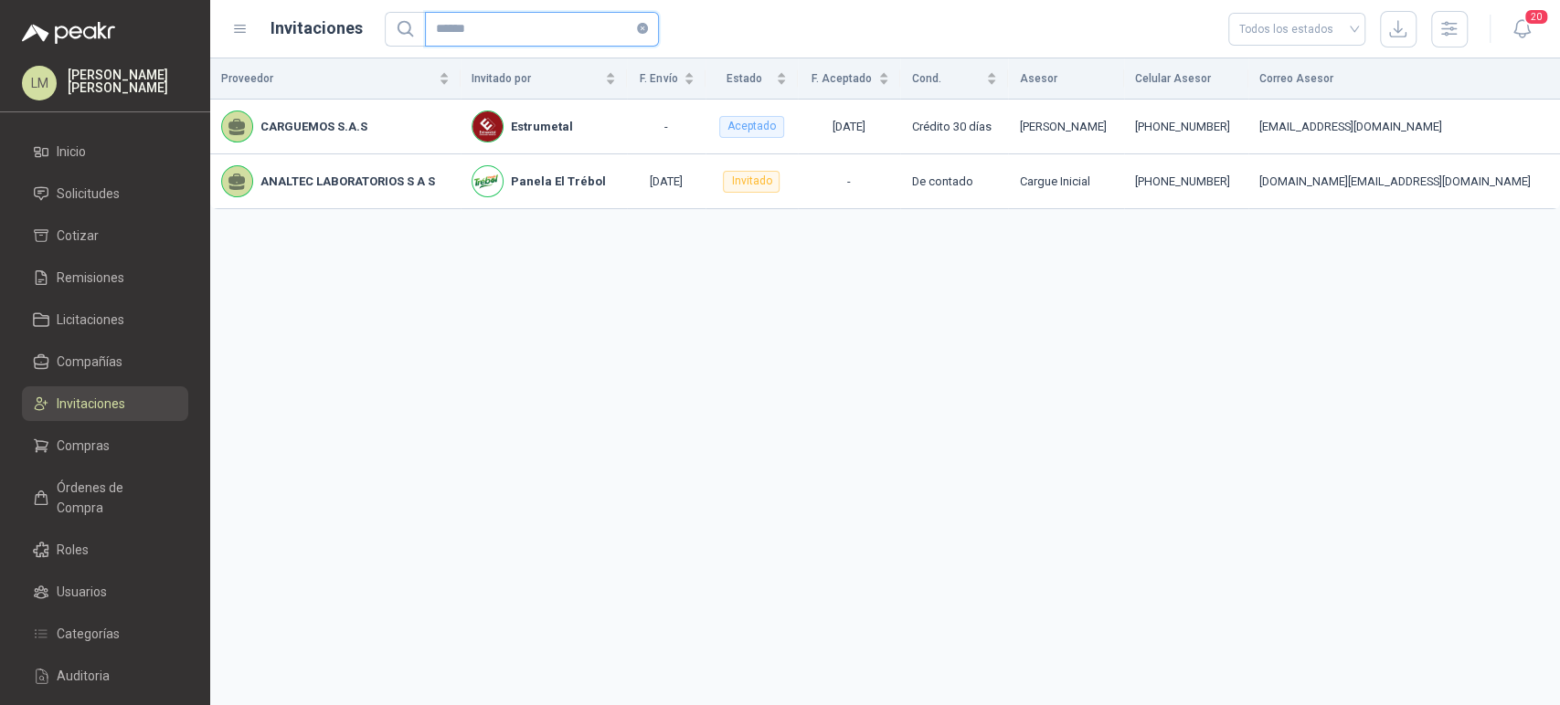
drag, startPoint x: 493, startPoint y: 22, endPoint x: 234, endPoint y: 20, distance: 259.5
click at [234, 20] on div "Invitaciones ****** Todos los estados" at bounding box center [849, 29] width 1235 height 37
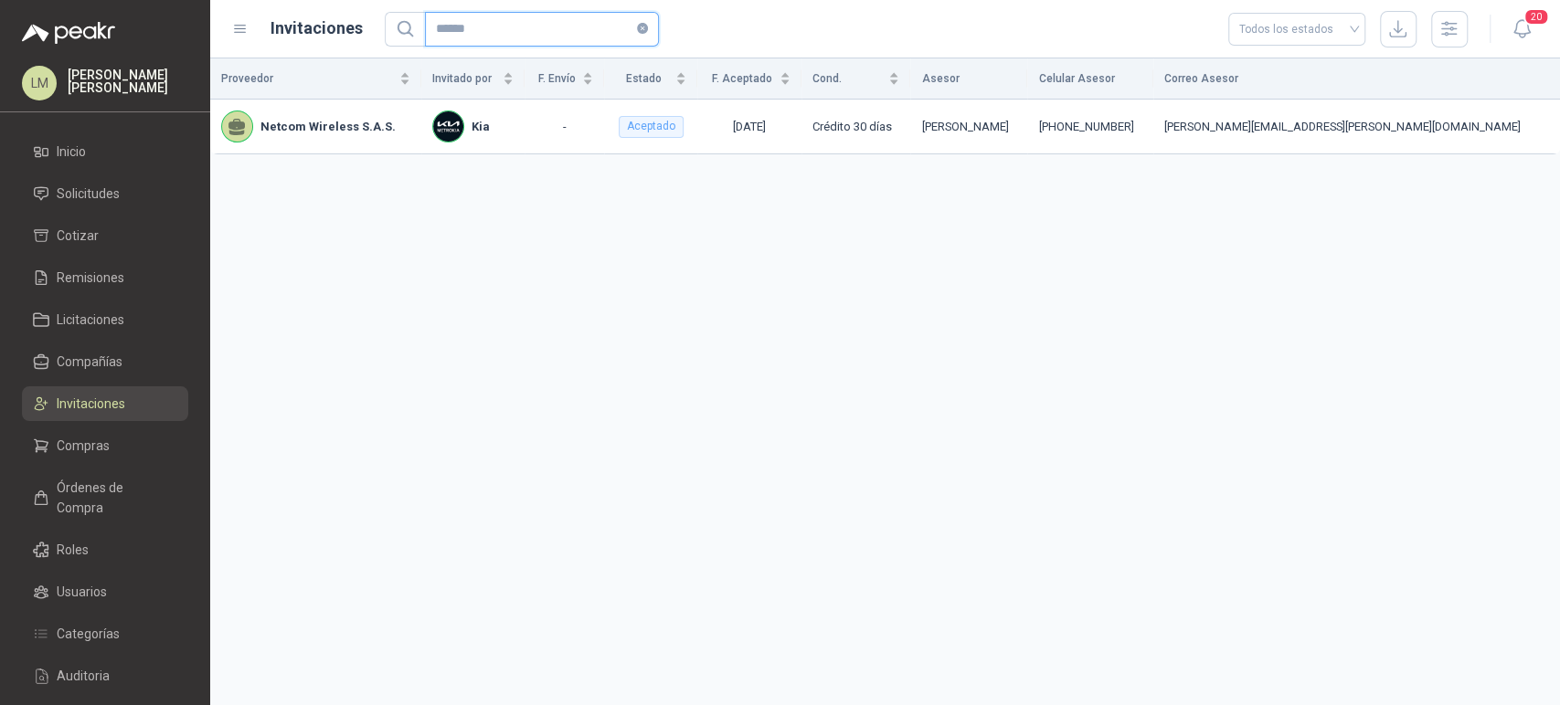
drag, startPoint x: 402, startPoint y: 28, endPoint x: 311, endPoint y: 9, distance: 93.4
click at [311, 9] on header "Invitaciones ****** Todos los estados 20" at bounding box center [885, 29] width 1350 height 58
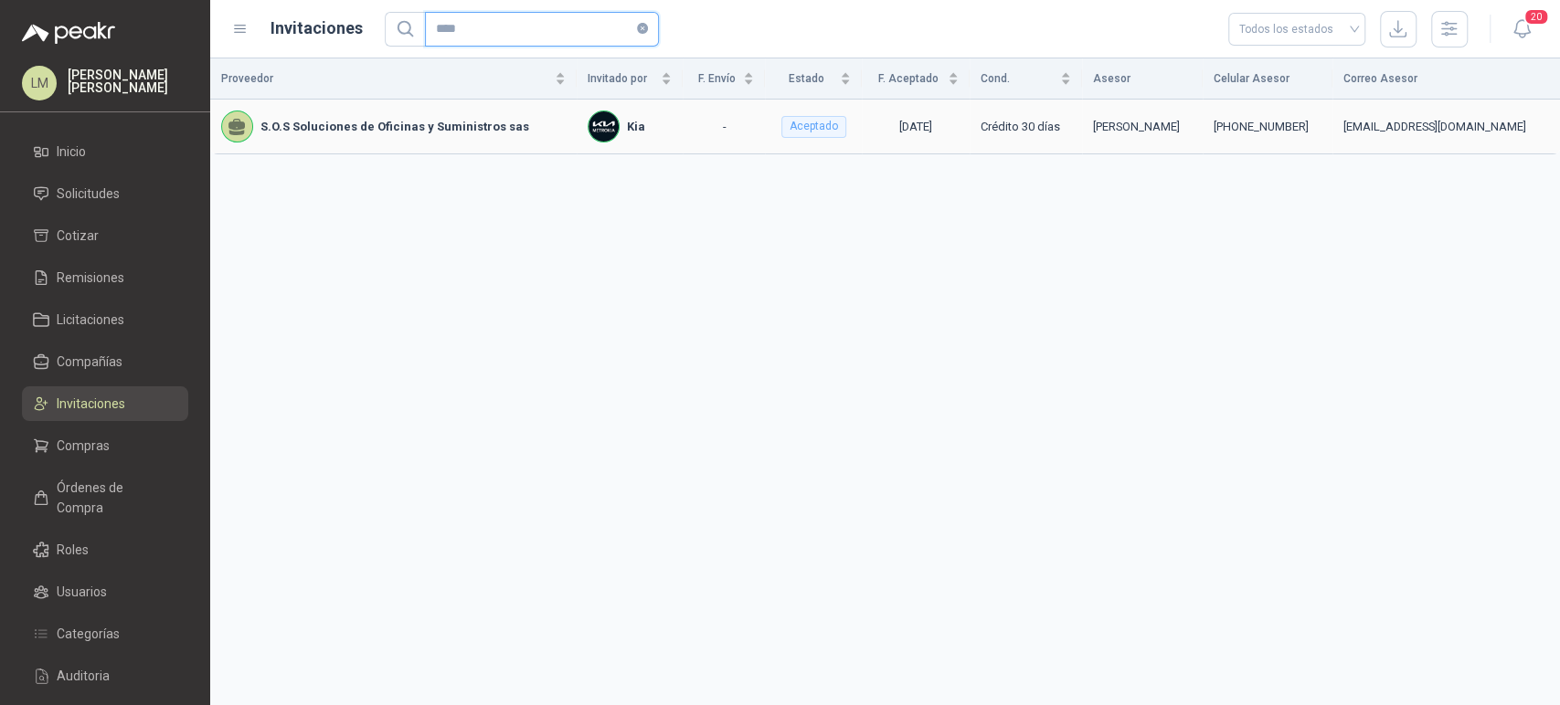
type input "****"
drag, startPoint x: 1339, startPoint y: 128, endPoint x: 1257, endPoint y: 131, distance: 81.4
click at [1257, 131] on td "[PHONE_NUMBER]" at bounding box center [1268, 127] width 130 height 55
copy div "3193707998"
click at [87, 447] on span "Compras" at bounding box center [83, 446] width 53 height 20
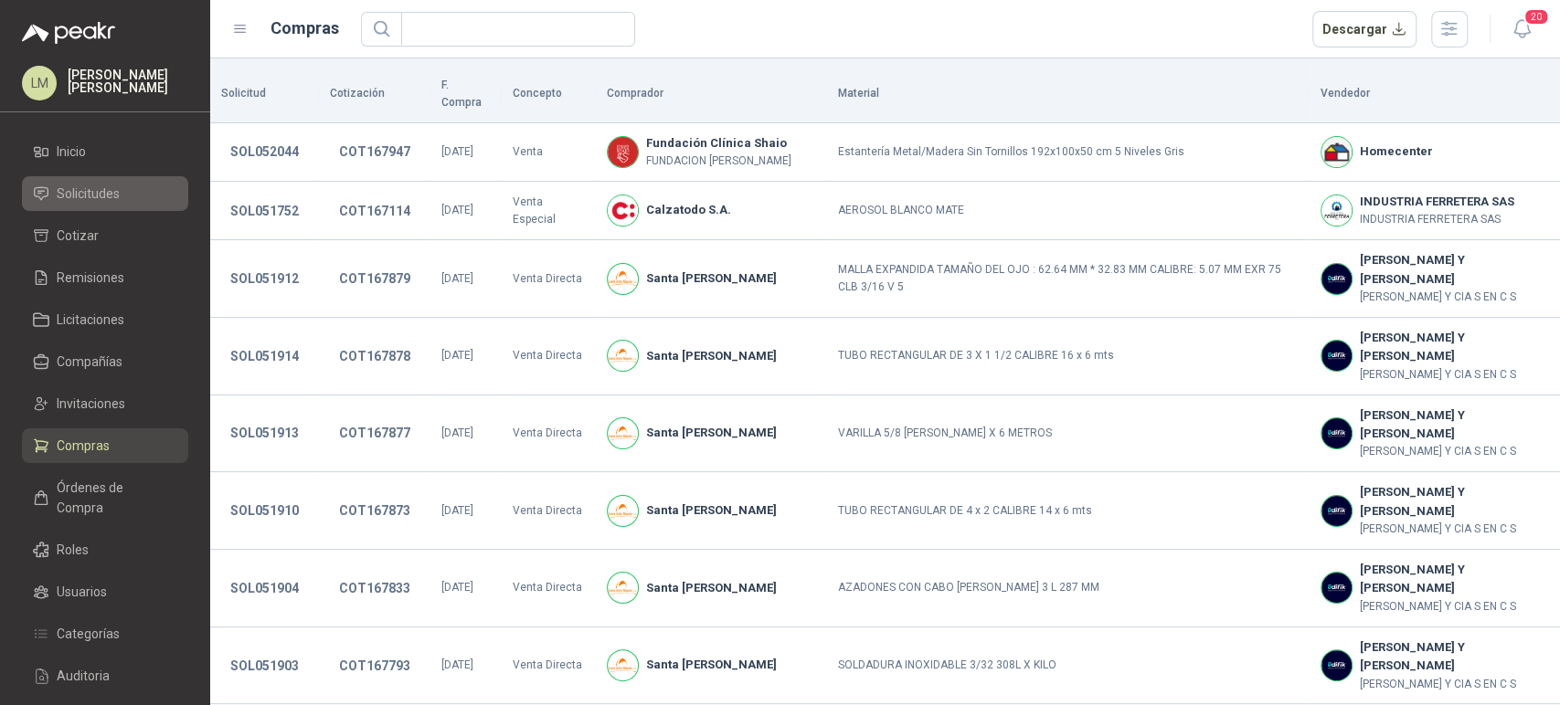
click at [98, 193] on span "Solicitudes" at bounding box center [88, 194] width 63 height 20
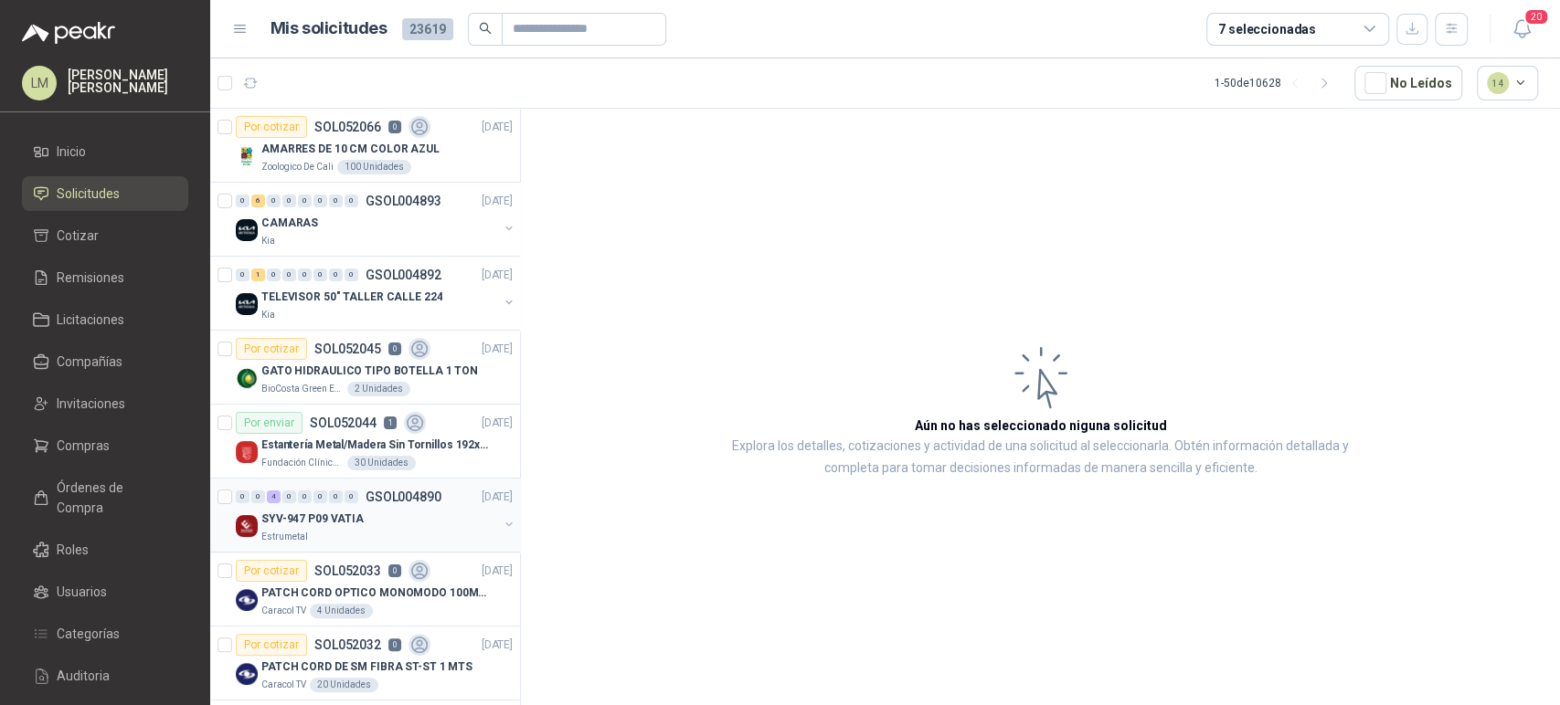
click at [502, 525] on button "button" at bounding box center [509, 524] width 15 height 15
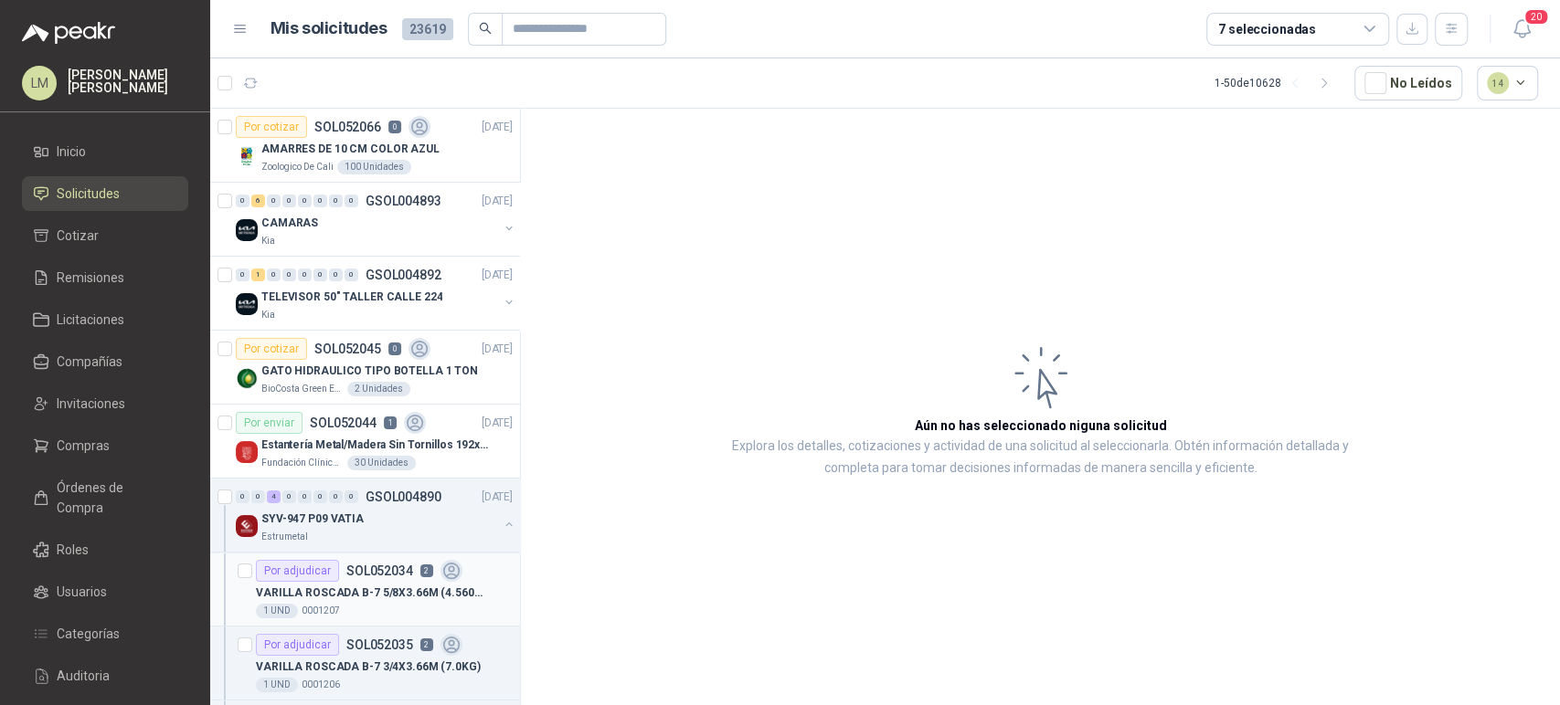
click at [430, 571] on div "Por adjudicar SOL052034 2" at bounding box center [359, 571] width 207 height 22
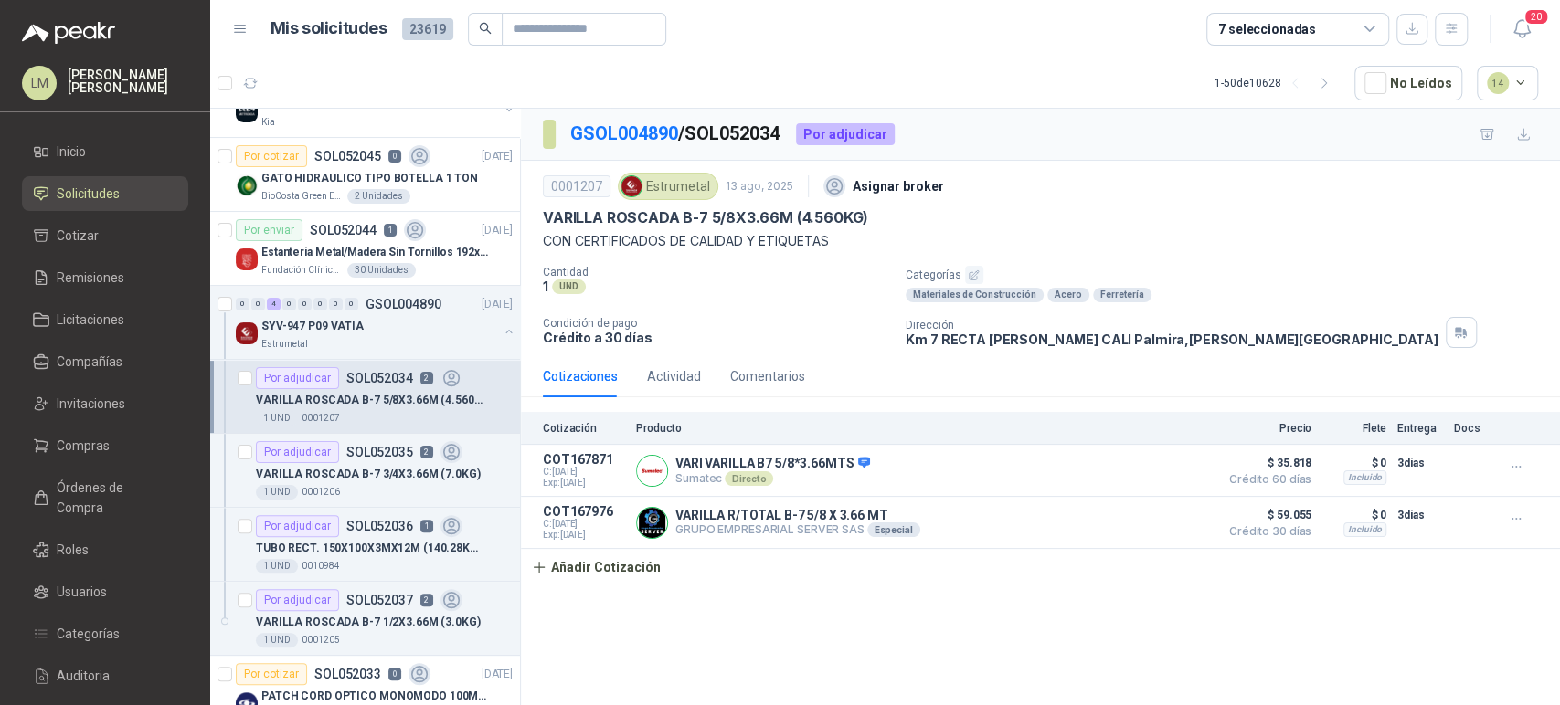
scroll to position [198, 0]
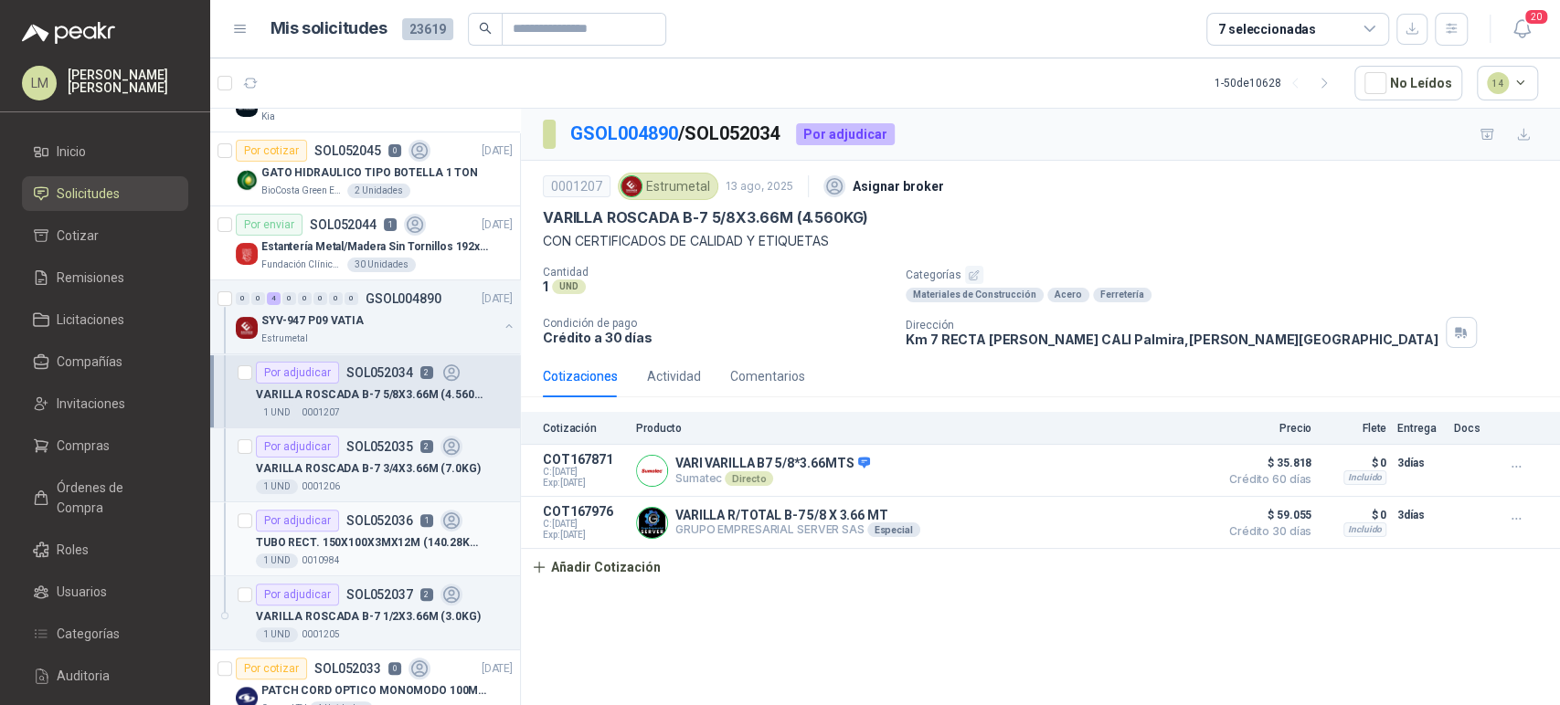
click at [340, 535] on p "TUBO RECT. 150X100X3MX12M (140.28KG)A500" at bounding box center [370, 543] width 228 height 17
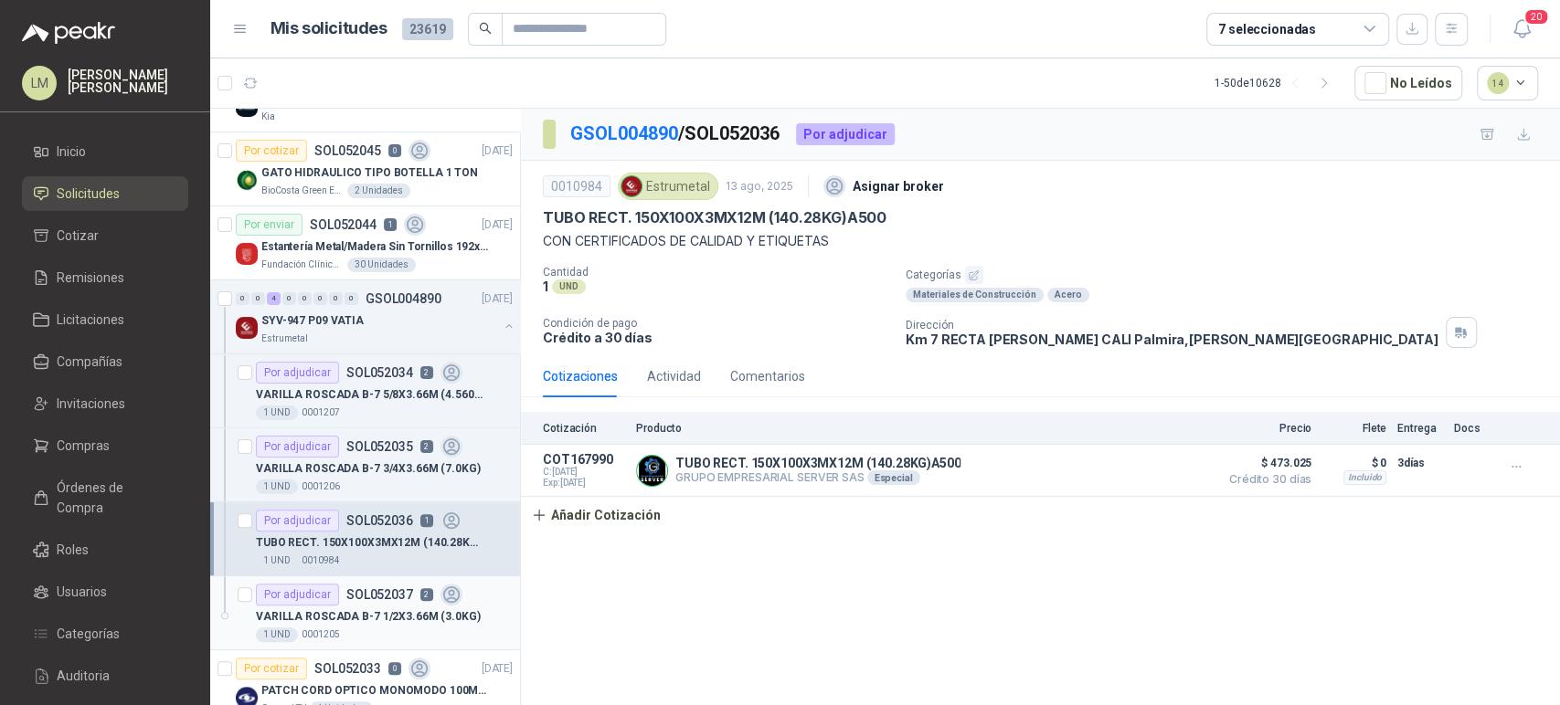
click at [342, 579] on article "Por adjudicar SOL052037 2 VARILLA ROSCADA B-7 1/2X3.66M (3.0KG) 1 UND  0001205" at bounding box center [365, 614] width 310 height 74
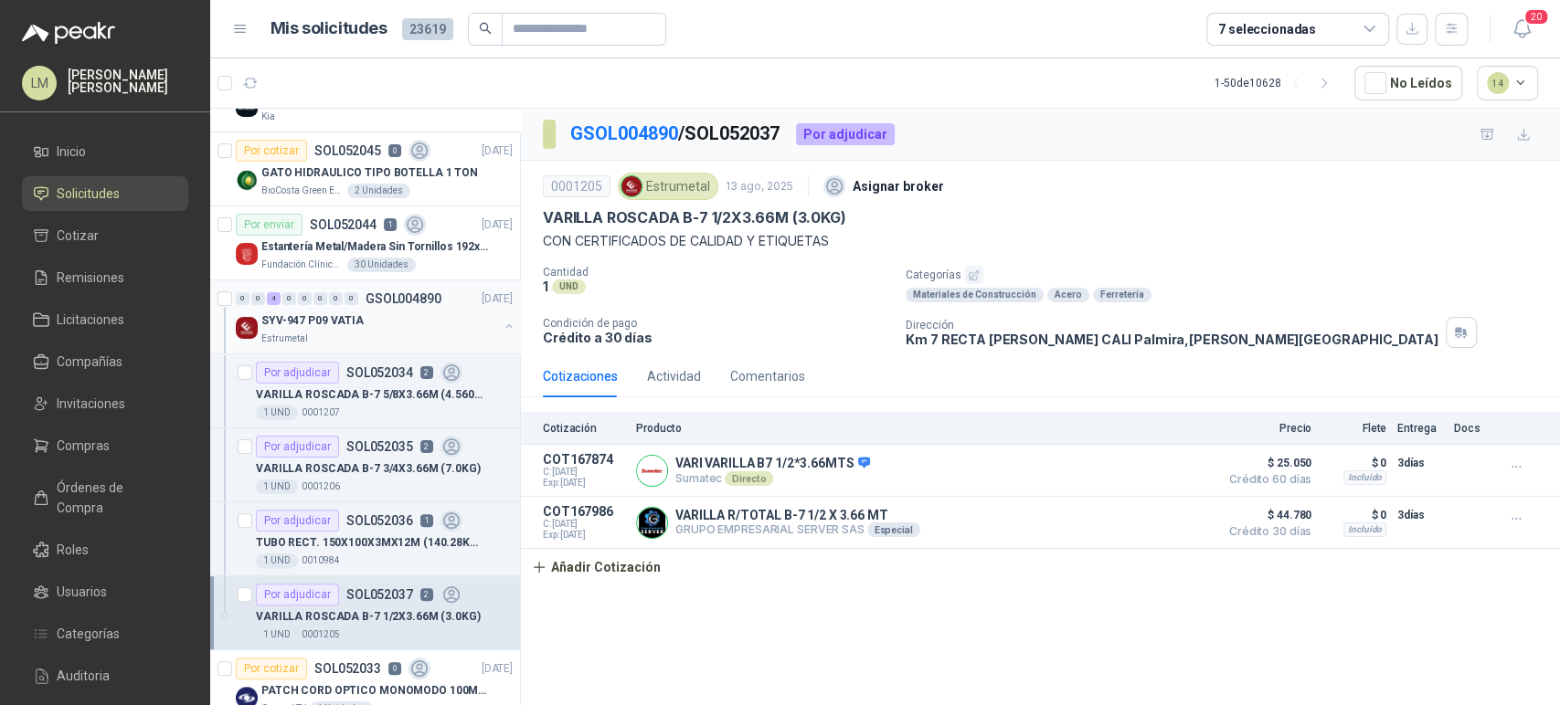
click at [502, 320] on button "button" at bounding box center [509, 326] width 15 height 15
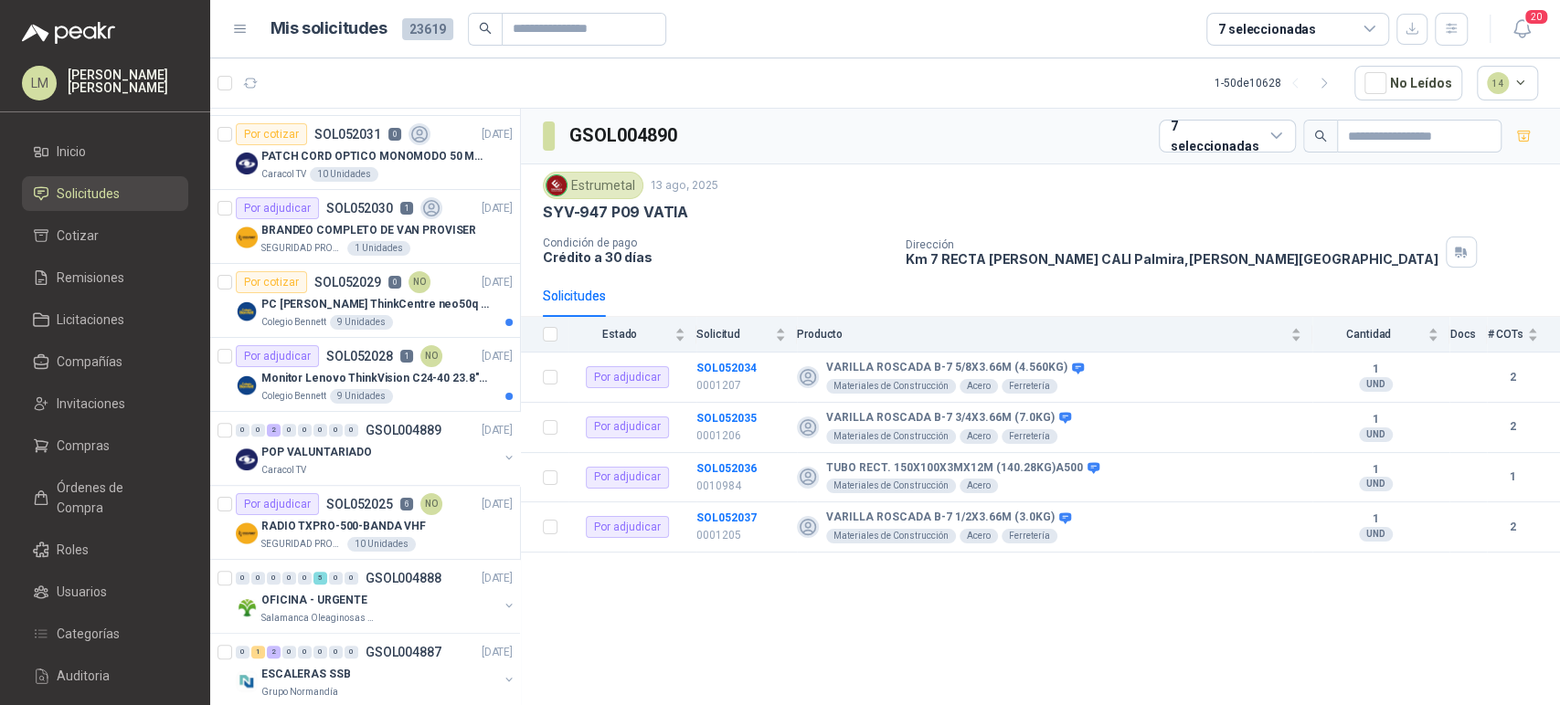
scroll to position [588, 0]
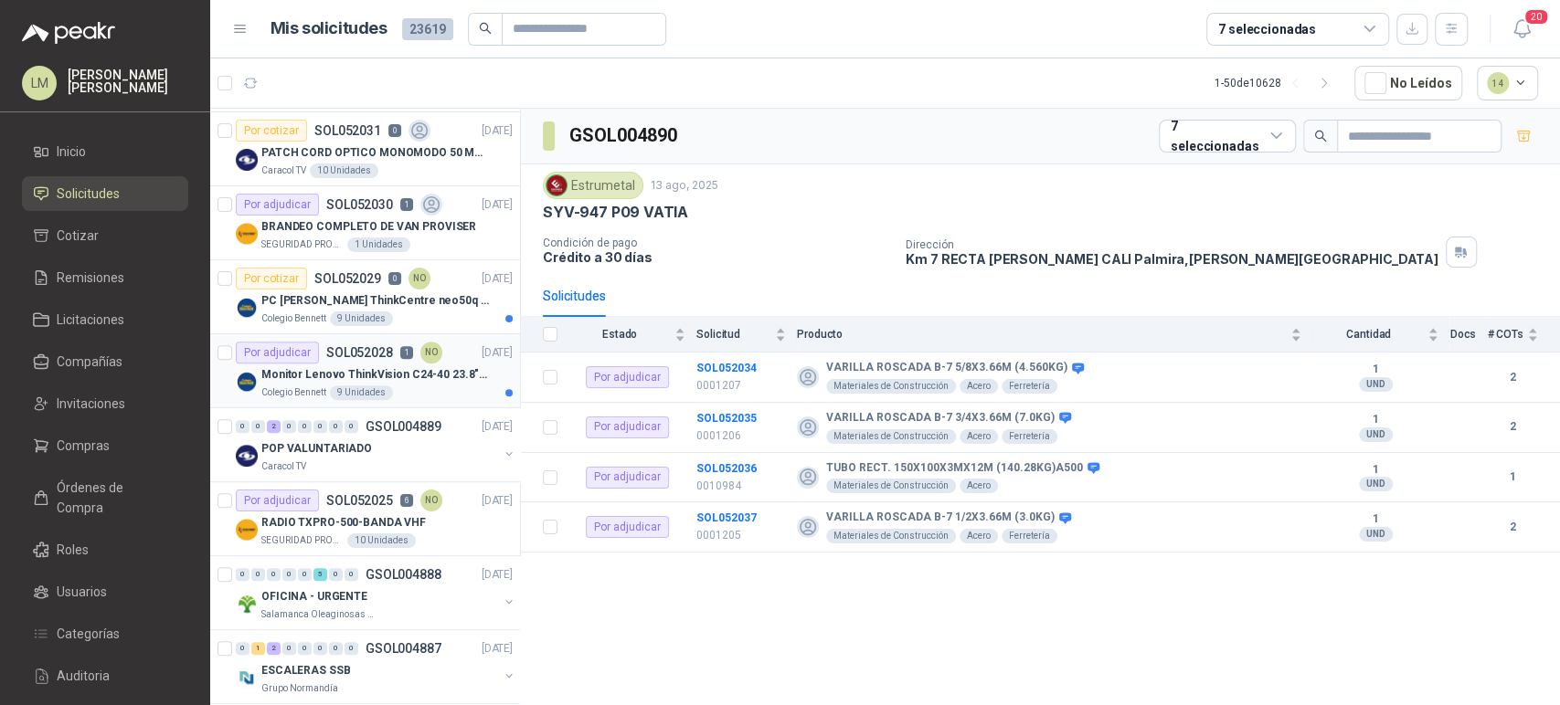
click at [346, 368] on p "Monitor Lenovo ThinkVision C24-40 23.8" 3YW" at bounding box center [375, 374] width 228 height 17
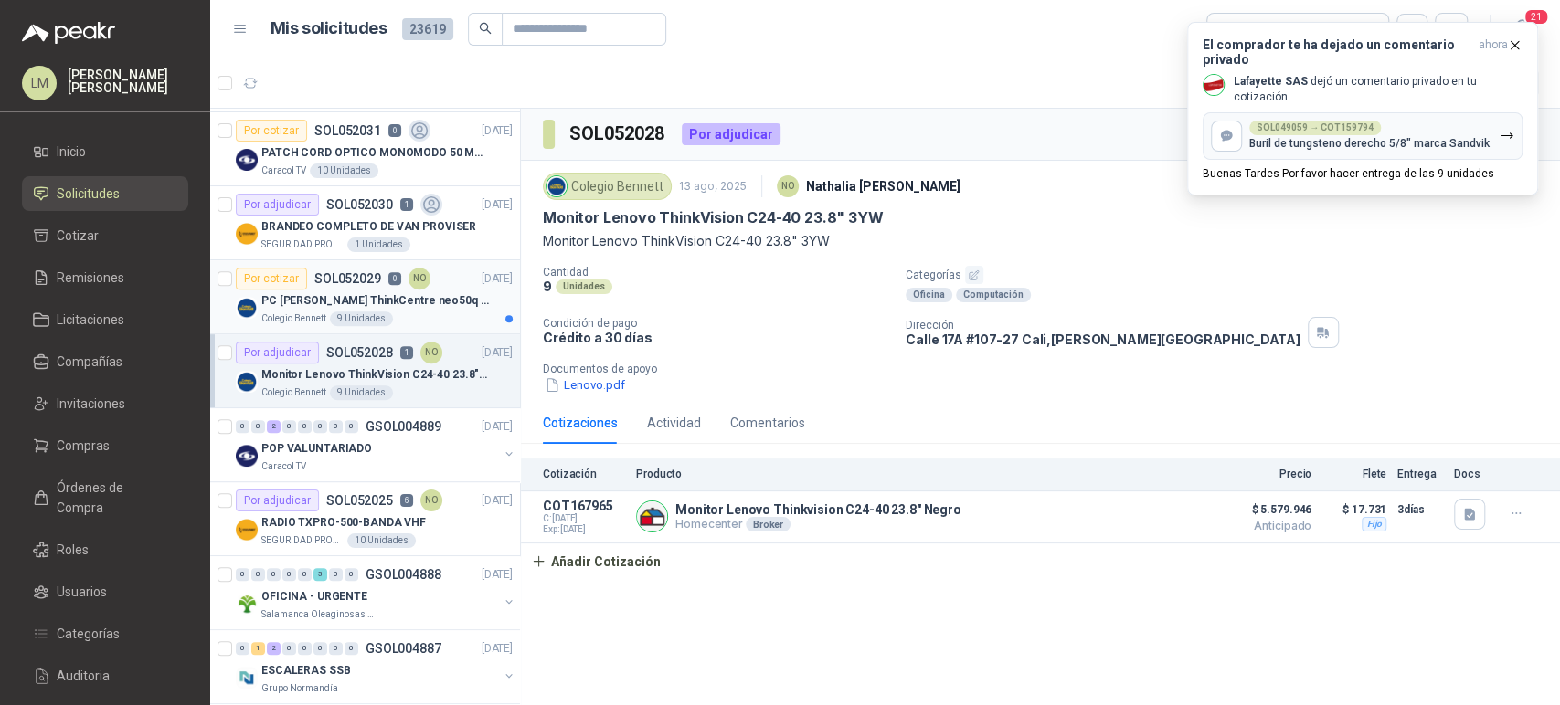
click at [365, 307] on div "PC [PERSON_NAME] ThinkCentre neo50q Gen 4 Core i5 16Gb 512Gb SSD Win 11 Pro 3YW…" at bounding box center [386, 301] width 251 height 22
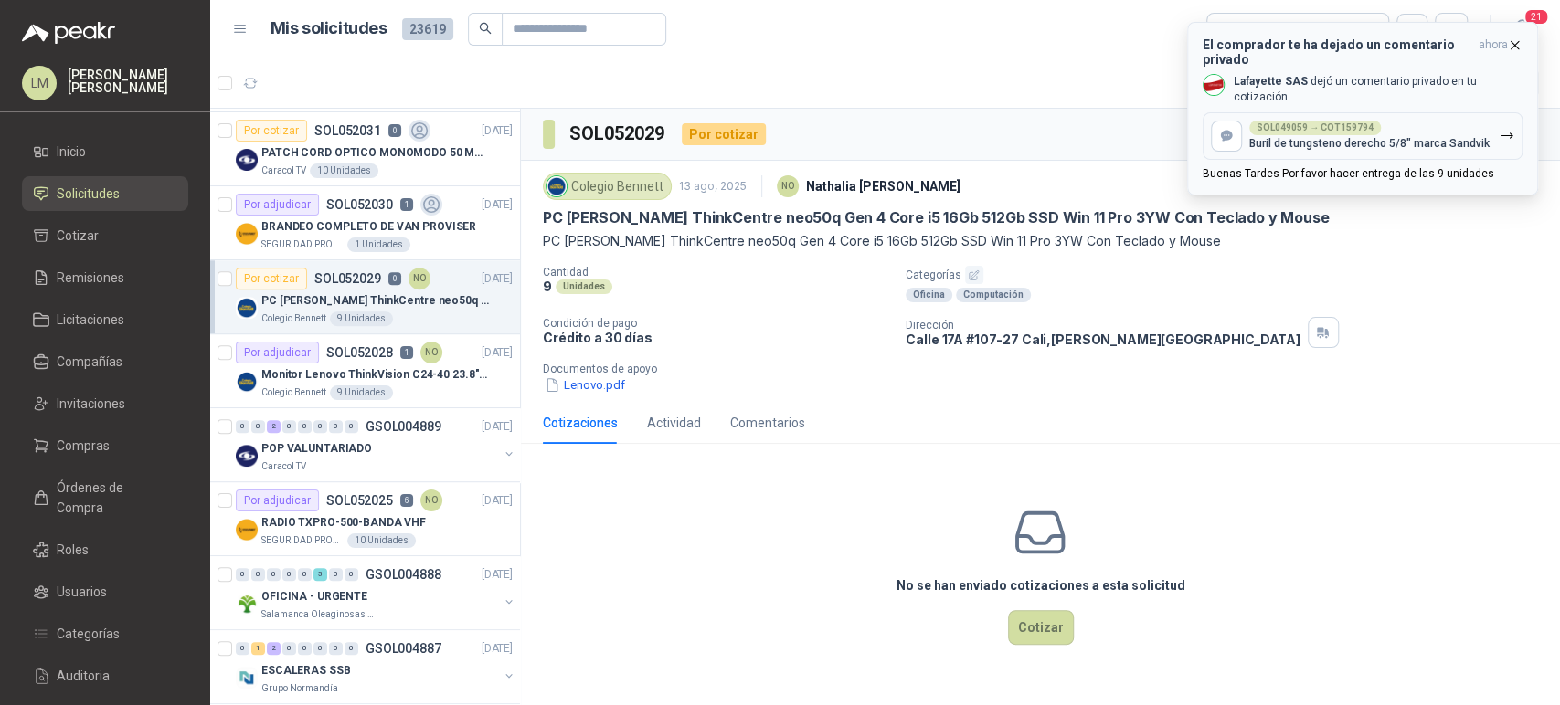
click at [1510, 42] on icon "button" at bounding box center [1515, 45] width 16 height 16
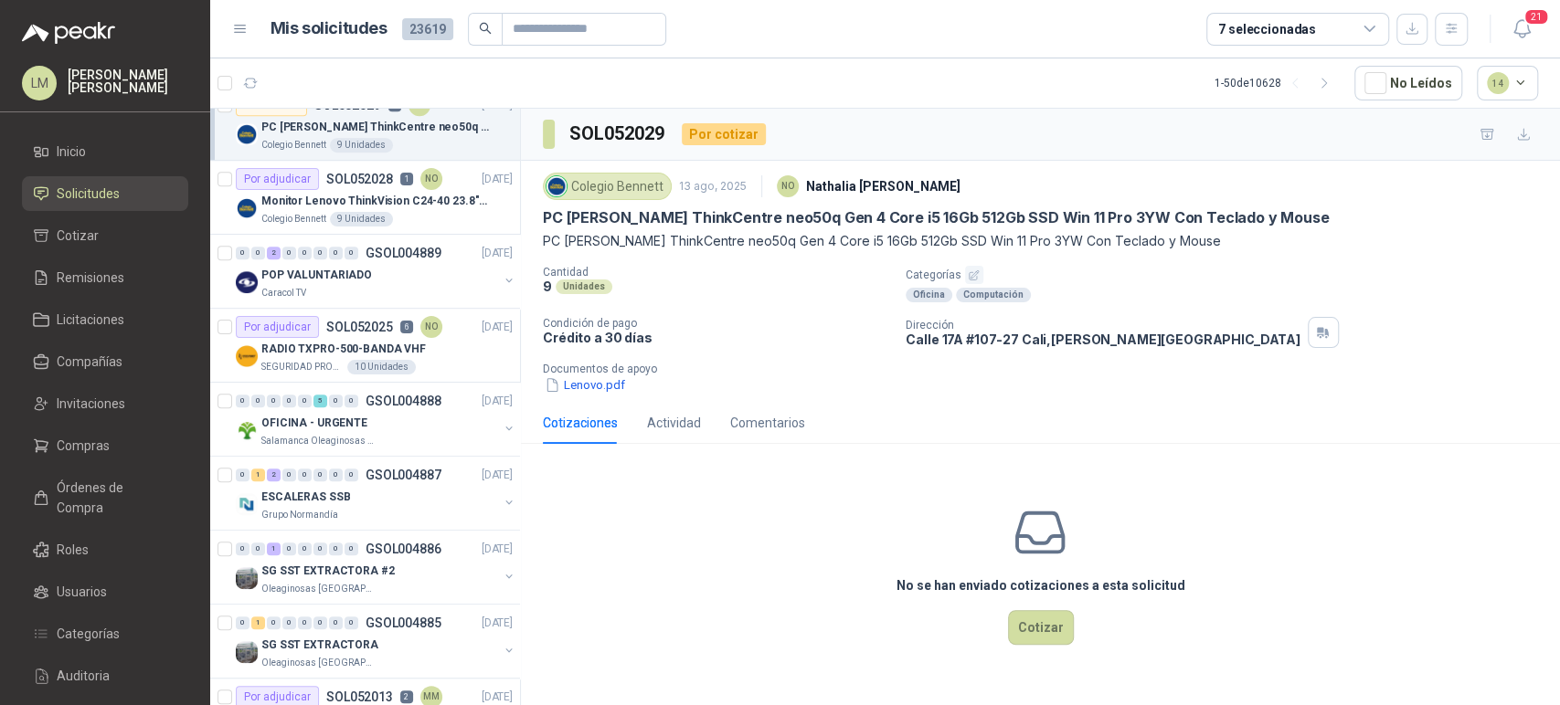
scroll to position [768, 0]
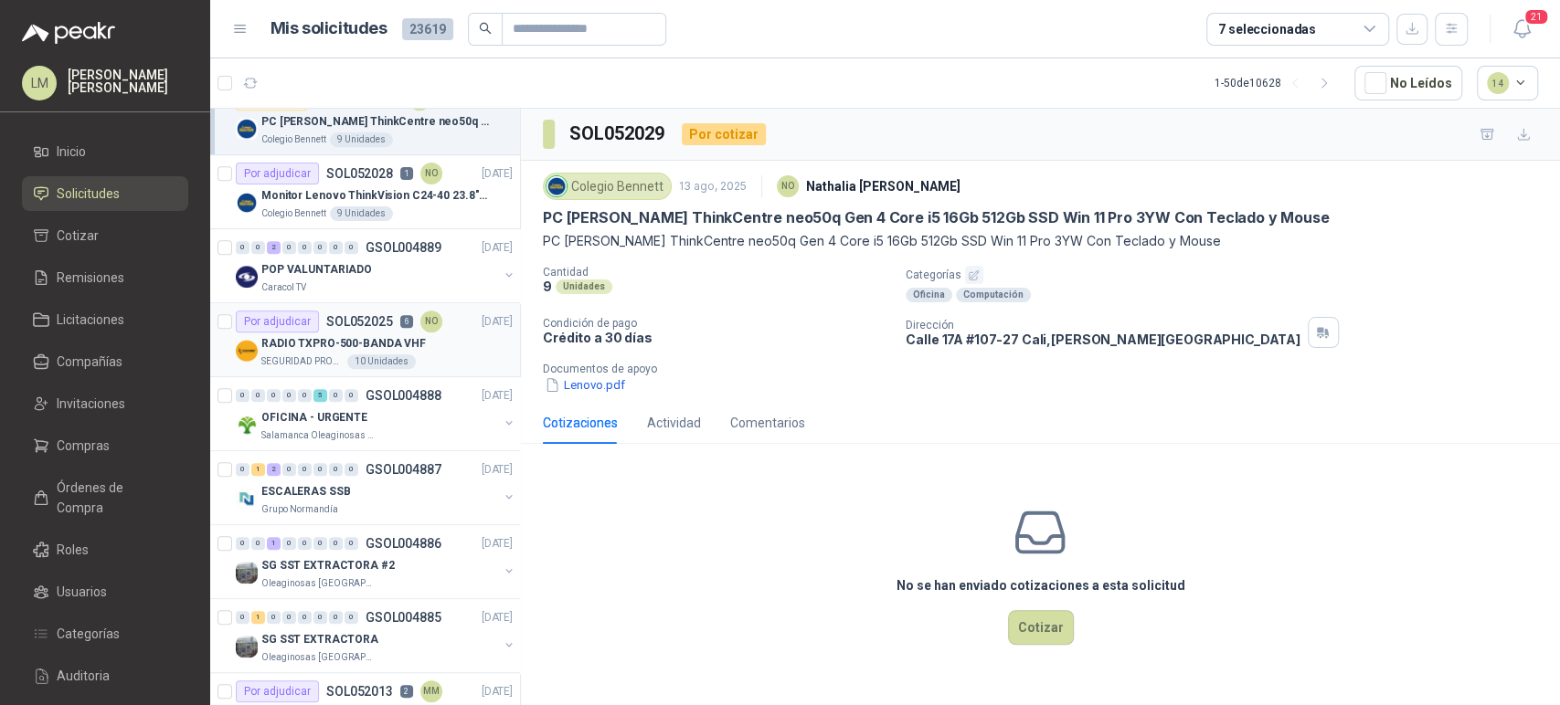
click at [356, 335] on p "RADIO TXPRO-500-BANDA VHF" at bounding box center [343, 343] width 164 height 17
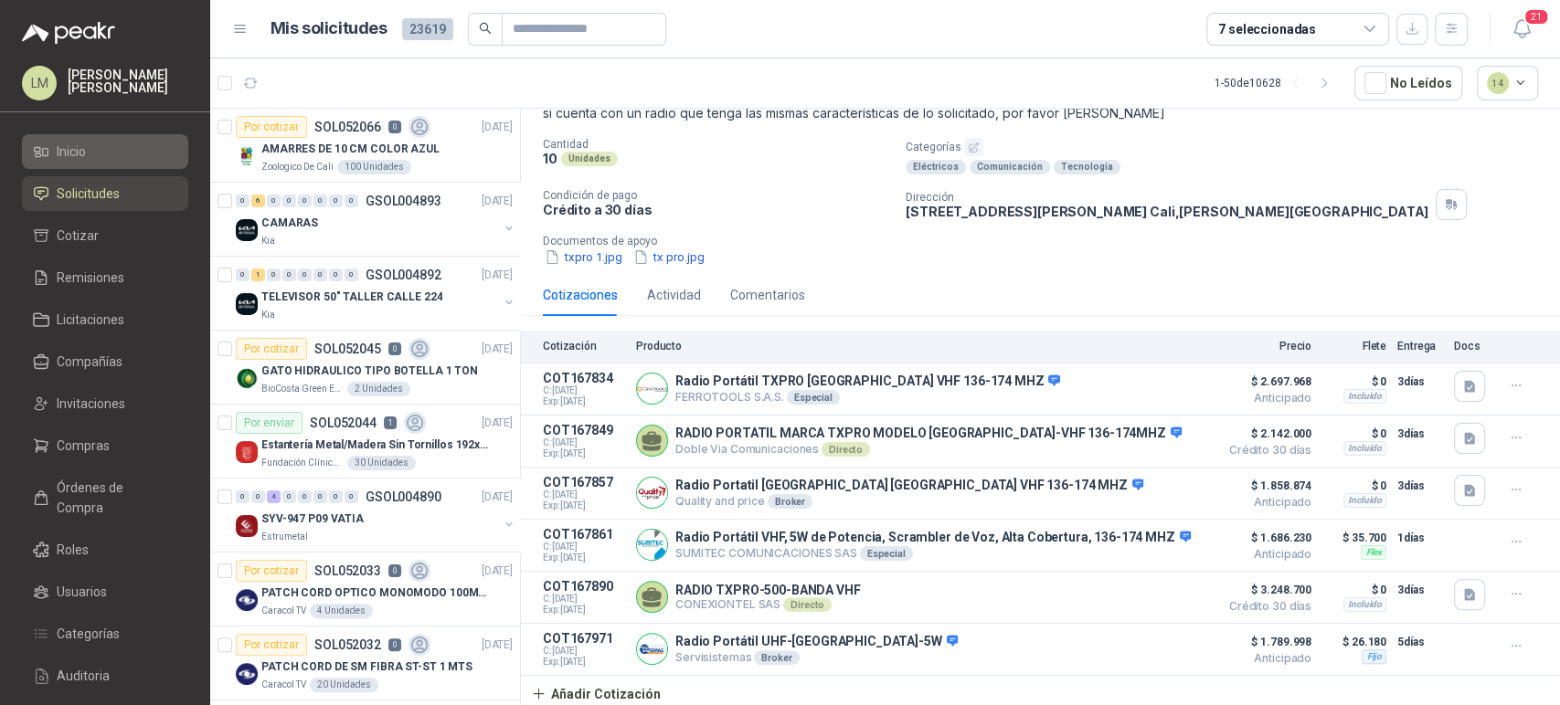
click at [55, 149] on li "Inicio" at bounding box center [105, 152] width 144 height 20
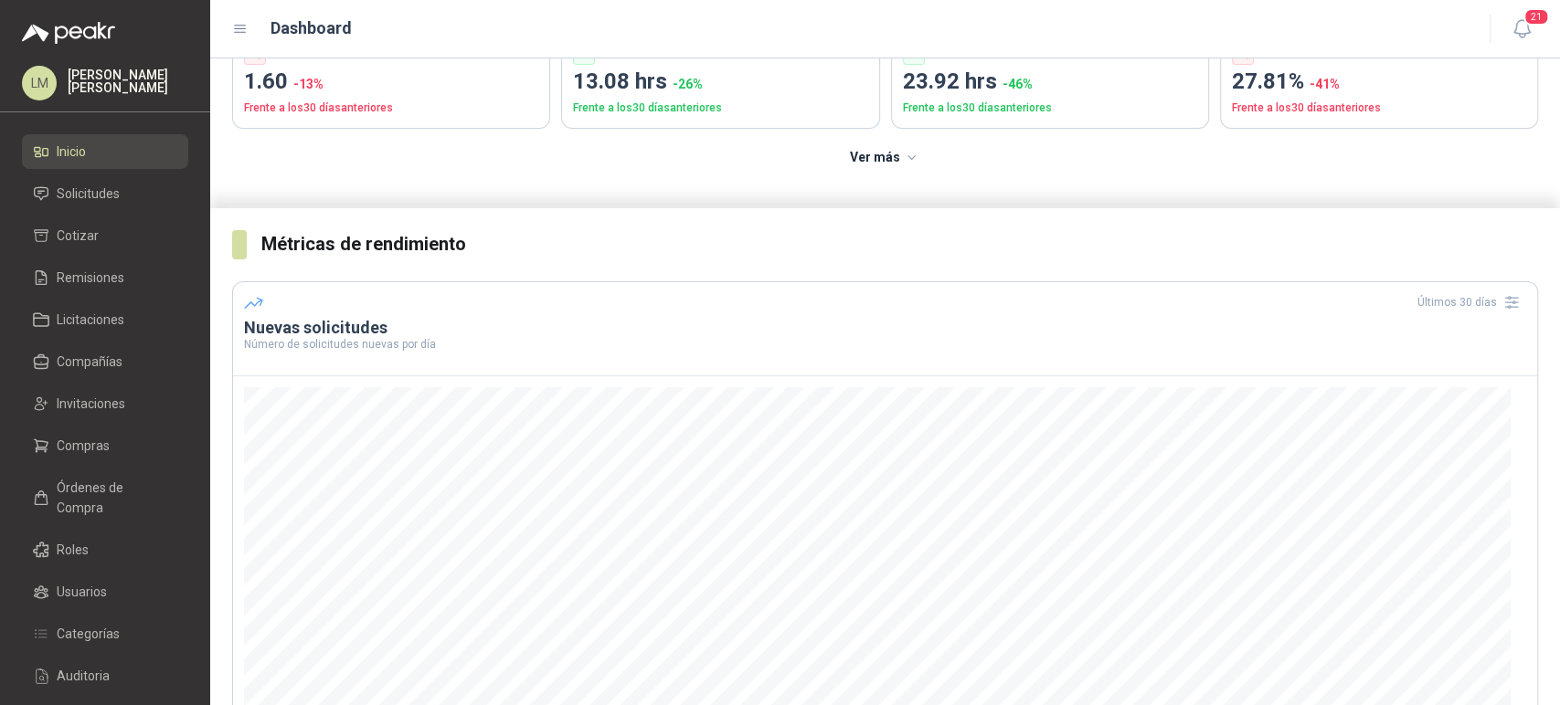
scroll to position [174, 0]
click at [94, 190] on span "Solicitudes" at bounding box center [88, 194] width 63 height 20
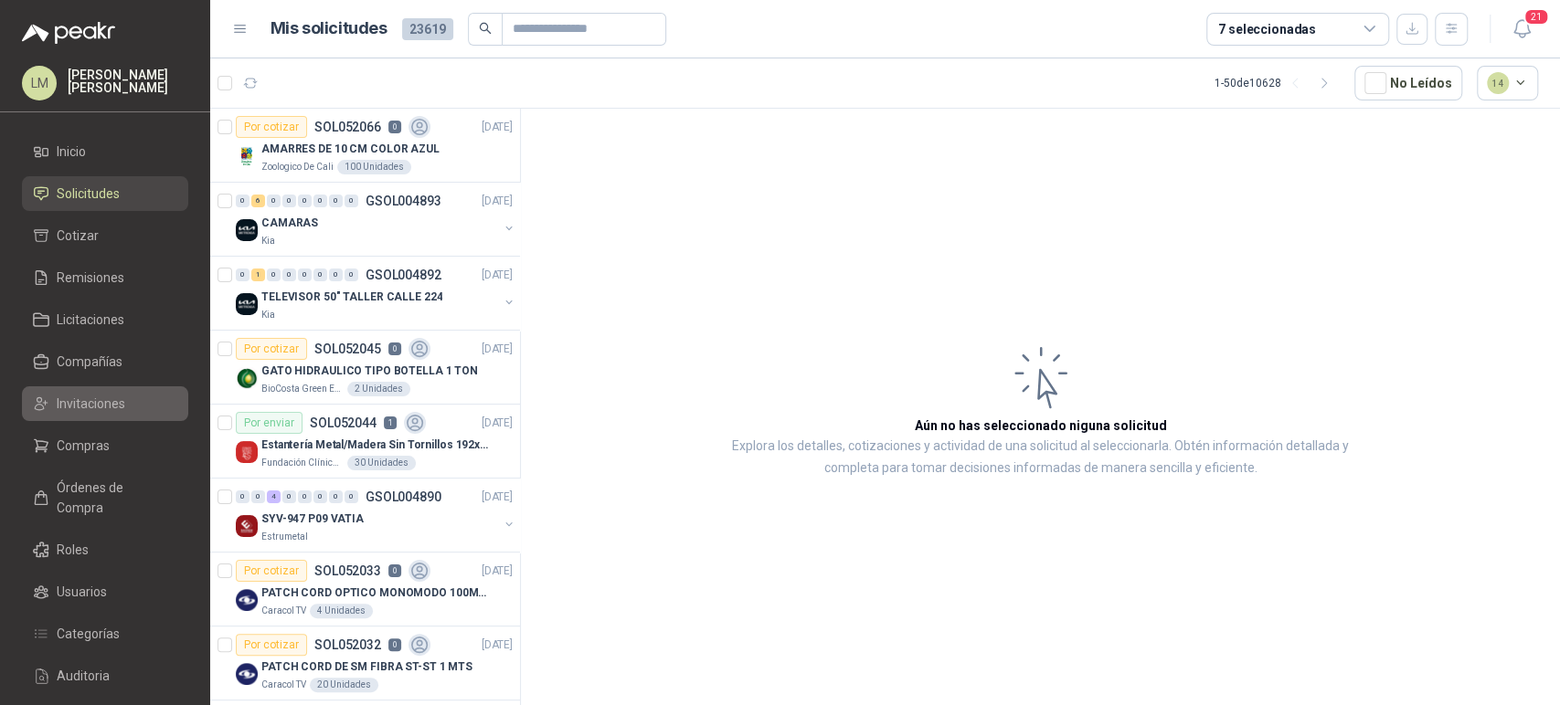
click at [91, 398] on span "Invitaciones" at bounding box center [91, 404] width 69 height 20
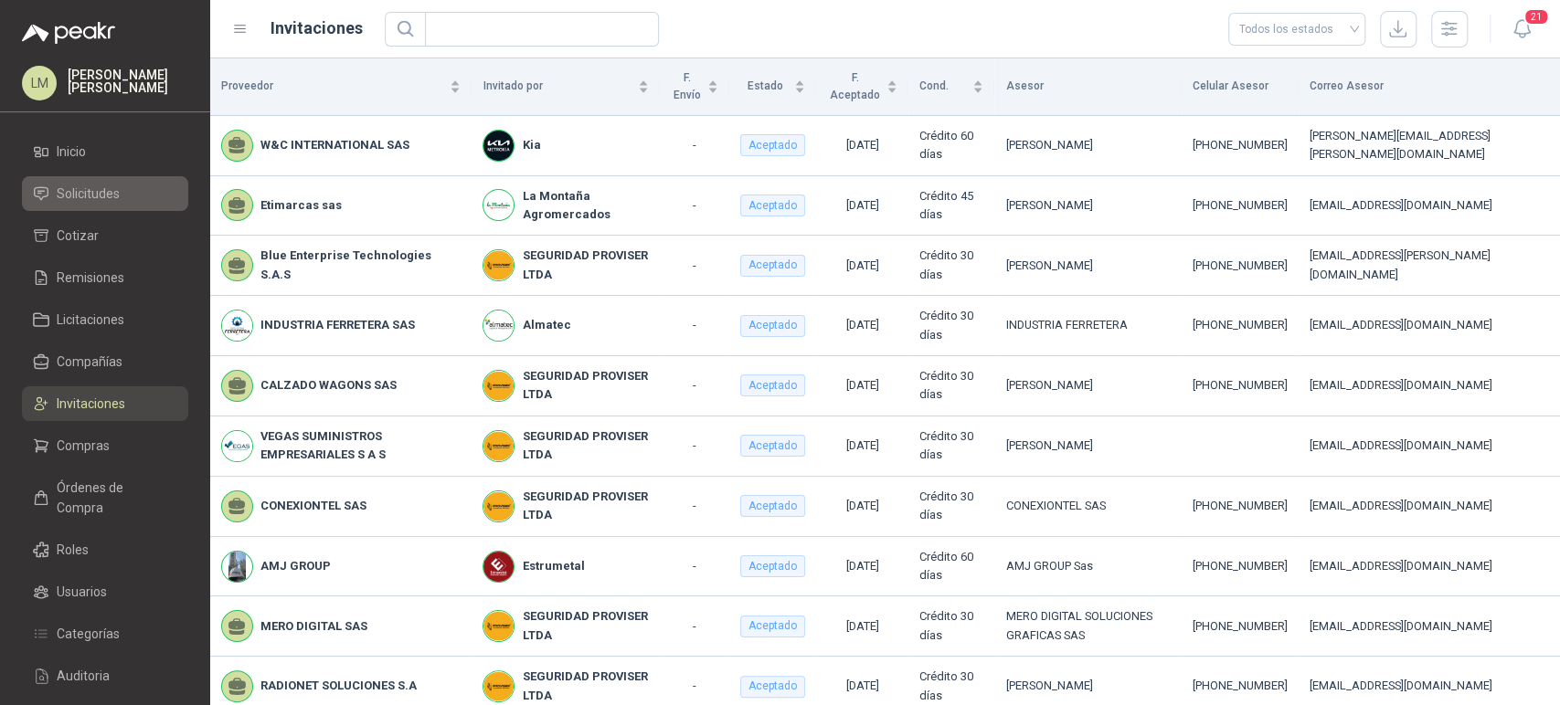
click at [87, 207] on link "Solicitudes" at bounding box center [105, 193] width 166 height 35
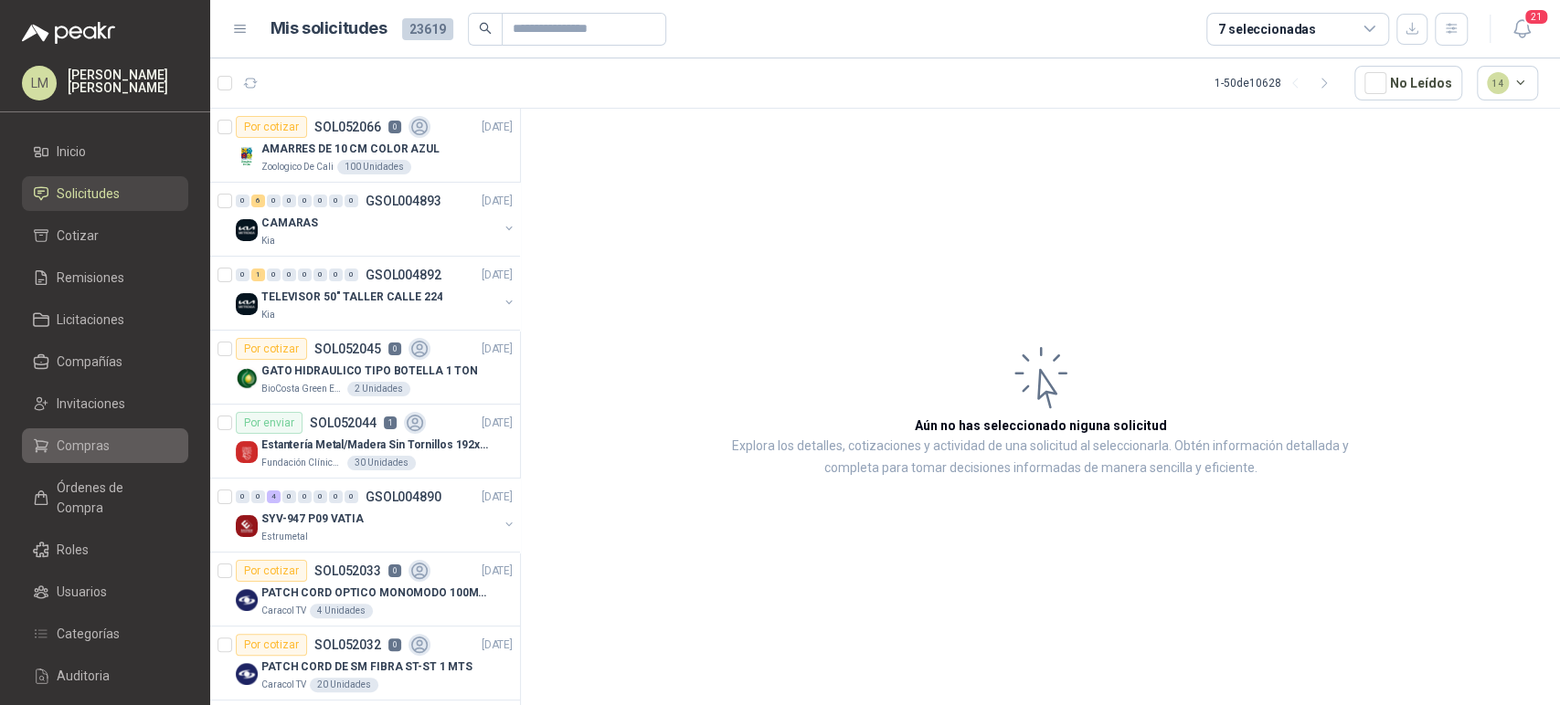
click at [76, 447] on span "Compras" at bounding box center [83, 446] width 53 height 20
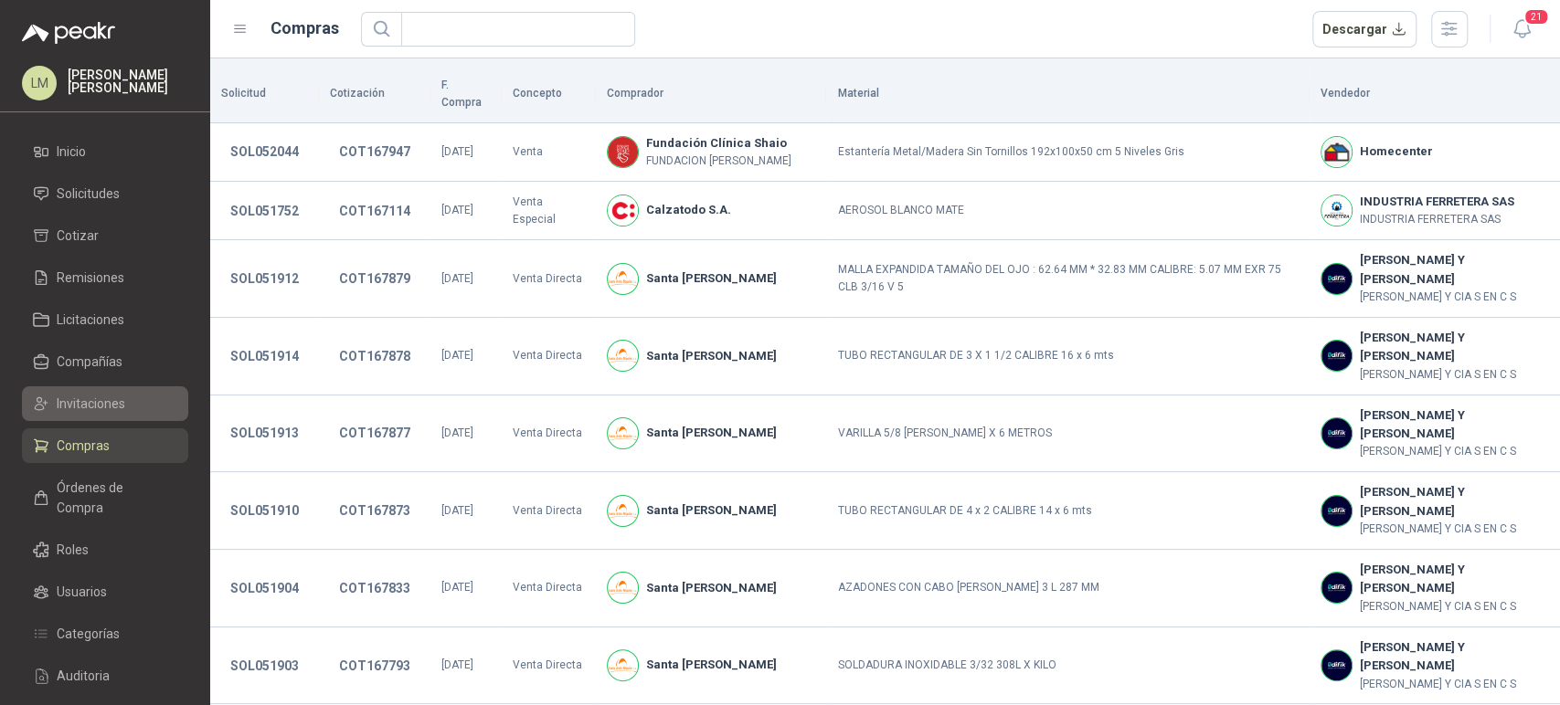
click at [94, 401] on span "Invitaciones" at bounding box center [91, 404] width 69 height 20
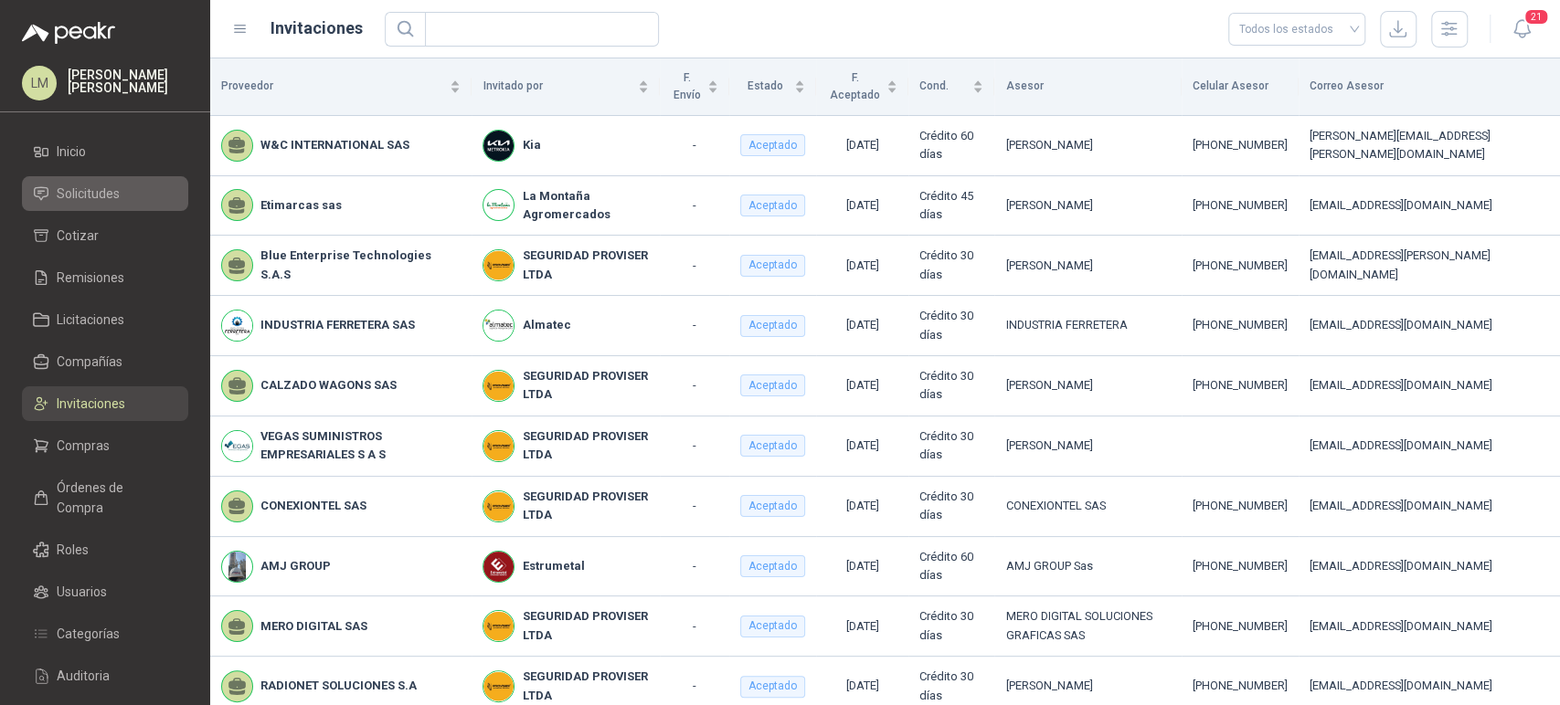
click at [96, 191] on span "Solicitudes" at bounding box center [88, 194] width 63 height 20
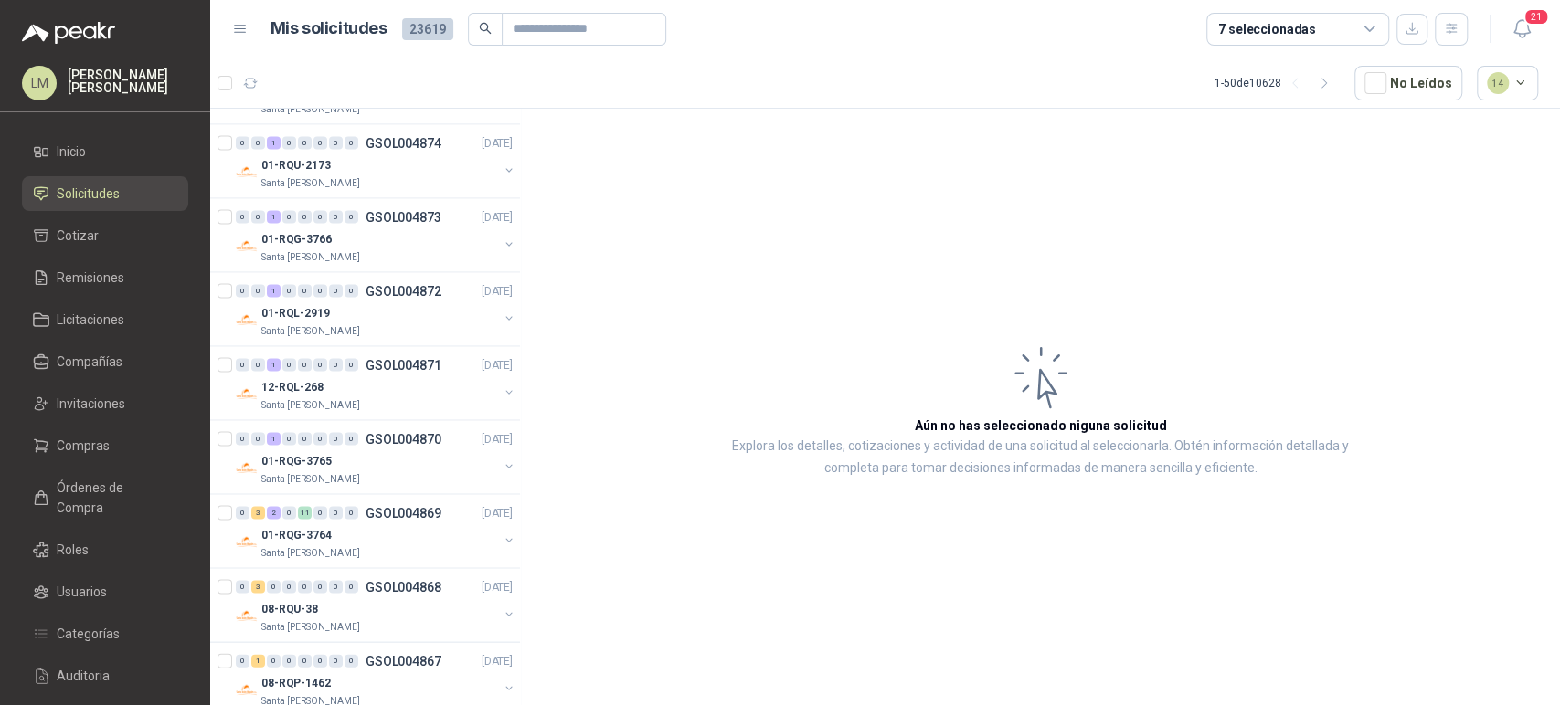
scroll to position [3132, 0]
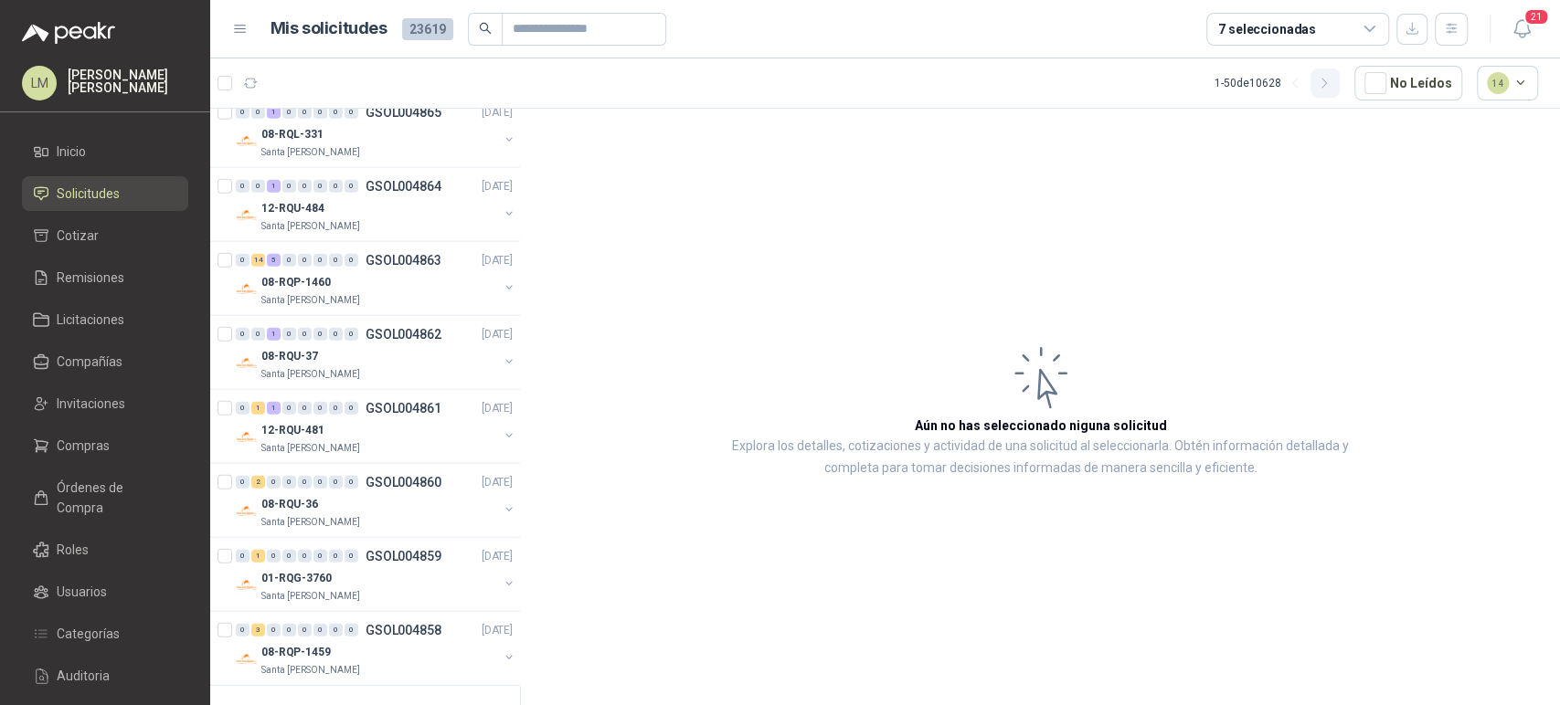
click at [1326, 90] on button "button" at bounding box center [1324, 83] width 29 height 29
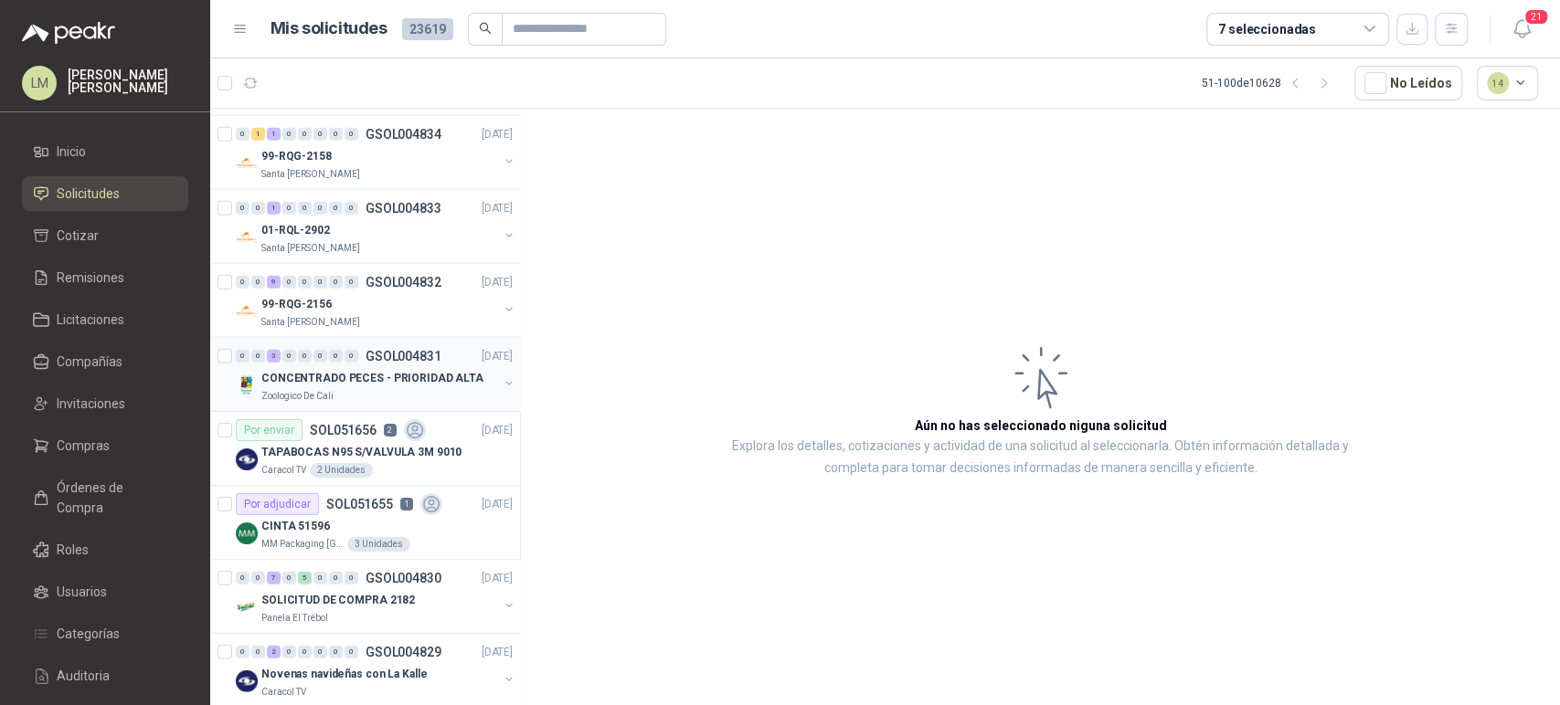
scroll to position [3100, 0]
click at [373, 372] on p "CONCENTRADO PECES - PRIORIDAD ALTA" at bounding box center [372, 380] width 222 height 17
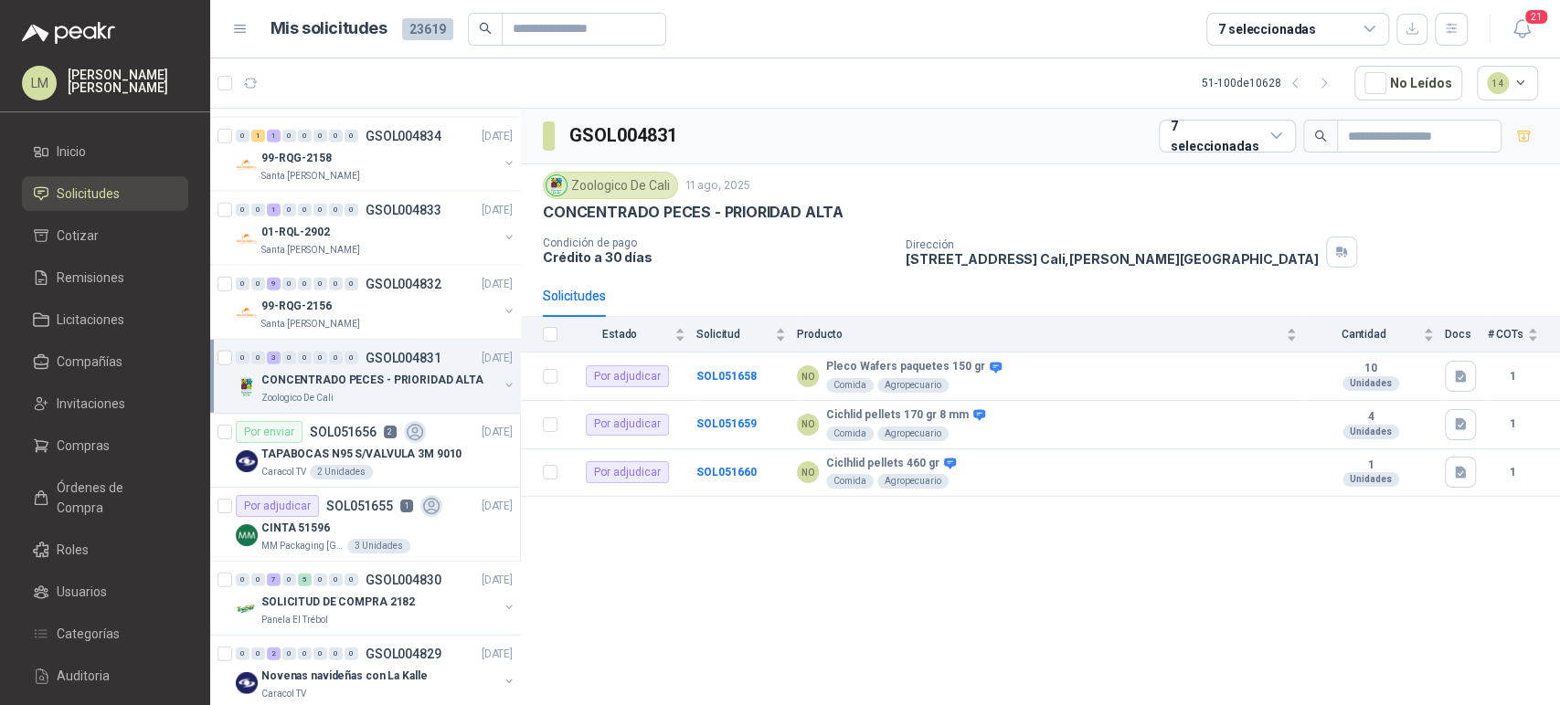
click at [1263, 26] on div "7 seleccionadas" at bounding box center [1267, 29] width 98 height 20
click at [886, 186] on div "Zoologico De Cali [DATE]" at bounding box center [1040, 185] width 995 height 27
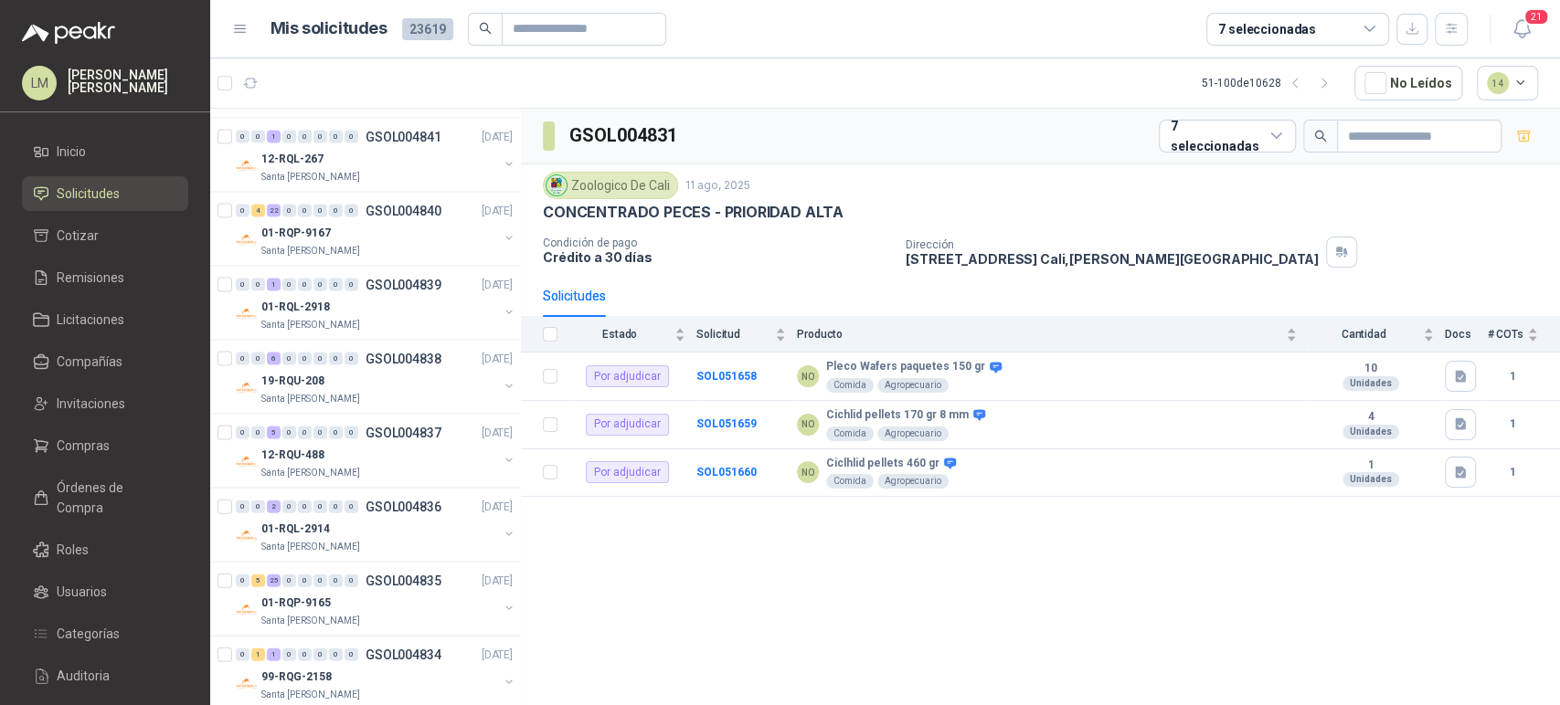
scroll to position [2558, 0]
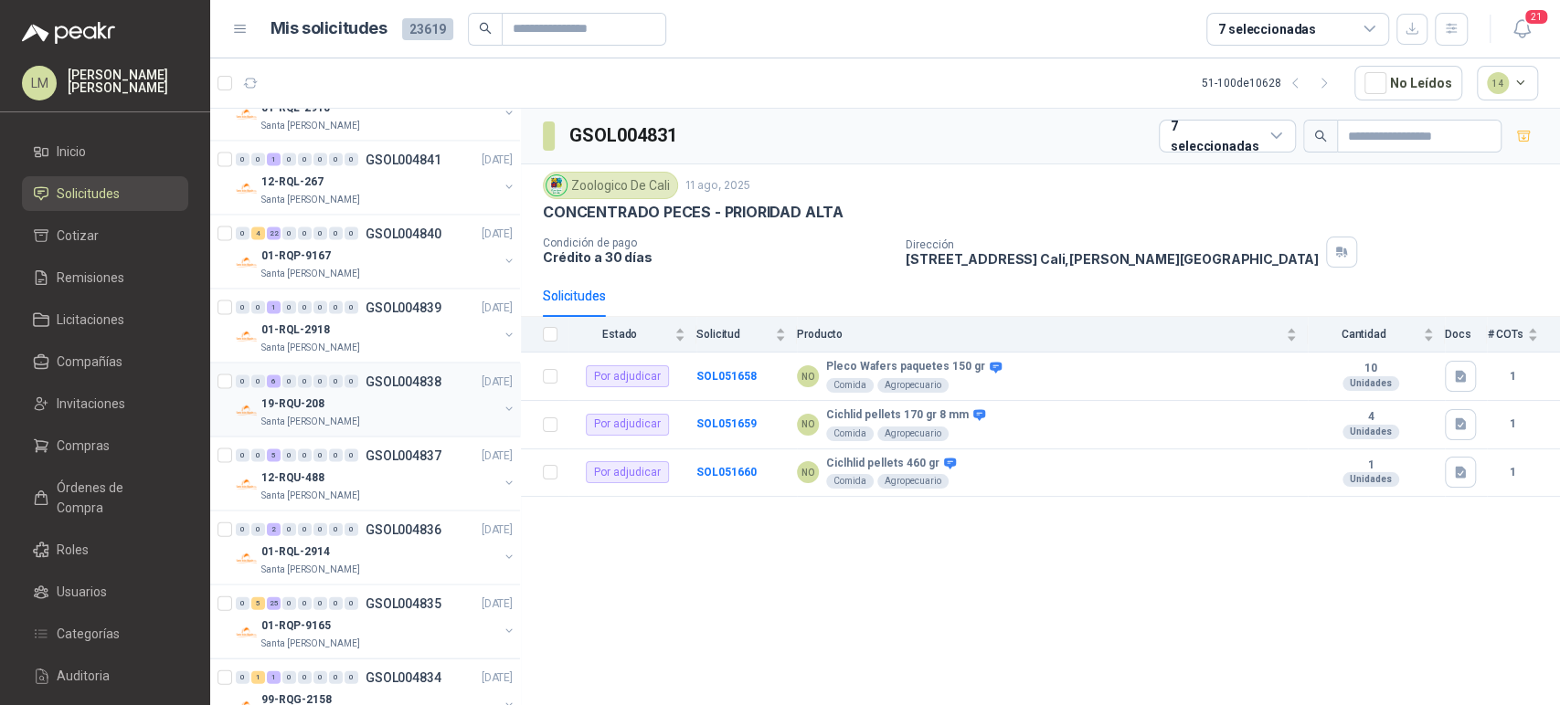
click at [313, 400] on p "19-RQU-208" at bounding box center [292, 404] width 63 height 17
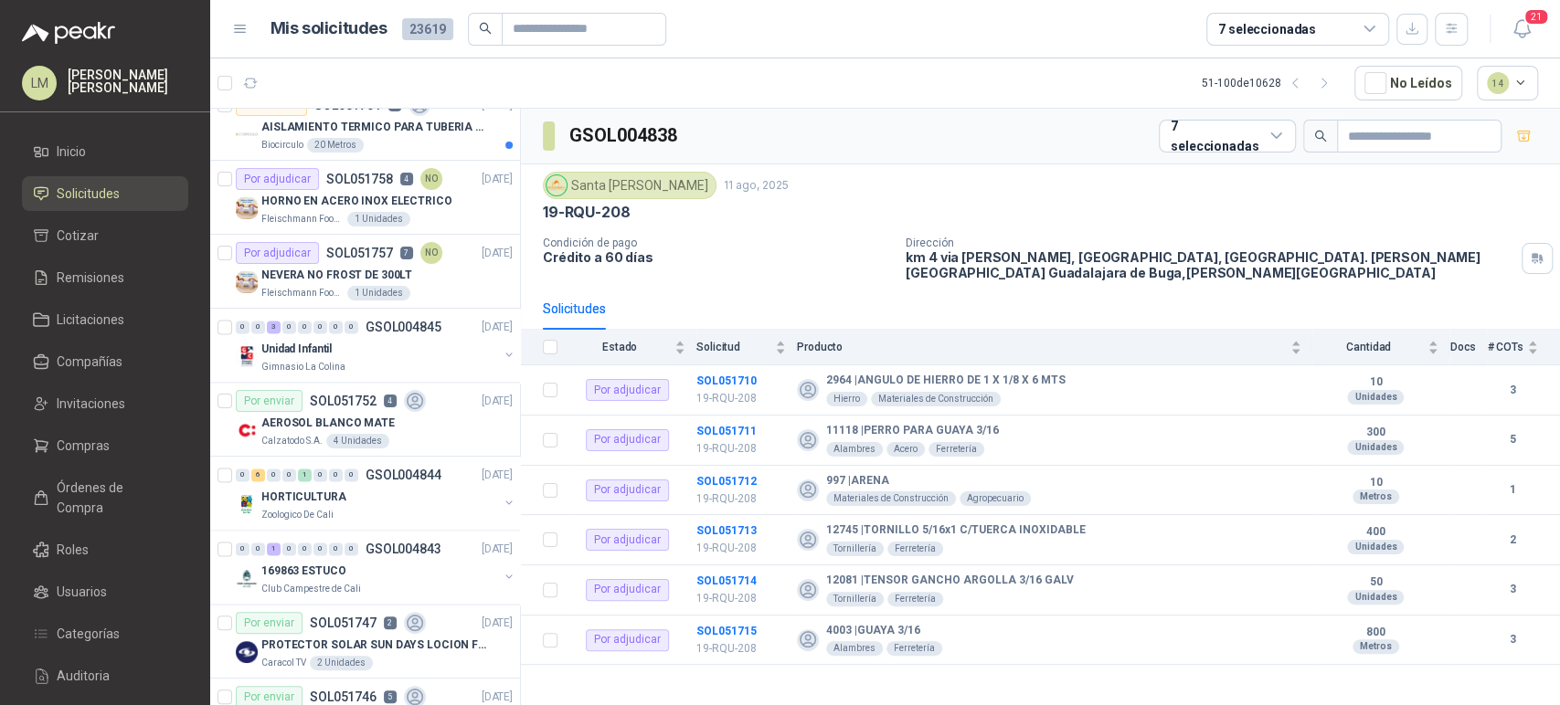
scroll to position [1777, 0]
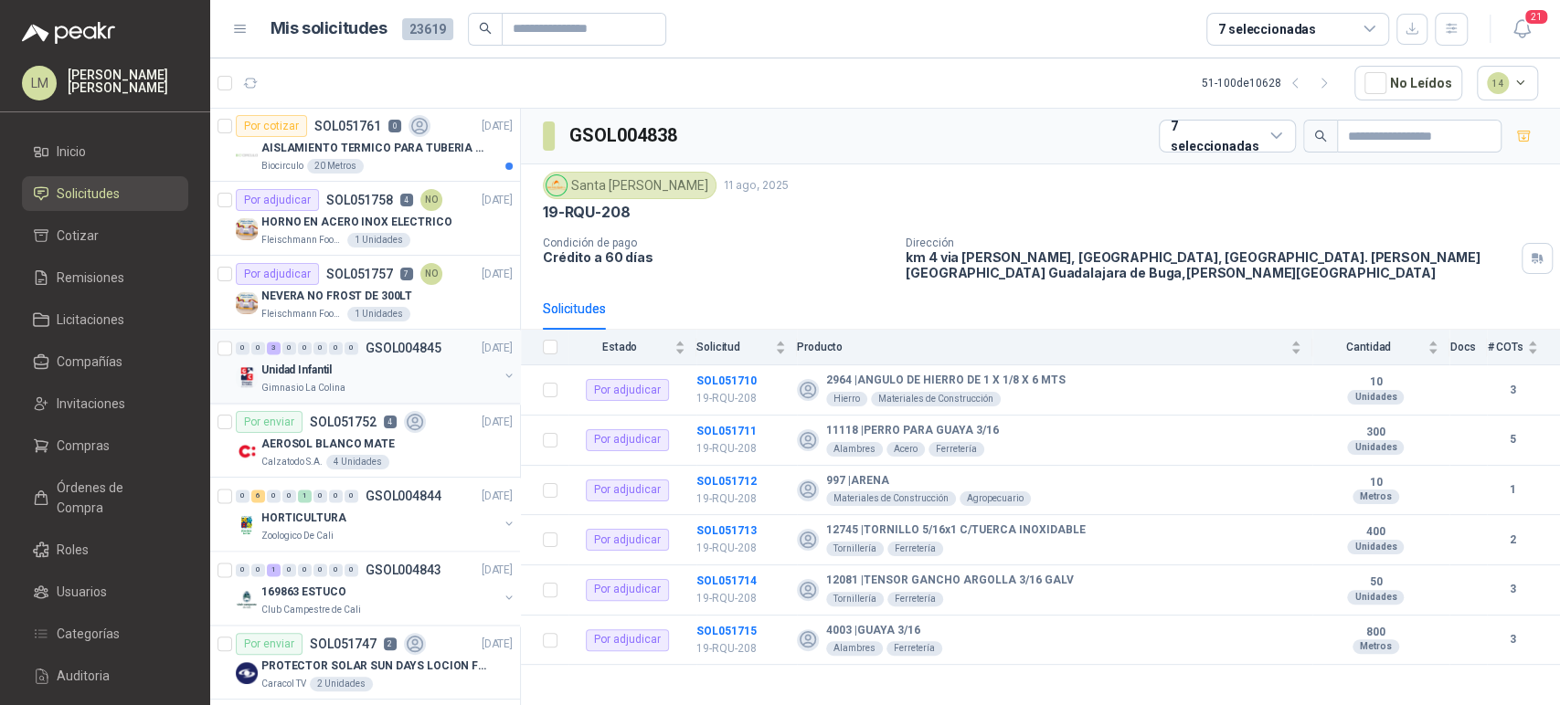
click at [368, 361] on div "Unidad Infantil" at bounding box center [379, 370] width 237 height 22
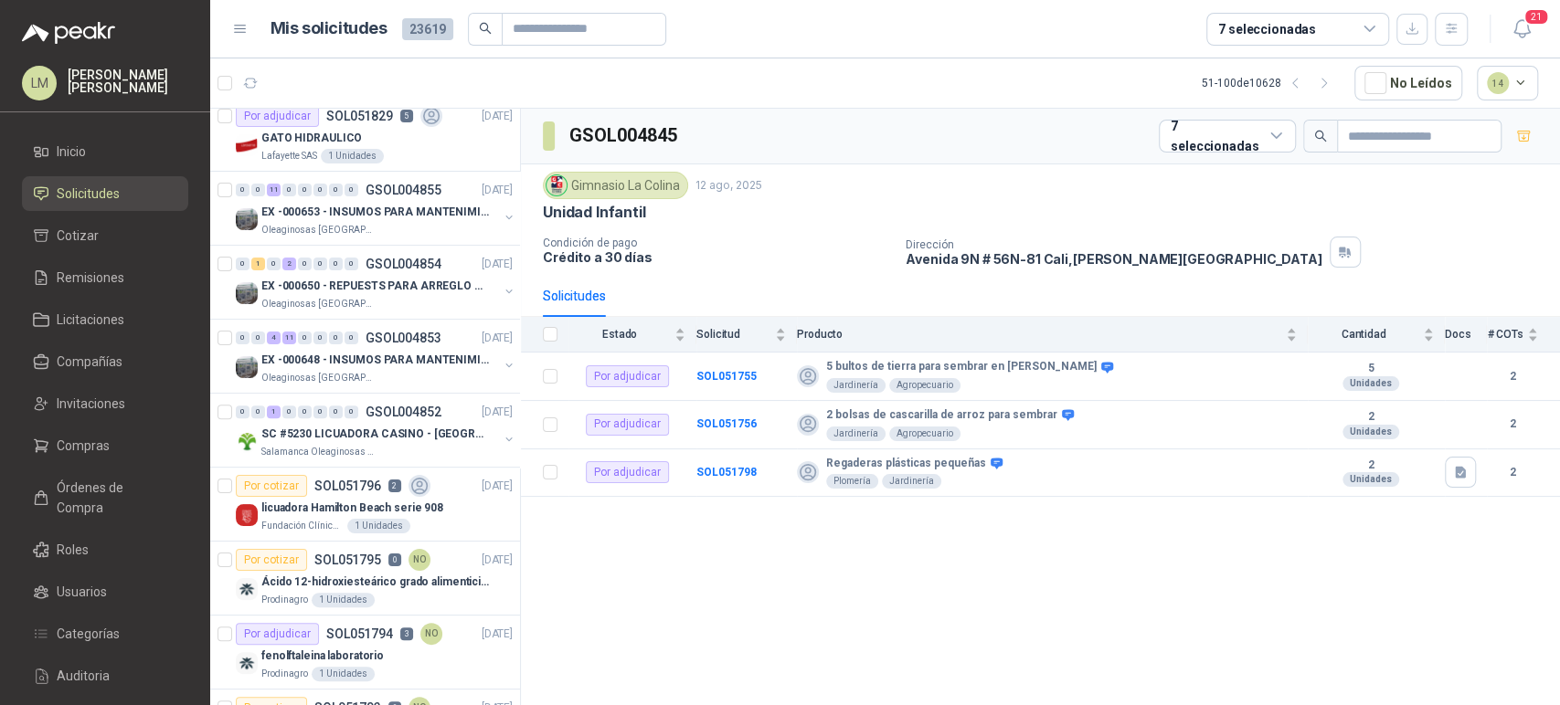
scroll to position [267, 0]
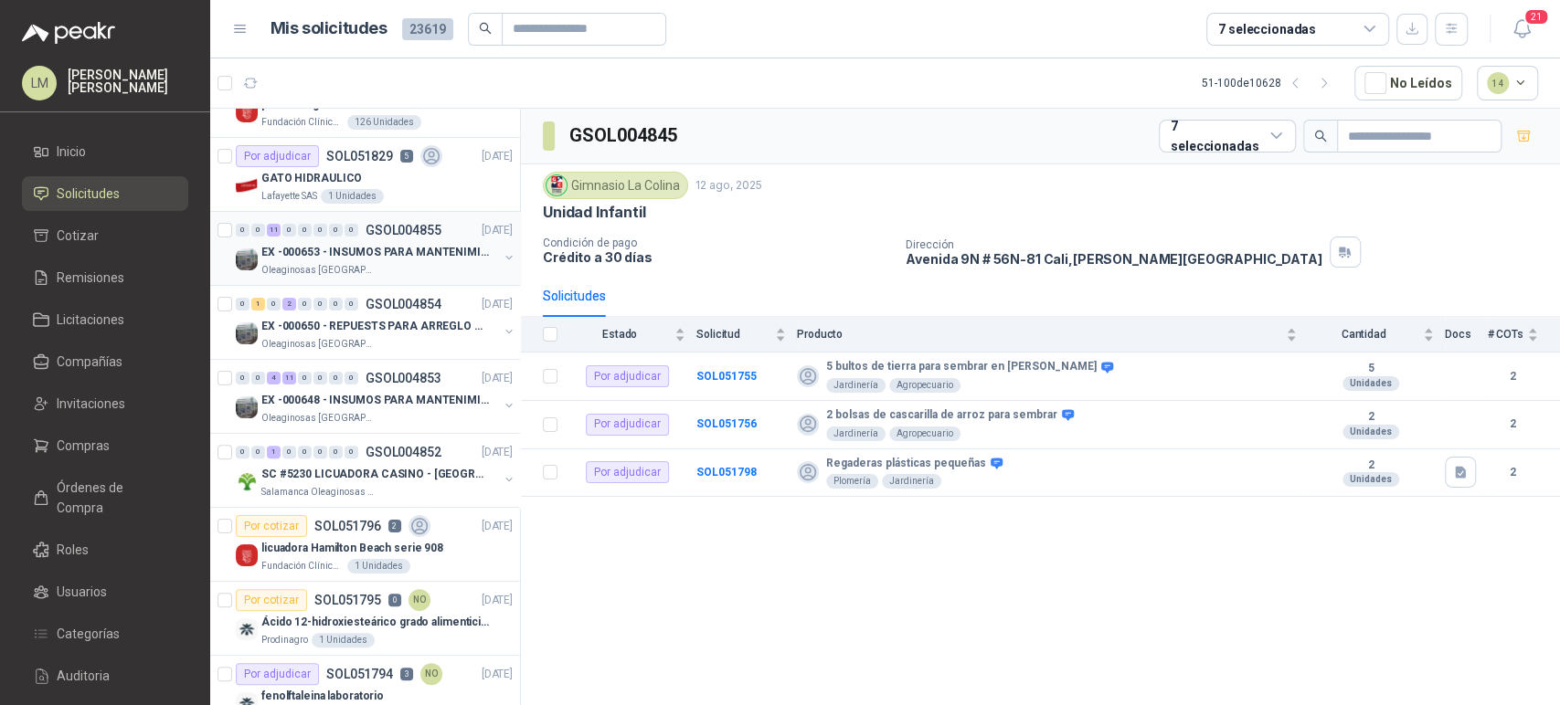
click at [355, 254] on p "EX -000653 - INSUMOS PARA MANTENIMIENTO A CADENAS" at bounding box center [375, 252] width 228 height 17
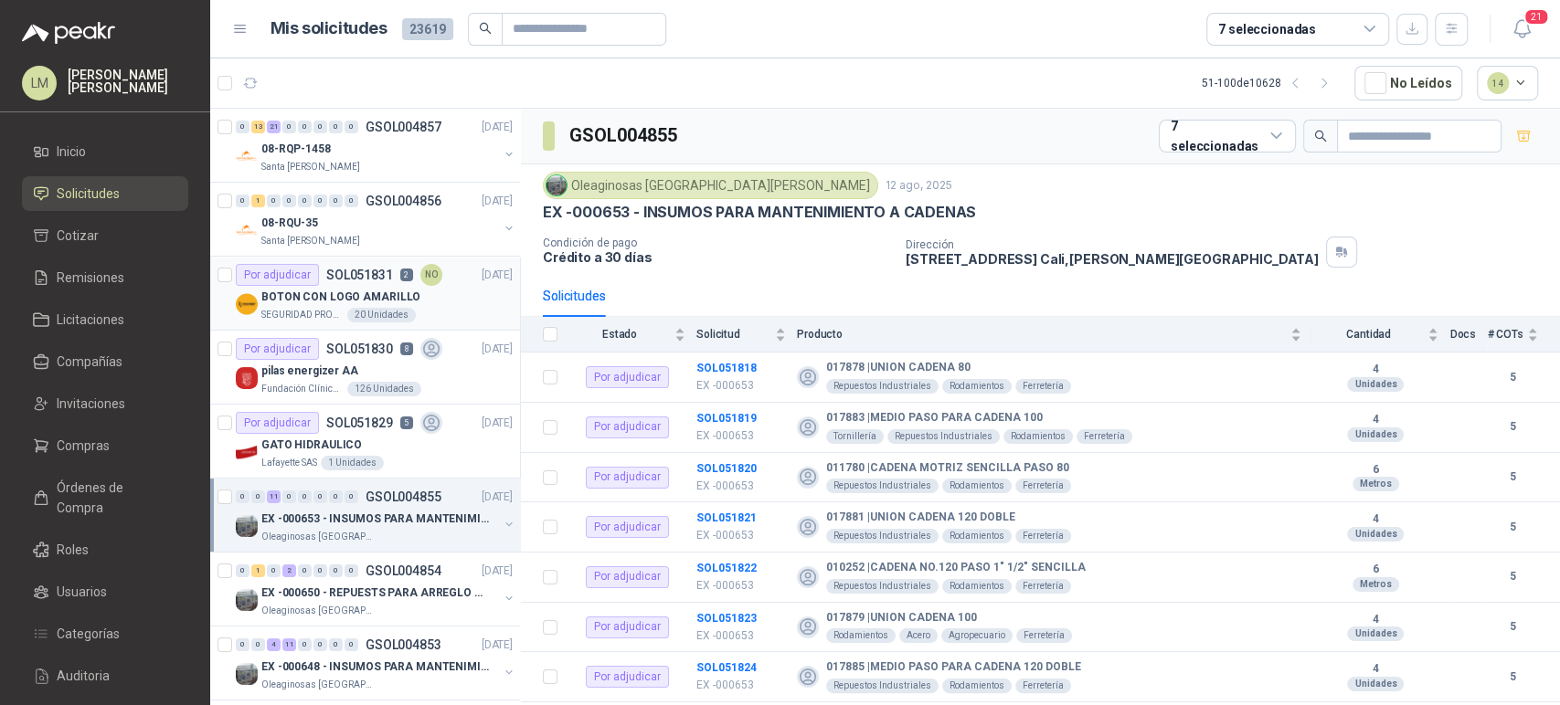
click at [331, 309] on p "SEGURIDAD PROVISER LTDA" at bounding box center [302, 315] width 82 height 15
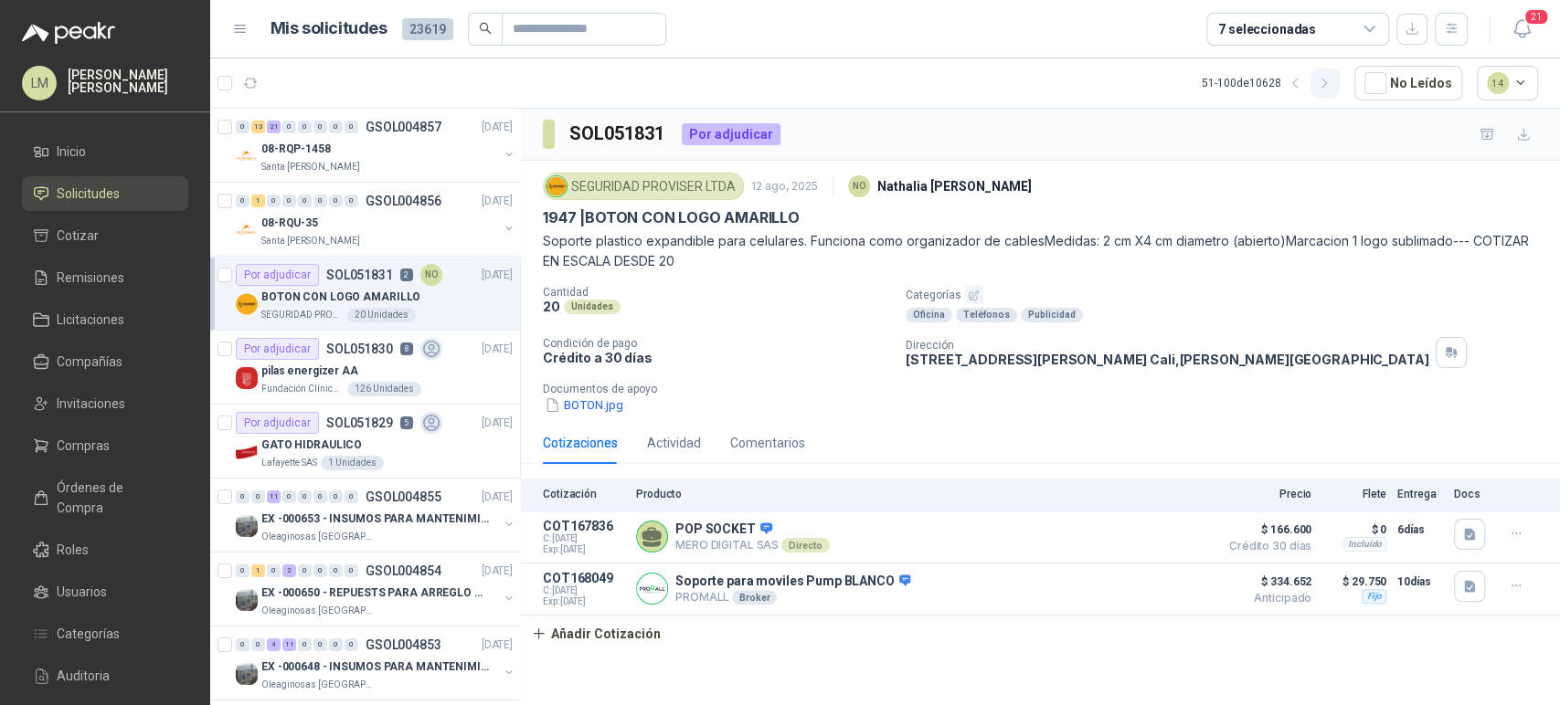
click at [1331, 90] on button "button" at bounding box center [1324, 83] width 29 height 29
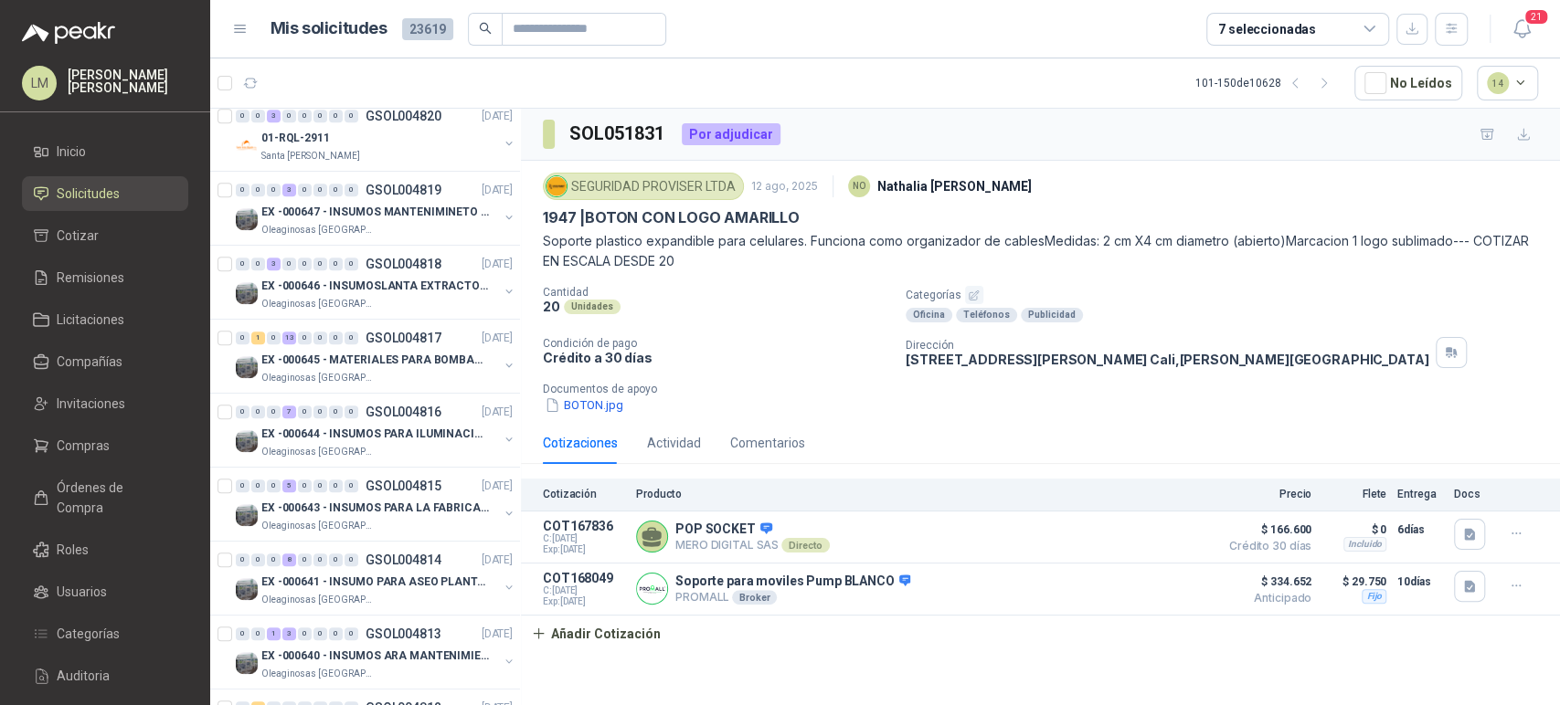
scroll to position [974, 0]
click at [381, 284] on p "EX -000646 - INSUMOSLANTA EXTRACTORA" at bounding box center [375, 285] width 228 height 17
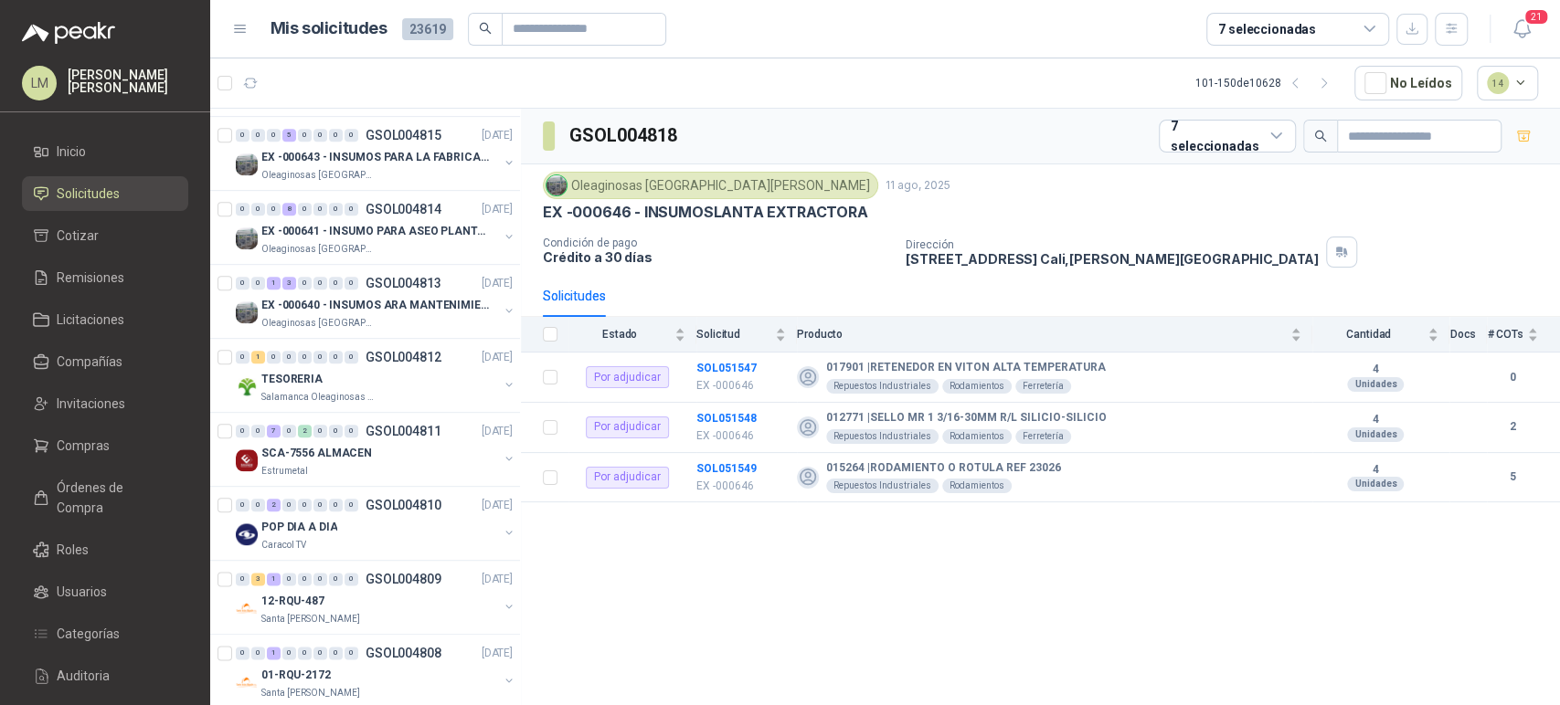
scroll to position [1342, 0]
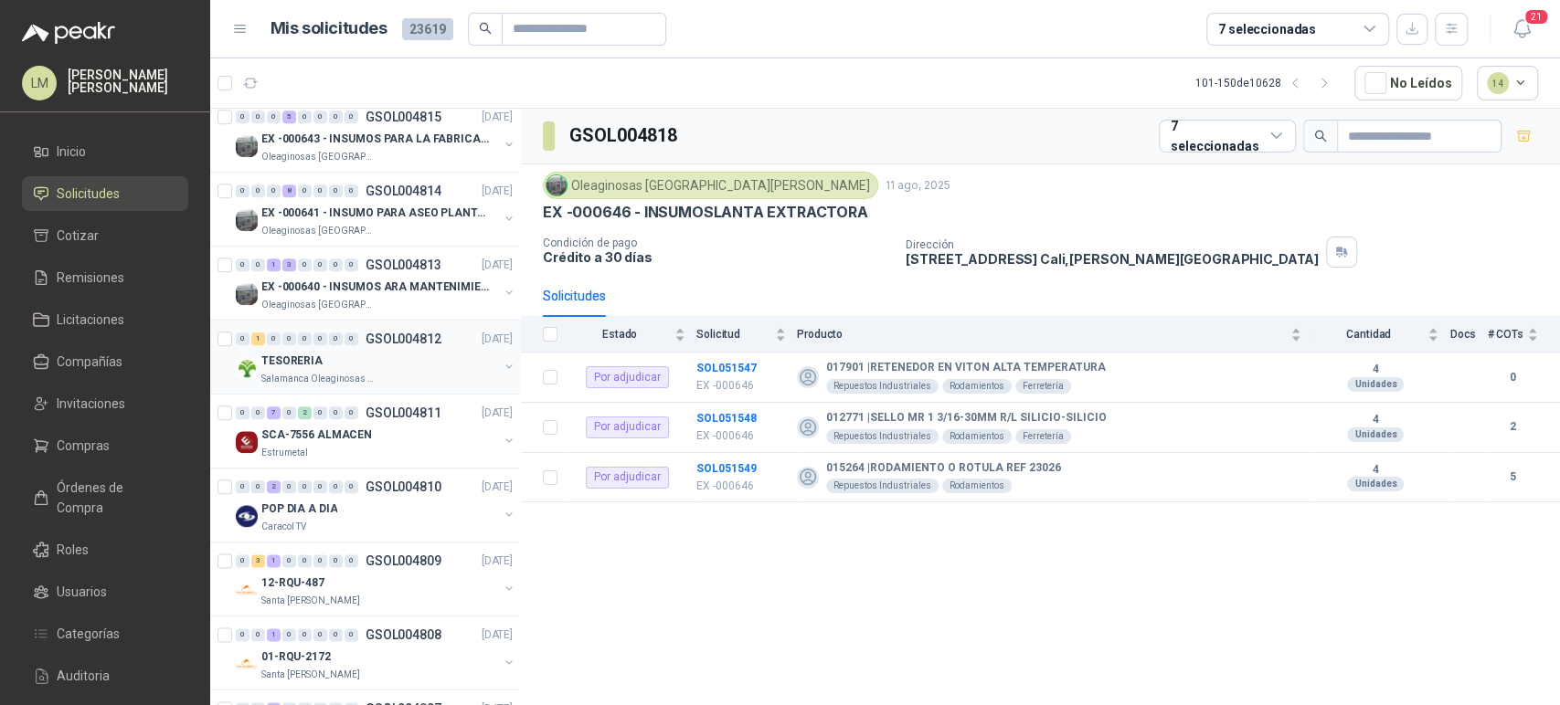
click at [370, 354] on div "TESORERIA" at bounding box center [379, 361] width 237 height 22
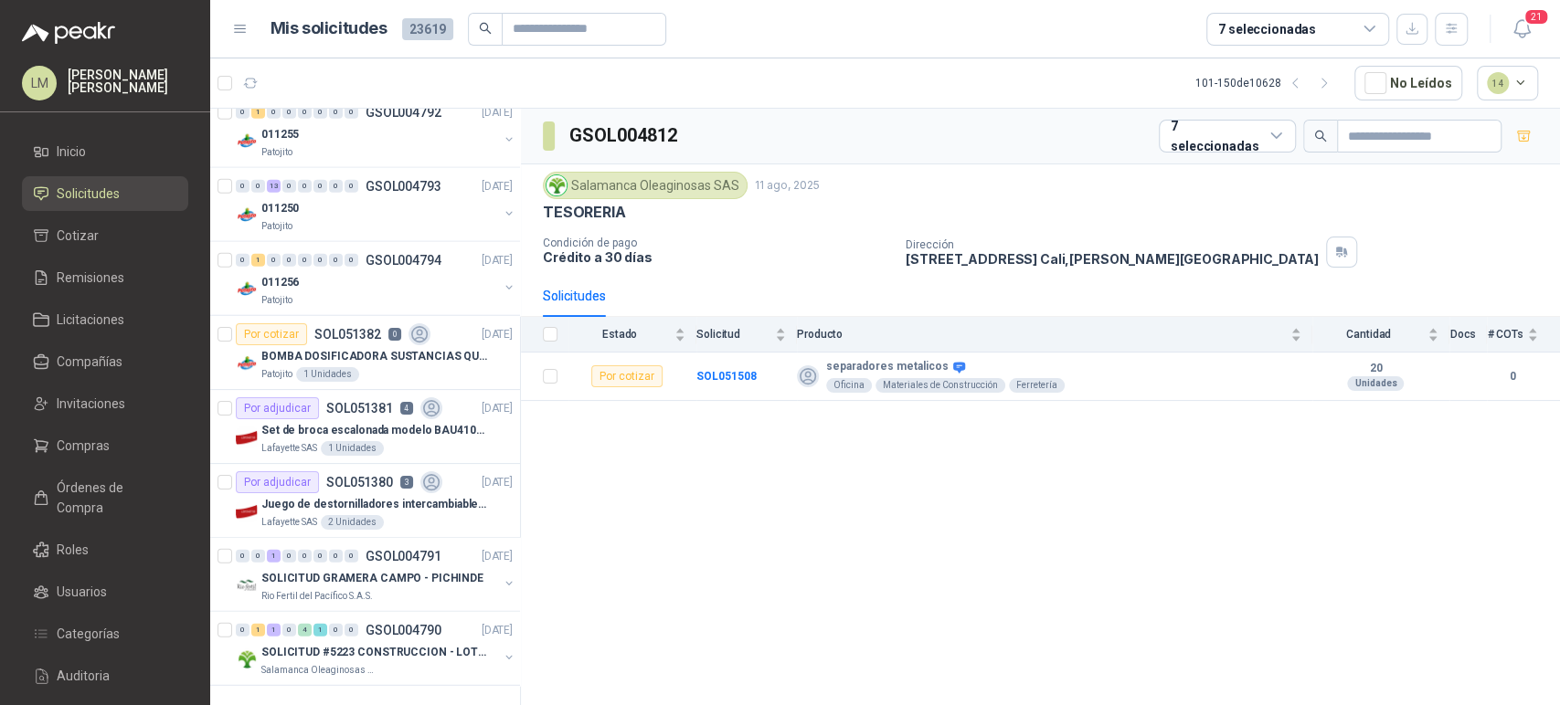
scroll to position [3132, 0]
click at [82, 400] on span "Invitaciones" at bounding box center [91, 404] width 69 height 20
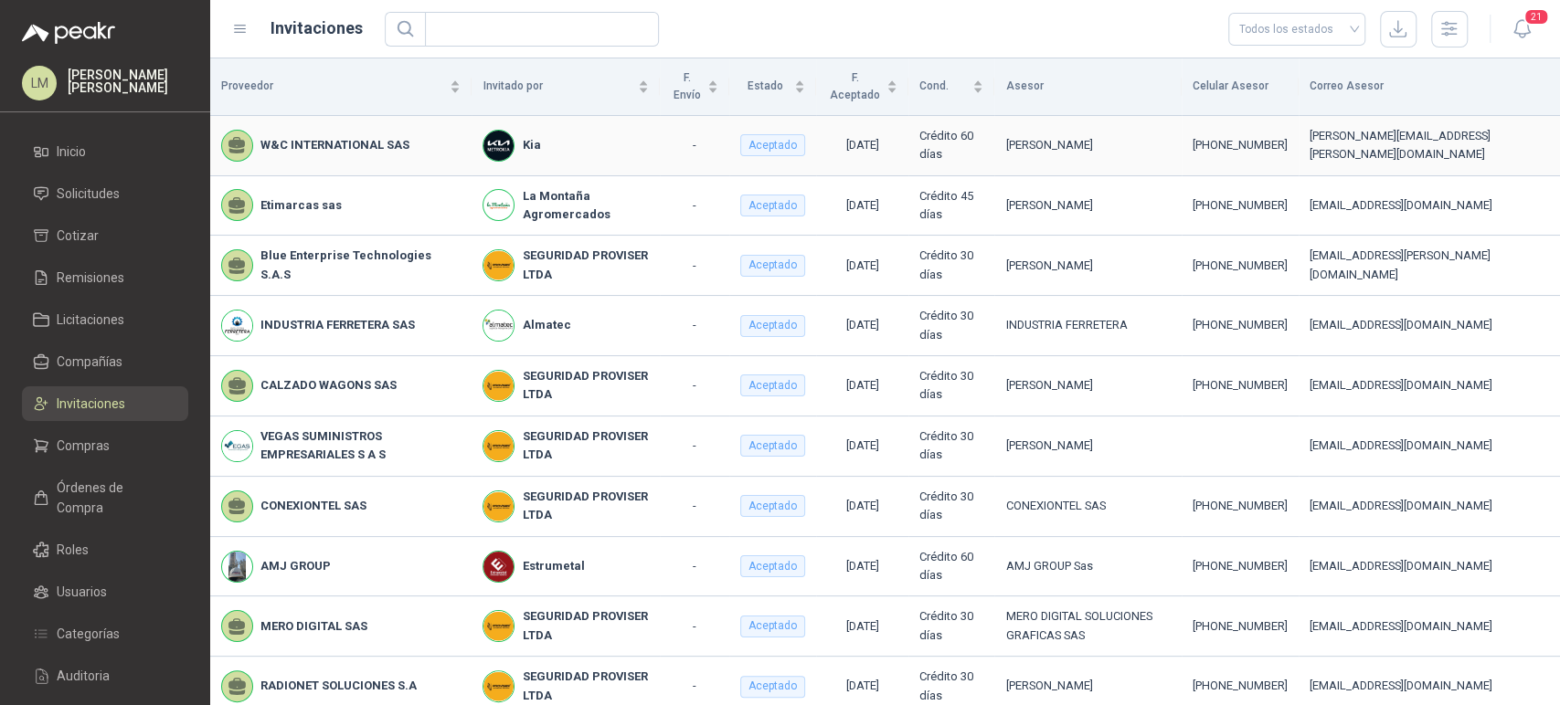
click at [504, 145] on img at bounding box center [498, 146] width 30 height 30
click at [96, 181] on link "Solicitudes" at bounding box center [105, 193] width 166 height 35
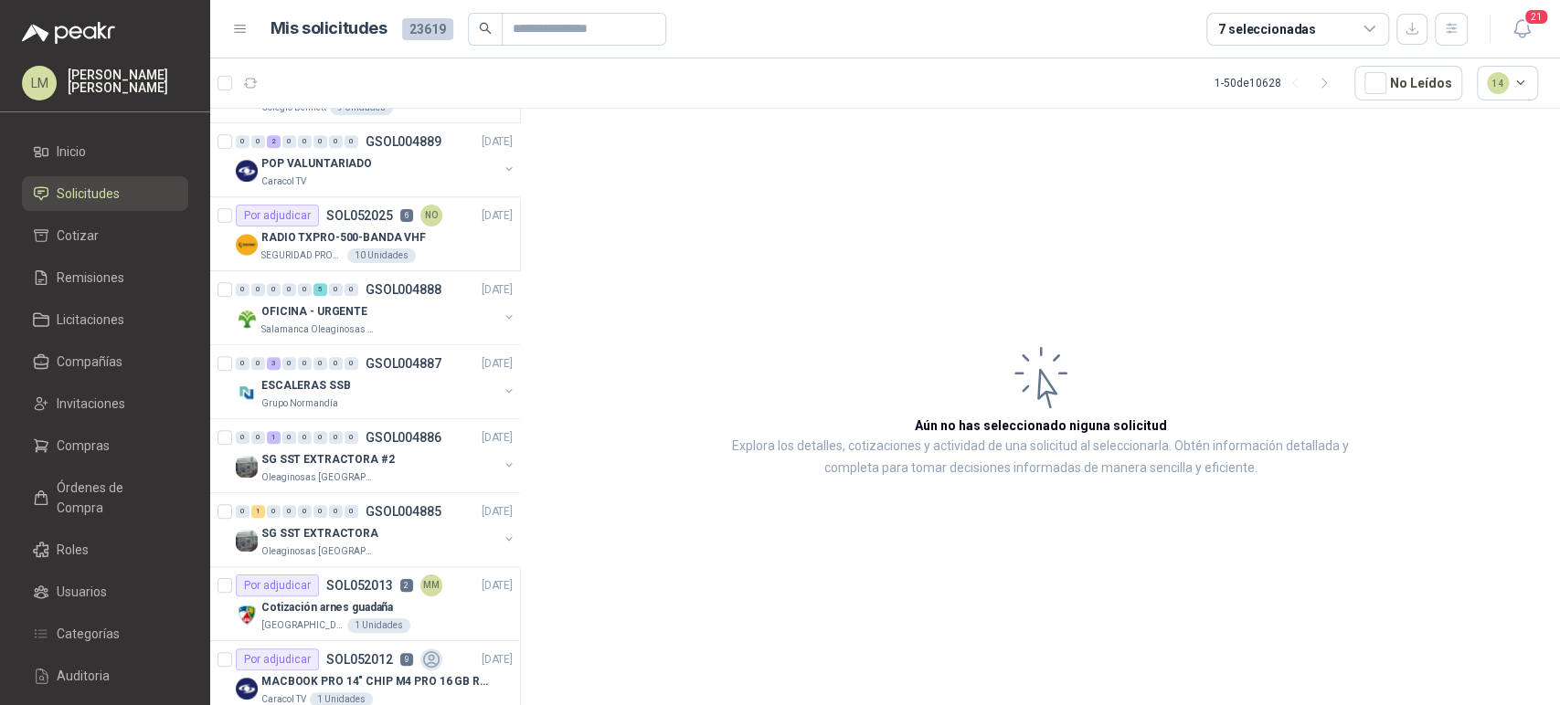
scroll to position [828, 0]
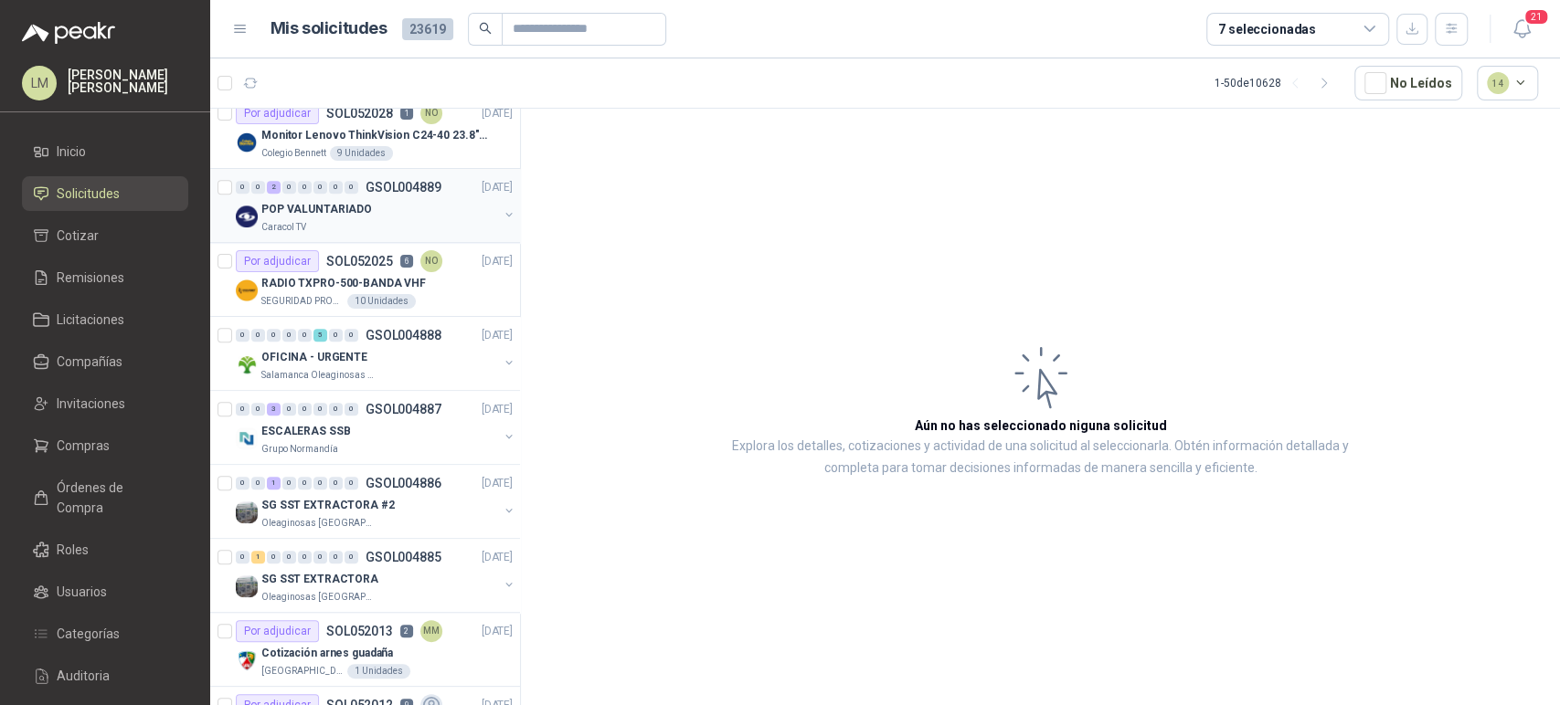
click at [383, 204] on div "POP VALUNTARIADO" at bounding box center [379, 209] width 237 height 22
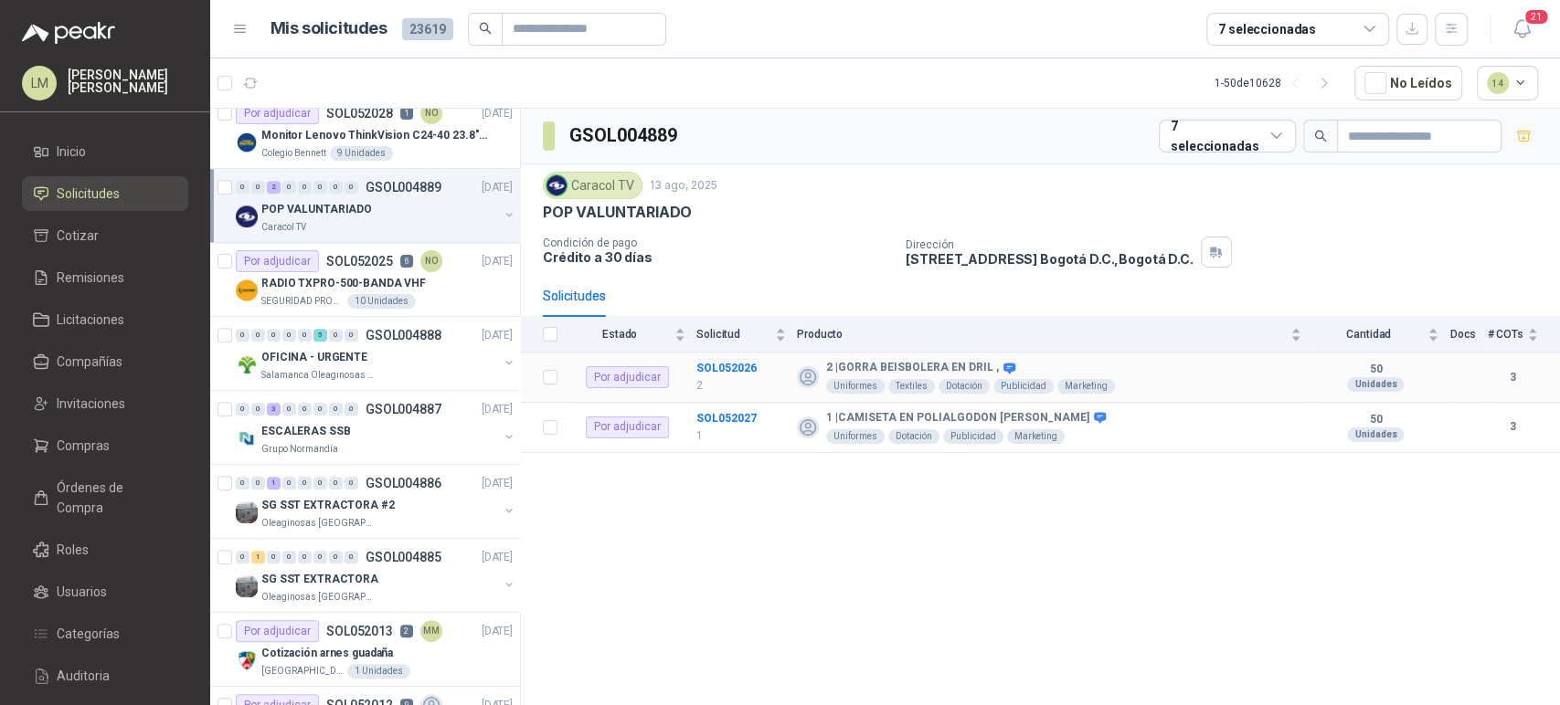
click at [743, 374] on td "SOL052026 2" at bounding box center [746, 378] width 101 height 50
click at [743, 366] on b "SOL052026" at bounding box center [726, 368] width 60 height 13
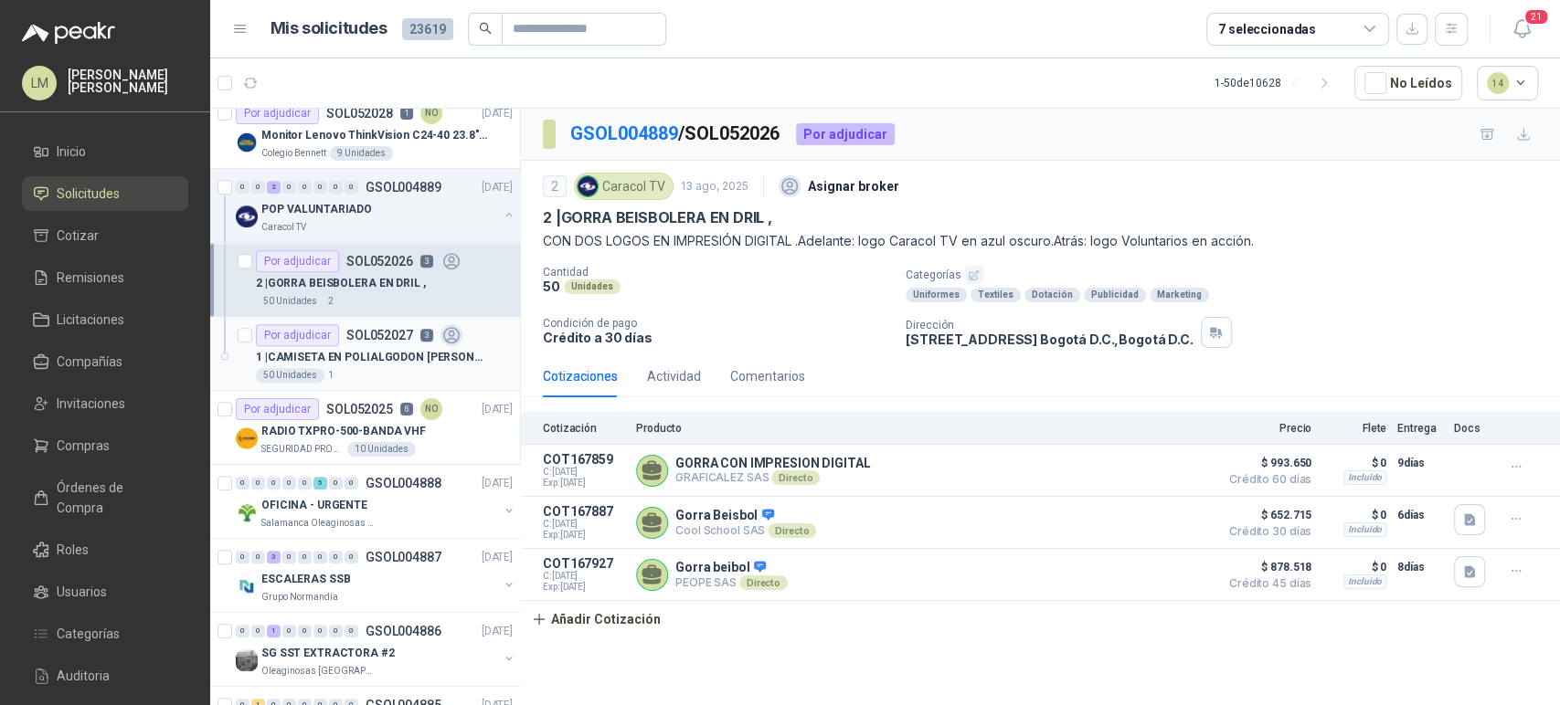
click at [412, 331] on div "Por adjudicar SOL052027 3" at bounding box center [359, 335] width 207 height 22
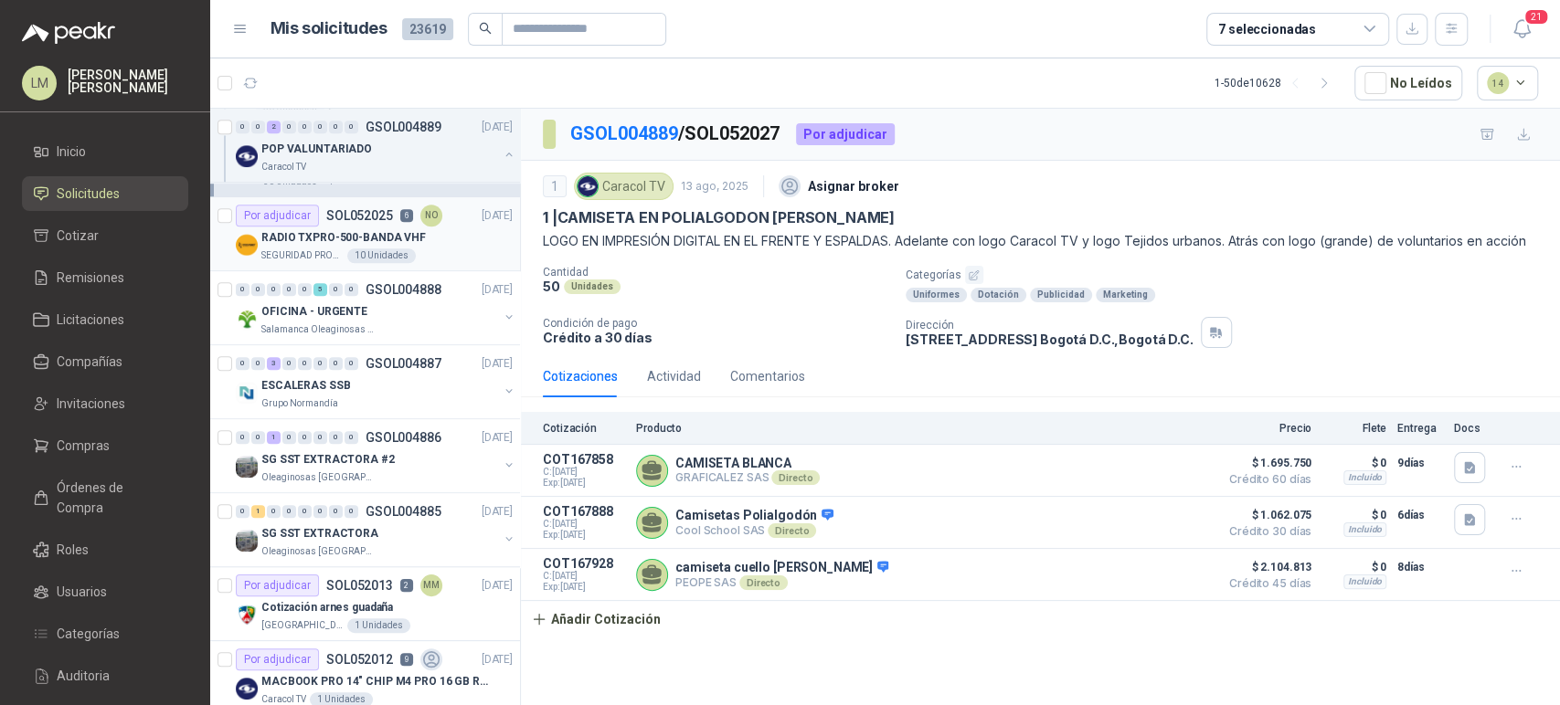
scroll to position [1023, 0]
click at [390, 409] on div "0 0 3 0 0 0 0 0 GSOL004887 [DATE] ESCALERAS SSB Grupo [PERSON_NAME]" at bounding box center [365, 382] width 310 height 74
click at [366, 387] on div "ESCALERAS SSB" at bounding box center [379, 385] width 237 height 22
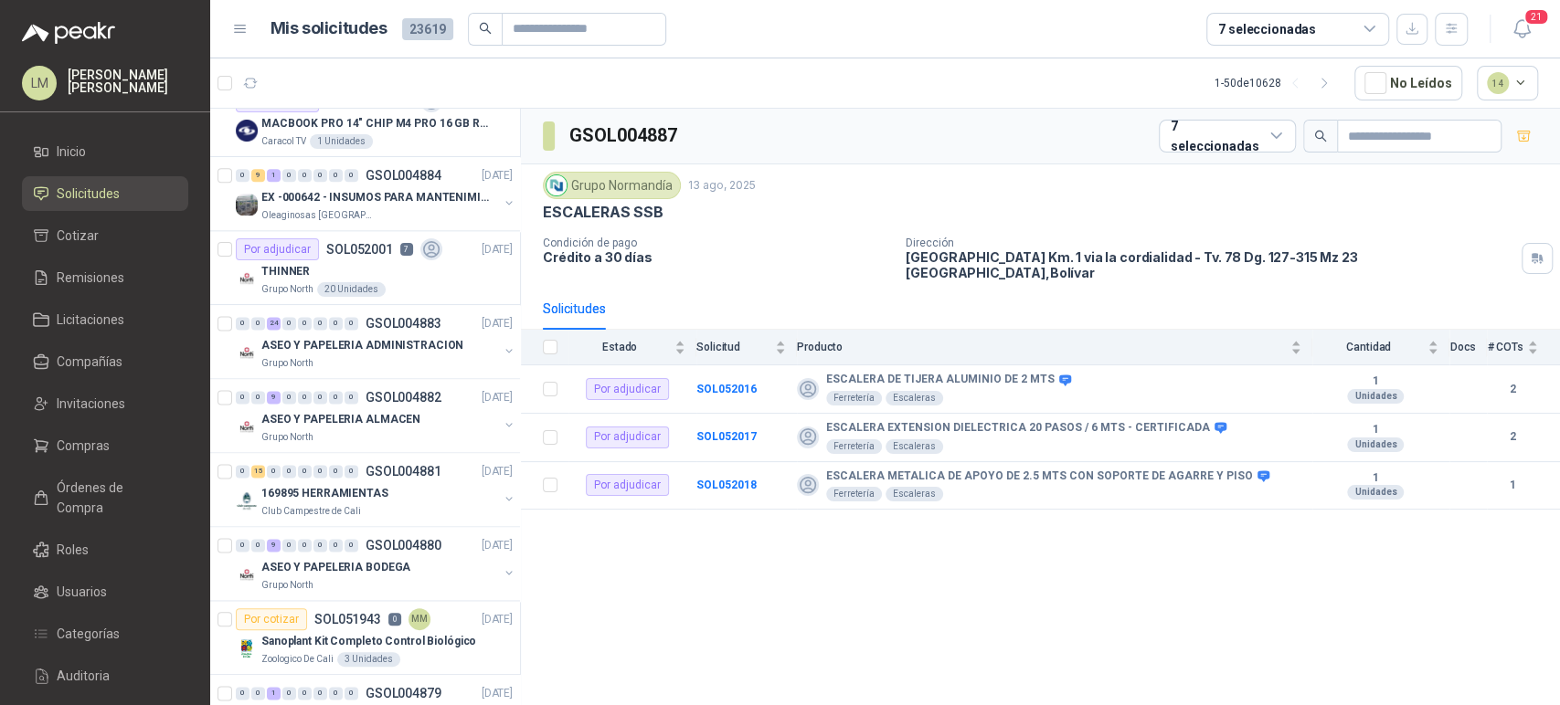
scroll to position [1584, 0]
click at [383, 334] on p "ASEO Y PAPELERIA ADMINISTRACION" at bounding box center [362, 342] width 202 height 17
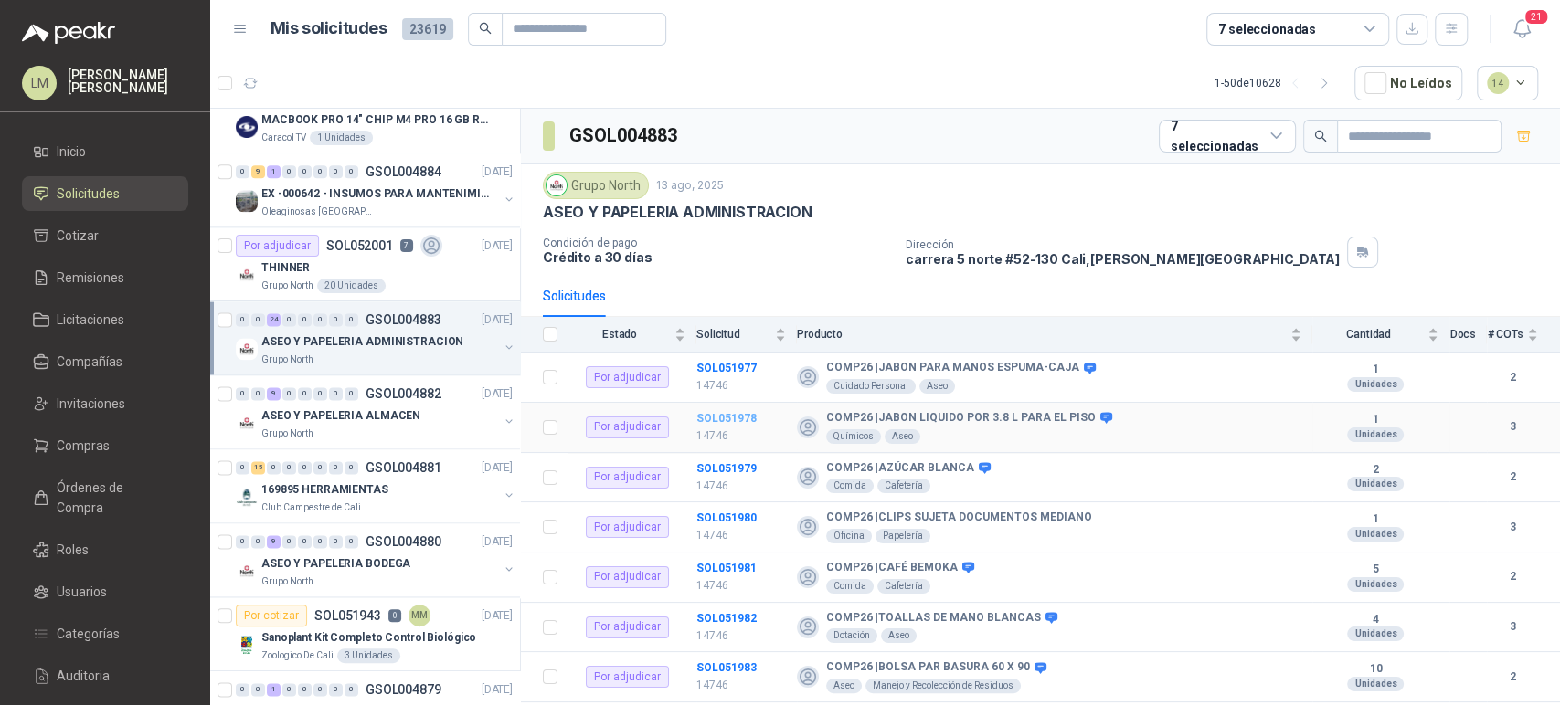
click at [730, 412] on b "SOL051978" at bounding box center [726, 418] width 60 height 13
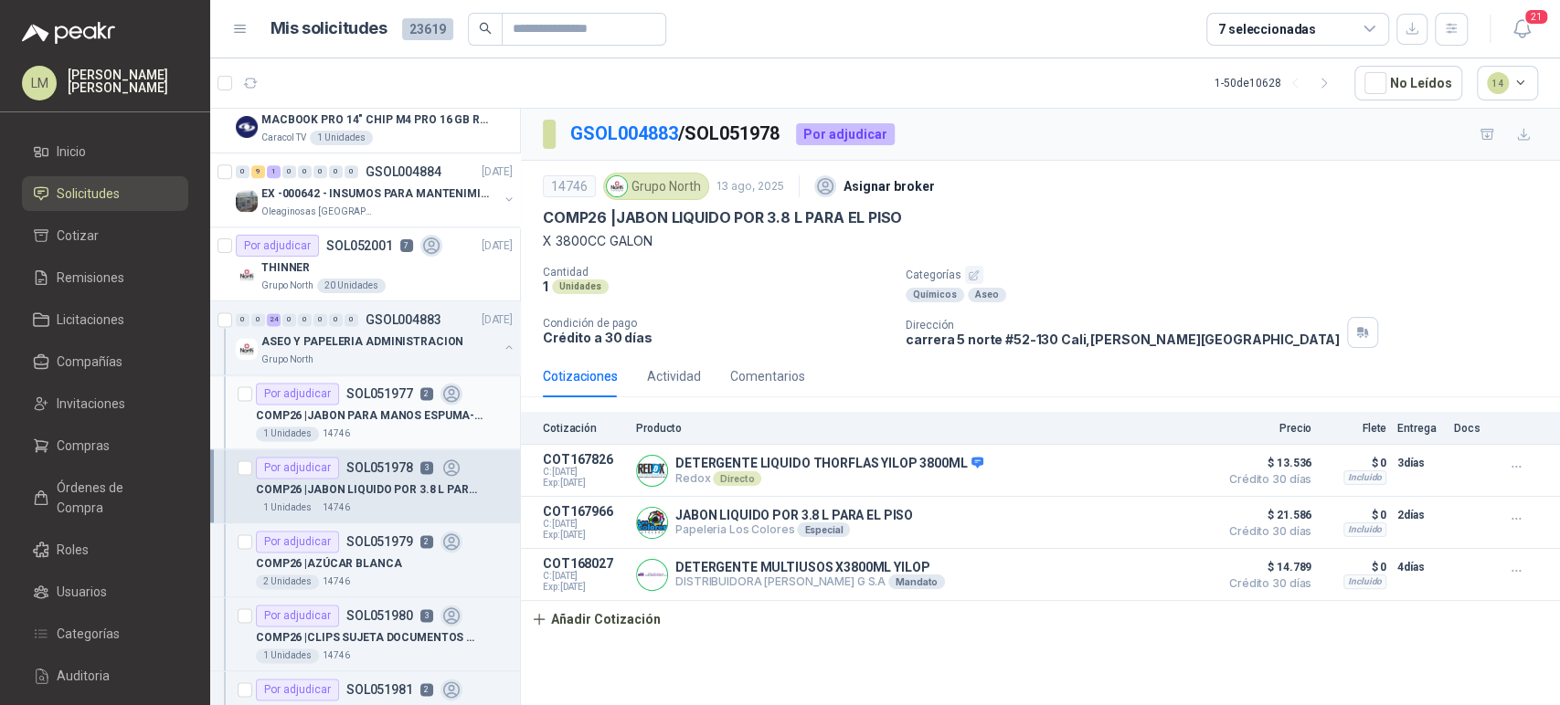
click at [307, 394] on div "Por adjudicar" at bounding box center [297, 394] width 83 height 22
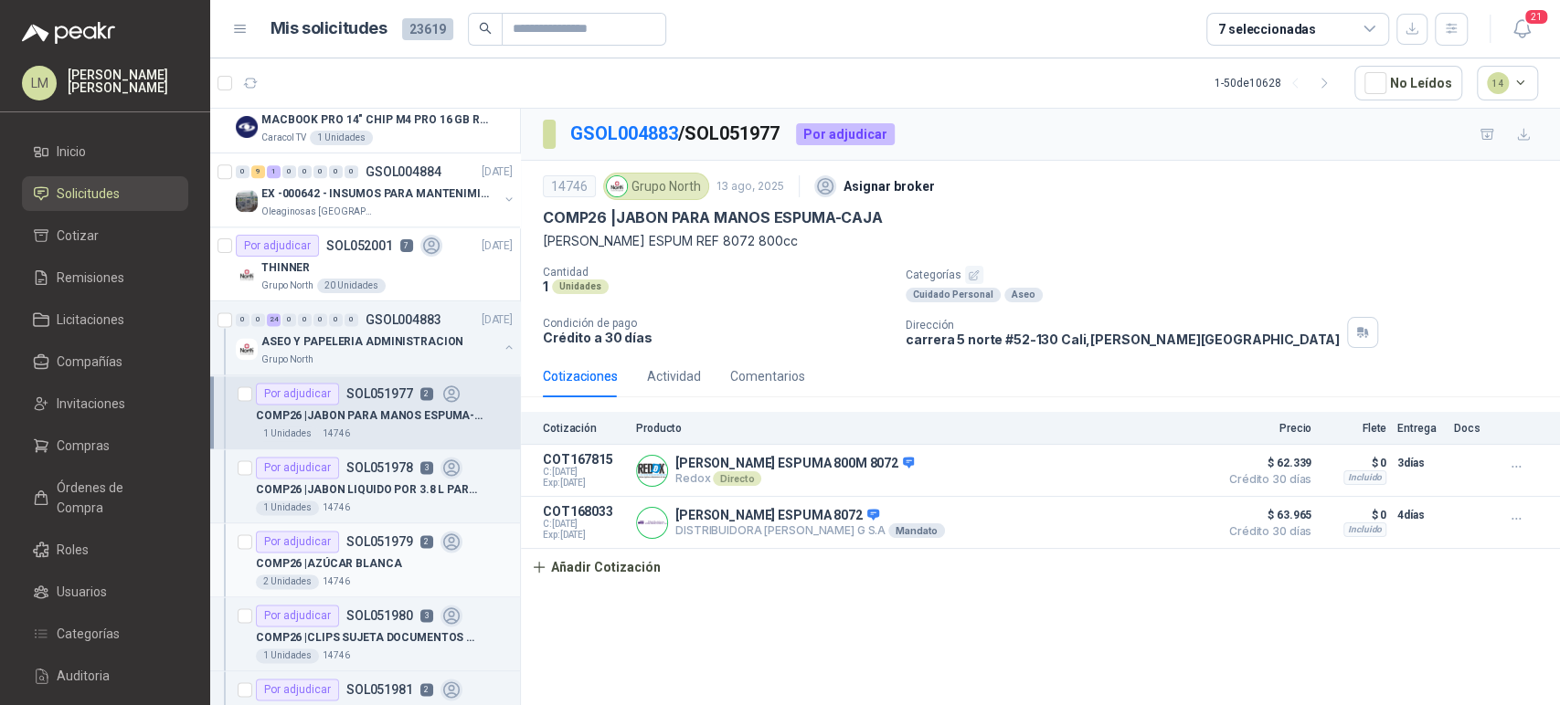
click at [344, 564] on p "COMP26 | AZÚCAR BLANCA" at bounding box center [329, 564] width 146 height 17
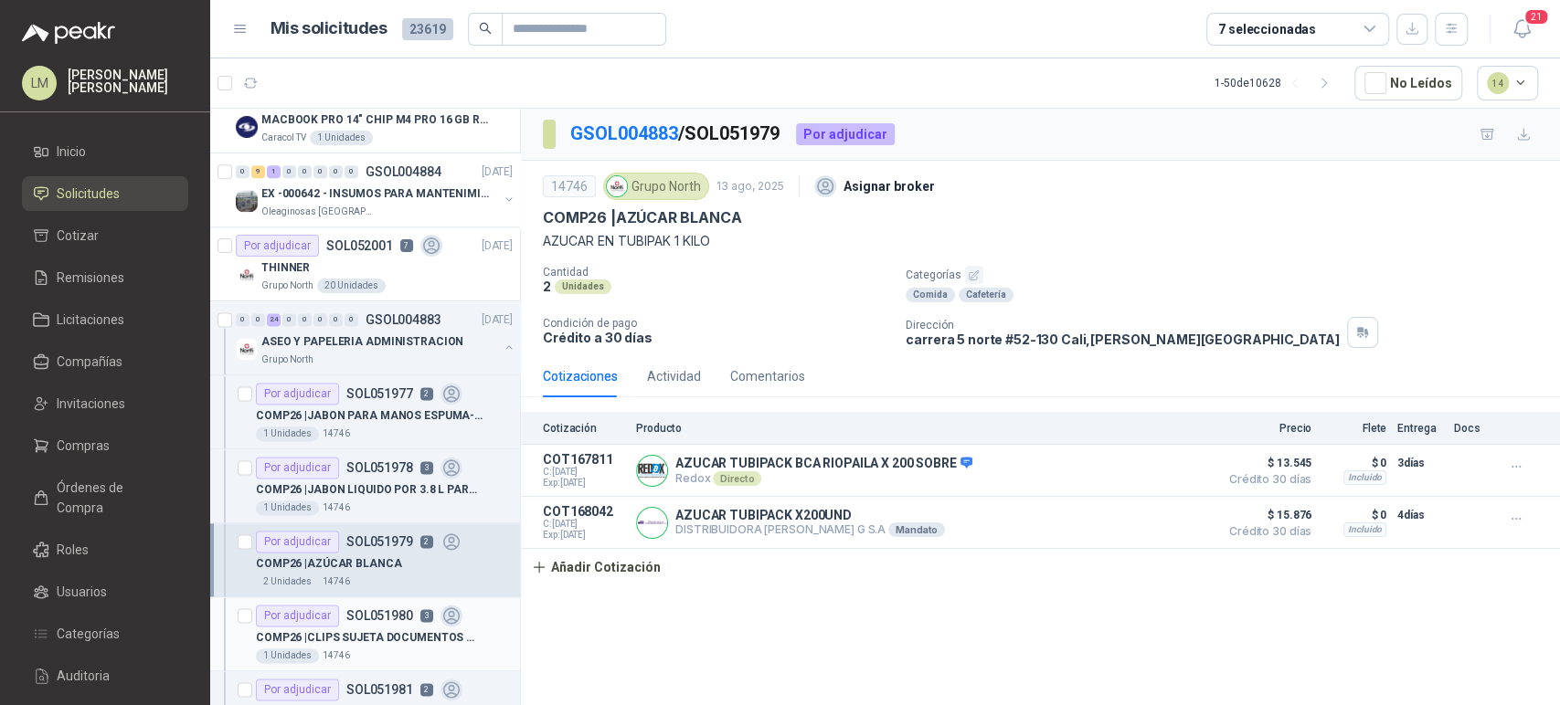
click at [361, 650] on div "1 Unidades 14746" at bounding box center [384, 656] width 257 height 15
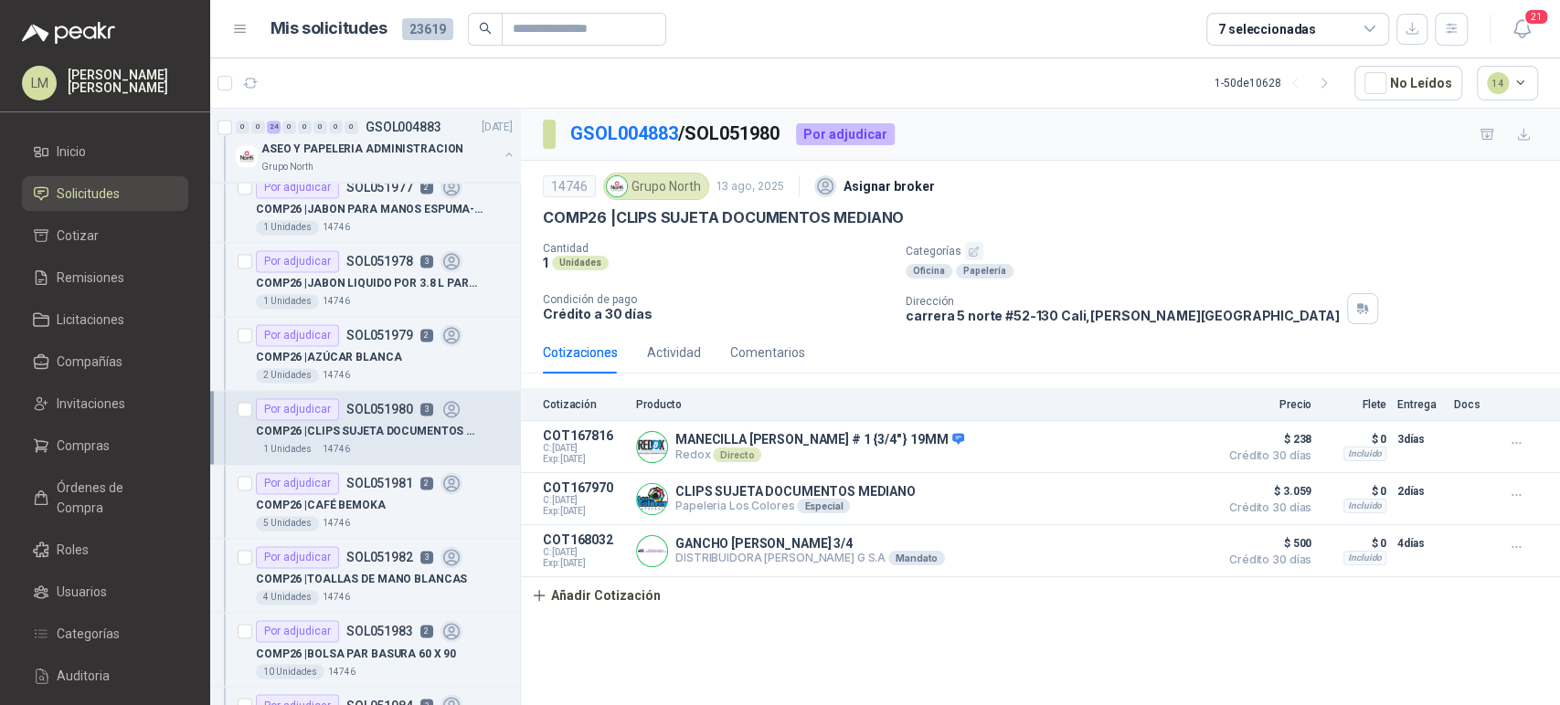
scroll to position [1827, 0]
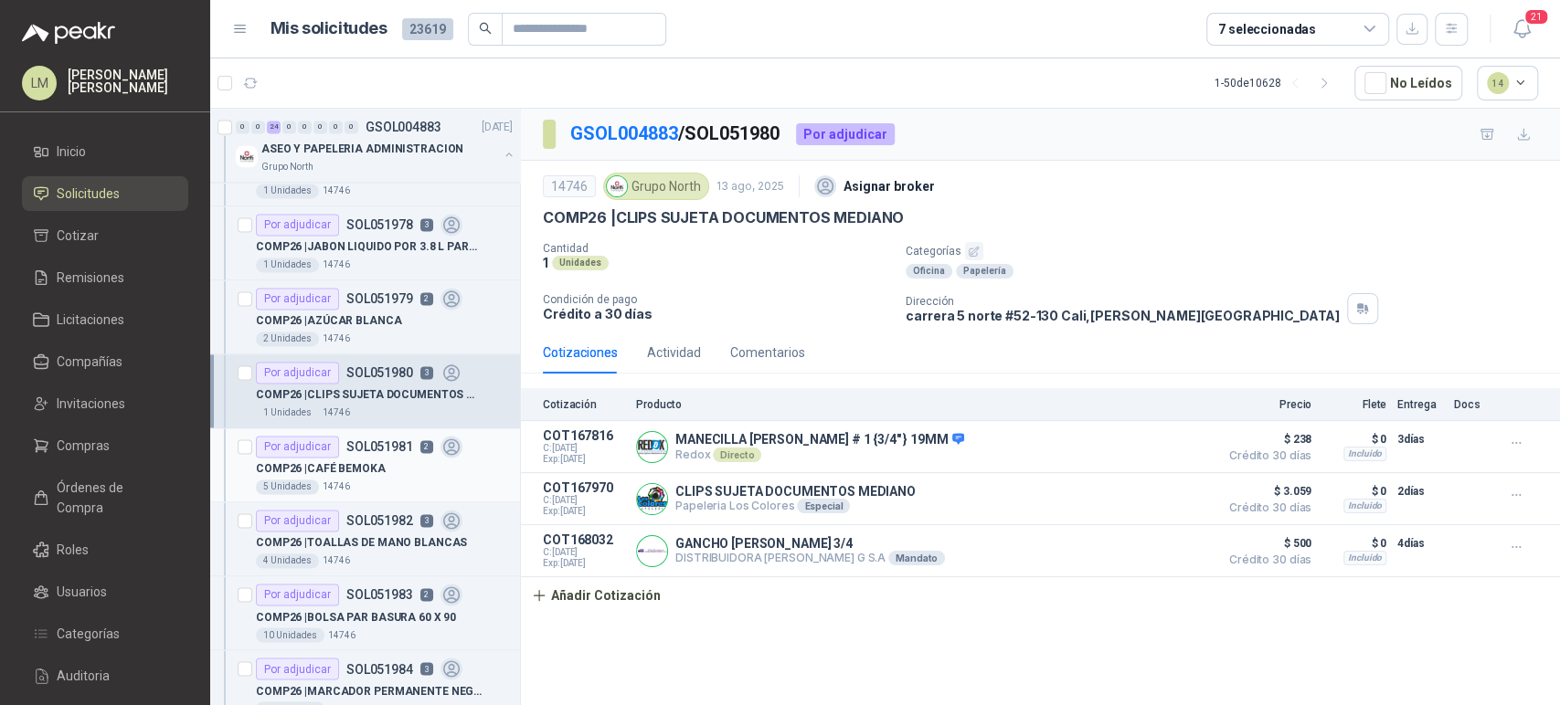
click at [318, 461] on p "COMP26 | CAFÉ BEMOKA" at bounding box center [321, 469] width 130 height 17
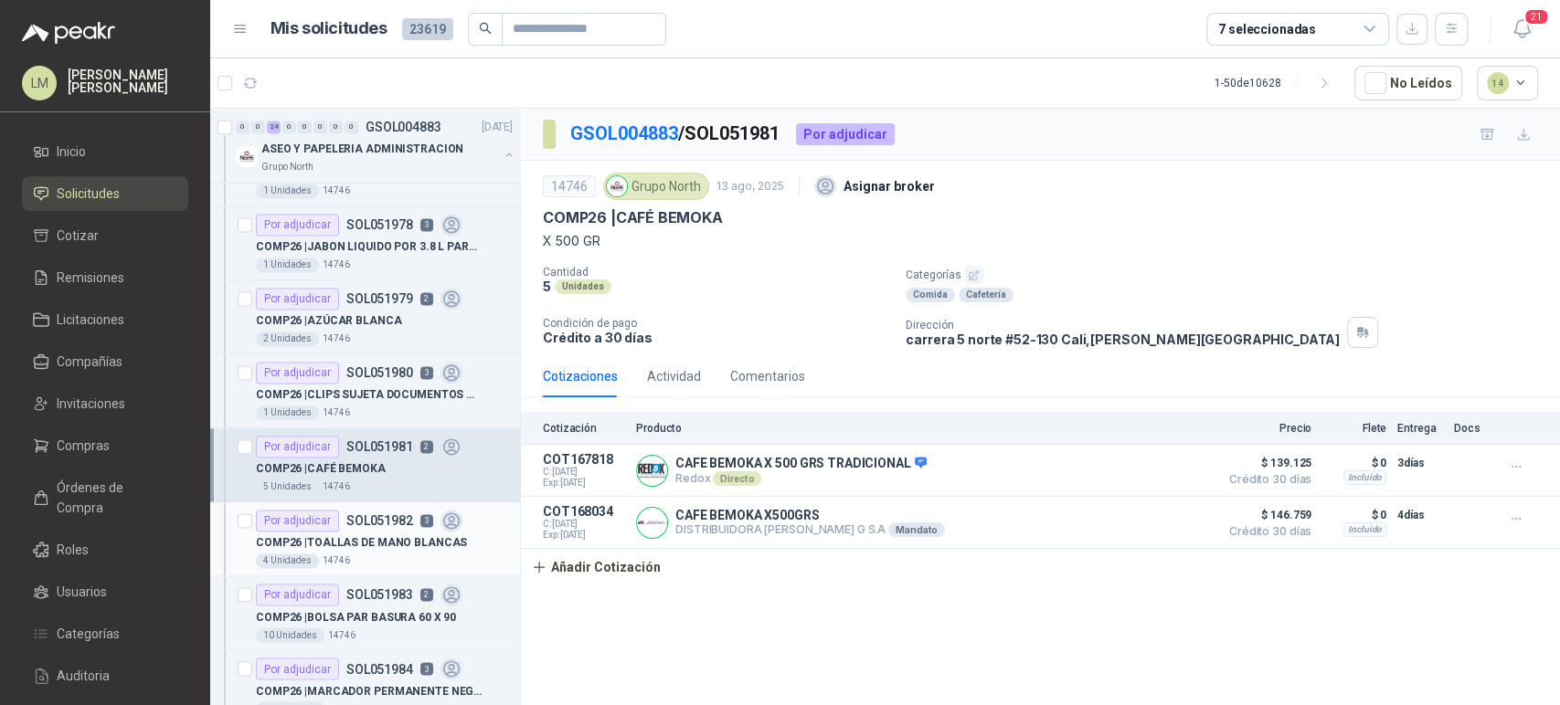
click at [365, 532] on div "COMP26 | TOALLAS DE MANO BLANCAS" at bounding box center [384, 543] width 257 height 22
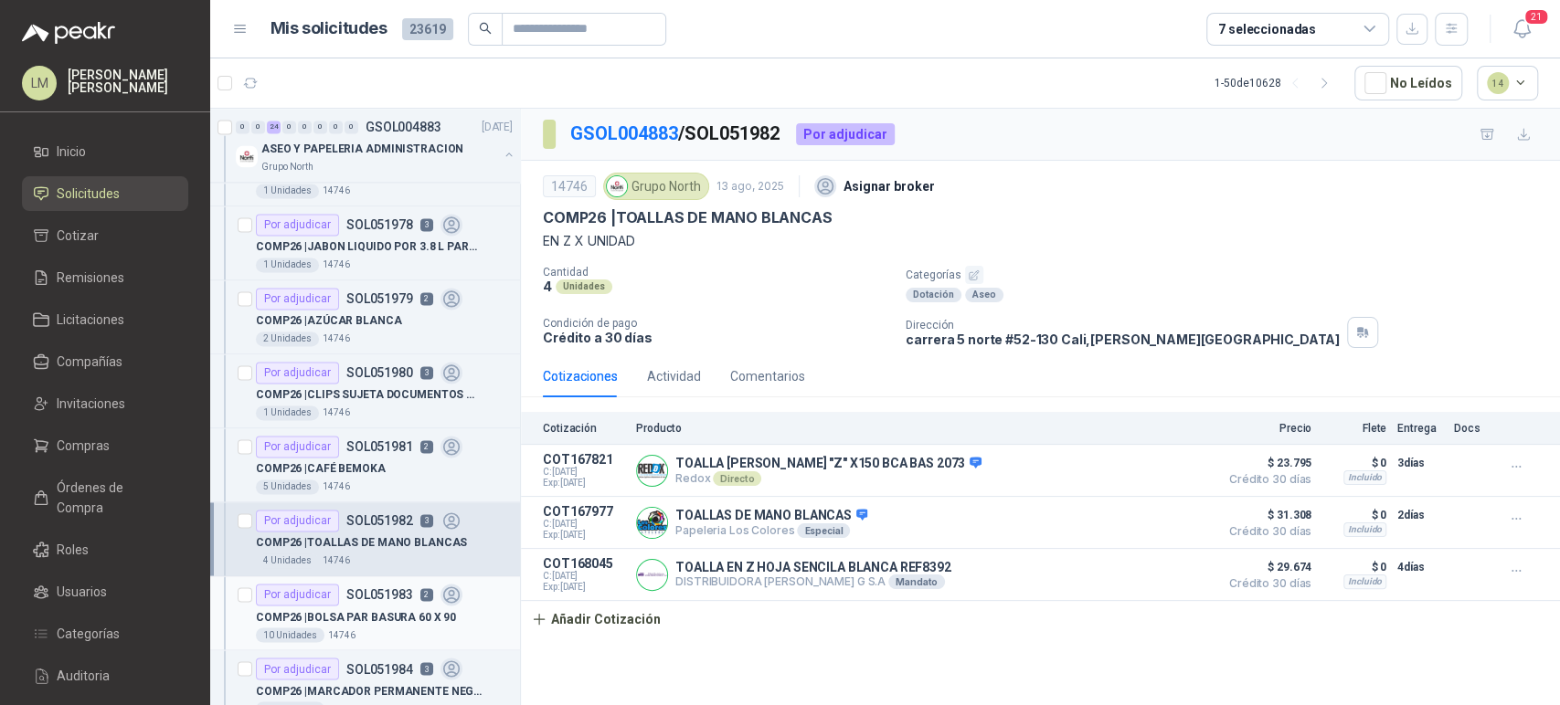
click at [379, 606] on div "COMP26 | BOLSA PAR BASURA 60 X 90" at bounding box center [384, 617] width 257 height 22
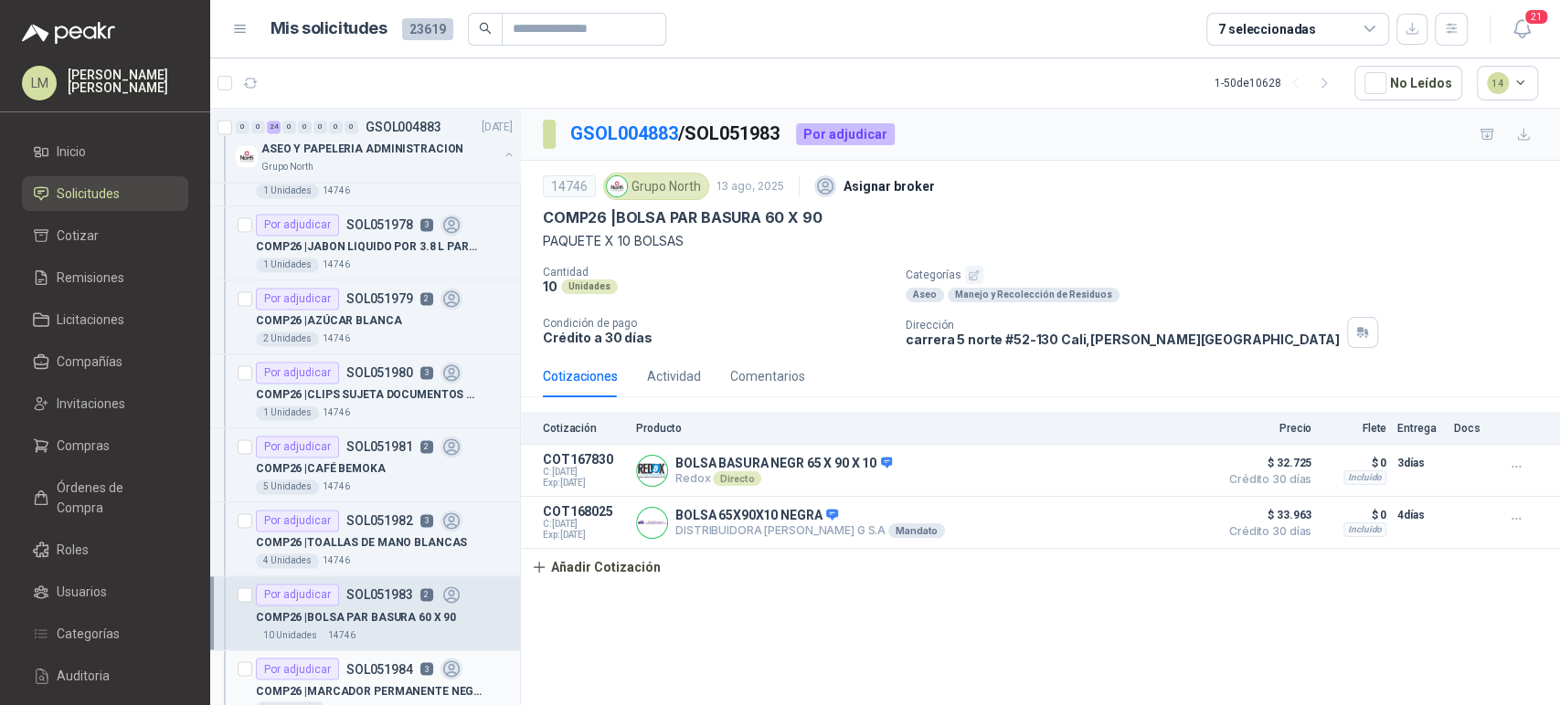
click at [373, 673] on div "Por adjudicar SOL051984 3" at bounding box center [359, 669] width 207 height 22
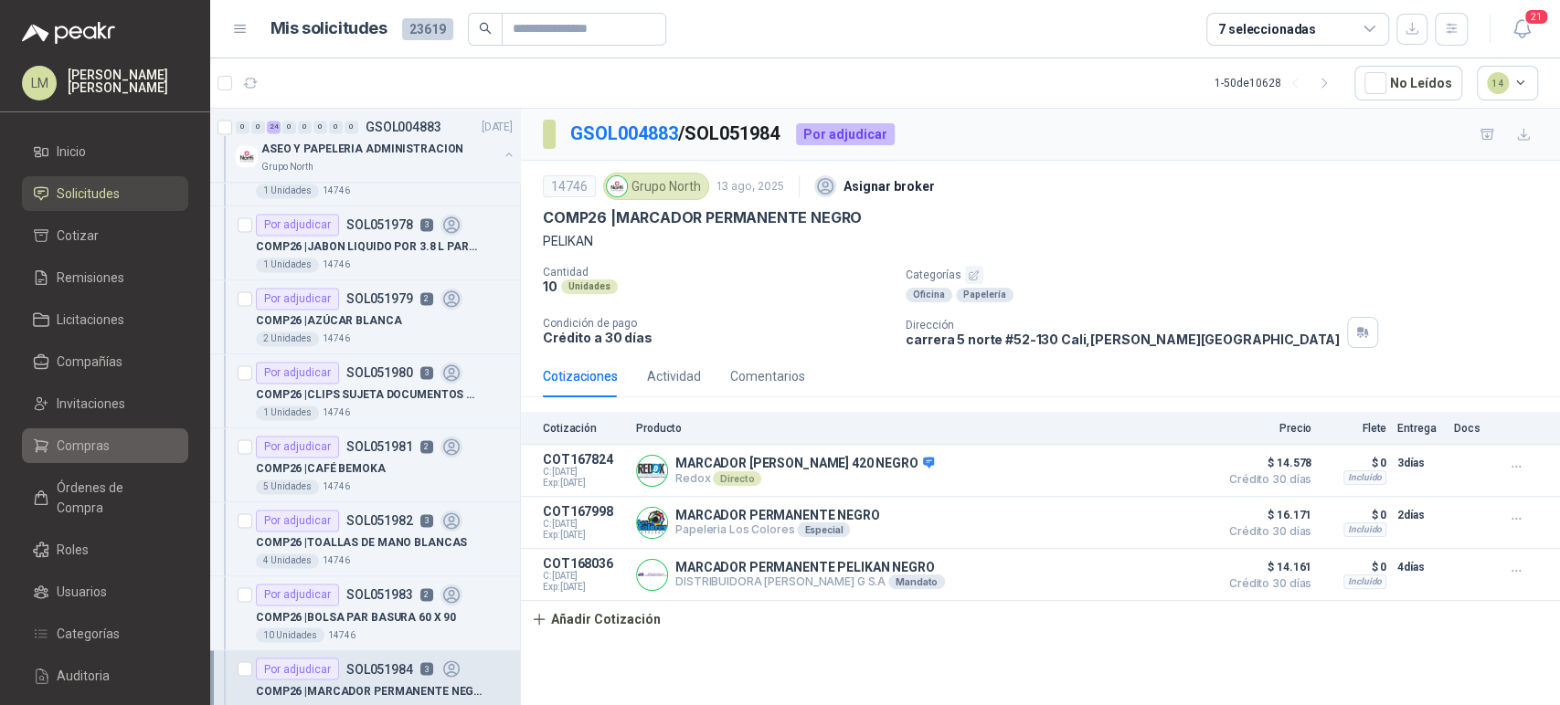
click at [79, 440] on span "Compras" at bounding box center [83, 446] width 53 height 20
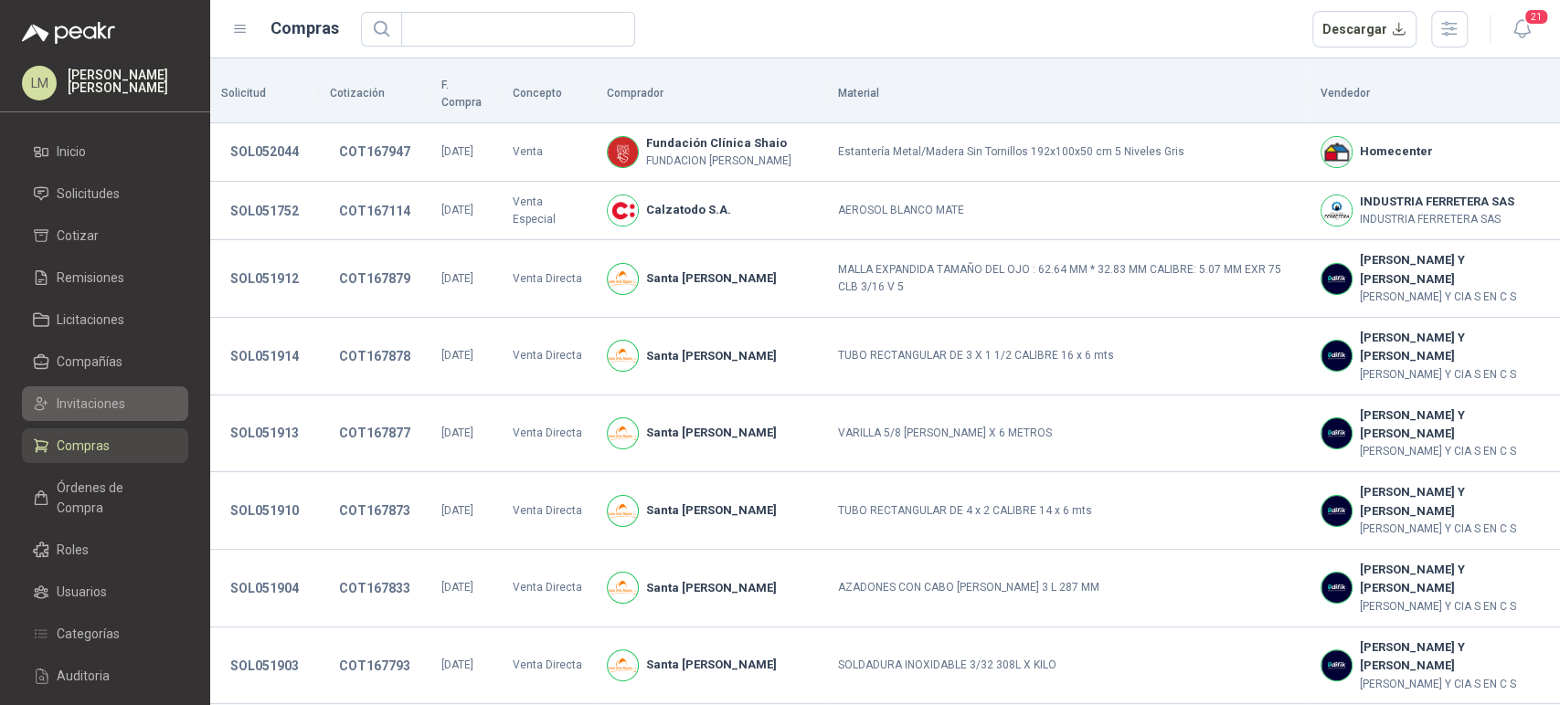
click at [94, 404] on span "Invitaciones" at bounding box center [91, 404] width 69 height 20
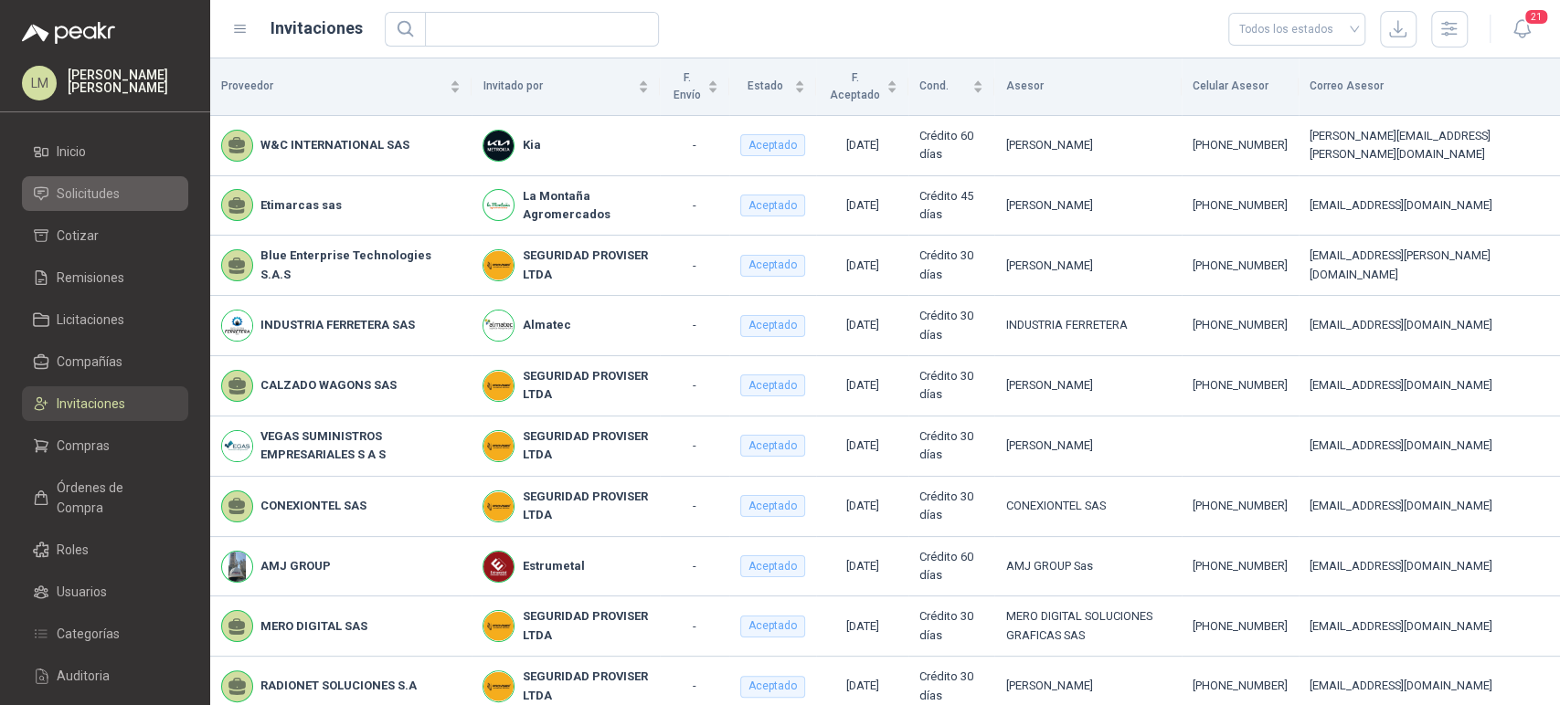
click at [102, 187] on span "Solicitudes" at bounding box center [88, 194] width 63 height 20
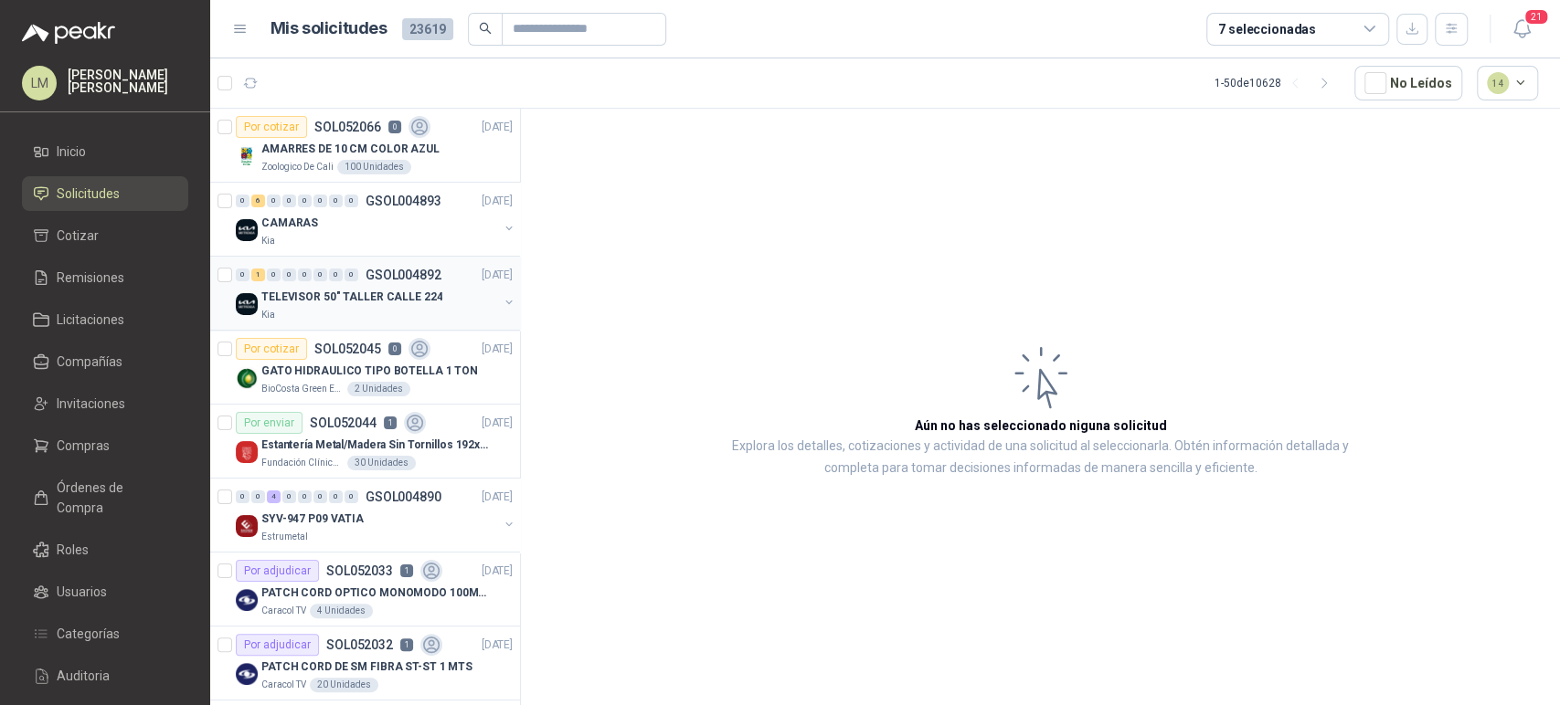
click at [362, 289] on p "TELEVISOR 50" TALLER CALLE 224" at bounding box center [351, 297] width 181 height 17
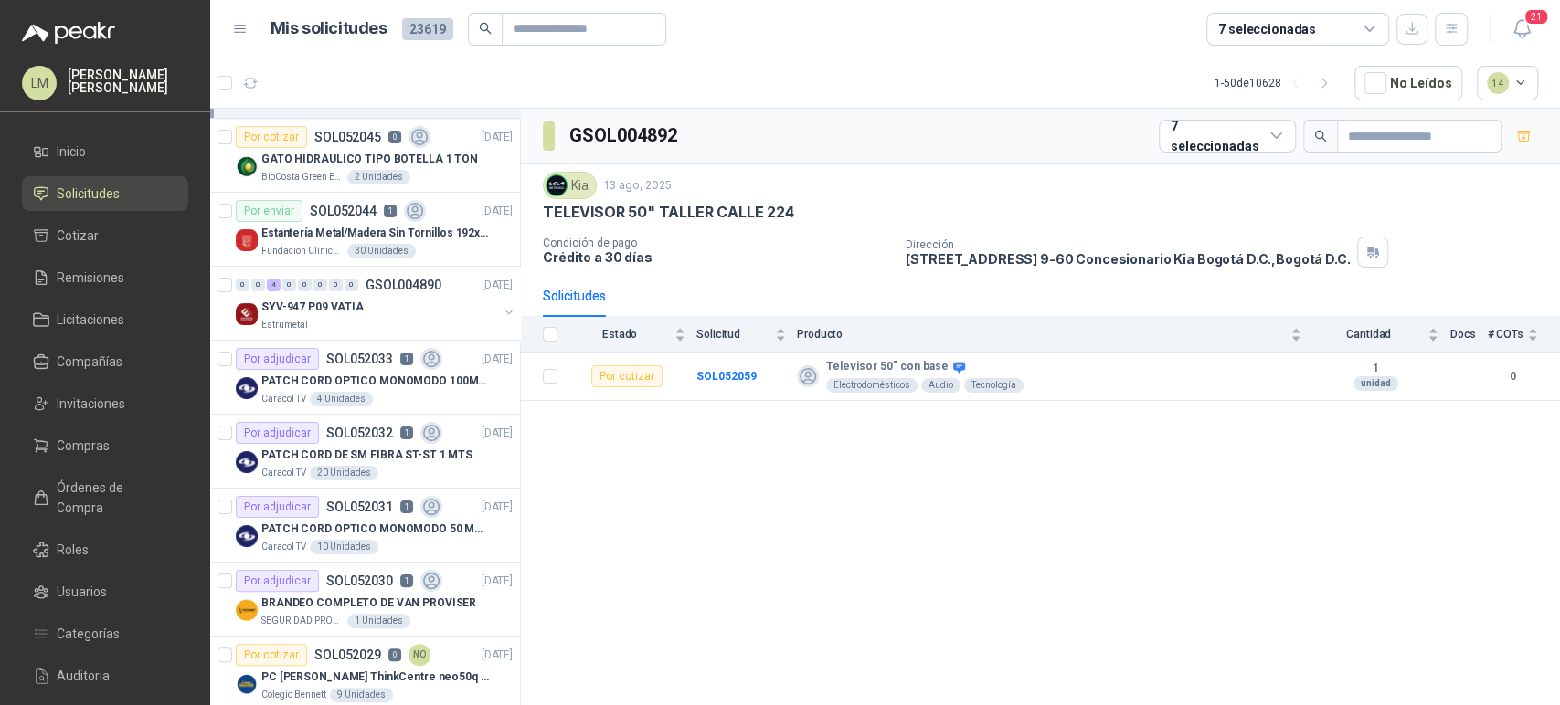
scroll to position [227, 0]
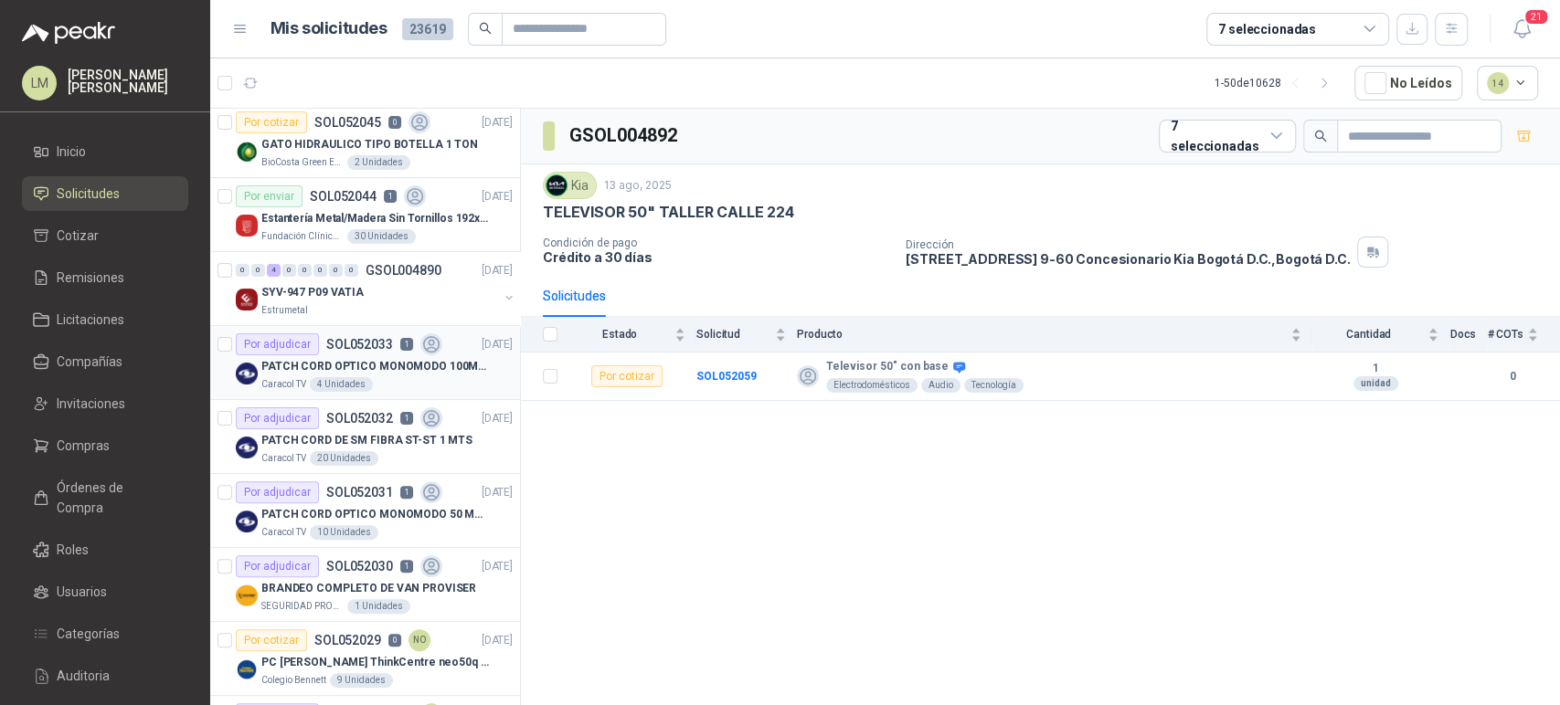
click at [349, 370] on p "PATCH CORD OPTICO MONOMODO 100MTS" at bounding box center [375, 366] width 228 height 17
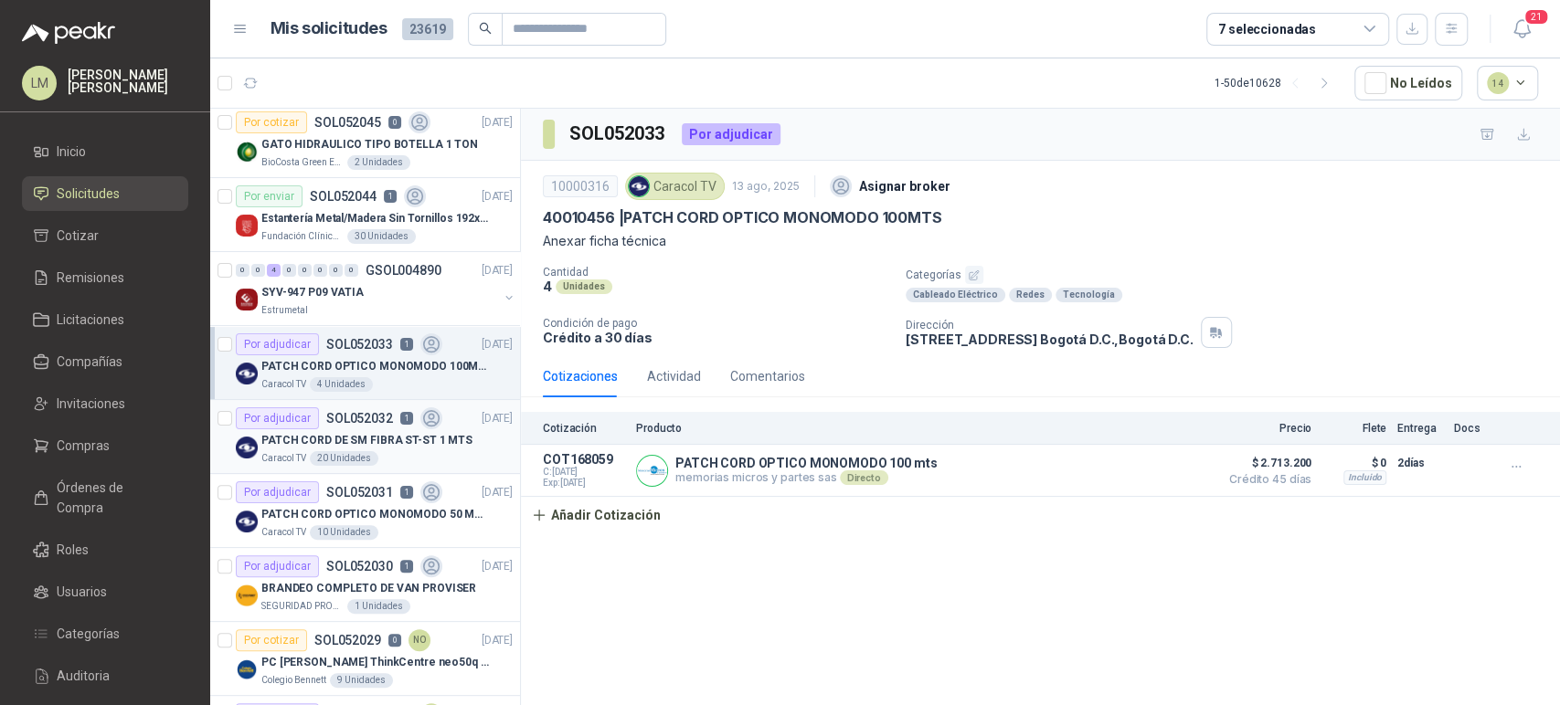
click at [342, 429] on div "PATCH CORD DE SM FIBRA ST-ST 1 MTS" at bounding box center [386, 440] width 251 height 22
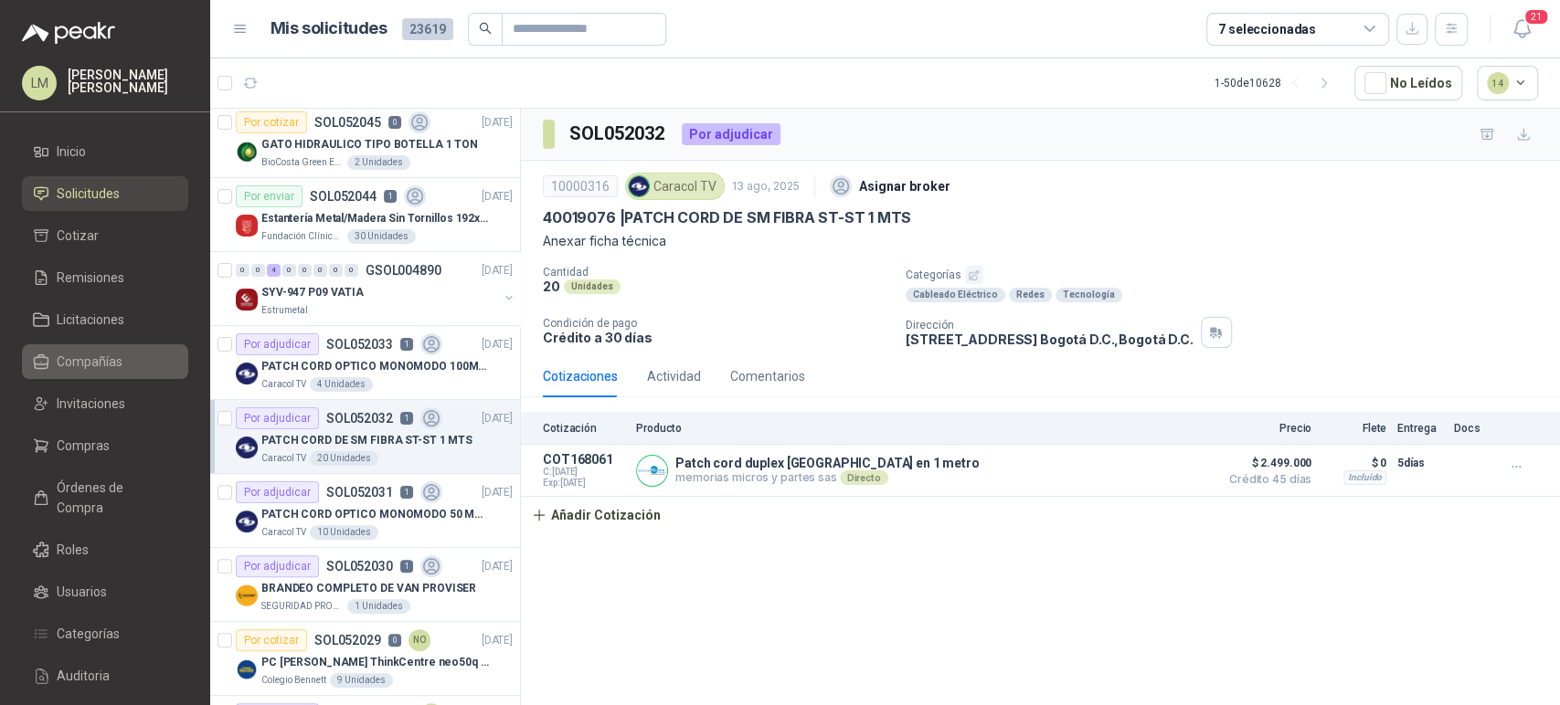
click at [69, 372] on link "Compañías" at bounding box center [105, 362] width 166 height 35
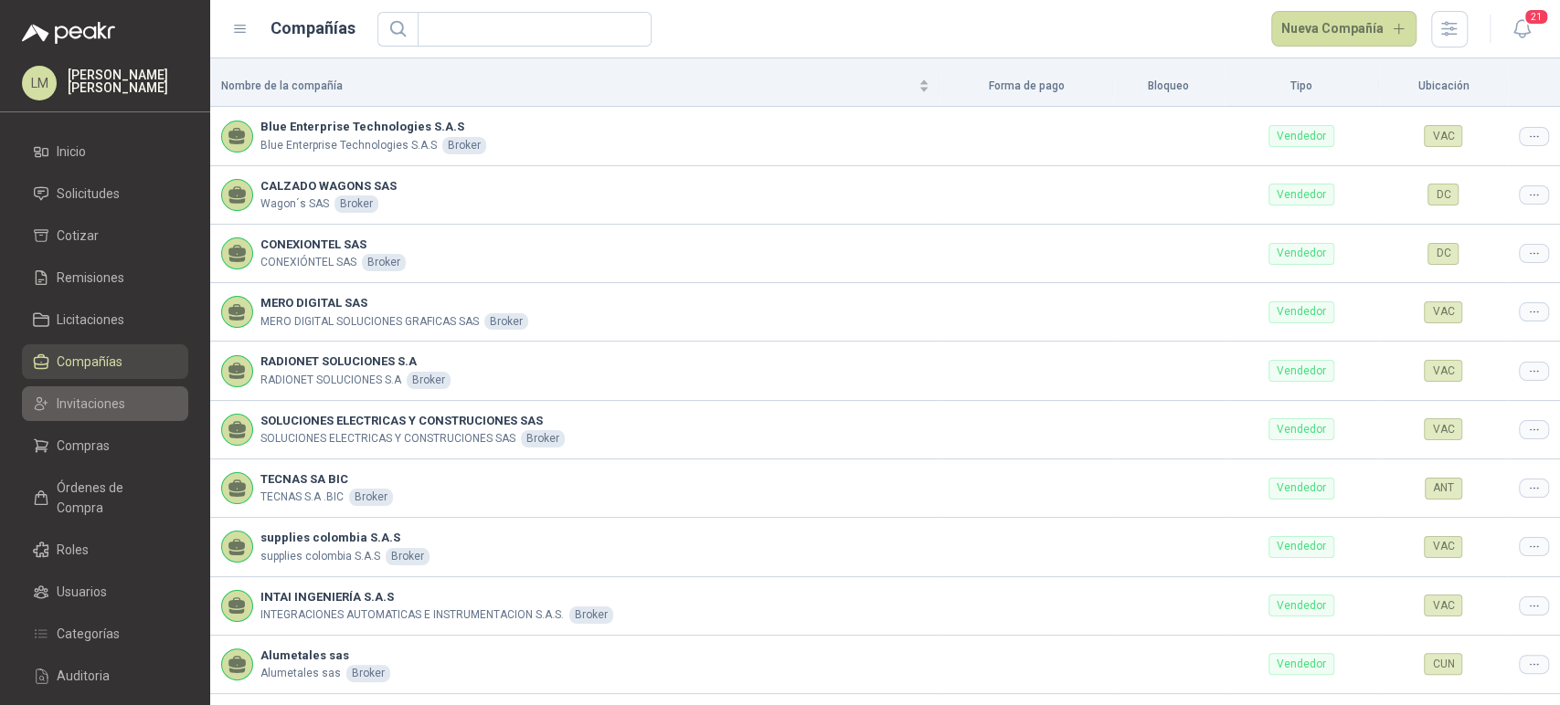
click at [107, 408] on span "Invitaciones" at bounding box center [91, 404] width 69 height 20
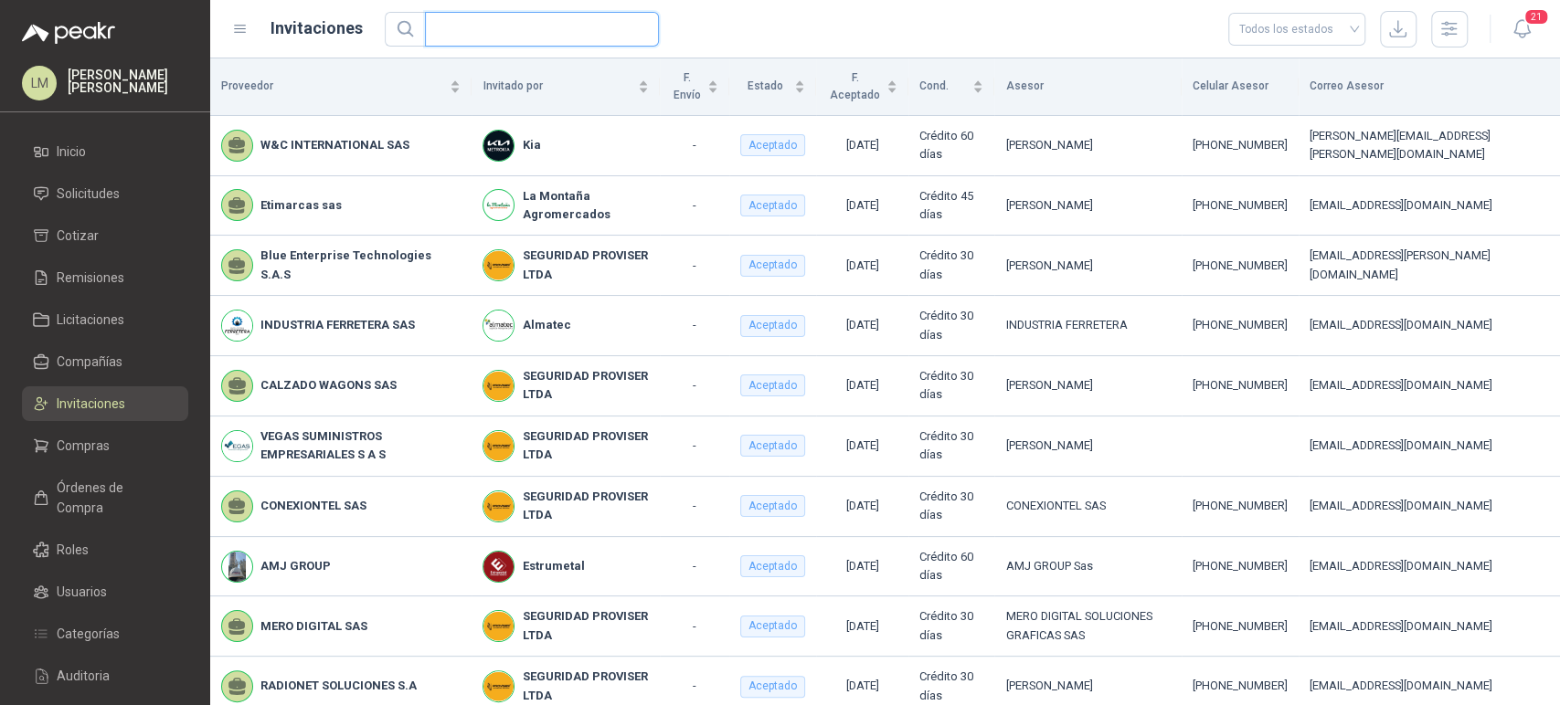
click at [519, 27] on input "text" at bounding box center [534, 29] width 197 height 33
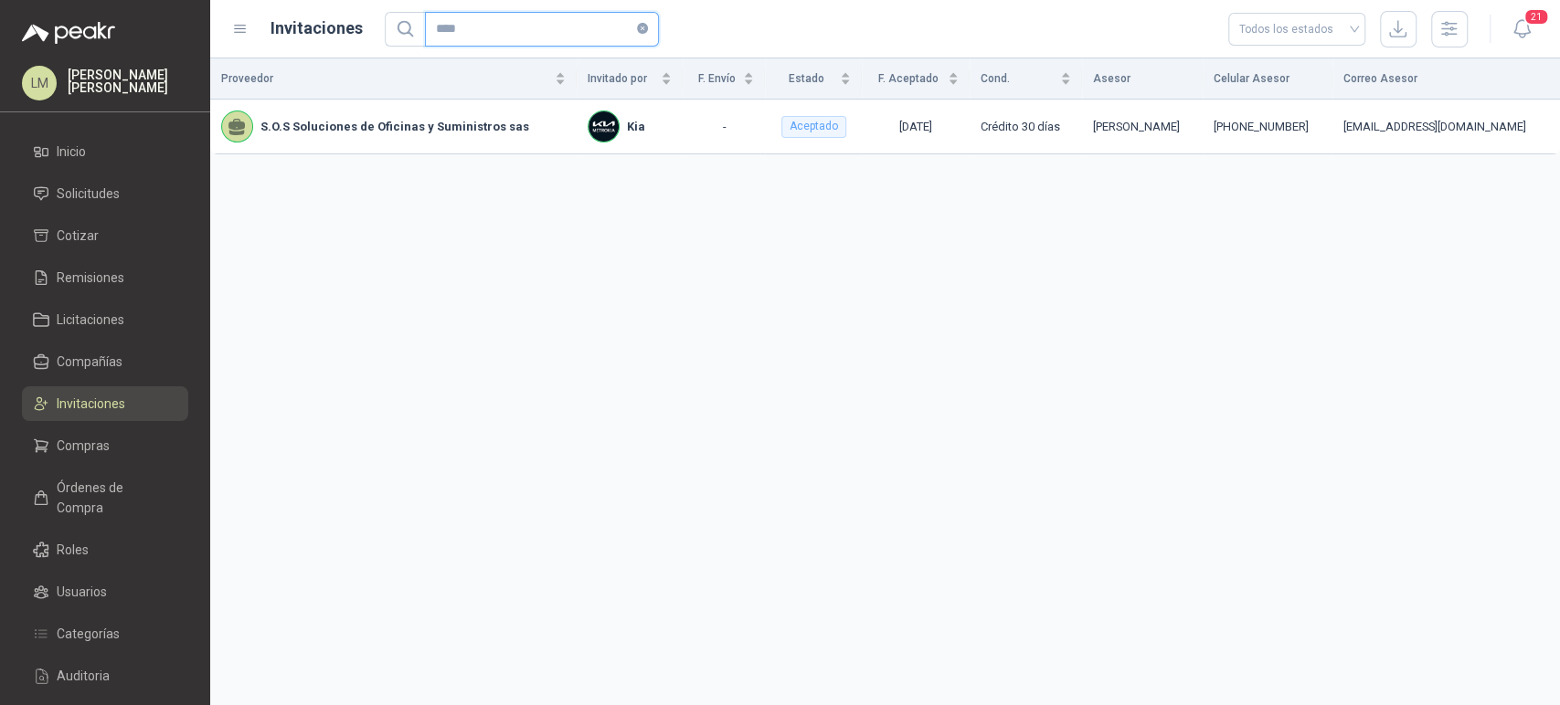
type input "****"
click at [87, 451] on span "Compras" at bounding box center [83, 446] width 53 height 20
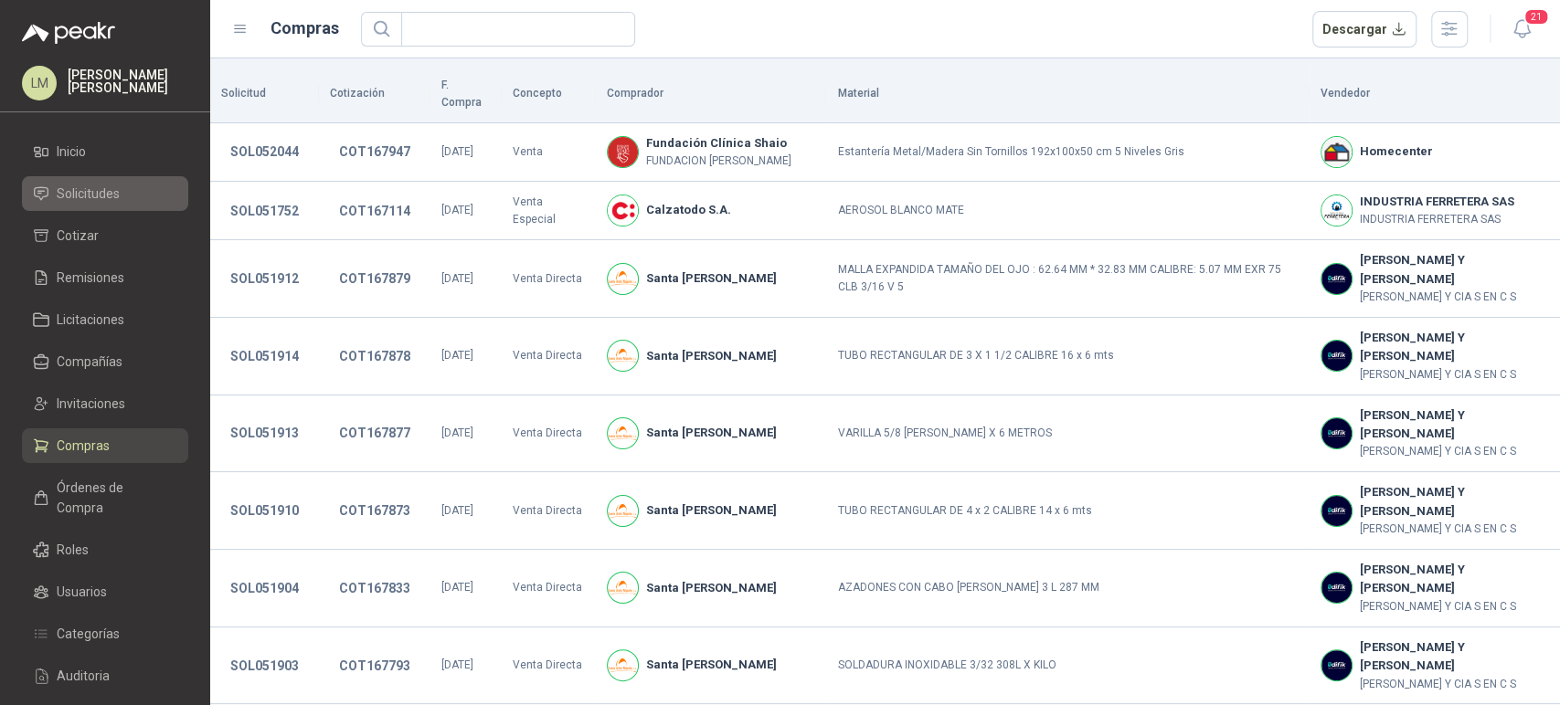
click at [113, 195] on span "Solicitudes" at bounding box center [88, 194] width 63 height 20
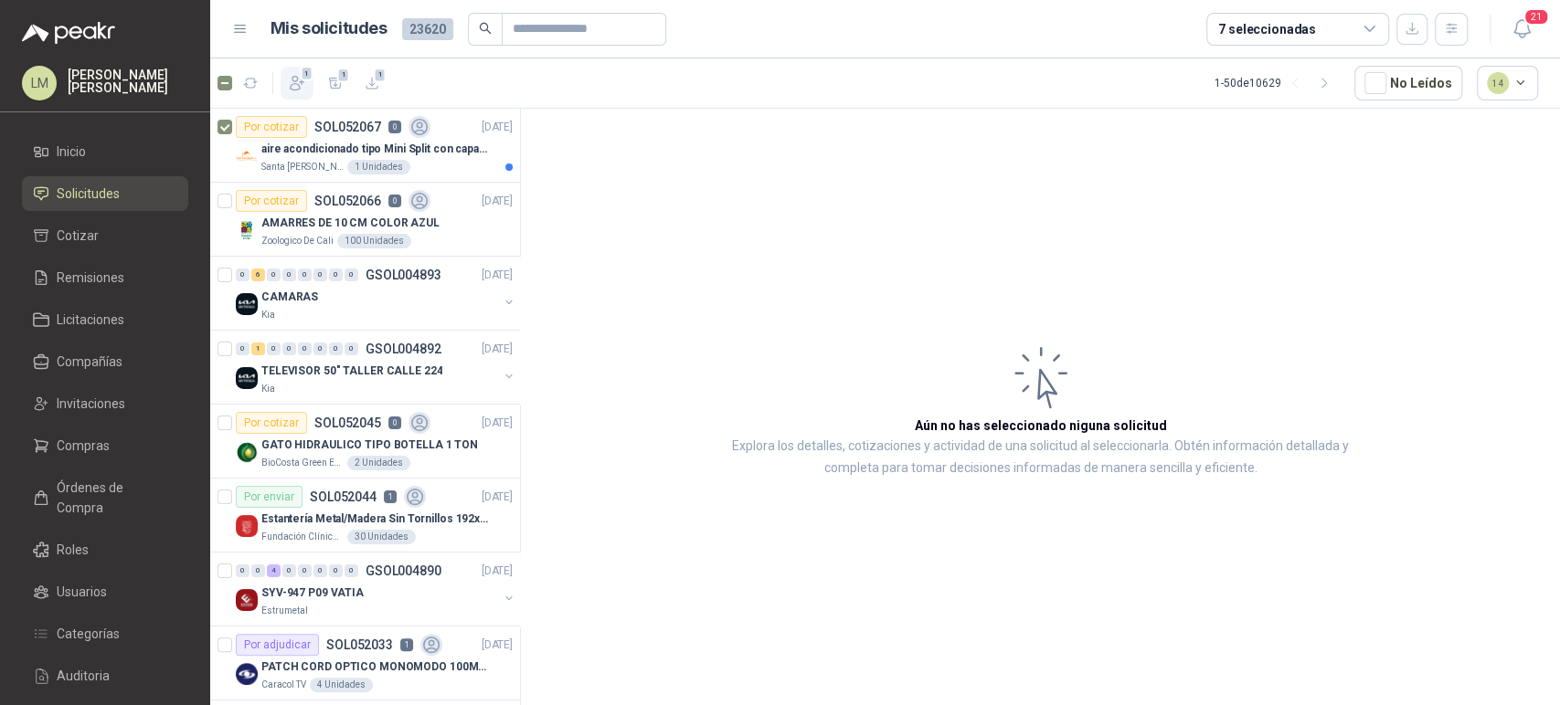
click at [292, 83] on icon "button" at bounding box center [297, 83] width 18 height 18
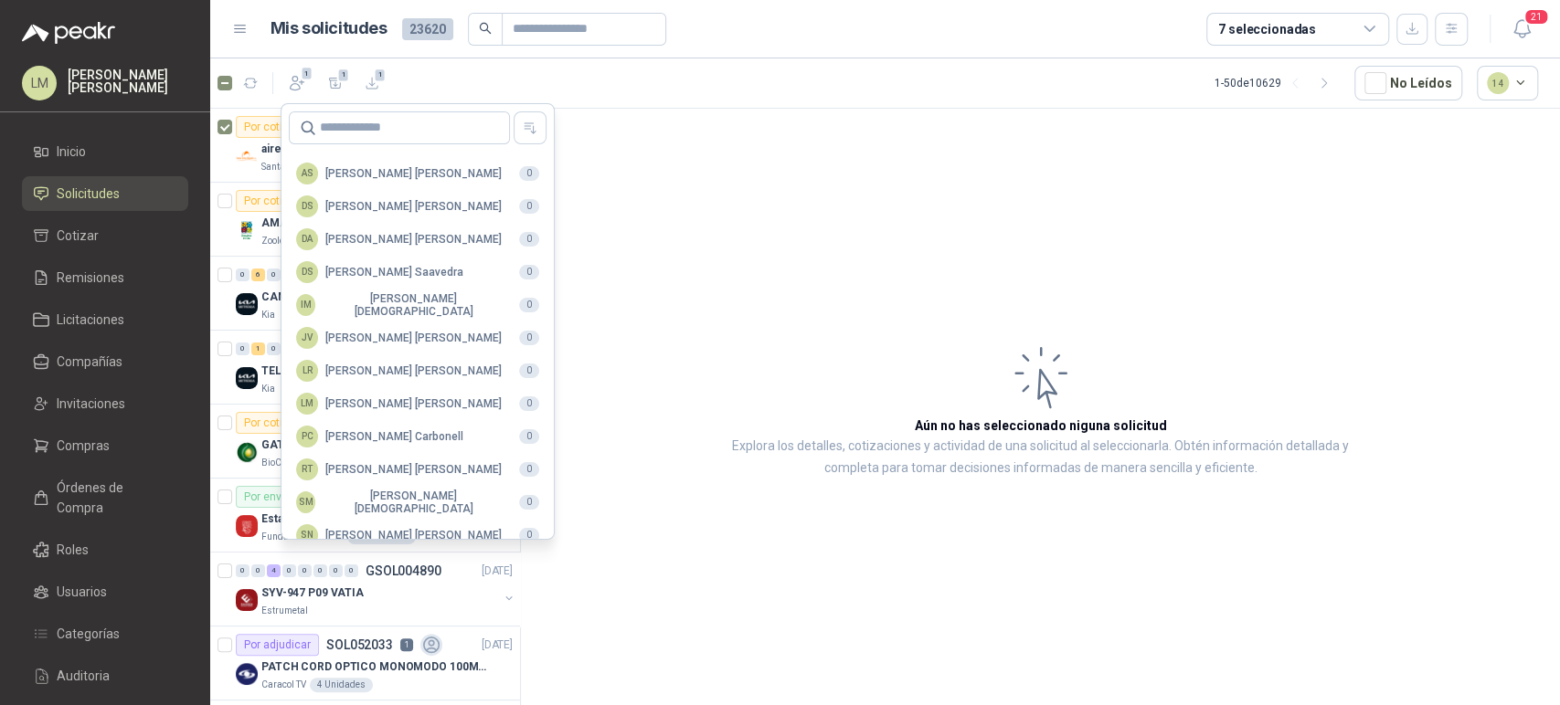
scroll to position [445, 0]
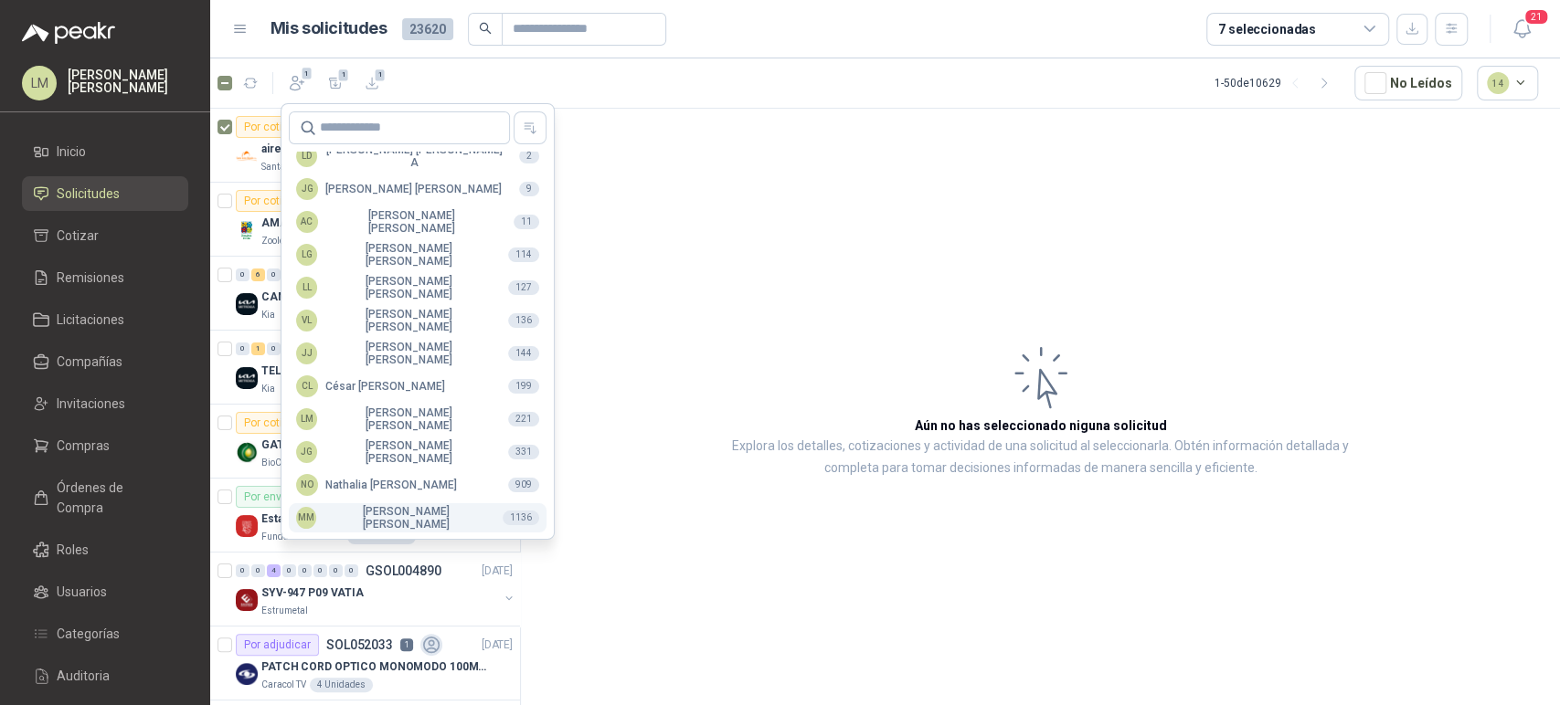
click at [354, 513] on div "MM [PERSON_NAME]" at bounding box center [392, 518] width 192 height 26
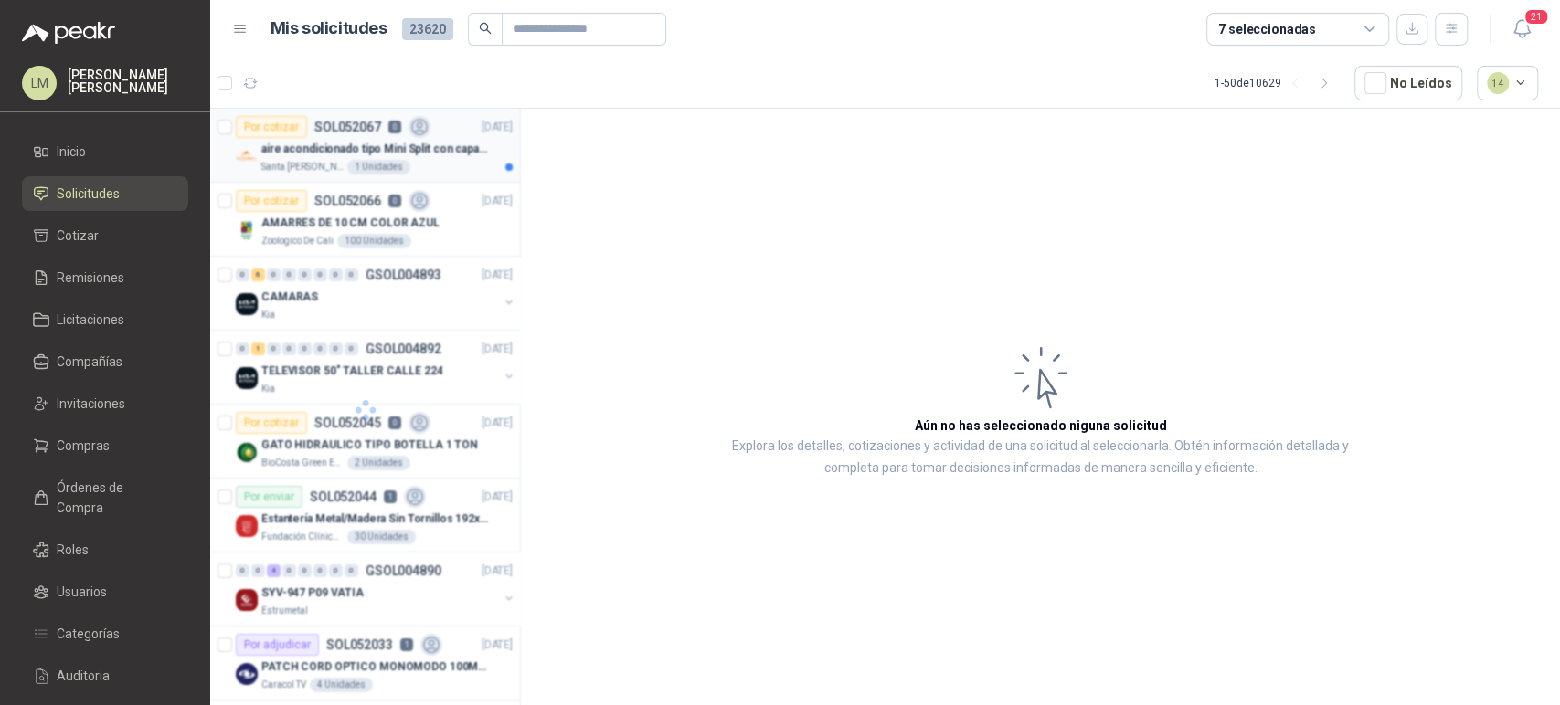
click at [356, 150] on p "aire acondicionado tipo Mini Split con capacidad de 12000 BTU a 110V o 220V" at bounding box center [375, 149] width 228 height 17
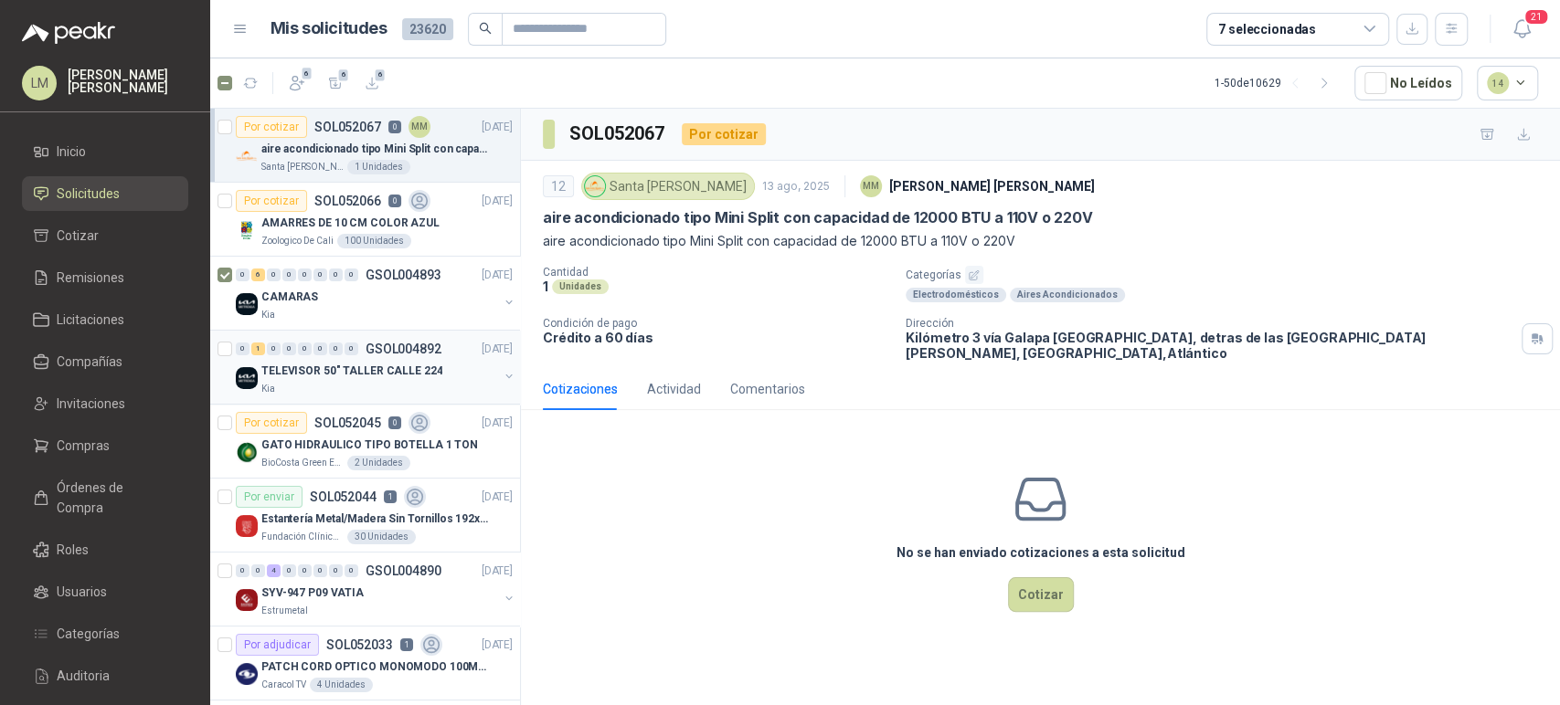
click at [502, 373] on button "button" at bounding box center [509, 376] width 15 height 15
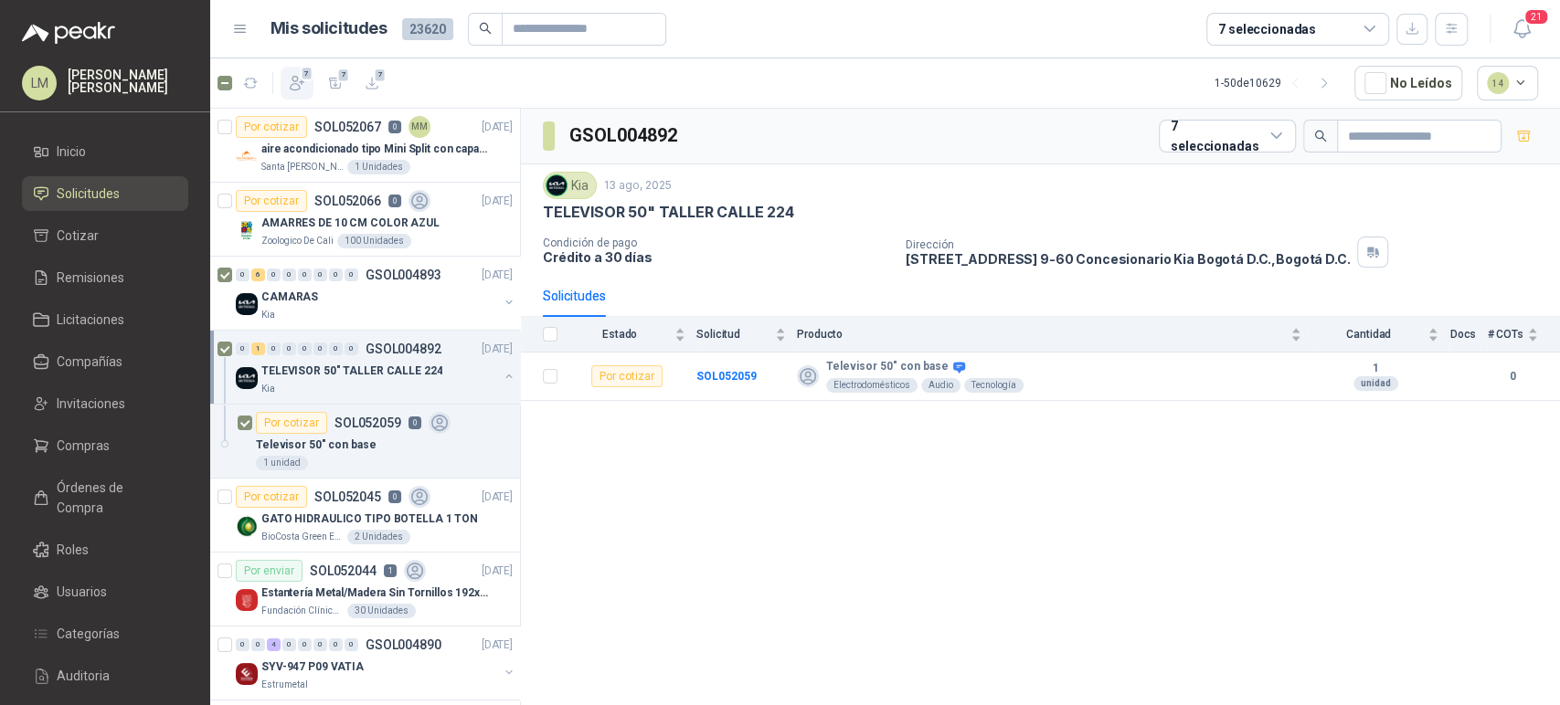
click at [292, 86] on icon "button" at bounding box center [297, 83] width 18 height 18
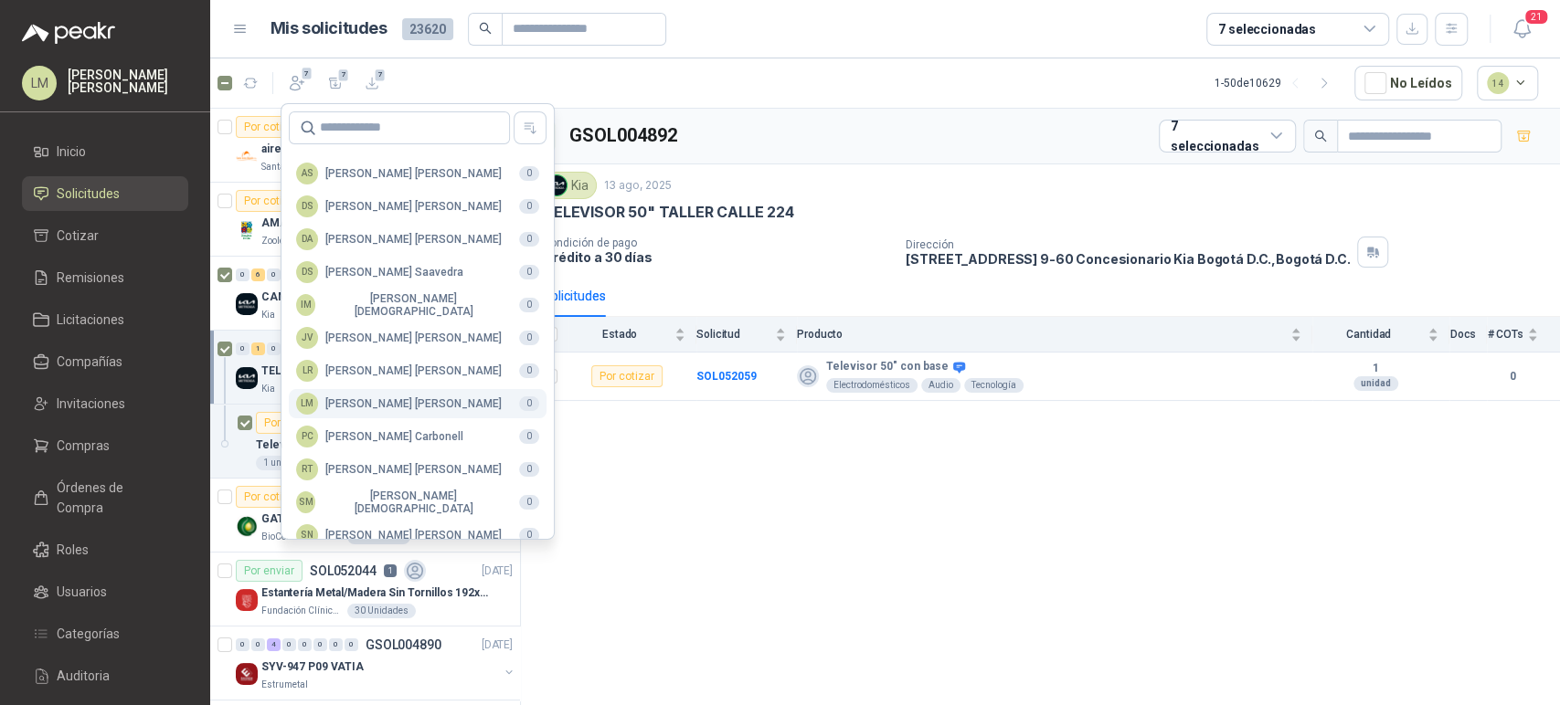
scroll to position [445, 0]
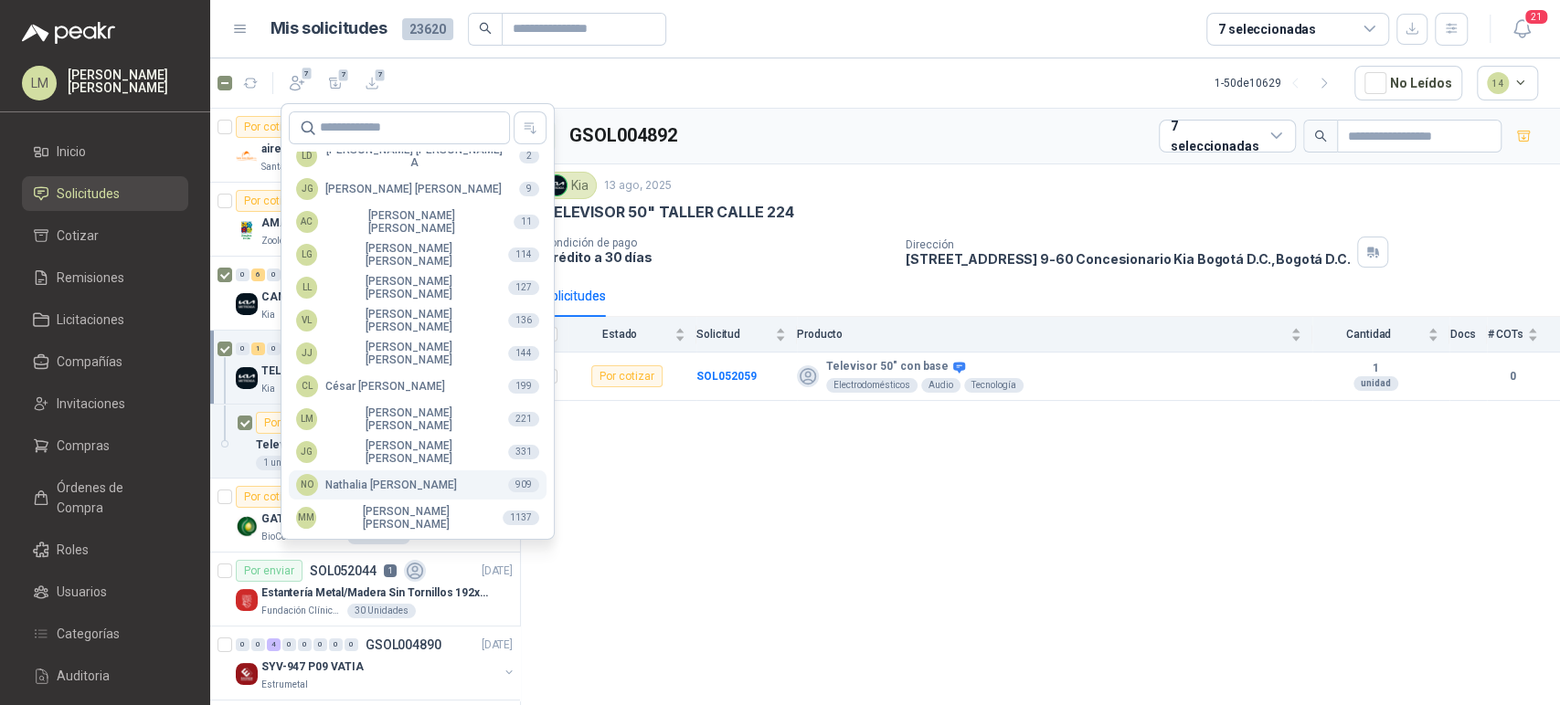
click at [372, 479] on div "NO [PERSON_NAME]" at bounding box center [376, 485] width 161 height 22
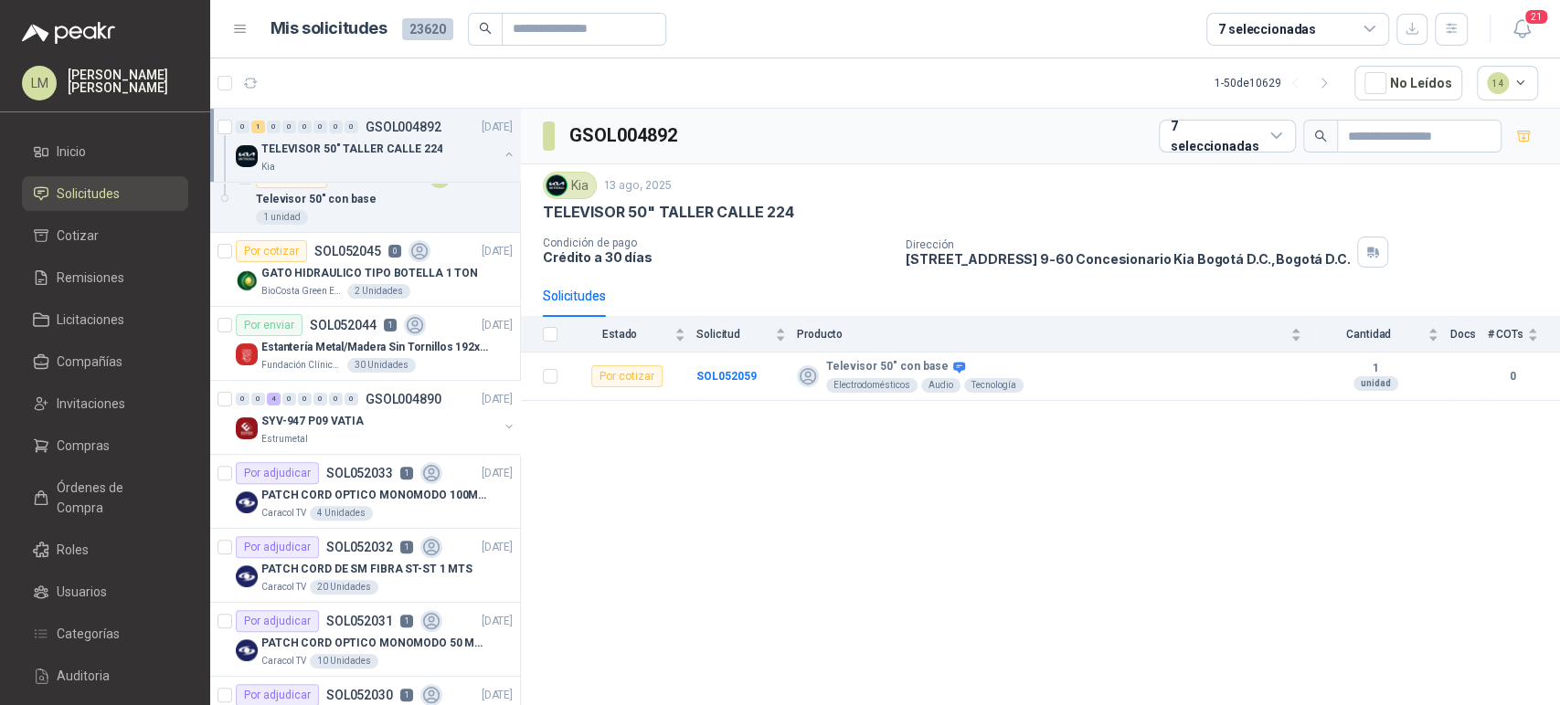
scroll to position [299, 0]
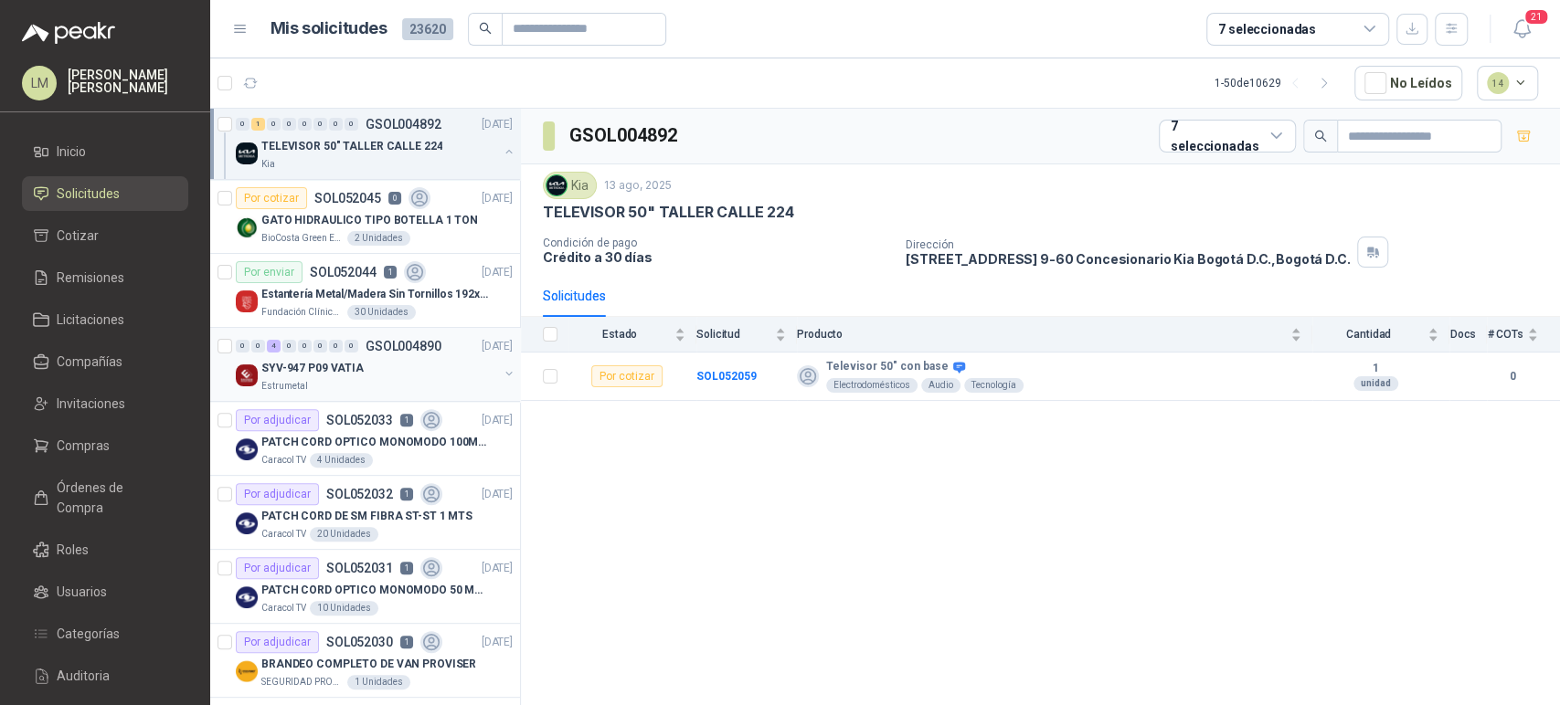
click at [383, 357] on div "SYV-947 P09 VATIA" at bounding box center [379, 368] width 237 height 22
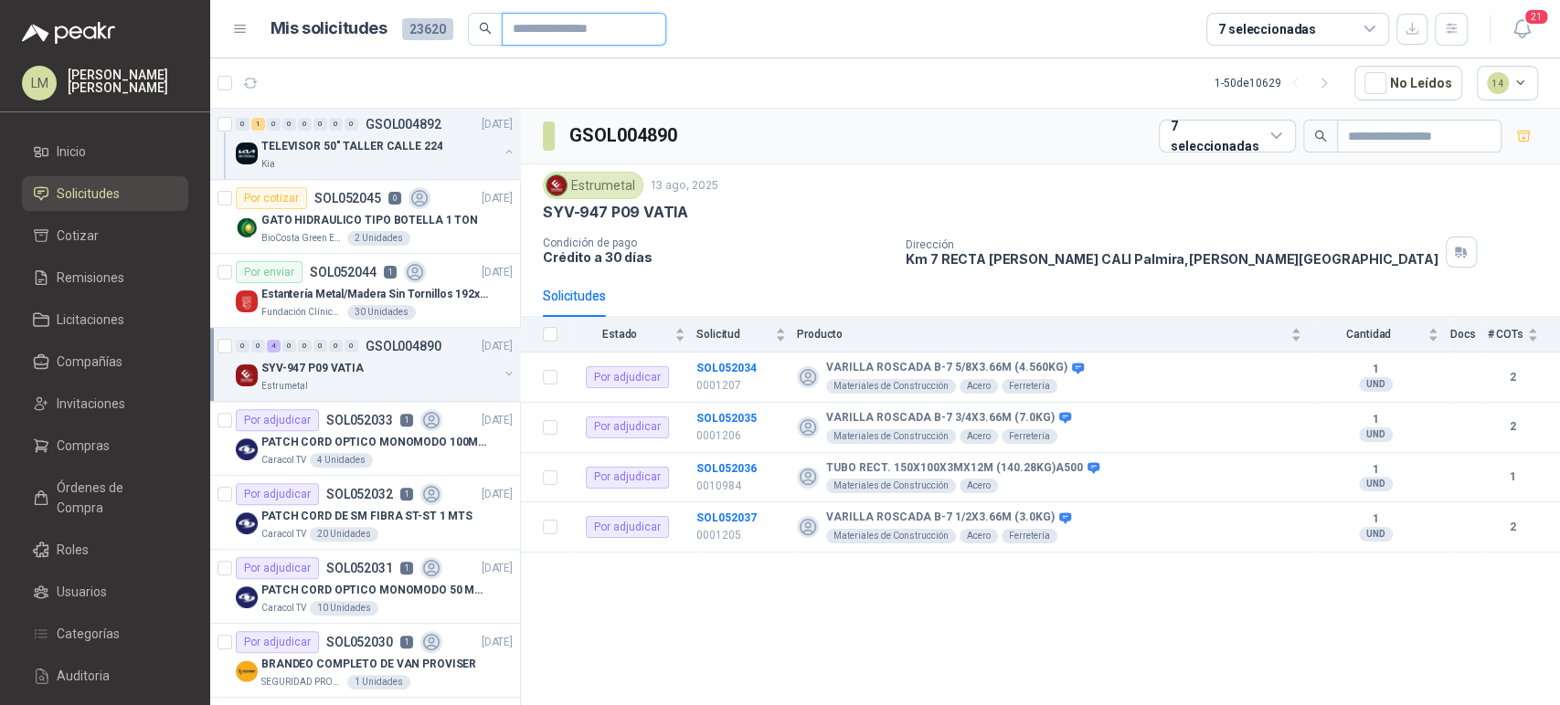
click at [564, 34] on input "text" at bounding box center [577, 29] width 128 height 31
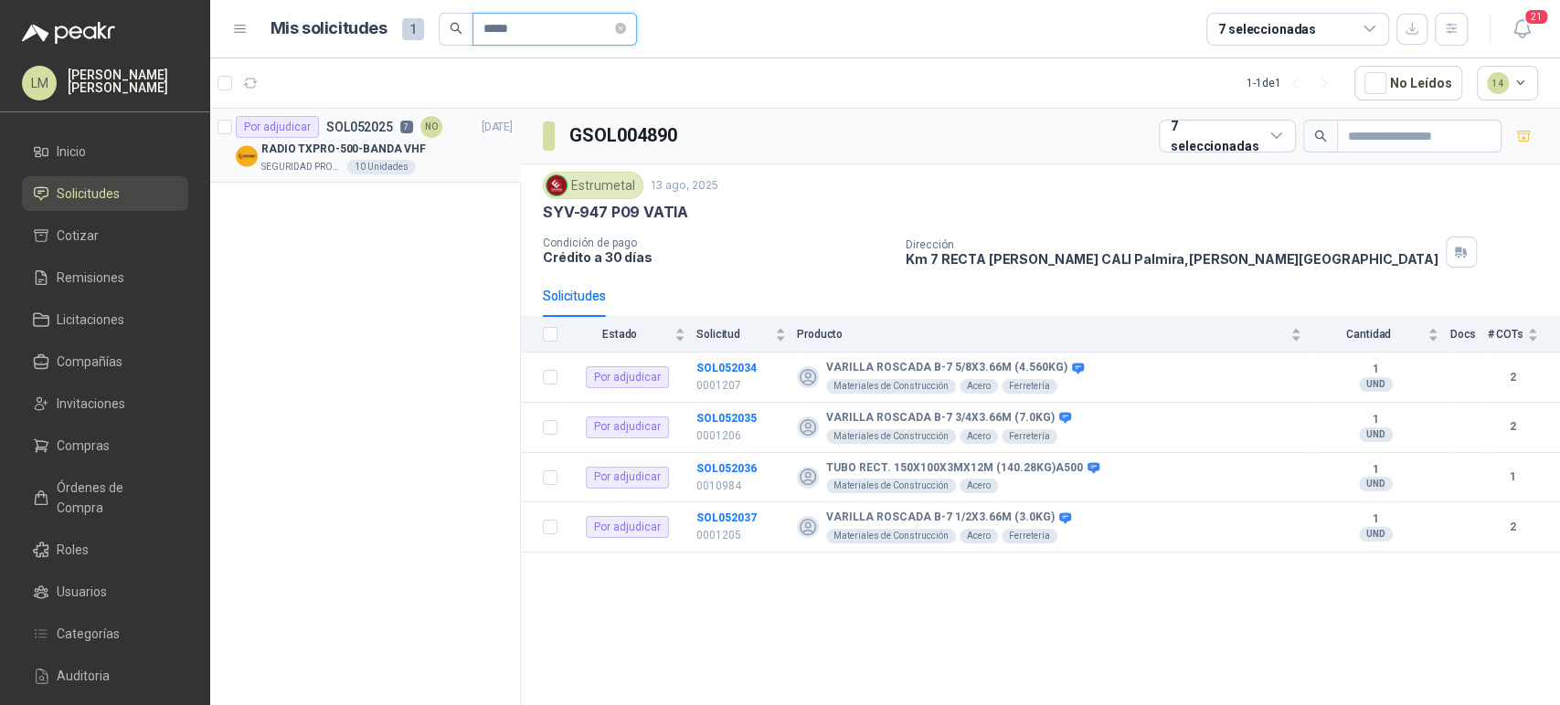
type input "*****"
click at [355, 164] on div "10 Unidades" at bounding box center [381, 167] width 69 height 15
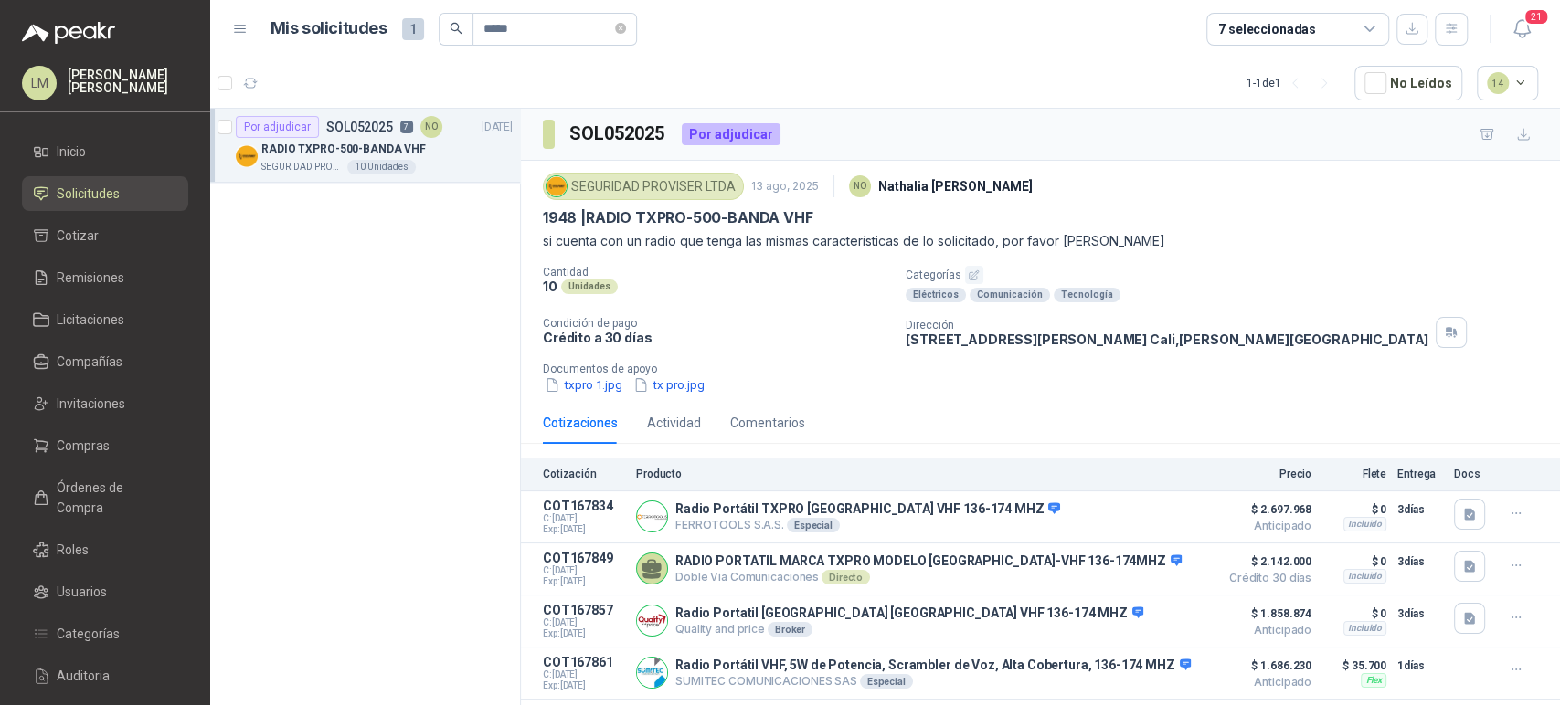
scroll to position [184, 0]
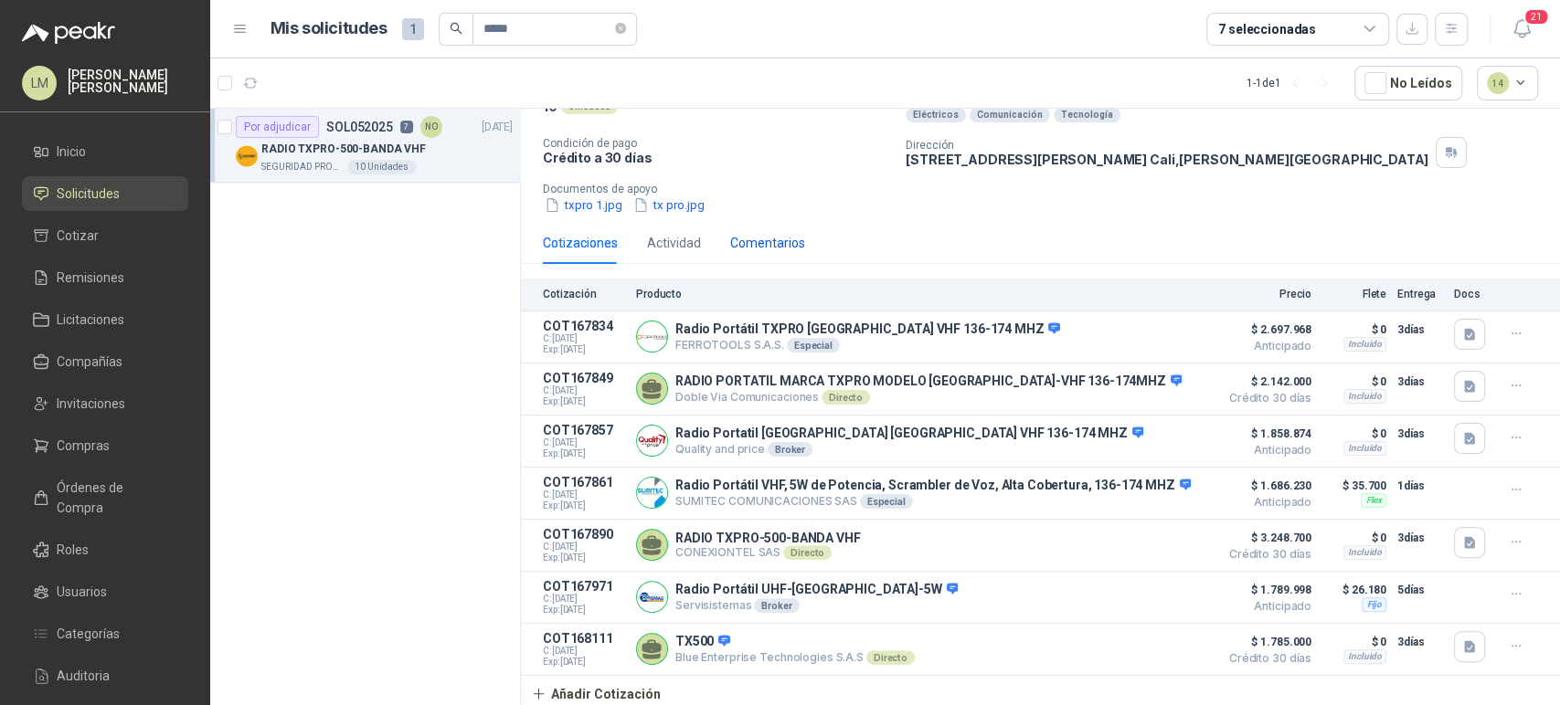
click at [753, 239] on div "Comentarios" at bounding box center [767, 243] width 75 height 20
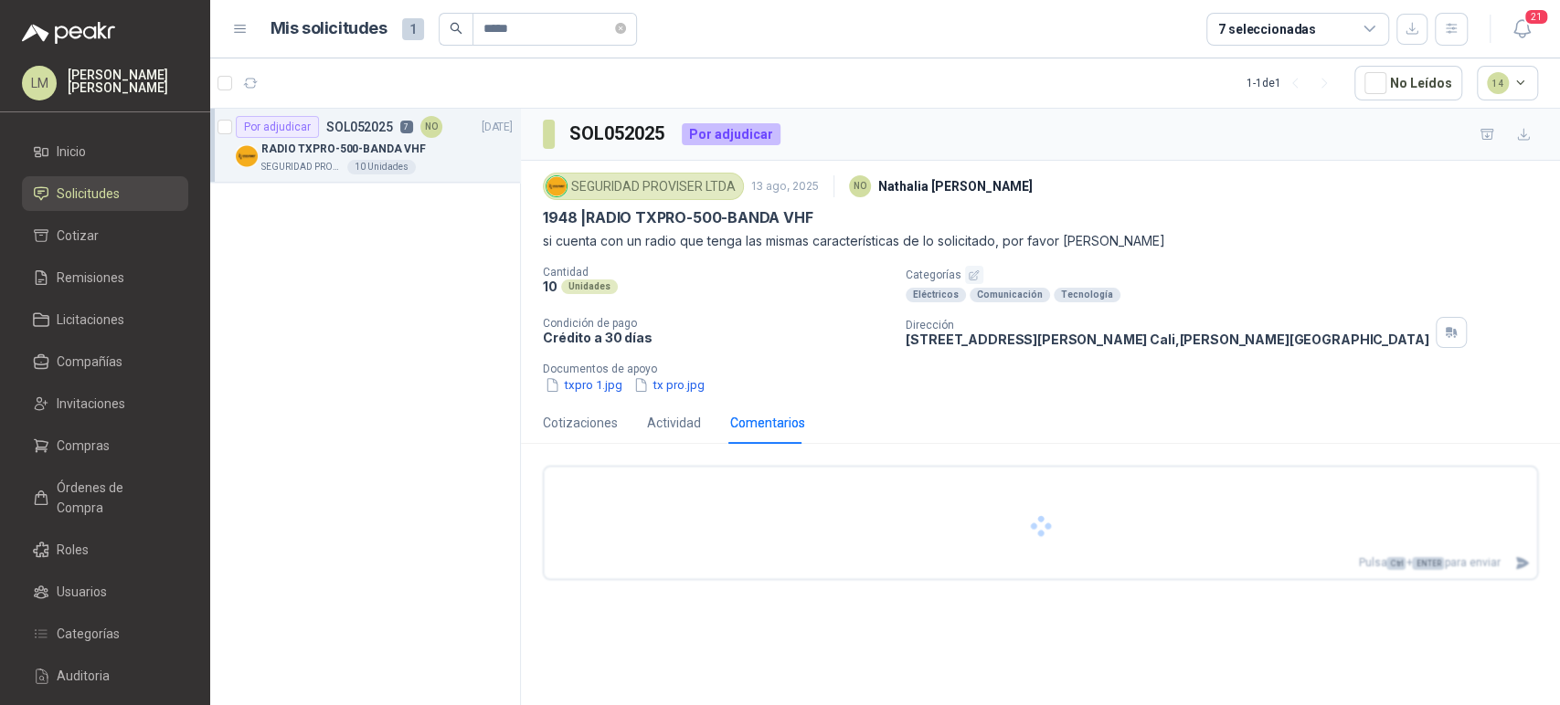
scroll to position [0, 0]
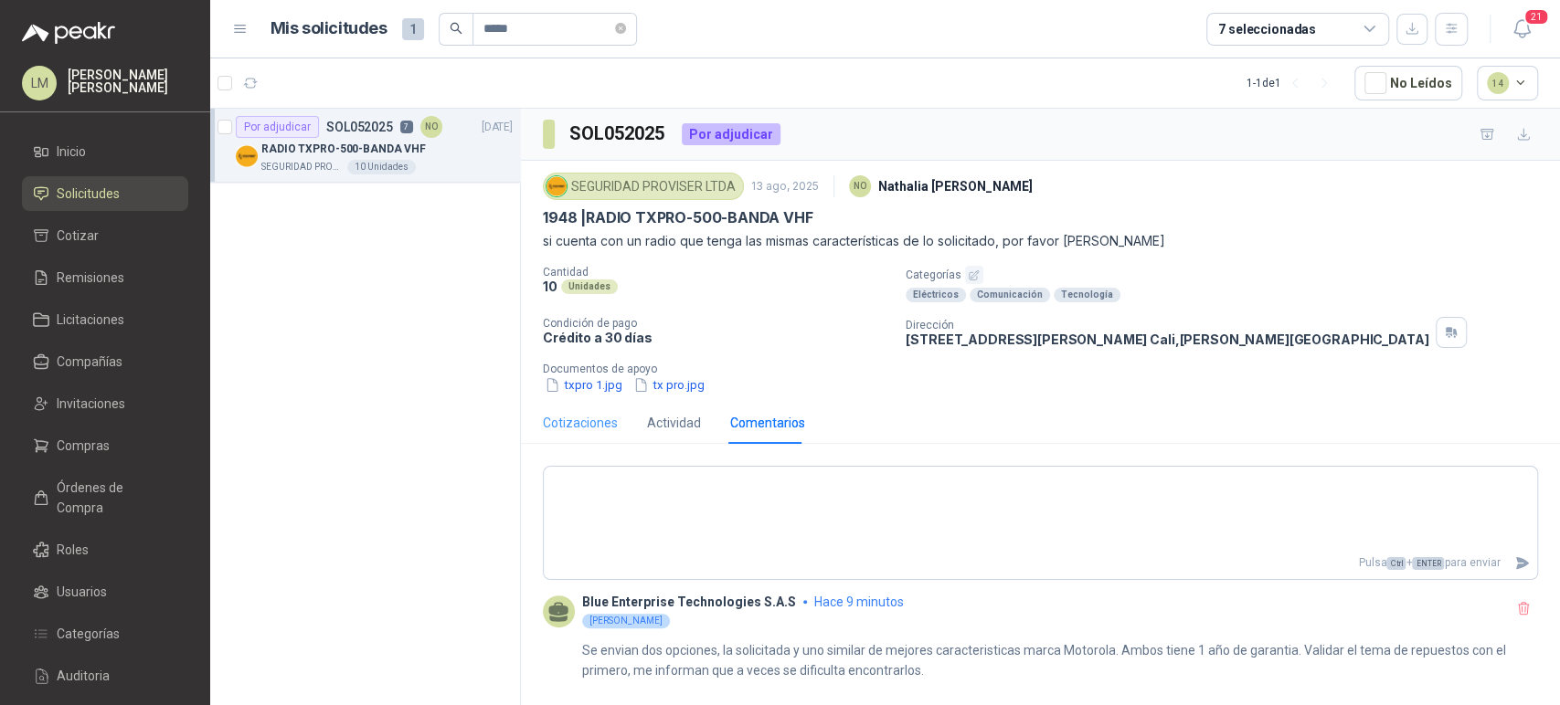
click at [567, 432] on div "Cotizaciones" at bounding box center [580, 423] width 75 height 42
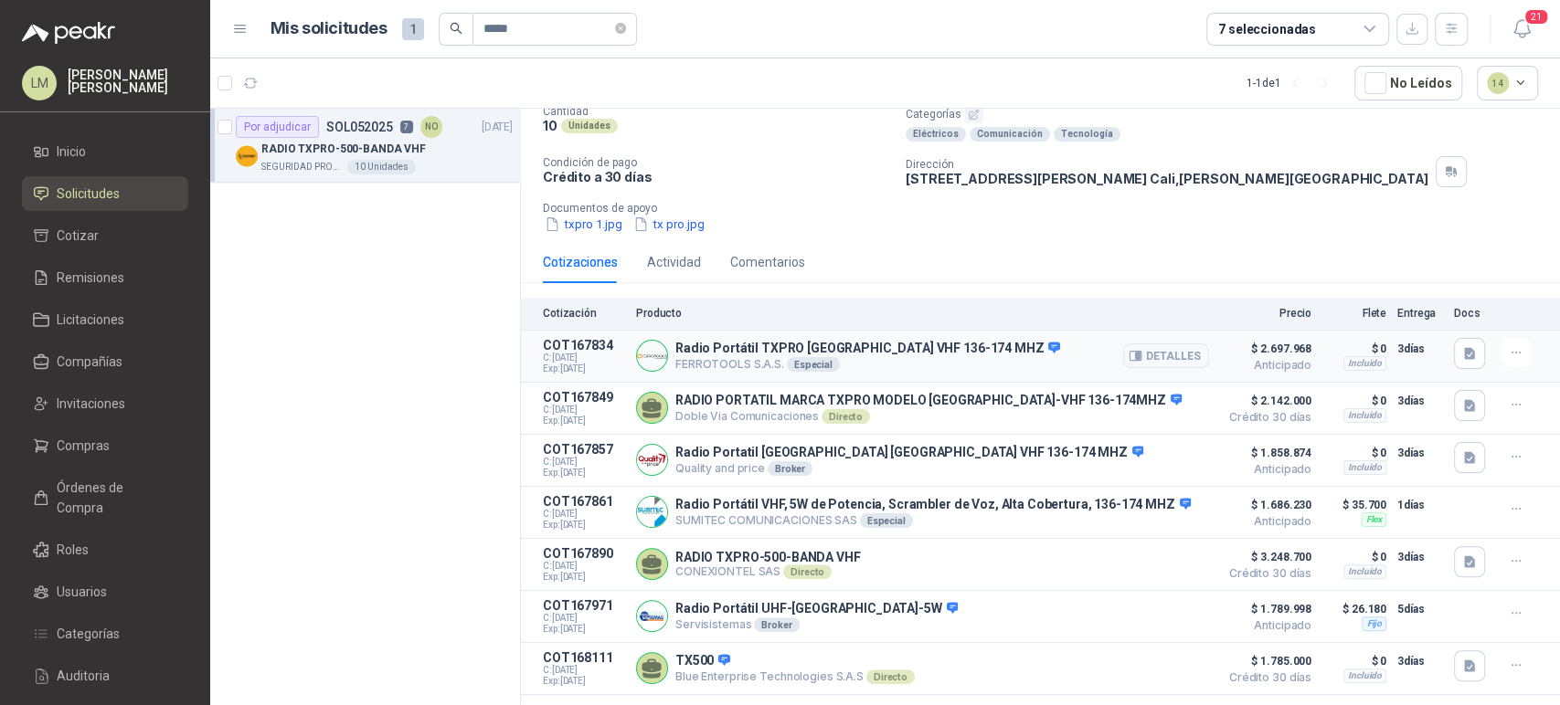
scroll to position [184, 0]
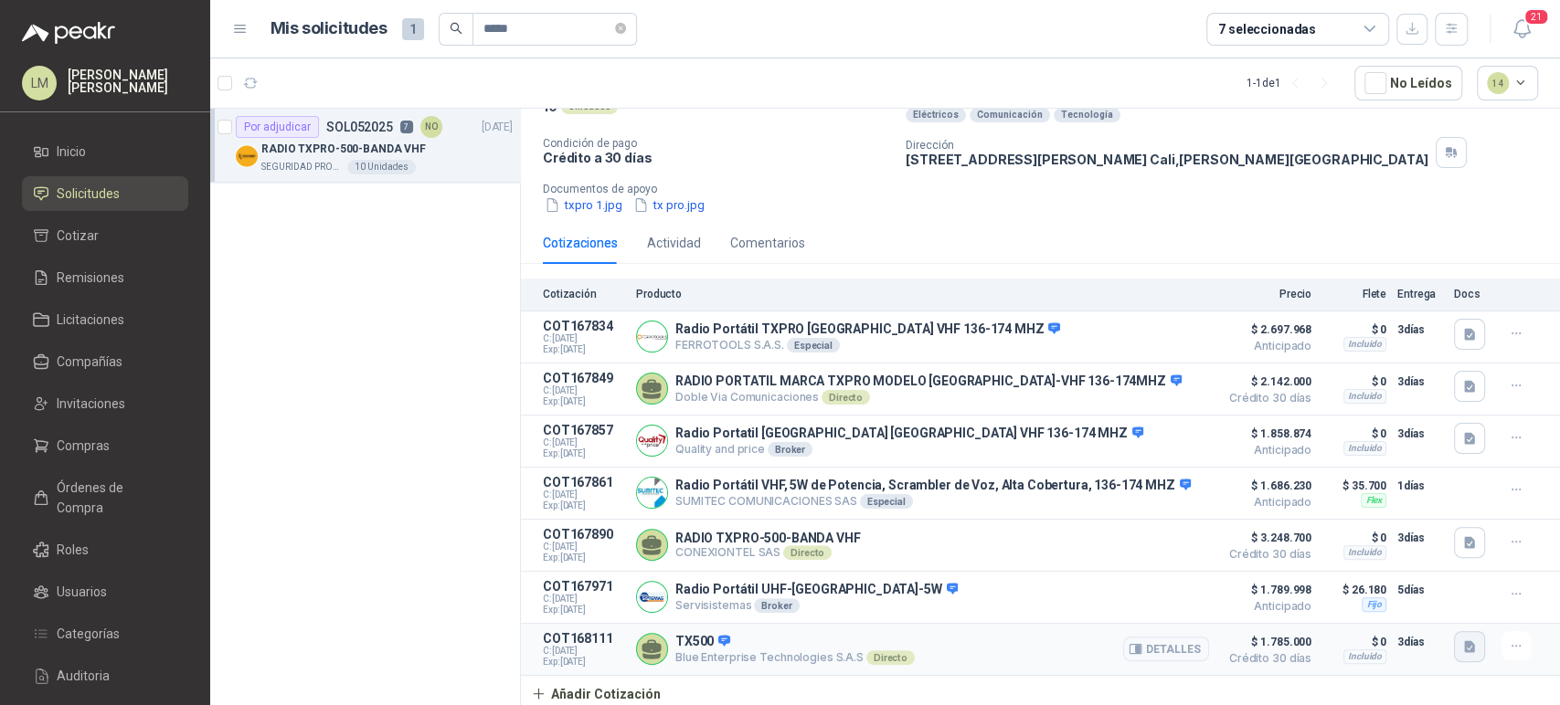
click at [1454, 633] on button "button" at bounding box center [1469, 646] width 31 height 31
click at [1356, 591] on div "BL-5039 - PROVISER - RADIOS - CSR.pdf" at bounding box center [1341, 605] width 259 height 43
click at [1352, 605] on button "BL-5039 - PROVISER - RADIOS - CSR.pdf" at bounding box center [1341, 605] width 235 height 19
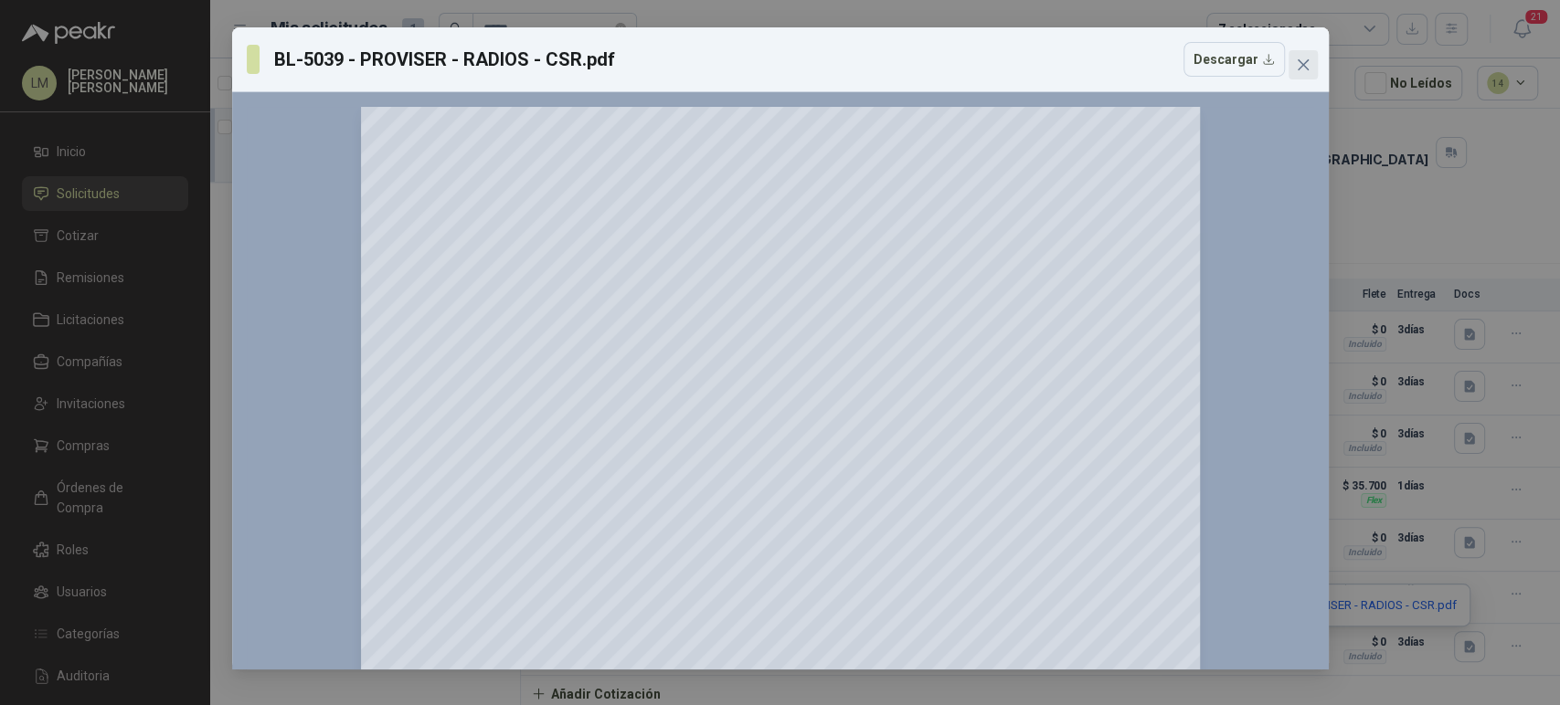
click at [1300, 69] on icon "close" at bounding box center [1303, 65] width 15 height 15
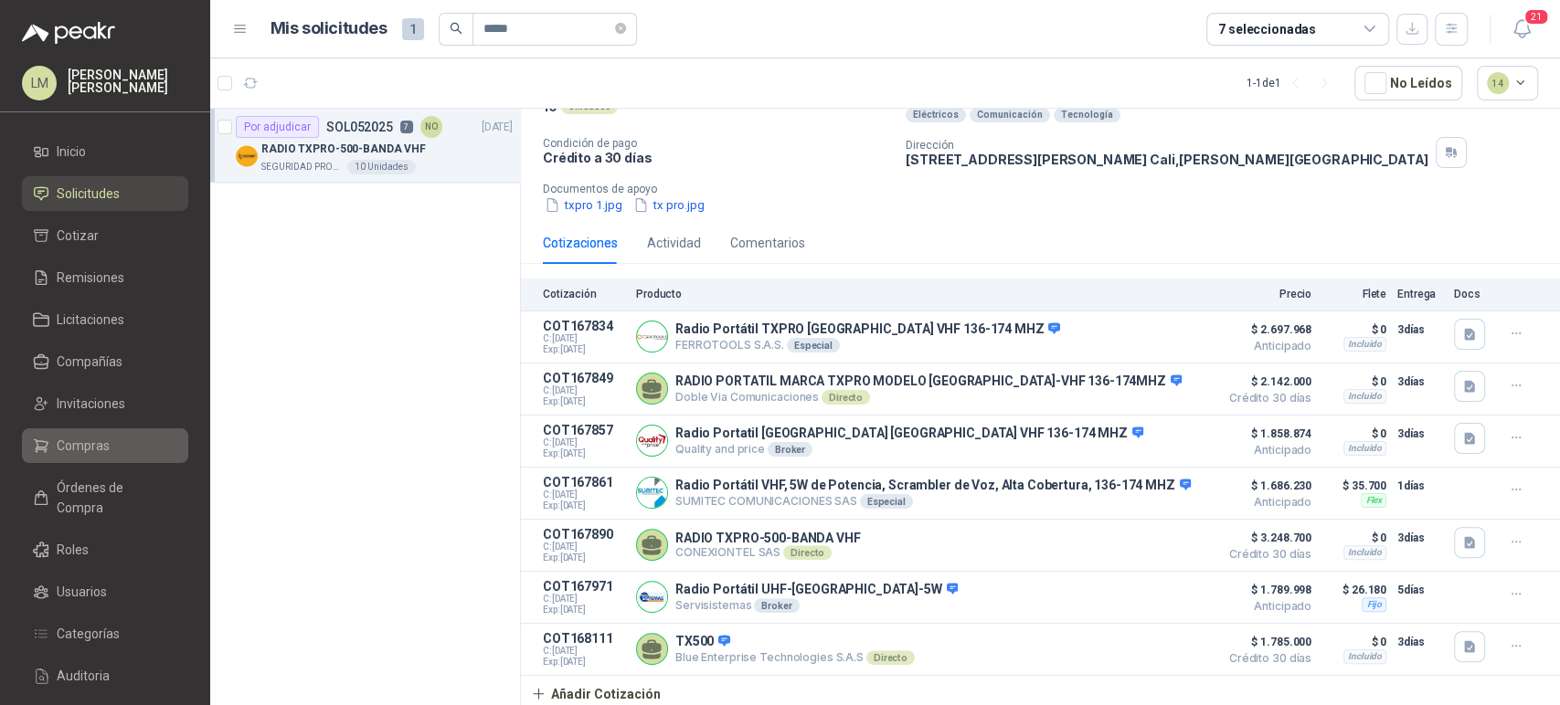
click at [90, 431] on link "Compras" at bounding box center [105, 446] width 166 height 35
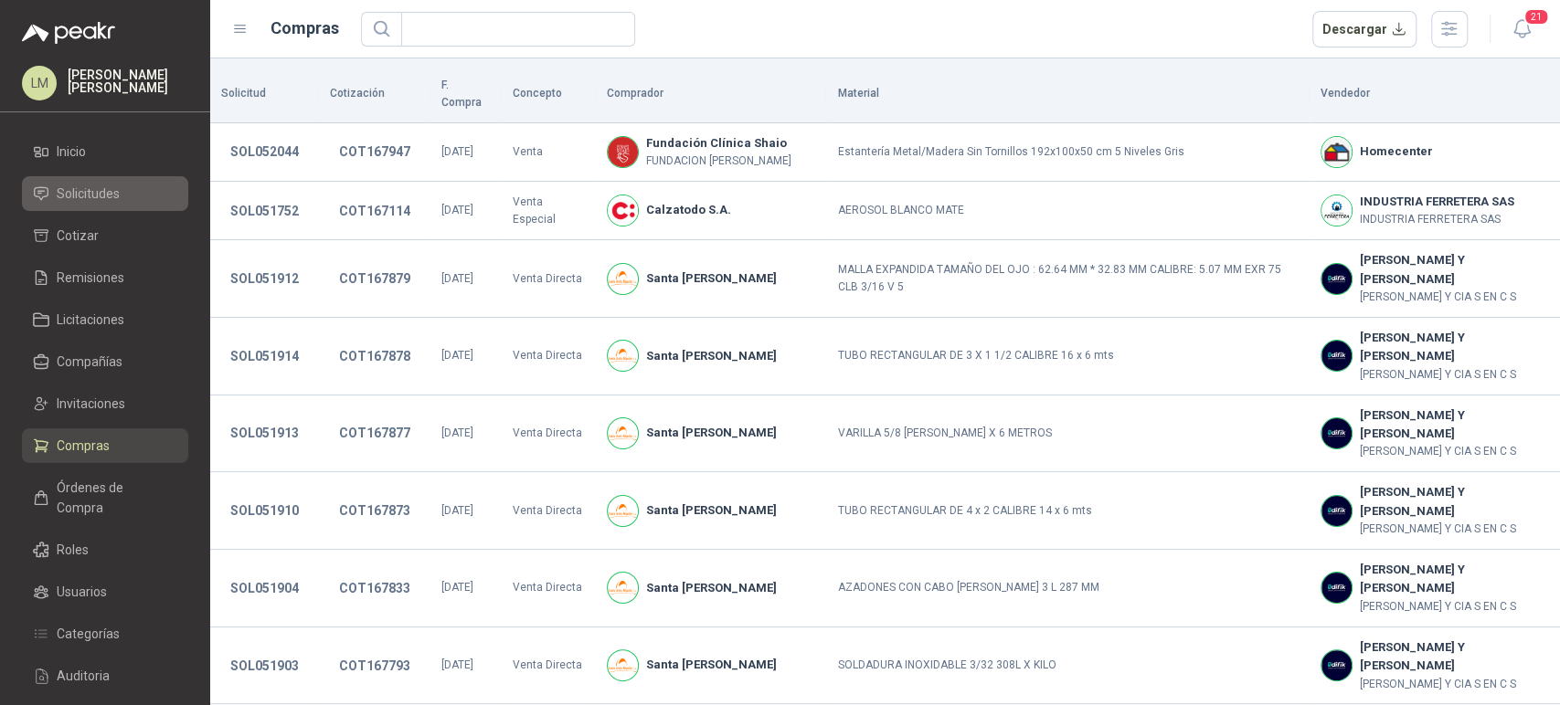
click at [88, 203] on link "Solicitudes" at bounding box center [105, 193] width 166 height 35
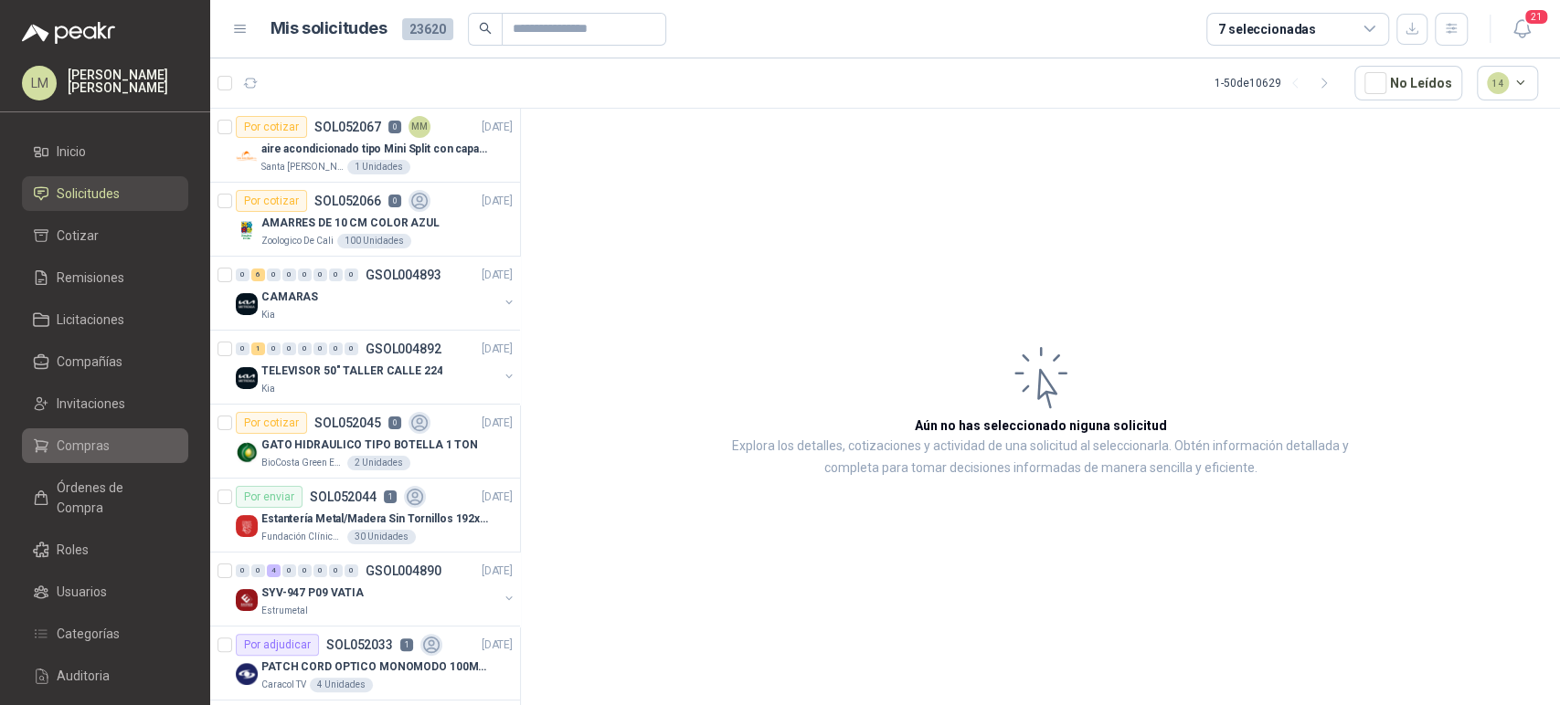
click at [73, 451] on span "Compras" at bounding box center [83, 446] width 53 height 20
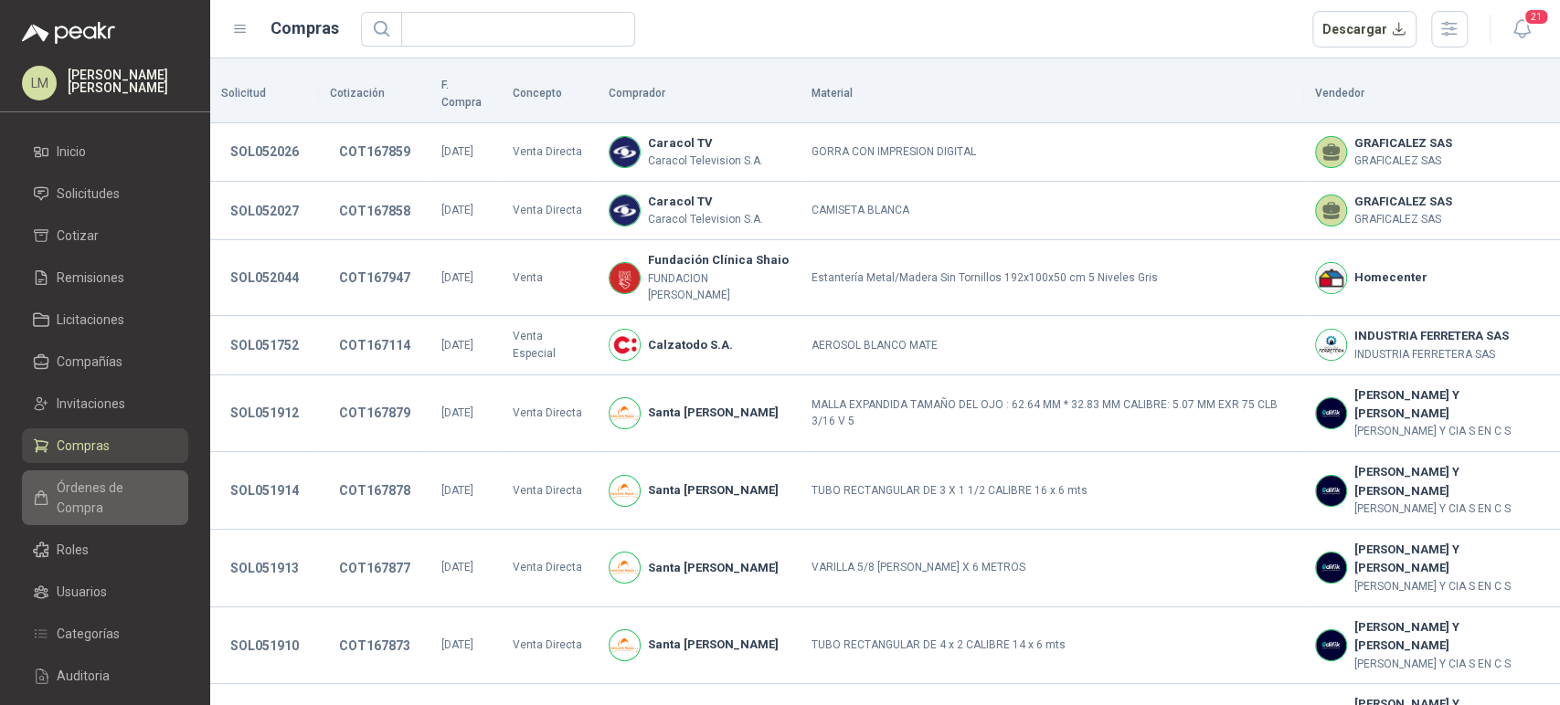
click at [138, 479] on span "Órdenes de Compra" at bounding box center [114, 498] width 114 height 40
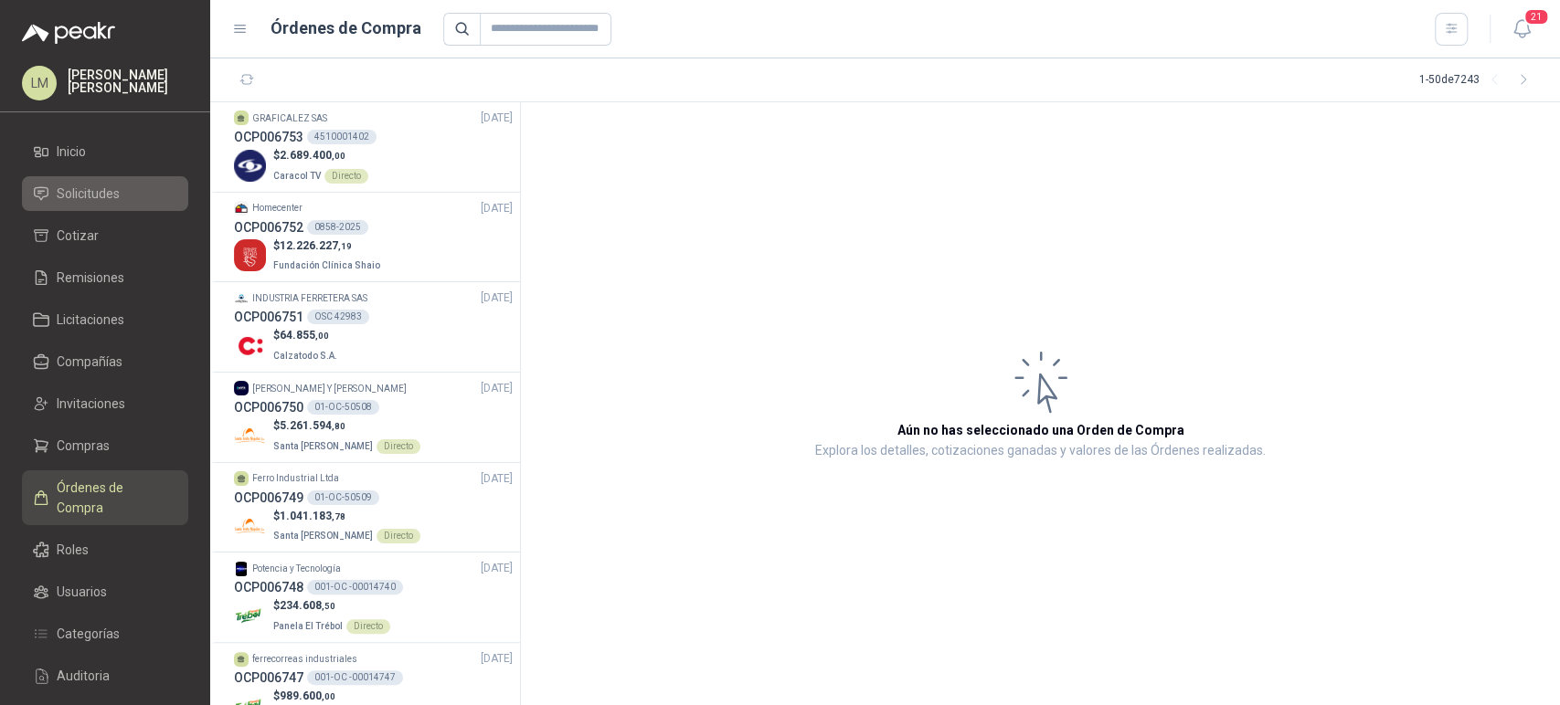
click at [108, 196] on span "Solicitudes" at bounding box center [88, 194] width 63 height 20
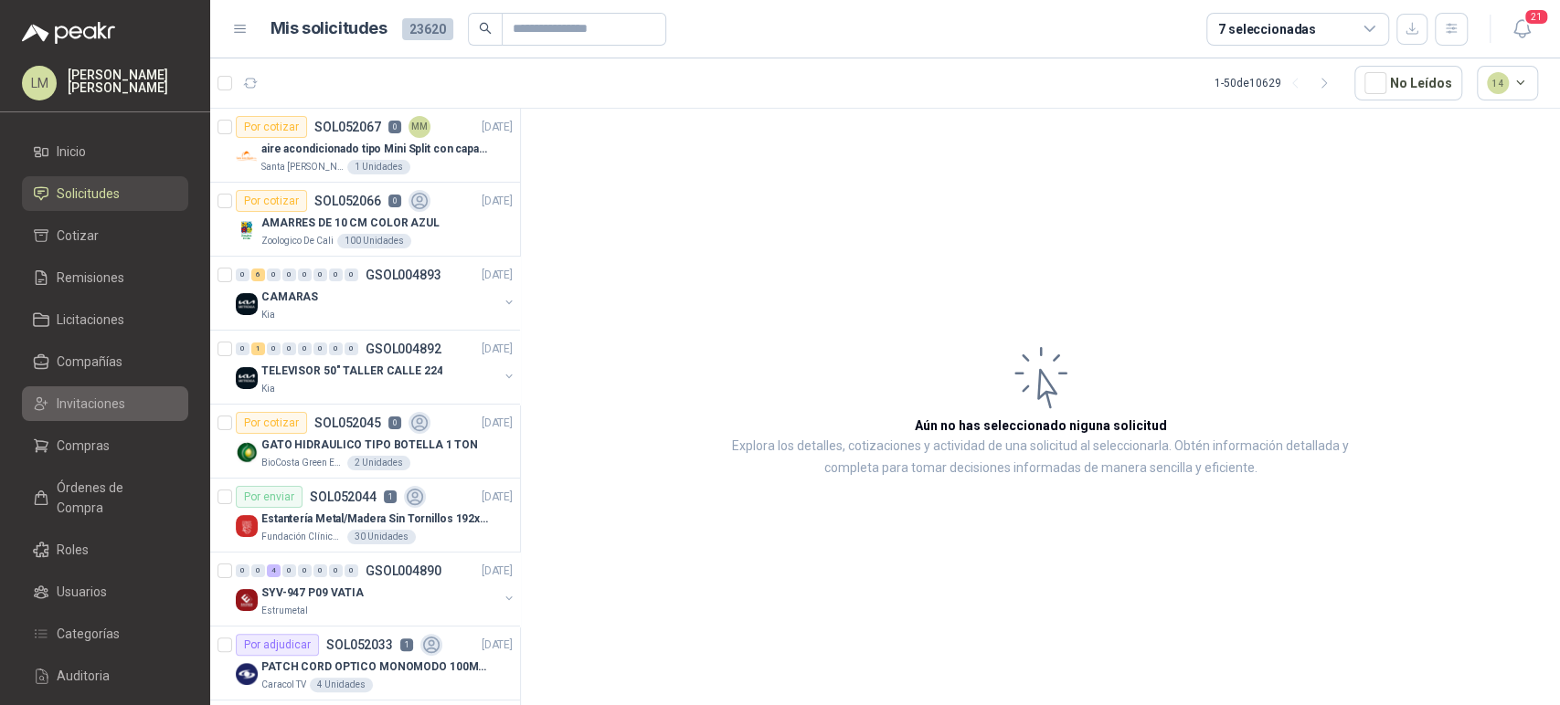
click at [77, 407] on span "Invitaciones" at bounding box center [91, 404] width 69 height 20
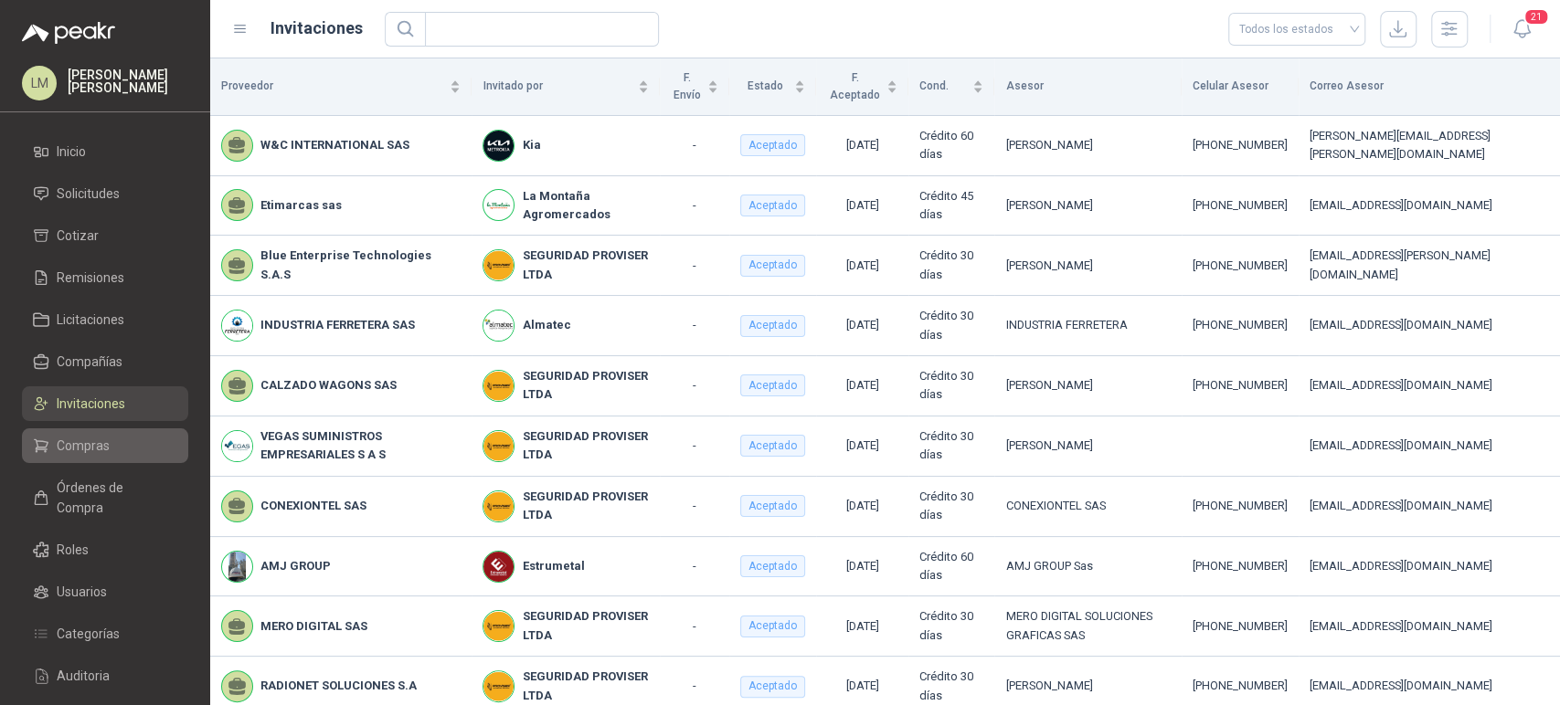
click at [83, 436] on span "Compras" at bounding box center [83, 446] width 53 height 20
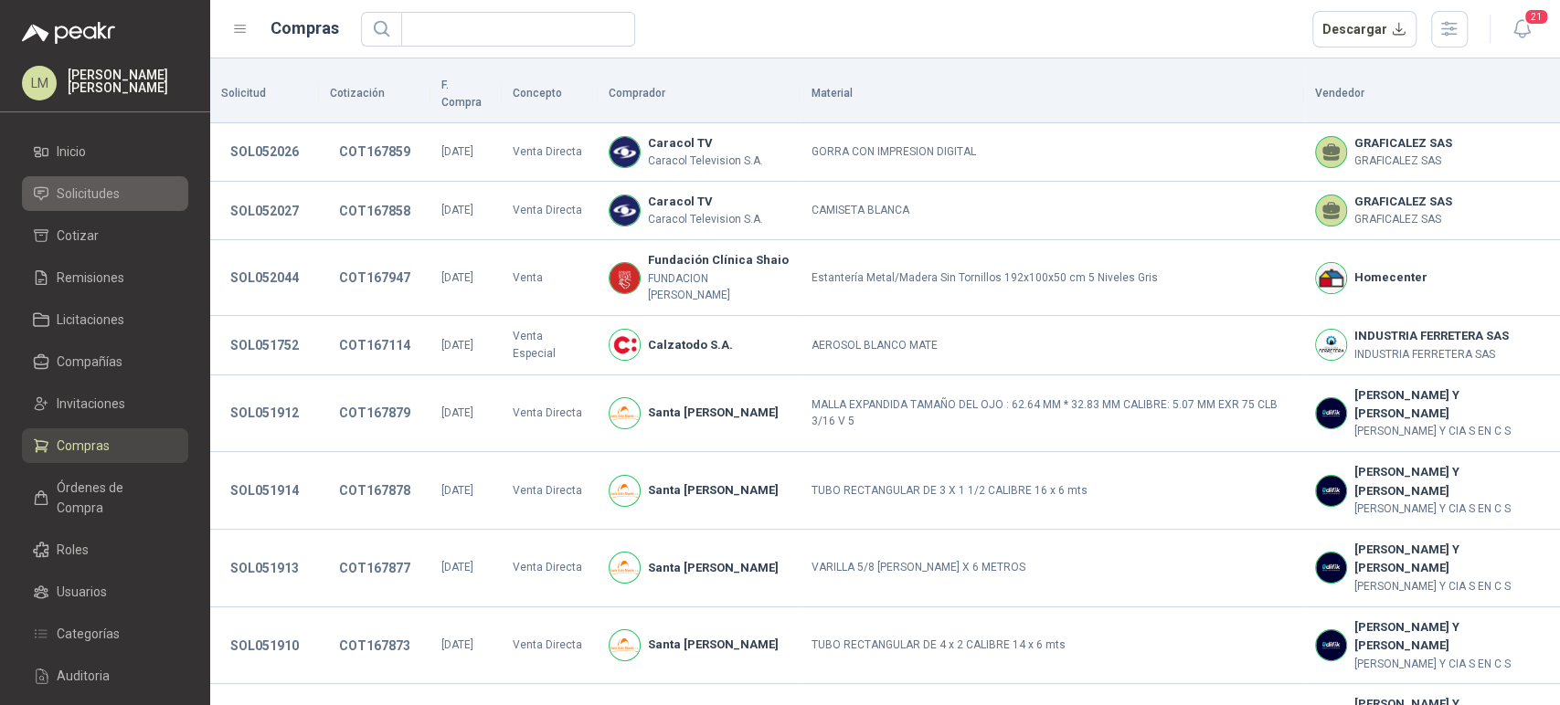
click at [111, 188] on span "Solicitudes" at bounding box center [88, 194] width 63 height 20
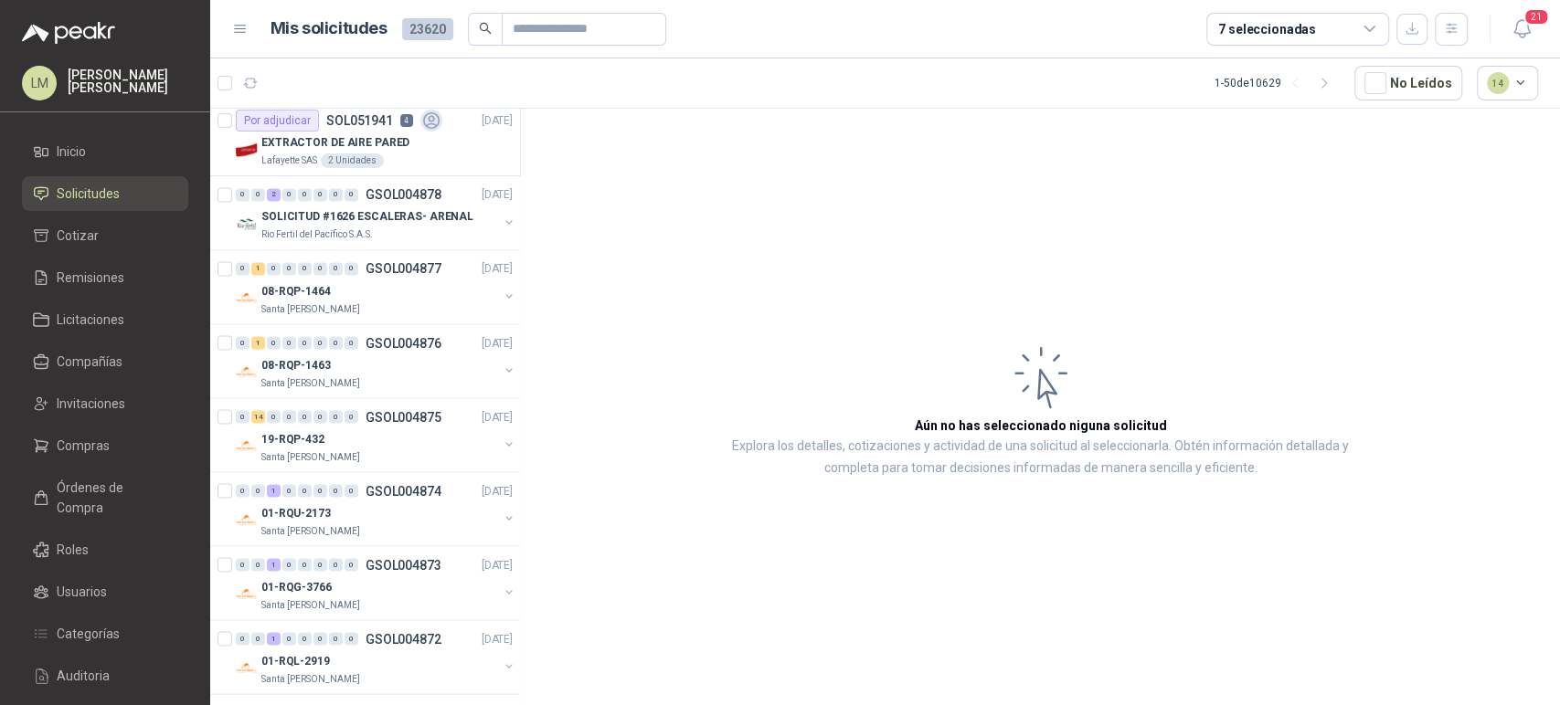
scroll to position [2155, 0]
click at [409, 226] on div "Rio Fertil del Pacífico S.A.S." at bounding box center [379, 233] width 237 height 15
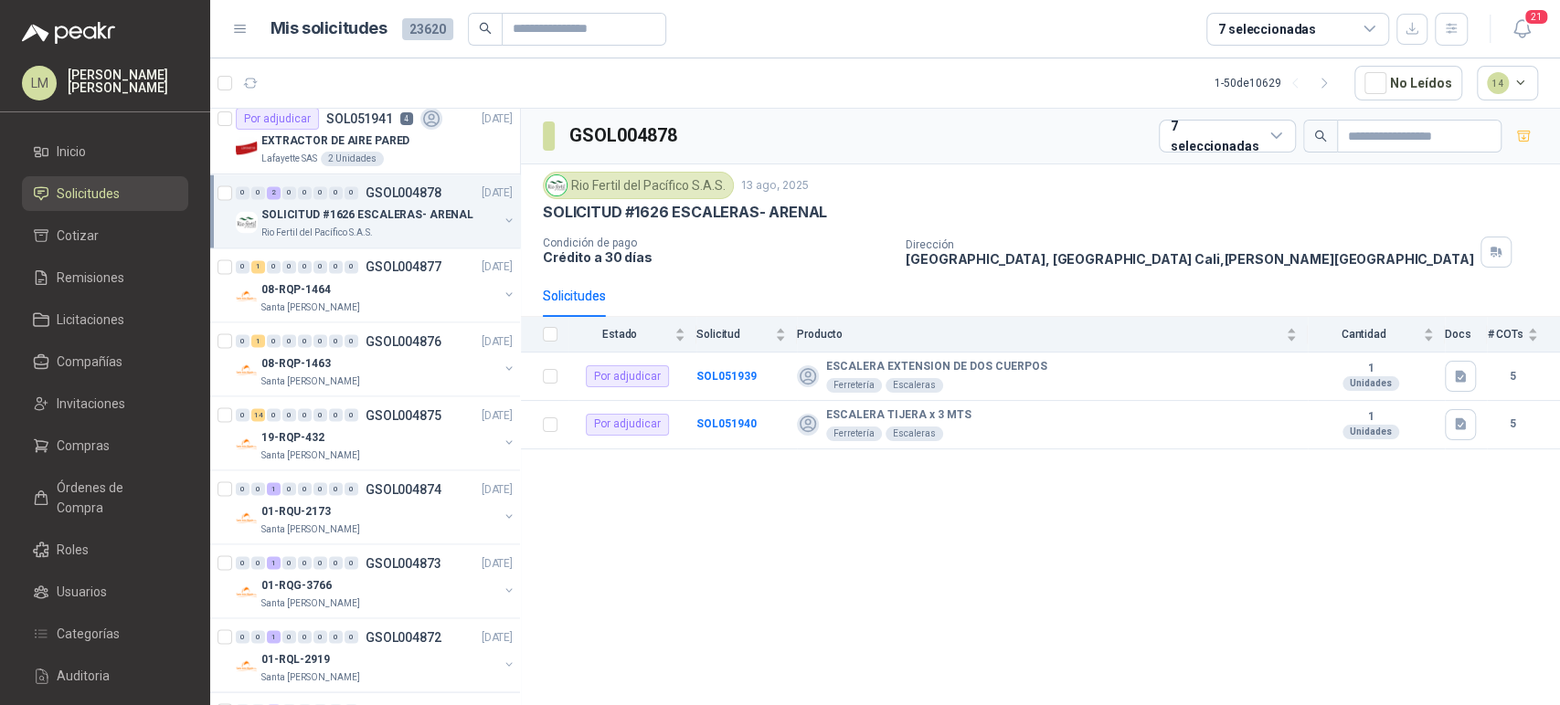
click at [1248, 25] on div "7 seleccionadas" at bounding box center [1267, 29] width 98 height 20
click at [724, 95] on article "1 - 50 de 10629 No Leídos 14" at bounding box center [885, 82] width 1350 height 49
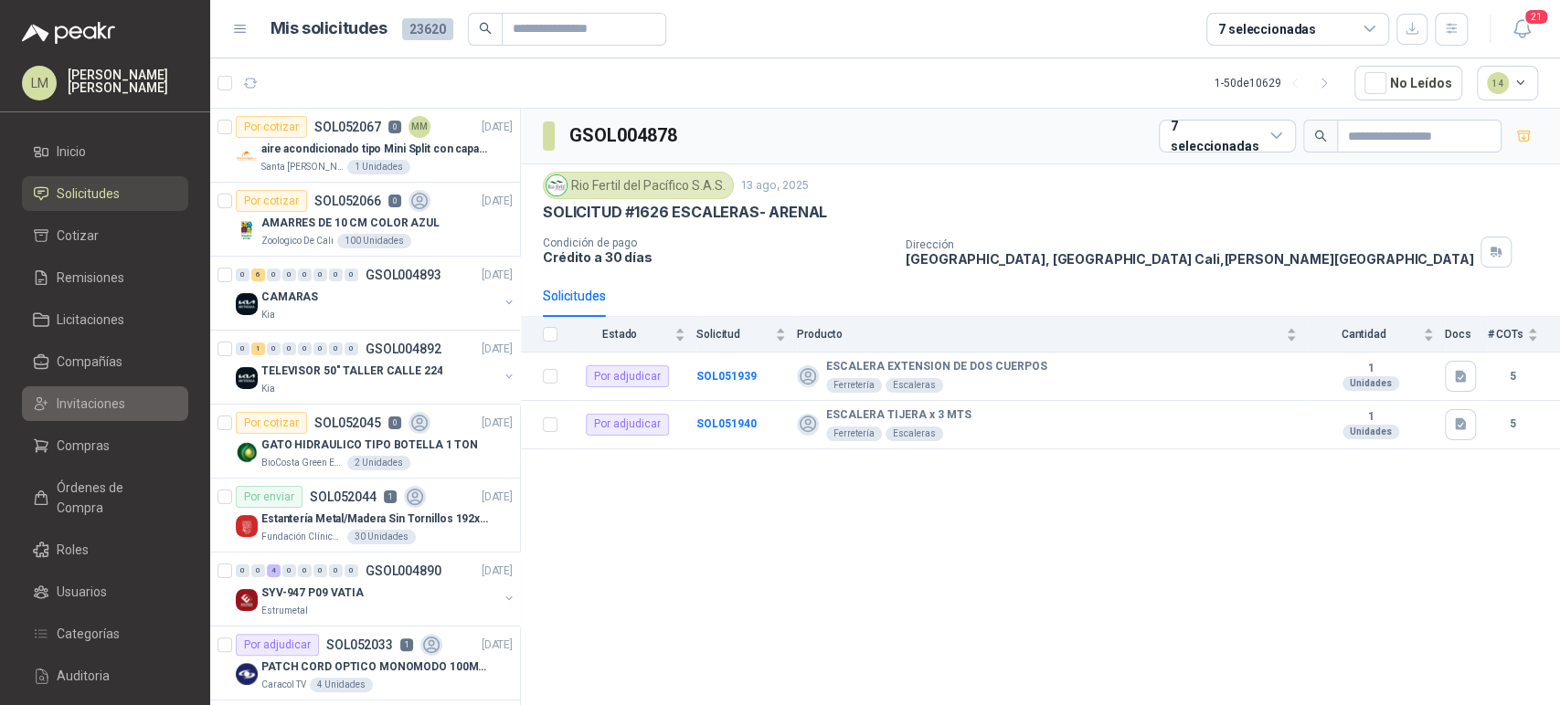
click at [122, 405] on span "Invitaciones" at bounding box center [91, 404] width 69 height 20
